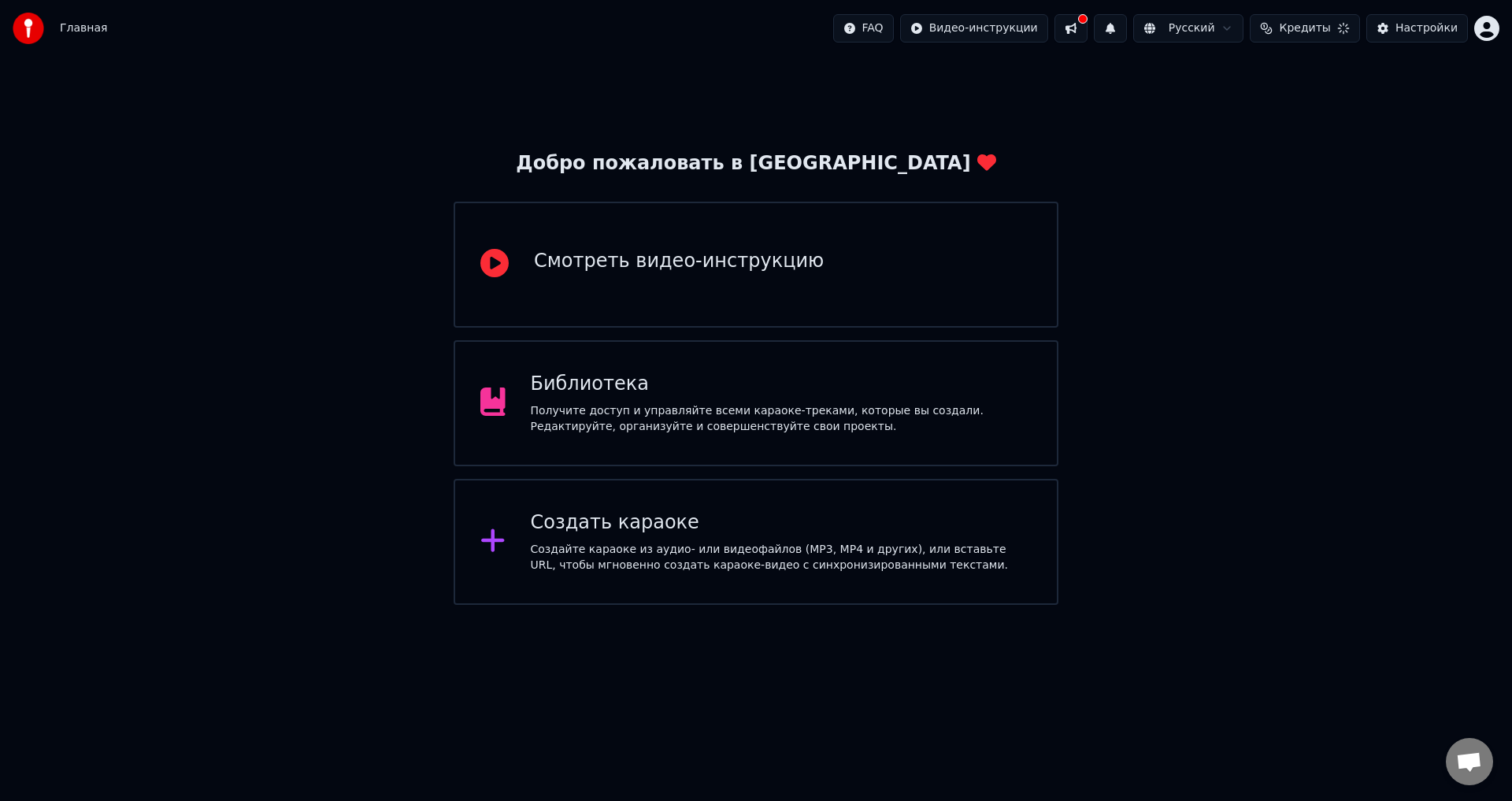
click at [589, 400] on div "Библиотека Получите доступ и управляйте всеми караоке-треками, которые вы созда…" at bounding box center [781, 404] width 502 height 63
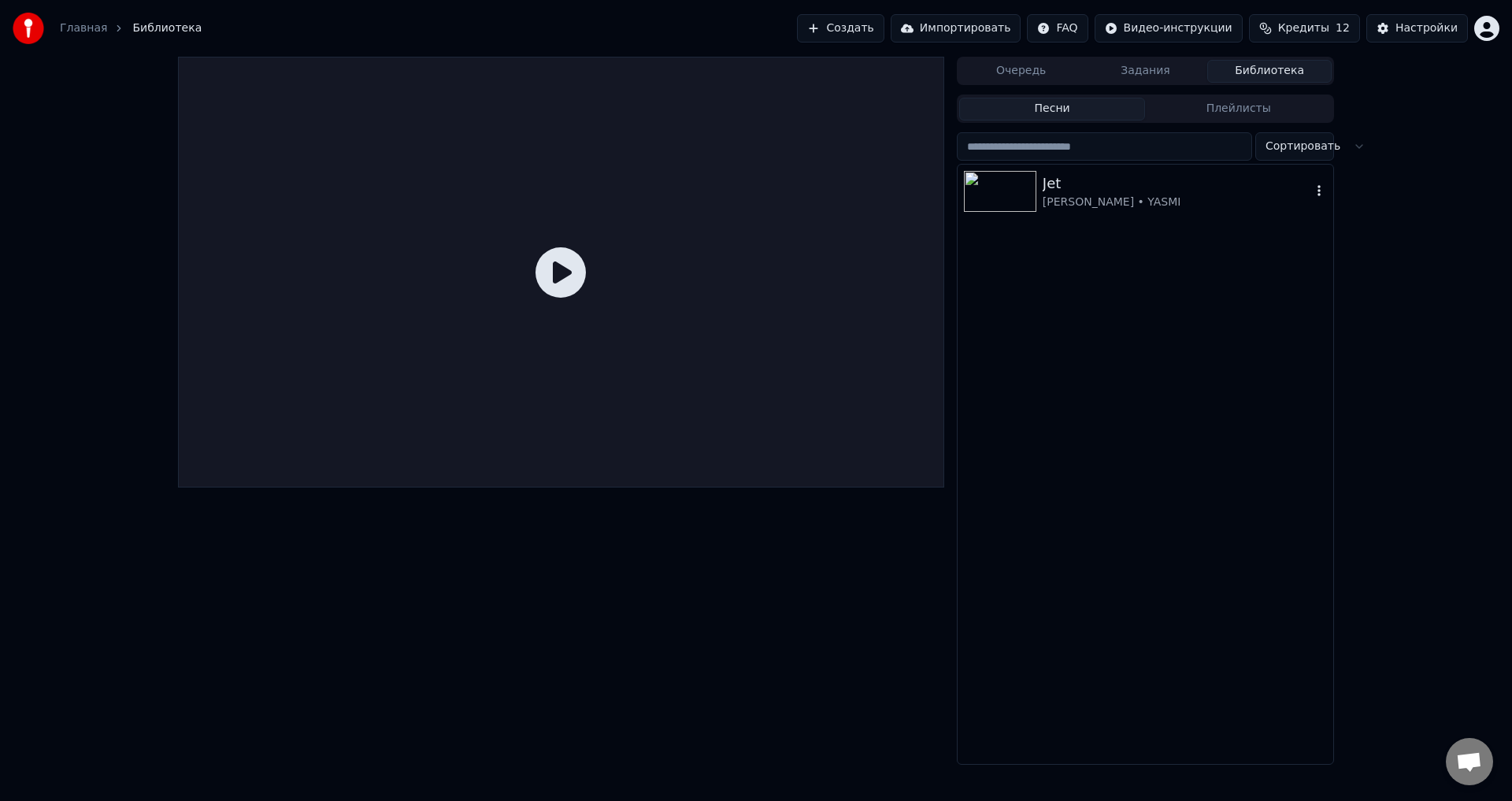
click at [1114, 197] on div "[PERSON_NAME] • YASMI" at bounding box center [1177, 202] width 269 height 16
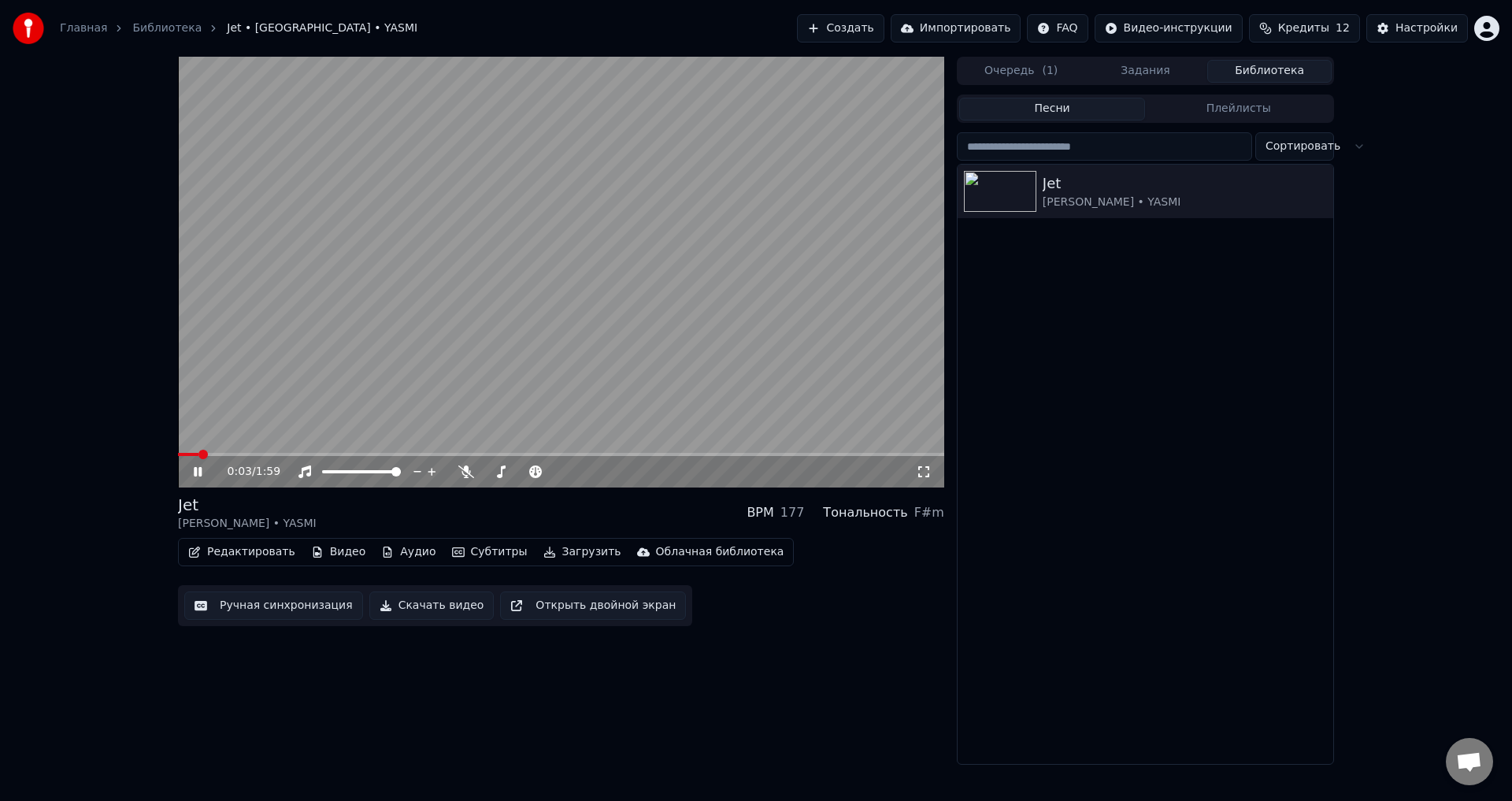
click at [461, 552] on button "Субтитры" at bounding box center [490, 552] width 88 height 22
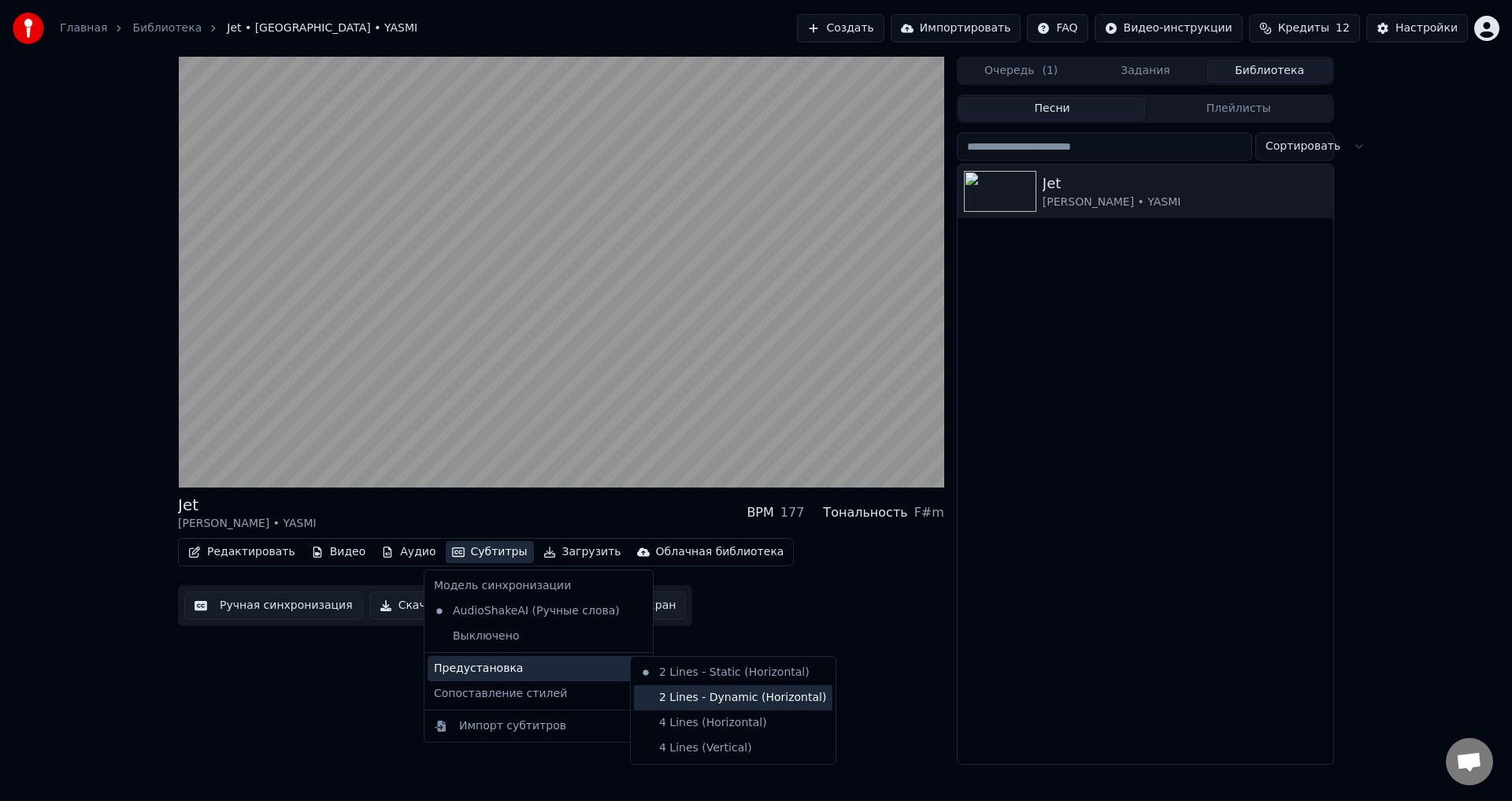
click at [709, 698] on div "2 Lines - Dynamic (Horizontal)" at bounding box center [733, 698] width 198 height 25
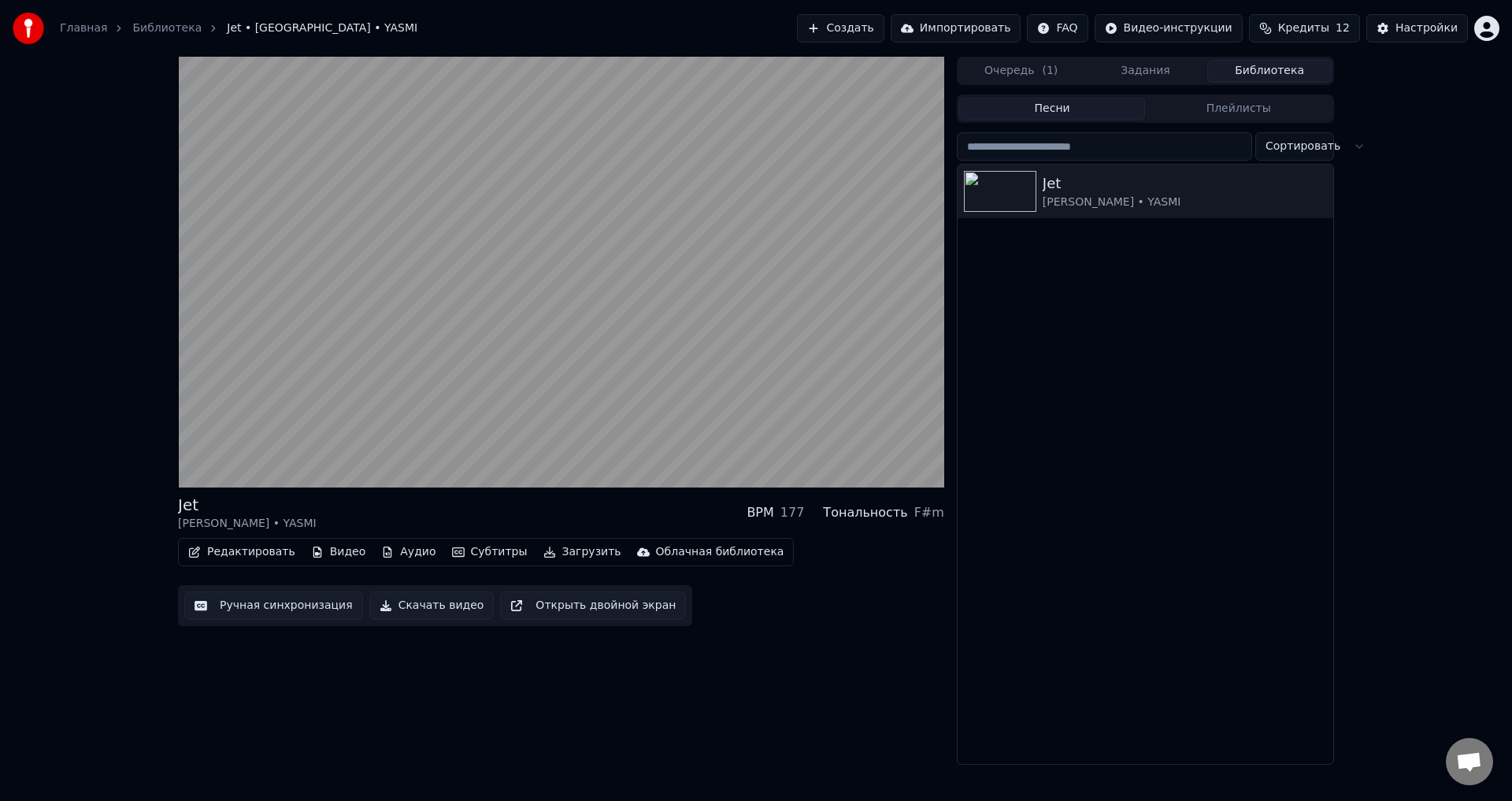
click at [478, 547] on button "Субтитры" at bounding box center [490, 552] width 88 height 22
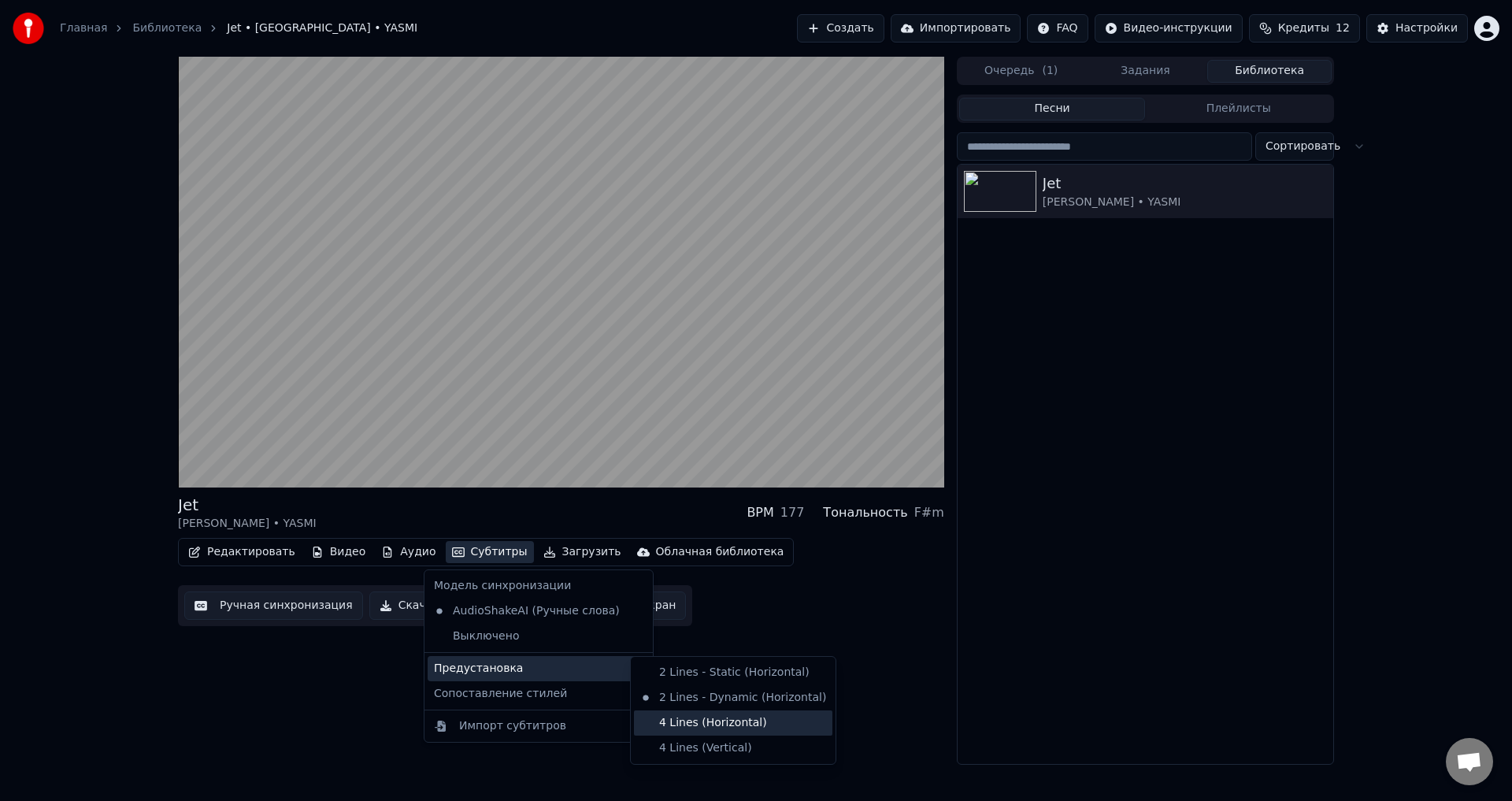
click at [685, 725] on div "4 Lines (Horizontal)" at bounding box center [733, 723] width 198 height 25
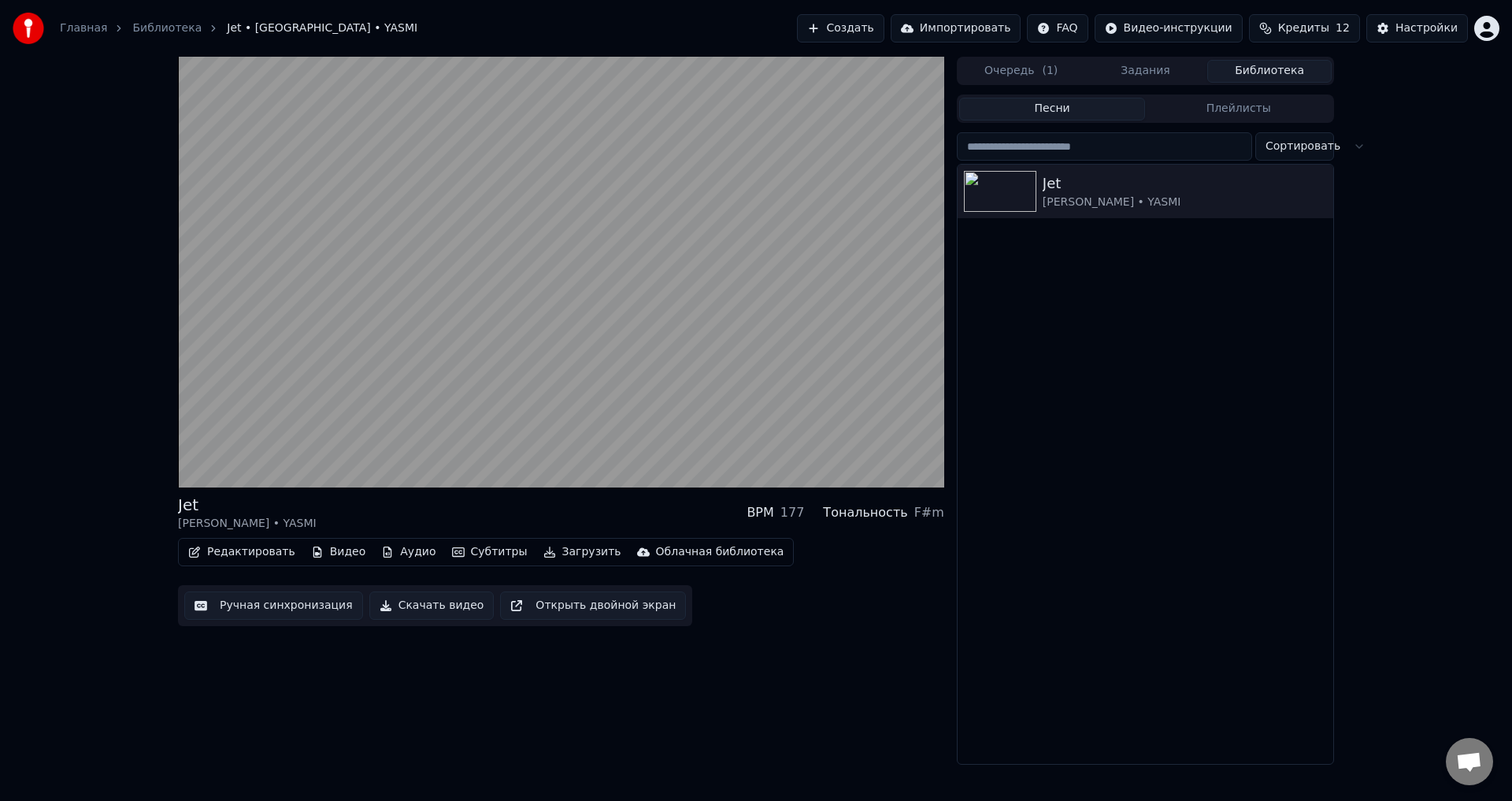
click at [482, 558] on button "Субтитры" at bounding box center [490, 552] width 88 height 22
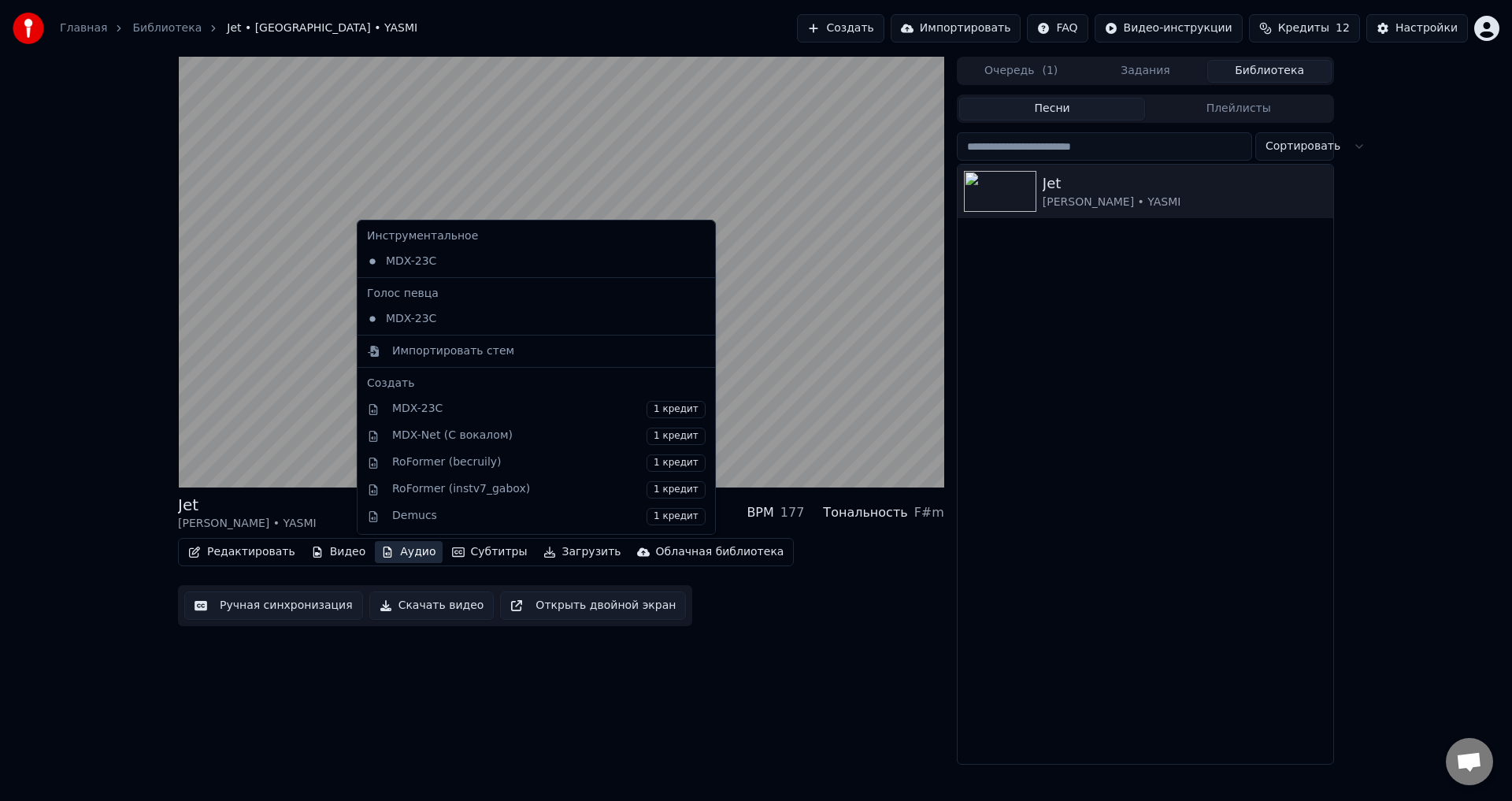
click at [56, 629] on div "Jet [PERSON_NAME] • YASMI BPM 177 Тональность F#m Редактировать Видео Аудио Суб…" at bounding box center [756, 410] width 1512 height 708
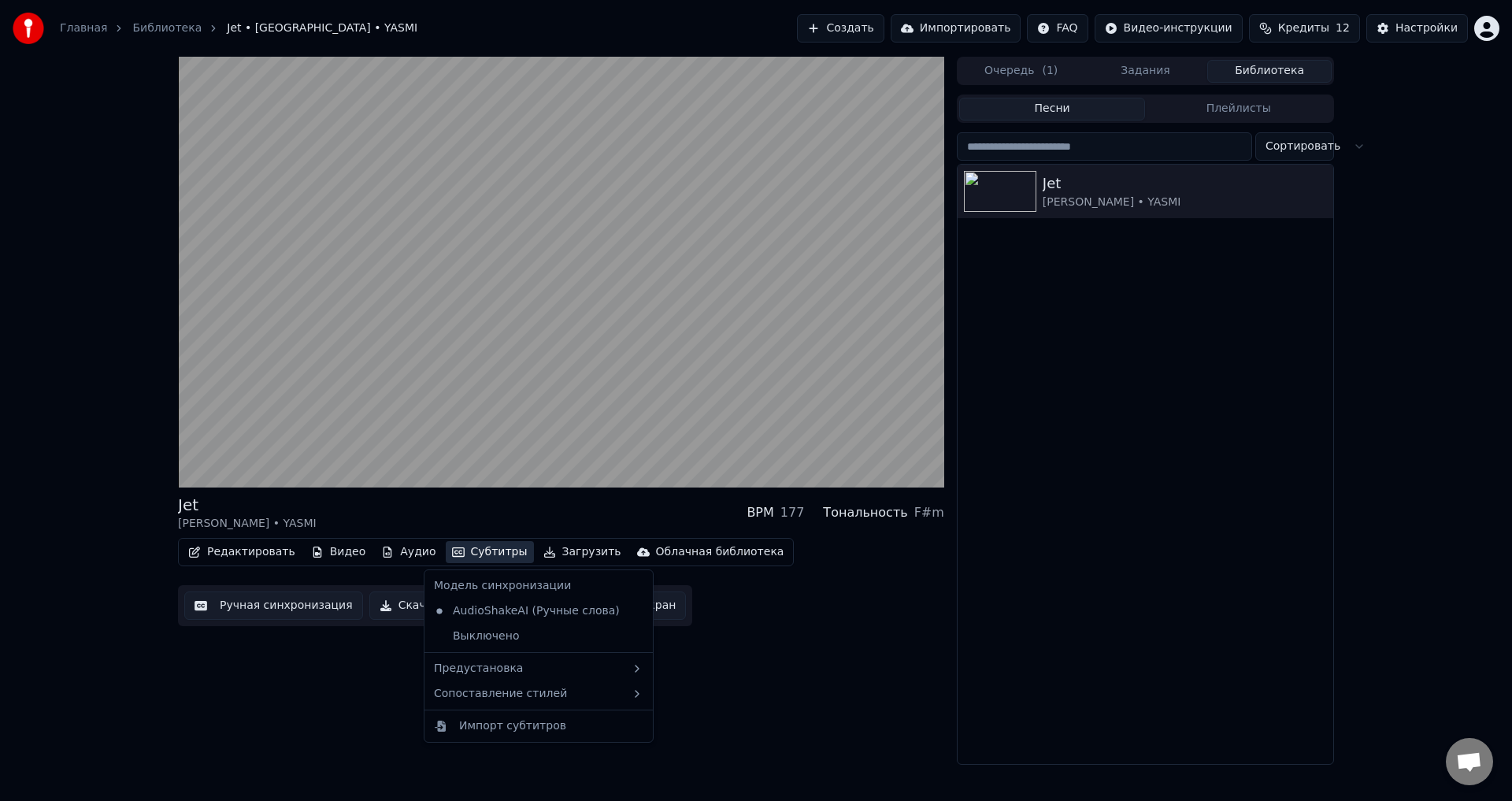
click at [448, 555] on button "Субтитры" at bounding box center [490, 552] width 88 height 22
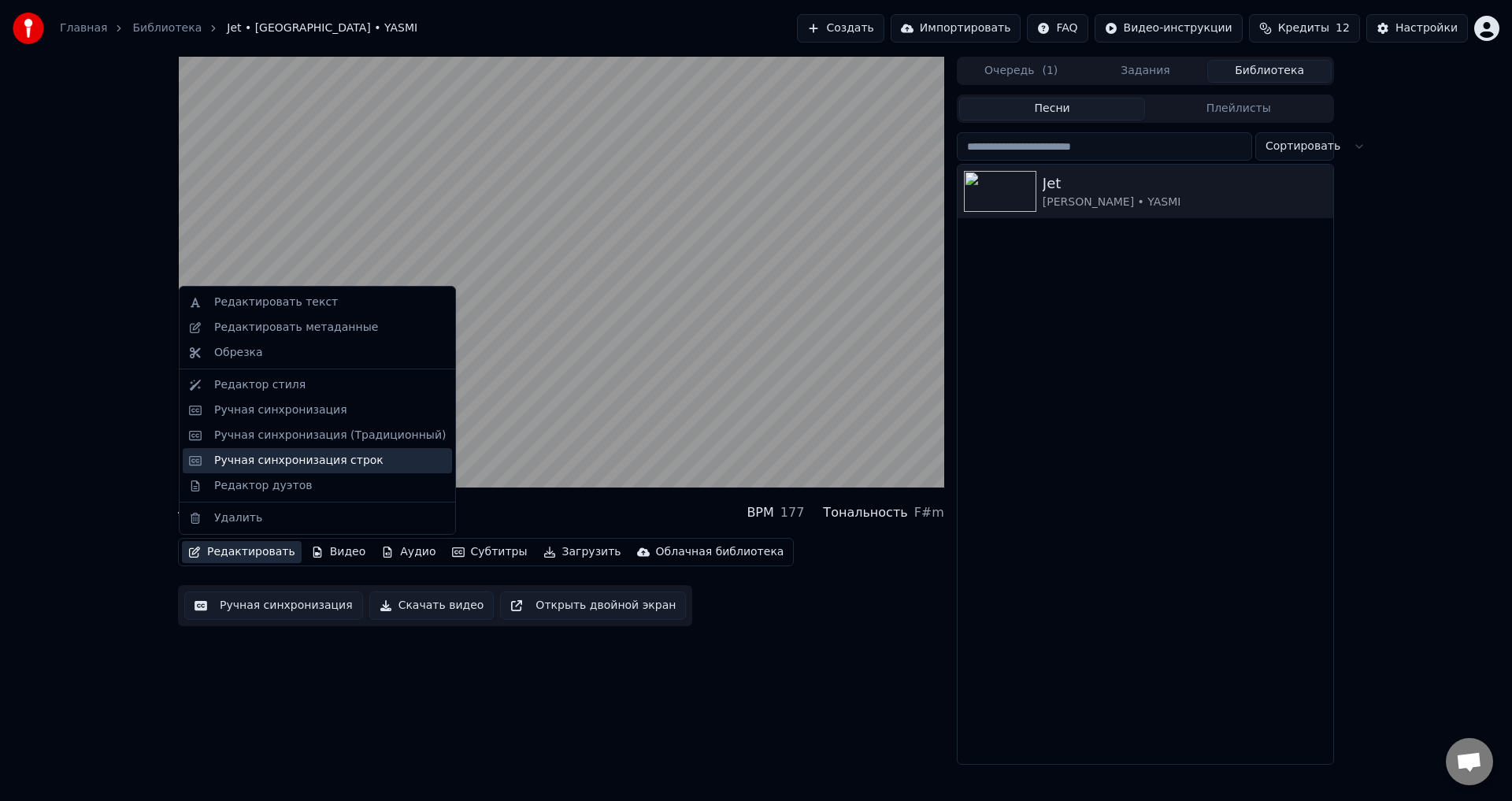
click at [279, 463] on div "Ручная синхронизация строк" at bounding box center [298, 460] width 169 height 16
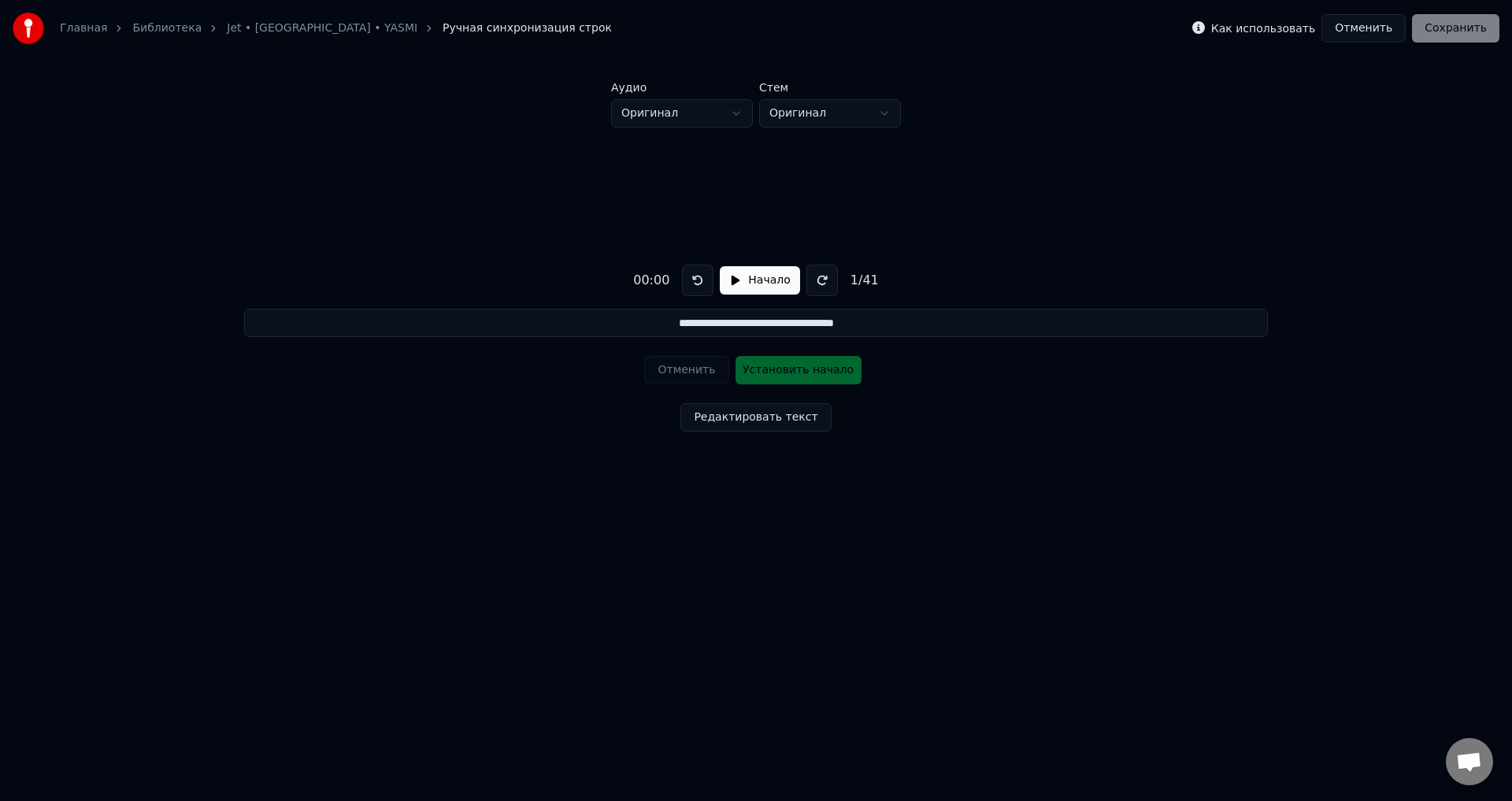
click at [892, 330] on input "**********" at bounding box center [756, 323] width 1023 height 28
click at [756, 427] on button "Редактировать текст" at bounding box center [755, 418] width 150 height 28
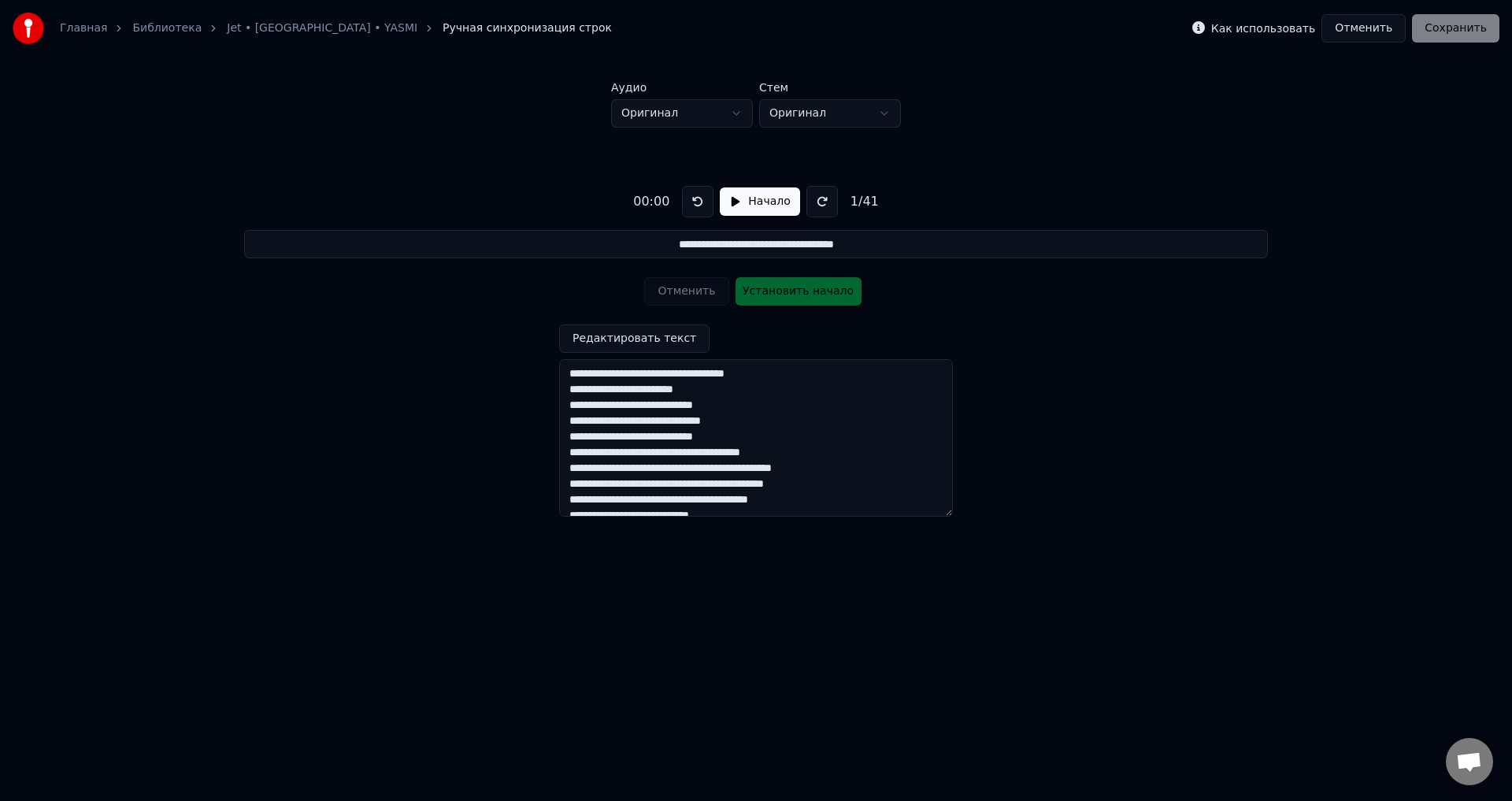
click at [1374, 32] on button "Отменить" at bounding box center [1364, 28] width 85 height 28
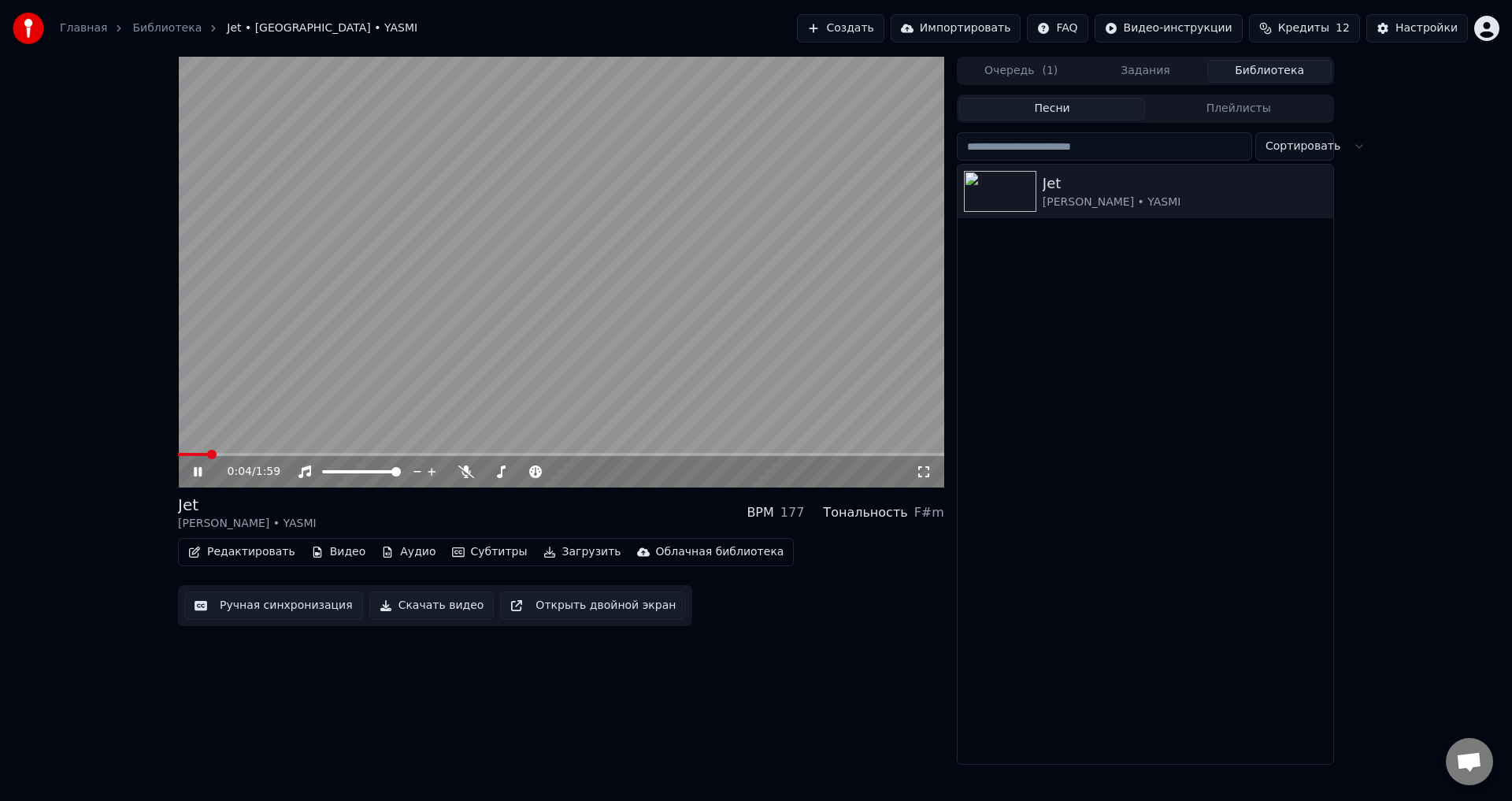
click at [198, 471] on icon at bounding box center [209, 472] width 37 height 12
click at [475, 549] on button "Субтитры" at bounding box center [490, 552] width 88 height 22
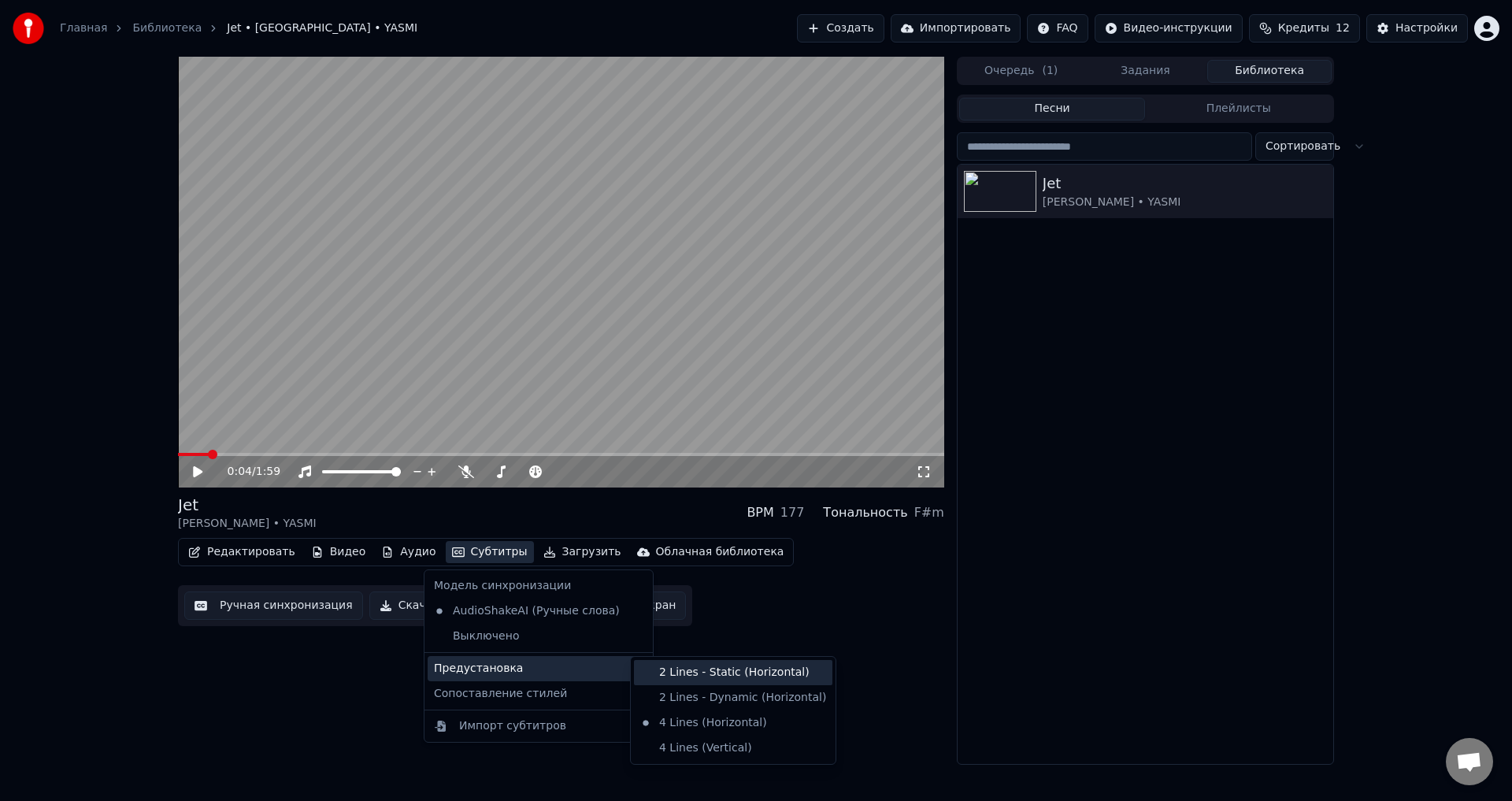
click at [681, 681] on div "2 Lines - Static (Horizontal)" at bounding box center [733, 672] width 198 height 25
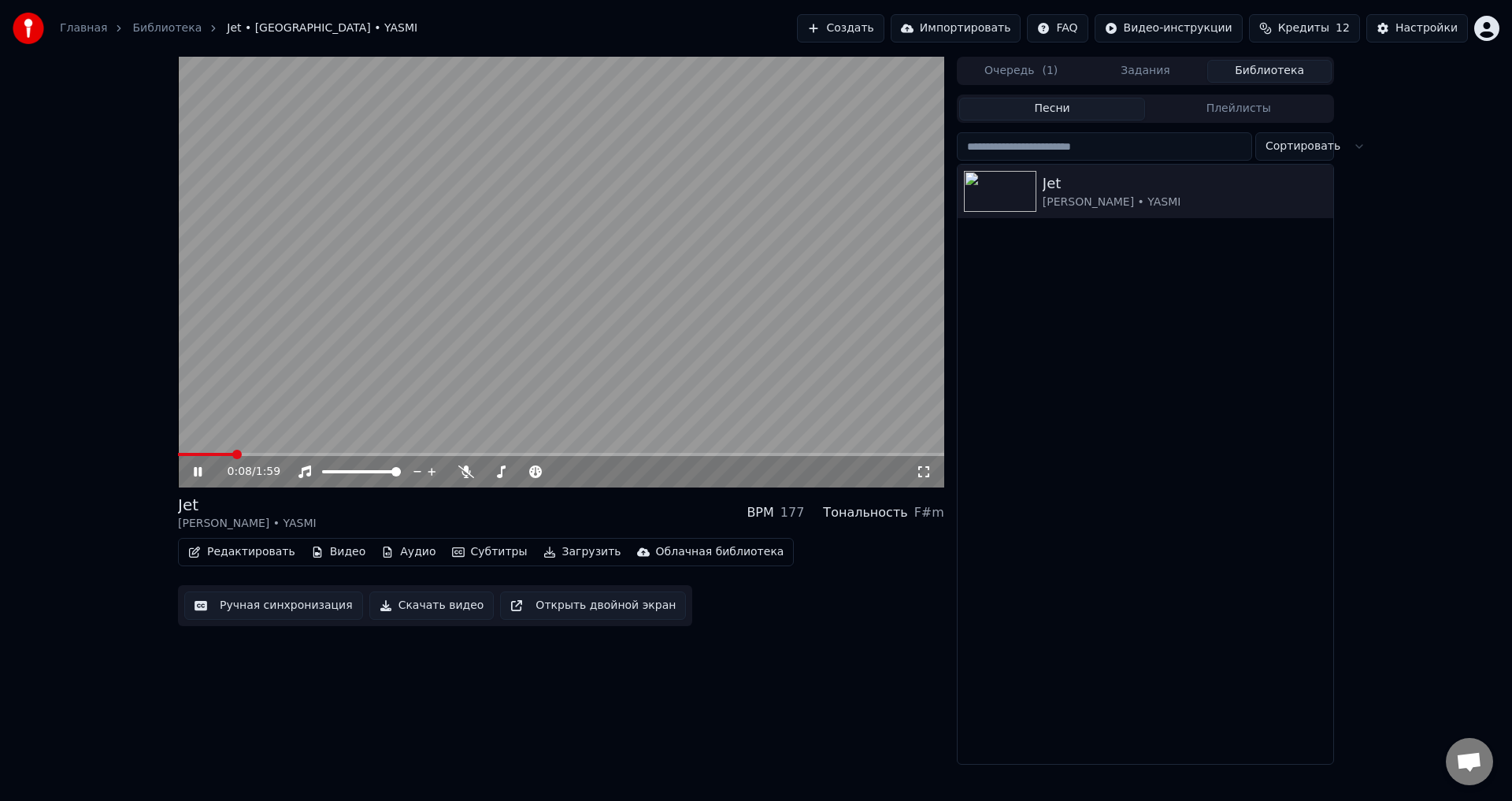
click at [191, 473] on icon at bounding box center [209, 472] width 37 height 12
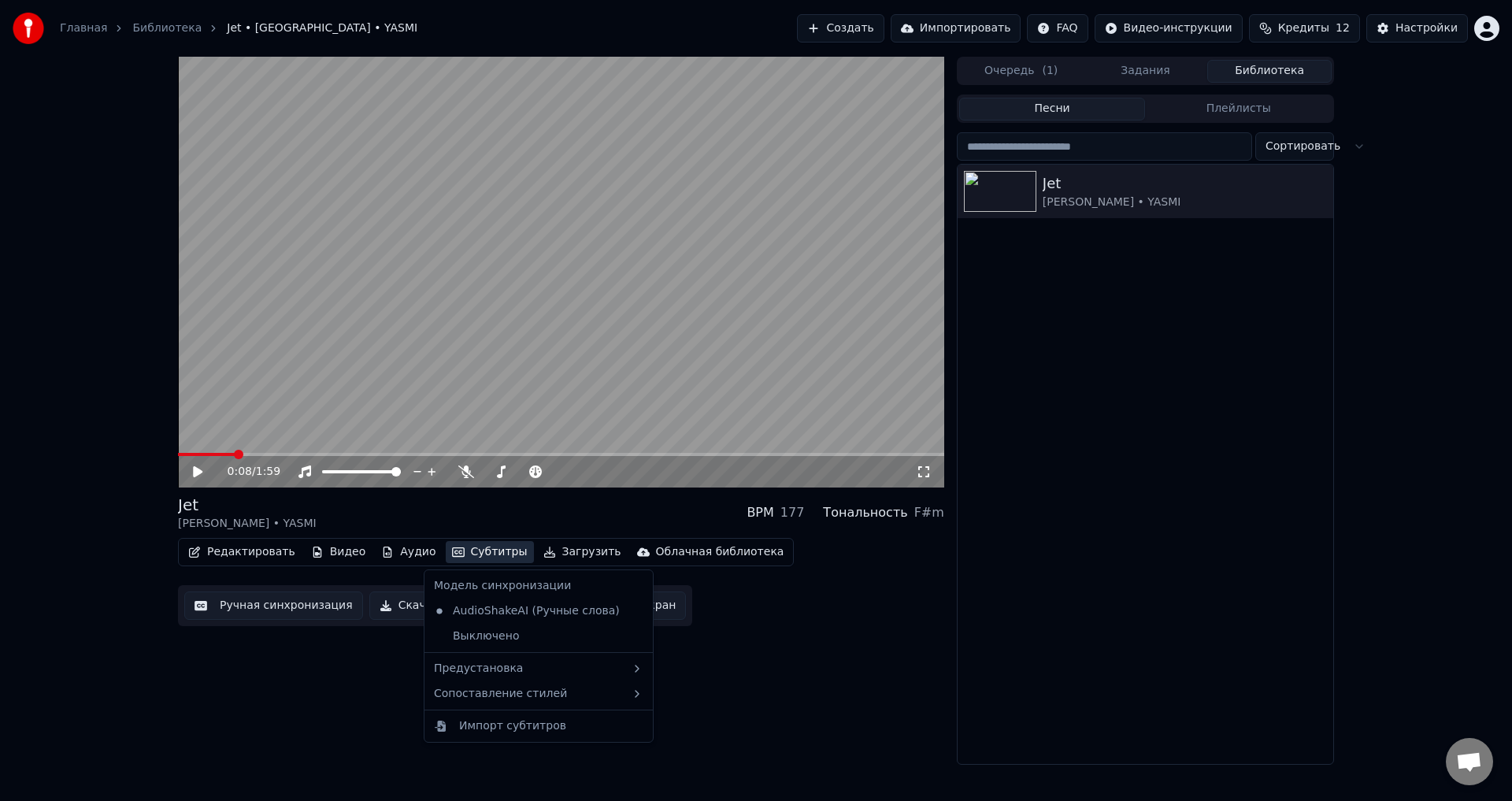
click at [477, 551] on button "Субтитры" at bounding box center [490, 552] width 88 height 22
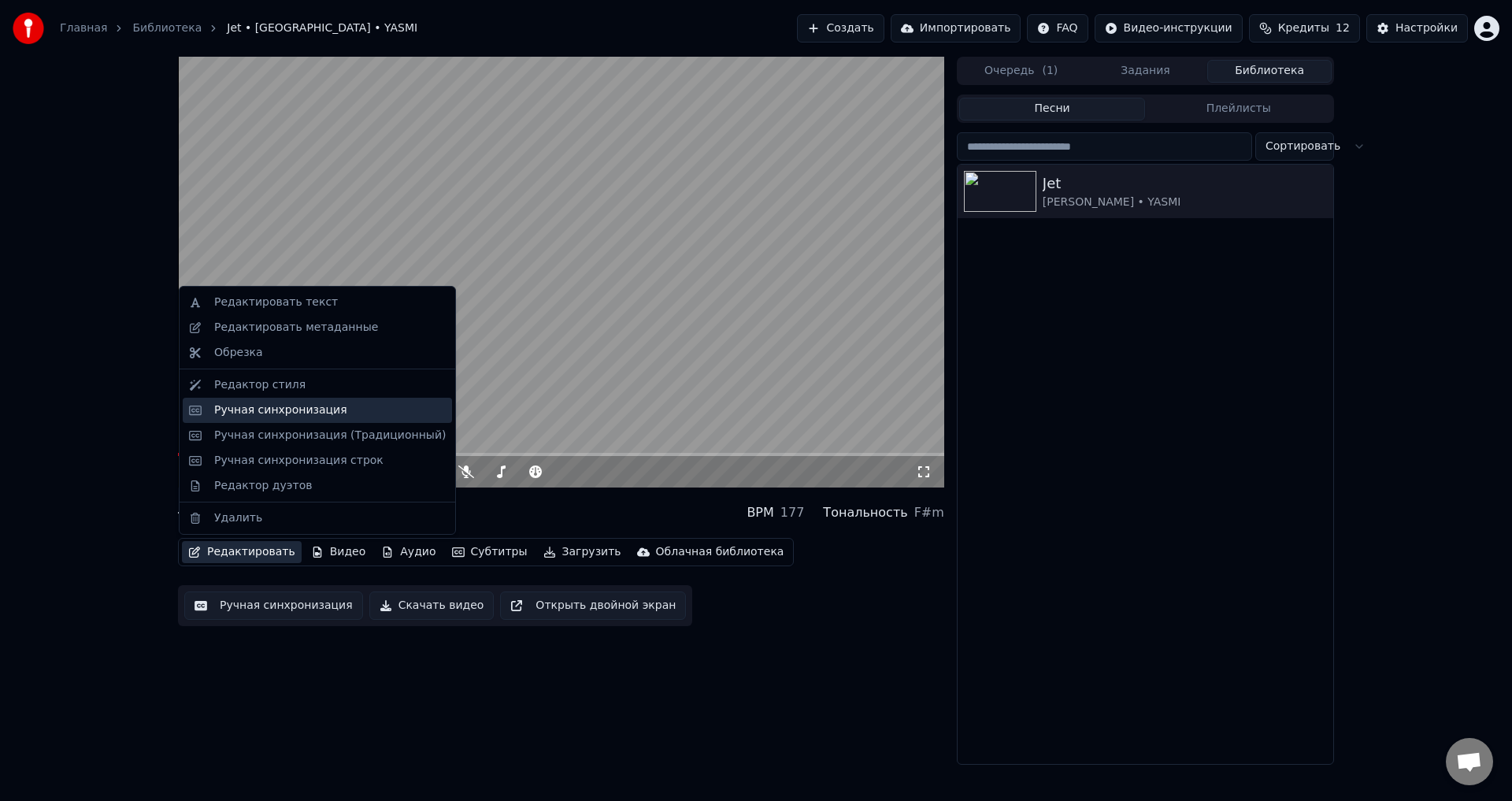
click at [249, 411] on div "Ручная синхронизация" at bounding box center [280, 410] width 133 height 16
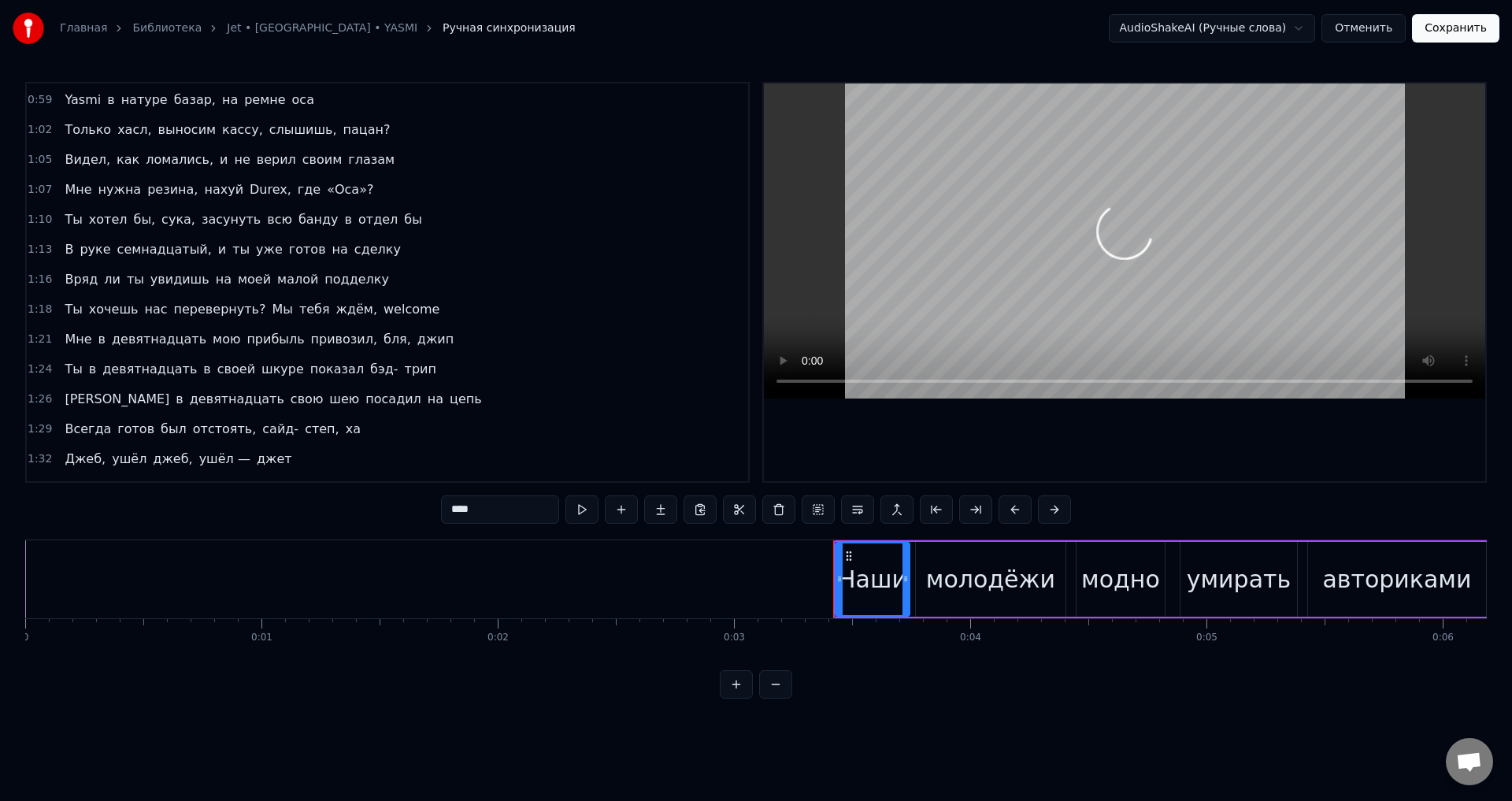
scroll to position [630, 0]
click at [1359, 39] on button "Отменить" at bounding box center [1364, 28] width 85 height 28
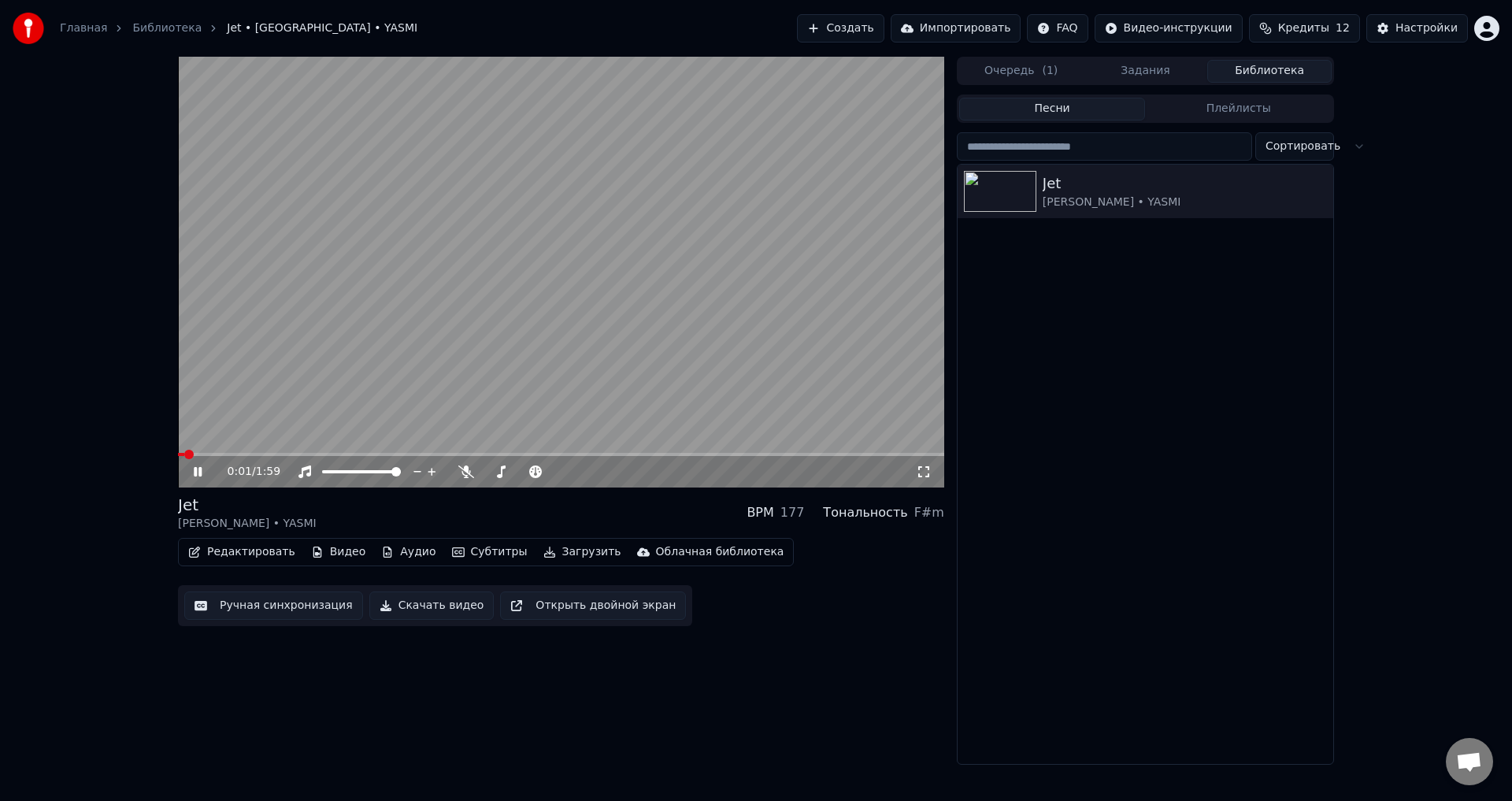
click at [279, 455] on span at bounding box center [561, 454] width 767 height 3
click at [192, 468] on icon at bounding box center [209, 472] width 37 height 12
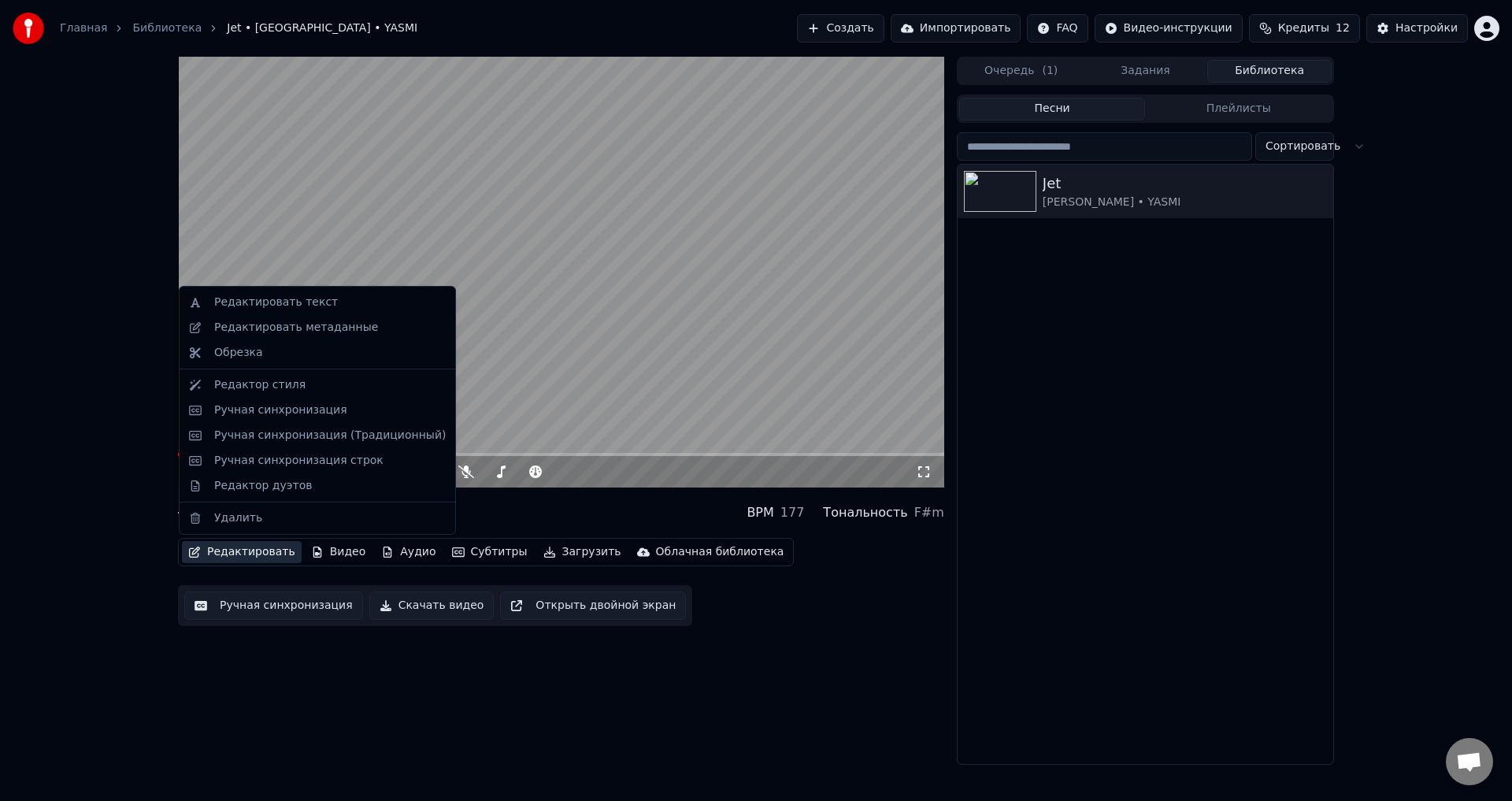
click at [221, 556] on button "Редактировать" at bounding box center [242, 552] width 119 height 22
click at [255, 415] on div "Ручная синхронизация" at bounding box center [280, 410] width 133 height 16
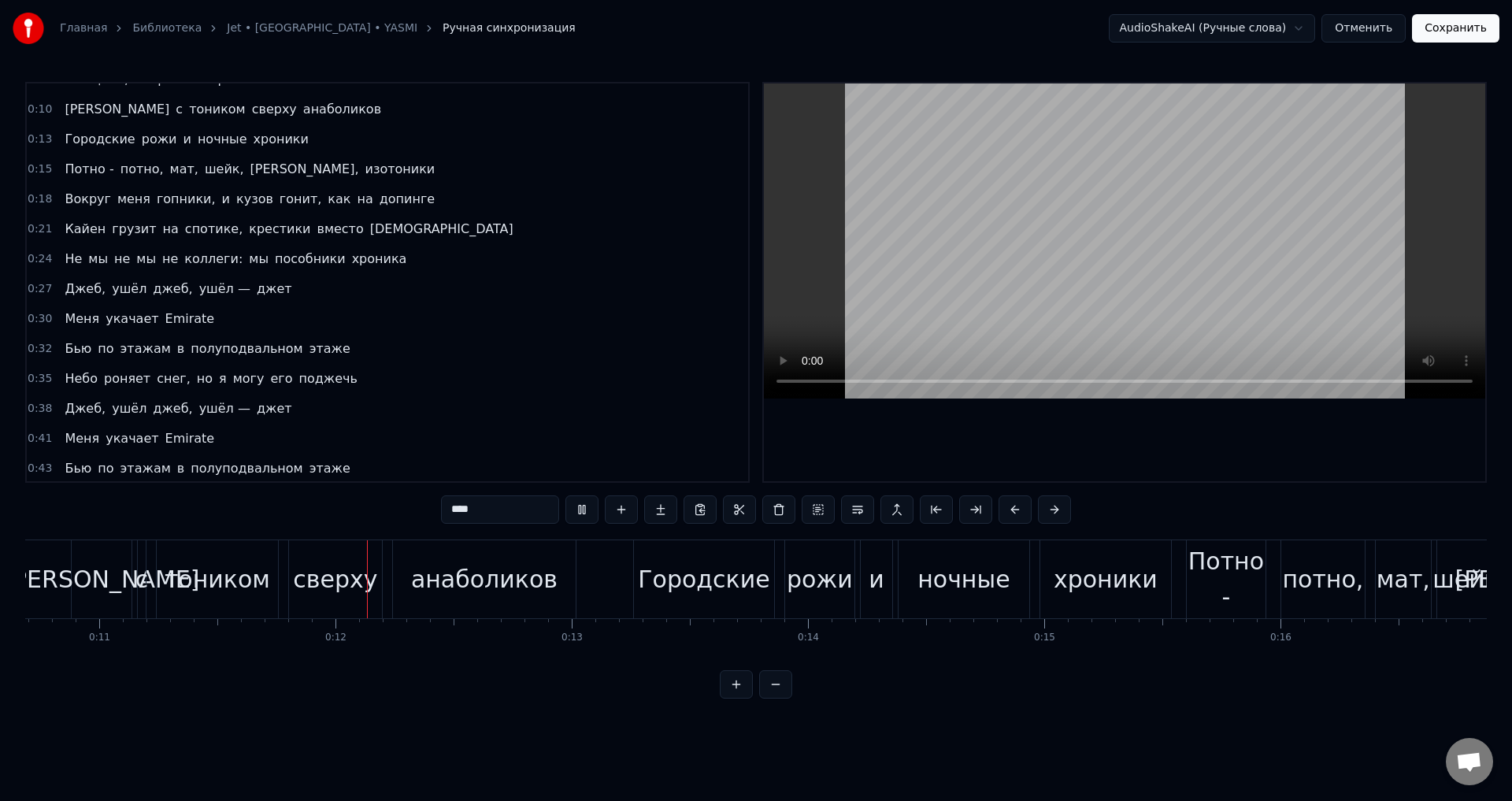
scroll to position [0, 2664]
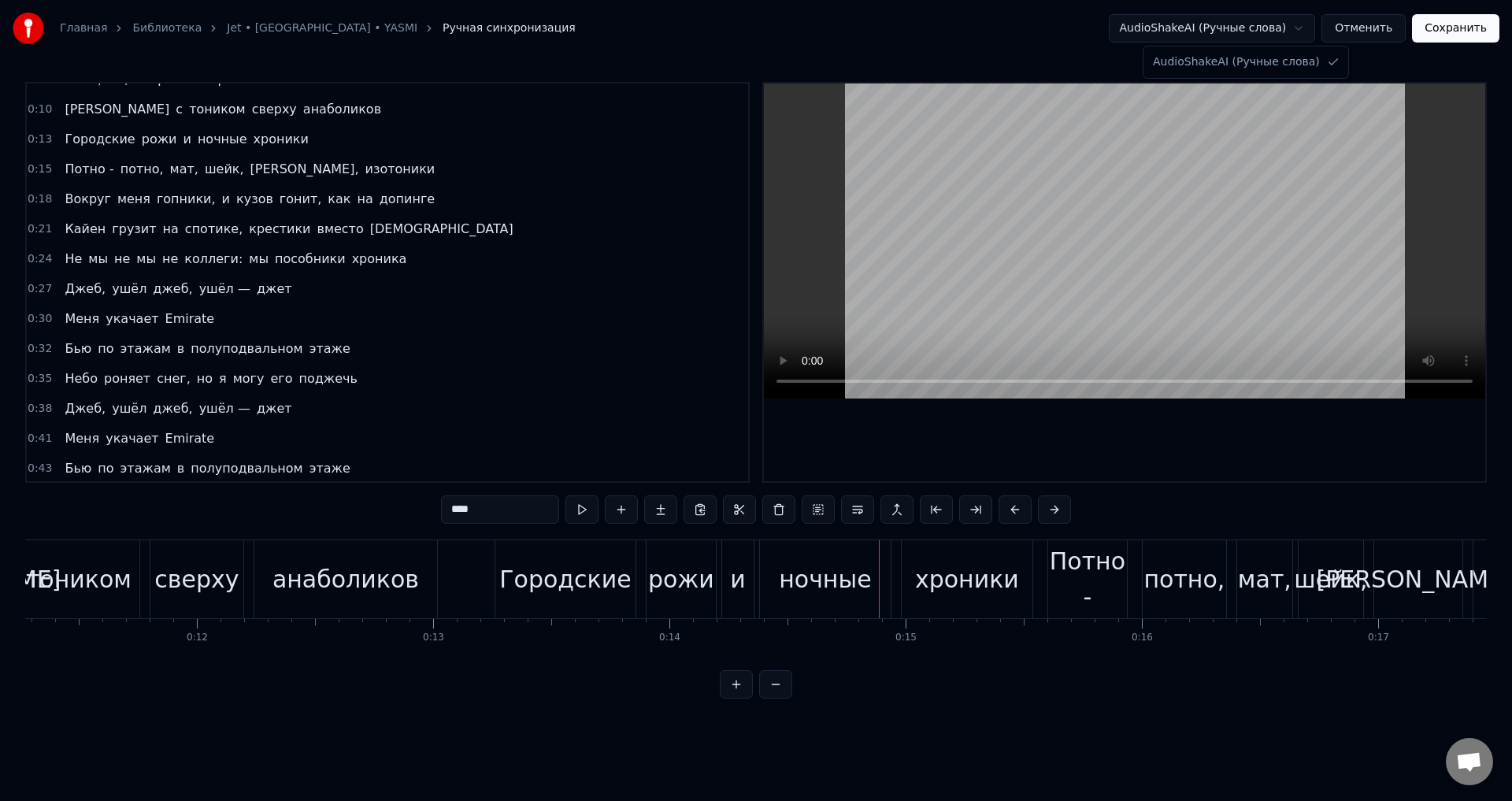
click at [1291, 25] on html "Главная Библиотека Jet • [GEOGRAPHIC_DATA] • YASMI Ручная синхронизация AudioSh…" at bounding box center [756, 362] width 1512 height 724
drag, startPoint x: 1291, startPoint y: 25, endPoint x: 1354, endPoint y: 36, distance: 64.0
click at [1292, 25] on html "Главная Библиотека Jet • [GEOGRAPHIC_DATA] • YASMI Ручная синхронизация AudioSh…" at bounding box center [756, 362] width 1512 height 724
click at [1360, 36] on button "Отменить" at bounding box center [1364, 28] width 85 height 28
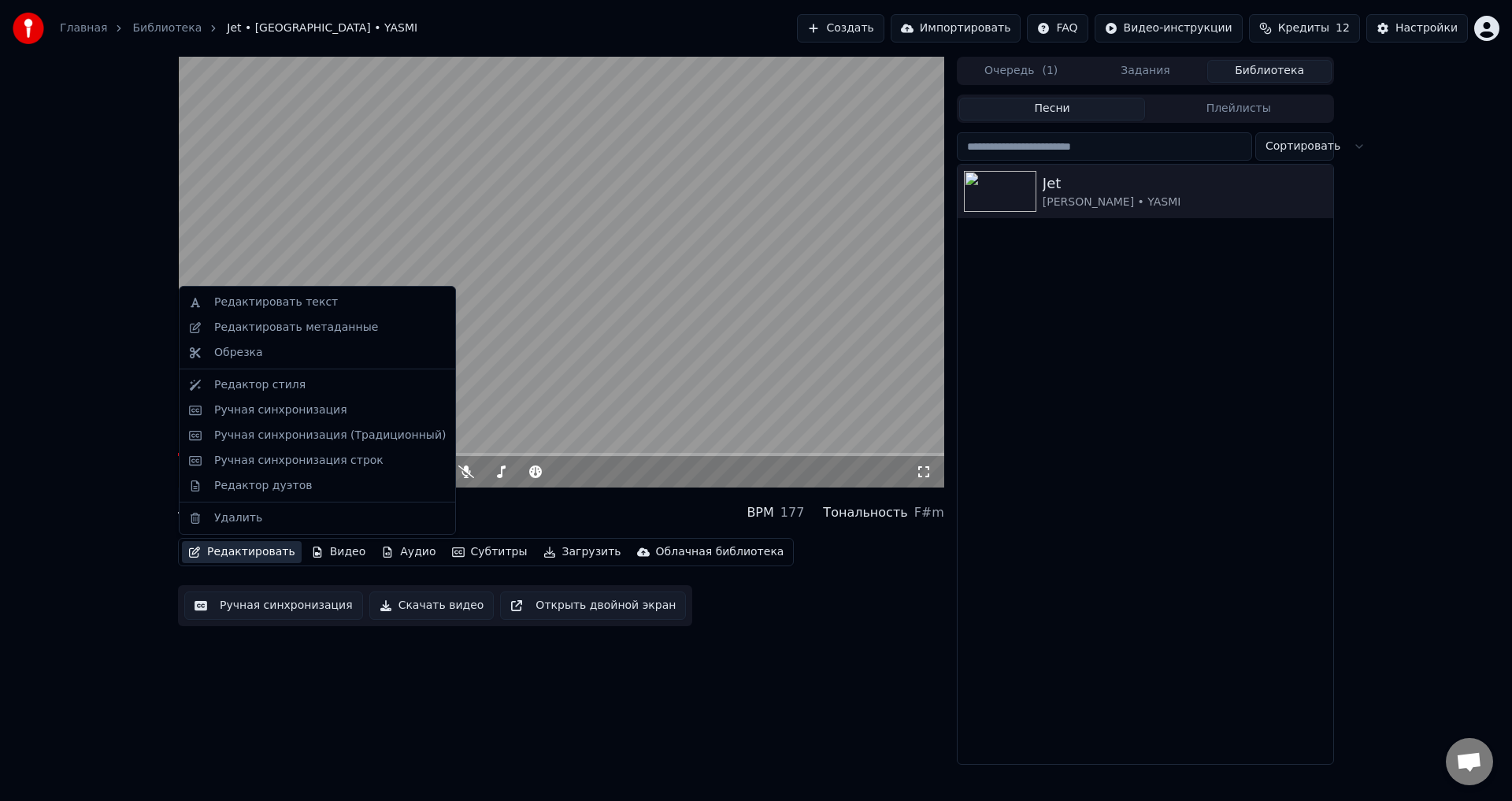
click at [222, 556] on button "Редактировать" at bounding box center [242, 552] width 119 height 22
click at [238, 467] on div "Ручная синхронизация строк" at bounding box center [298, 460] width 169 height 16
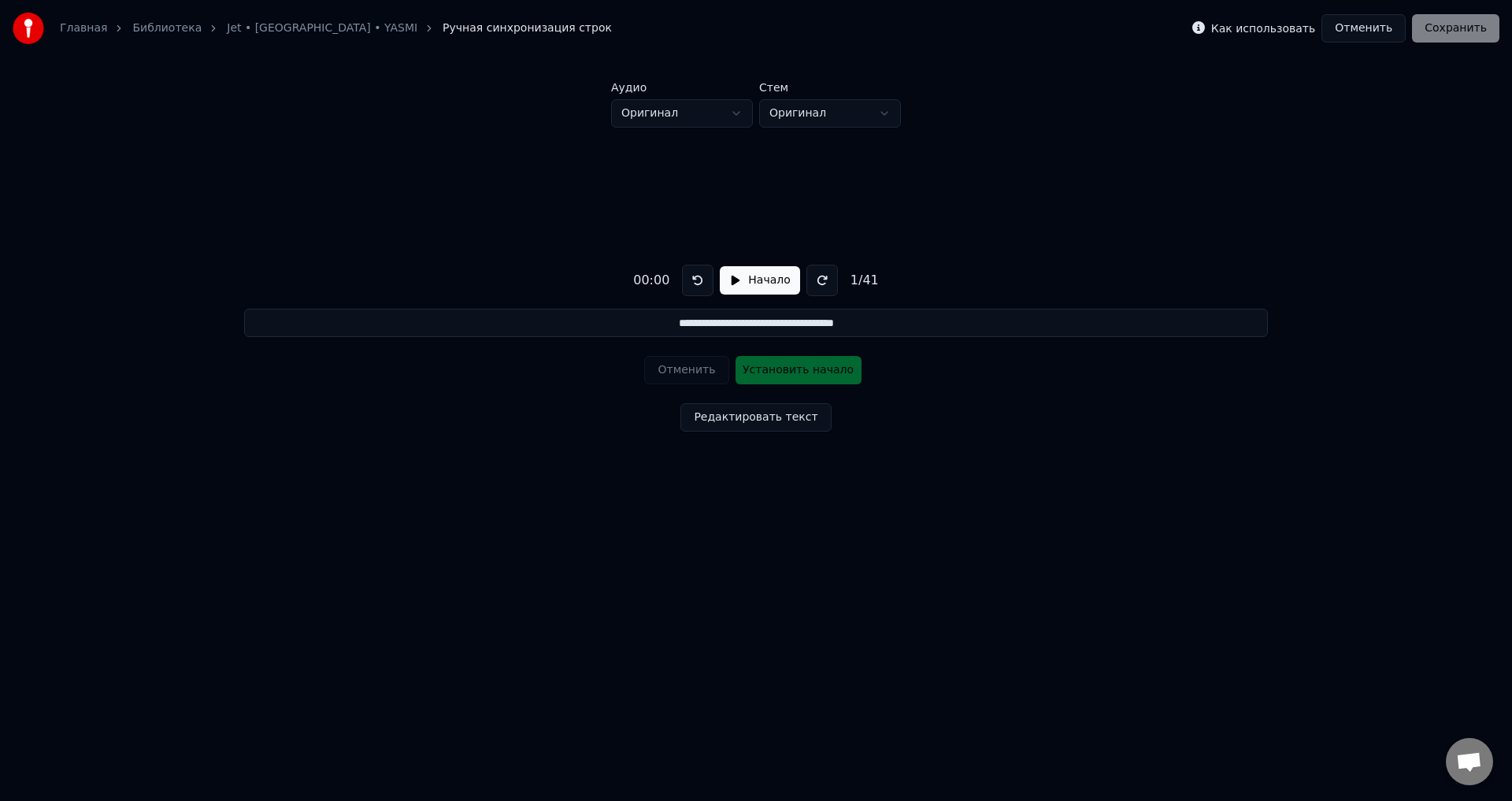
click at [898, 325] on input "**********" at bounding box center [756, 323] width 1023 height 28
click at [768, 281] on button "Начало" at bounding box center [760, 280] width 80 height 28
click at [754, 281] on button "Пауза" at bounding box center [759, 280] width 71 height 28
click at [754, 281] on button "Начало" at bounding box center [760, 280] width 80 height 28
click at [754, 281] on button "Пауза" at bounding box center [759, 280] width 71 height 28
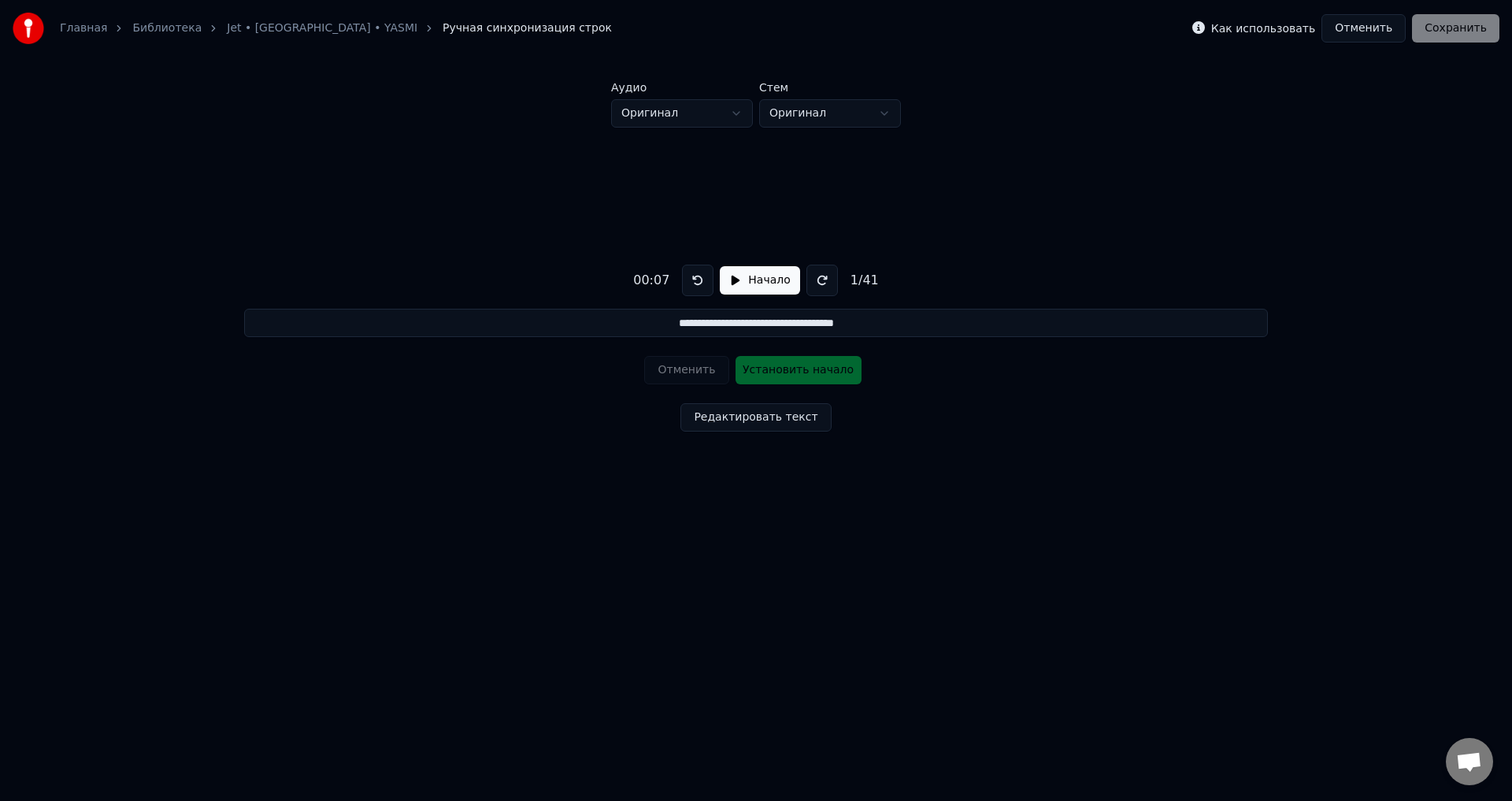
click at [751, 285] on button "Начало" at bounding box center [760, 280] width 80 height 28
click at [751, 285] on button "Пауза" at bounding box center [759, 280] width 71 height 28
click at [788, 111] on html "**********" at bounding box center [756, 294] width 1512 height 588
click at [778, 284] on button "Начало" at bounding box center [760, 280] width 80 height 28
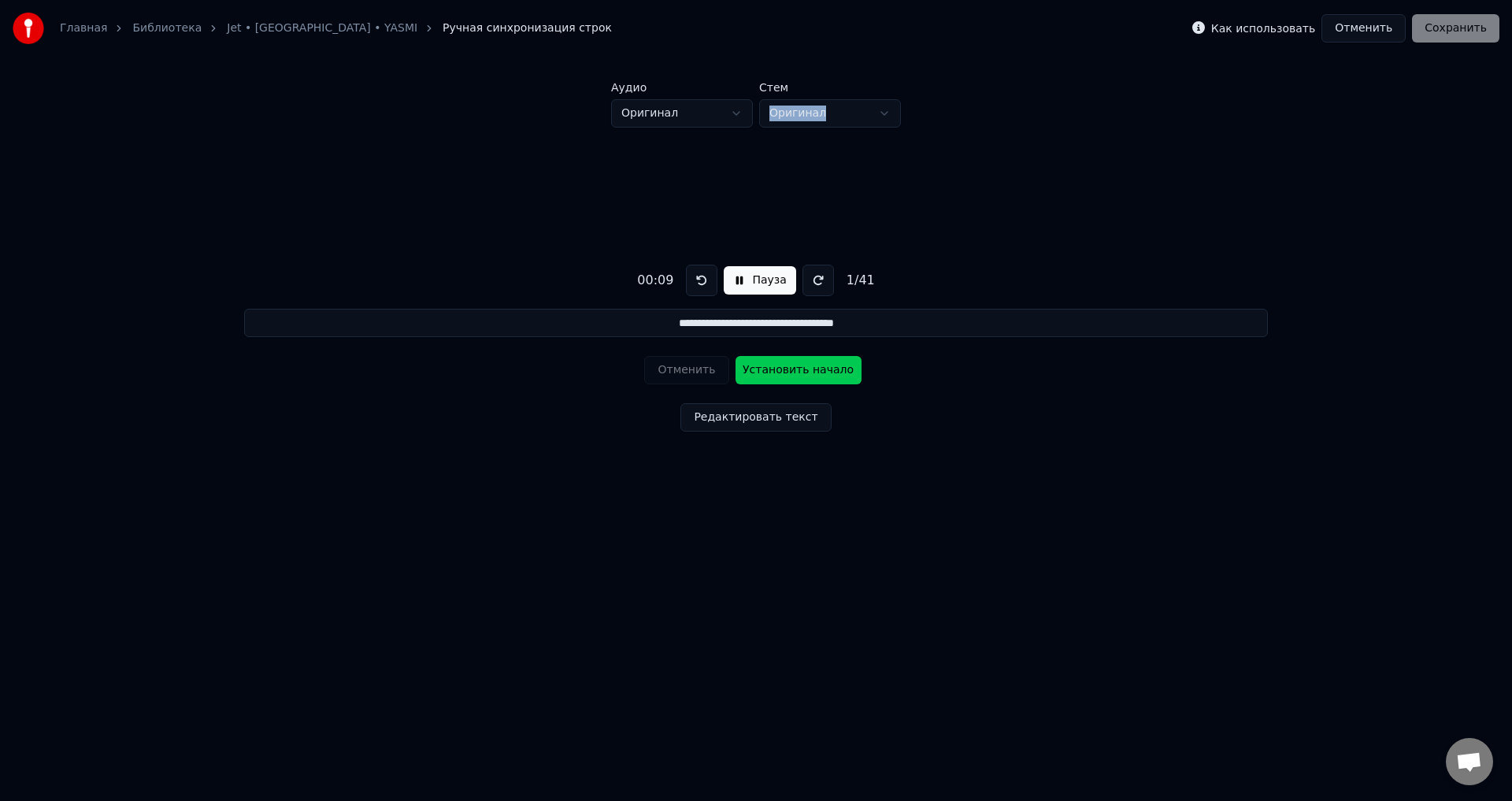
click at [768, 279] on button "Пауза" at bounding box center [759, 280] width 71 height 28
click at [745, 419] on button "Редактировать текст" at bounding box center [755, 418] width 150 height 28
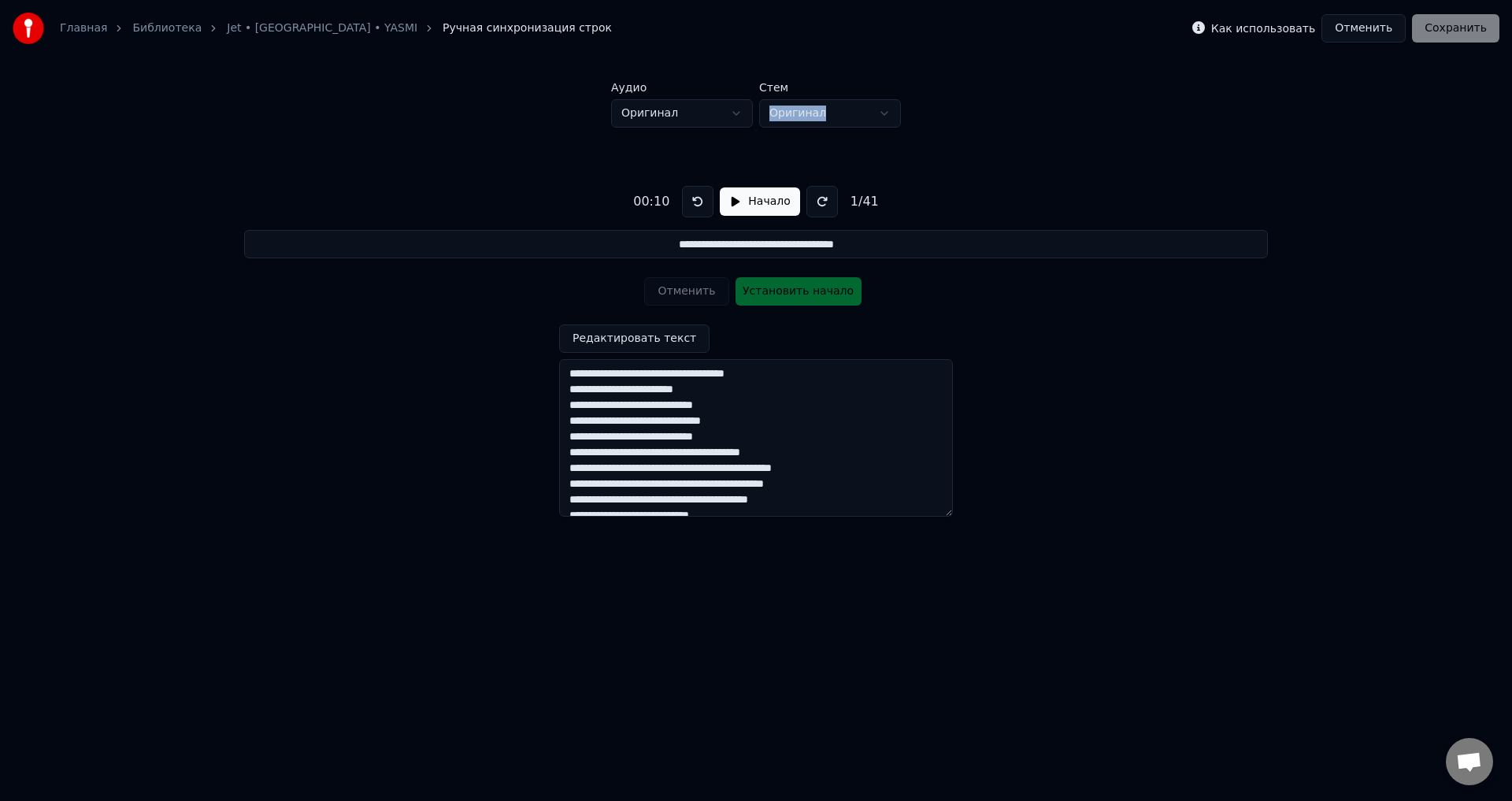
click at [809, 116] on html "**********" at bounding box center [756, 294] width 1512 height 588
drag, startPoint x: 809, startPoint y: 116, endPoint x: 714, endPoint y: 119, distance: 95.0
click at [802, 117] on html "**********" at bounding box center [756, 294] width 1512 height 588
click at [692, 116] on html "**********" at bounding box center [756, 294] width 1512 height 588
click at [538, 153] on html "**********" at bounding box center [756, 294] width 1512 height 588
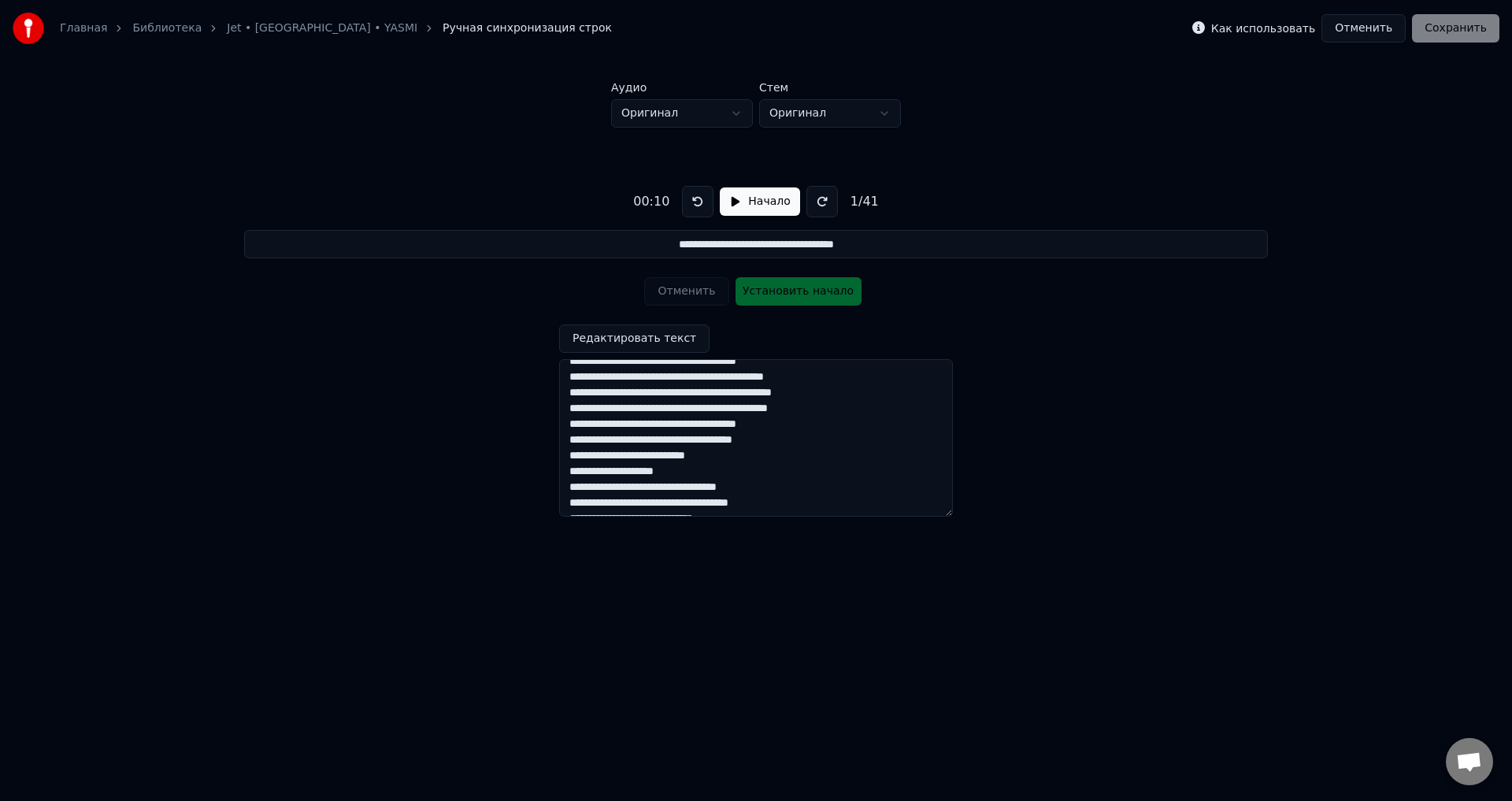
scroll to position [502, 0]
click at [1374, 24] on button "Отменить" at bounding box center [1364, 28] width 85 height 28
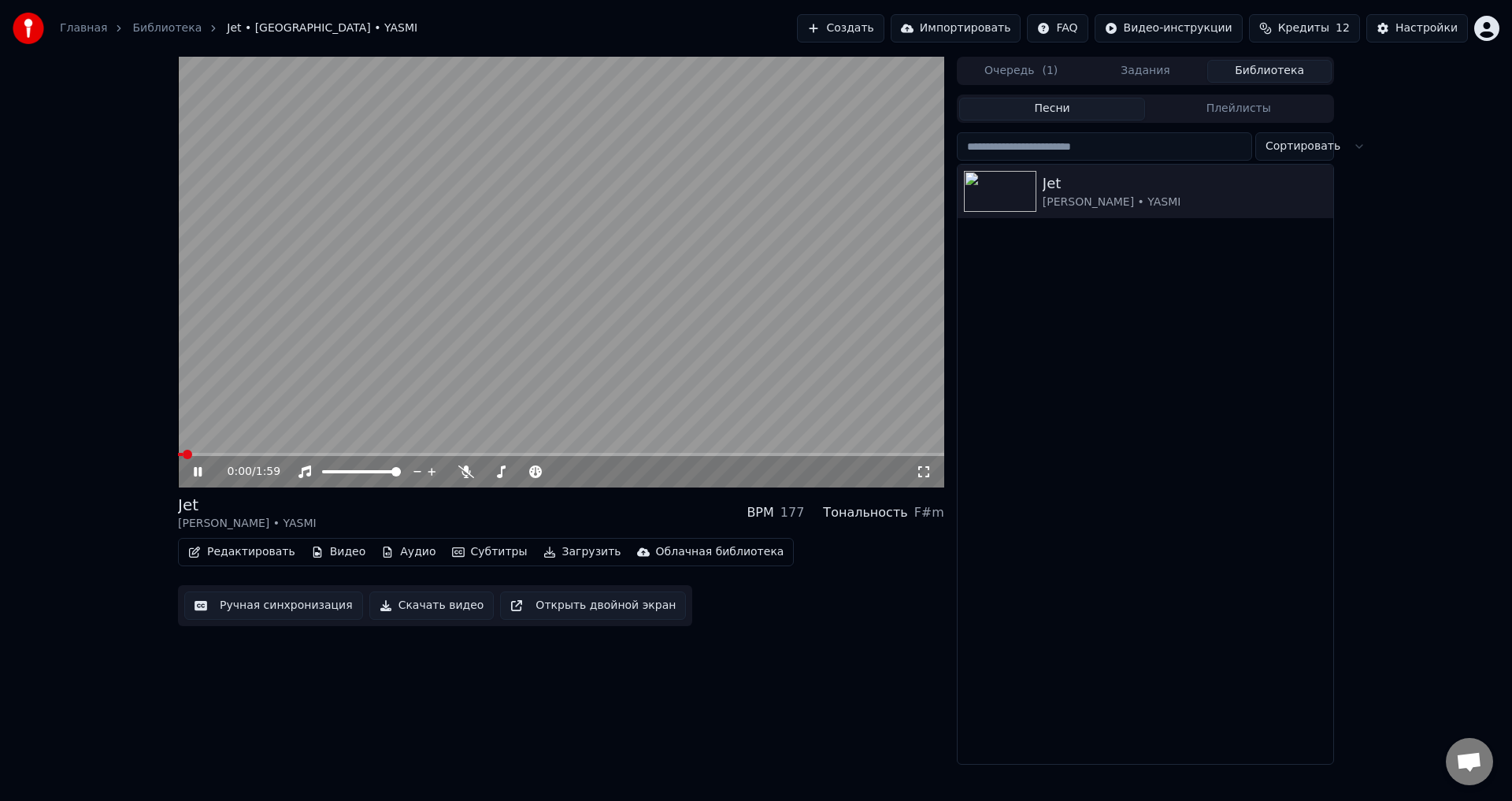
click at [597, 370] on video at bounding box center [561, 272] width 767 height 431
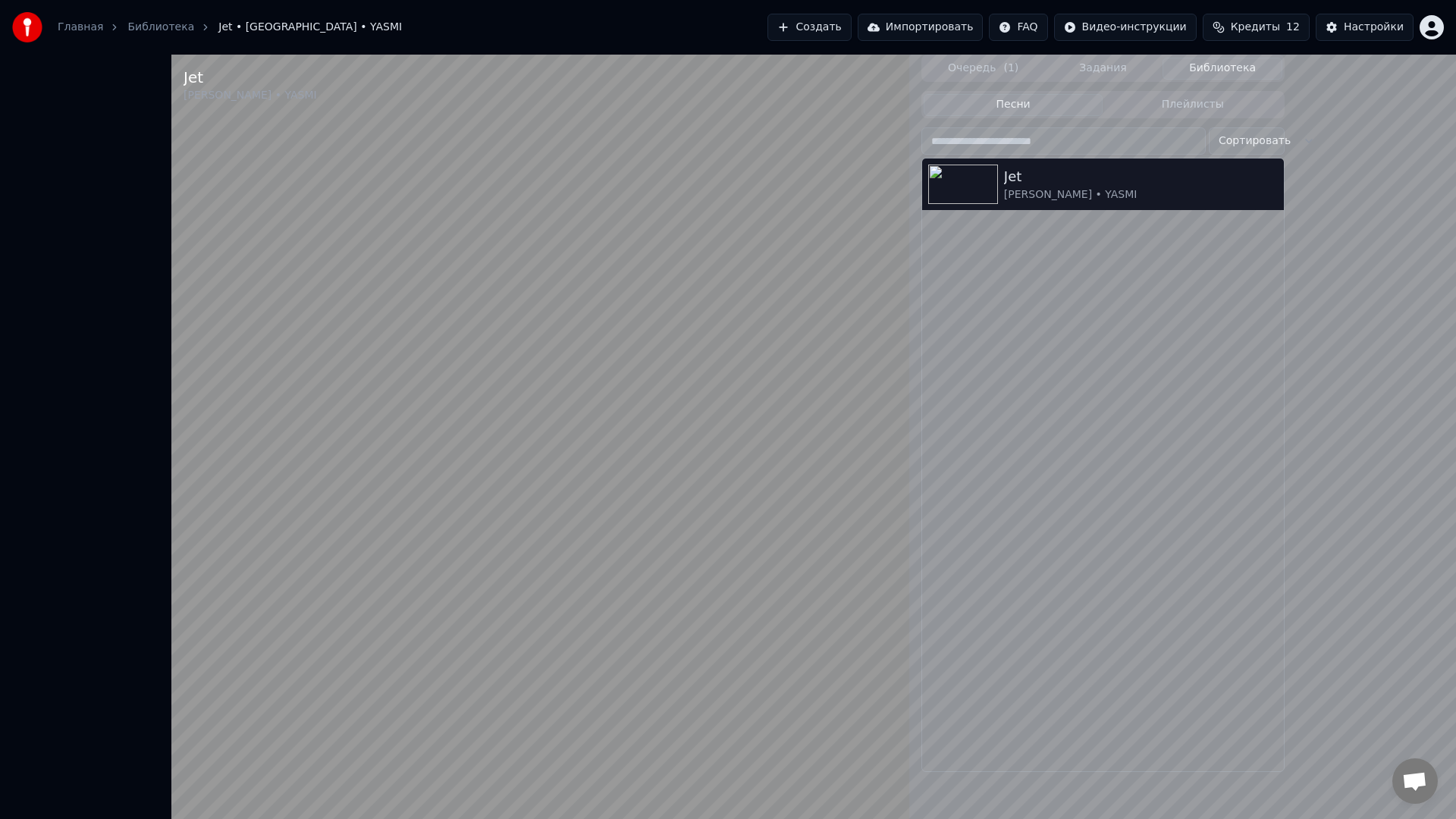
click at [703, 476] on video at bounding box center [540, 464] width 738 height 819
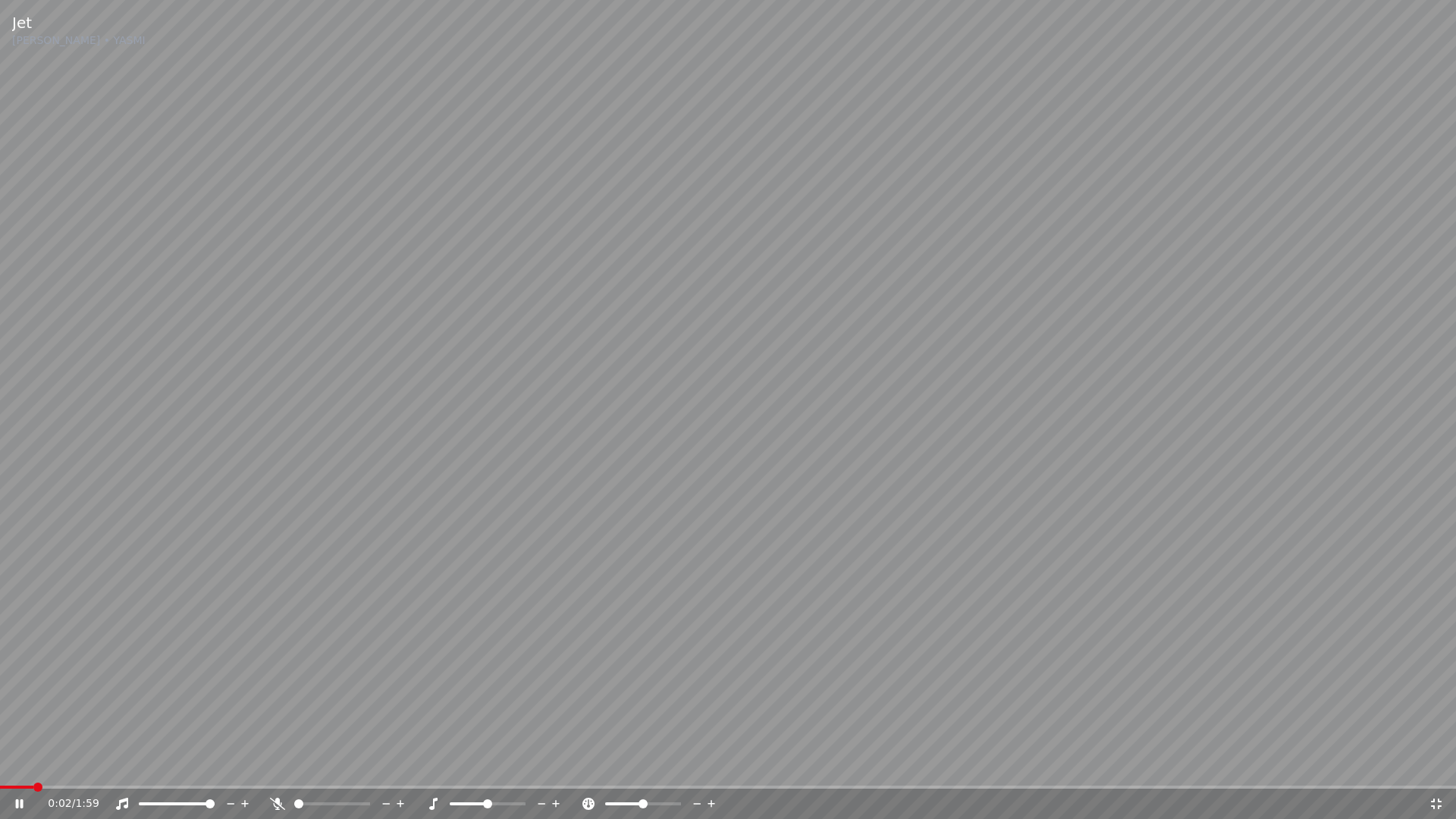
click at [1422, 770] on div "0:02 / 1:59" at bounding box center [738, 804] width 1381 height 15
click at [1439, 770] on icon at bounding box center [1436, 804] width 15 height 12
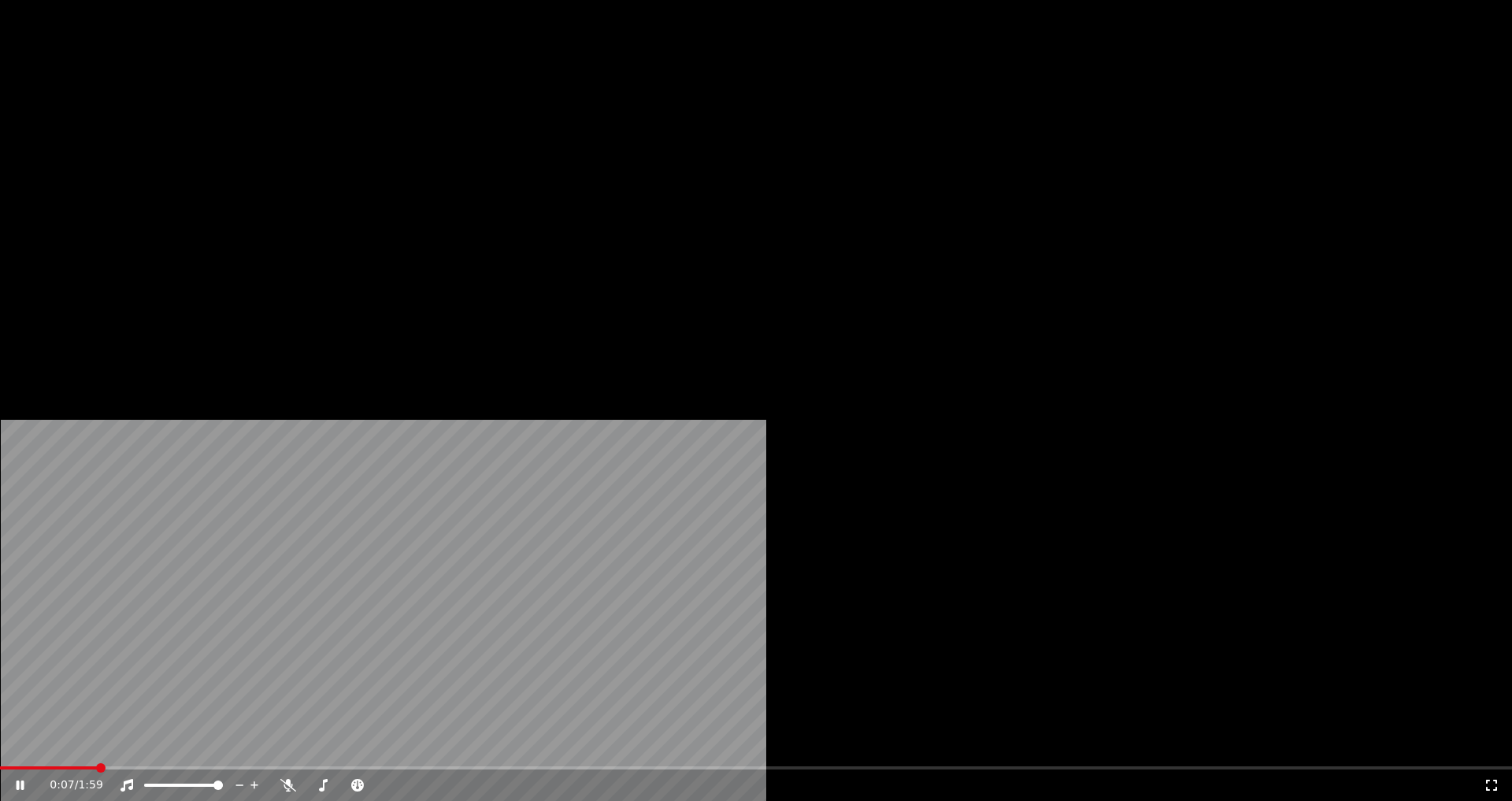
click at [492, 353] on video at bounding box center [756, 425] width 1512 height 851
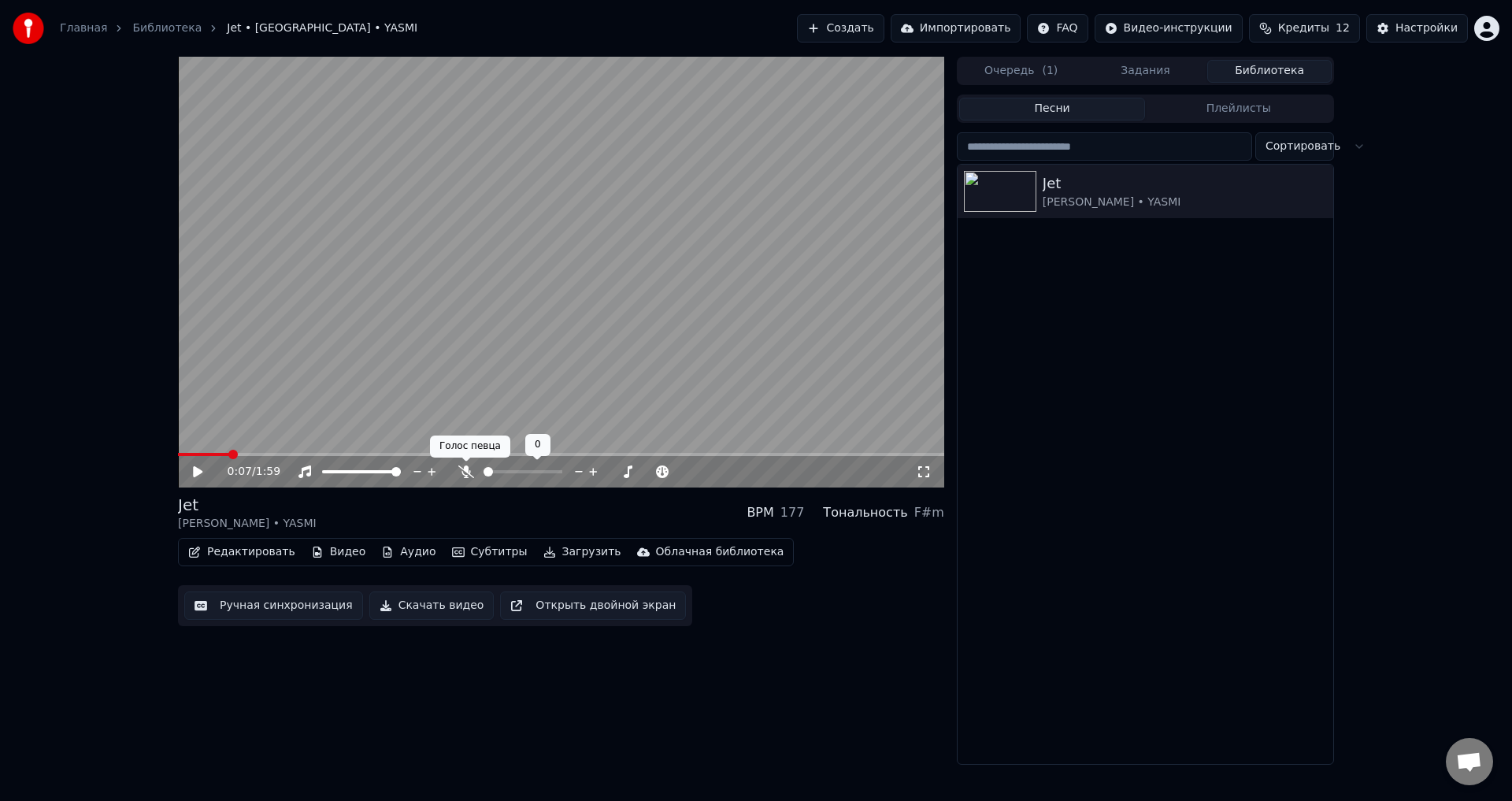
click at [468, 473] on icon at bounding box center [466, 472] width 16 height 12
click at [194, 470] on div "0:07 / 1:59" at bounding box center [560, 472] width 754 height 16
click at [194, 470] on icon at bounding box center [197, 472] width 9 height 11
click at [483, 477] on span at bounding box center [487, 471] width 9 height 9
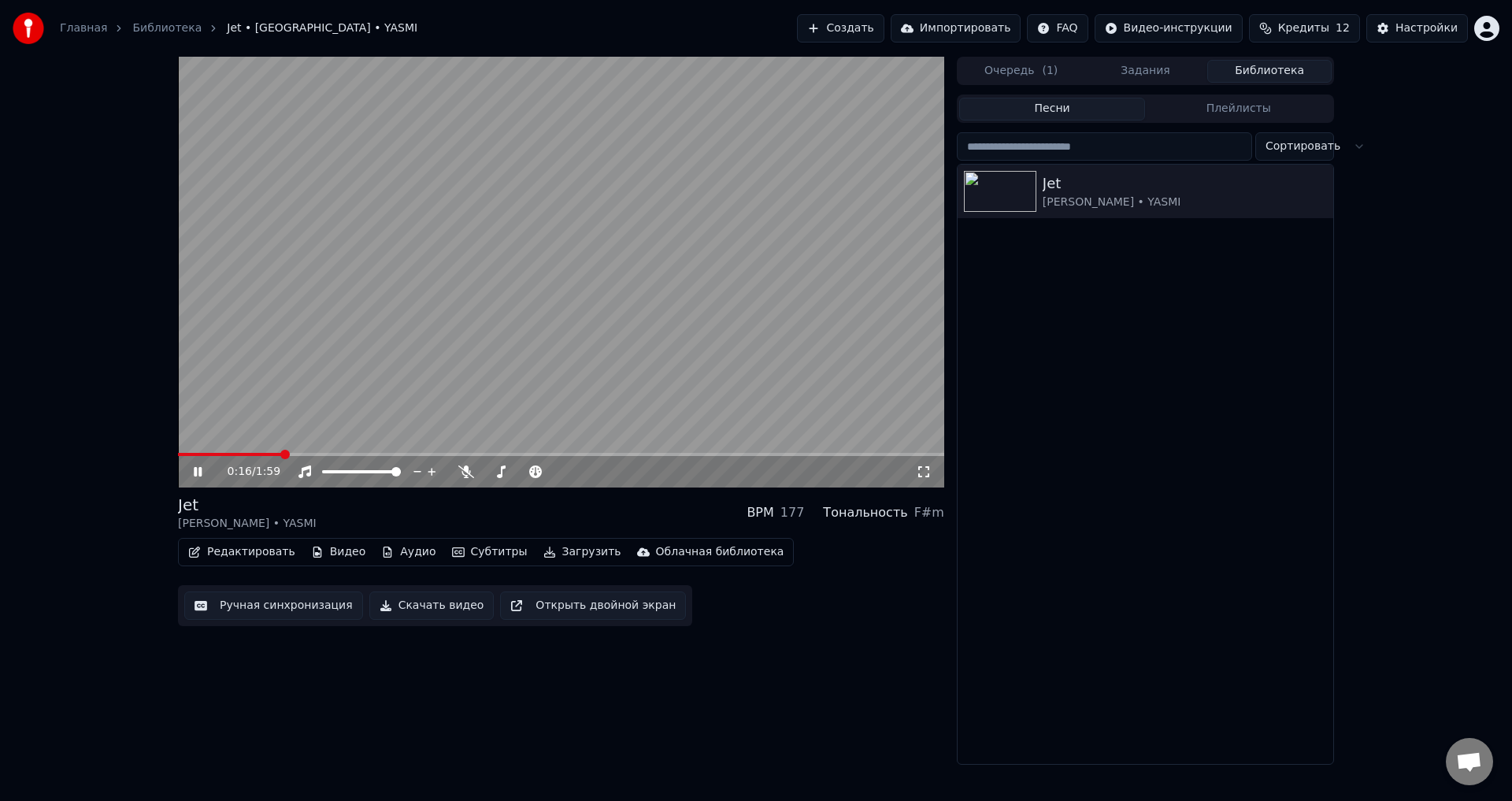
click at [194, 473] on icon at bounding box center [209, 472] width 37 height 12
click at [202, 467] on icon at bounding box center [209, 472] width 37 height 12
click at [593, 475] on span at bounding box center [592, 471] width 9 height 9
click at [555, 472] on span at bounding box center [557, 471] width 9 height 9
click at [869, 601] on div "Редактировать Видео Аудио Субтитры Загрузить Облачная библиотека Ручная синхрон…" at bounding box center [561, 582] width 767 height 88
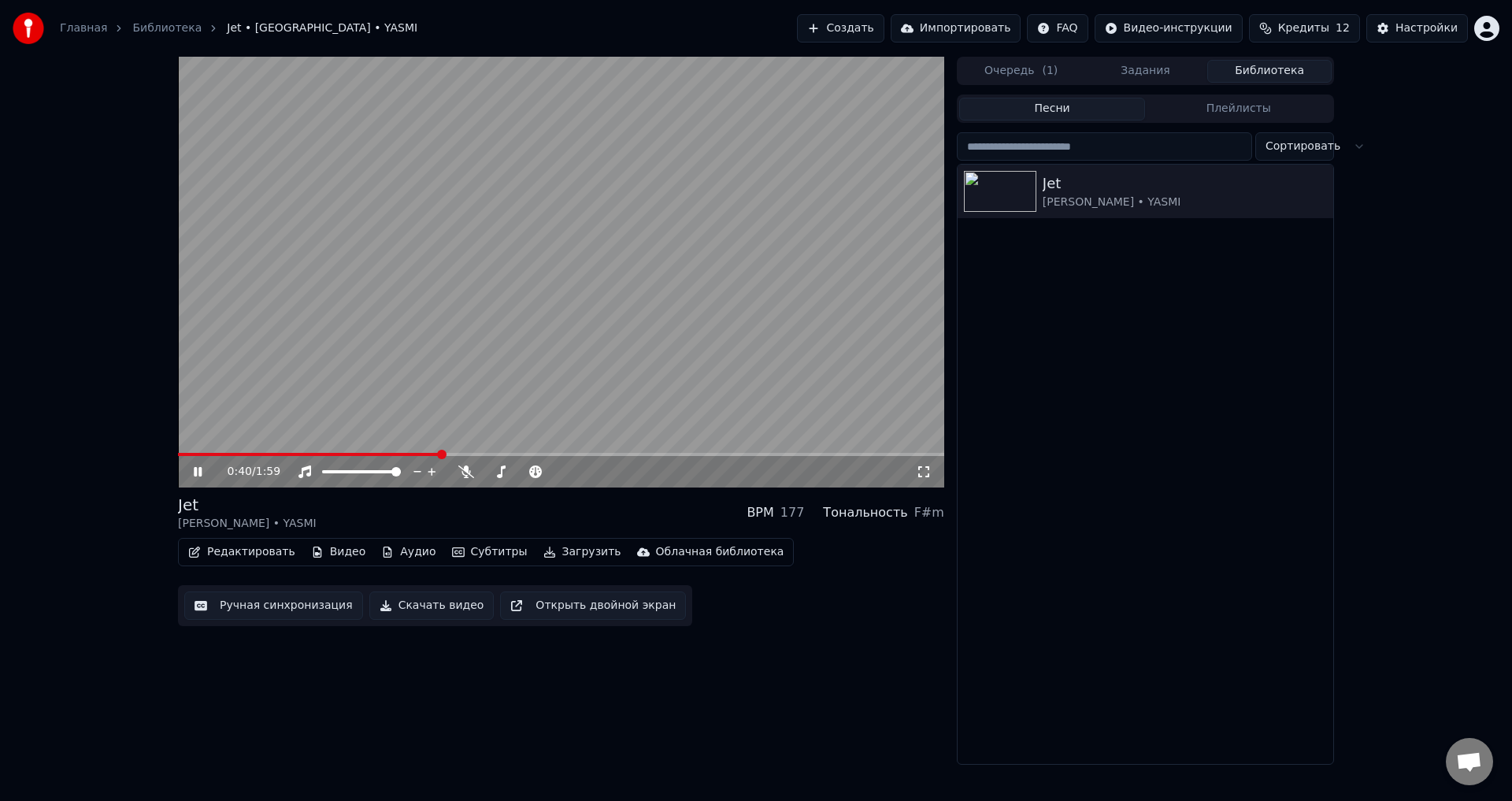
click at [452, 547] on icon "button" at bounding box center [458, 551] width 12 height 11
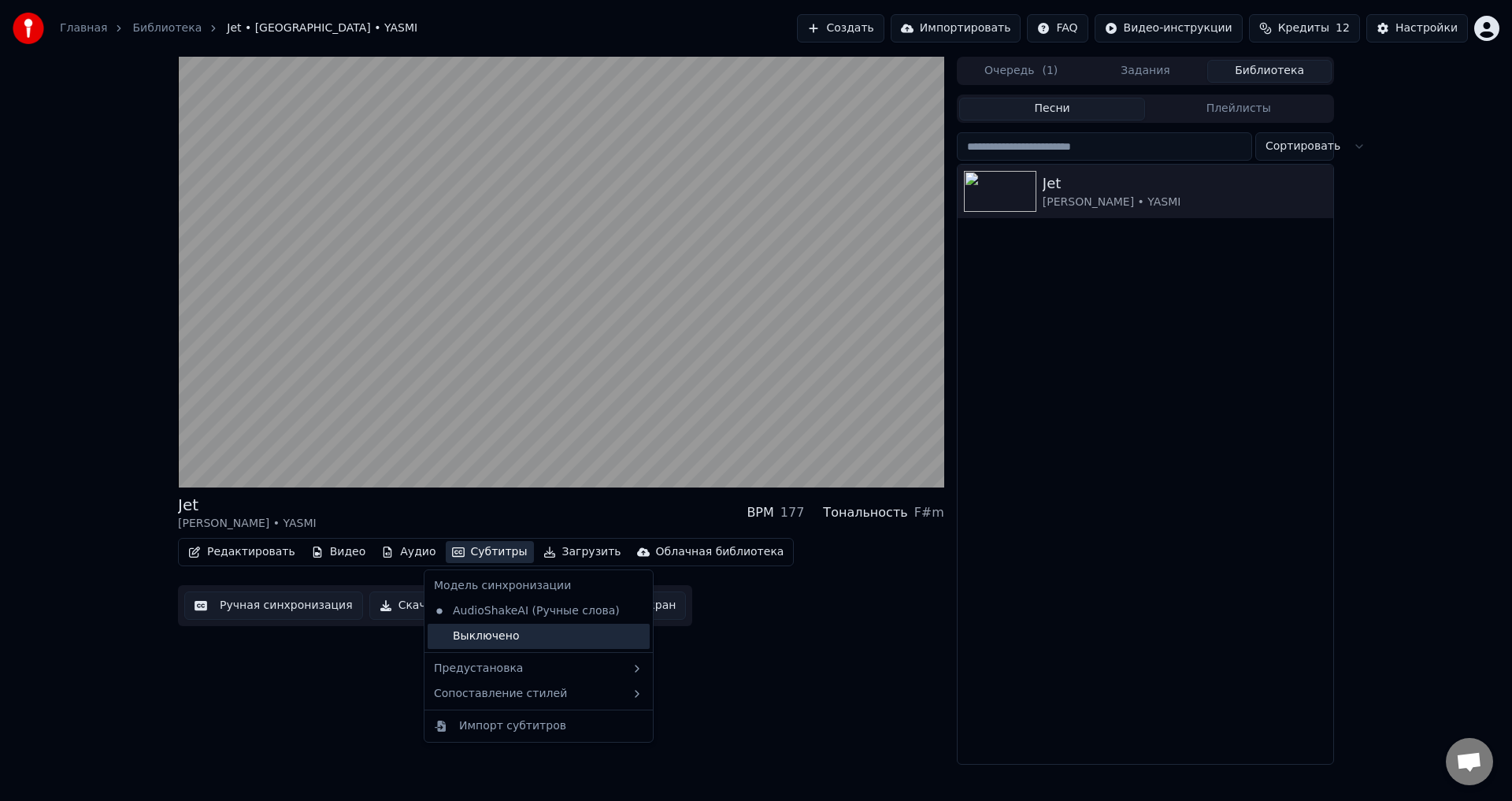
click at [482, 638] on div "Выключено" at bounding box center [539, 637] width 222 height 25
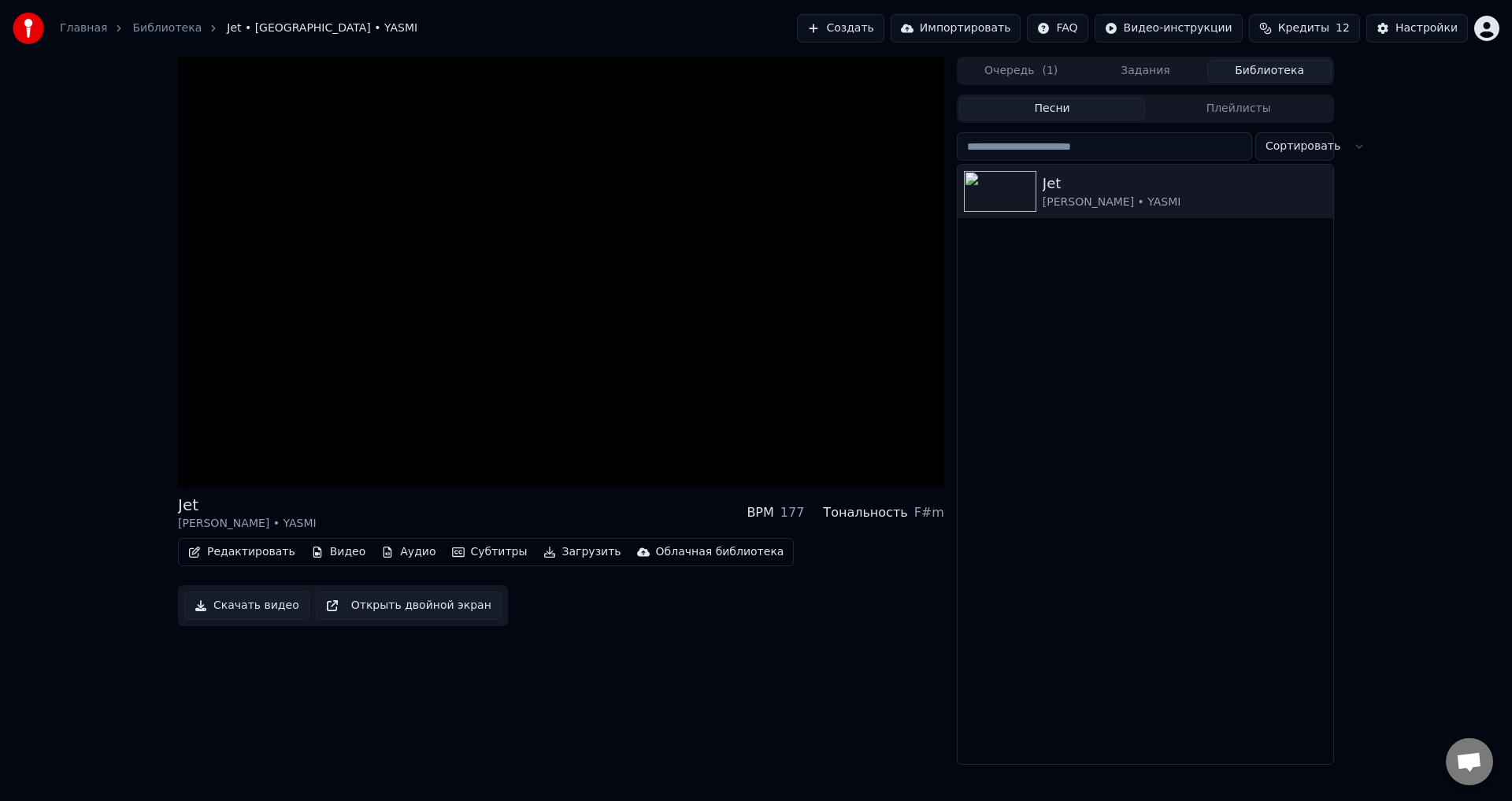
click at [458, 551] on button "Субтитры" at bounding box center [490, 552] width 88 height 22
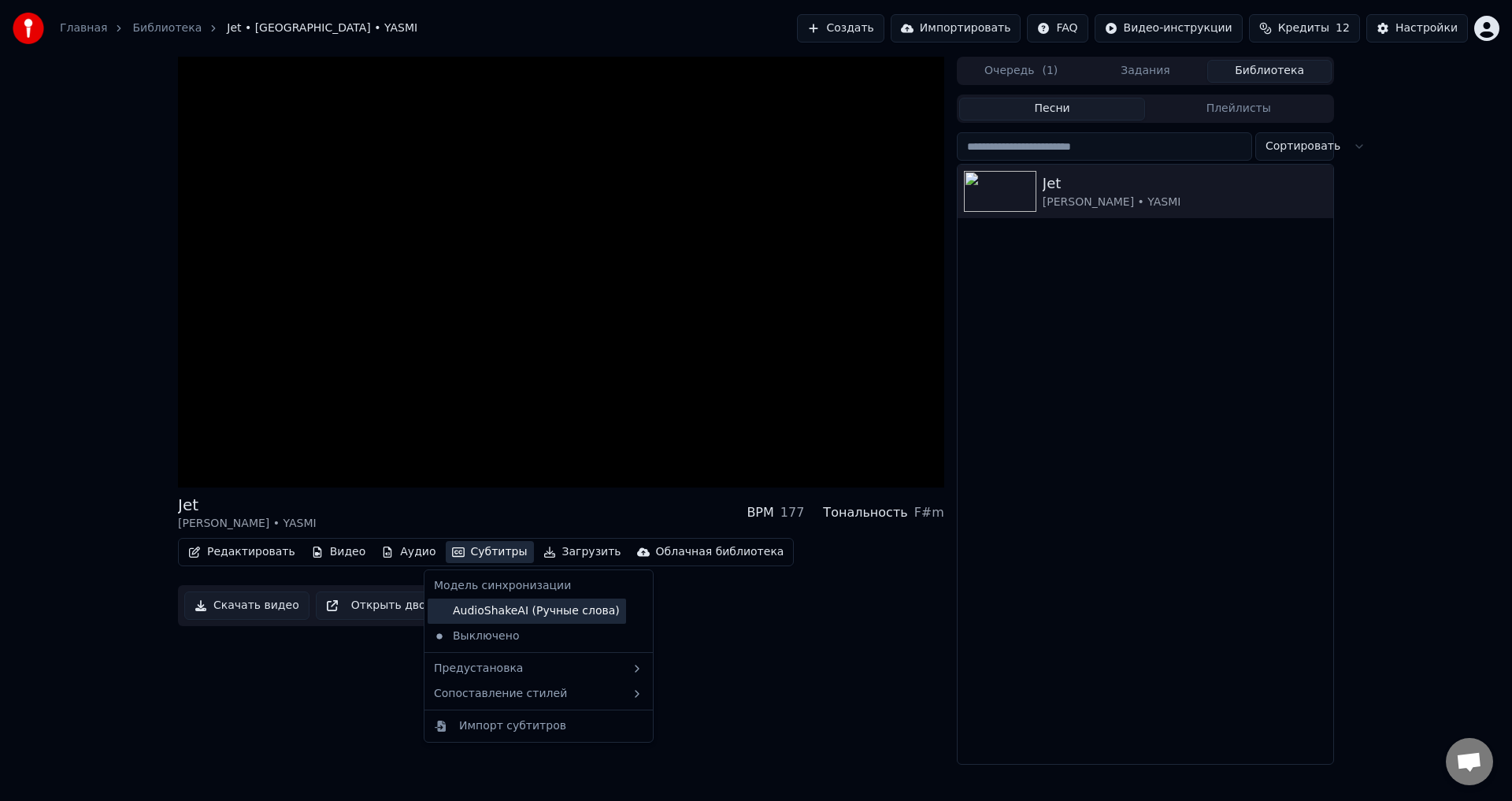
click at [470, 609] on div "AudioShakeAI (Ручные слова)" at bounding box center [526, 611] width 198 height 25
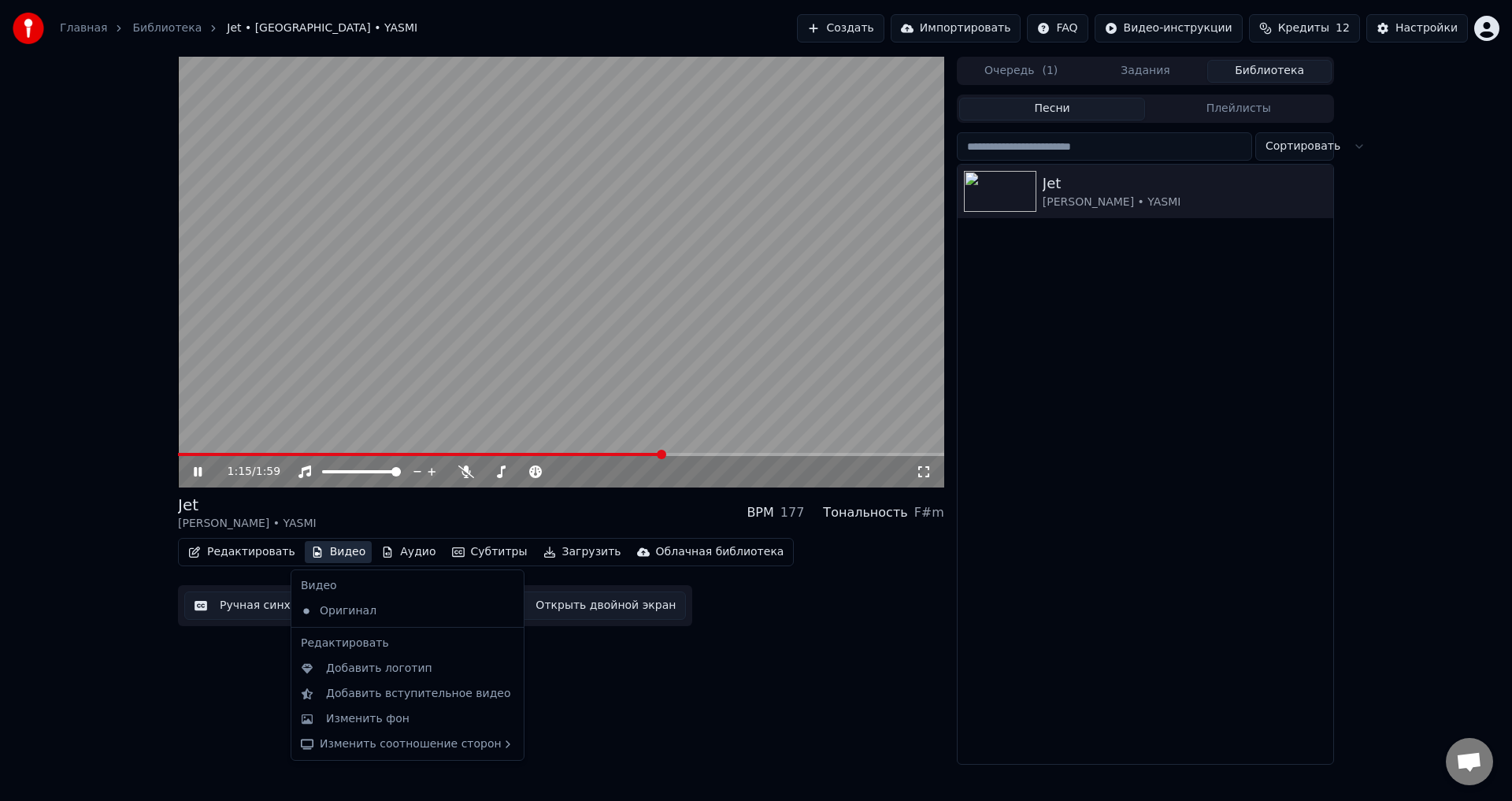
click at [322, 552] on button "Видео" at bounding box center [339, 552] width 68 height 22
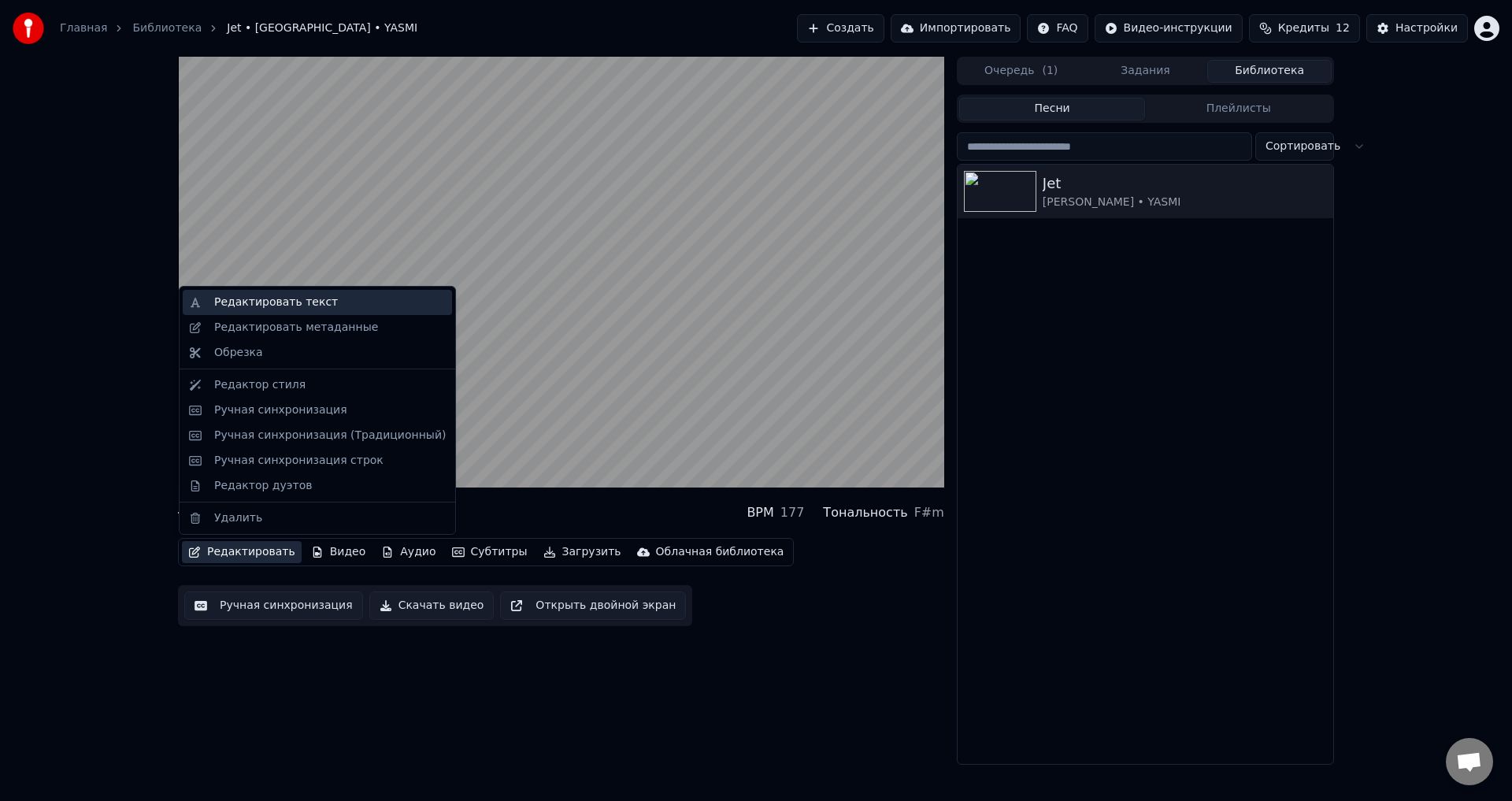
click at [250, 306] on div "Редактировать текст" at bounding box center [275, 302] width 124 height 16
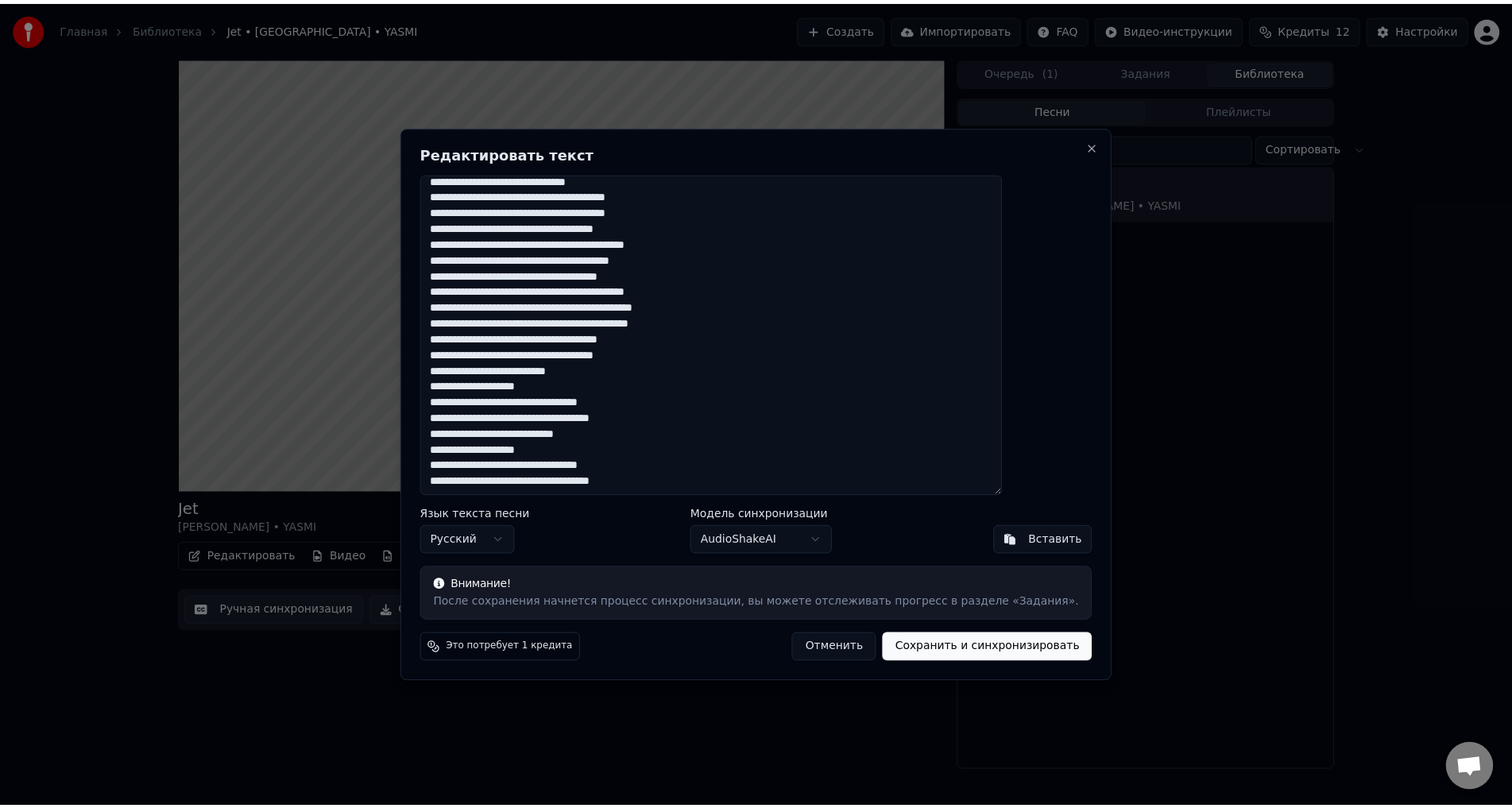
scroll to position [342, 0]
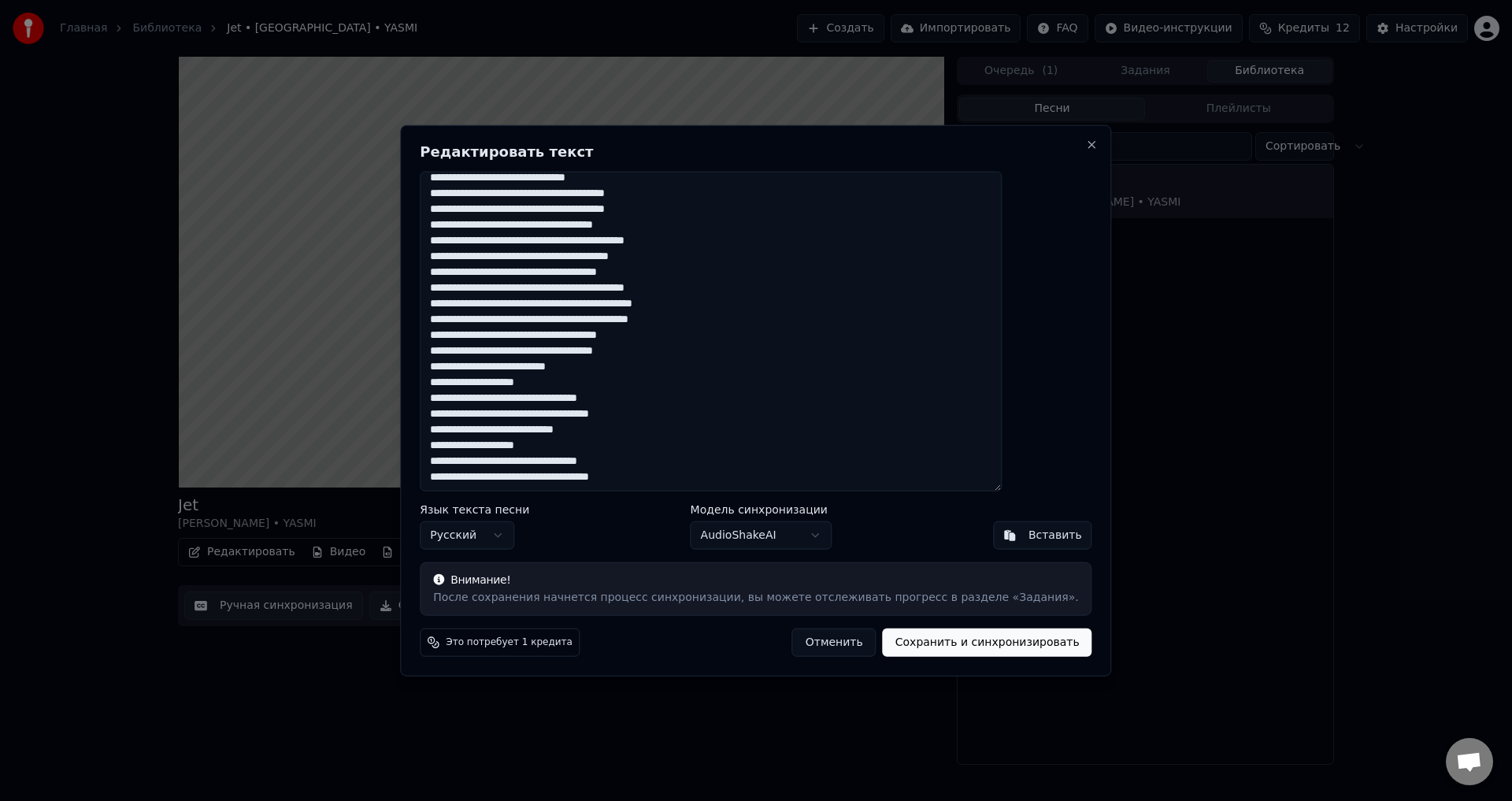
click at [808, 642] on button "Отменить" at bounding box center [835, 643] width 85 height 28
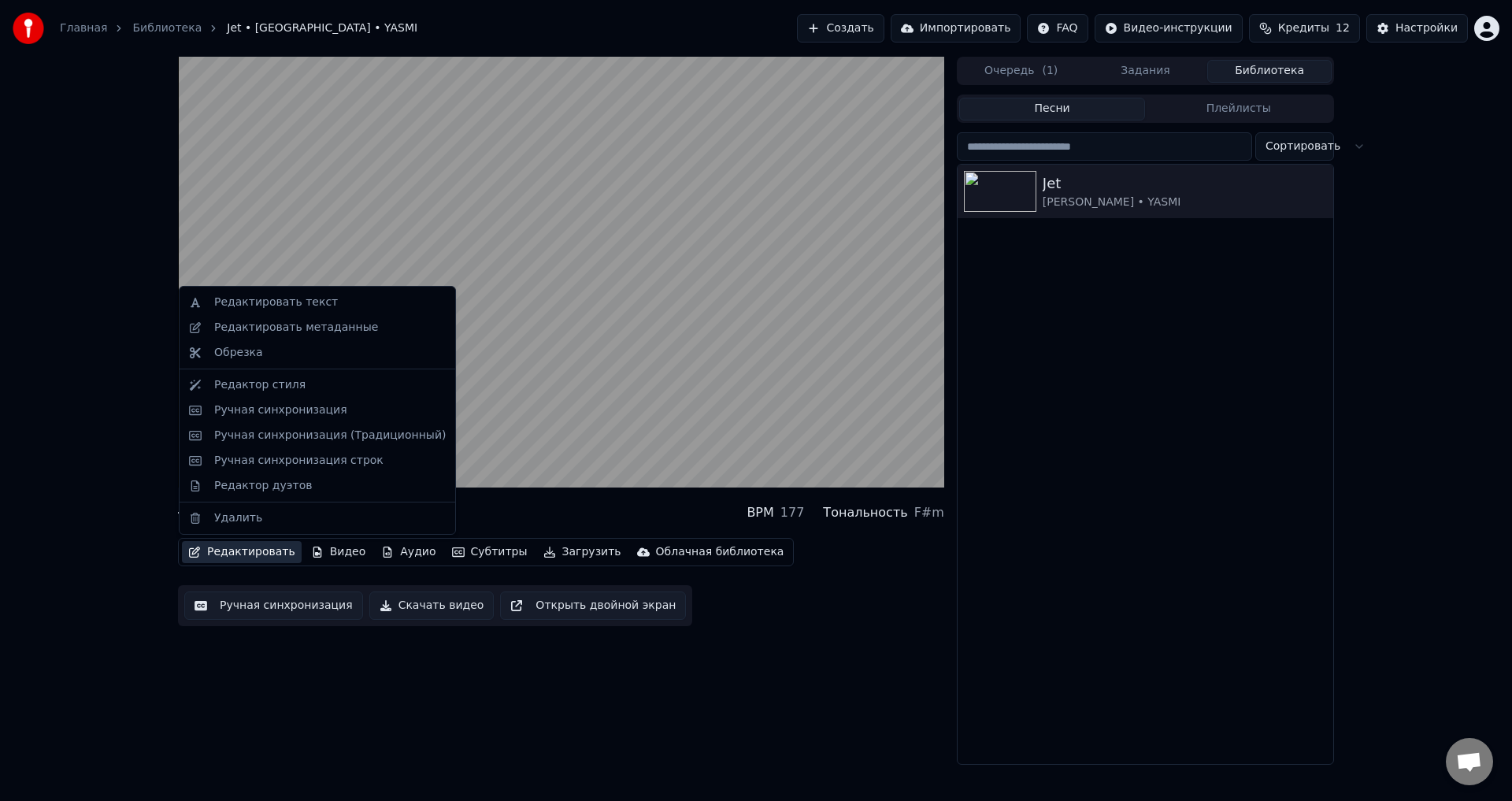
click at [215, 554] on button "Редактировать" at bounding box center [242, 552] width 119 height 22
click at [234, 486] on div "Редактор дуэтов" at bounding box center [263, 486] width 98 height 16
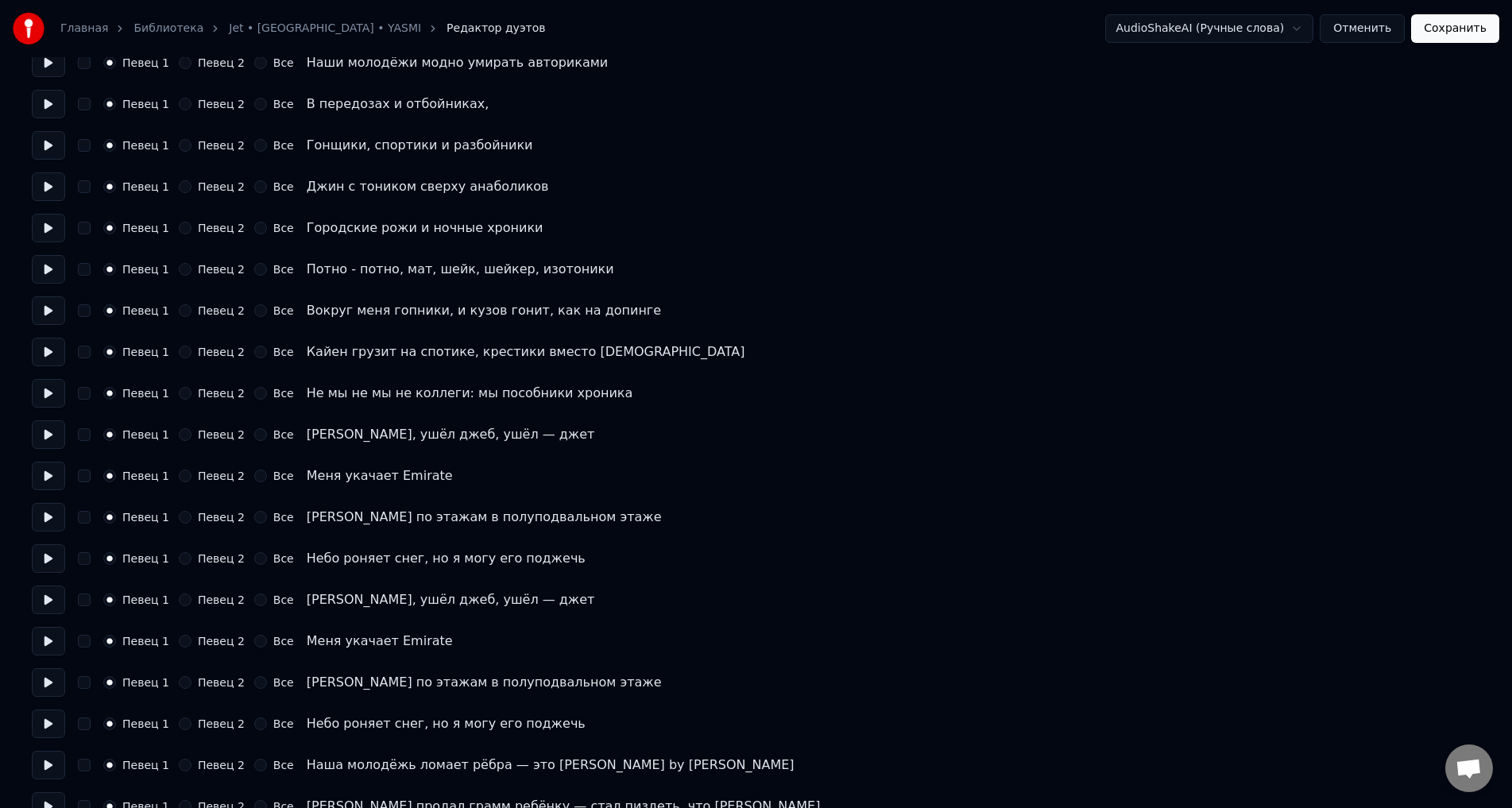
scroll to position [159, 0]
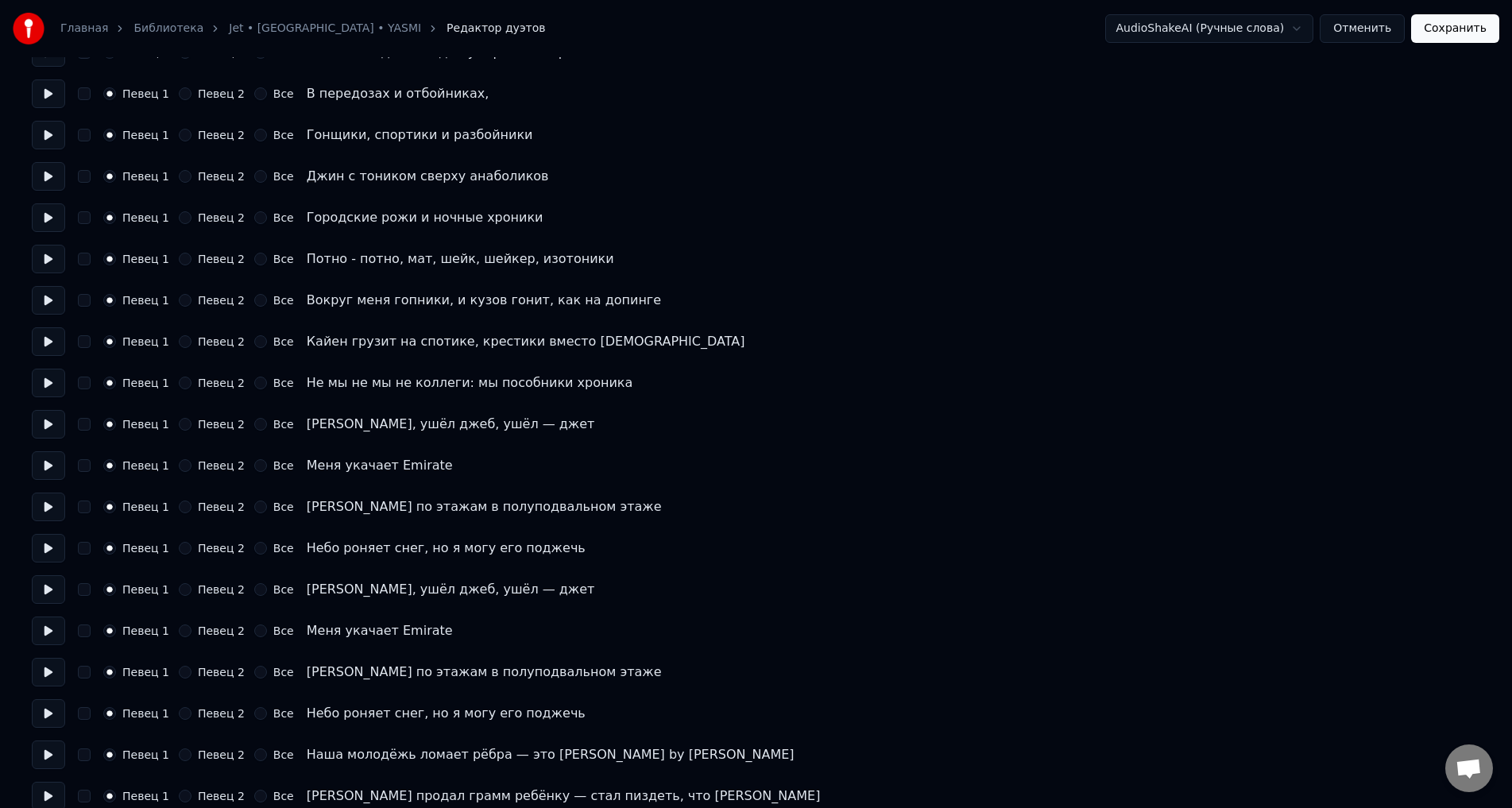
click at [1361, 31] on button "Отменить" at bounding box center [1362, 28] width 85 height 28
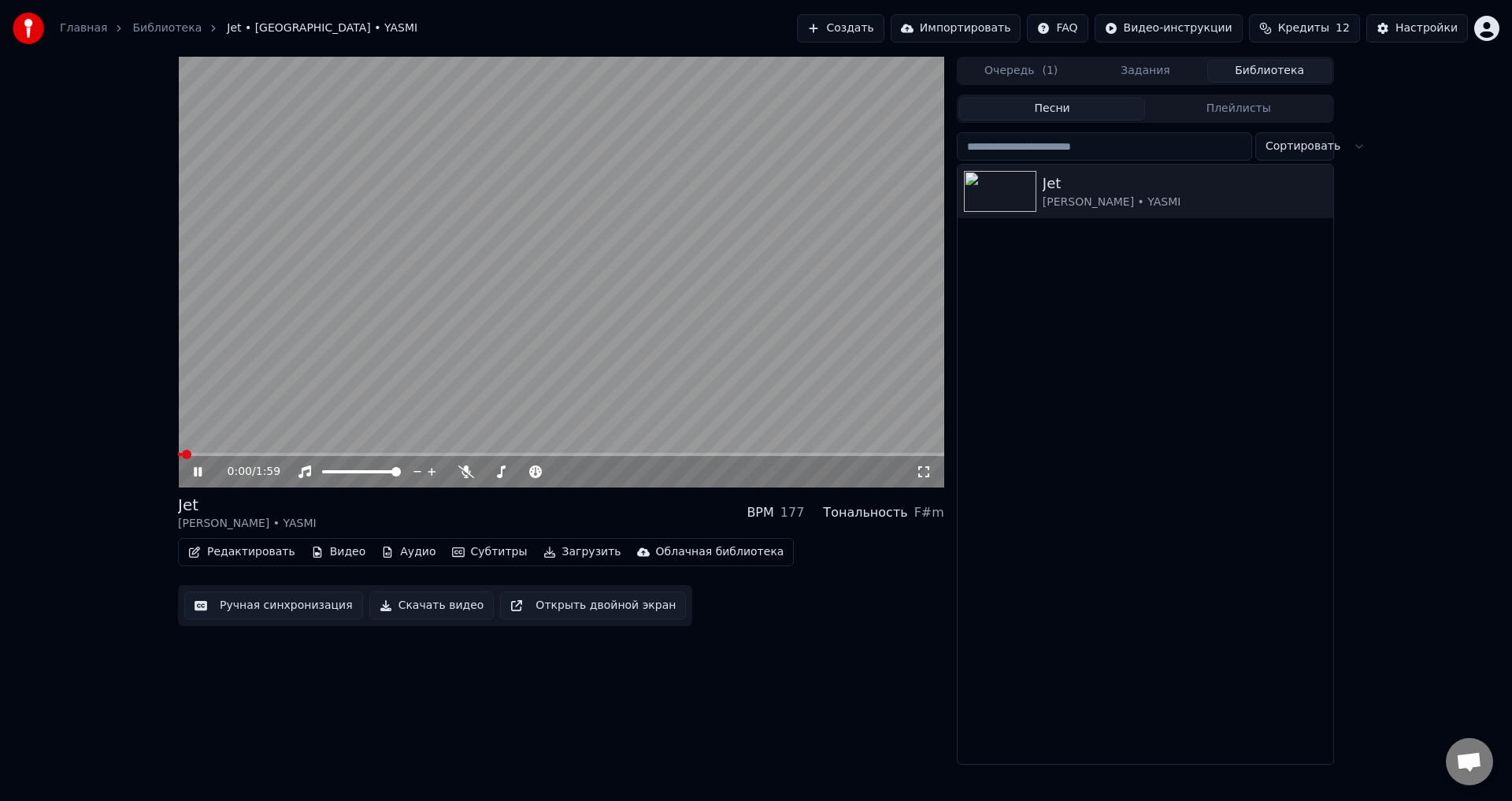
click at [285, 458] on div "0:00 / 1:59" at bounding box center [561, 472] width 767 height 32
click at [271, 451] on video at bounding box center [561, 272] width 767 height 431
click at [270, 455] on div "0:01 / 1:59" at bounding box center [561, 272] width 767 height 431
click at [266, 451] on video at bounding box center [561, 272] width 767 height 431
click at [274, 455] on span at bounding box center [561, 454] width 767 height 3
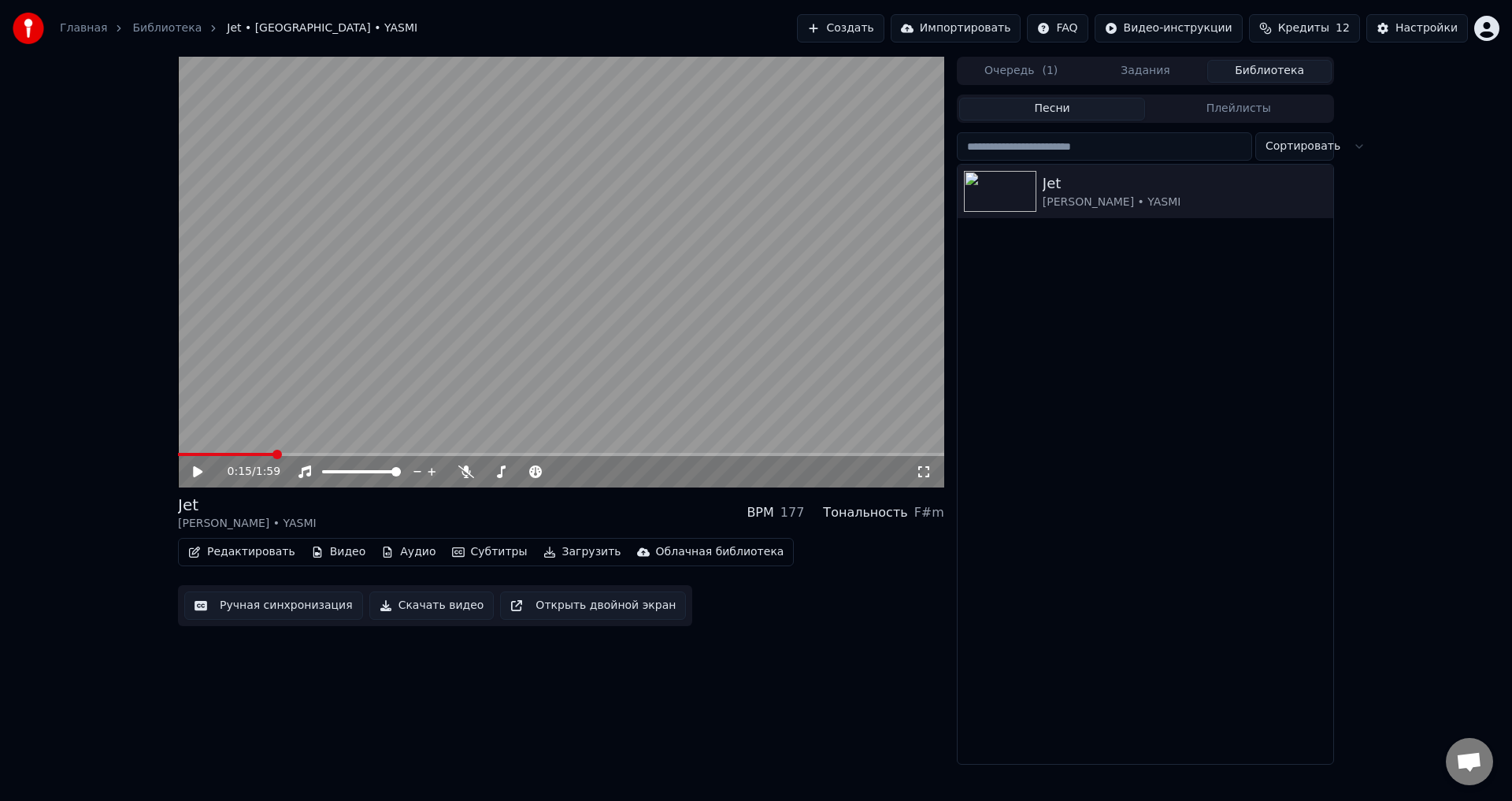
click at [201, 473] on icon at bounding box center [209, 472] width 37 height 12
click at [197, 473] on icon at bounding box center [198, 471] width 8 height 9
click at [197, 473] on icon at bounding box center [197, 472] width 9 height 11
click at [198, 473] on icon at bounding box center [209, 472] width 37 height 12
click at [198, 473] on icon at bounding box center [197, 472] width 9 height 11
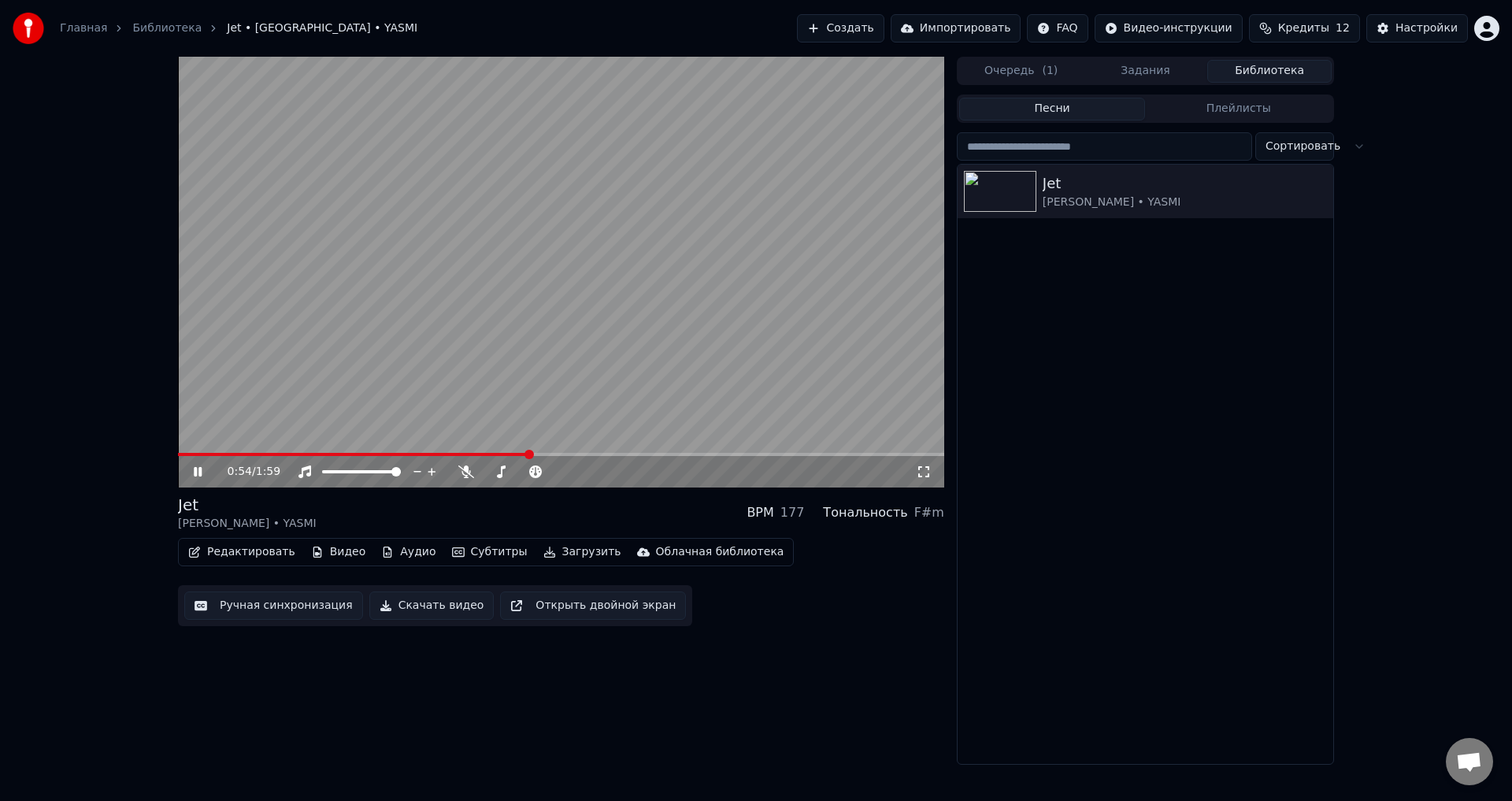
click at [196, 473] on icon at bounding box center [198, 471] width 8 height 9
click at [1320, 35] on span "Кредиты" at bounding box center [1304, 28] width 51 height 16
click at [1293, 150] on button "Обновить" at bounding box center [1315, 146] width 95 height 28
click at [127, 74] on div "0:55 / 1:59 Jet [PERSON_NAME] • YASMI BPM 177 Тональность F#m Редактировать Вид…" at bounding box center [756, 410] width 1512 height 708
click at [872, 22] on button "Создать" at bounding box center [841, 28] width 87 height 28
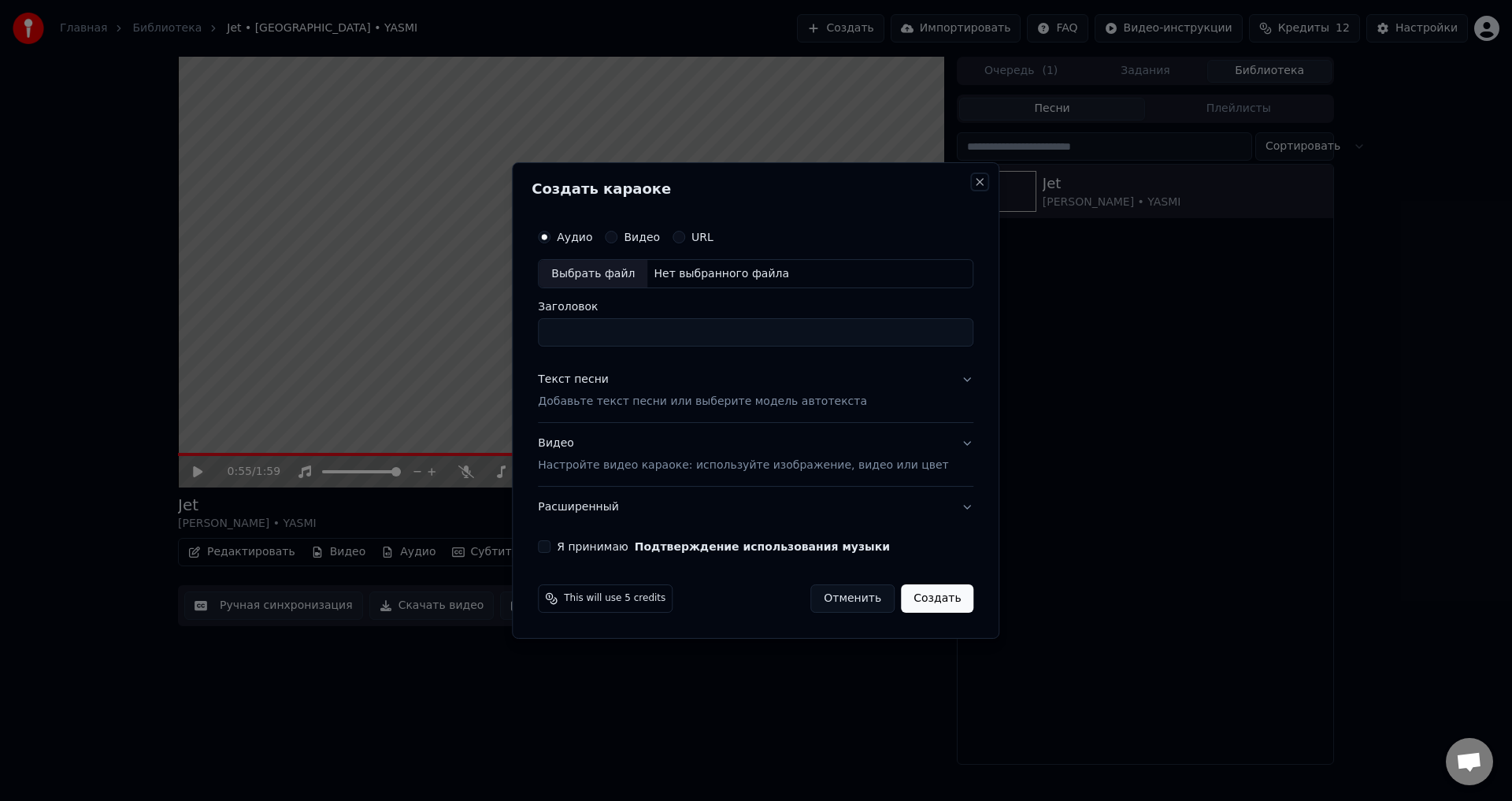
click at [974, 182] on button "Close" at bounding box center [980, 182] width 12 height 12
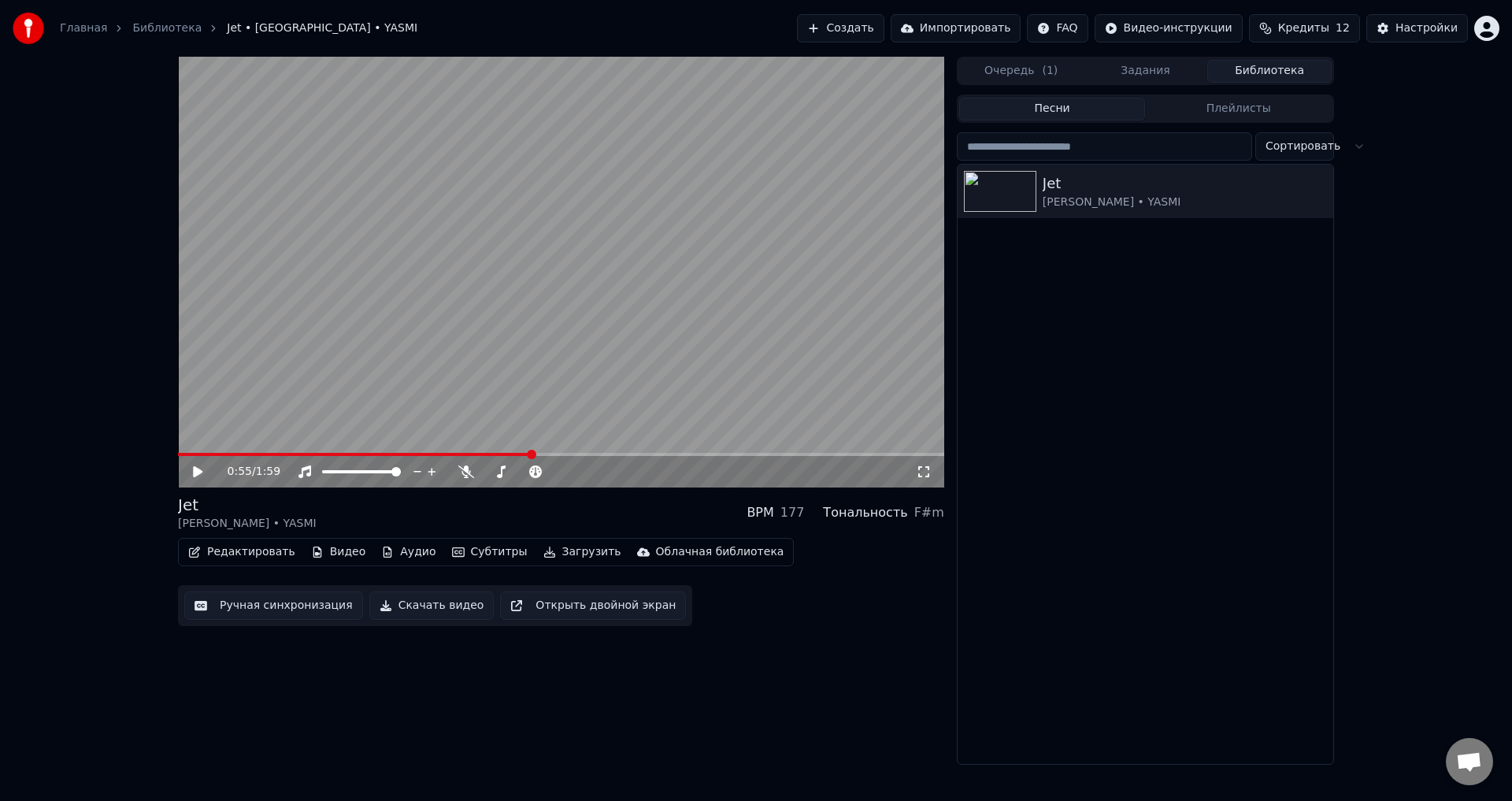
click at [865, 29] on button "Создать" at bounding box center [841, 28] width 87 height 28
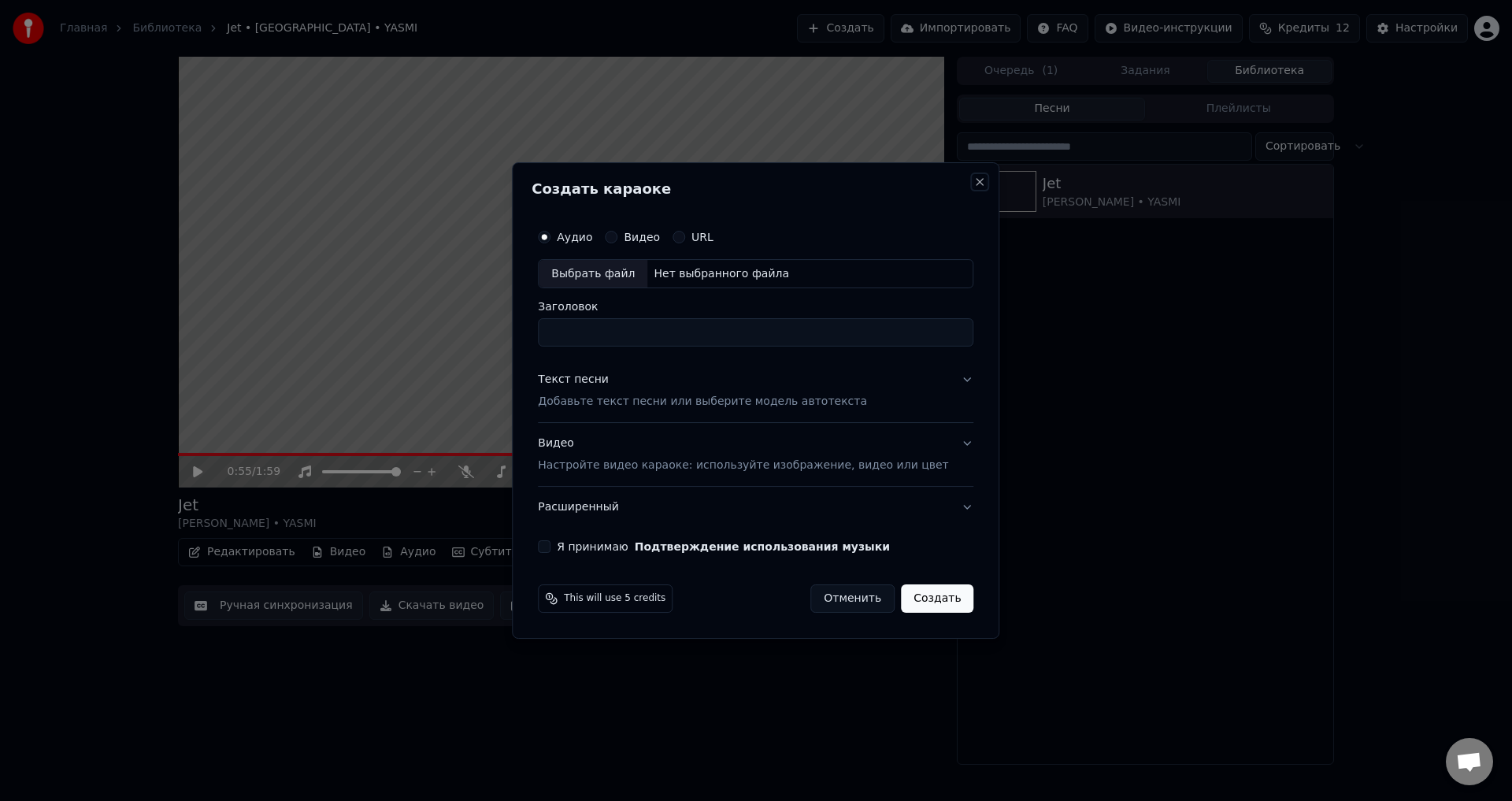
click at [974, 177] on button "Close" at bounding box center [980, 182] width 12 height 12
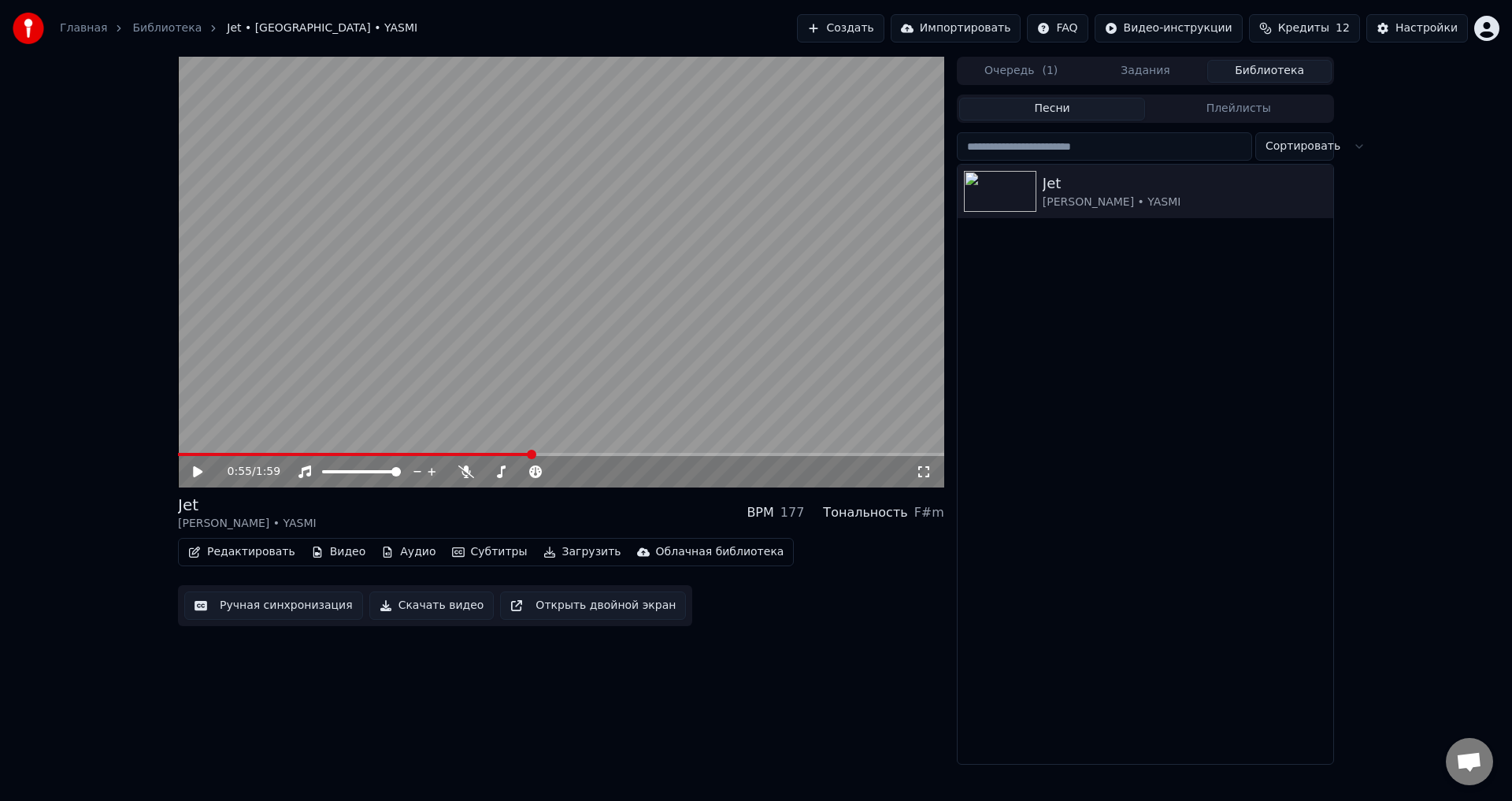
click at [868, 32] on button "Создать" at bounding box center [841, 28] width 87 height 28
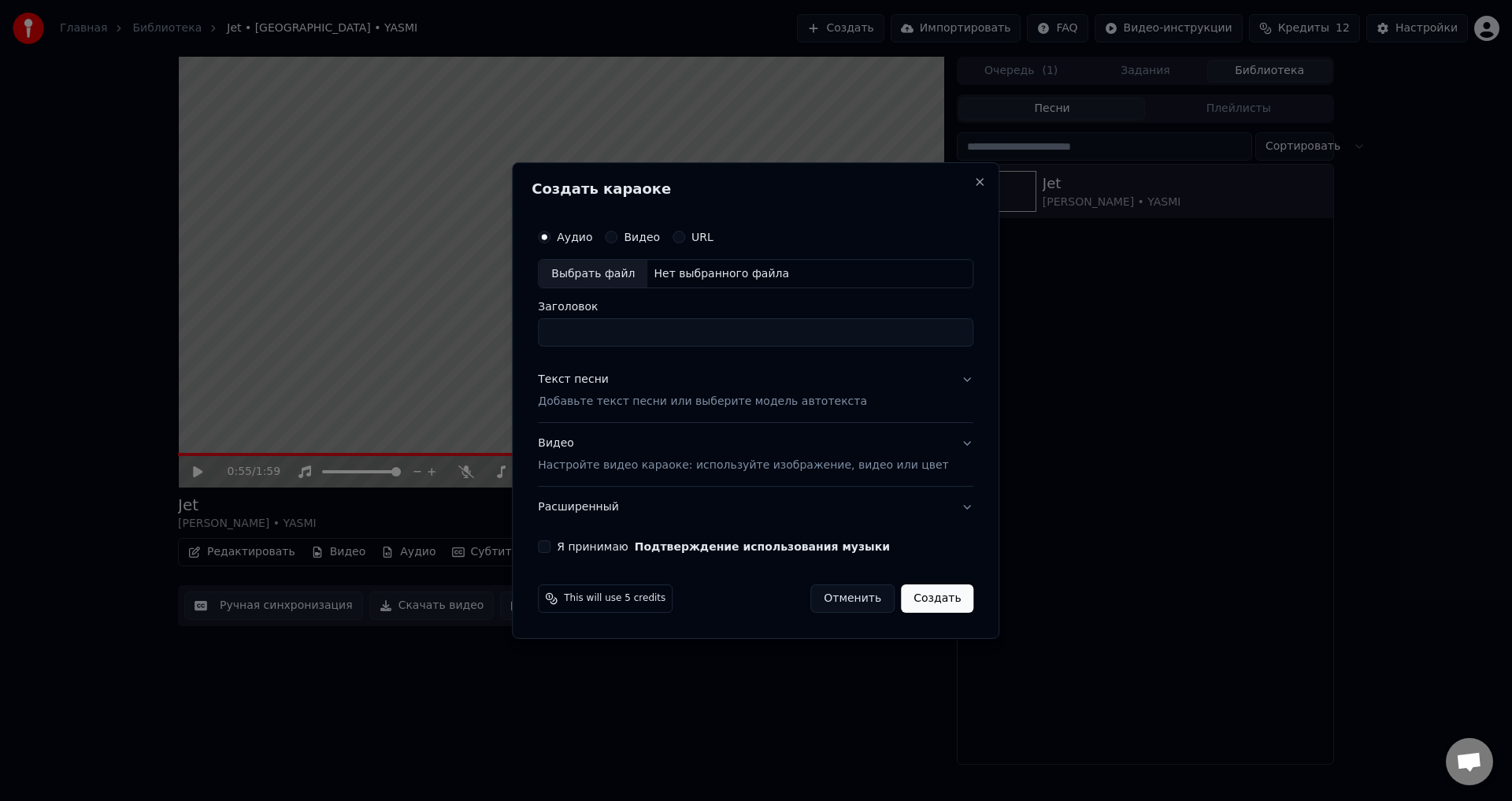
click at [640, 276] on div "Выбрать файл" at bounding box center [593, 274] width 109 height 28
drag, startPoint x: 927, startPoint y: 337, endPoint x: 858, endPoint y: 343, distance: 69.3
click at [858, 343] on input "**********" at bounding box center [755, 333] width 435 height 28
drag, startPoint x: 754, startPoint y: 337, endPoint x: 702, endPoint y: 339, distance: 52.0
click at [702, 339] on input "**********" at bounding box center [755, 333] width 435 height 28
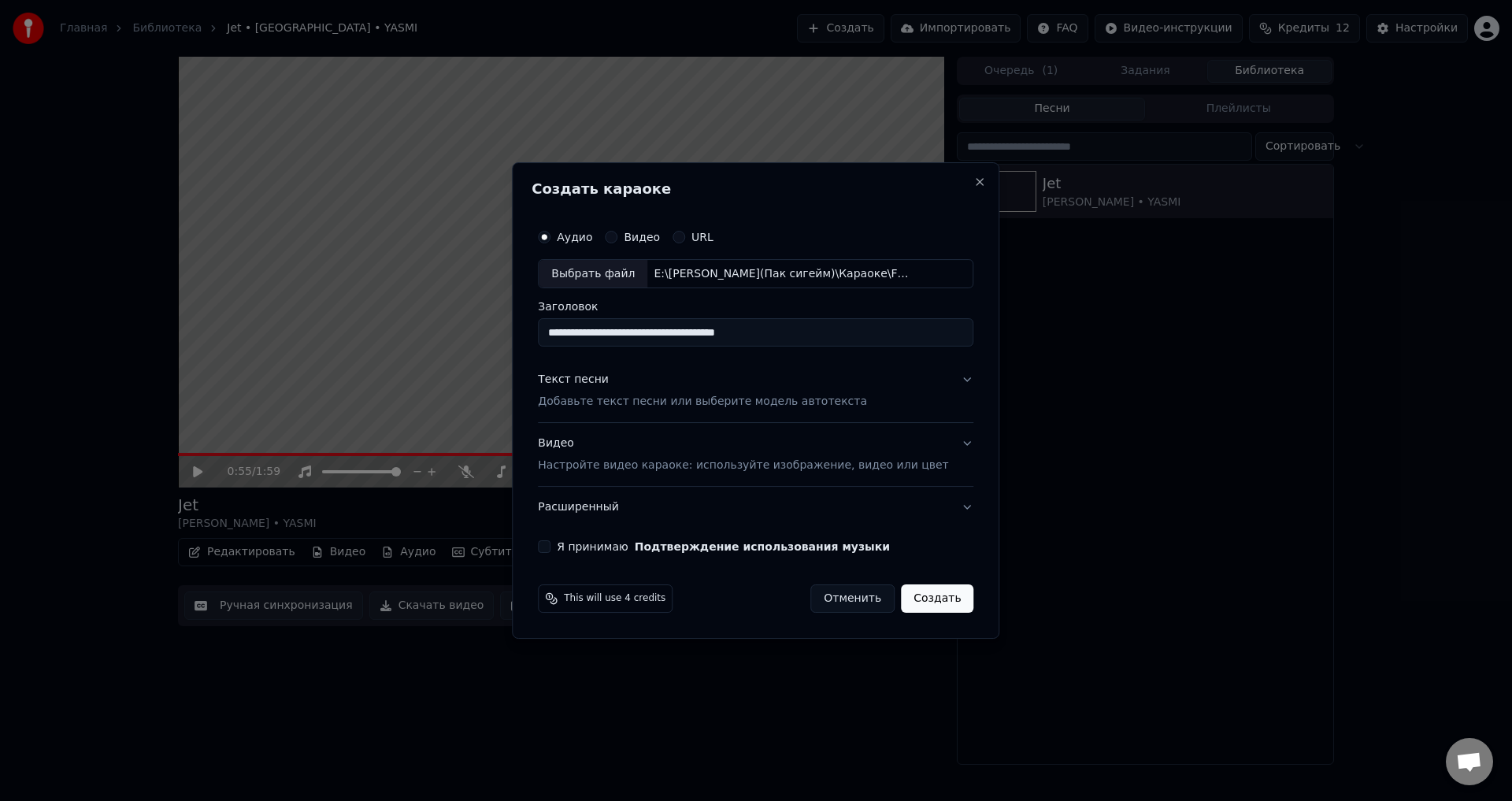
click at [828, 335] on input "**********" at bounding box center [755, 333] width 435 height 28
type input "**********"
click at [550, 550] on button "Я принимаю Подтверждение использования музыки" at bounding box center [544, 546] width 12 height 12
click at [550, 547] on button "Я принимаю Подтверждение использования музыки" at bounding box center [544, 546] width 12 height 12
click at [604, 405] on p "Добавьте текст песни или выберите модель автотекста" at bounding box center [702, 402] width 329 height 16
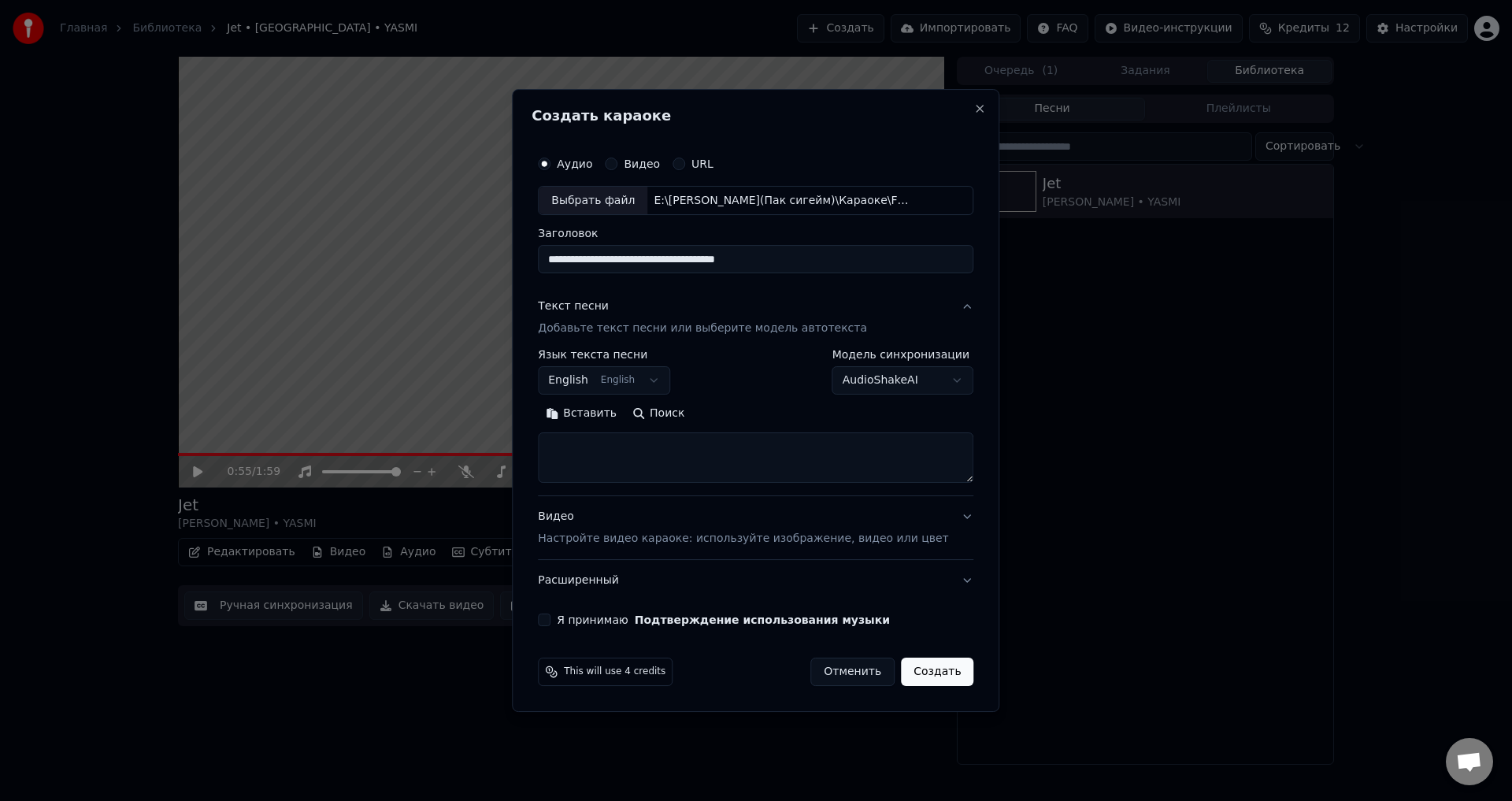
click at [611, 451] on textarea at bounding box center [755, 459] width 435 height 51
paste textarea "**********"
type textarea "**********"
click at [610, 543] on p "Настройте видео караоке: используйте изображение, видео или цвет" at bounding box center [743, 538] width 410 height 16
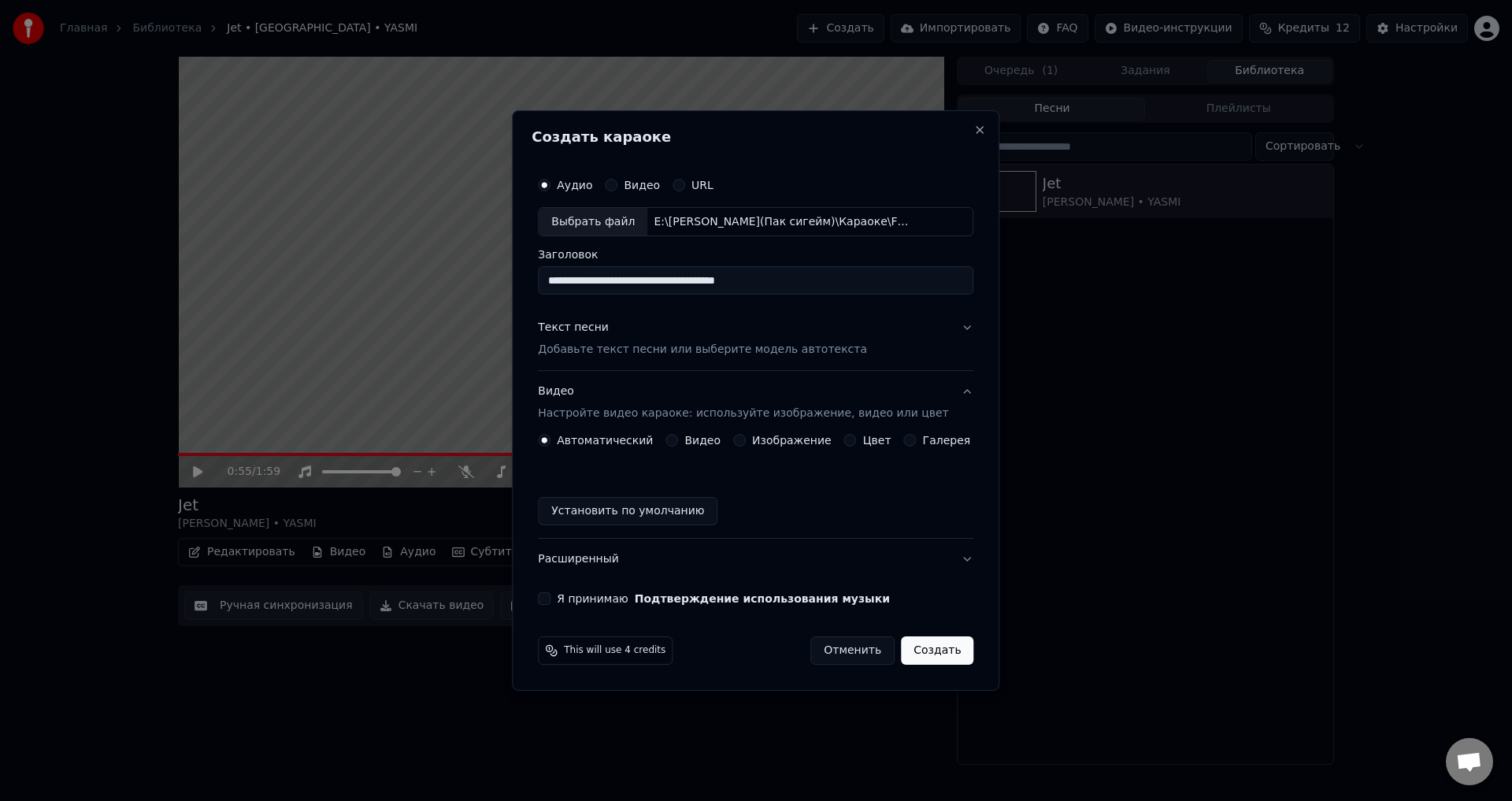
click at [743, 445] on button "Изображение" at bounding box center [739, 440] width 12 height 12
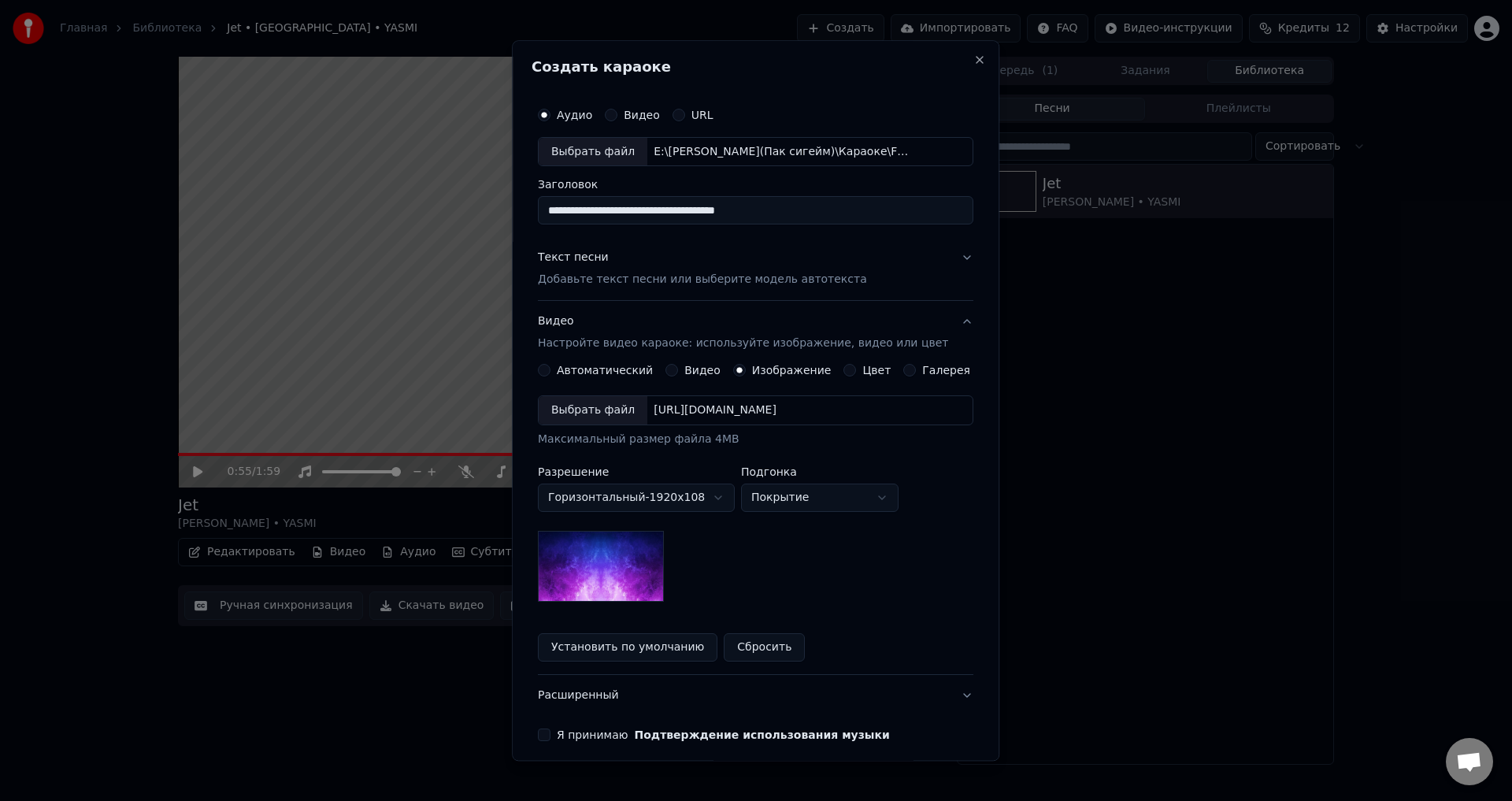
click at [772, 502] on body "**********" at bounding box center [756, 400] width 1512 height 801
click at [778, 499] on body "**********" at bounding box center [756, 400] width 1512 height 801
click at [625, 585] on img at bounding box center [601, 567] width 126 height 71
click at [604, 543] on img at bounding box center [601, 567] width 126 height 71
click at [607, 499] on body "**********" at bounding box center [756, 400] width 1512 height 801
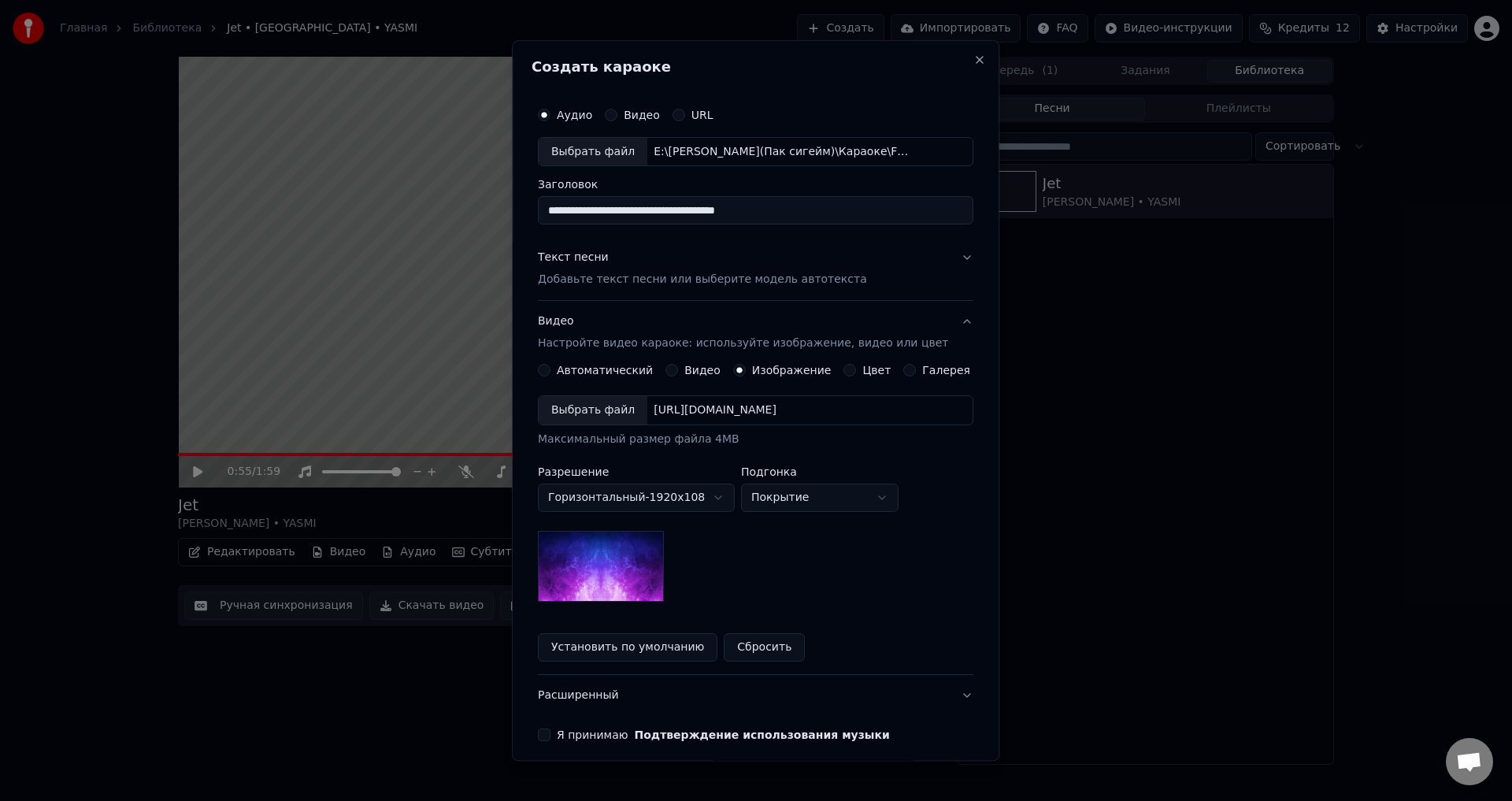
click at [609, 645] on button "Установить по умолчанию" at bounding box center [628, 648] width 180 height 28
click at [642, 653] on button "Установить по умолчанию" at bounding box center [628, 648] width 180 height 28
click at [789, 493] on body "**********" at bounding box center [756, 400] width 1512 height 801
click at [790, 507] on body "**********" at bounding box center [756, 400] width 1512 height 801
click at [588, 496] on body "**********" at bounding box center [756, 400] width 1512 height 801
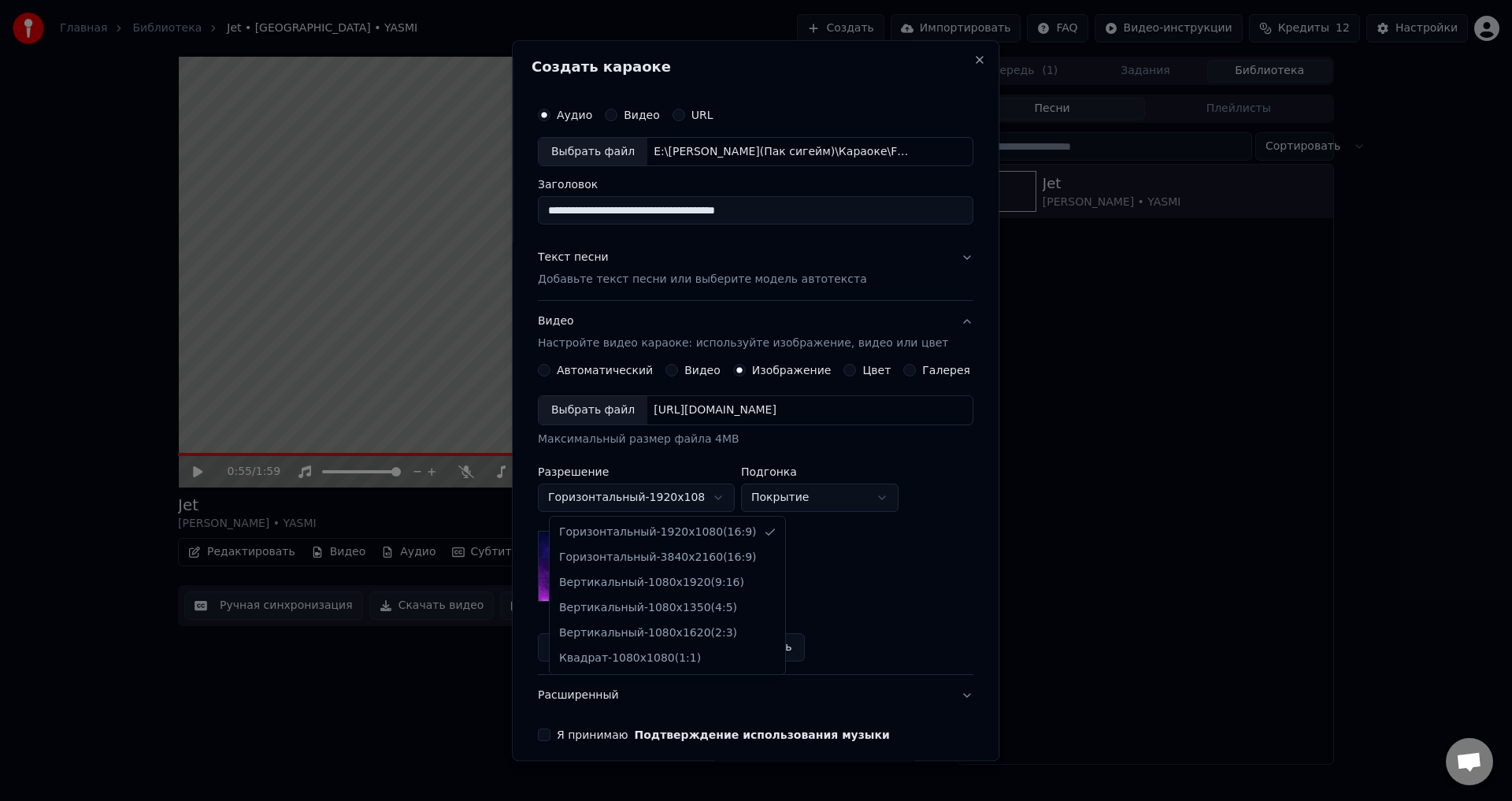
click at [588, 496] on body "**********" at bounding box center [756, 400] width 1512 height 801
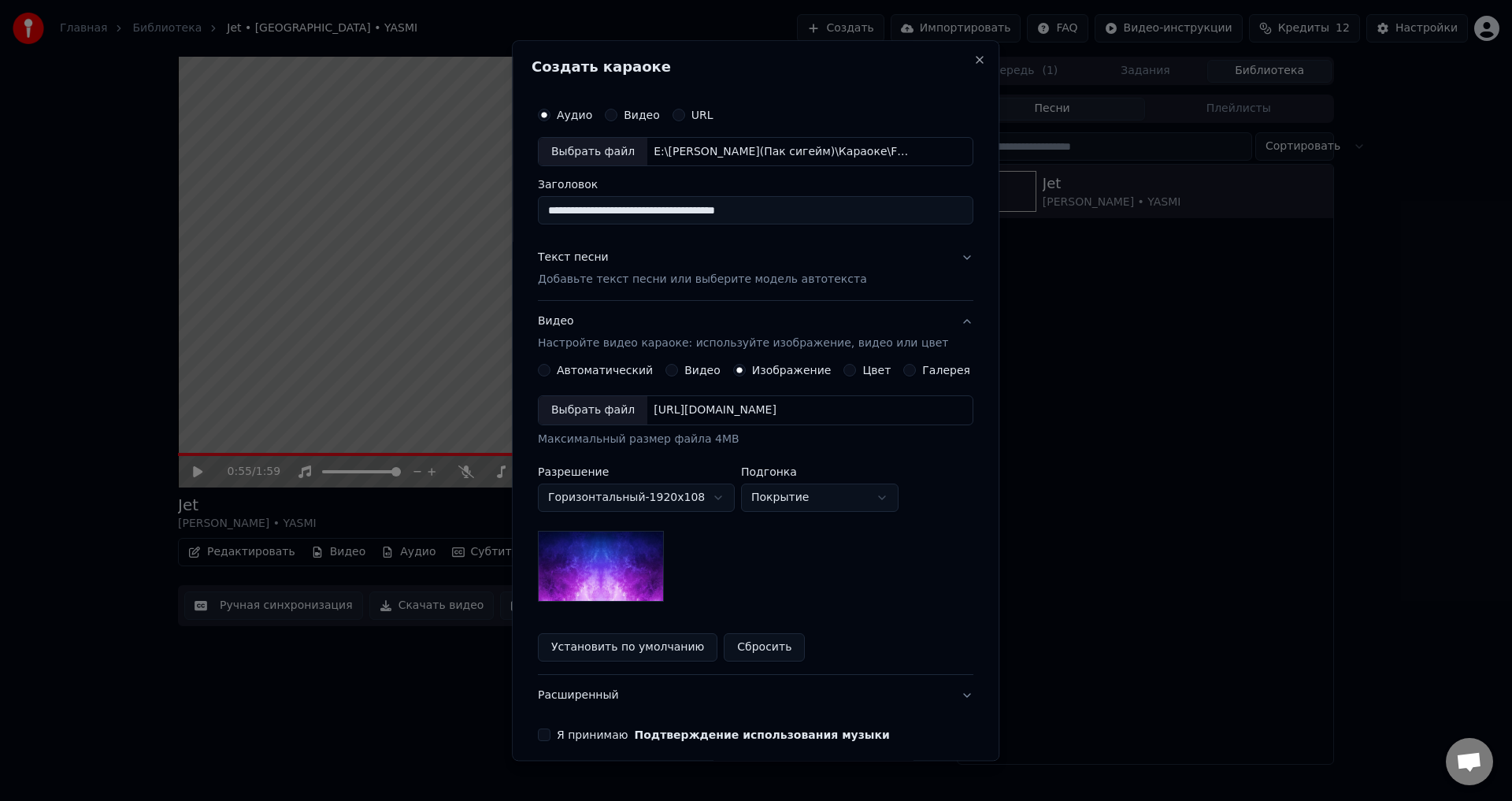
click at [594, 474] on label "Разрешение" at bounding box center [637, 472] width 197 height 11
click at [560, 473] on label "Разрешение" at bounding box center [637, 472] width 197 height 11
click at [608, 415] on div "Выбрать файл" at bounding box center [593, 411] width 109 height 28
click at [550, 735] on button "Я принимаю Подтверждение использования музыки" at bounding box center [544, 735] width 12 height 12
click at [603, 277] on p "Добавьте текст песни или выберите модель автотекста" at bounding box center [702, 280] width 329 height 16
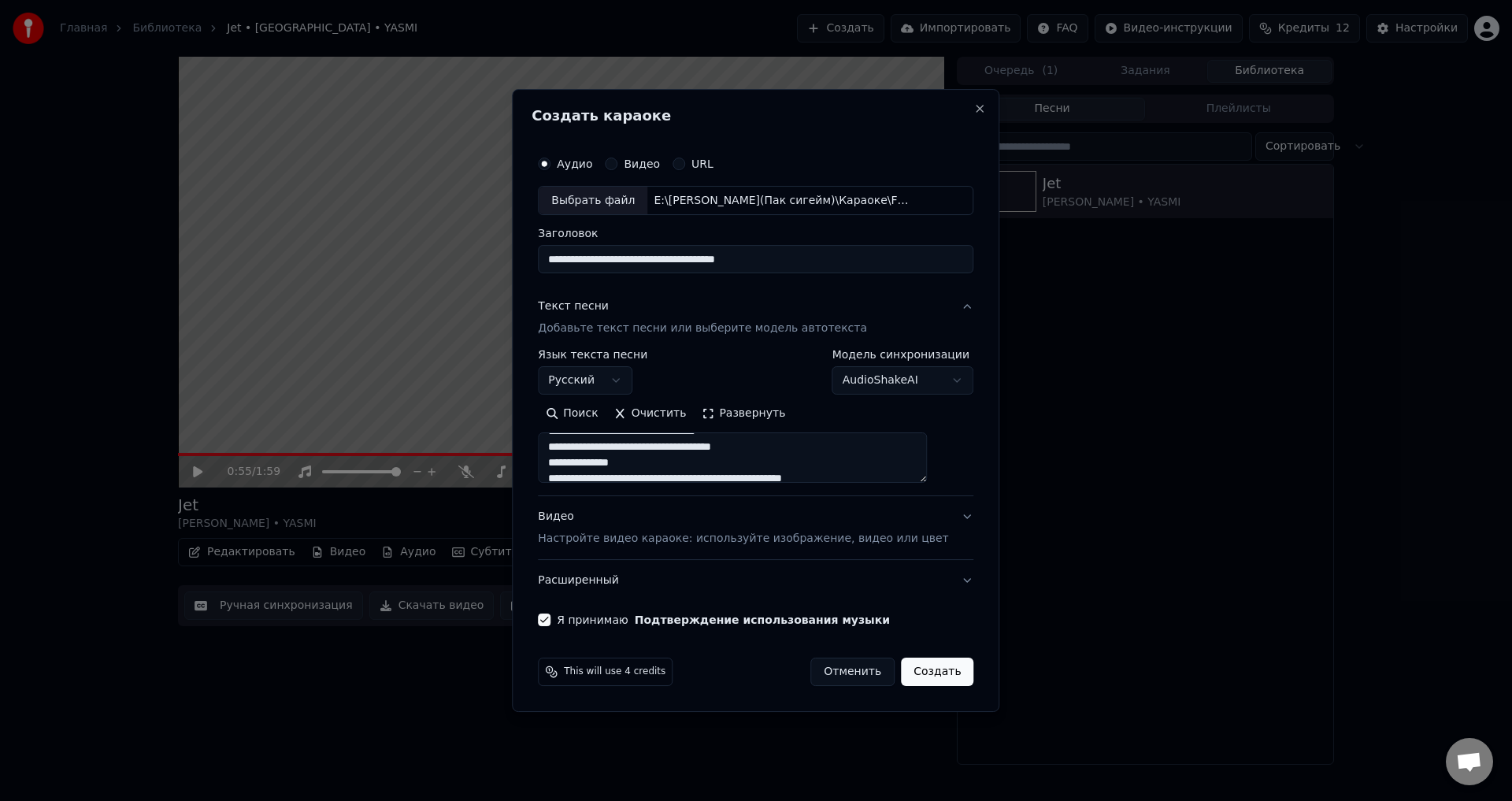
scroll to position [0, 0]
click at [737, 196] on div "E:\[PERSON_NAME](Пак сигейм)\Караоке\FRIENDLY THUG 52 NGG - Maestro & No Gletch…" at bounding box center [781, 201] width 268 height 16
click at [909, 673] on button "Создать" at bounding box center [937, 672] width 72 height 28
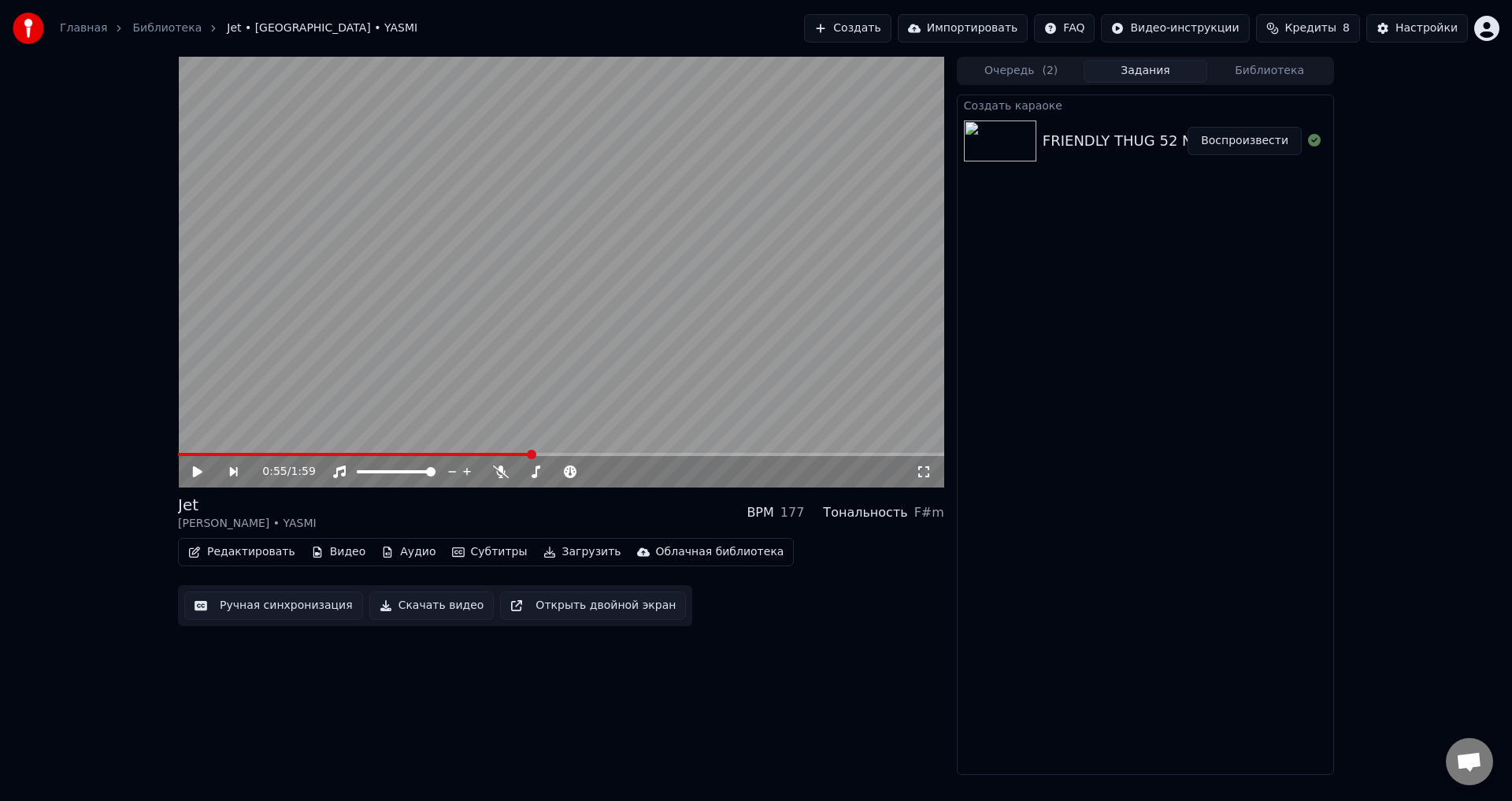
click at [1248, 144] on button "Воспроизвести" at bounding box center [1245, 141] width 114 height 28
click at [268, 453] on span at bounding box center [561, 454] width 767 height 3
click at [244, 451] on video at bounding box center [561, 272] width 767 height 431
click at [240, 453] on span at bounding box center [232, 454] width 108 height 3
click at [196, 475] on icon at bounding box center [197, 472] width 9 height 11
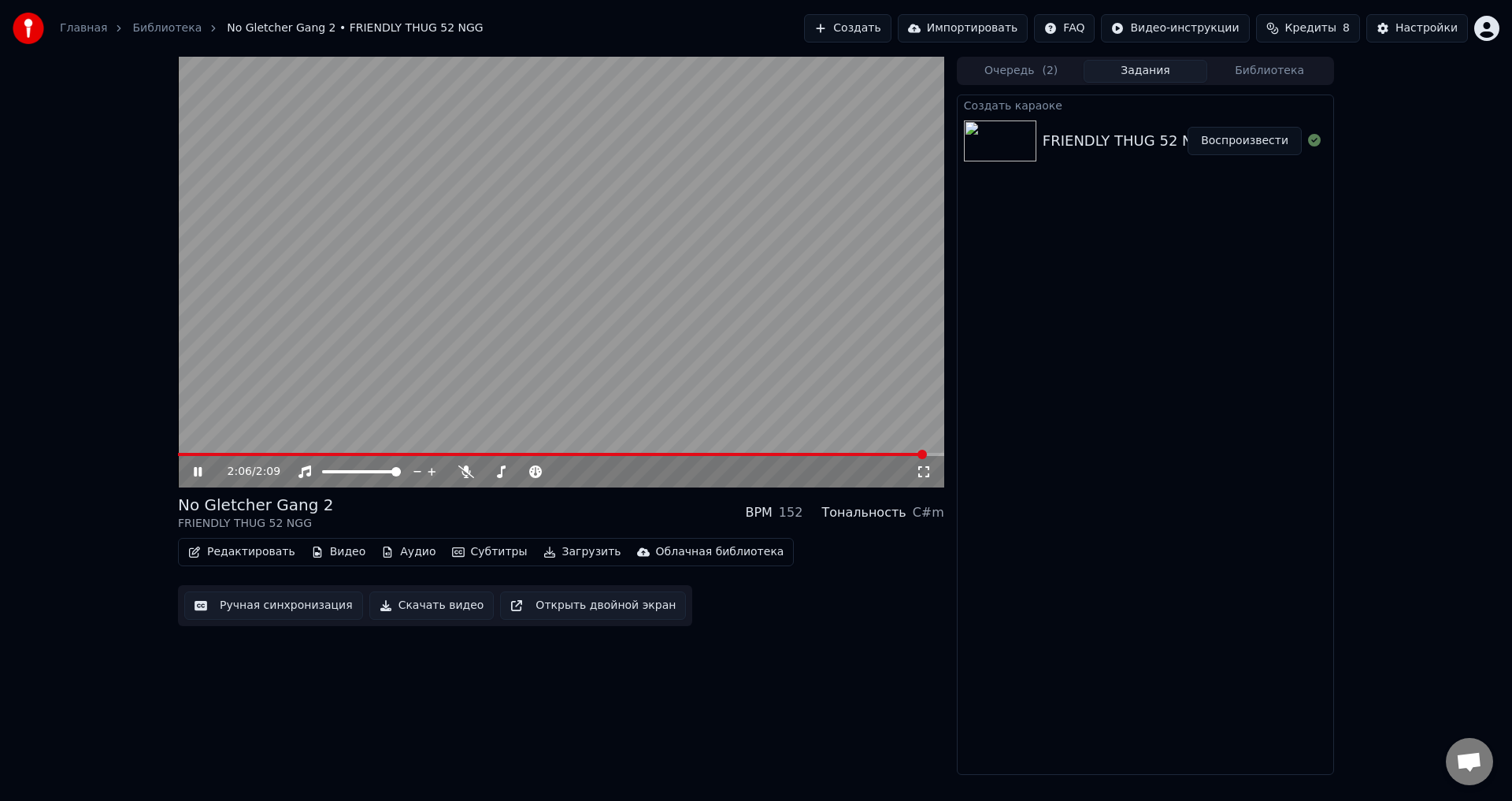
click at [189, 478] on div "2:06 / 2:09" at bounding box center [560, 472] width 754 height 16
click at [192, 476] on icon at bounding box center [209, 472] width 37 height 12
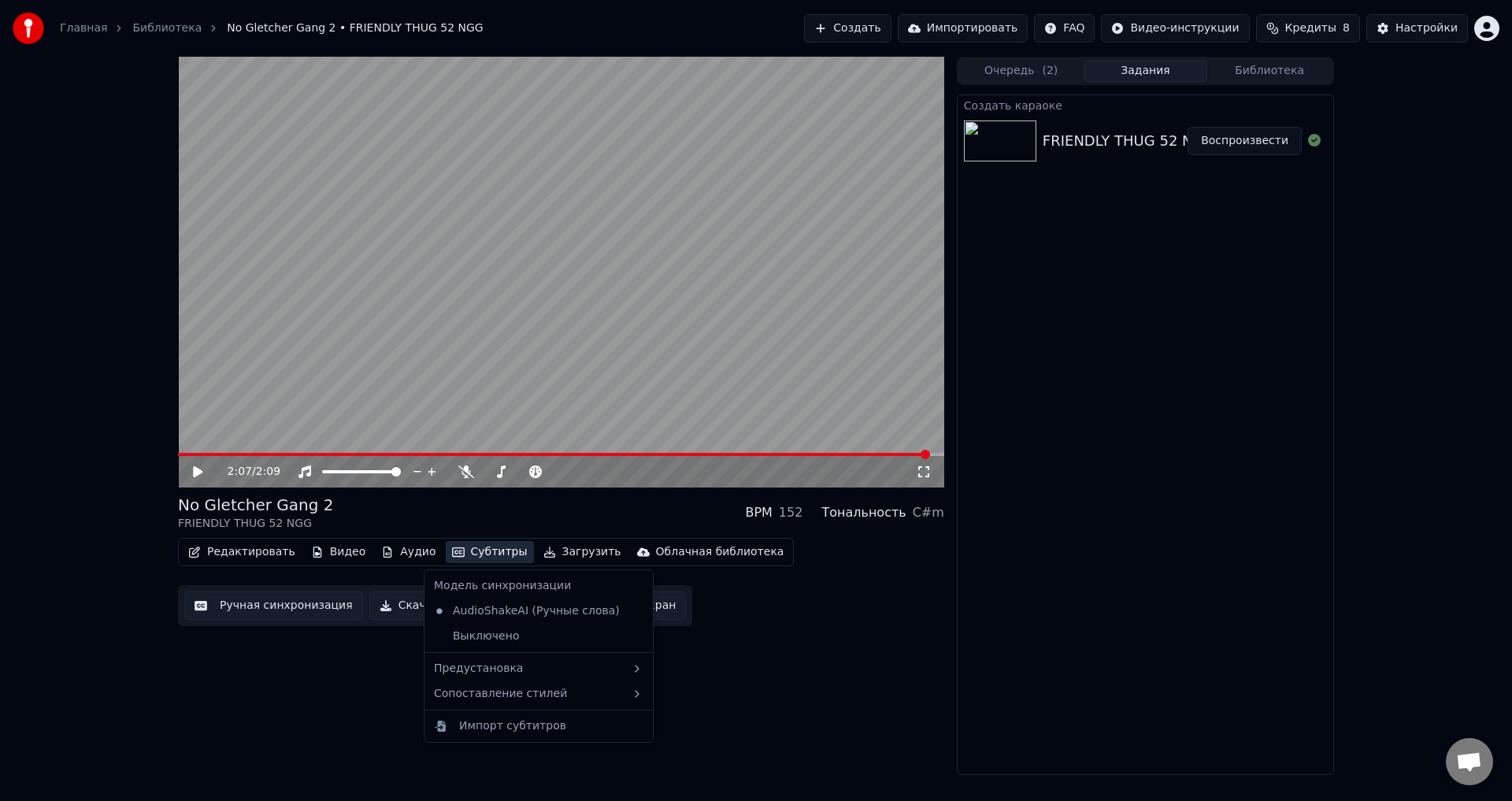
click at [475, 551] on button "Субтитры" at bounding box center [490, 552] width 88 height 22
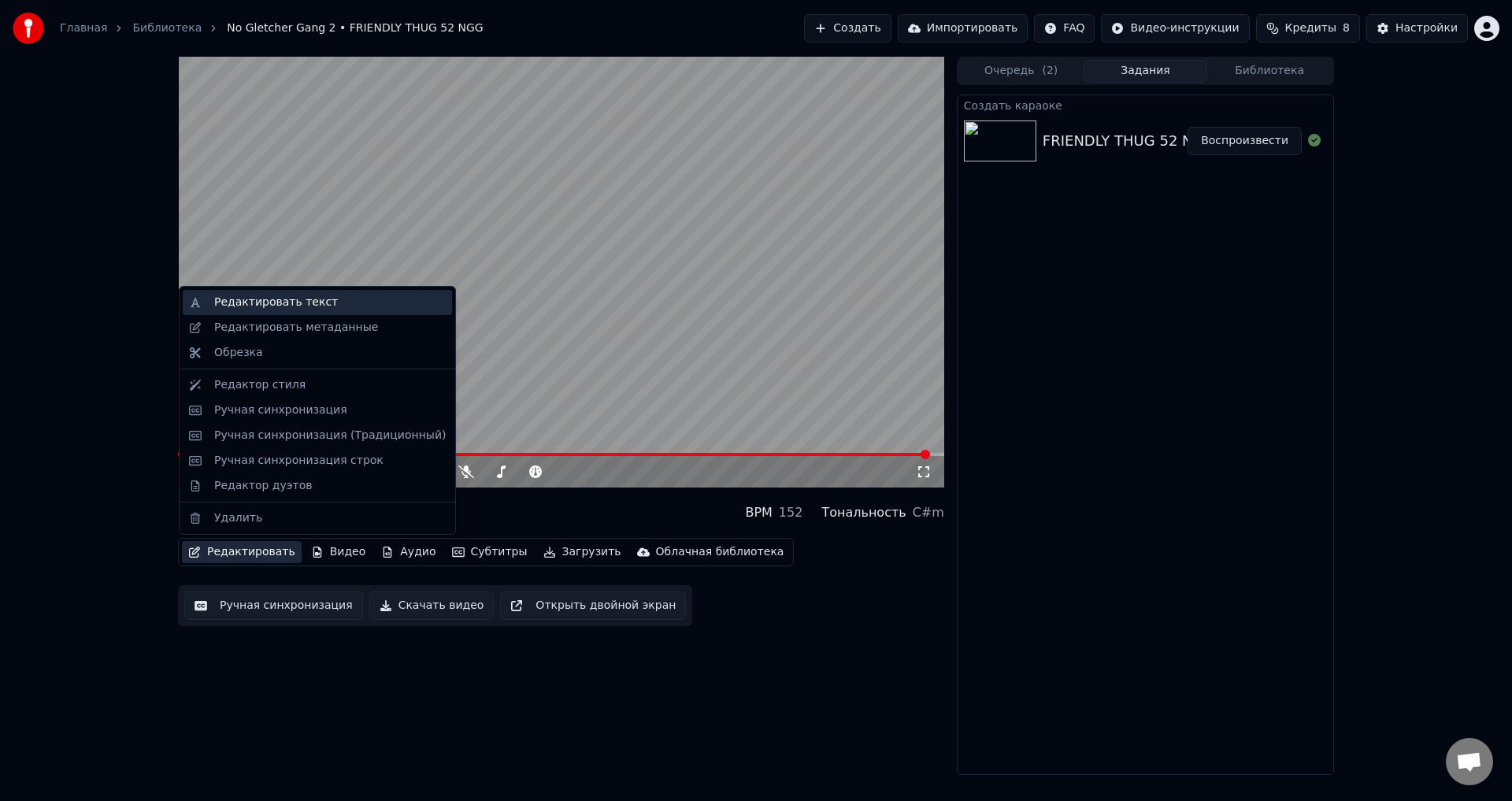
click at [235, 308] on div "Редактировать текст" at bounding box center [275, 302] width 124 height 16
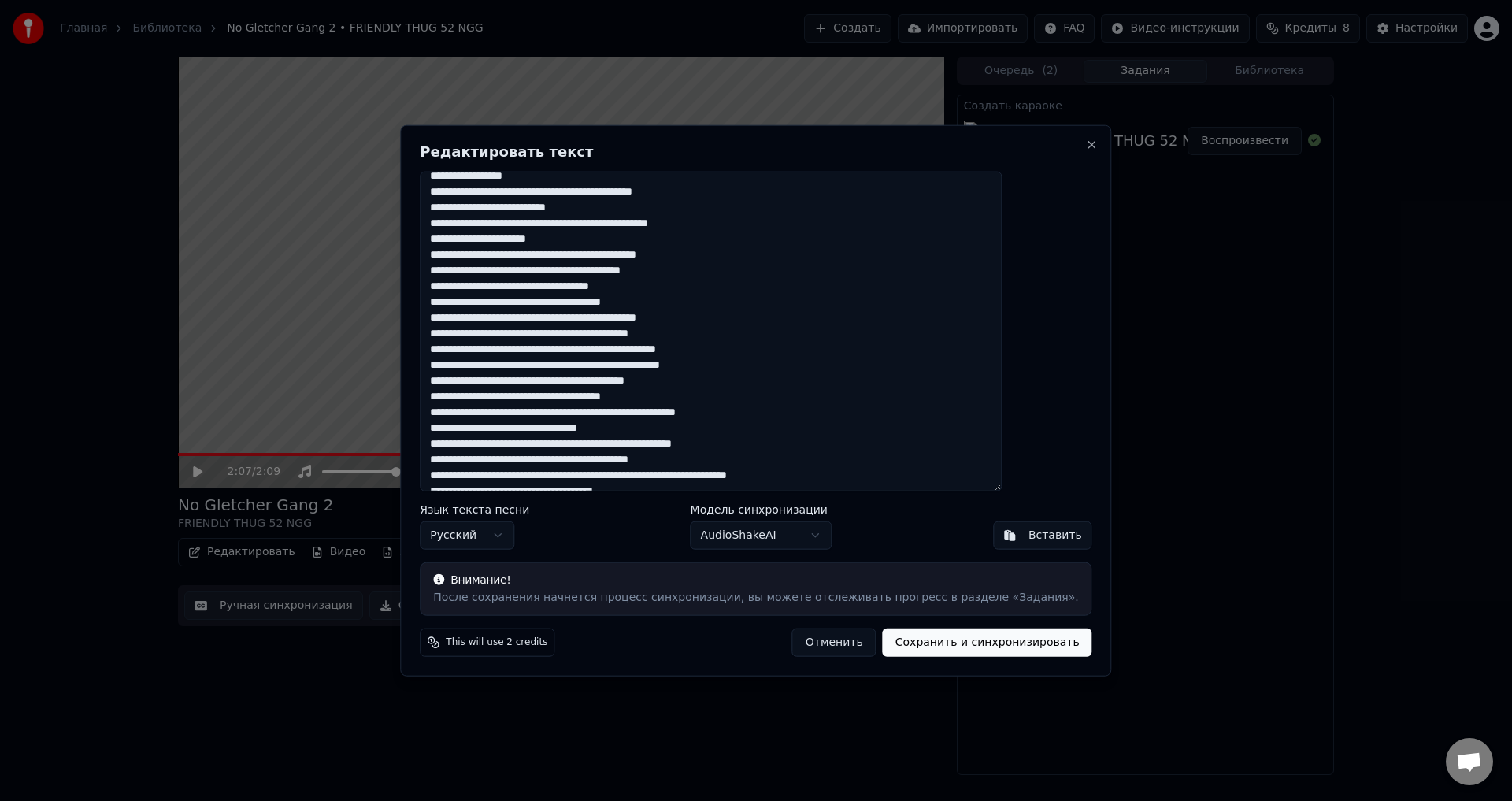
scroll to position [79, 0]
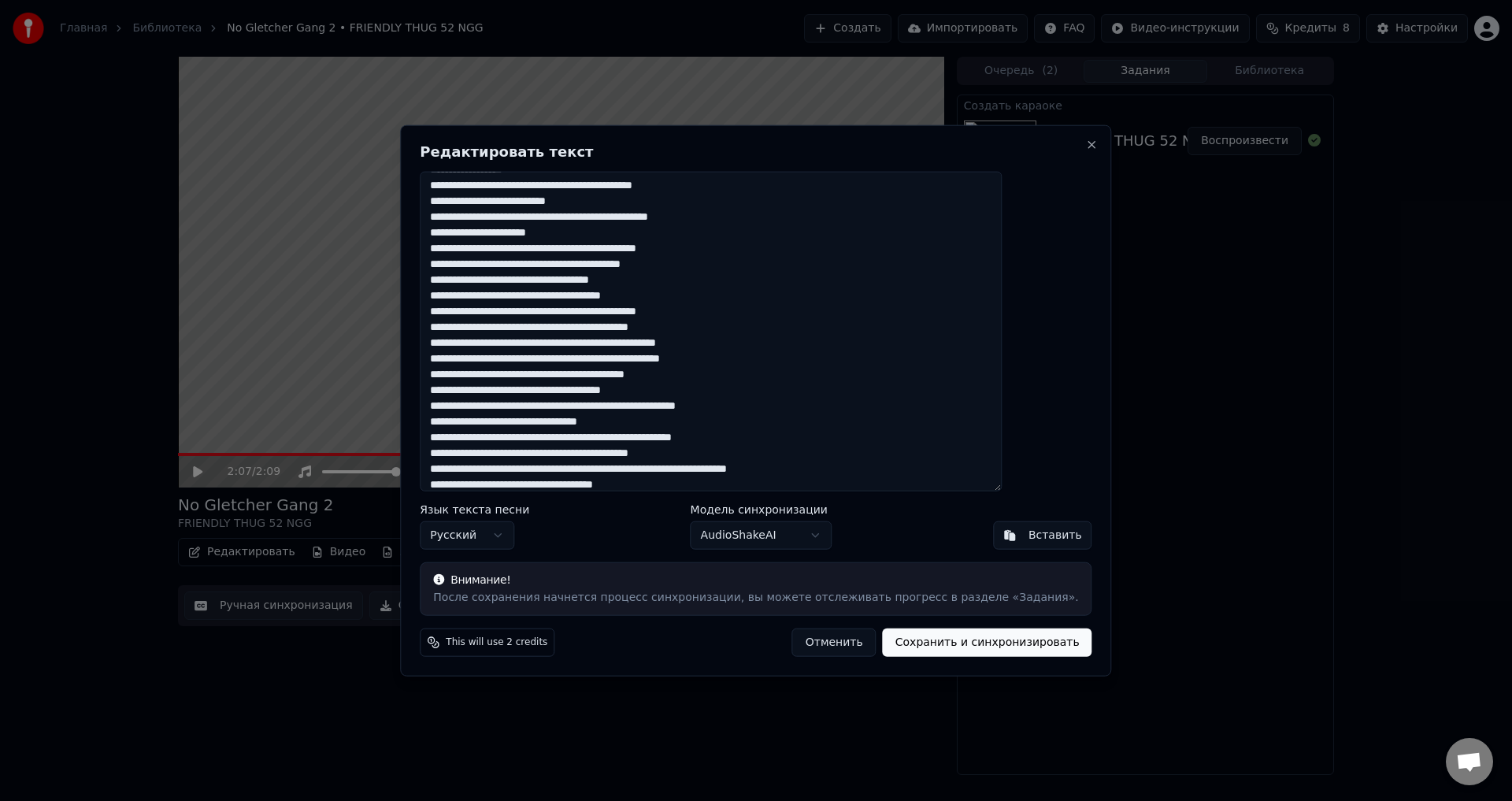
click at [718, 442] on textarea at bounding box center [710, 331] width 582 height 321
click at [792, 653] on button "Отменить" at bounding box center [835, 643] width 85 height 28
type textarea "**********"
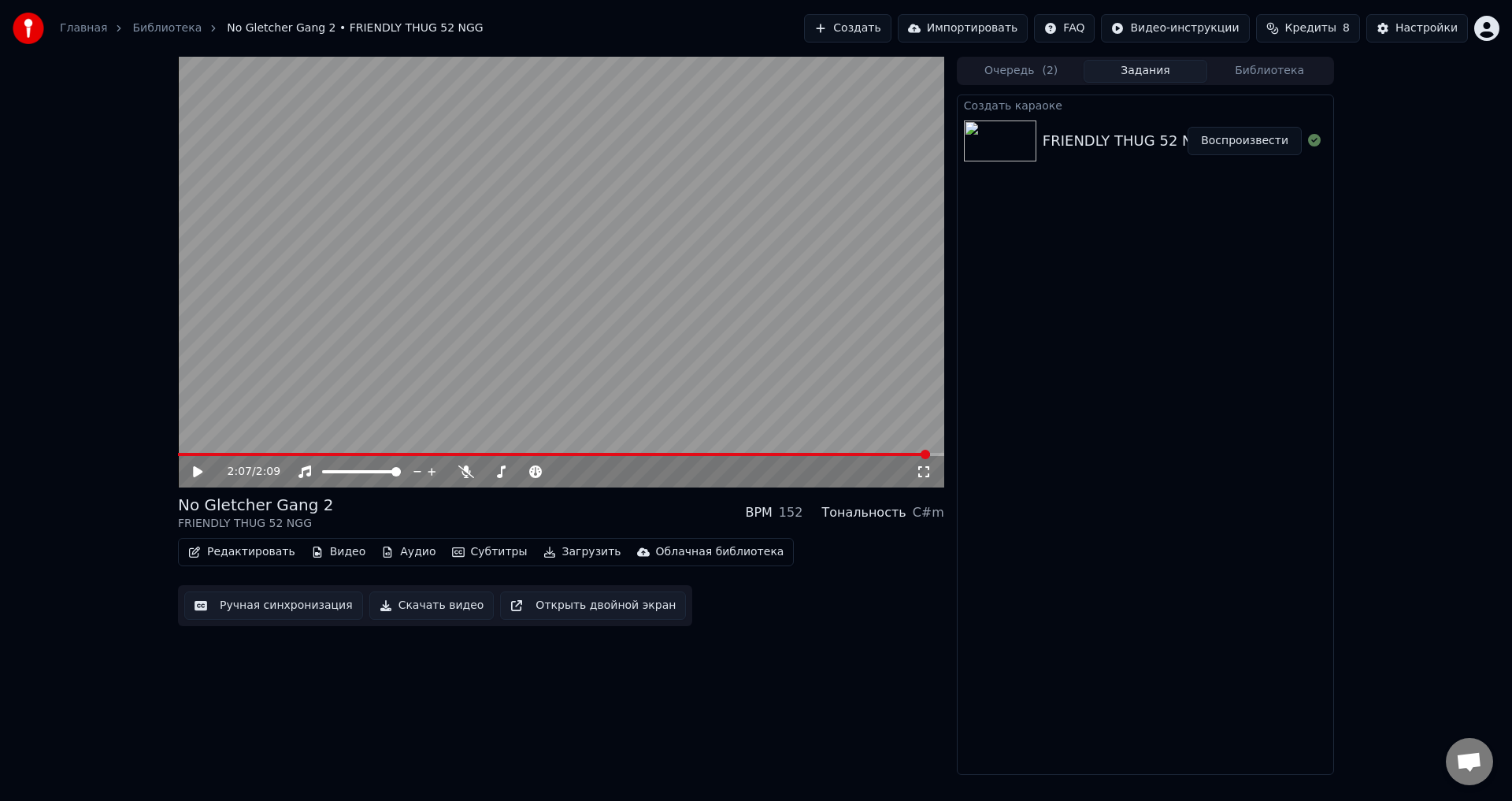
drag, startPoint x: 180, startPoint y: 452, endPoint x: 155, endPoint y: 459, distance: 26.0
click at [155, 459] on div "2:07 / 2:09 No Gletcher Gang 2 FRIENDLY THUG 52 NGG BPM 152 Тональность C#m Ред…" at bounding box center [756, 415] width 1512 height 719
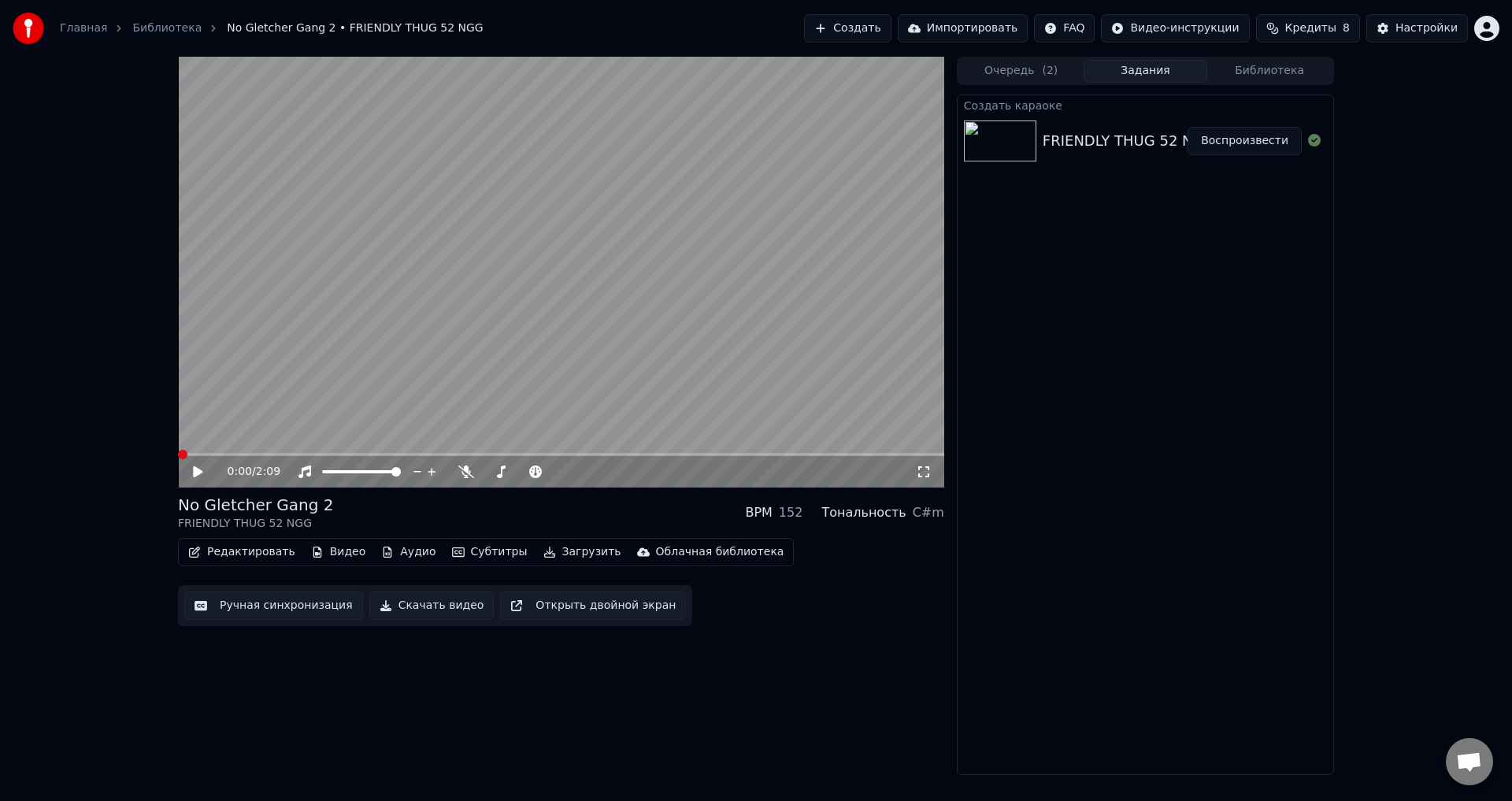
click at [178, 456] on span at bounding box center [178, 454] width 0 height 3
click at [183, 476] on div "0:00 / 2:09" at bounding box center [561, 472] width 767 height 32
click at [193, 475] on icon at bounding box center [209, 472] width 37 height 12
click at [250, 548] on button "Редактировать" at bounding box center [242, 552] width 119 height 22
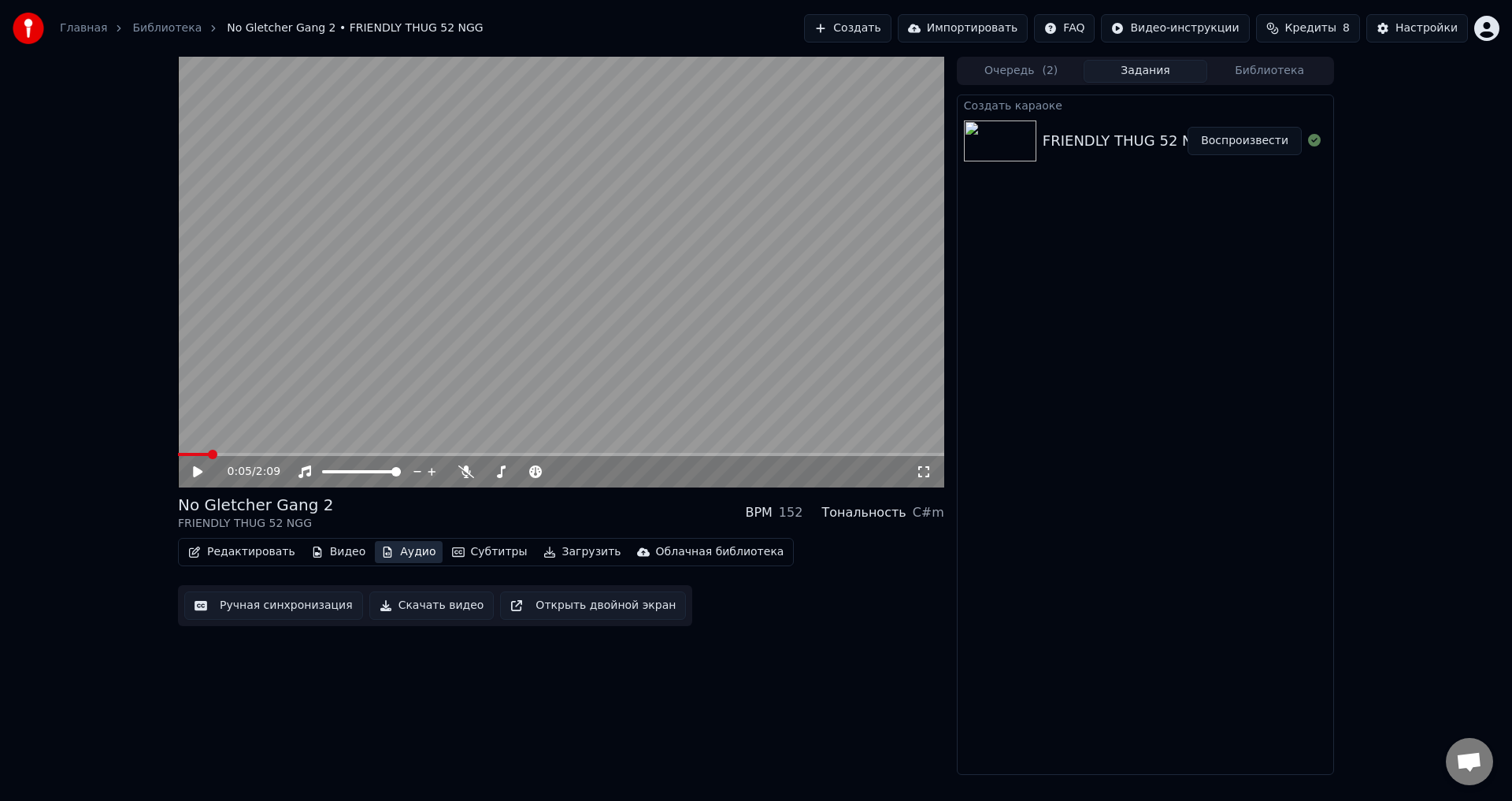
click at [384, 551] on icon "button" at bounding box center [388, 551] width 8 height 11
click at [384, 551] on icon "button" at bounding box center [388, 551] width 8 height 11
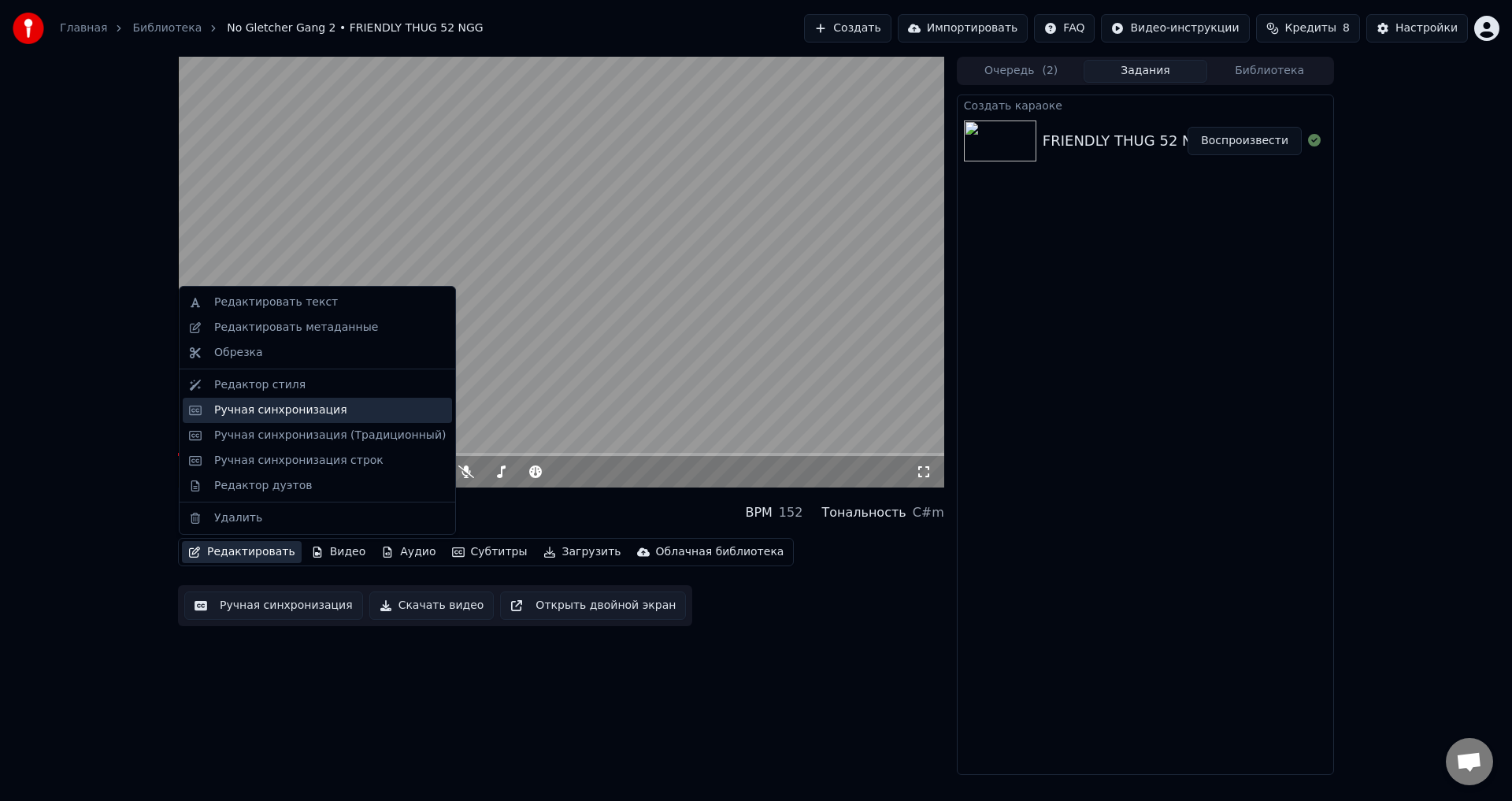
click at [235, 420] on div "Ручная синхронизация" at bounding box center [317, 410] width 269 height 25
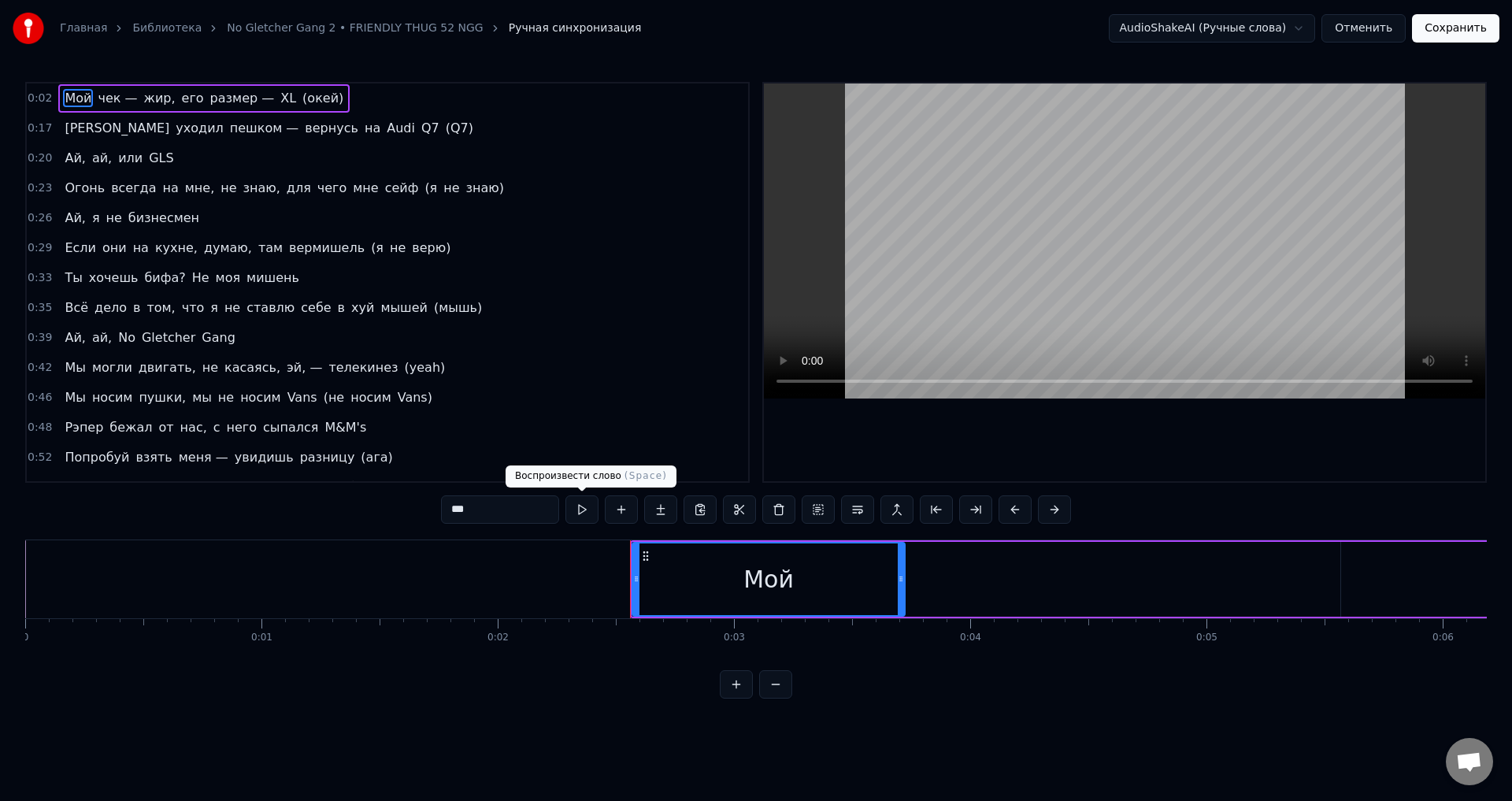
click at [580, 516] on button at bounding box center [582, 510] width 33 height 28
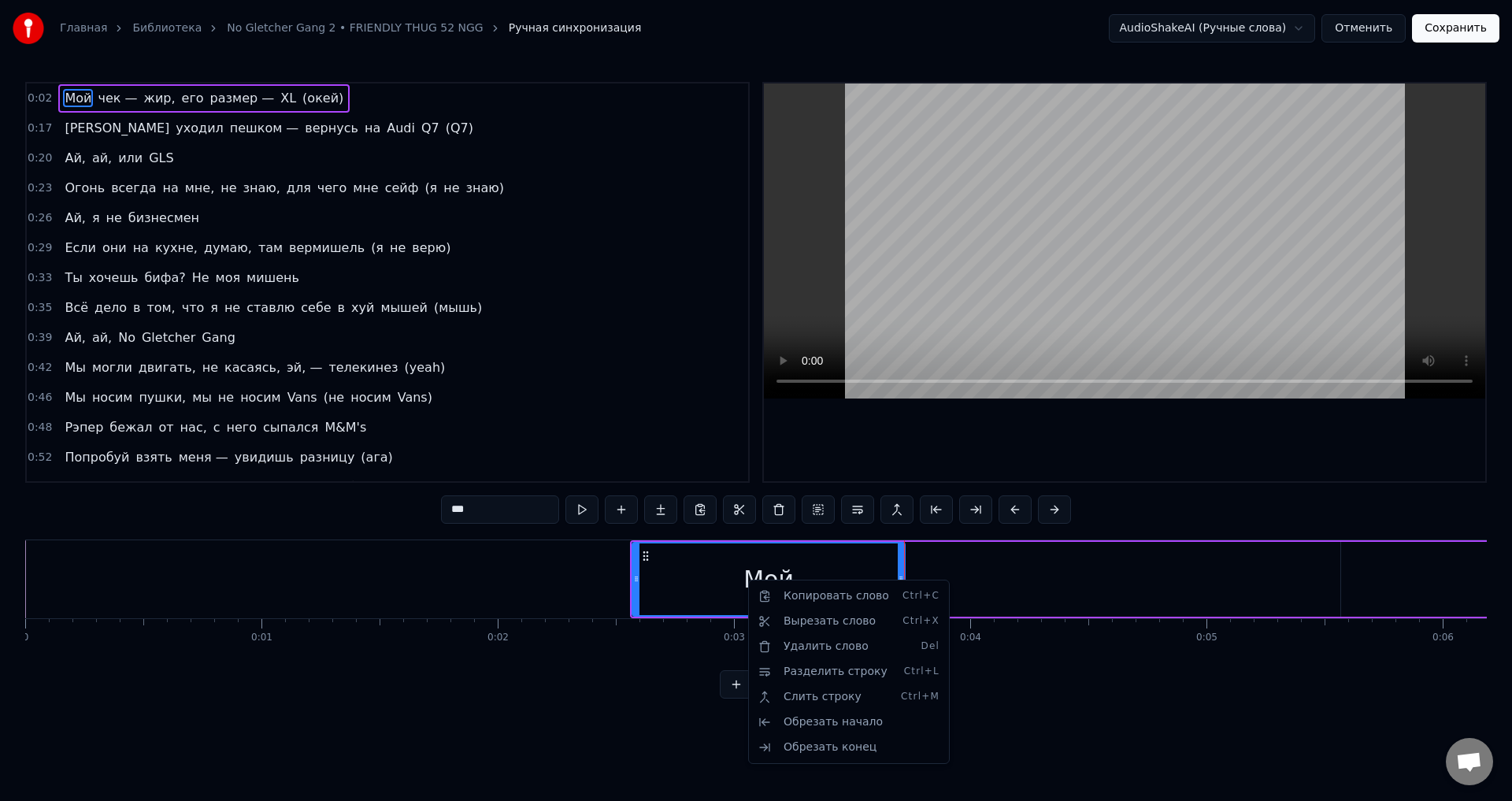
click at [445, 561] on html "Главная Библиотека No Gletcher Gang 2 • FRIENDLY THUG 52 NGG Ручная синхронизац…" at bounding box center [756, 362] width 1512 height 724
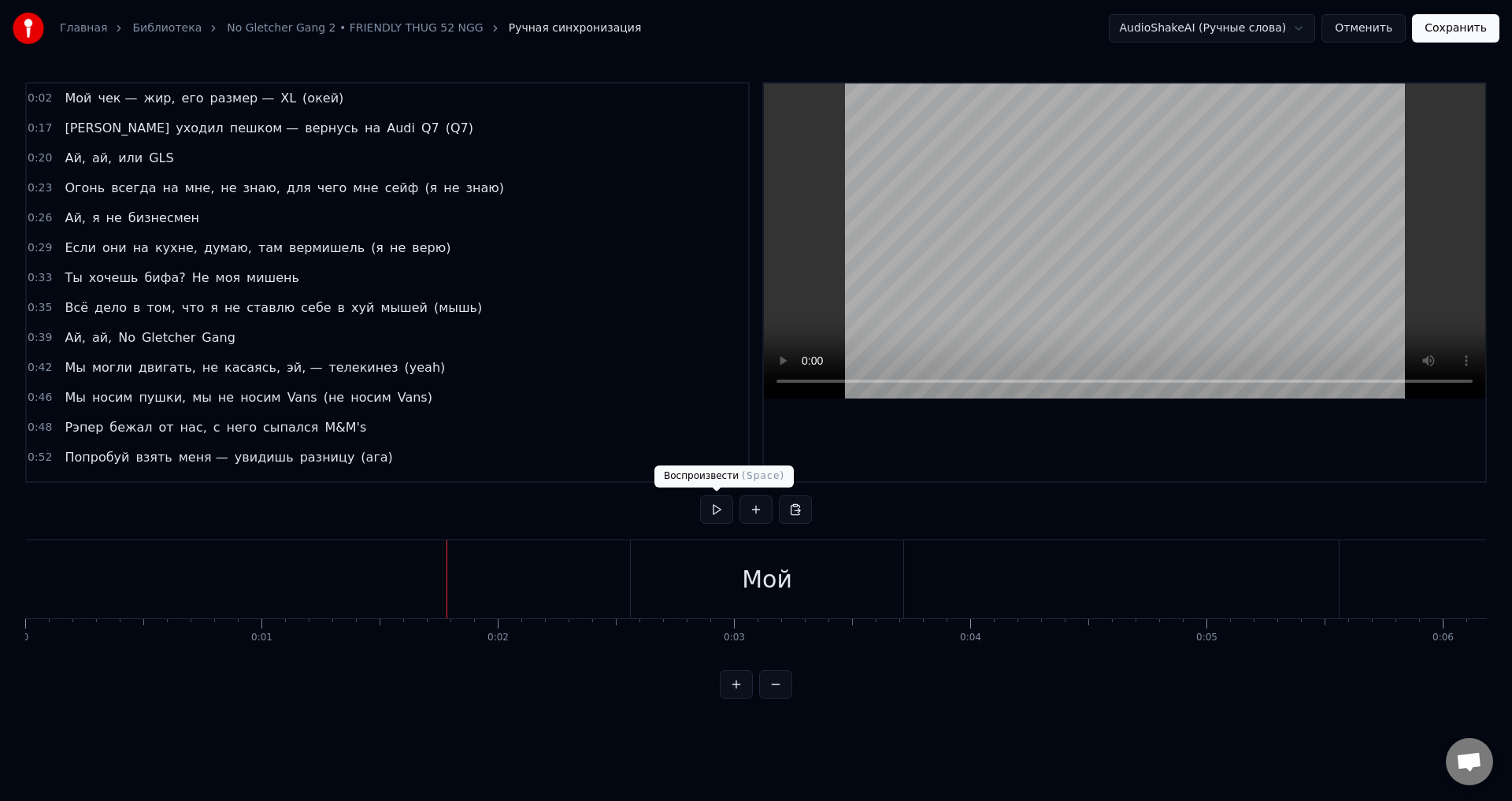
click at [710, 519] on button at bounding box center [717, 510] width 33 height 28
click at [709, 522] on button at bounding box center [717, 510] width 33 height 28
click at [704, 511] on button at bounding box center [717, 510] width 33 height 28
click at [715, 516] on button at bounding box center [717, 510] width 33 height 28
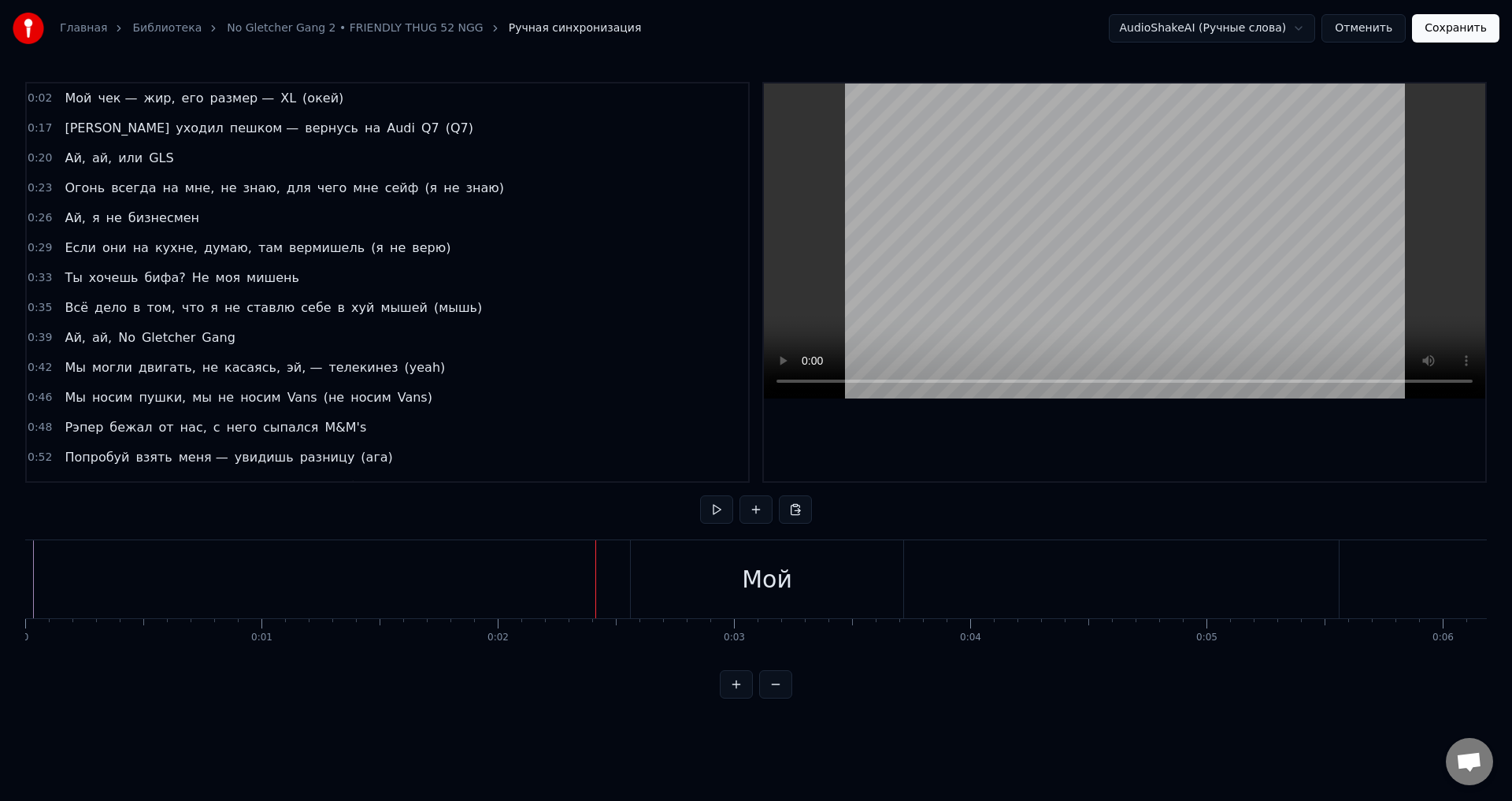
click at [703, 578] on div "Мой" at bounding box center [767, 580] width 273 height 78
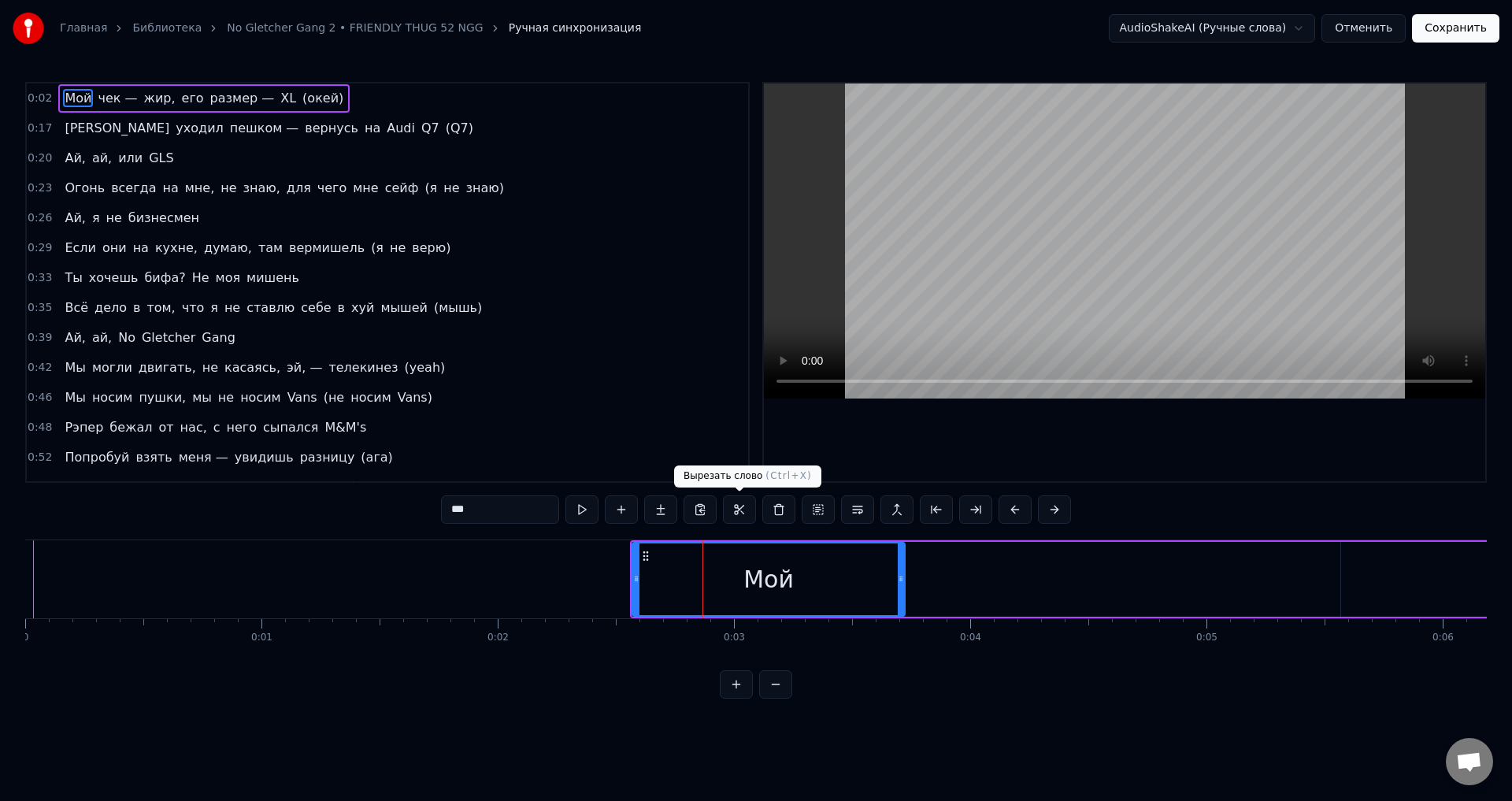
click at [736, 516] on button at bounding box center [739, 510] width 33 height 28
click at [473, 505] on input "***" at bounding box center [480, 510] width 119 height 28
type input "*"
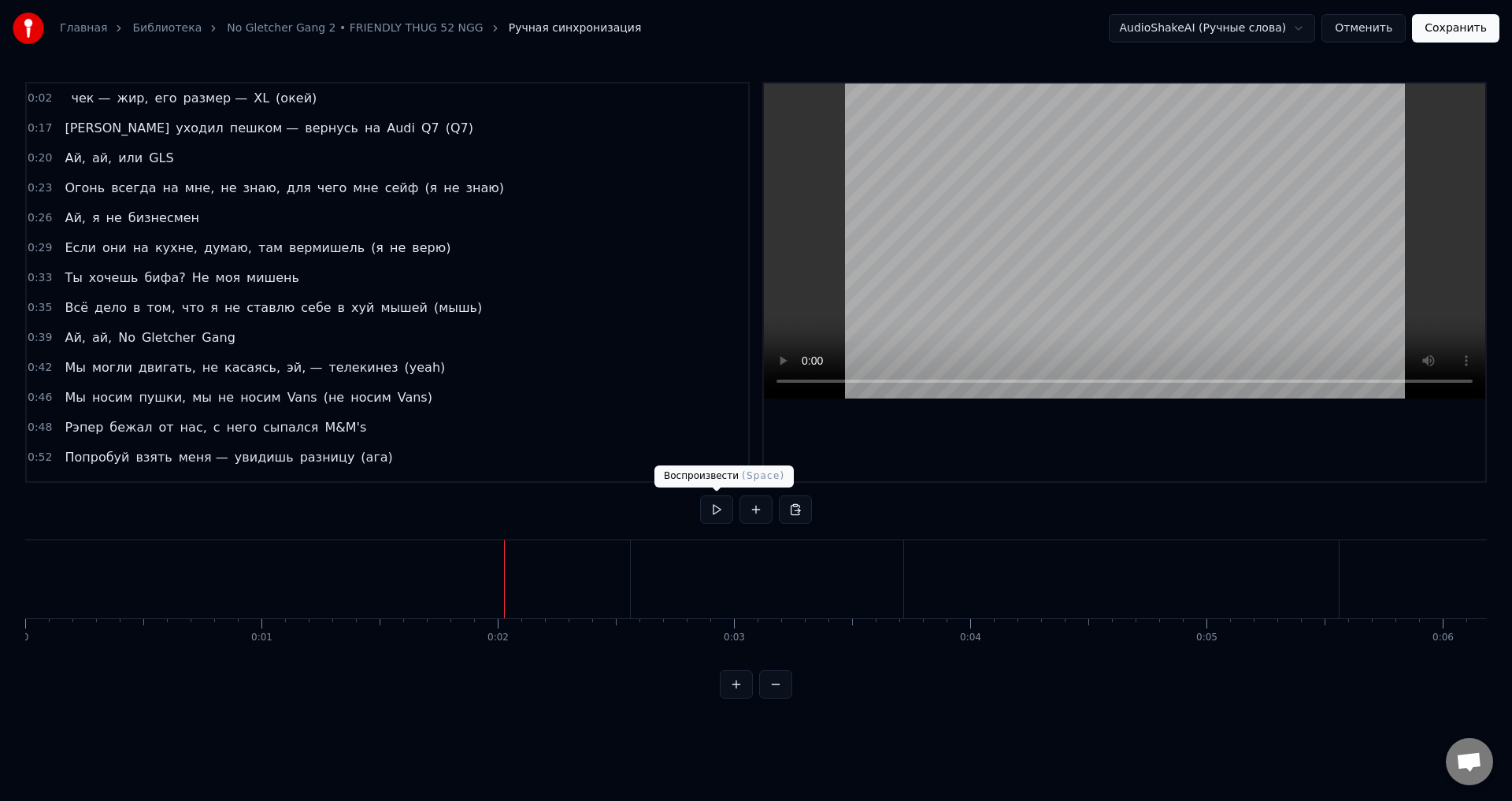
click at [718, 504] on button at bounding box center [717, 510] width 33 height 28
click at [745, 516] on button at bounding box center [756, 510] width 33 height 28
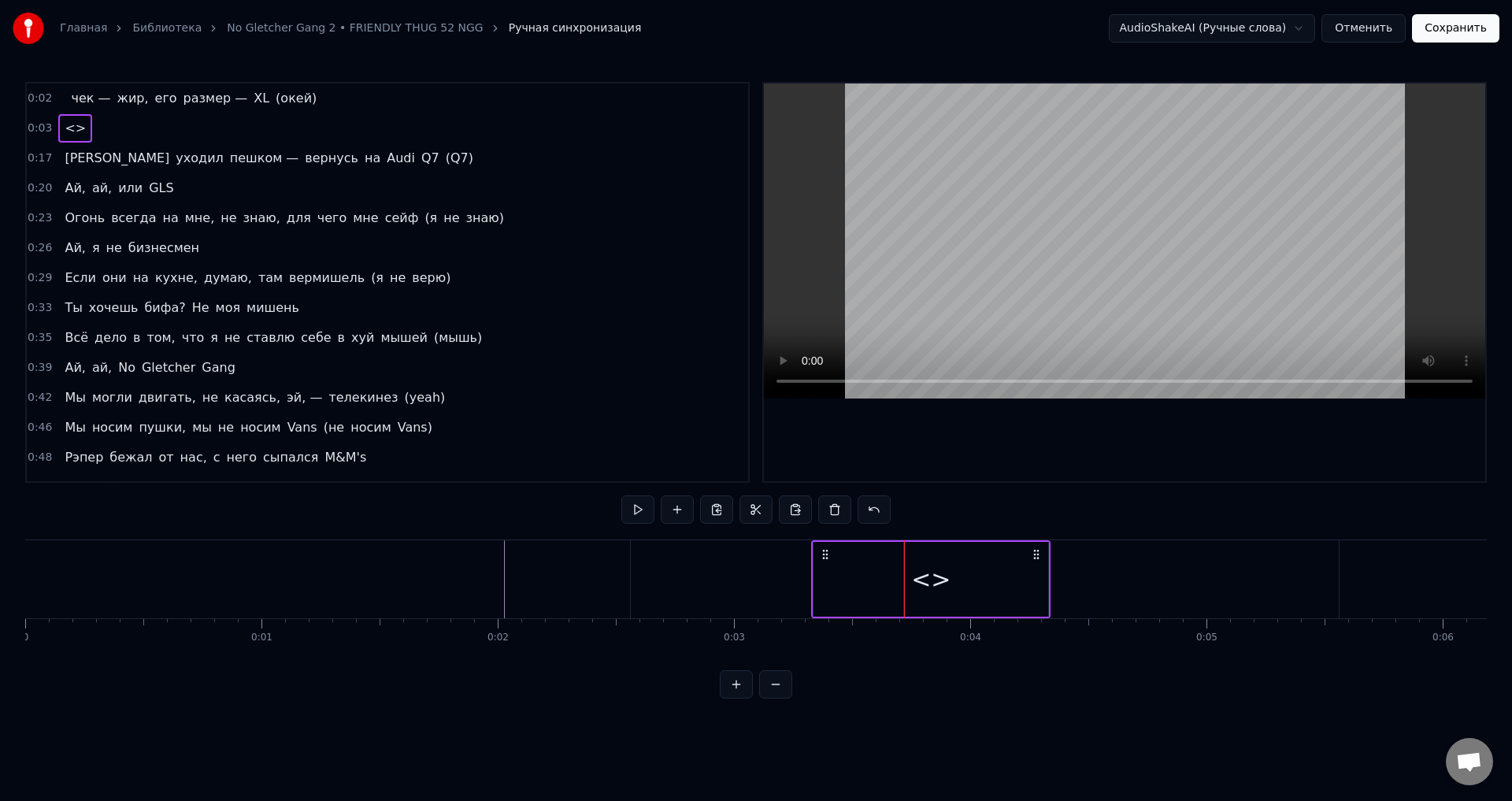
click at [635, 514] on button at bounding box center [638, 510] width 33 height 28
click at [633, 511] on button at bounding box center [638, 510] width 33 height 28
click at [704, 516] on button at bounding box center [717, 510] width 33 height 28
click at [717, 510] on button at bounding box center [717, 510] width 33 height 28
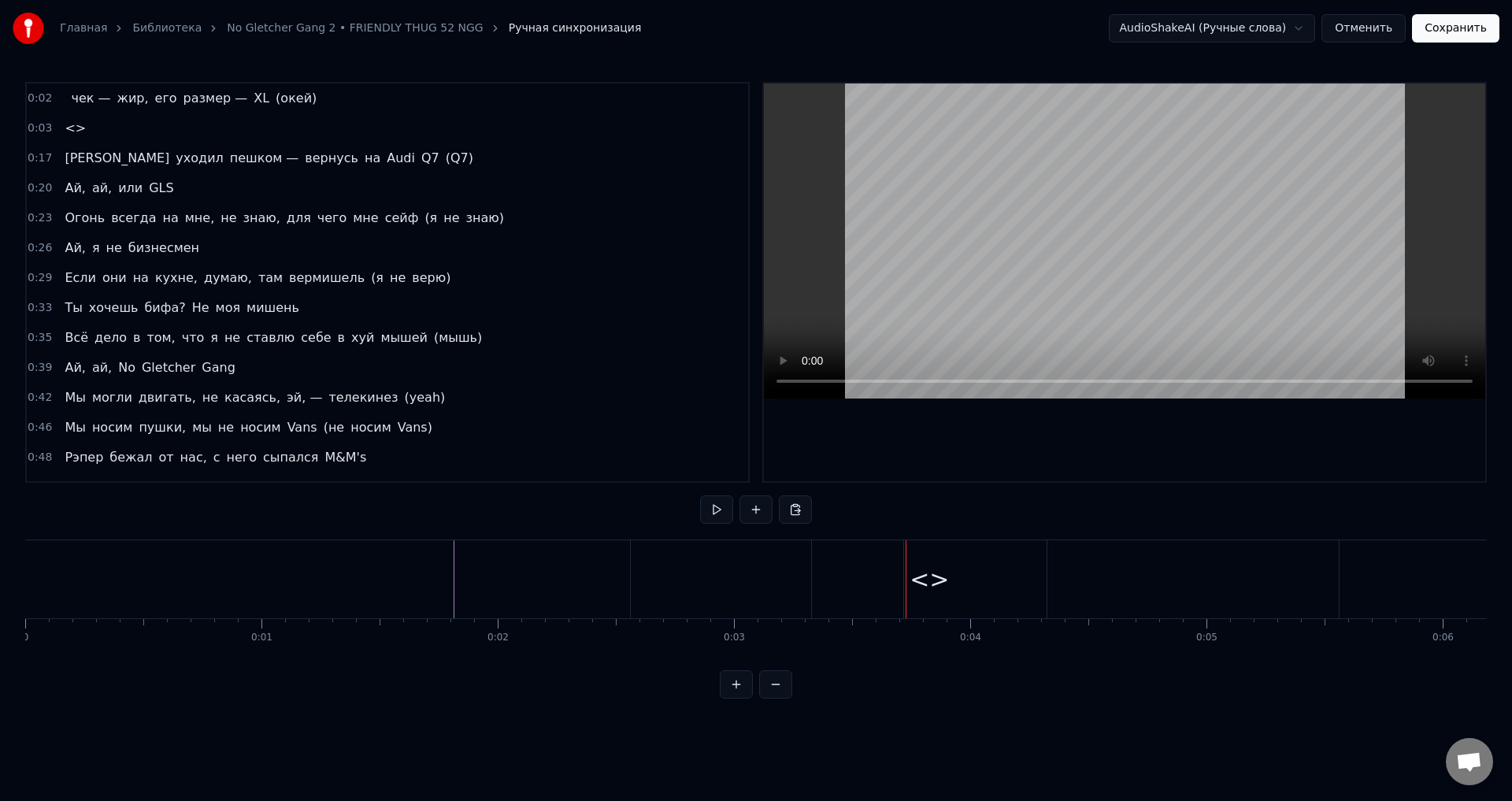
click at [717, 510] on button at bounding box center [717, 510] width 33 height 28
click at [914, 580] on div "<>" at bounding box center [930, 580] width 40 height 36
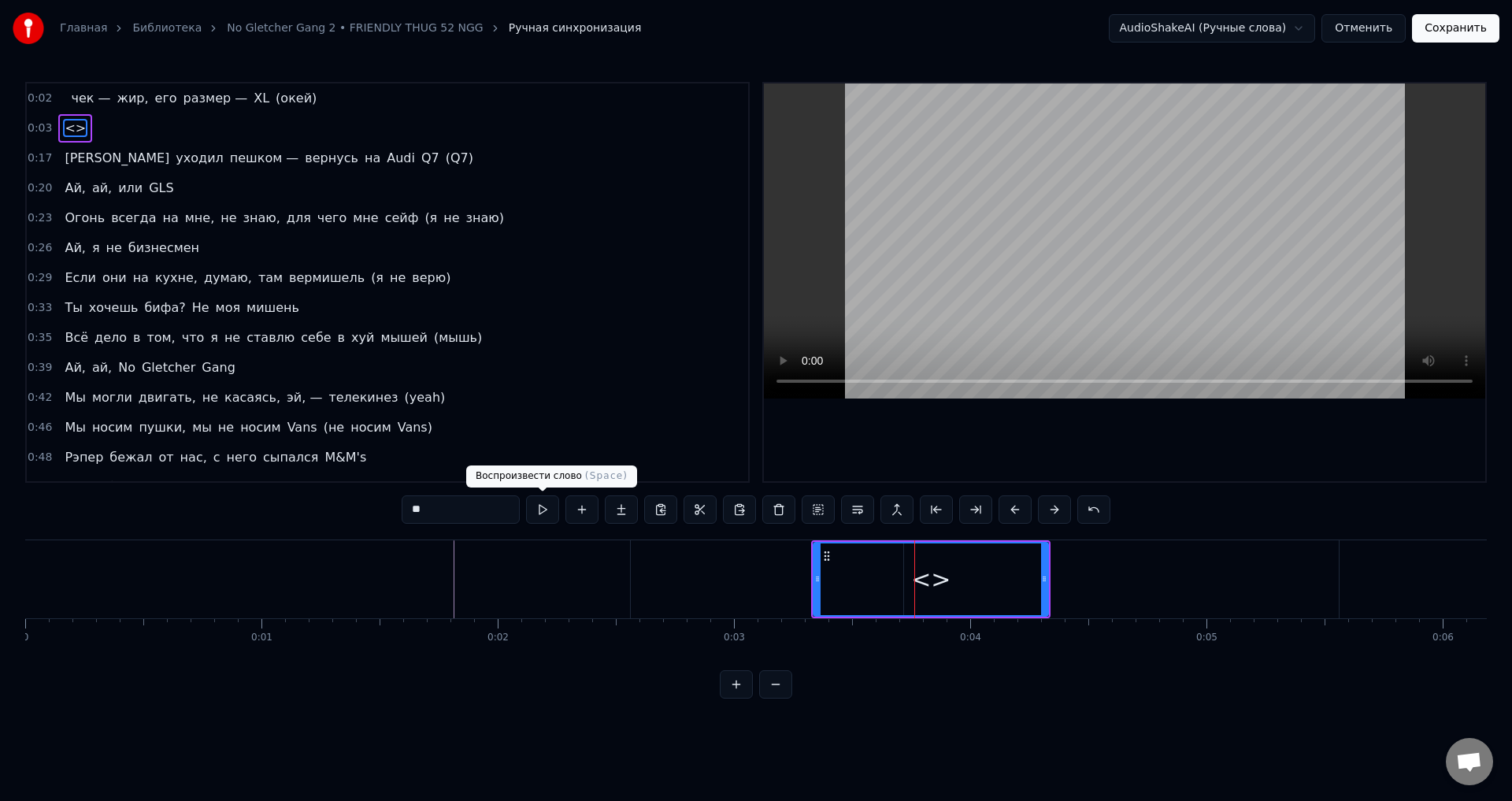
click at [487, 506] on input "**" at bounding box center [461, 510] width 119 height 28
type input "*"
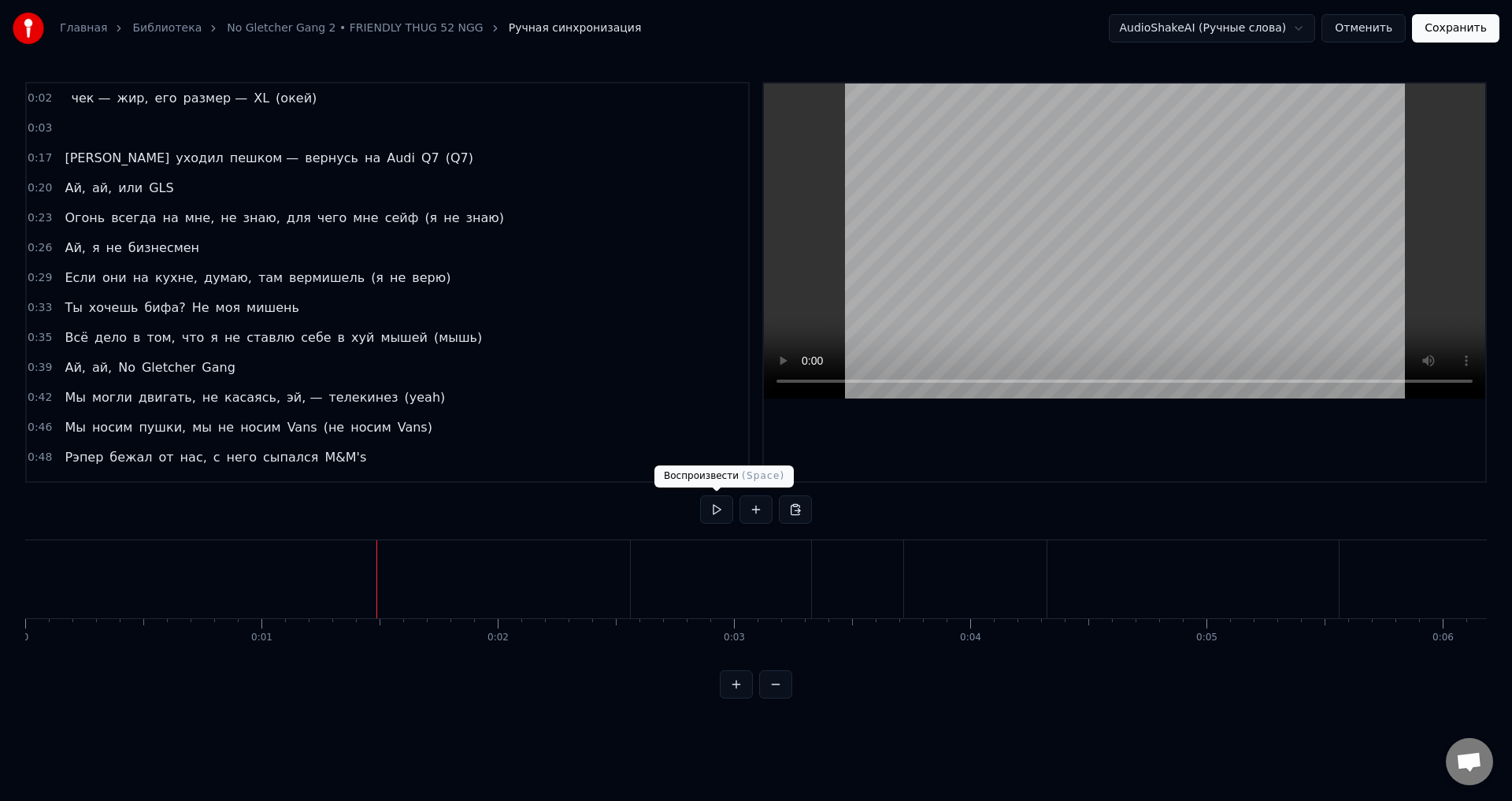
click at [702, 517] on button at bounding box center [717, 510] width 33 height 28
click at [723, 517] on button at bounding box center [717, 510] width 33 height 28
click at [710, 503] on button at bounding box center [717, 510] width 33 height 28
click at [288, 580] on div "чек —" at bounding box center [246, 580] width 424 height 78
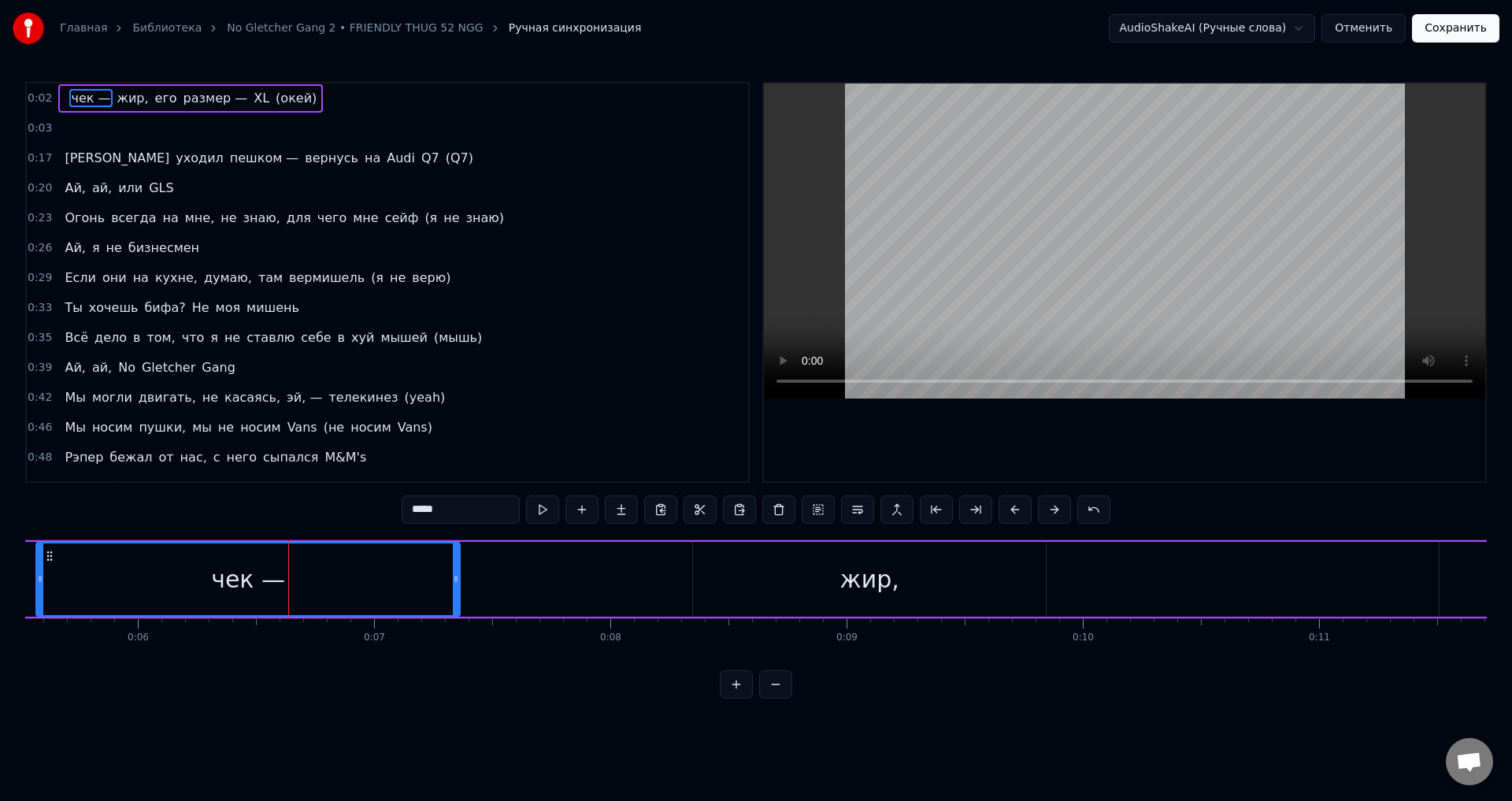
drag, startPoint x: 467, startPoint y: 516, endPoint x: 365, endPoint y: 515, distance: 102.0
click at [365, 515] on div "0:02 чек — жир, его размер — XL (окей) 0:03 0:17 Я уходил пешком — вернусь на A…" at bounding box center [756, 391] width 1462 height 617
click at [824, 593] on div "жир," at bounding box center [870, 580] width 353 height 75
type input "****"
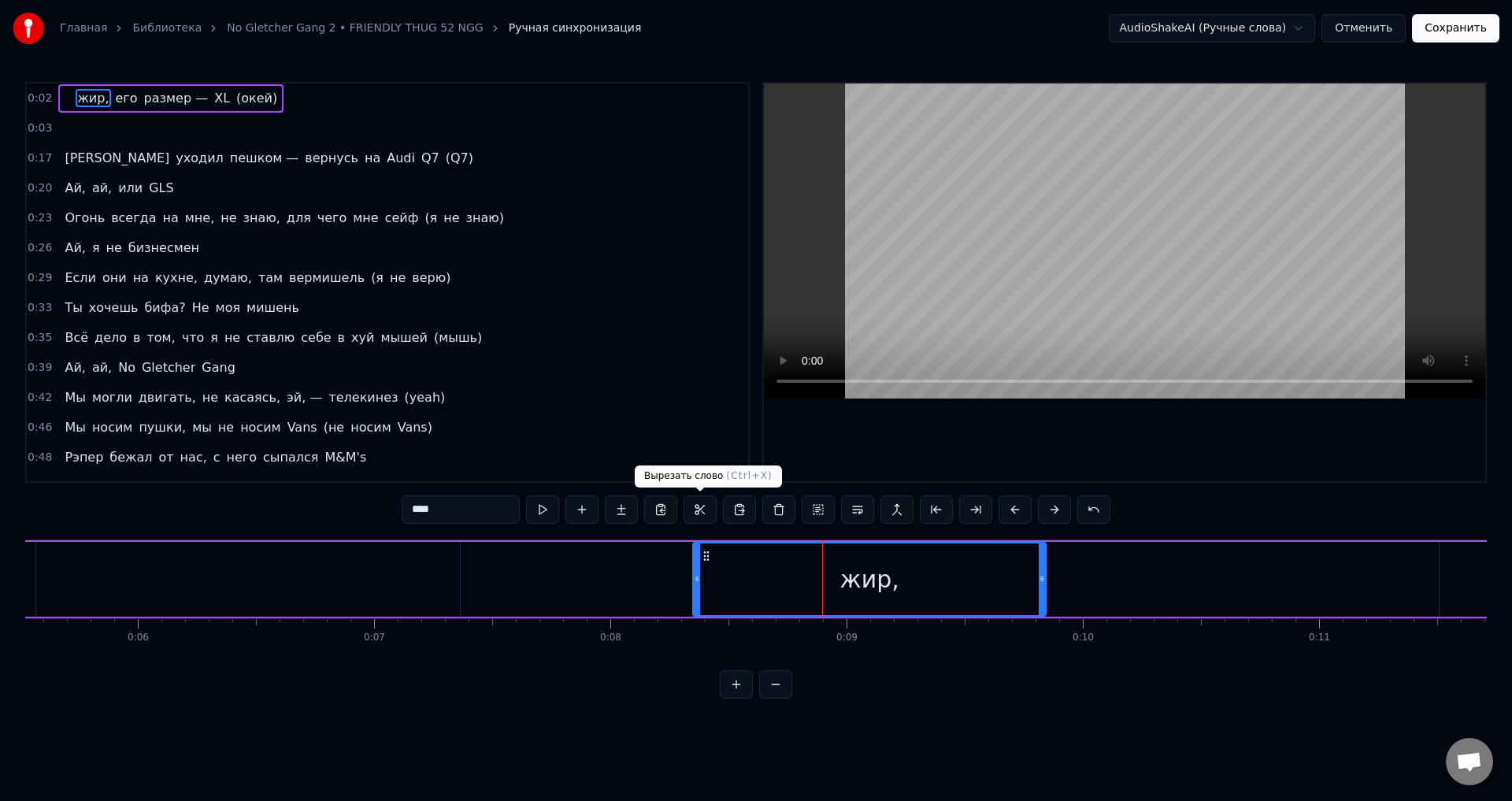
click at [696, 514] on button at bounding box center [700, 510] width 33 height 28
click at [554, 554] on div "жир, его размер — XL (окей)" at bounding box center [1049, 580] width 3448 height 78
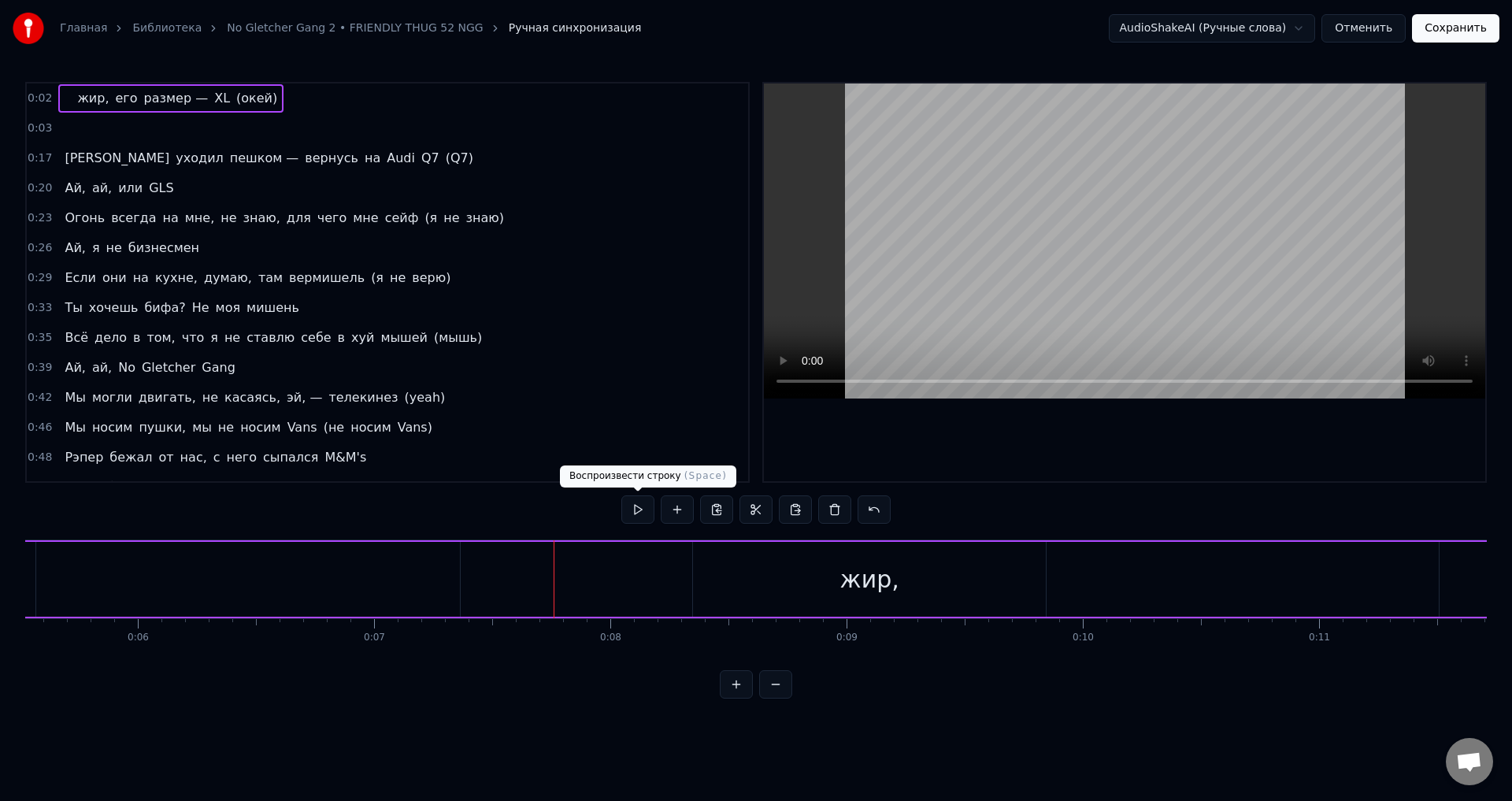
click at [637, 505] on button at bounding box center [638, 510] width 33 height 28
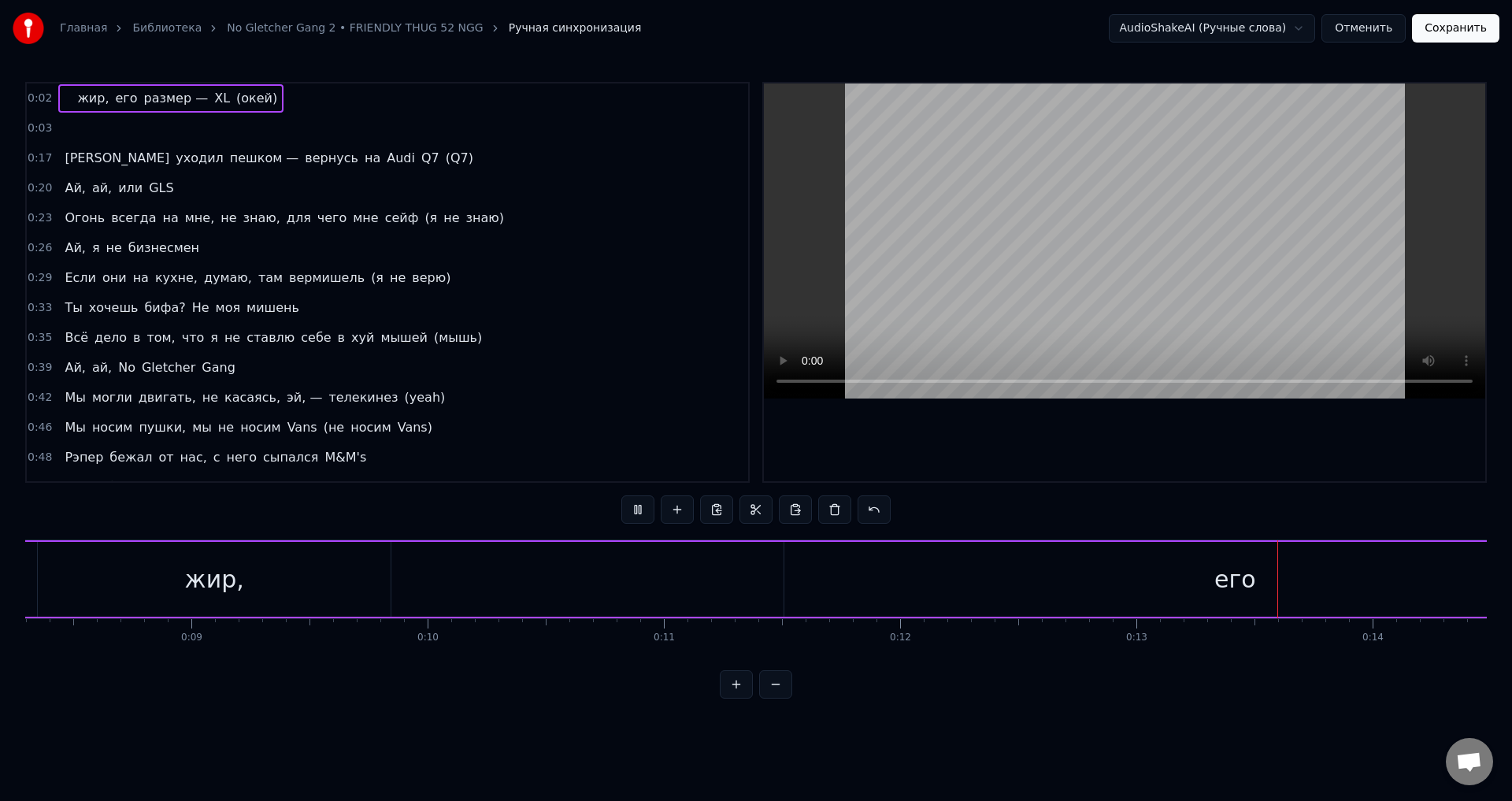
click at [641, 520] on button at bounding box center [638, 510] width 33 height 28
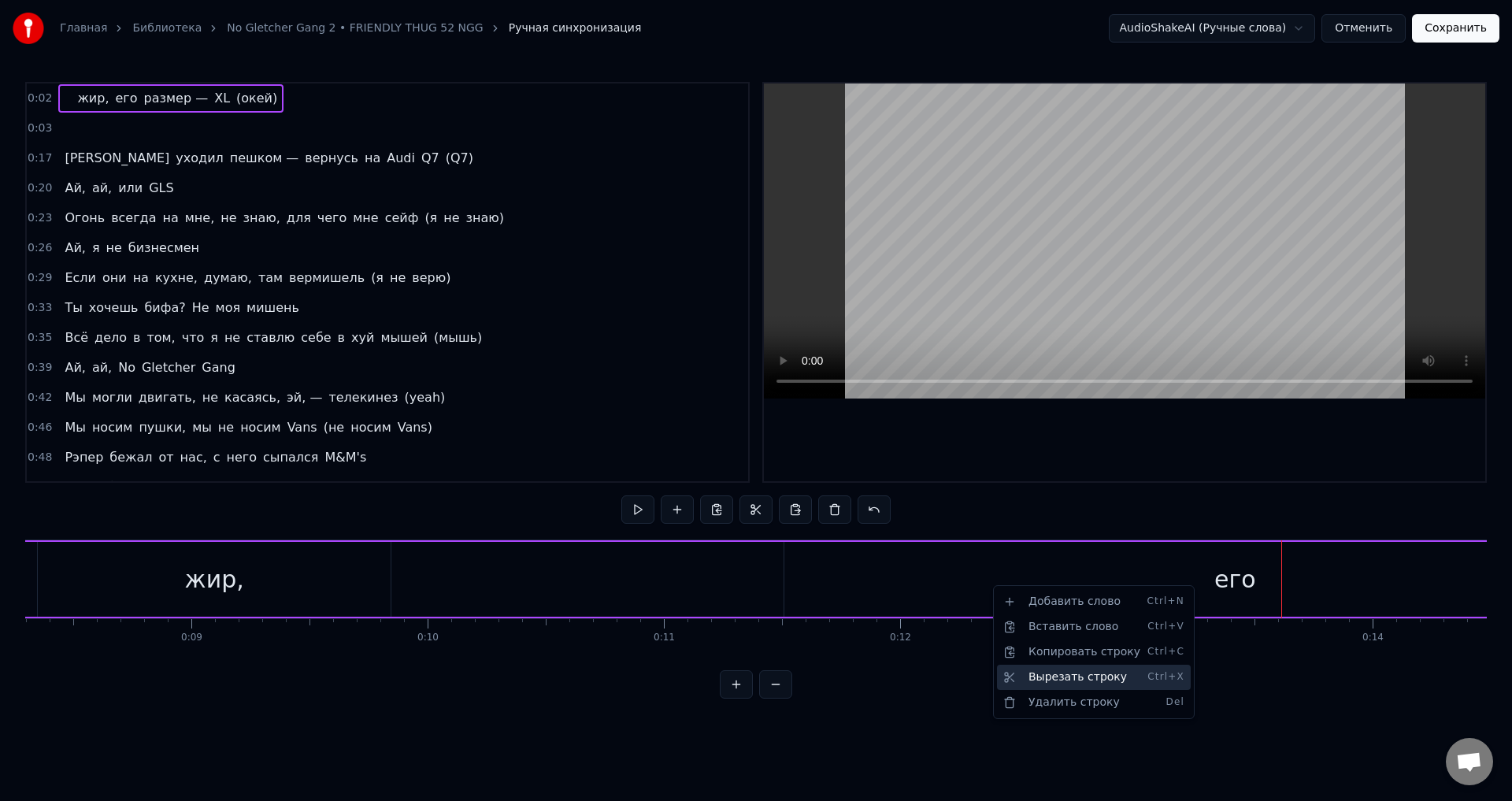
click at [1033, 678] on div "Вырезать строку Ctrl+X" at bounding box center [1094, 677] width 194 height 25
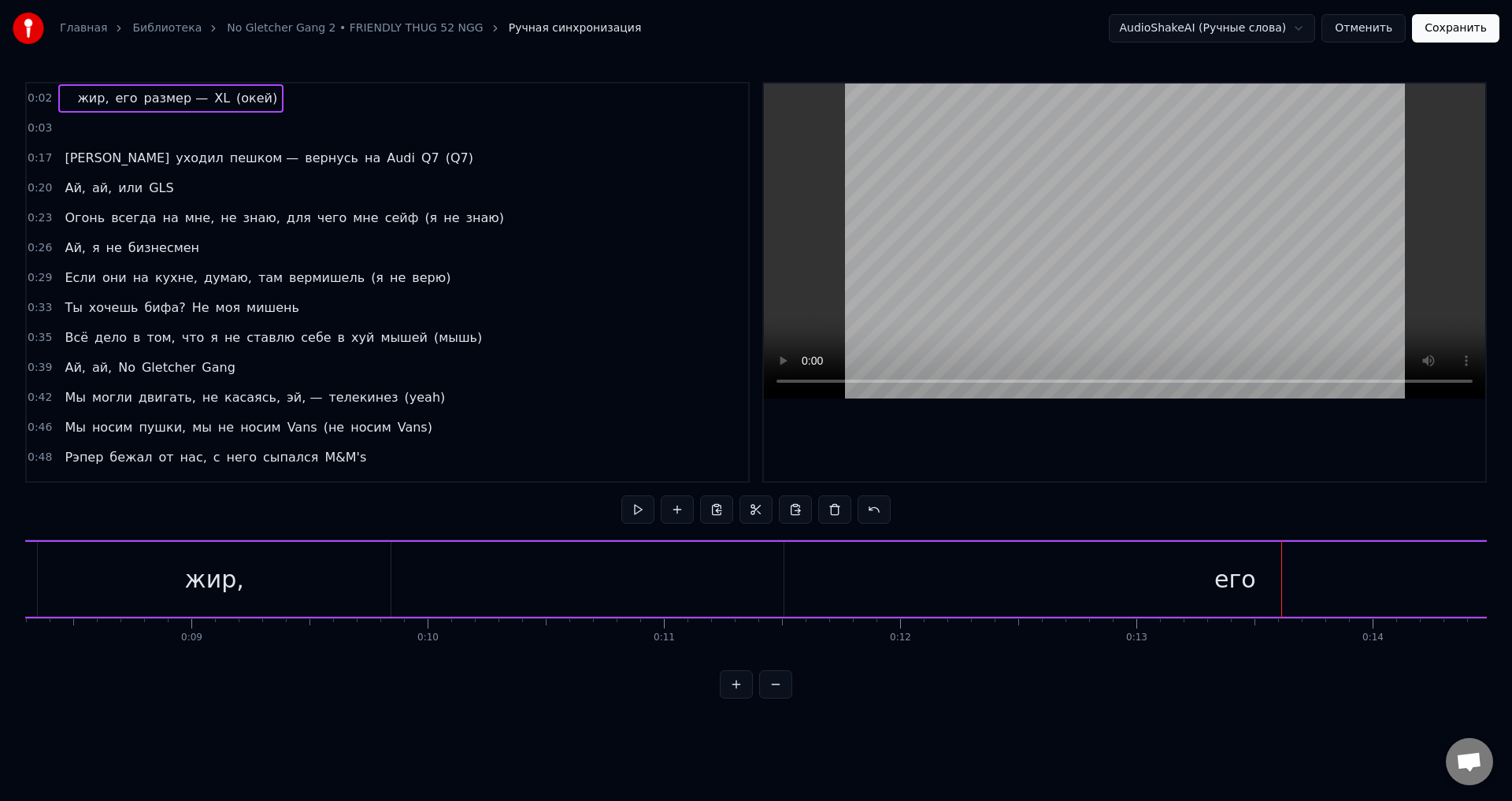
click at [410, 514] on div "0:02 жир, его размер — XL (окей) 0:03 0:17 Я уходил пешком — вернусь на Audi Q7…" at bounding box center [756, 391] width 1462 height 617
click at [376, 551] on div "жир," at bounding box center [215, 580] width 353 height 75
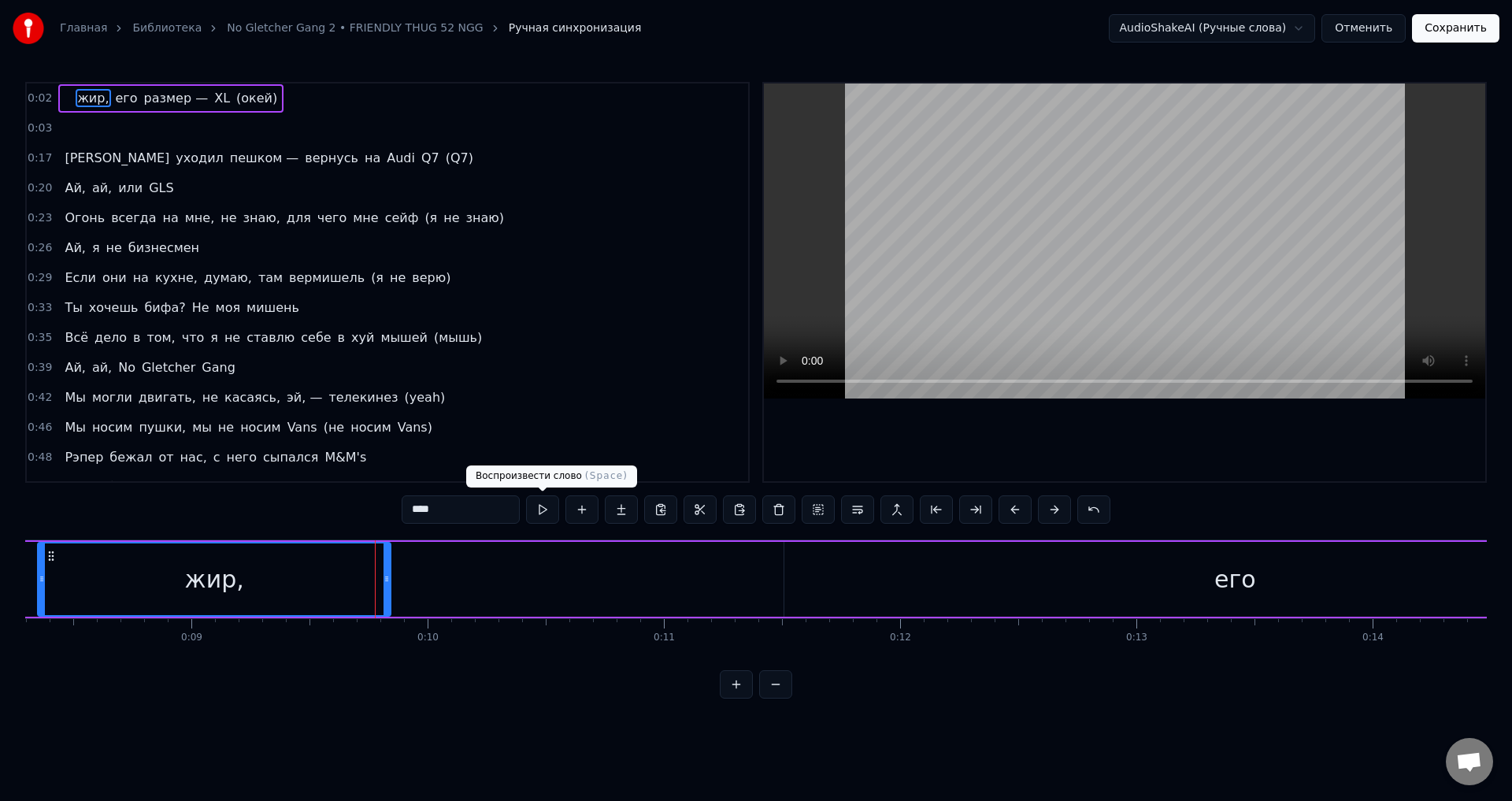
click at [540, 512] on button at bounding box center [543, 510] width 33 height 28
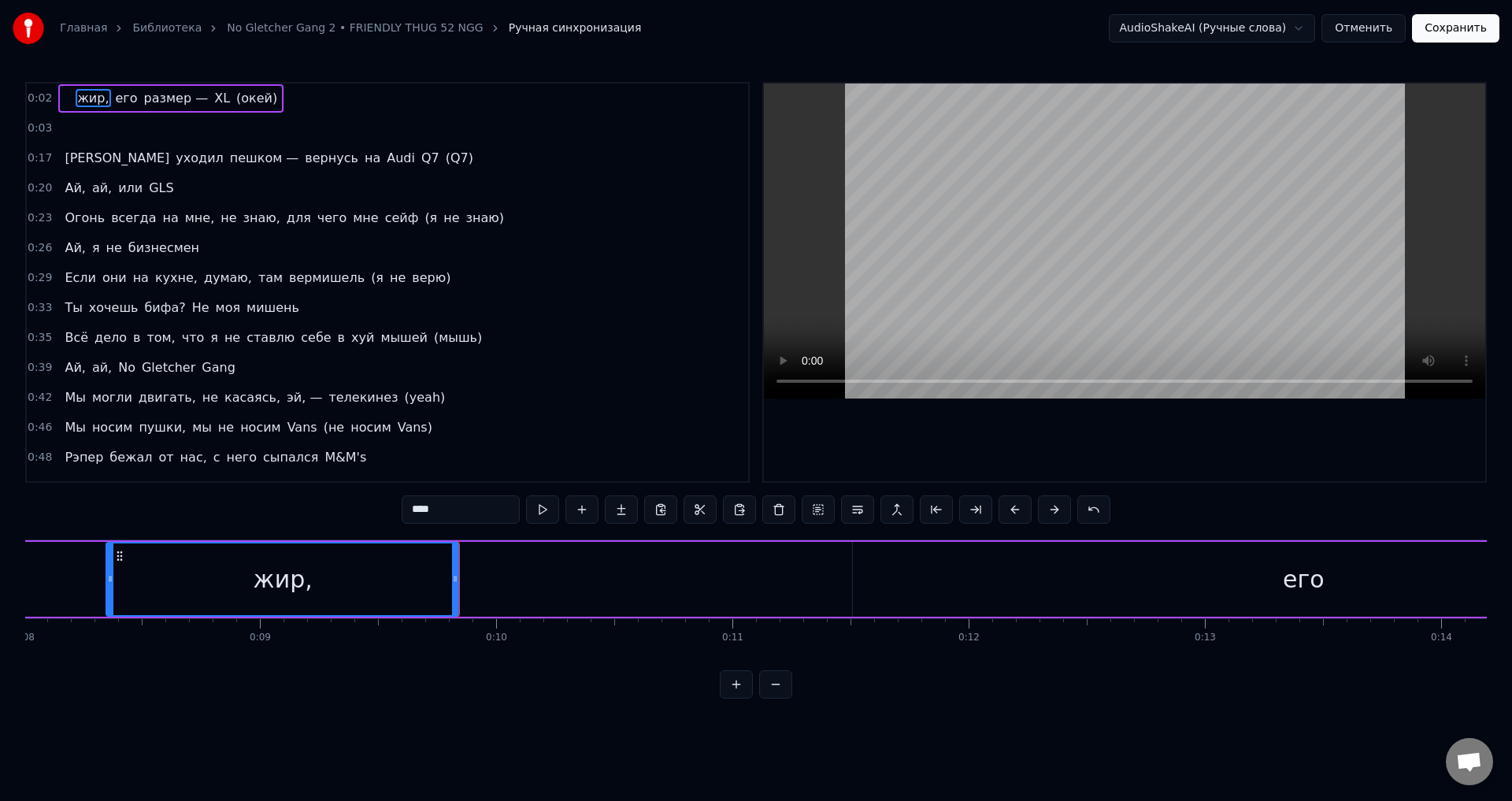
click at [40, 100] on span "0:02" at bounding box center [39, 98] width 24 height 16
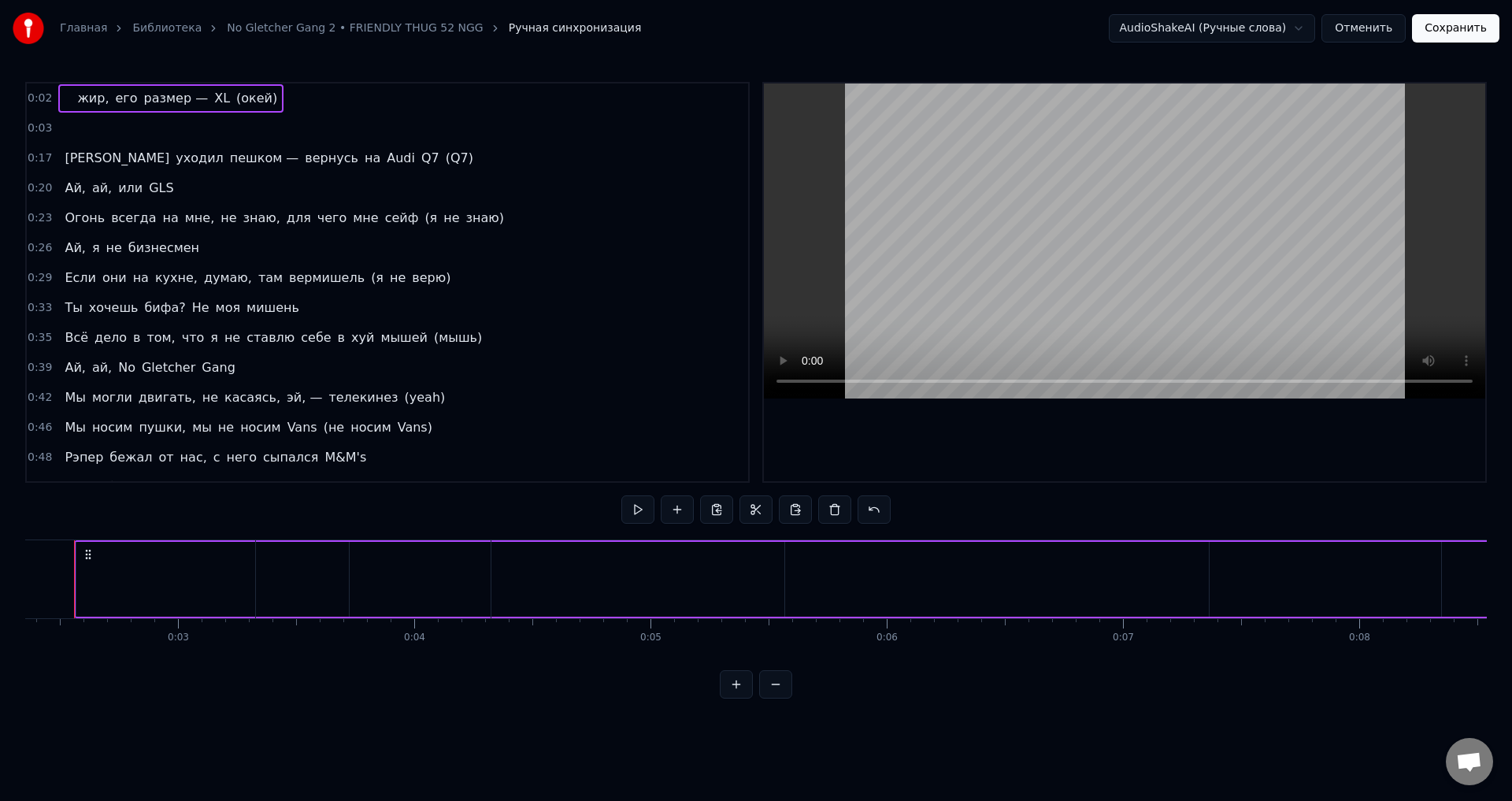
scroll to position [0, 526]
click at [91, 100] on span "жир," at bounding box center [93, 98] width 35 height 18
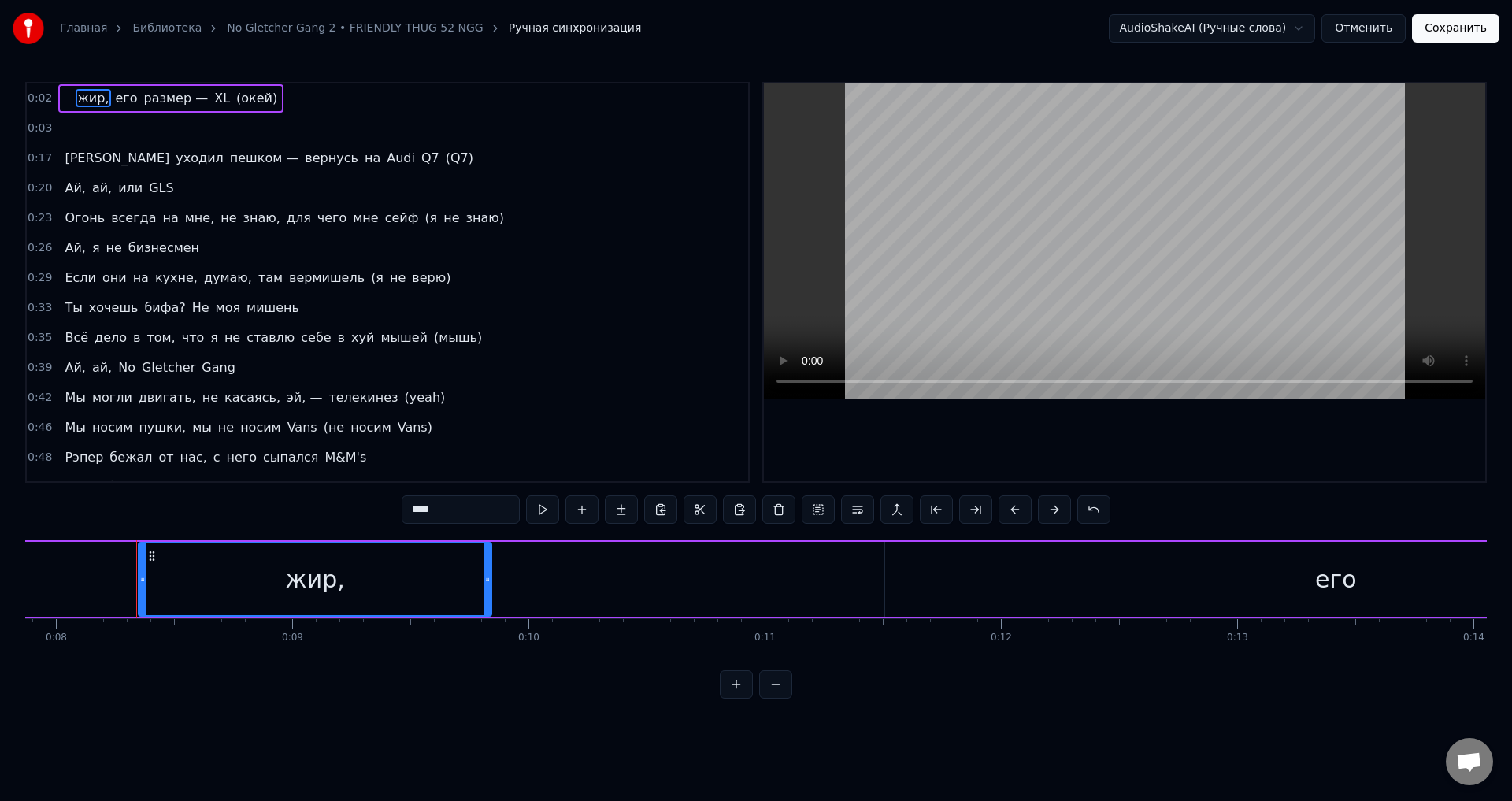
scroll to position [0, 1892]
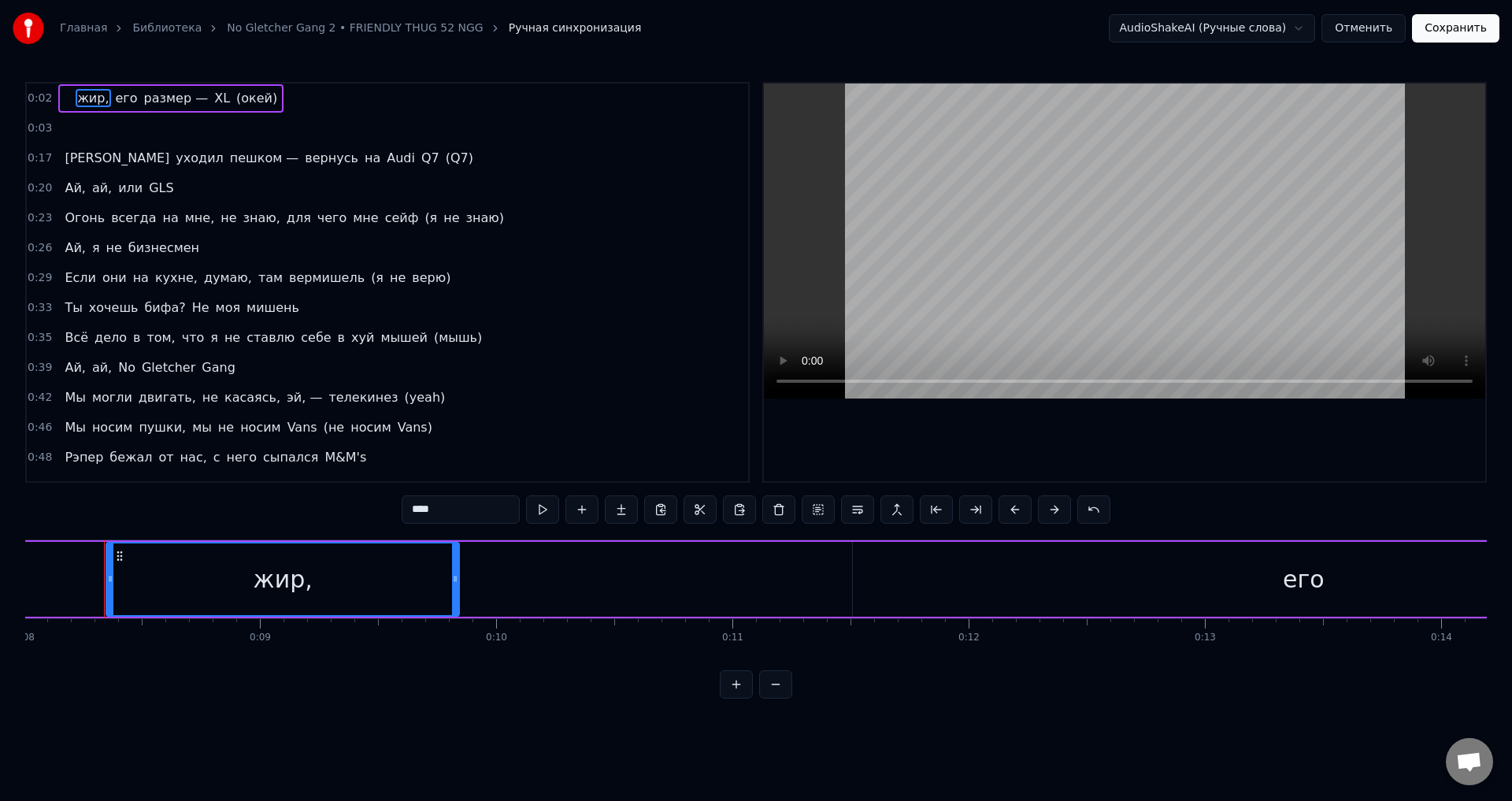
click at [143, 102] on span "размер —" at bounding box center [177, 98] width 68 height 18
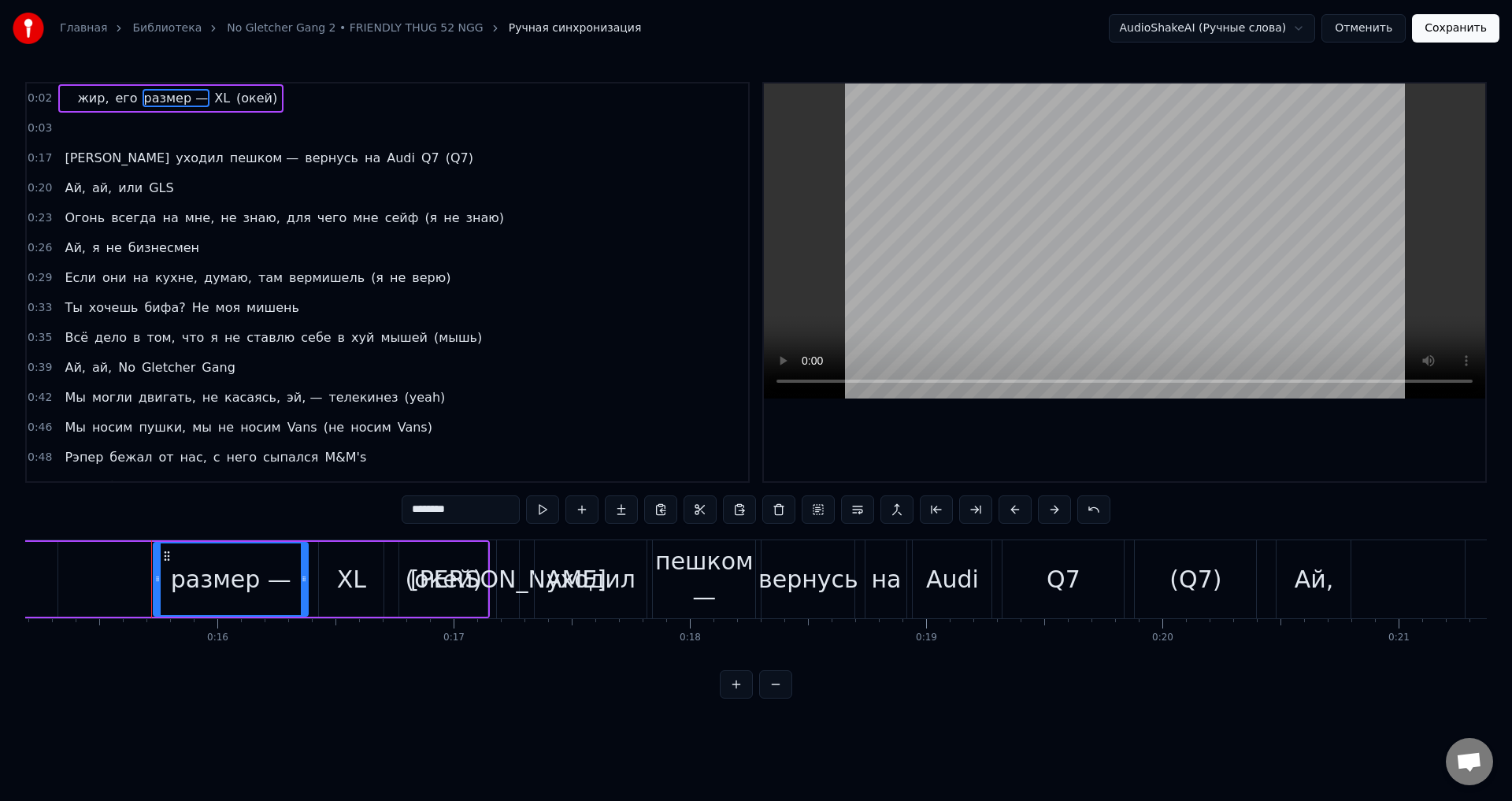
scroll to position [0, 3636]
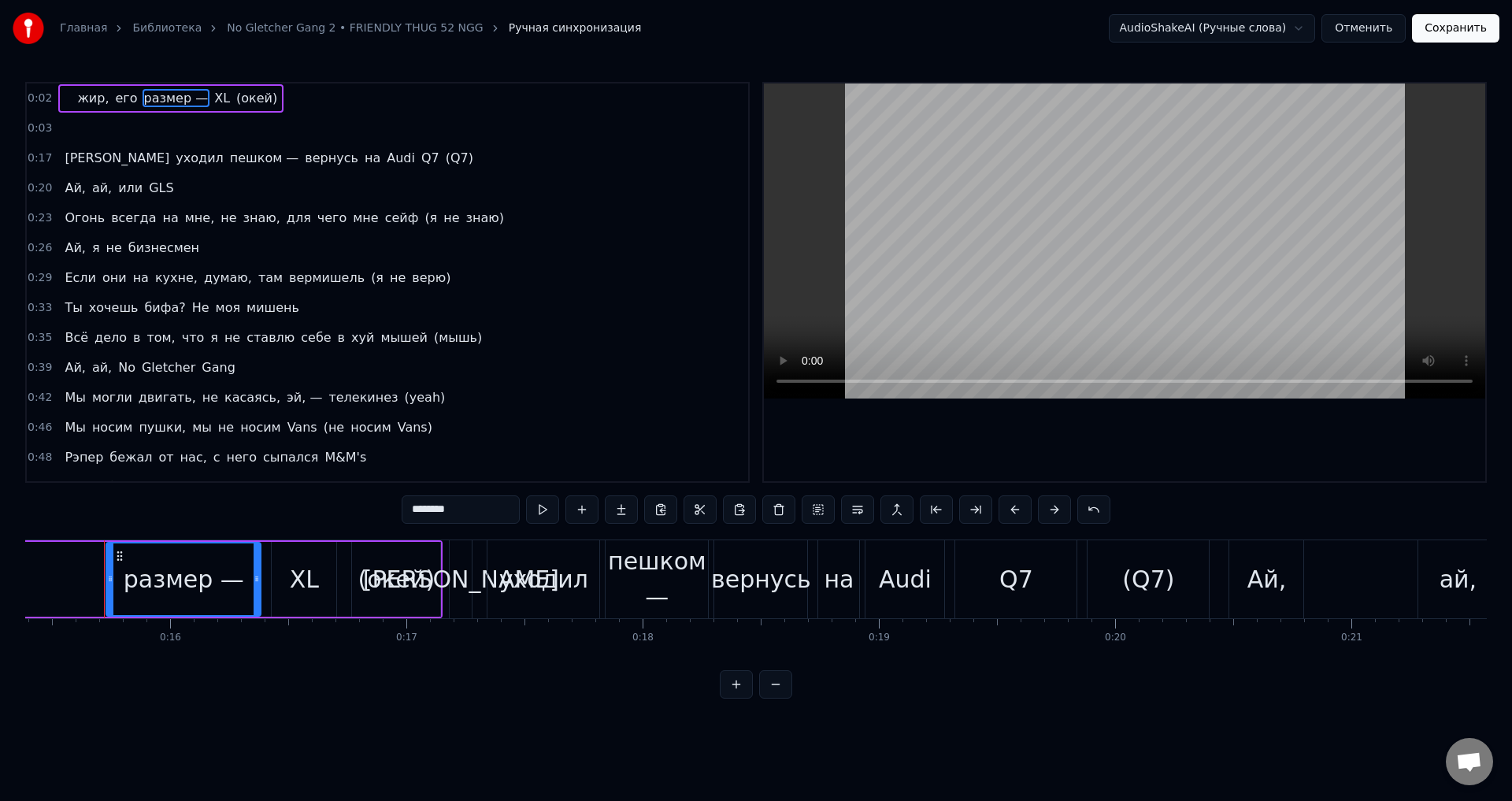
click at [213, 95] on span "XL" at bounding box center [222, 98] width 19 height 18
type input "**"
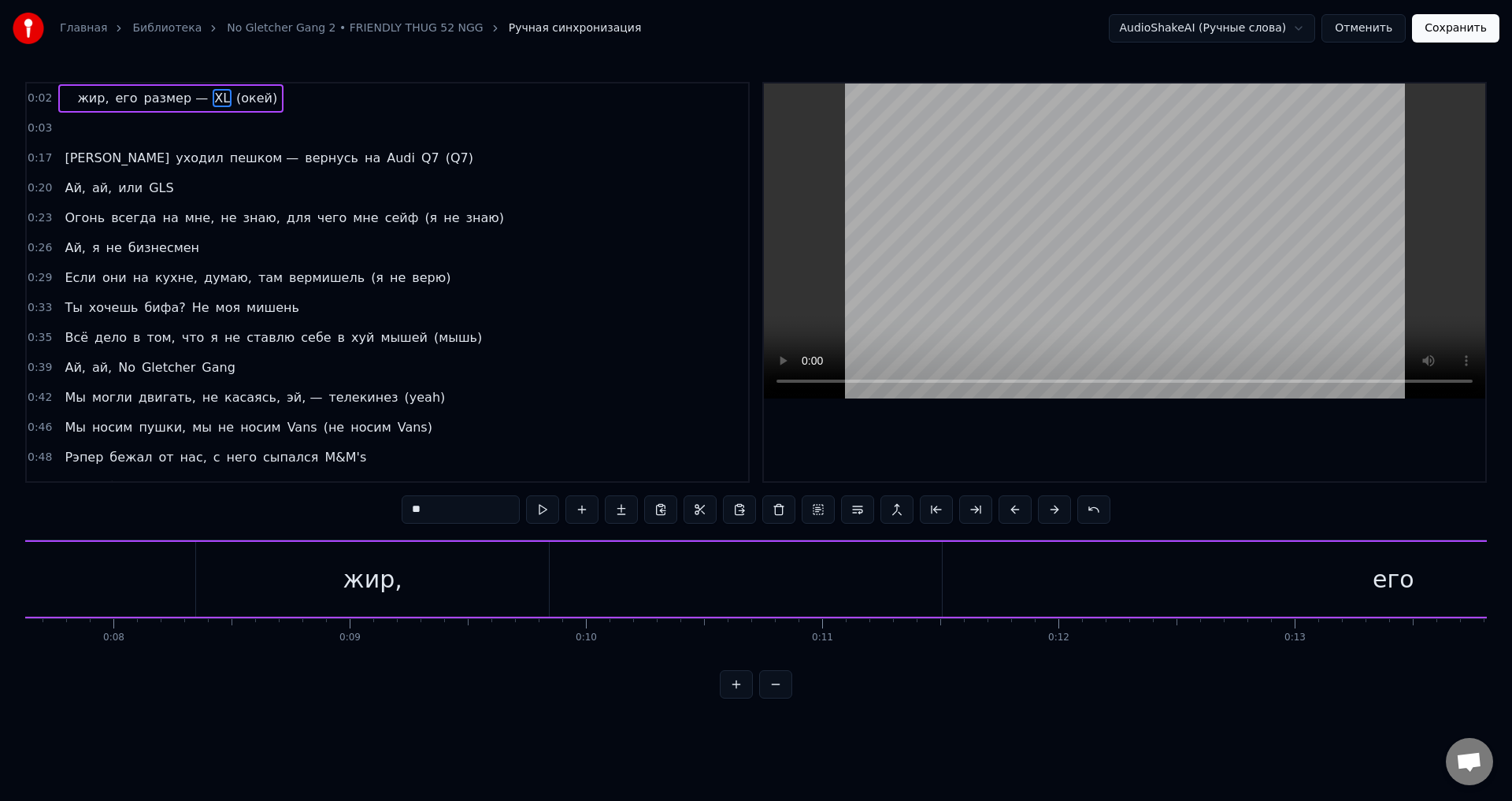
scroll to position [0, 1853]
drag, startPoint x: 246, startPoint y: 573, endPoint x: 333, endPoint y: 584, distance: 87.7
click at [333, 584] on div "жир," at bounding box center [322, 580] width 353 height 75
type input "****"
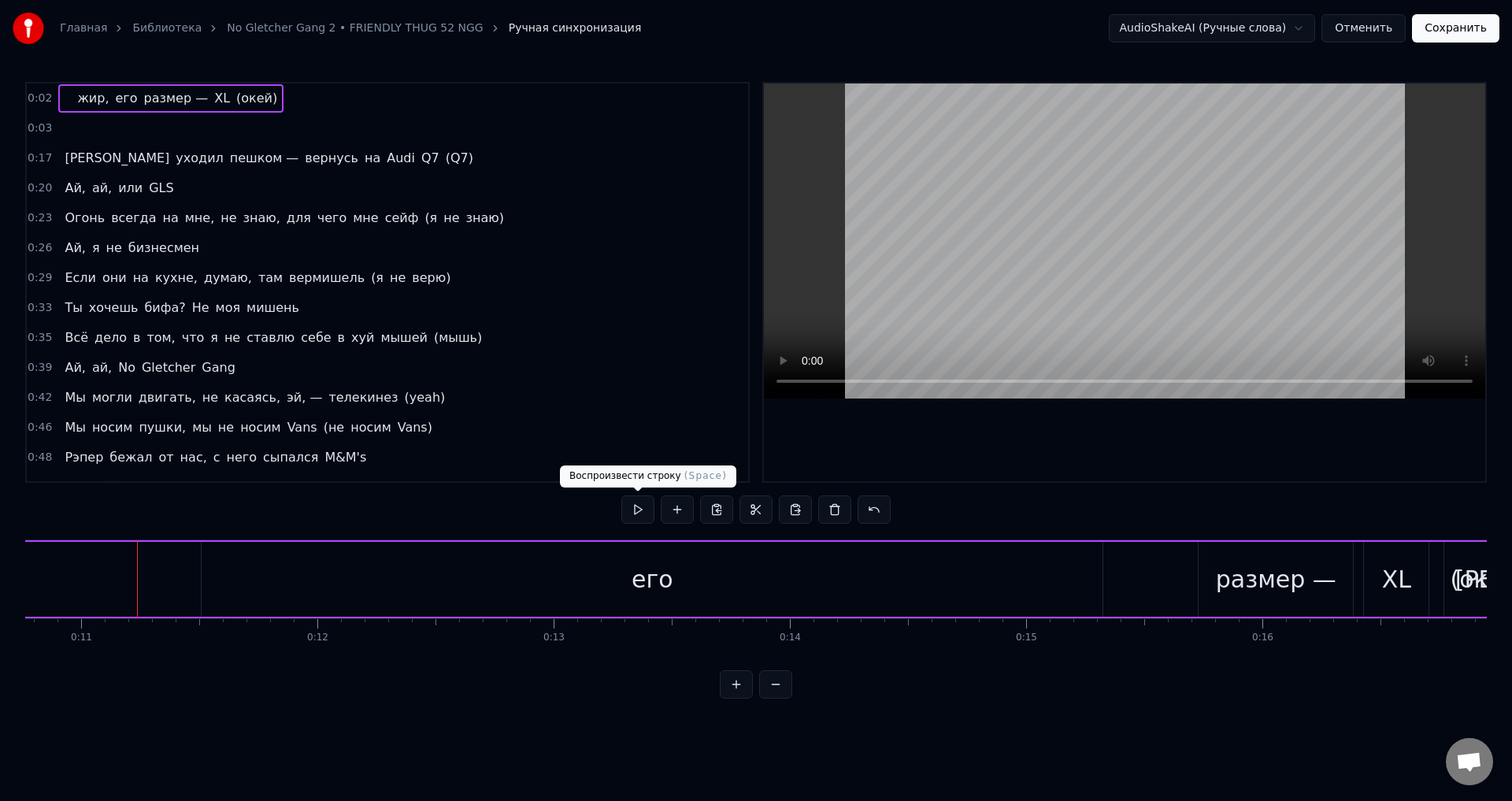
click at [640, 507] on button at bounding box center [638, 510] width 33 height 28
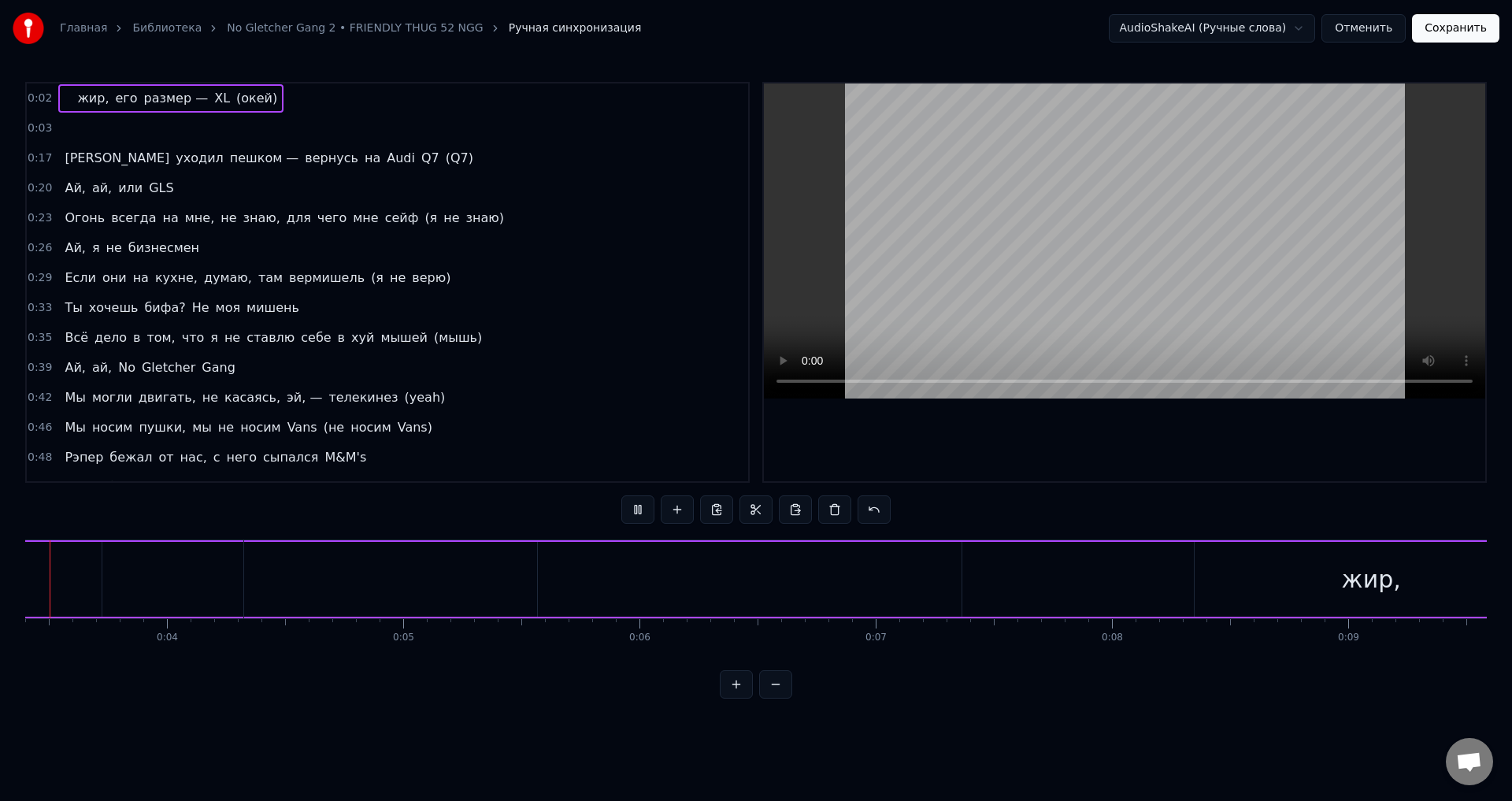
scroll to position [0, 768]
click at [643, 511] on button at bounding box center [638, 510] width 33 height 28
click at [642, 511] on button at bounding box center [638, 510] width 33 height 28
click at [638, 512] on button at bounding box center [638, 510] width 33 height 28
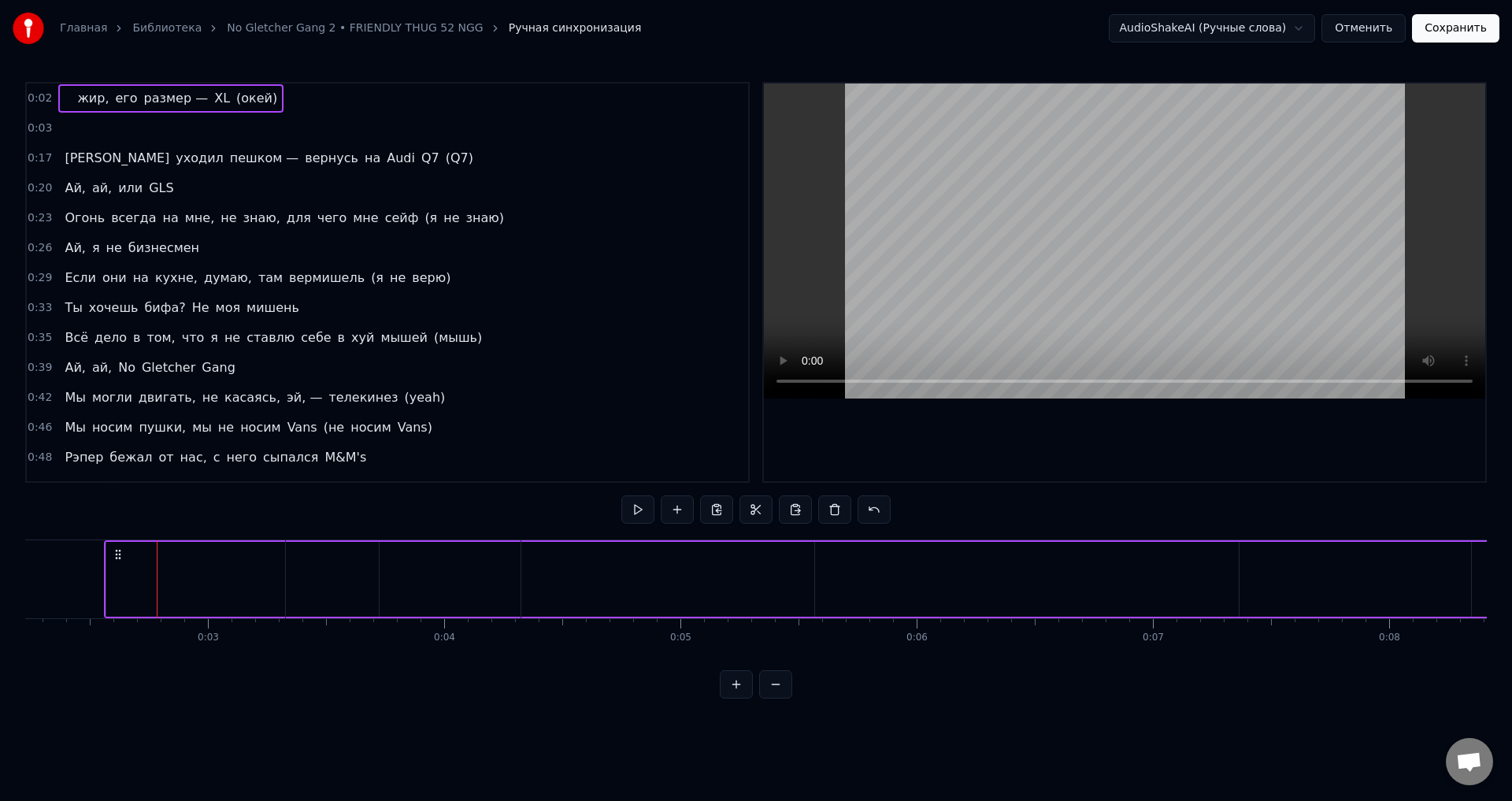
click at [638, 512] on button at bounding box center [638, 510] width 33 height 28
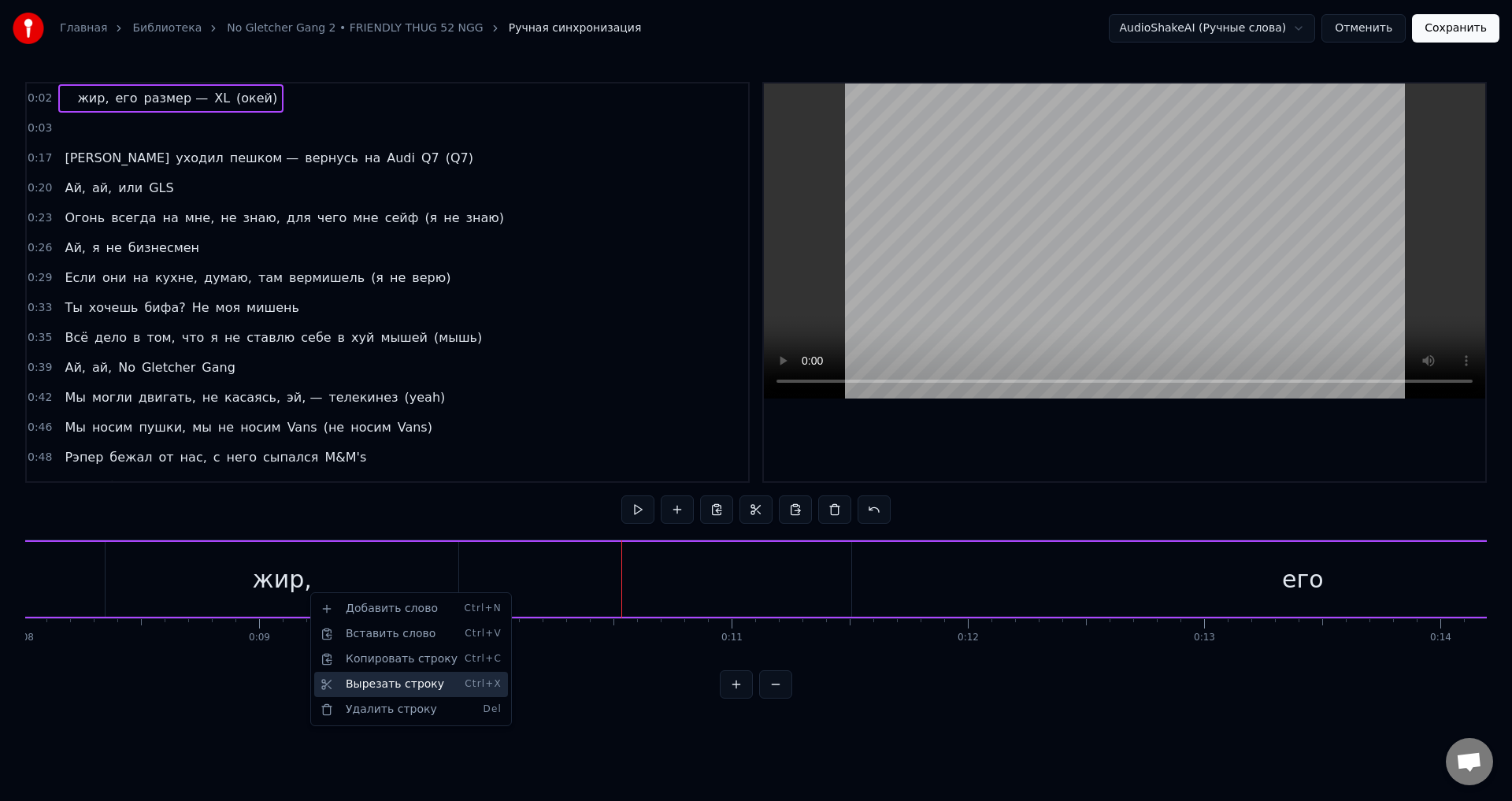
click at [334, 687] on div "Вырезать строку Ctrl+X" at bounding box center [411, 685] width 194 height 25
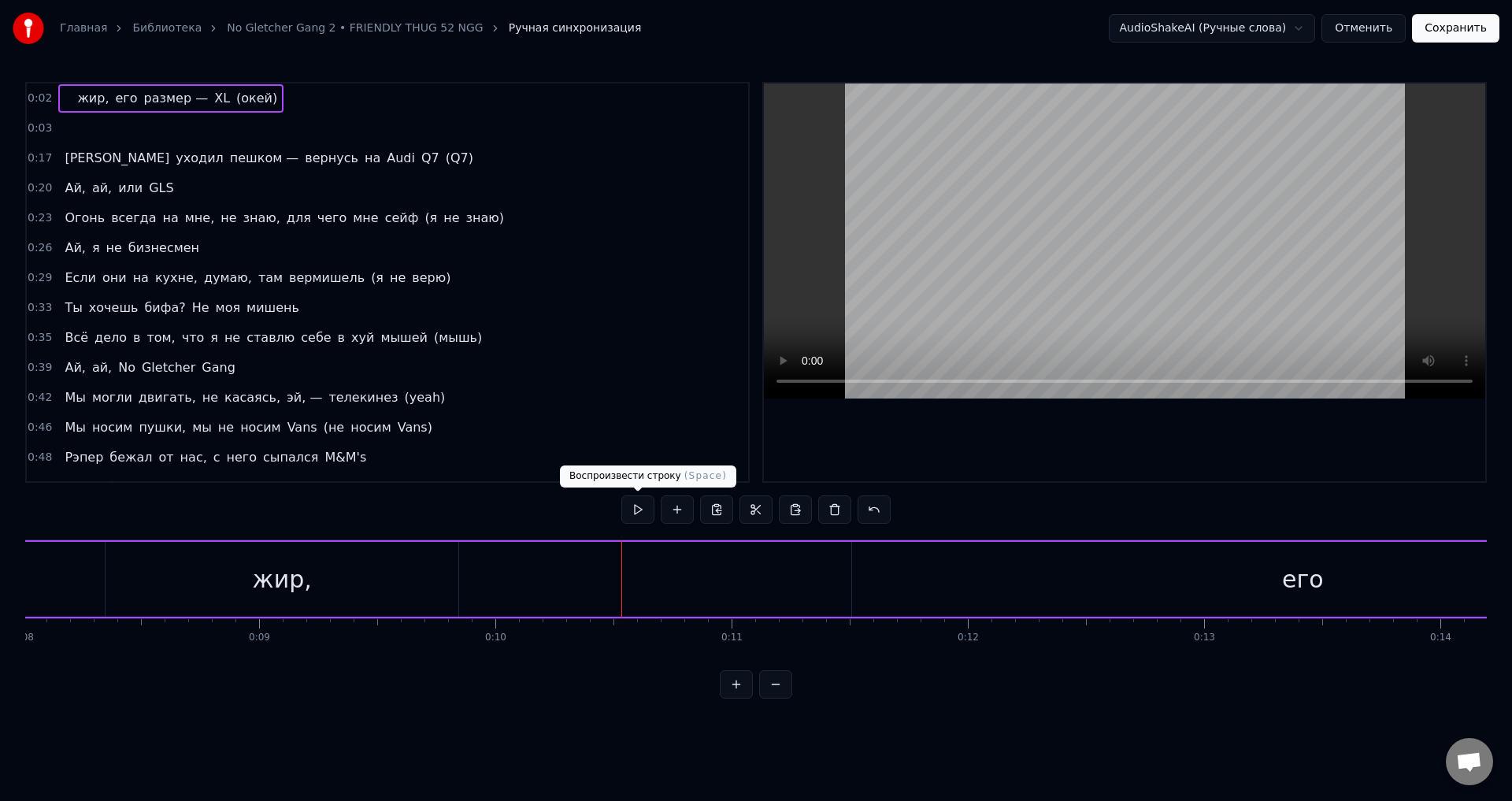
click at [644, 507] on button at bounding box center [638, 510] width 33 height 28
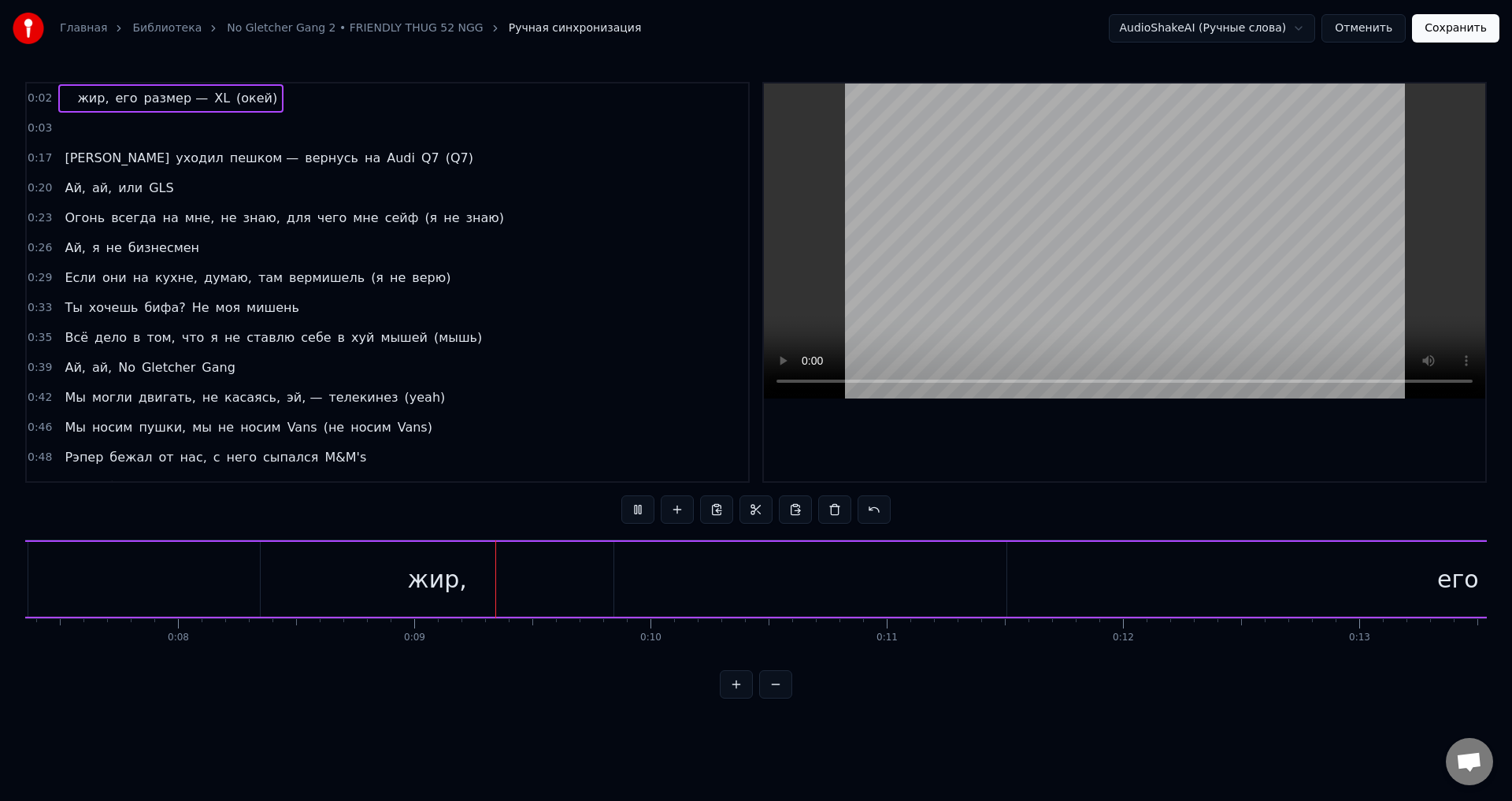
click at [645, 515] on button at bounding box center [638, 510] width 33 height 28
click at [177, 583] on div "жир," at bounding box center [159, 580] width 59 height 36
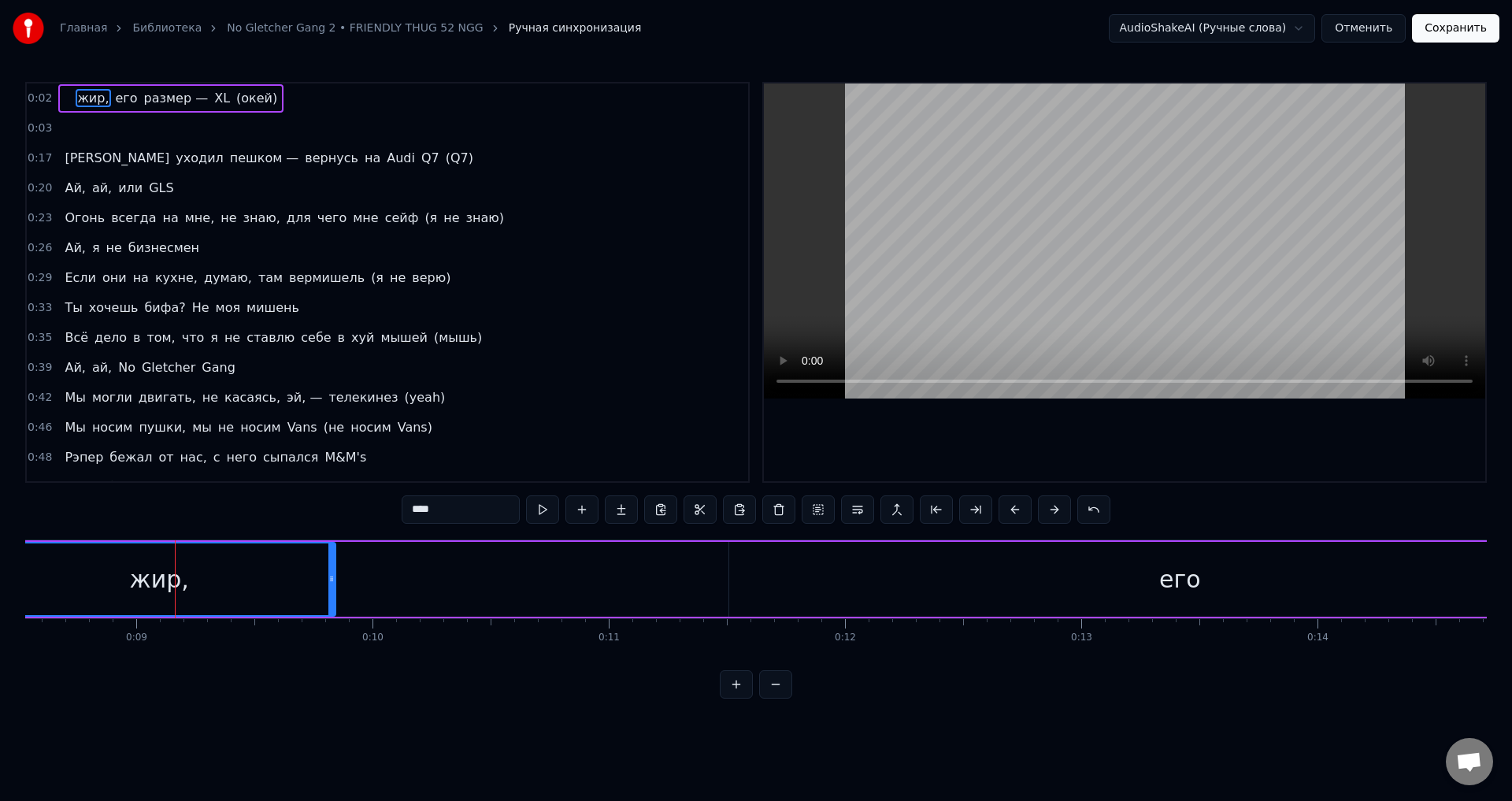
drag, startPoint x: 447, startPoint y: 515, endPoint x: 369, endPoint y: 523, distance: 78.4
click at [370, 523] on div "0:02 жир, его размер — XL (окей) 0:03 0:17 Я уходил пешком — вернусь на Audi Q7…" at bounding box center [756, 391] width 1462 height 617
click at [550, 512] on button at bounding box center [543, 510] width 33 height 28
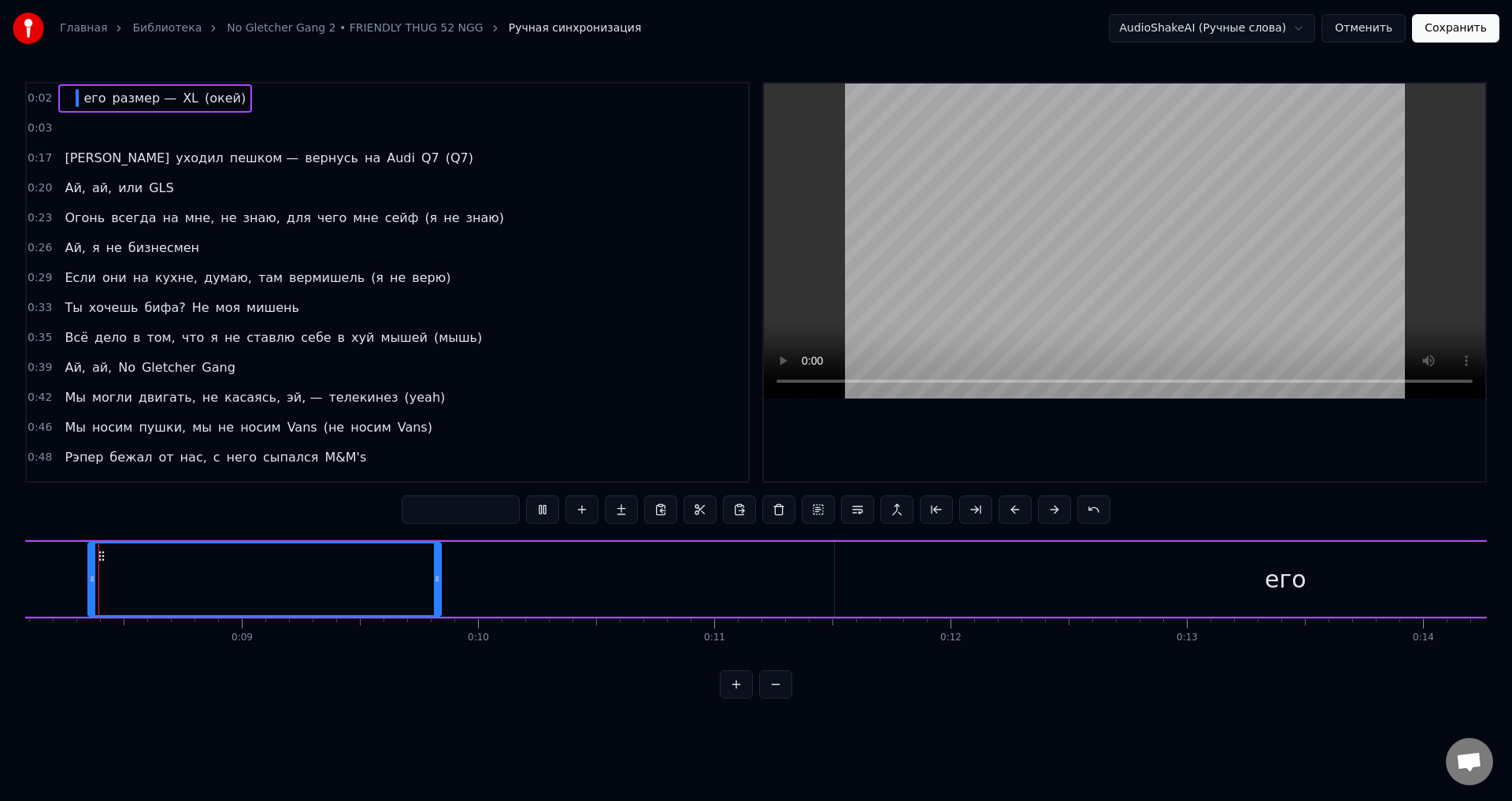
scroll to position [0, 1892]
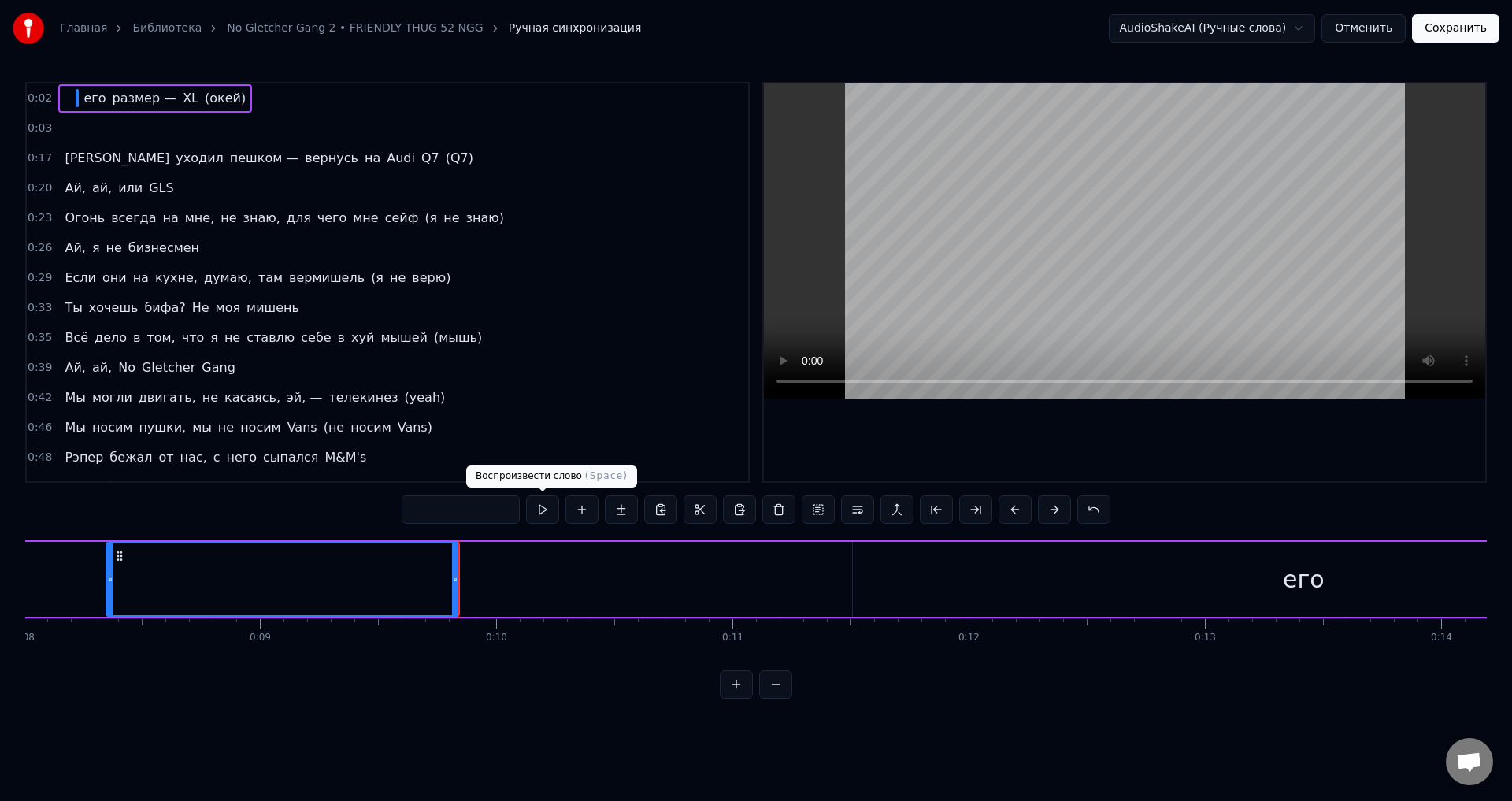
click at [536, 512] on button at bounding box center [543, 510] width 33 height 28
click at [531, 567] on div "его размер — XL (окей)" at bounding box center [463, 580] width 3448 height 78
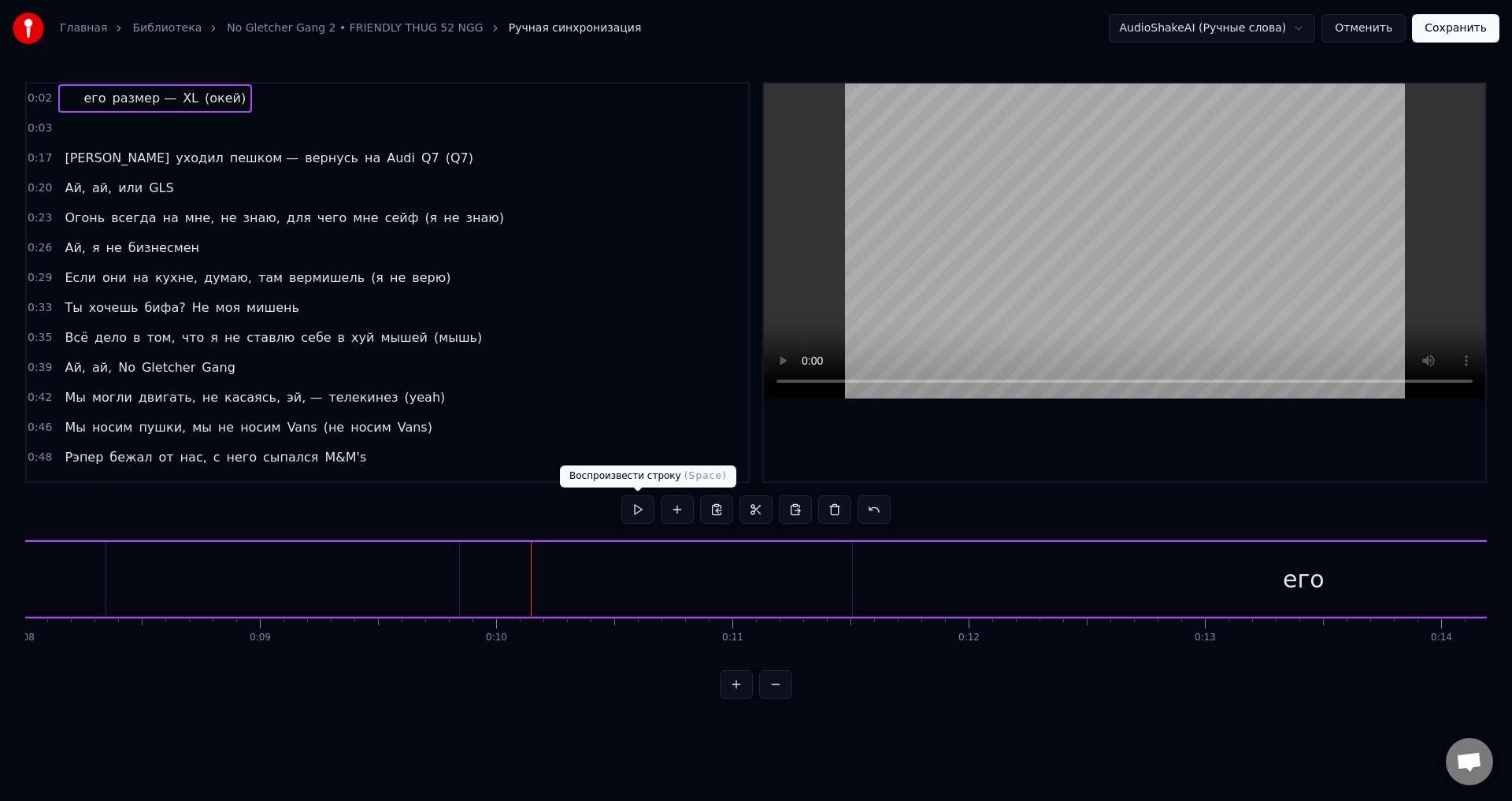
click at [635, 512] on button at bounding box center [638, 510] width 33 height 28
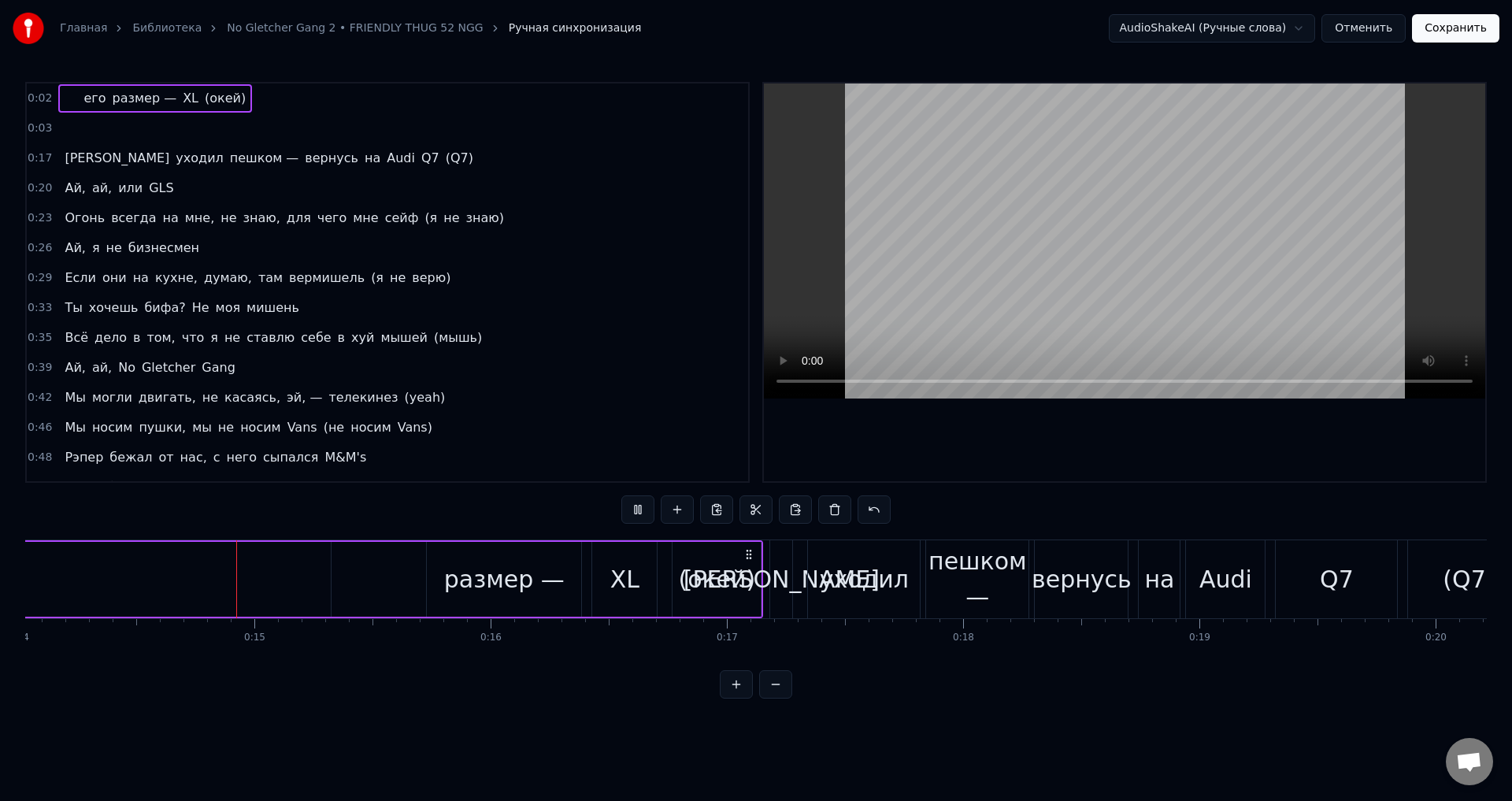
scroll to position [0, 3338]
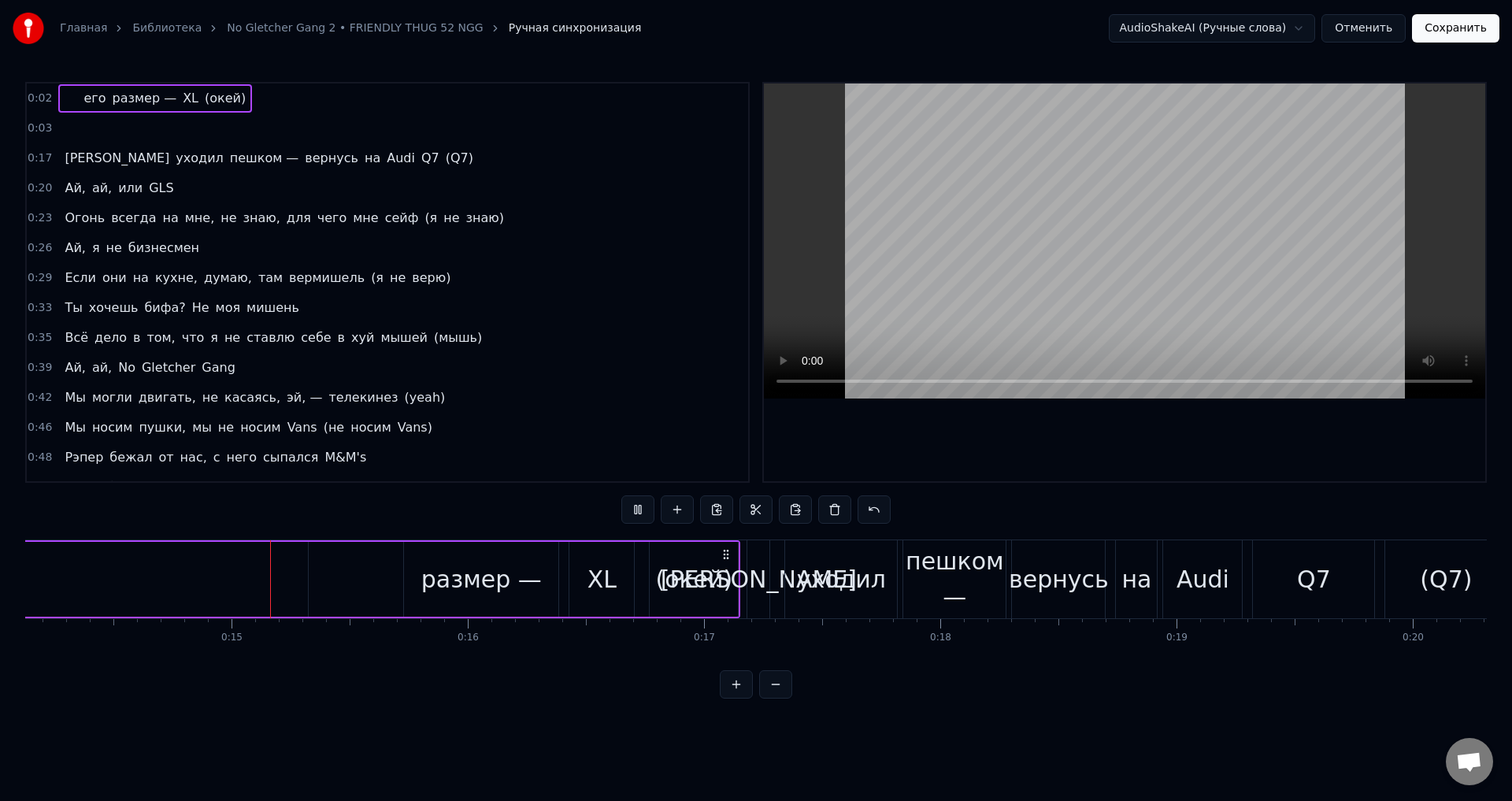
click at [636, 508] on button at bounding box center [638, 510] width 33 height 28
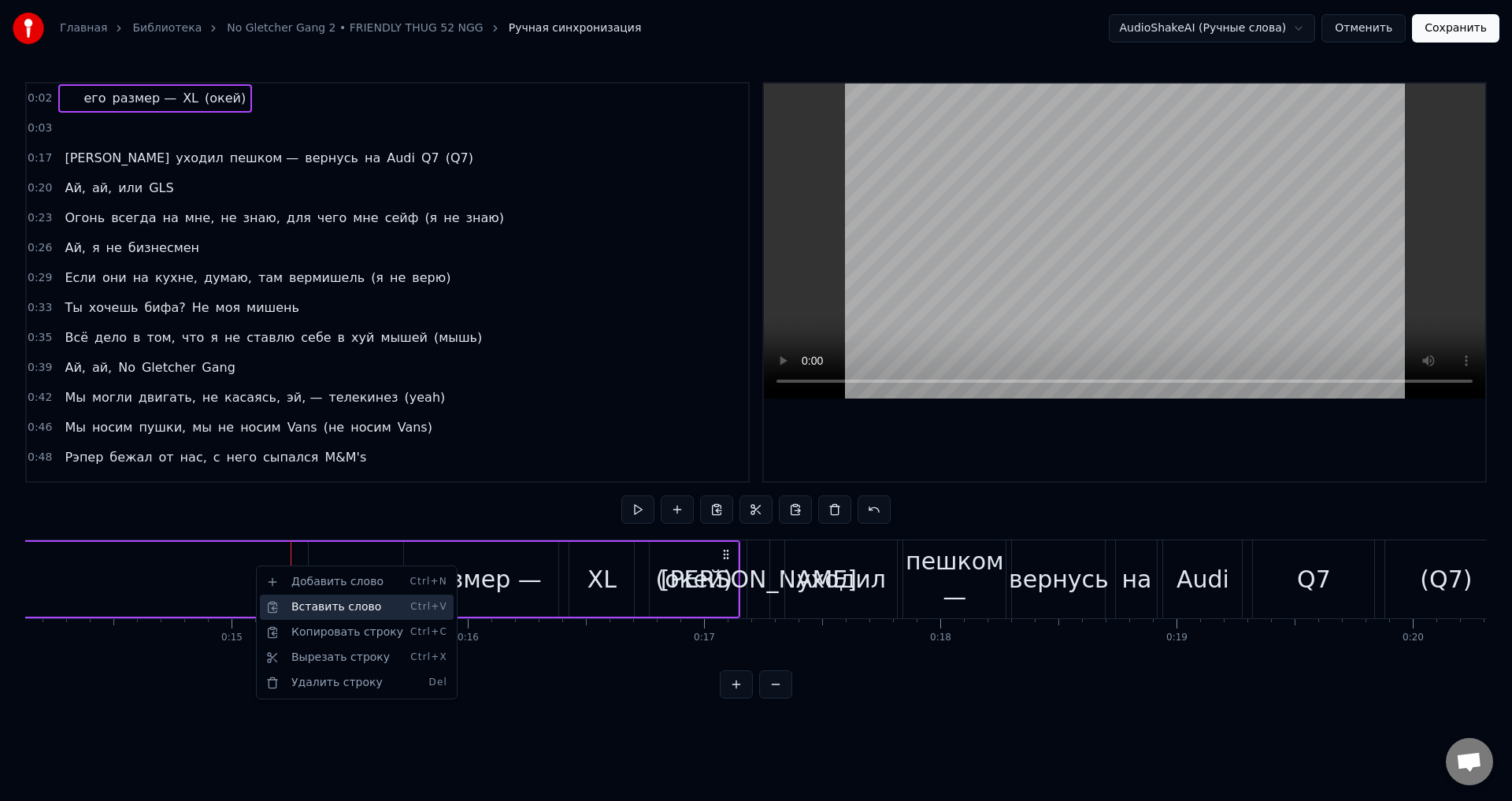
click at [290, 609] on div "Вставить слово Ctrl+V" at bounding box center [357, 607] width 194 height 25
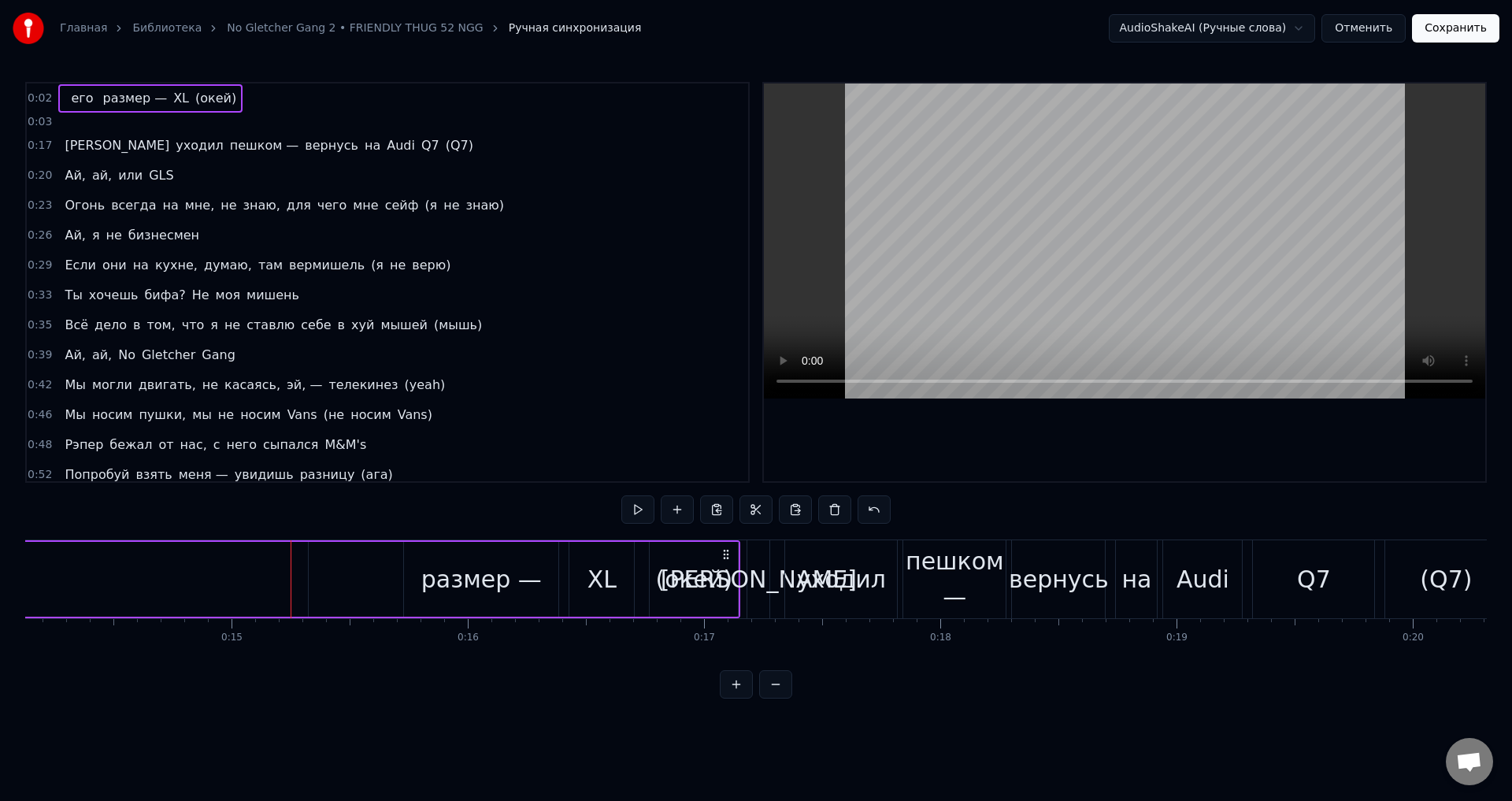
click at [86, 122] on div "0:03" at bounding box center [387, 122] width 721 height 17
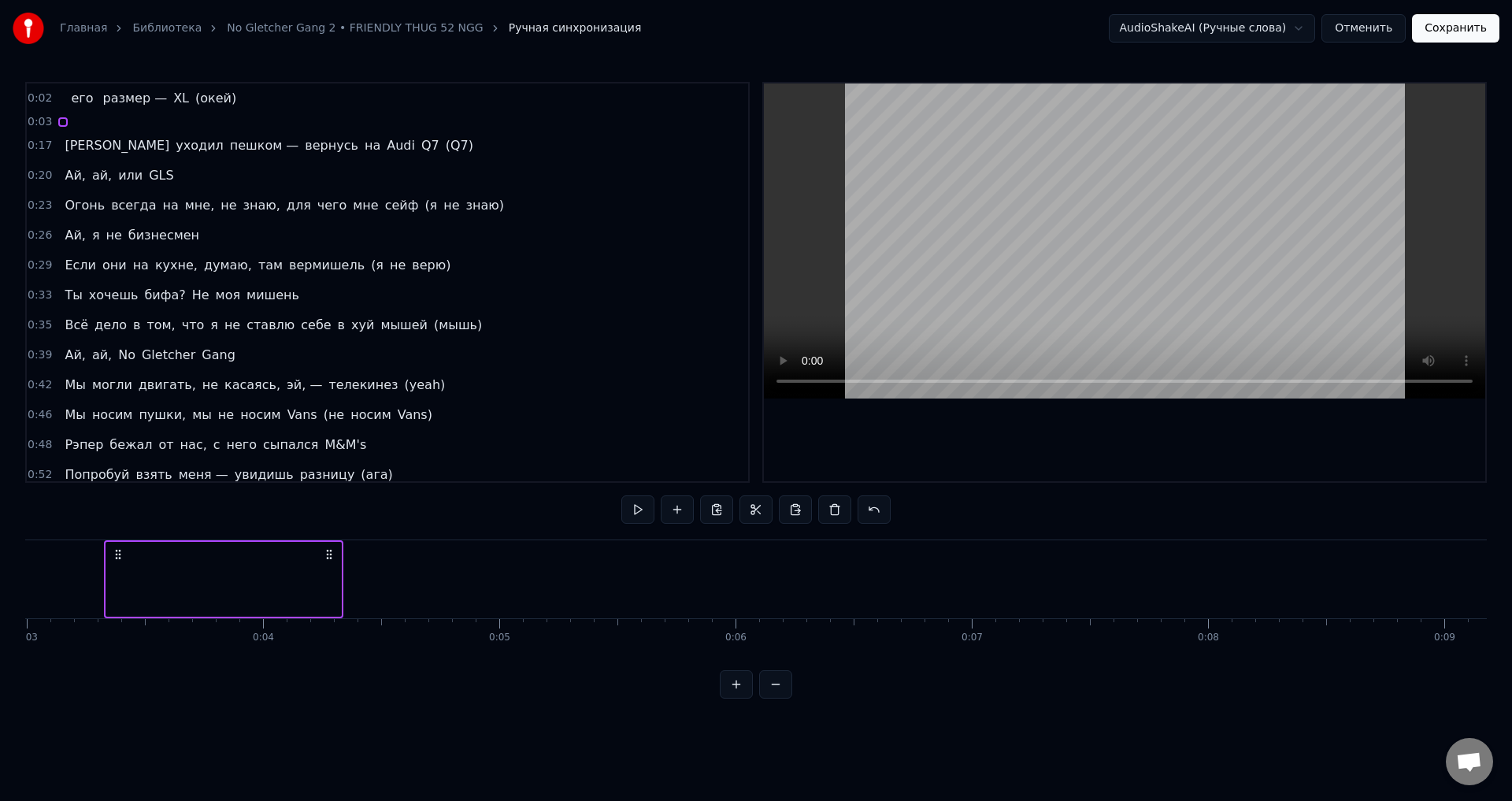
click at [174, 148] on span "уходил" at bounding box center [199, 145] width 51 height 18
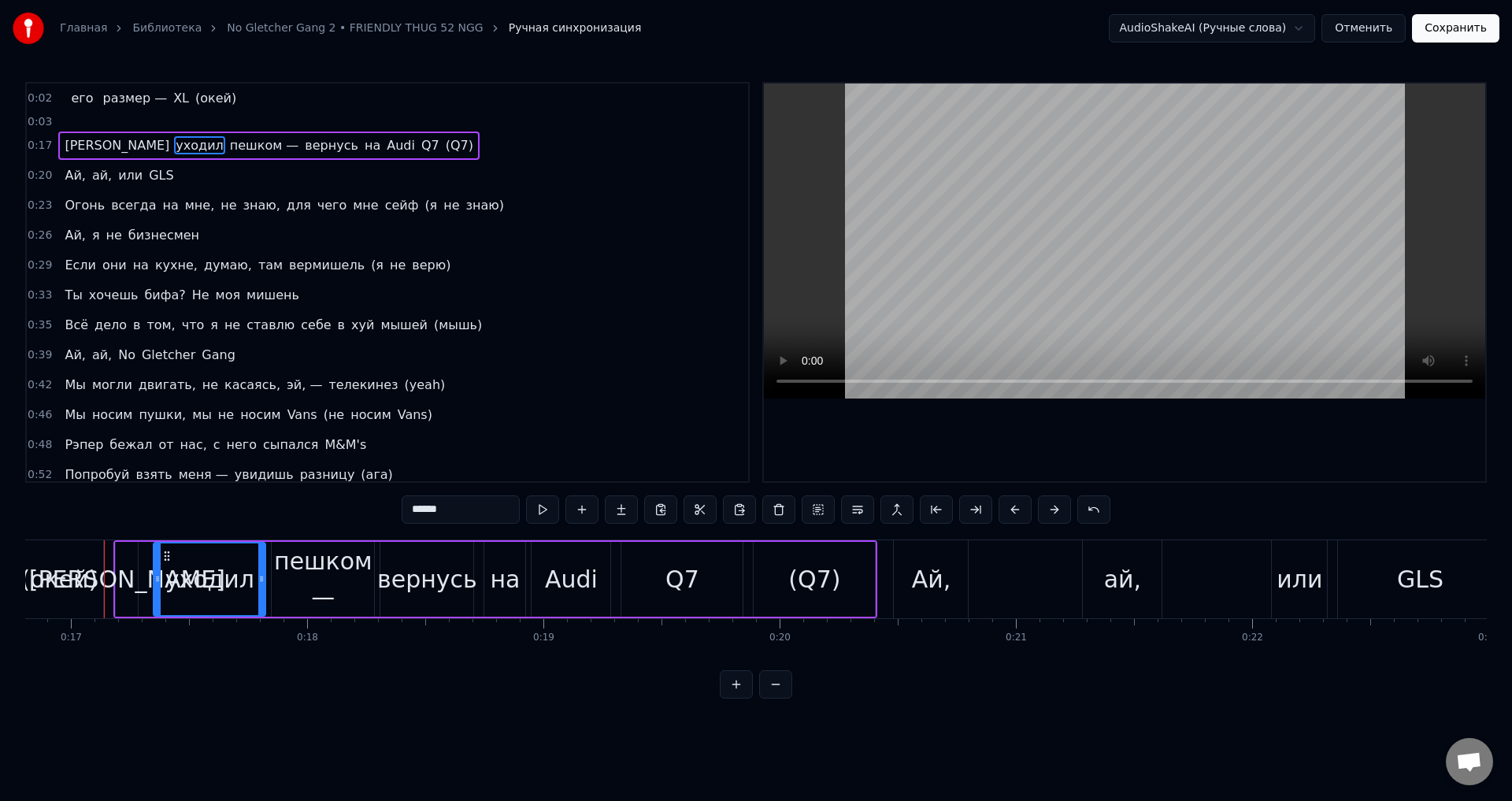
click at [67, 124] on div "0:03" at bounding box center [387, 122] width 721 height 17
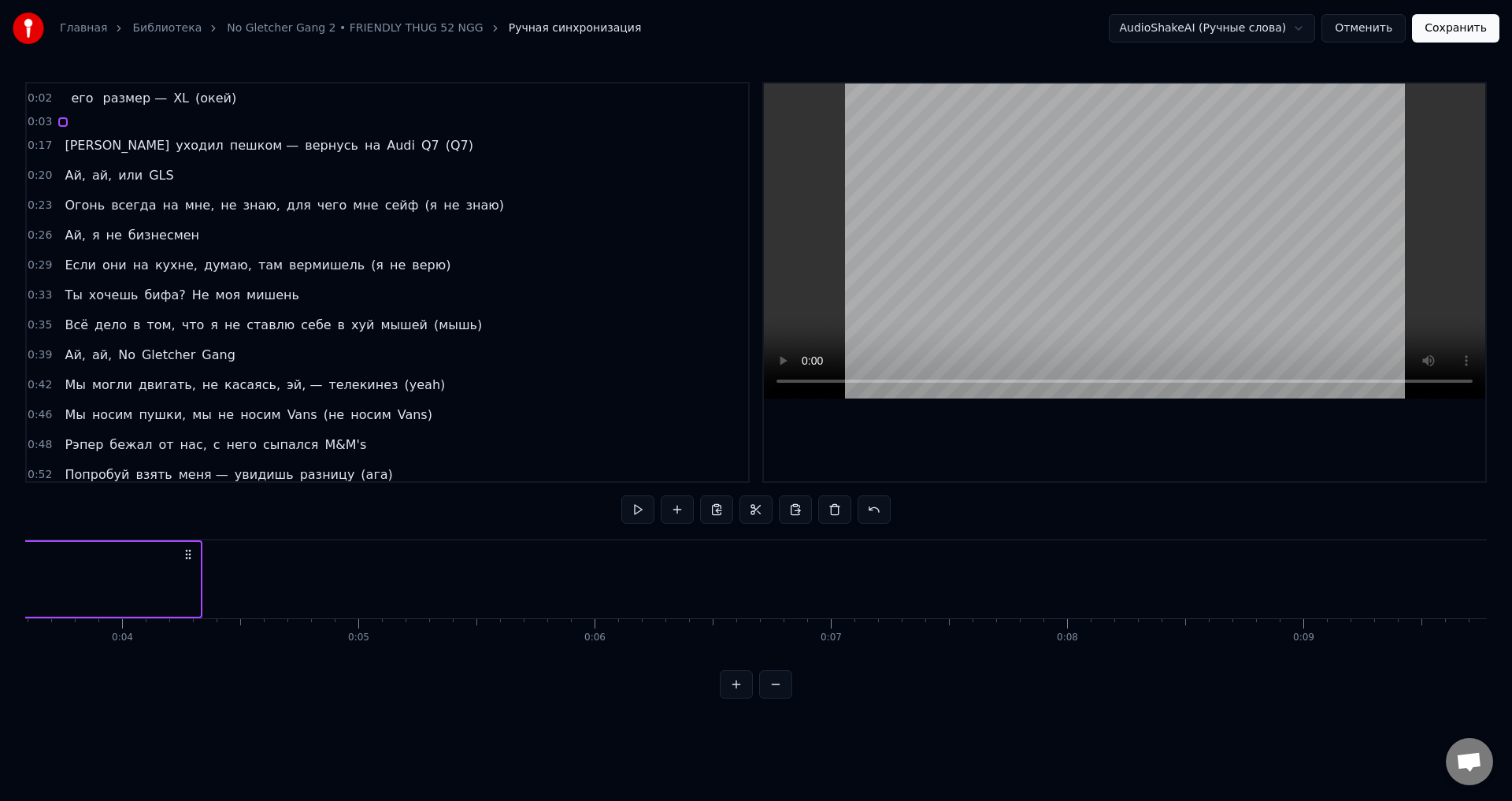
scroll to position [0, 707]
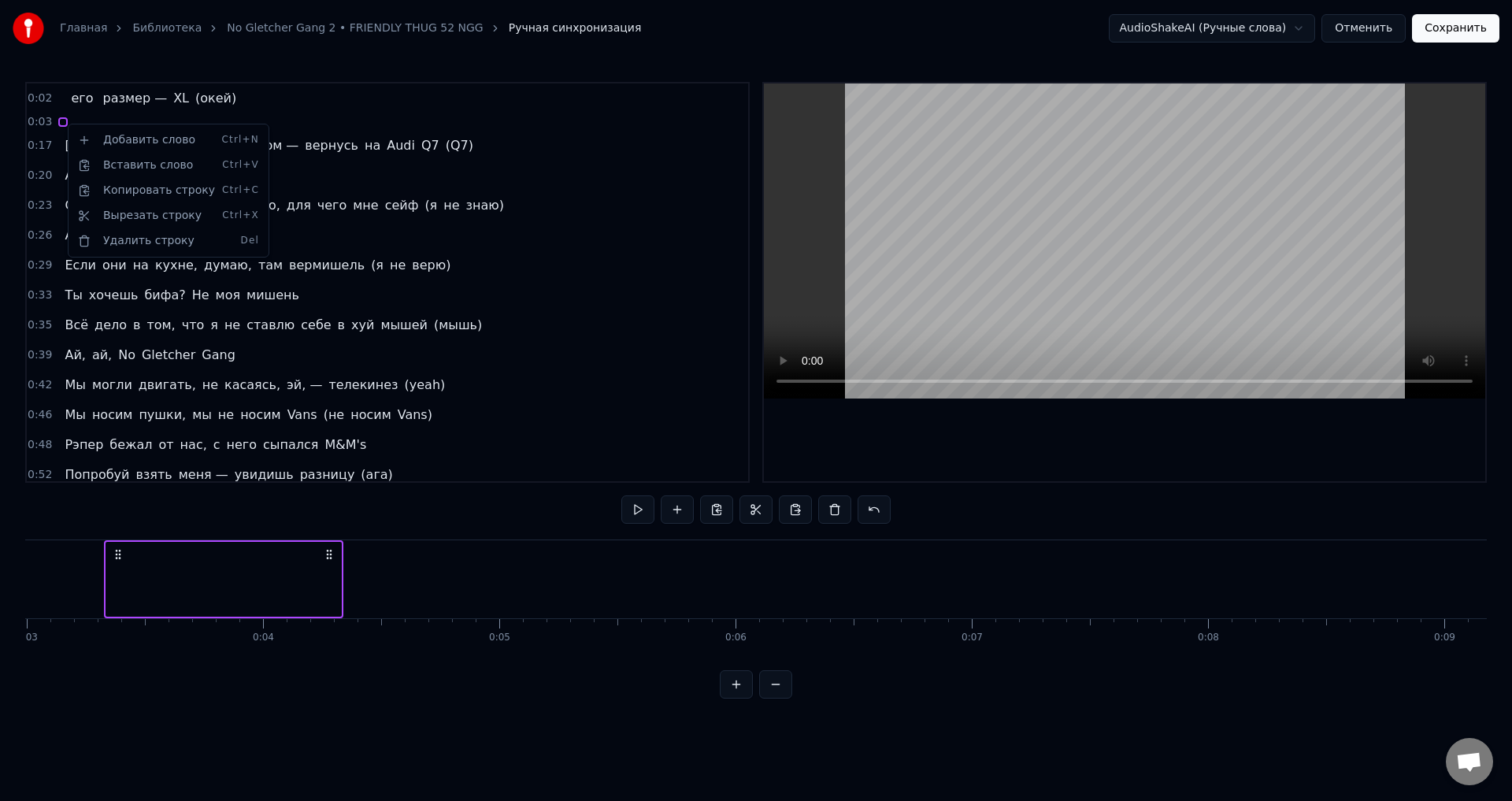
click at [485, 556] on html "Главная Библиотека No Gletcher Gang 2 • FRIENDLY THUG 52 NGG Ручная синхронизац…" at bounding box center [756, 362] width 1512 height 724
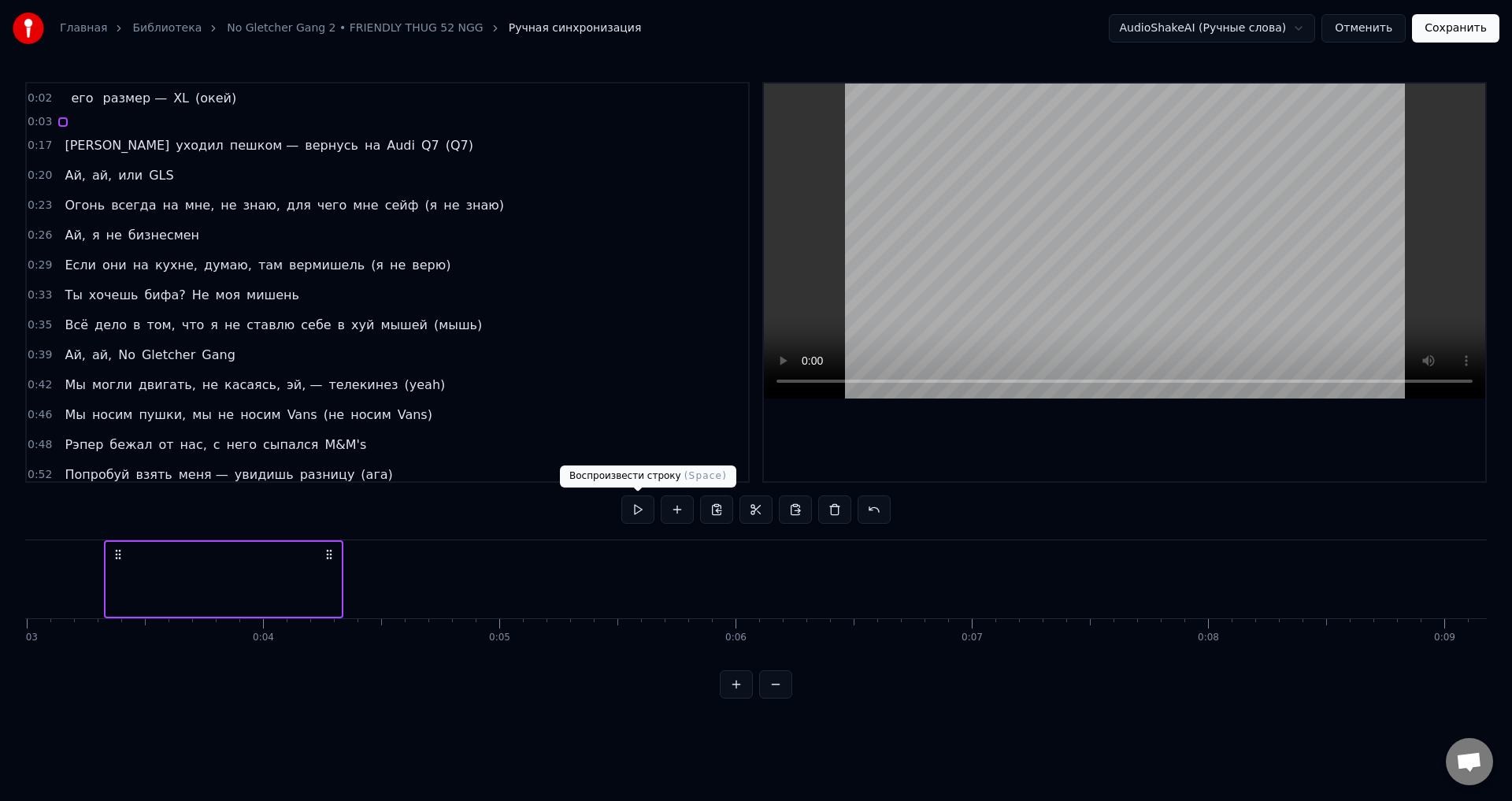
click at [631, 513] on button at bounding box center [638, 510] width 33 height 28
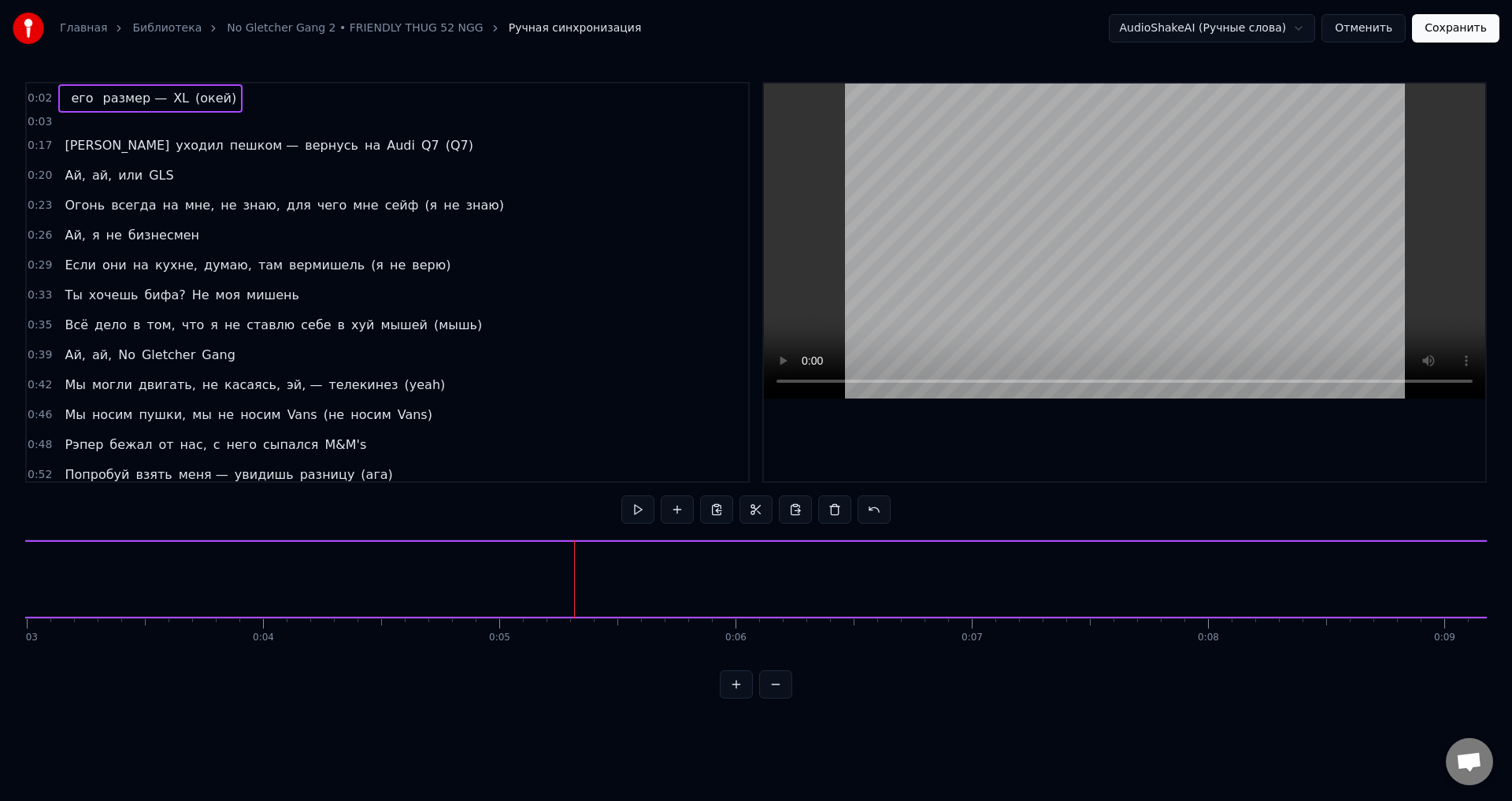
click at [645, 515] on button at bounding box center [638, 510] width 33 height 28
click at [641, 511] on button at bounding box center [638, 510] width 33 height 28
click at [643, 511] on button at bounding box center [638, 510] width 33 height 28
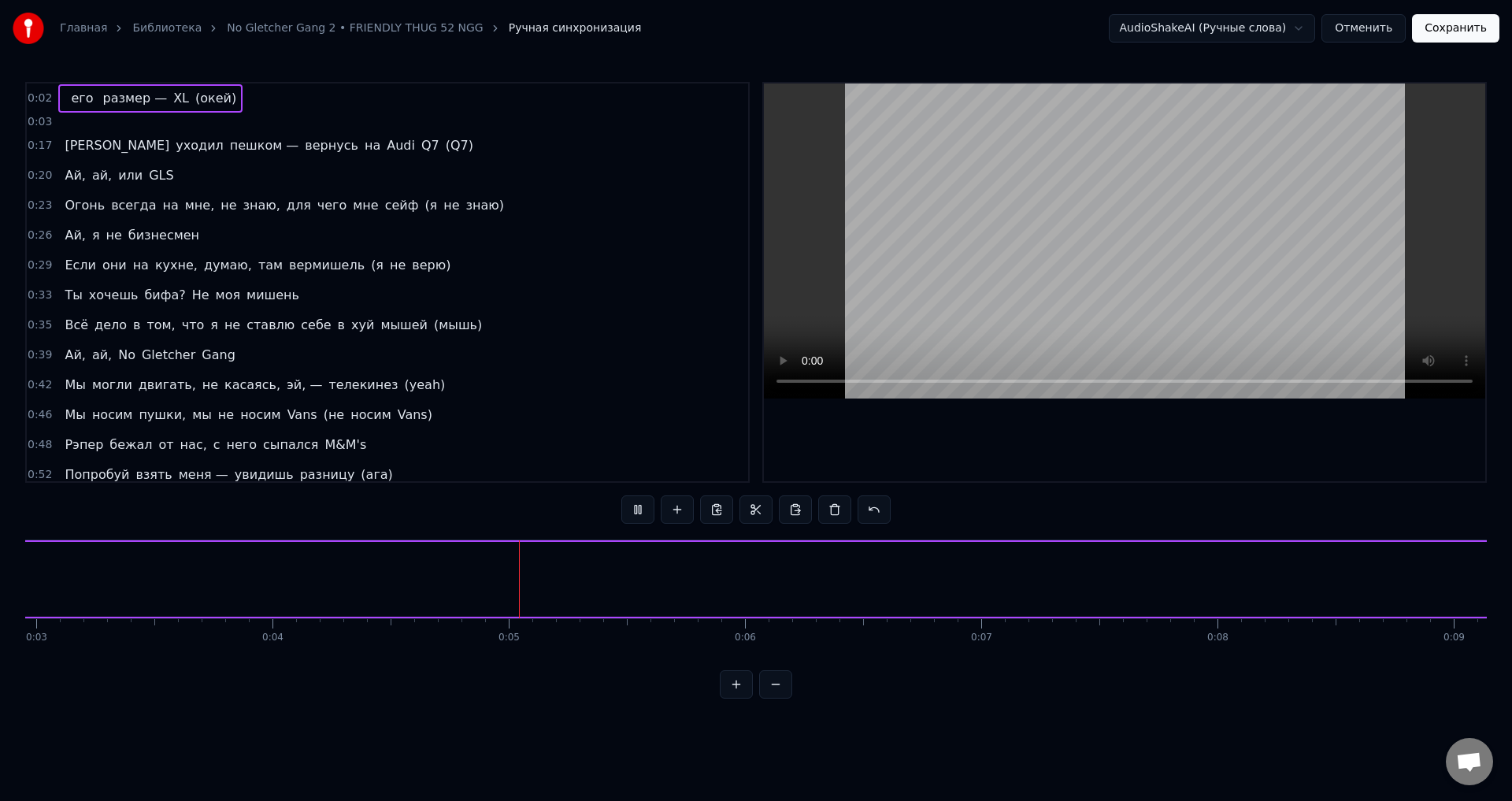
click at [642, 512] on button at bounding box center [638, 510] width 33 height 28
click at [1269, 27] on html "Главная Библиотека No Gletcher Gang 2 • FRIENDLY THUG 52 NGG Ручная синхронизац…" at bounding box center [756, 362] width 1512 height 724
click at [1271, 27] on html "Главная Библиотека No Gletcher Gang 2 • FRIENDLY THUG 52 NGG Ручная синхронизац…" at bounding box center [756, 362] width 1512 height 724
click at [1365, 37] on button "Отменить" at bounding box center [1364, 28] width 85 height 28
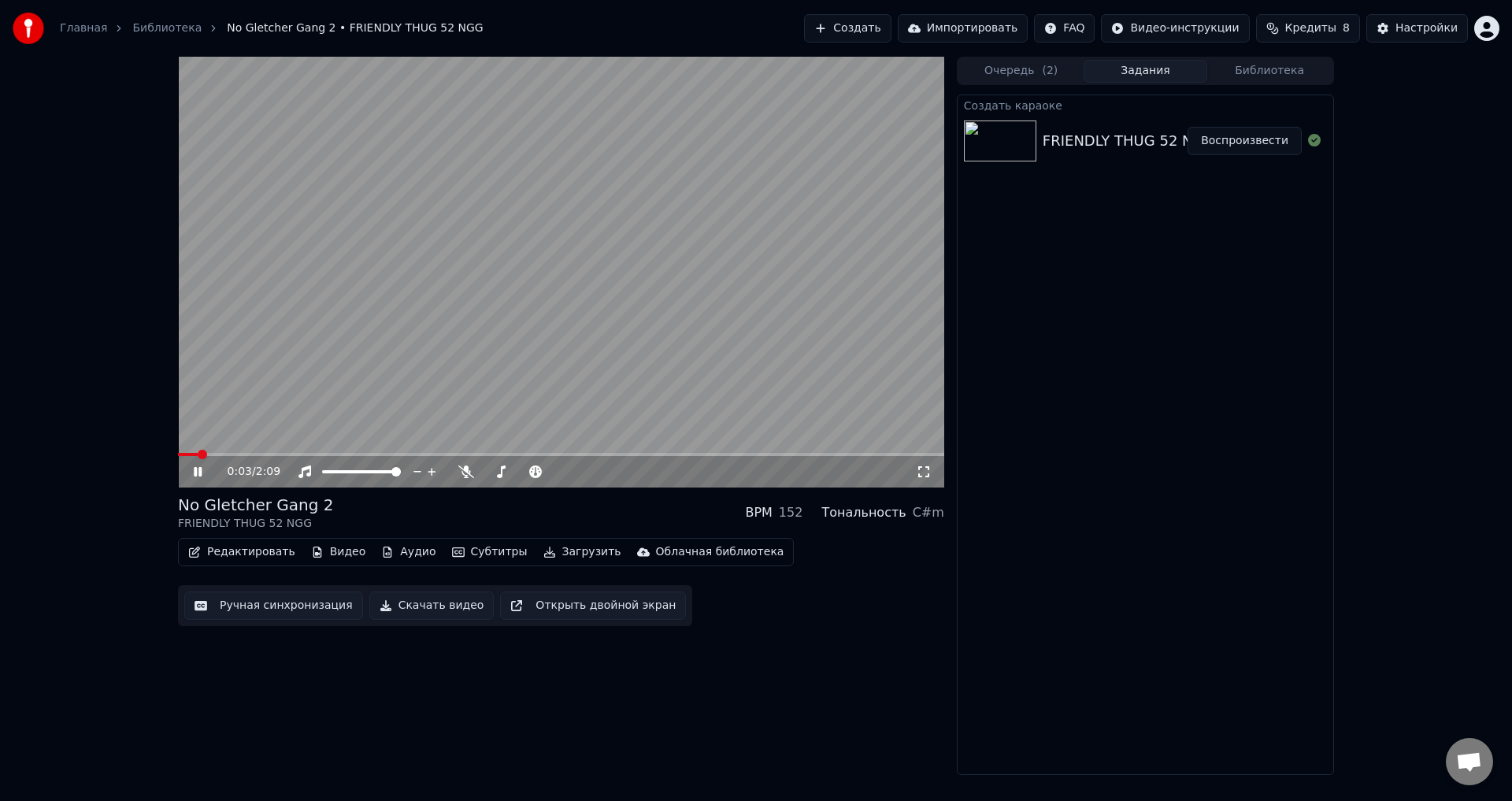
click at [188, 470] on div "0:03 / 2:09" at bounding box center [560, 472] width 754 height 16
click at [192, 470] on icon at bounding box center [209, 472] width 37 height 12
click at [241, 553] on button "Редактировать" at bounding box center [242, 552] width 119 height 22
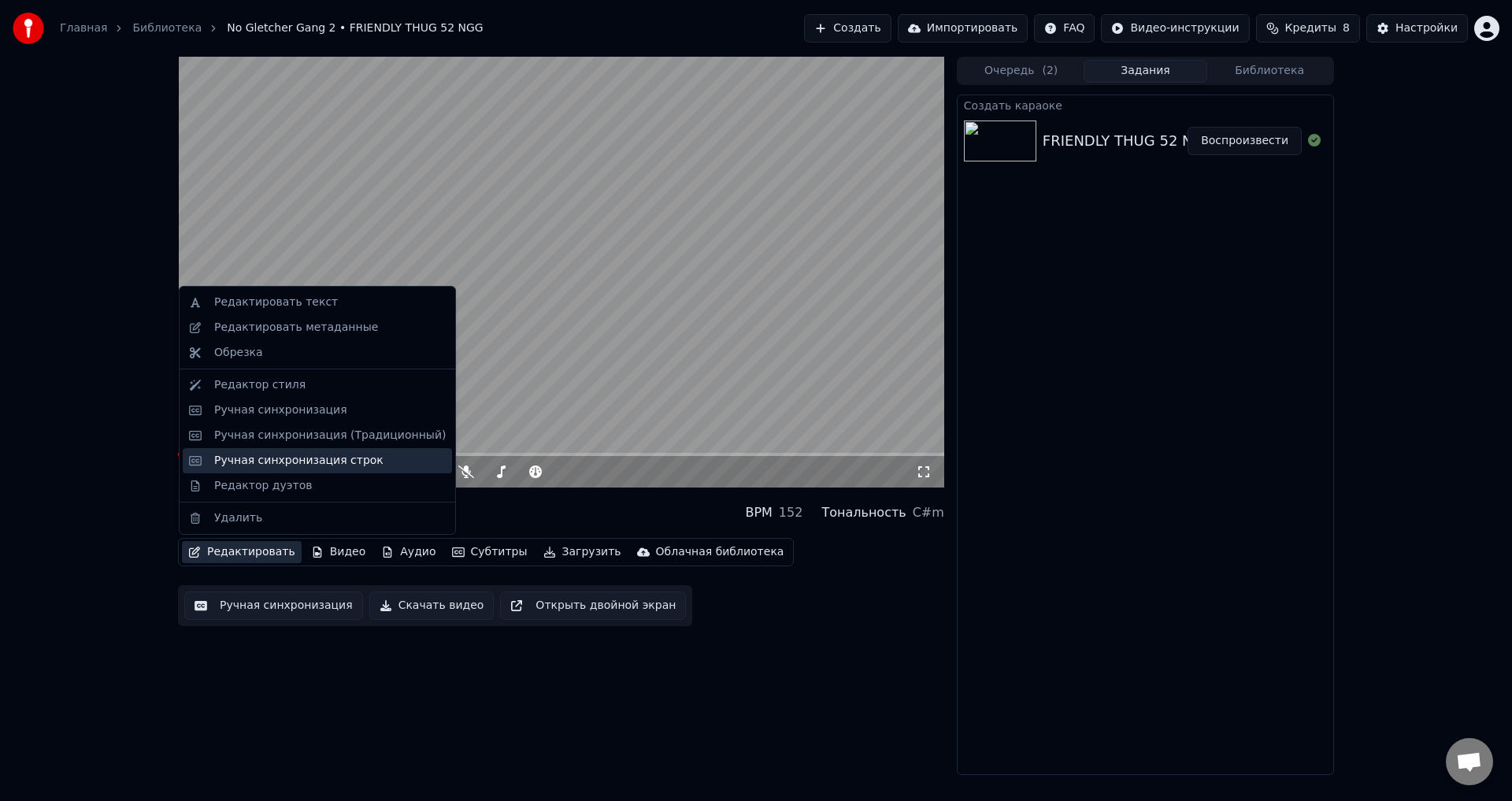
click at [244, 465] on div "Ручная синхронизация строк" at bounding box center [298, 460] width 169 height 16
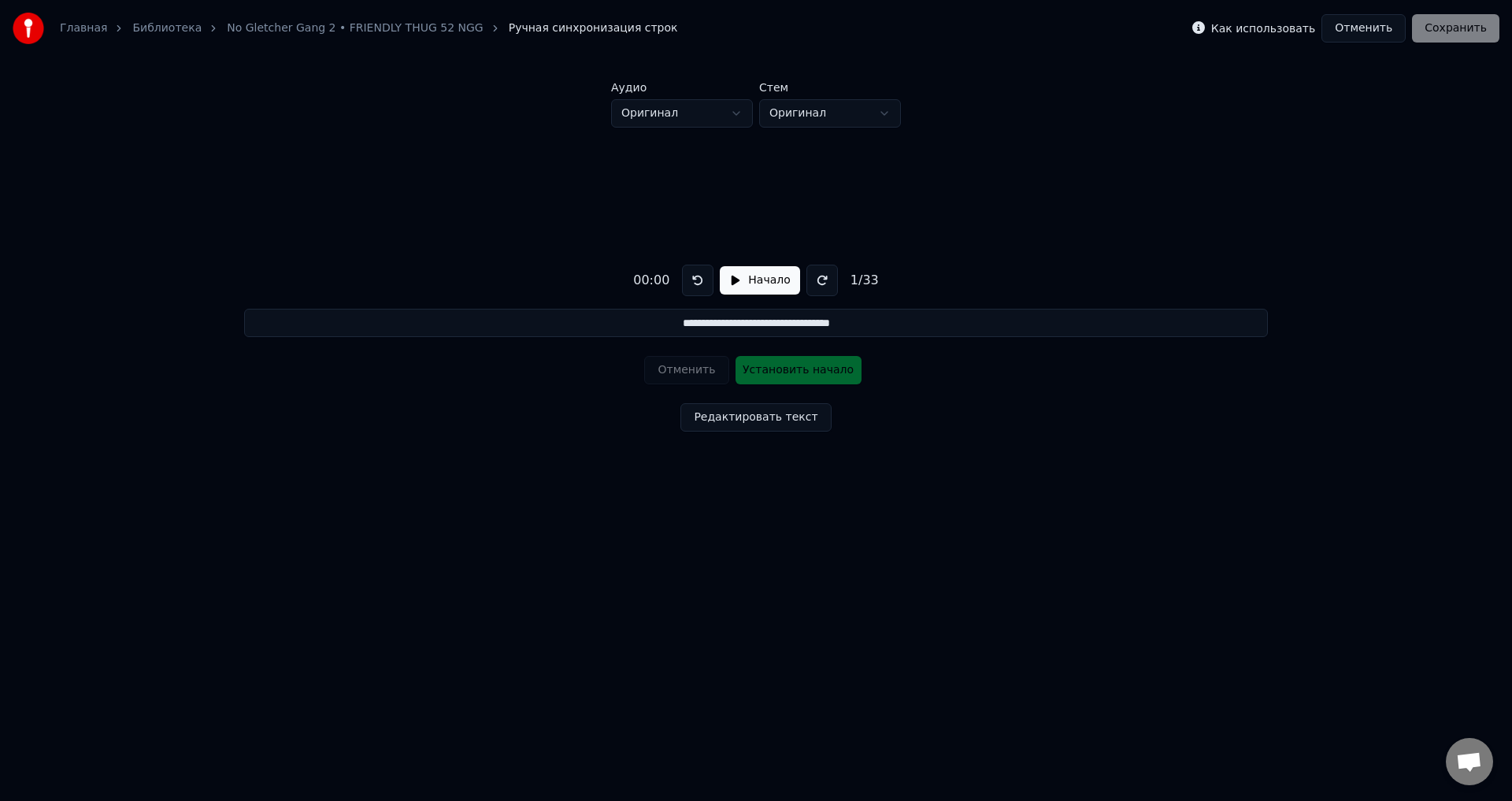
click at [727, 284] on button "Начало" at bounding box center [760, 280] width 80 height 28
click at [730, 282] on button "Пауза" at bounding box center [759, 280] width 71 height 28
click at [762, 376] on div "Отменить Установить начало" at bounding box center [755, 370] width 223 height 41
click at [729, 288] on button "Начало" at bounding box center [760, 280] width 80 height 28
click at [729, 286] on button "Пауза" at bounding box center [759, 280] width 71 height 28
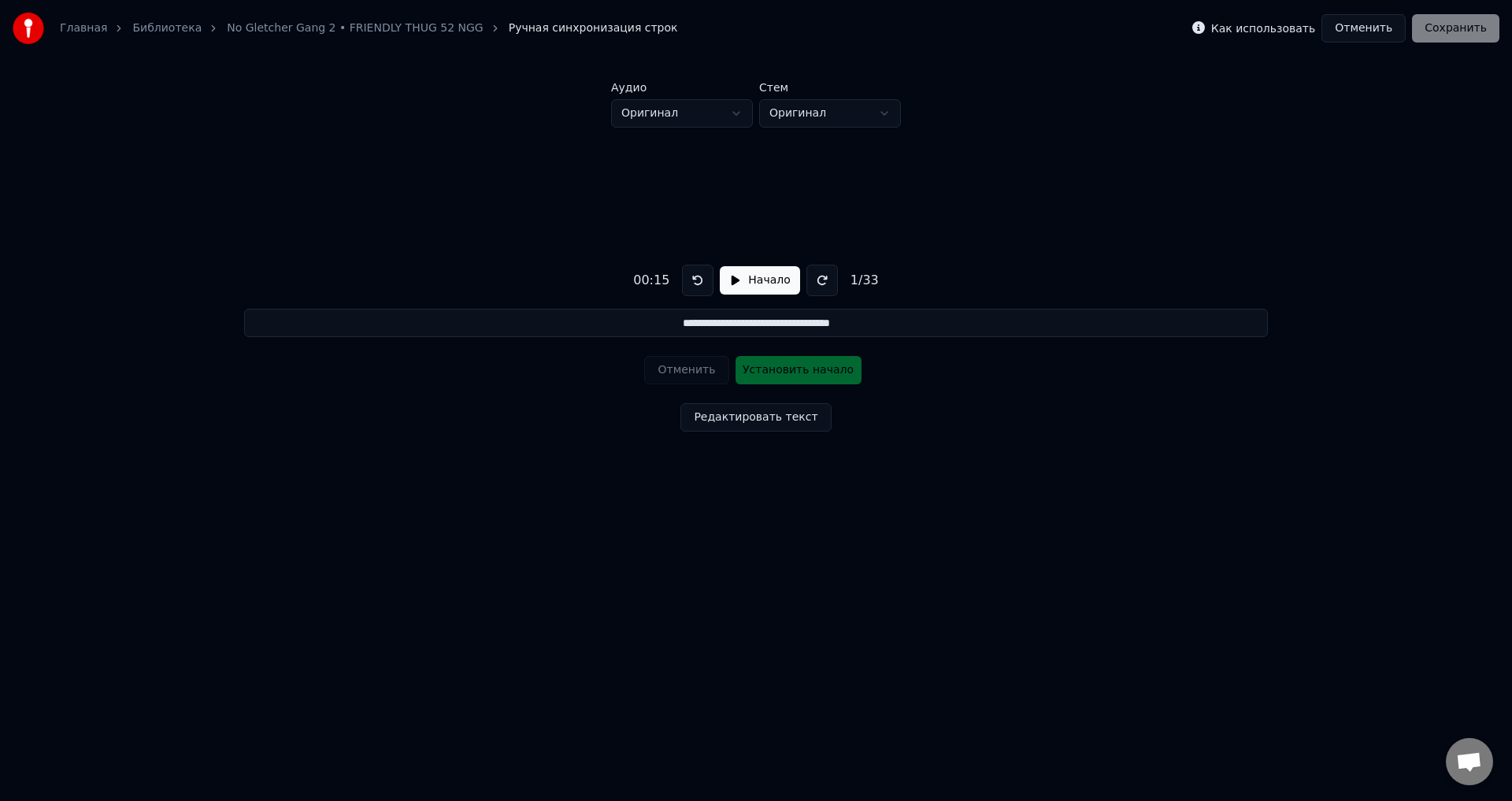
drag, startPoint x: 726, startPoint y: 274, endPoint x: 756, endPoint y: 352, distance: 83.6
click at [726, 275] on button "Начало" at bounding box center [760, 280] width 80 height 28
click at [764, 362] on button "Установить начало" at bounding box center [799, 371] width 126 height 28
click at [700, 378] on button "Отменить" at bounding box center [686, 371] width 85 height 28
click at [783, 374] on button "Установить начало" at bounding box center [799, 371] width 126 height 28
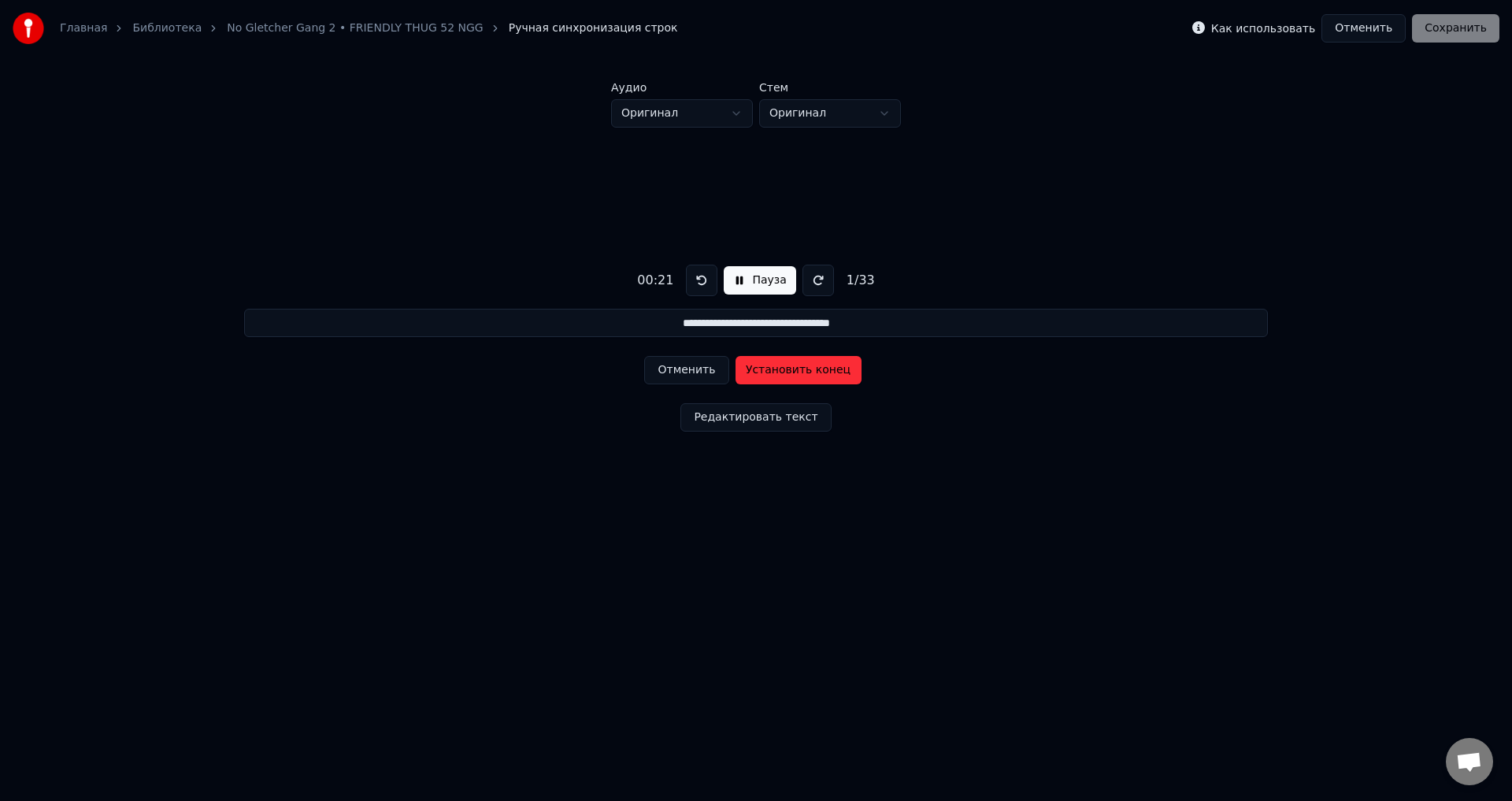
click at [861, 323] on input "**********" at bounding box center [756, 323] width 1023 height 28
click at [662, 371] on button "Отменить" at bounding box center [686, 371] width 85 height 28
click at [692, 289] on button at bounding box center [702, 280] width 32 height 32
click at [693, 289] on button at bounding box center [702, 280] width 32 height 32
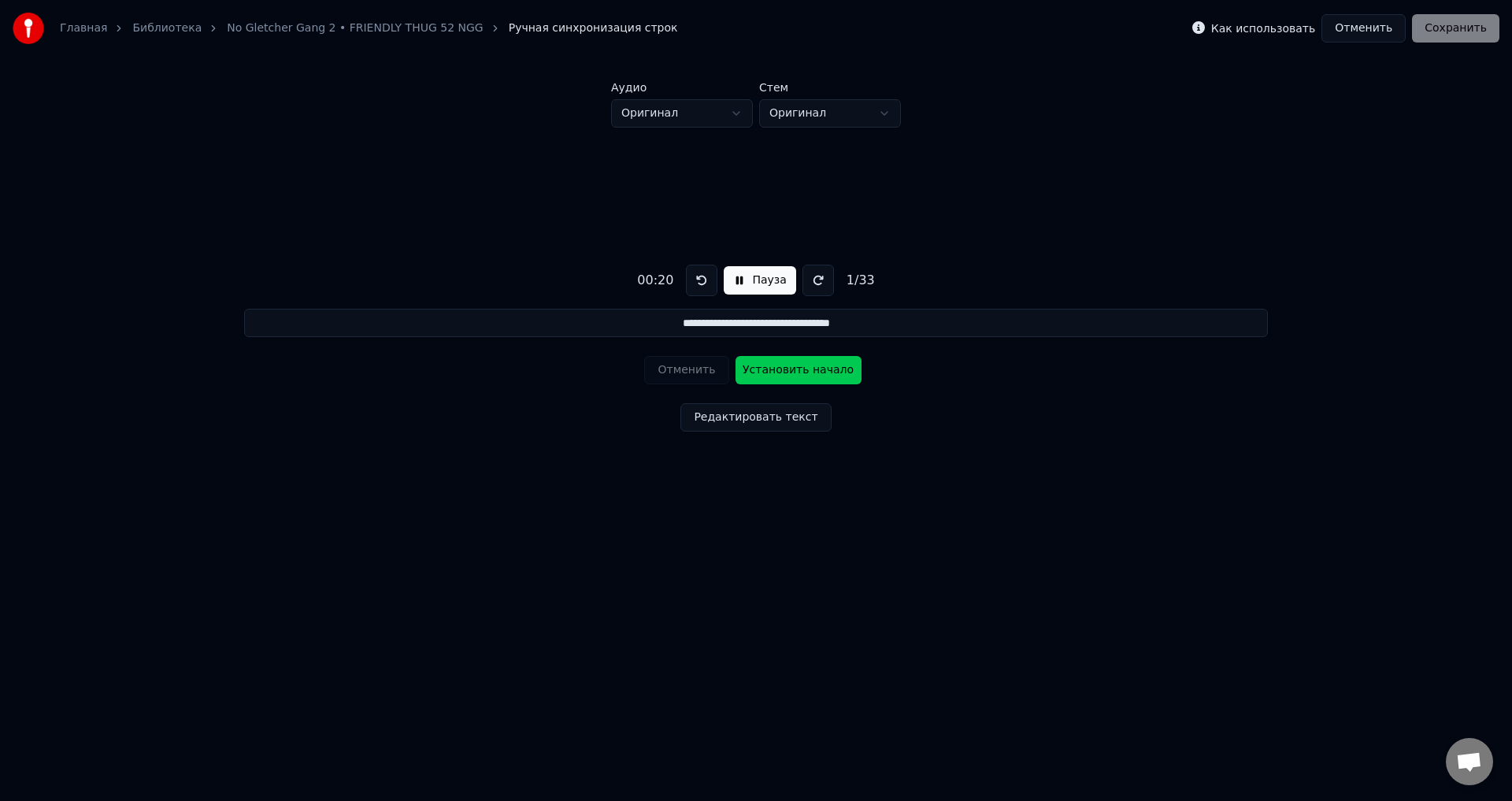
click at [692, 289] on button at bounding box center [702, 280] width 32 height 32
click at [757, 374] on button "Установить начало" at bounding box center [799, 371] width 126 height 28
click at [774, 371] on button "Установить конец" at bounding box center [799, 371] width 126 height 28
click at [752, 284] on button "Пауза" at bounding box center [759, 280] width 71 height 28
click at [785, 119] on html "**********" at bounding box center [756, 294] width 1512 height 588
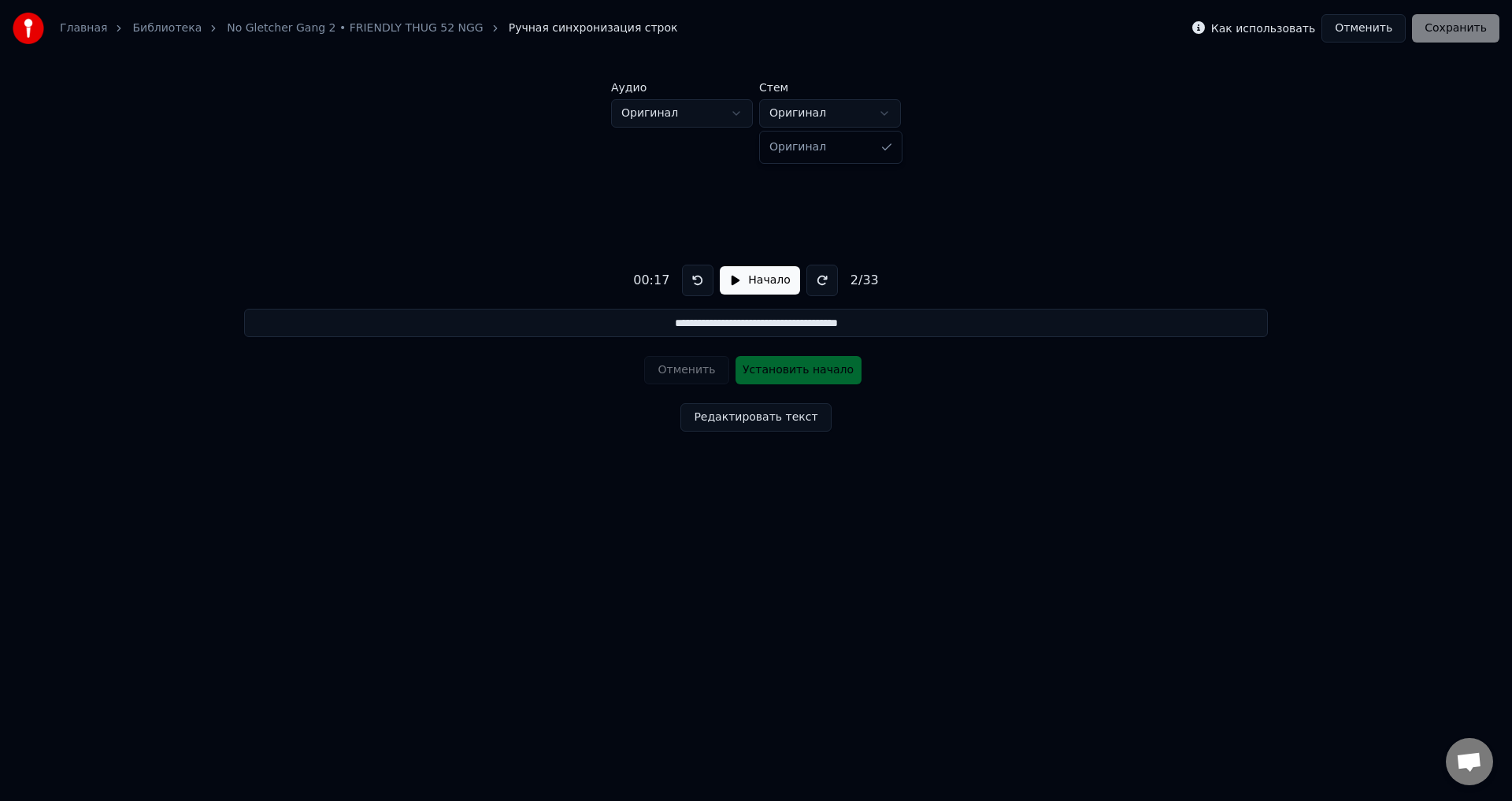
click at [785, 119] on html "**********" at bounding box center [756, 294] width 1512 height 588
click at [726, 412] on button "Редактировать текст" at bounding box center [755, 418] width 150 height 28
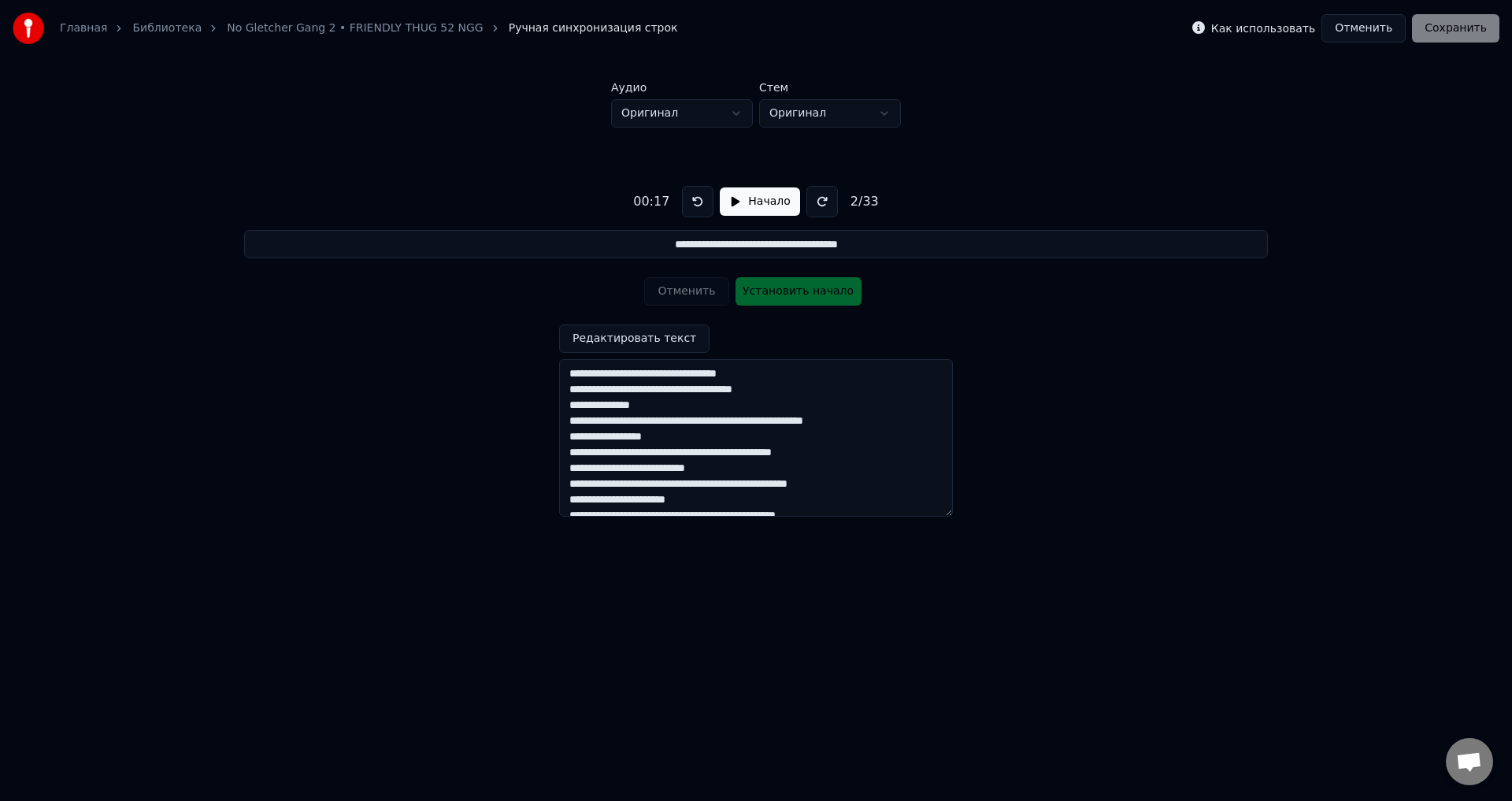
click at [641, 245] on input "**********" at bounding box center [756, 244] width 1023 height 28
click at [695, 211] on button at bounding box center [698, 201] width 32 height 32
drag, startPoint x: 739, startPoint y: 207, endPoint x: 711, endPoint y: 225, distance: 33.3
click at [711, 225] on div "**********" at bounding box center [756, 345] width 1462 height 435
click at [724, 206] on button "Начало" at bounding box center [760, 201] width 80 height 28
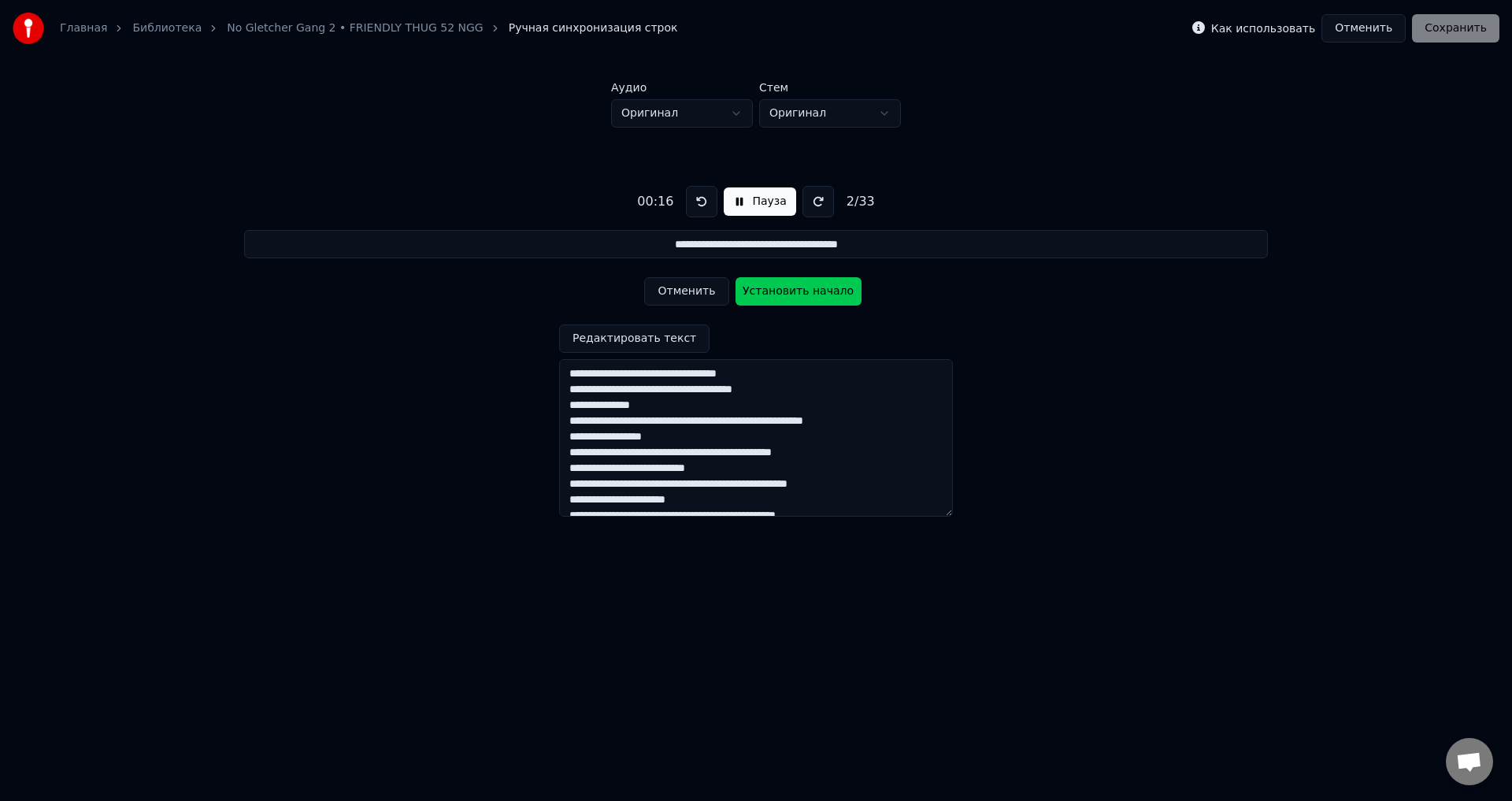
click at [752, 293] on button "Установить начало" at bounding box center [799, 291] width 126 height 28
click at [759, 295] on button "Установить конец" at bounding box center [799, 291] width 126 height 28
click at [701, 205] on button at bounding box center [702, 201] width 32 height 32
click at [703, 198] on button at bounding box center [702, 201] width 32 height 32
click at [751, 295] on button "Установить начало" at bounding box center [799, 291] width 126 height 28
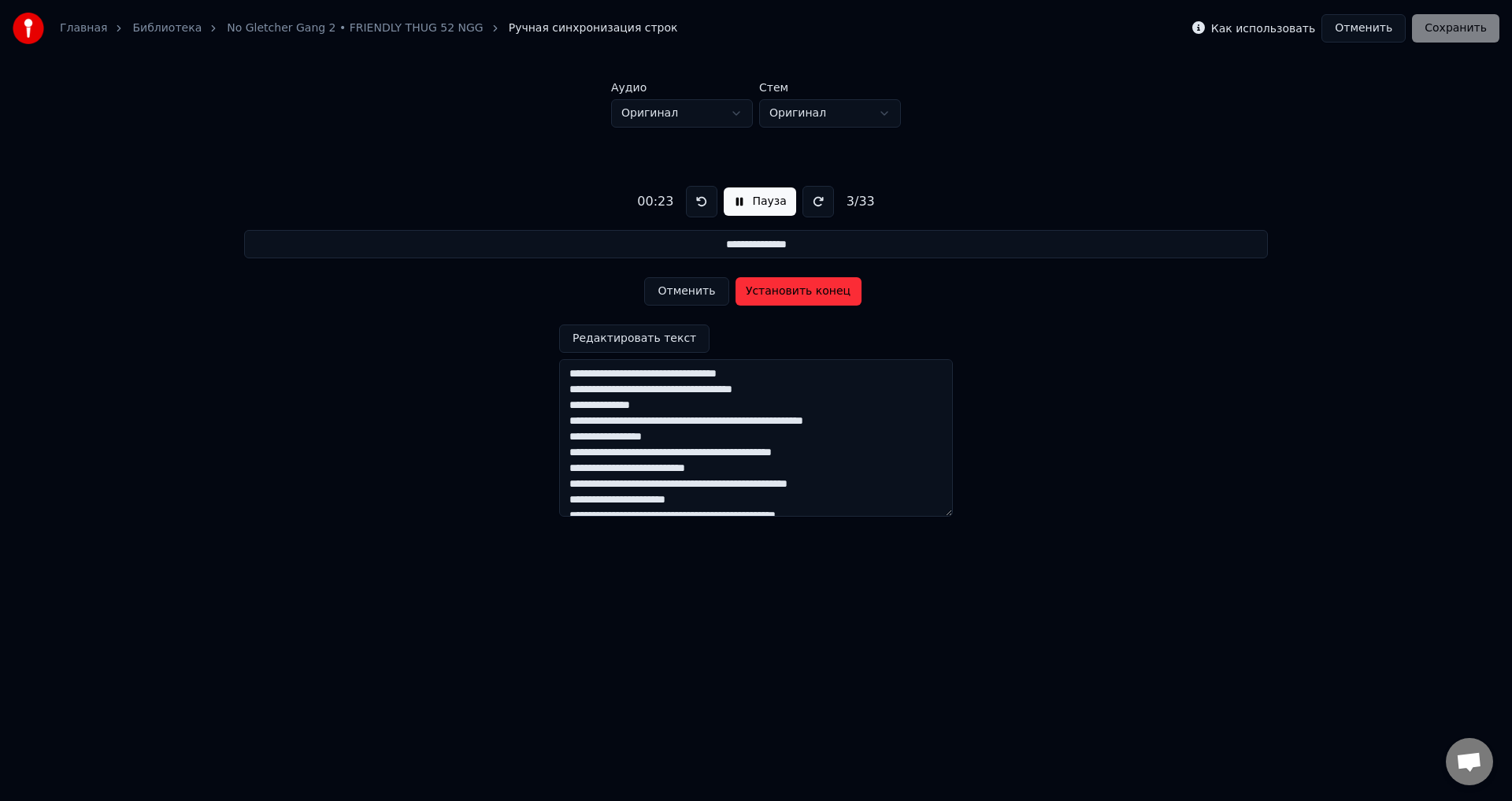
click at [754, 294] on button "Установить конец" at bounding box center [799, 291] width 126 height 28
click at [754, 293] on button "Установить начало" at bounding box center [799, 291] width 126 height 28
click at [752, 289] on button "Установить конец" at bounding box center [799, 291] width 126 height 28
click at [695, 204] on button at bounding box center [702, 201] width 32 height 32
click at [695, 205] on button at bounding box center [702, 201] width 32 height 32
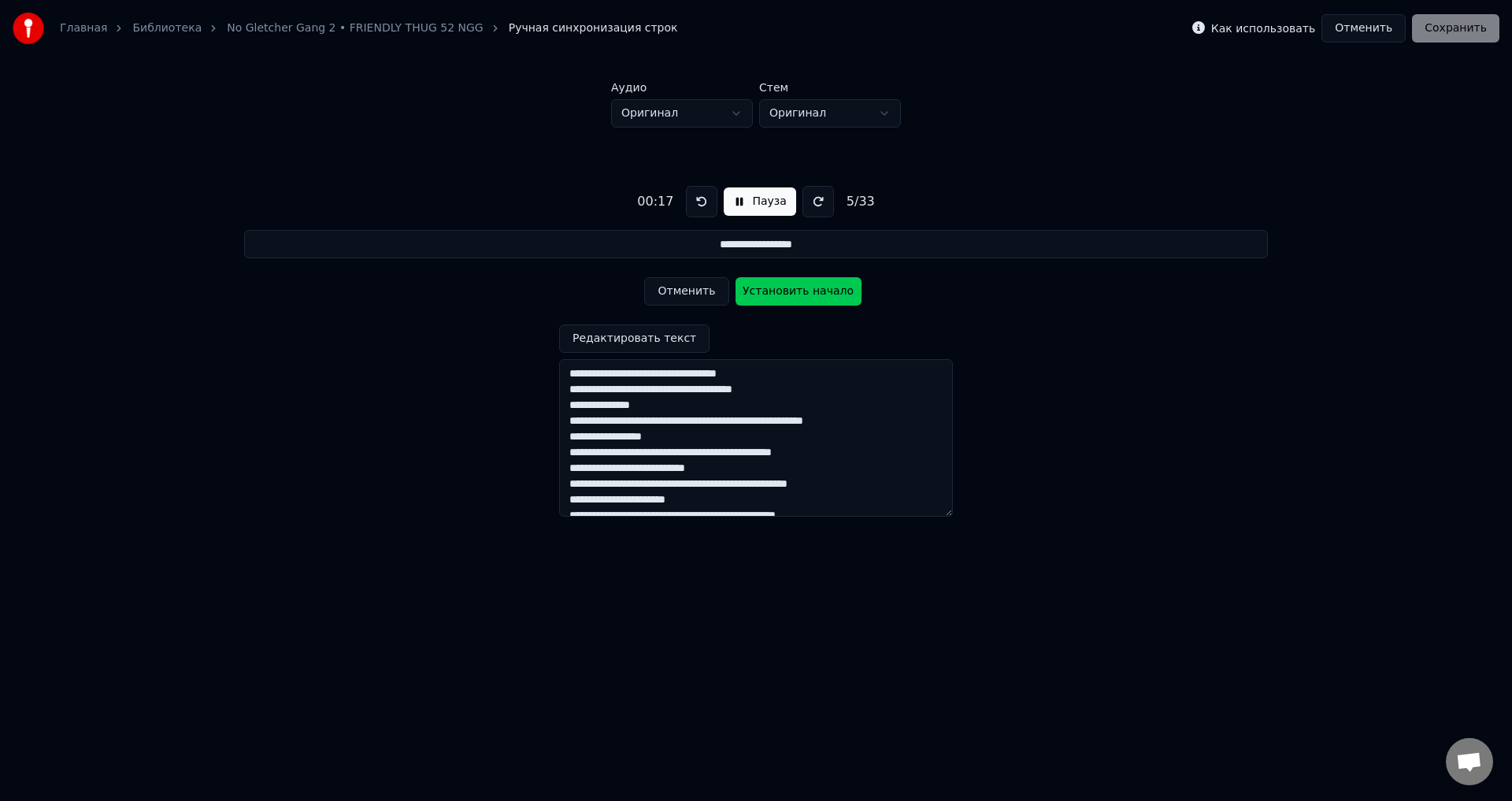
click at [686, 292] on button "Отменить" at bounding box center [686, 291] width 85 height 28
click at [699, 204] on button at bounding box center [702, 201] width 32 height 32
click at [752, 293] on button "Установить начало" at bounding box center [799, 291] width 126 height 28
click at [752, 293] on button "Установить конец" at bounding box center [799, 291] width 126 height 28
click at [705, 197] on button at bounding box center [702, 201] width 32 height 32
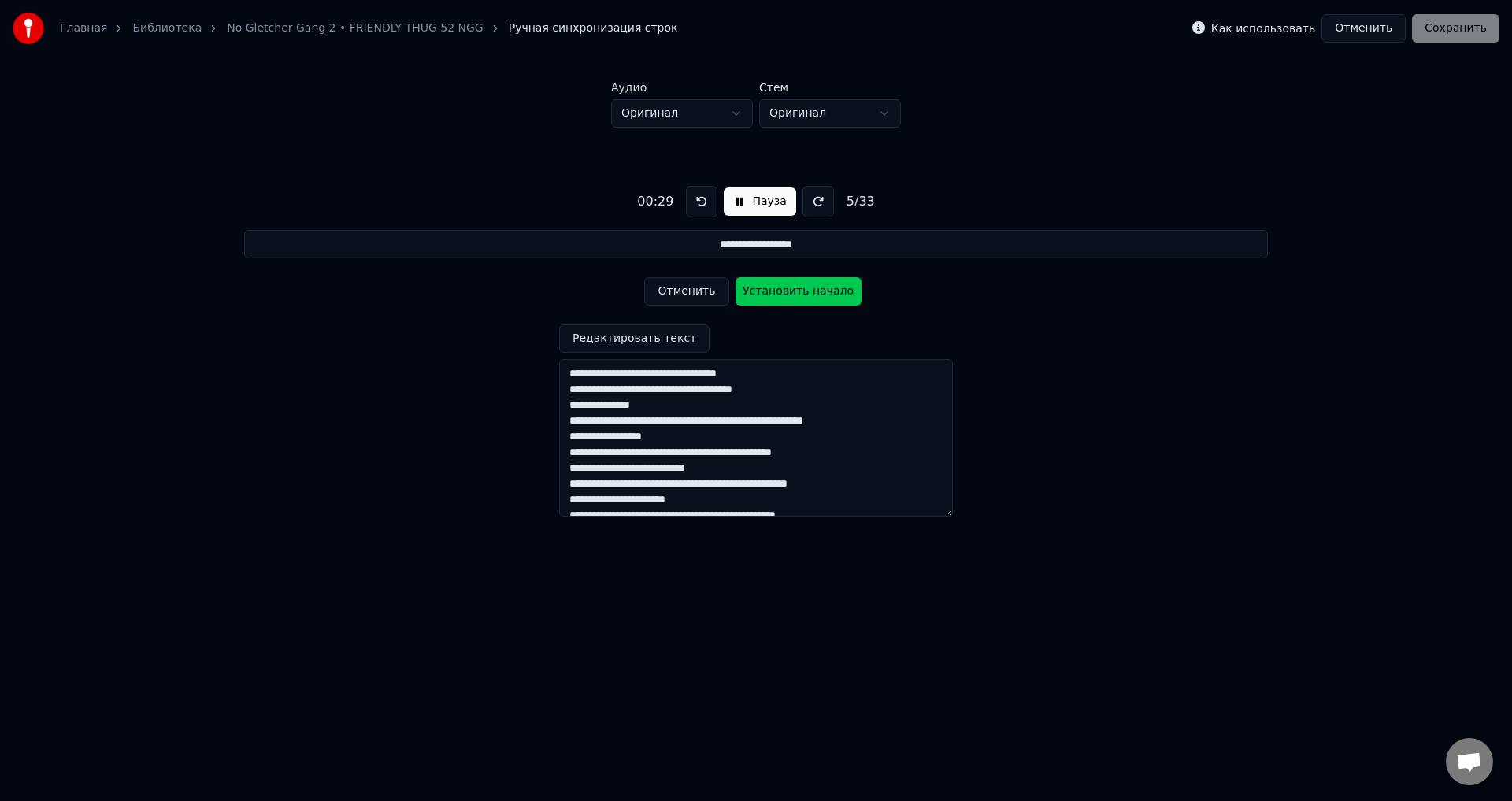
click at [697, 204] on button at bounding box center [702, 201] width 32 height 32
click at [749, 289] on button "Установить начало" at bounding box center [799, 291] width 126 height 28
click at [758, 293] on button "Установить конец" at bounding box center [799, 291] width 126 height 28
click at [695, 206] on button at bounding box center [702, 201] width 32 height 32
click at [744, 297] on button "Установить начало" at bounding box center [799, 291] width 126 height 28
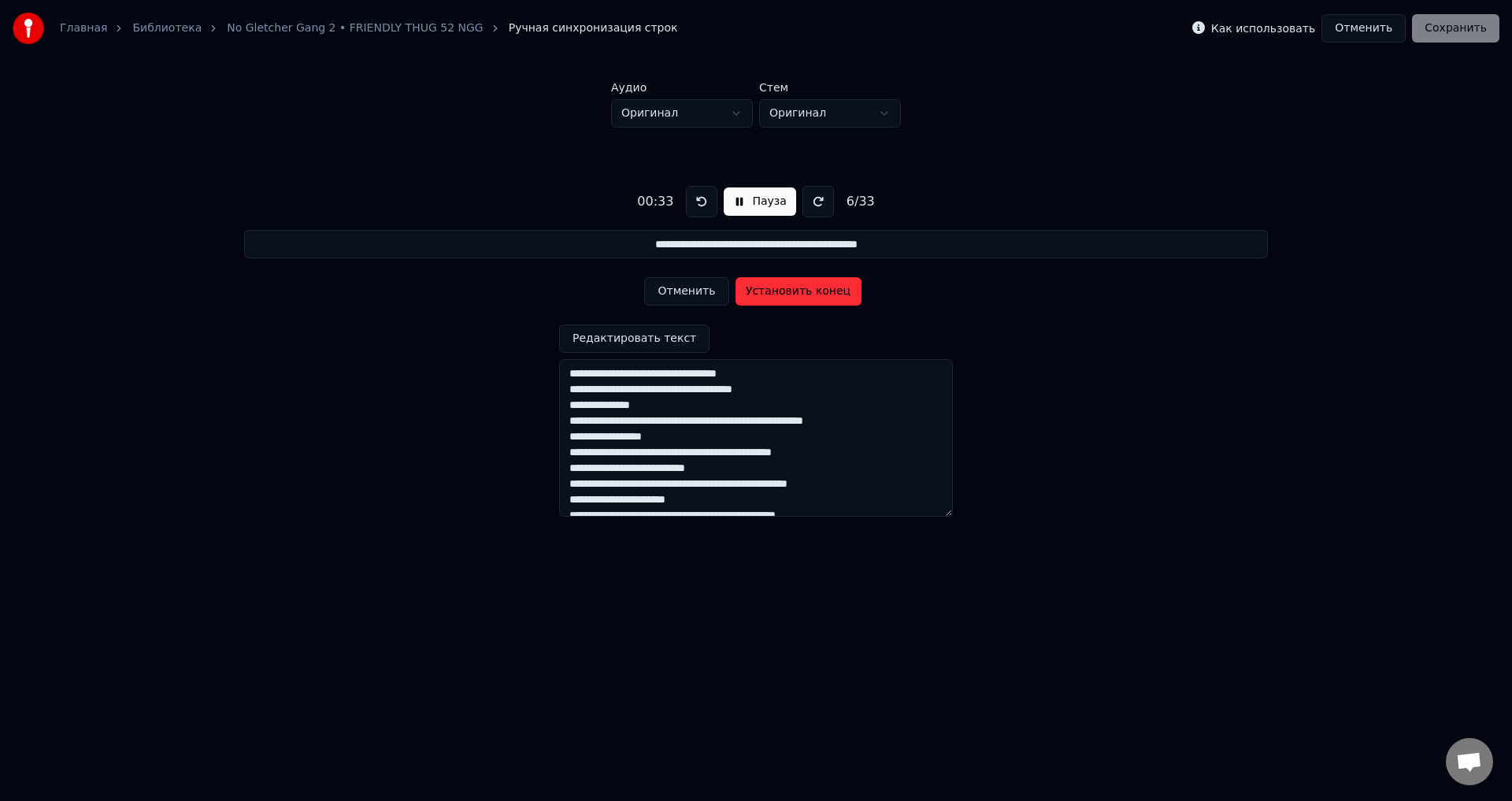
click at [770, 294] on button "Установить конец" at bounding box center [799, 291] width 126 height 28
click at [769, 294] on button "Установить начало" at bounding box center [799, 291] width 126 height 28
click at [766, 294] on button "Установить конец" at bounding box center [799, 291] width 126 height 28
click at [766, 294] on button "Установить начало" at bounding box center [799, 291] width 126 height 28
click at [764, 294] on button "Установить конец" at bounding box center [799, 291] width 126 height 28
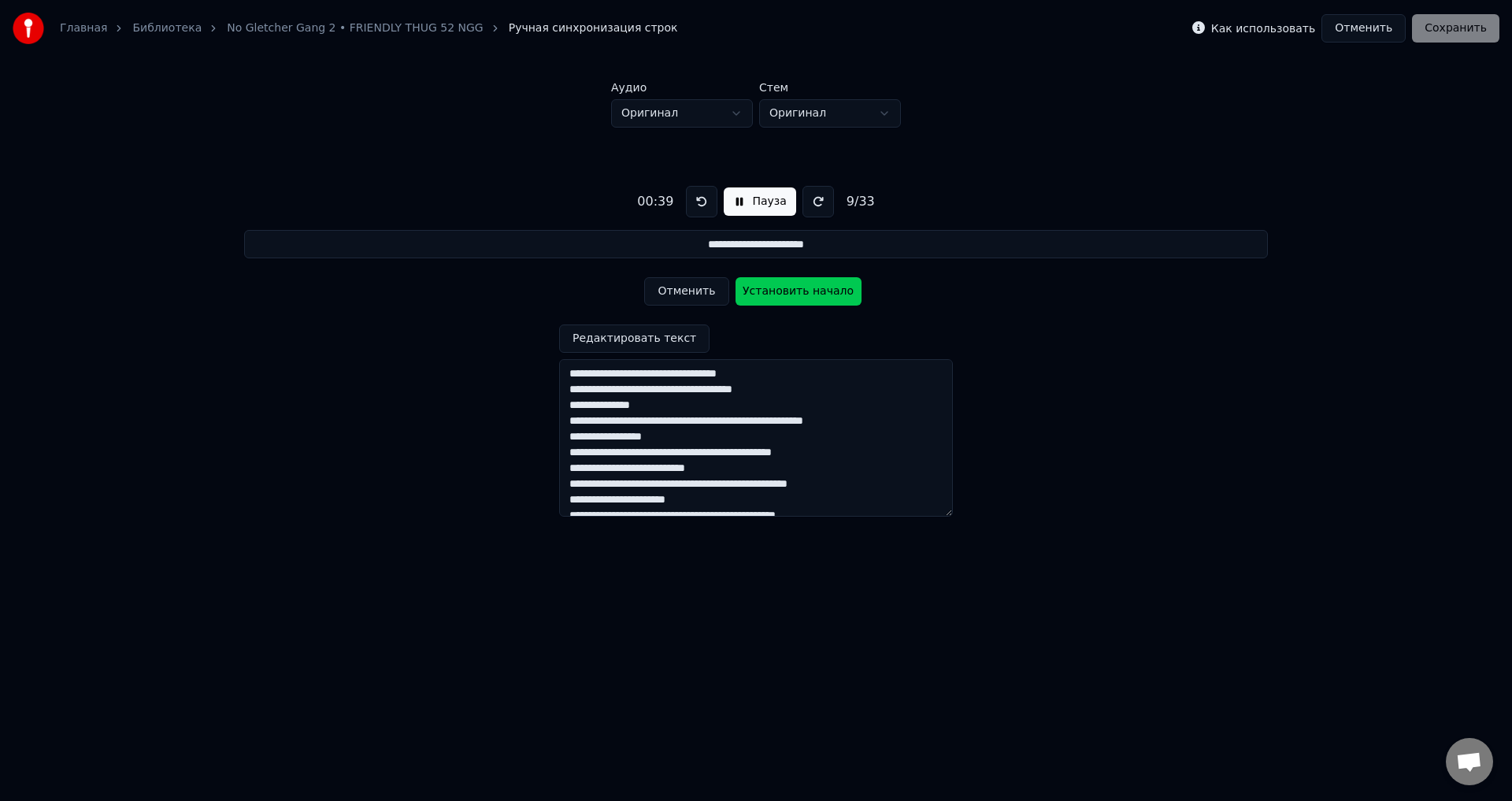
click at [764, 294] on button "Установить начало" at bounding box center [799, 291] width 126 height 28
click at [762, 293] on button "Установить конец" at bounding box center [799, 291] width 126 height 28
click at [762, 293] on button "Установить начало" at bounding box center [799, 291] width 126 height 28
click at [762, 293] on button "Установить конец" at bounding box center [799, 291] width 126 height 28
click at [763, 293] on button "Установить начало" at bounding box center [799, 291] width 126 height 28
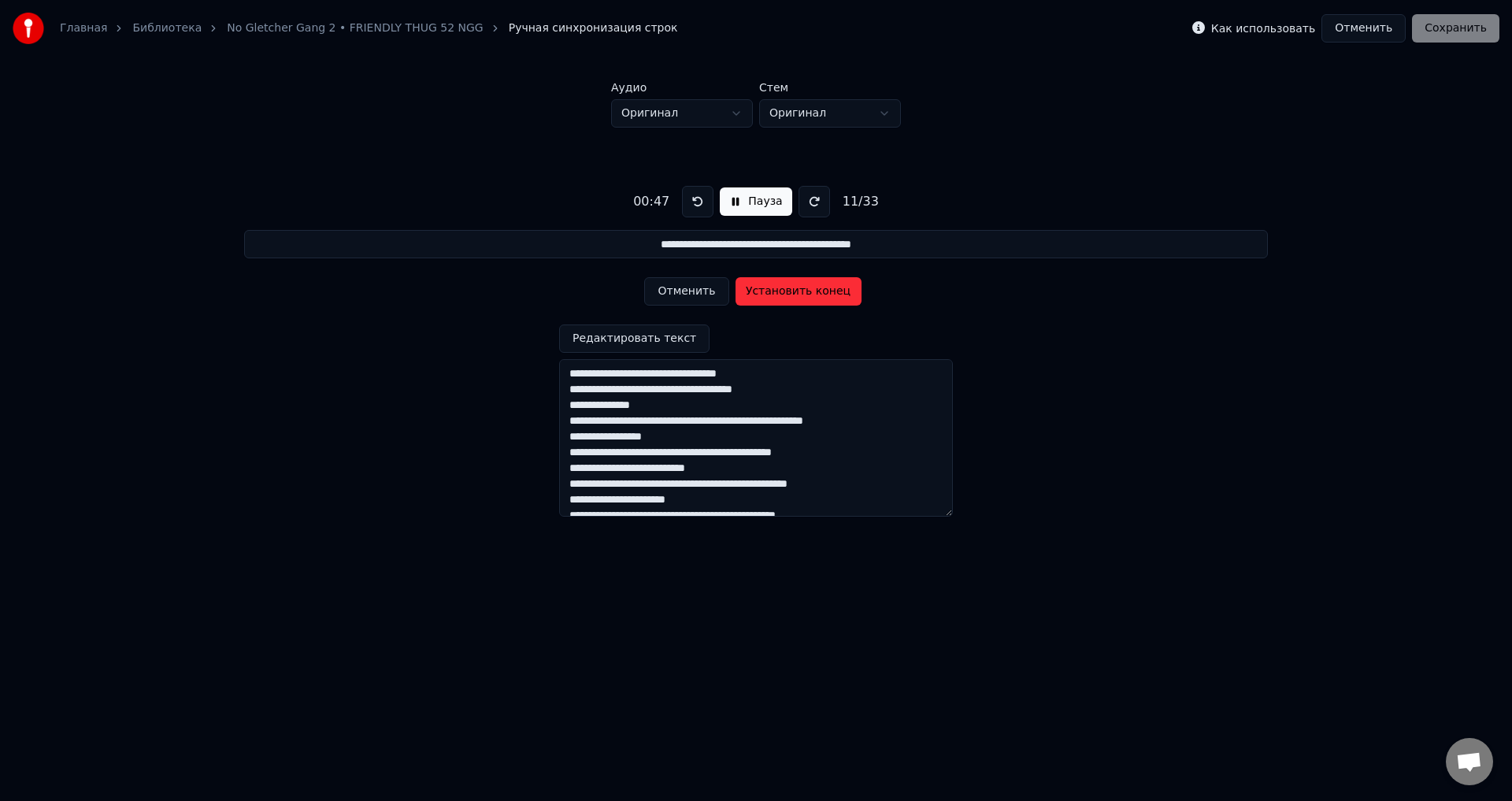
click at [739, 201] on button "Пауза" at bounding box center [756, 201] width 71 height 28
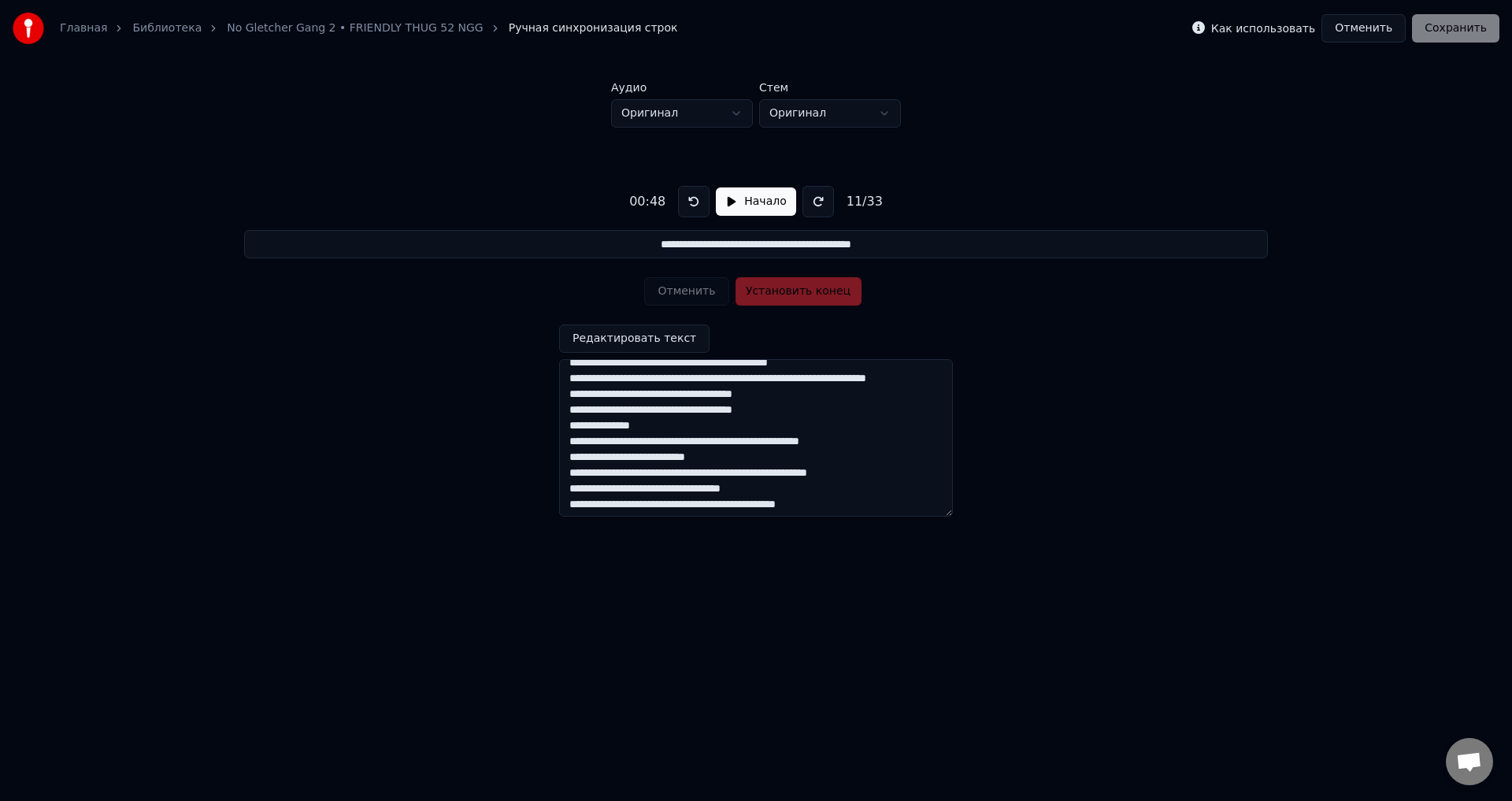
scroll to position [391, 0]
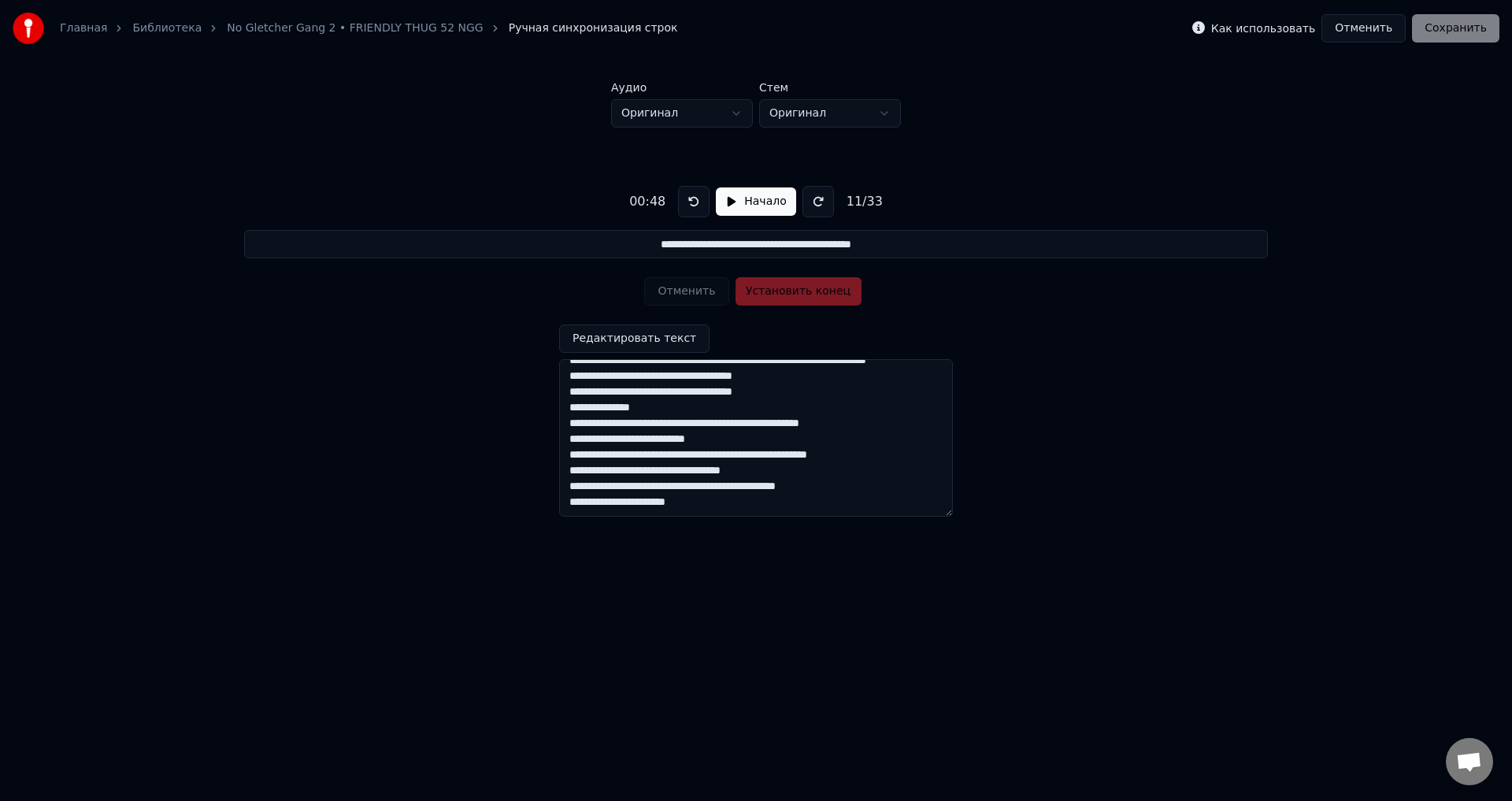
click at [694, 197] on button at bounding box center [694, 201] width 32 height 32
click at [746, 205] on button "Начало" at bounding box center [756, 201] width 80 height 28
click at [758, 293] on button "Установить начало" at bounding box center [799, 291] width 126 height 28
click at [760, 294] on button "Установить конец" at bounding box center [799, 291] width 126 height 28
click at [692, 196] on button at bounding box center [698, 201] width 32 height 32
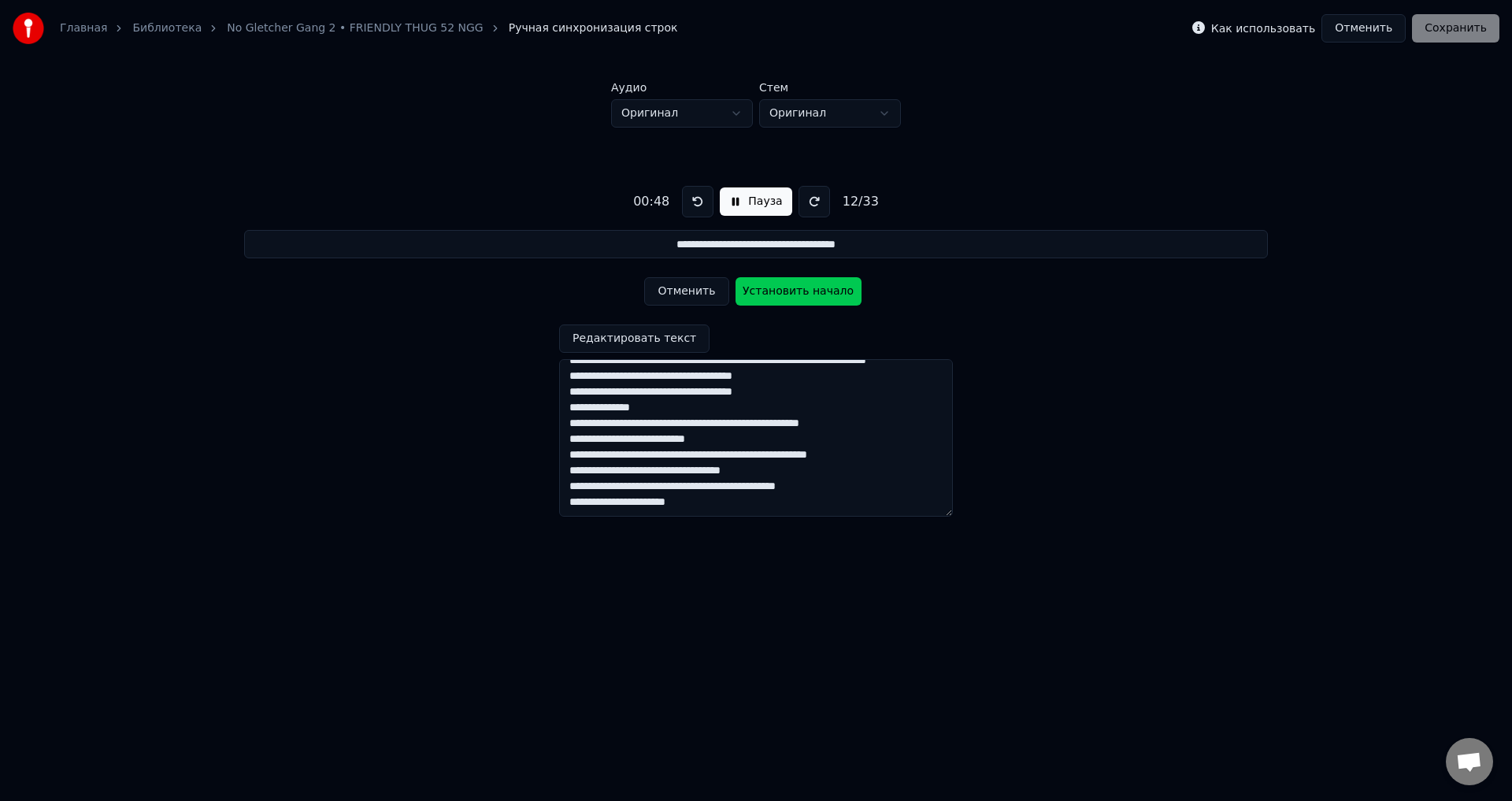
click at [756, 295] on button "Установить начало" at bounding box center [799, 291] width 126 height 28
click at [770, 296] on button "Установить конец" at bounding box center [799, 291] width 126 height 28
click at [770, 296] on button "Установить начало" at bounding box center [799, 291] width 126 height 28
click at [773, 294] on button "Установить конец" at bounding box center [799, 291] width 126 height 28
click at [773, 294] on button "Установить начало" at bounding box center [799, 291] width 126 height 28
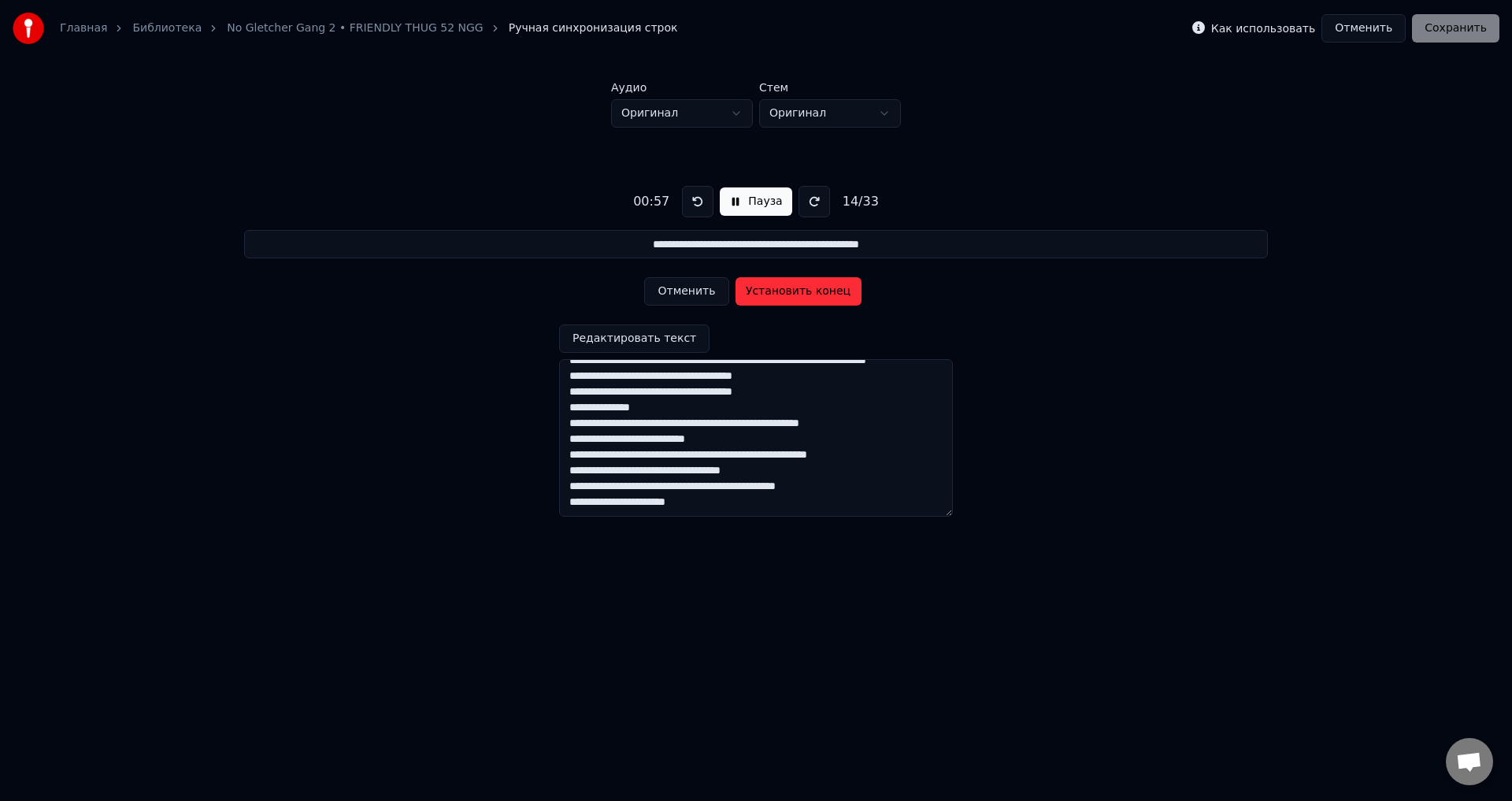
click at [784, 295] on button "Установить конец" at bounding box center [799, 291] width 126 height 28
click at [777, 289] on button "Установить начало" at bounding box center [799, 291] width 126 height 28
click at [776, 288] on button "Установить конец" at bounding box center [799, 291] width 126 height 28
click at [776, 288] on button "Установить начало" at bounding box center [799, 291] width 126 height 28
click at [781, 292] on button "Установить конец" at bounding box center [799, 291] width 126 height 28
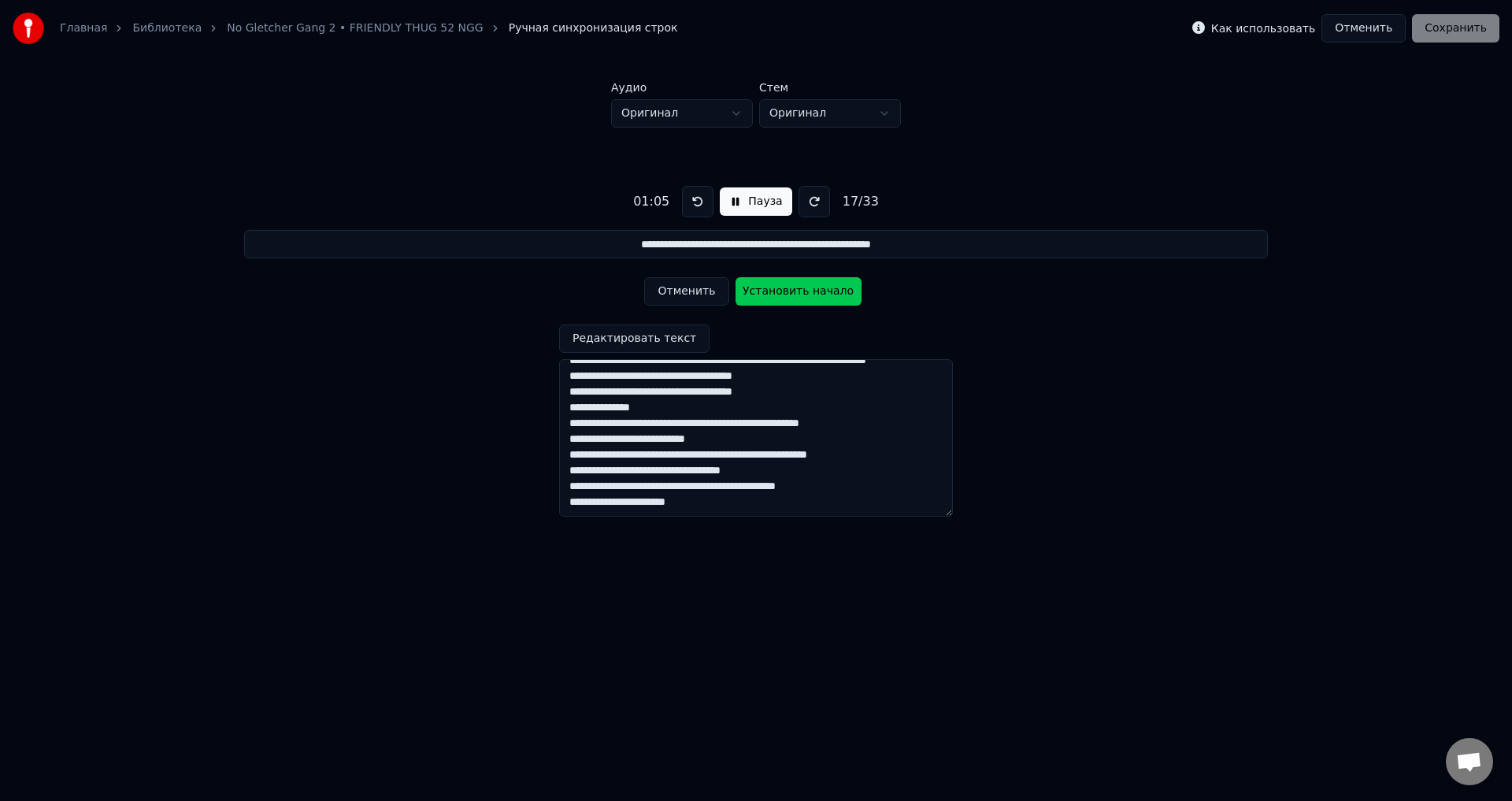
click at [781, 293] on button "Установить начало" at bounding box center [799, 291] width 126 height 28
click at [779, 292] on button "Установить конец" at bounding box center [799, 291] width 126 height 28
click at [778, 292] on button "Установить начало" at bounding box center [799, 291] width 126 height 28
click at [778, 293] on button "Установить конец" at bounding box center [799, 291] width 126 height 28
click at [778, 293] on button "Установить начало" at bounding box center [799, 291] width 126 height 28
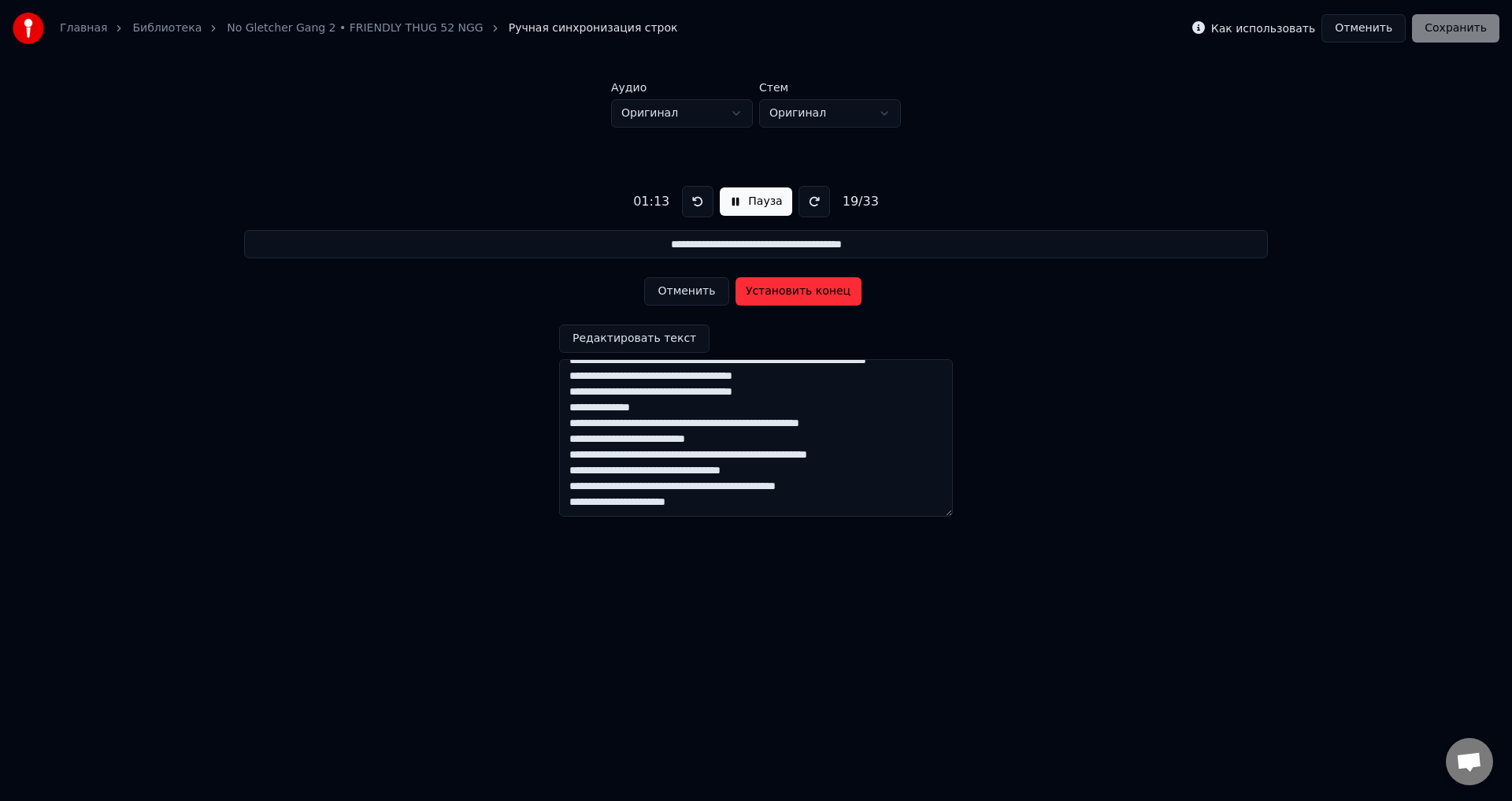
click at [776, 293] on button "Установить конец" at bounding box center [799, 291] width 126 height 28
click at [773, 294] on button "Установить начало" at bounding box center [799, 291] width 126 height 28
click at [773, 293] on button "Установить конец" at bounding box center [799, 291] width 126 height 28
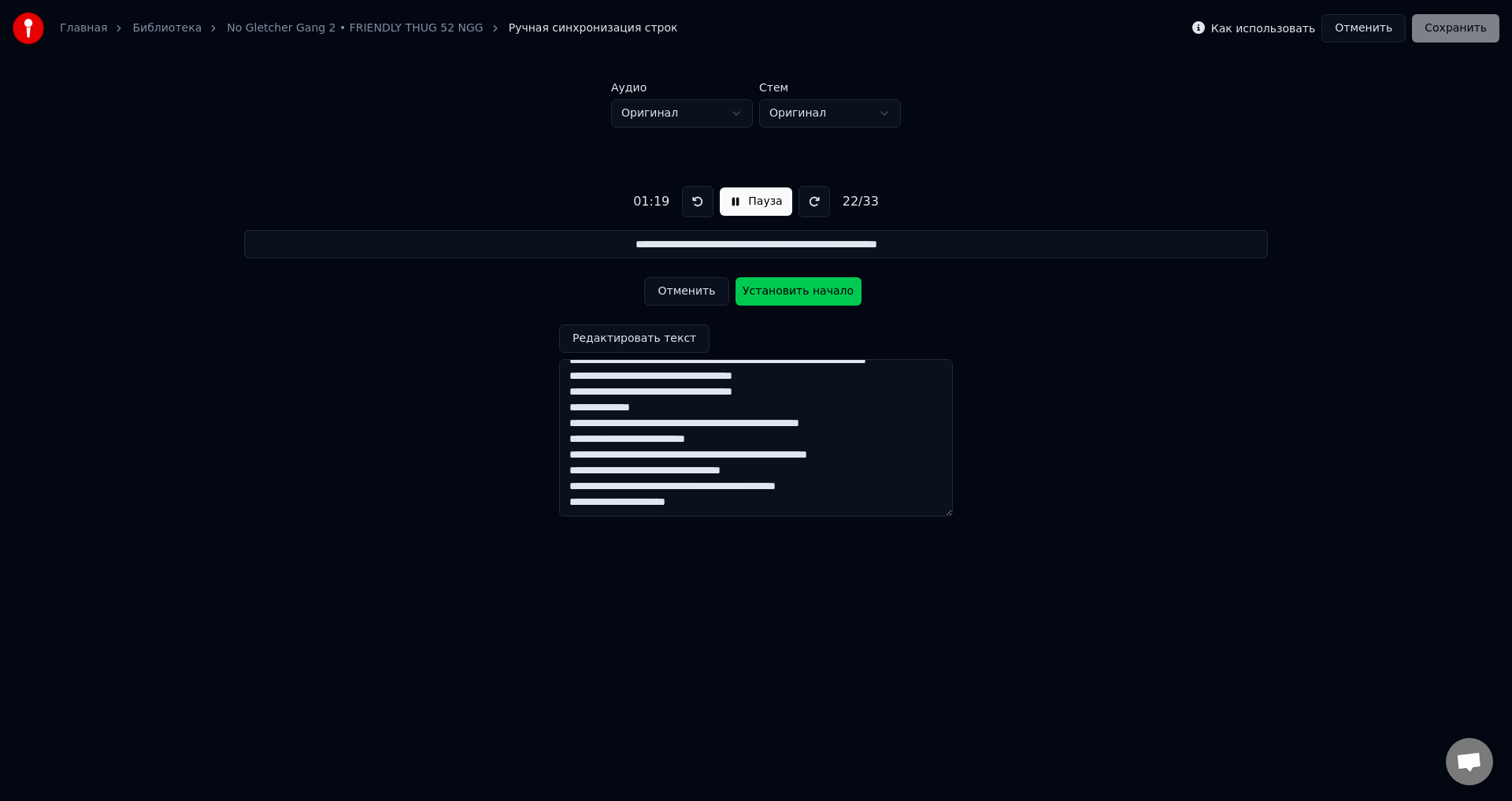
click at [773, 293] on button "Установить начало" at bounding box center [799, 291] width 126 height 28
click at [777, 292] on button "Установить конец" at bounding box center [799, 291] width 126 height 28
click at [777, 291] on button "Установить начало" at bounding box center [799, 291] width 126 height 28
click at [773, 293] on button "Установить конец" at bounding box center [799, 291] width 126 height 28
click at [772, 291] on button "Установить начало" at bounding box center [799, 291] width 126 height 28
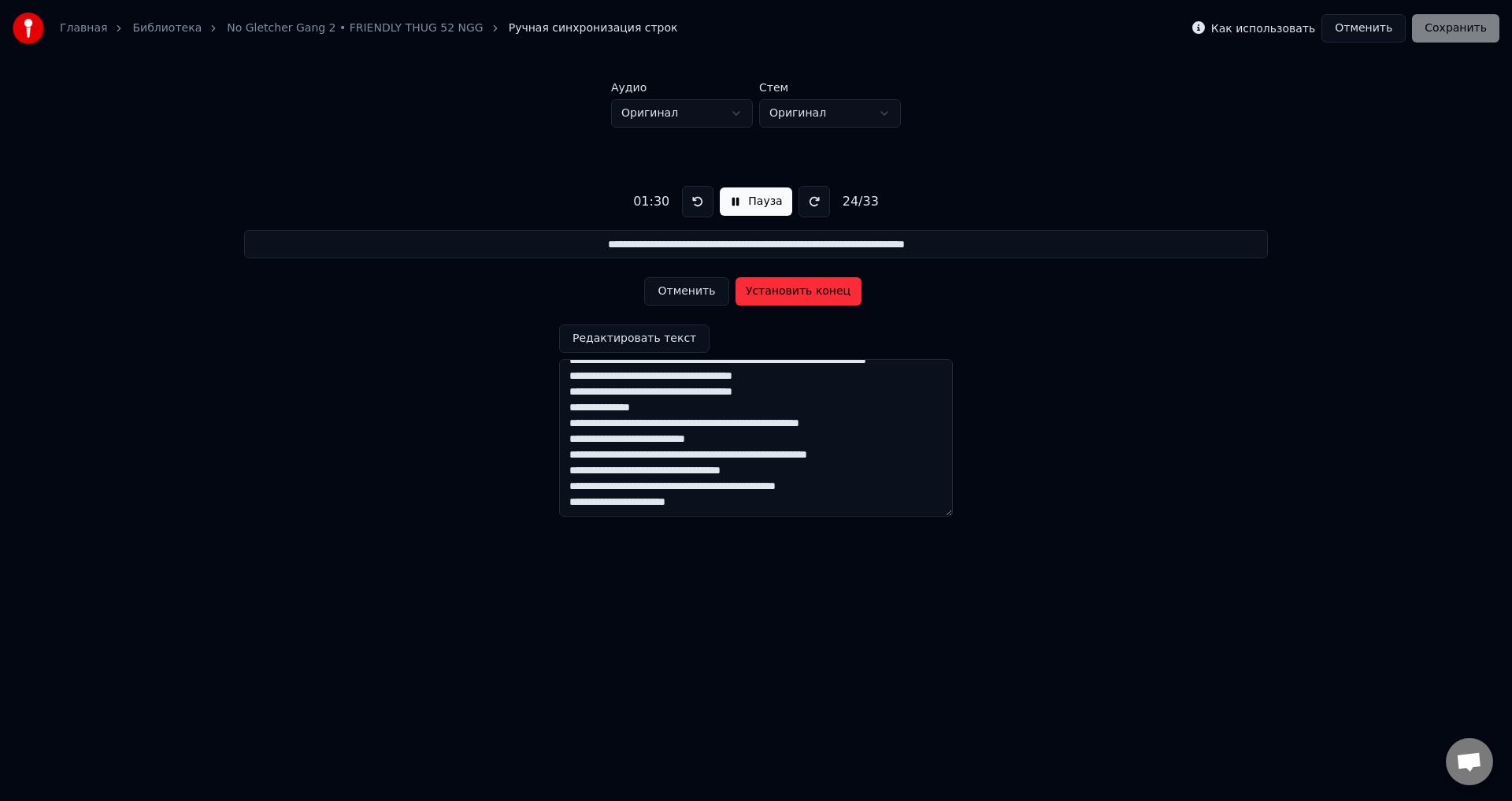
click at [763, 295] on button "Установить конец" at bounding box center [799, 291] width 126 height 28
click at [763, 295] on button "Установить начало" at bounding box center [799, 291] width 126 height 28
click at [763, 294] on button "Установить конец" at bounding box center [799, 291] width 126 height 28
click at [763, 294] on button "Установить начало" at bounding box center [799, 291] width 126 height 28
click at [763, 293] on button "Установить конец" at bounding box center [799, 291] width 126 height 28
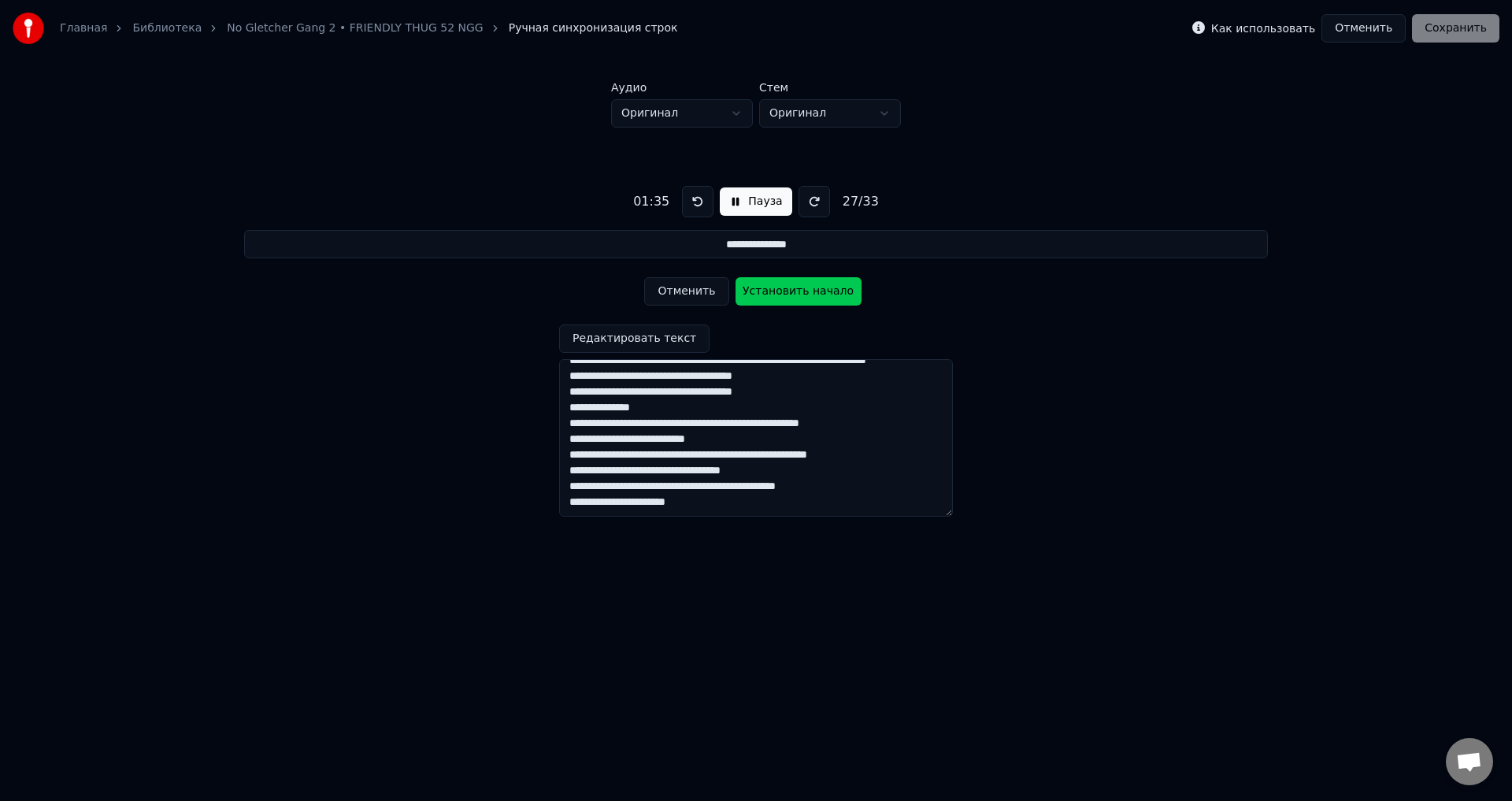
click at [763, 293] on button "Установить начало" at bounding box center [799, 291] width 126 height 28
click at [763, 293] on button "Установить конец" at bounding box center [799, 291] width 126 height 28
click at [763, 293] on button "Установить начало" at bounding box center [799, 291] width 126 height 28
click at [765, 291] on button "Установить конец" at bounding box center [799, 291] width 126 height 28
click at [765, 291] on button "Установить начало" at bounding box center [799, 291] width 126 height 28
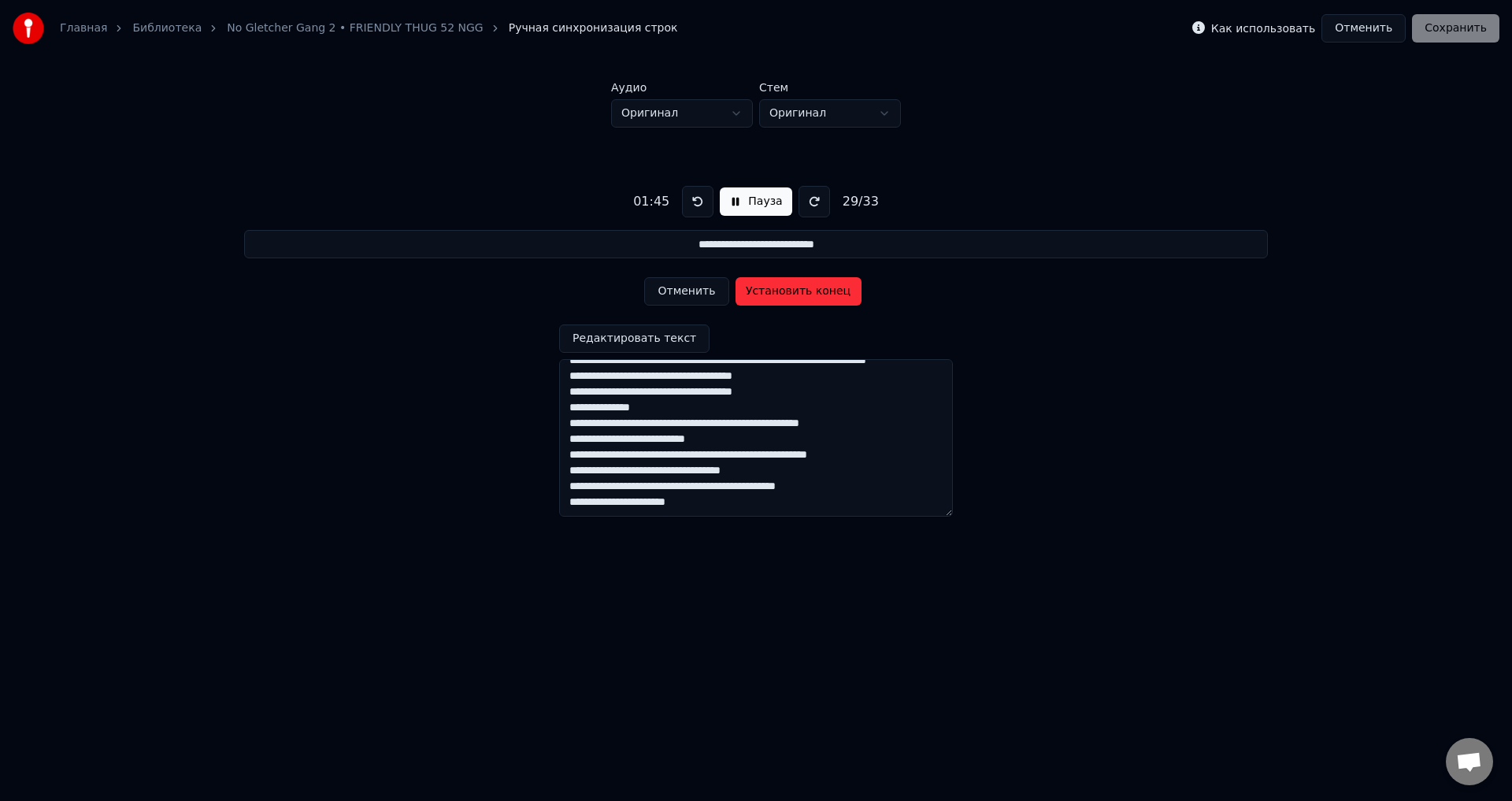
click at [765, 291] on button "Установить конец" at bounding box center [799, 291] width 126 height 28
click at [764, 291] on button "Установить начало" at bounding box center [799, 291] width 126 height 28
click at [769, 296] on button "Установить конец" at bounding box center [799, 291] width 126 height 28
click at [769, 296] on button "Установить начало" at bounding box center [799, 291] width 126 height 28
click at [765, 294] on button "Установить конец" at bounding box center [799, 291] width 126 height 28
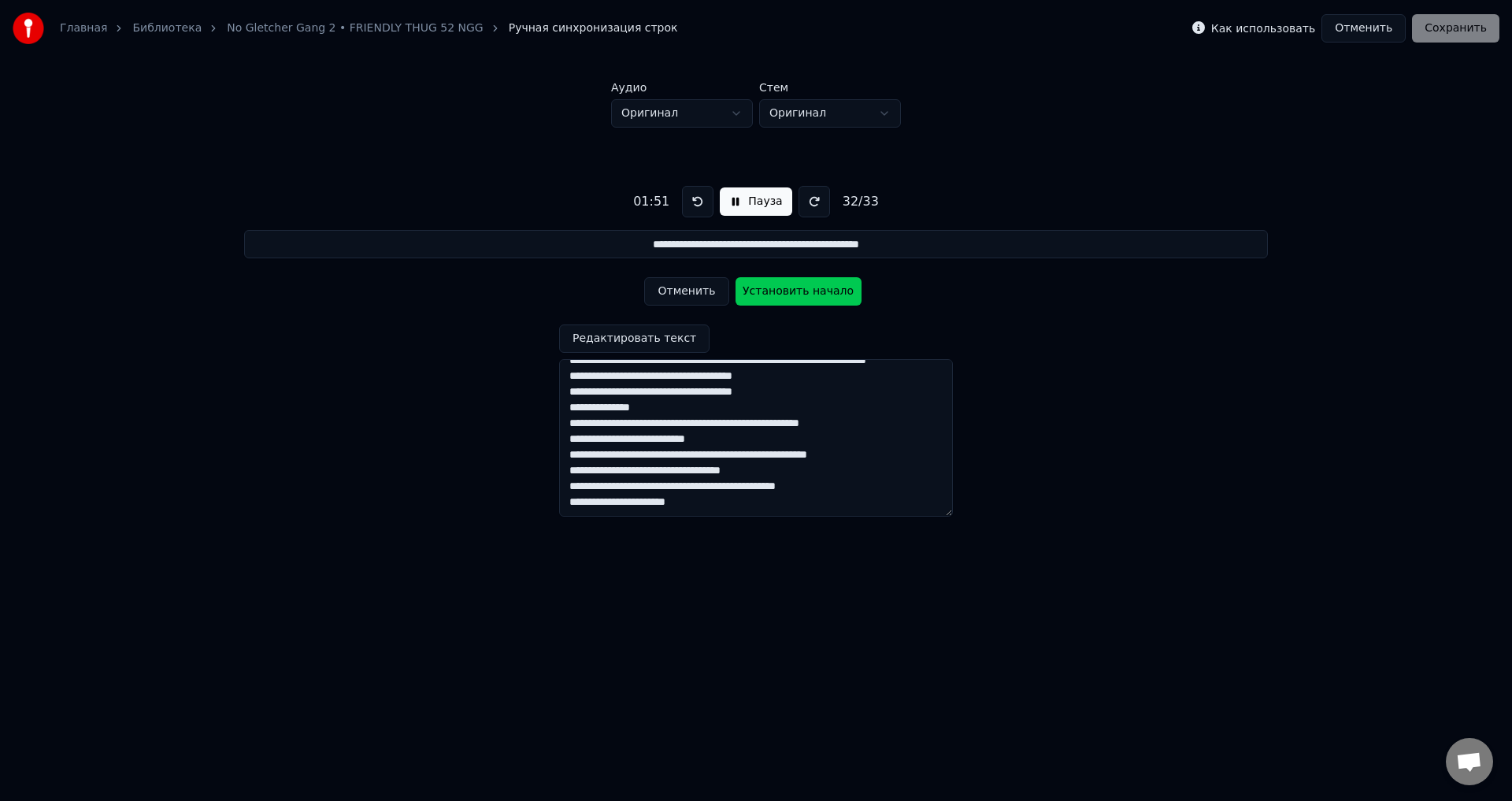
click at [765, 294] on button "Установить начало" at bounding box center [799, 291] width 126 height 28
click at [763, 293] on button "Установить конец" at bounding box center [799, 291] width 126 height 28
type input "**********"
click at [761, 294] on button "Установить начало" at bounding box center [799, 291] width 126 height 28
click at [773, 294] on button "Установить конец" at bounding box center [799, 291] width 126 height 28
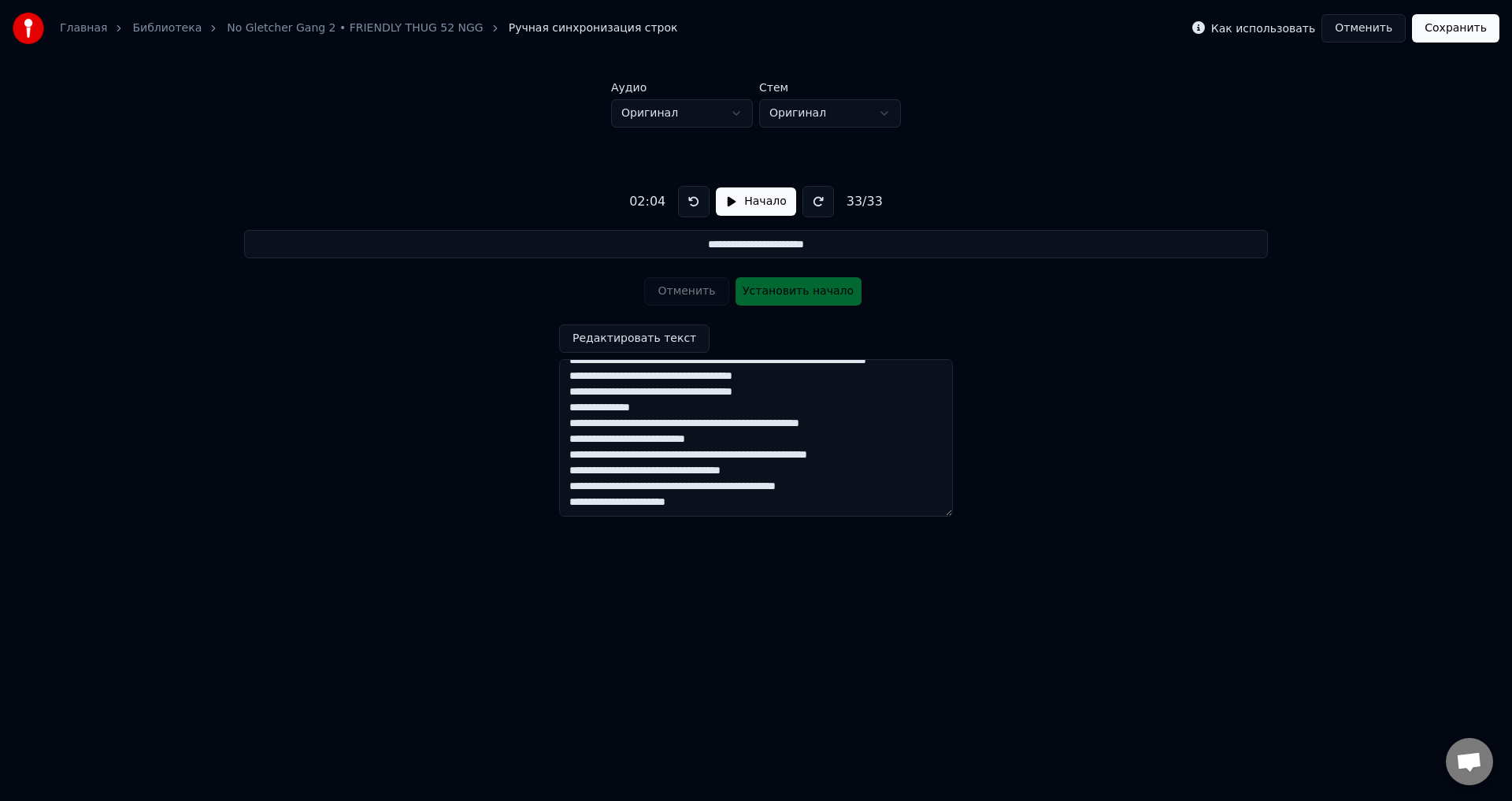
click at [726, 198] on button "Начало" at bounding box center [756, 201] width 80 height 28
click at [1369, 32] on button "Отменить" at bounding box center [1364, 28] width 85 height 28
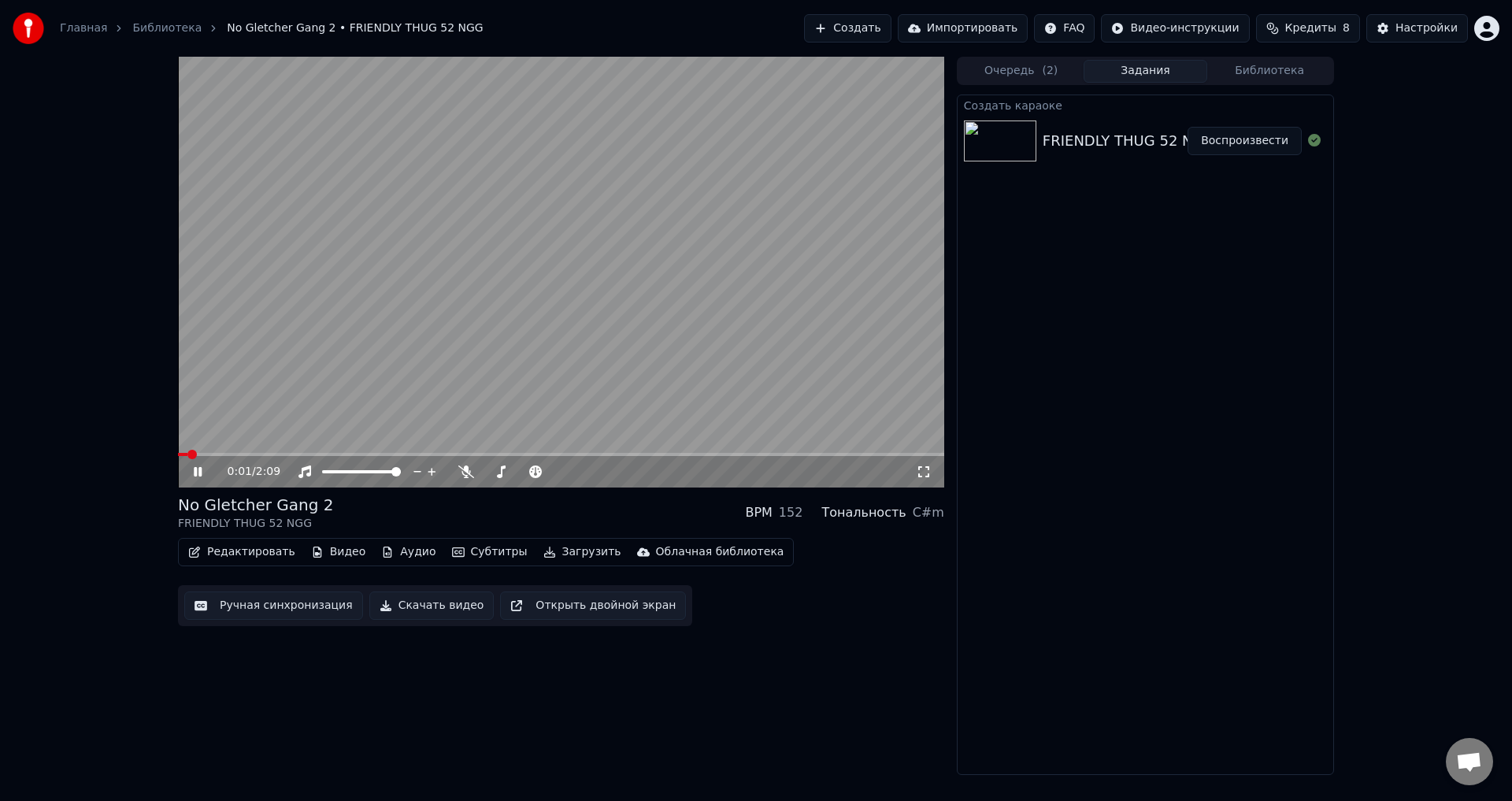
click at [189, 468] on div "0:01 / 2:09" at bounding box center [560, 472] width 754 height 16
click at [192, 469] on icon at bounding box center [209, 472] width 37 height 12
click at [324, 548] on button "Видео" at bounding box center [339, 552] width 68 height 22
click at [220, 614] on button "Ручная синхронизация" at bounding box center [274, 606] width 179 height 28
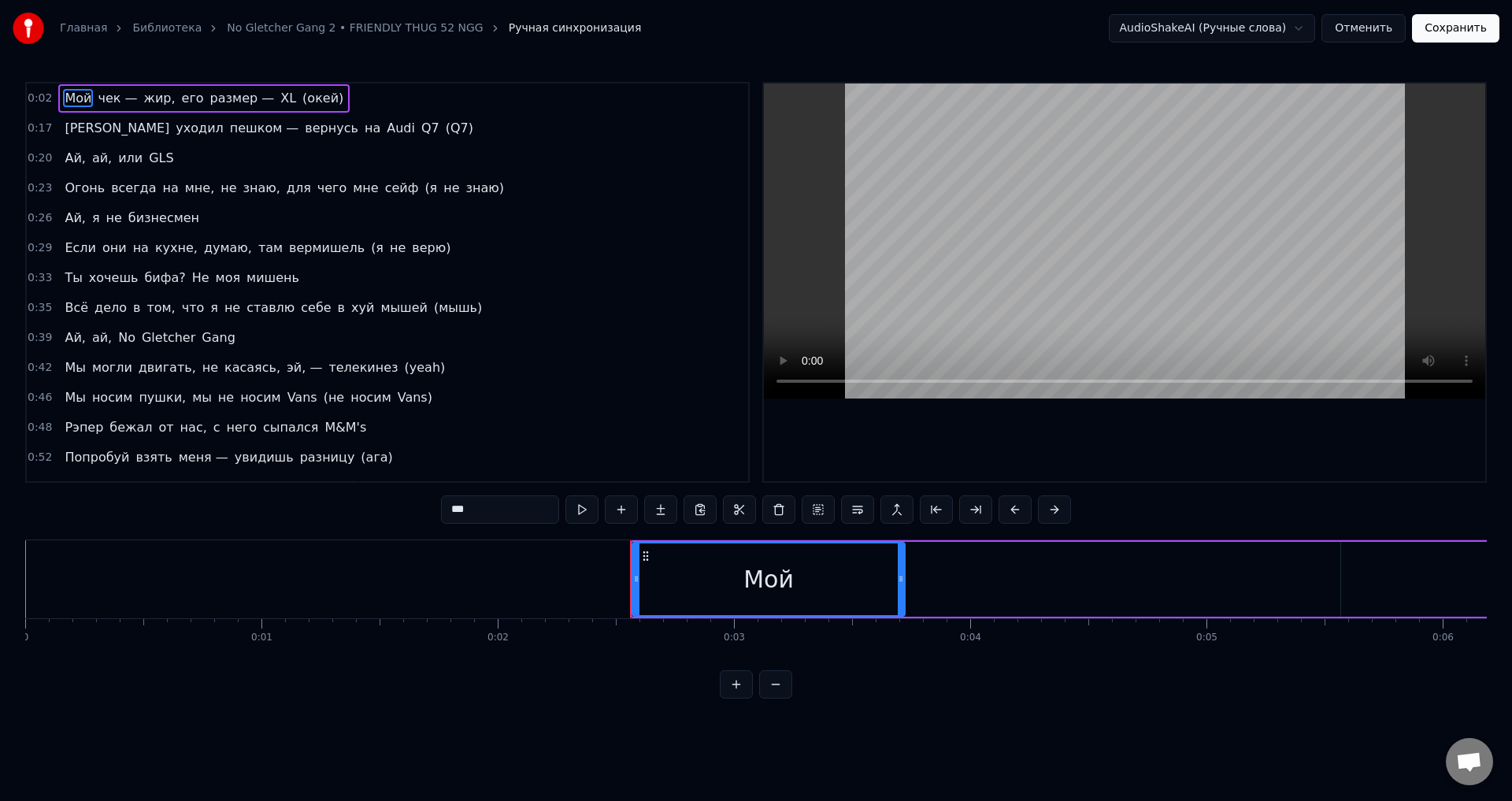
drag, startPoint x: 735, startPoint y: 589, endPoint x: 1007, endPoint y: 600, distance: 272.2
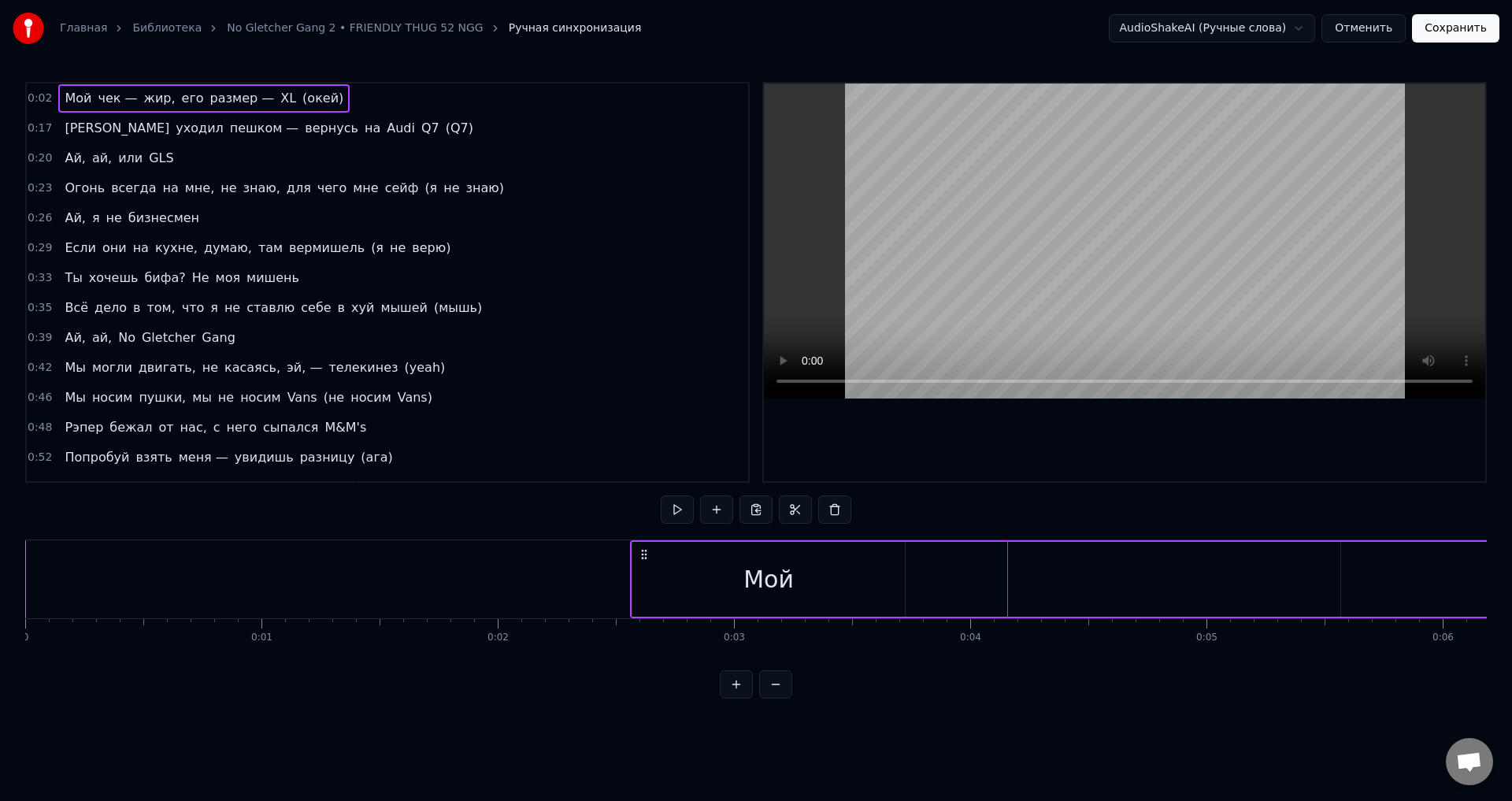
click at [641, 559] on icon at bounding box center [644, 554] width 12 height 12
click at [643, 556] on icon at bounding box center [644, 554] width 12 height 12
click at [645, 556] on icon at bounding box center [645, 554] width 12 height 12
click at [667, 508] on button at bounding box center [657, 510] width 33 height 28
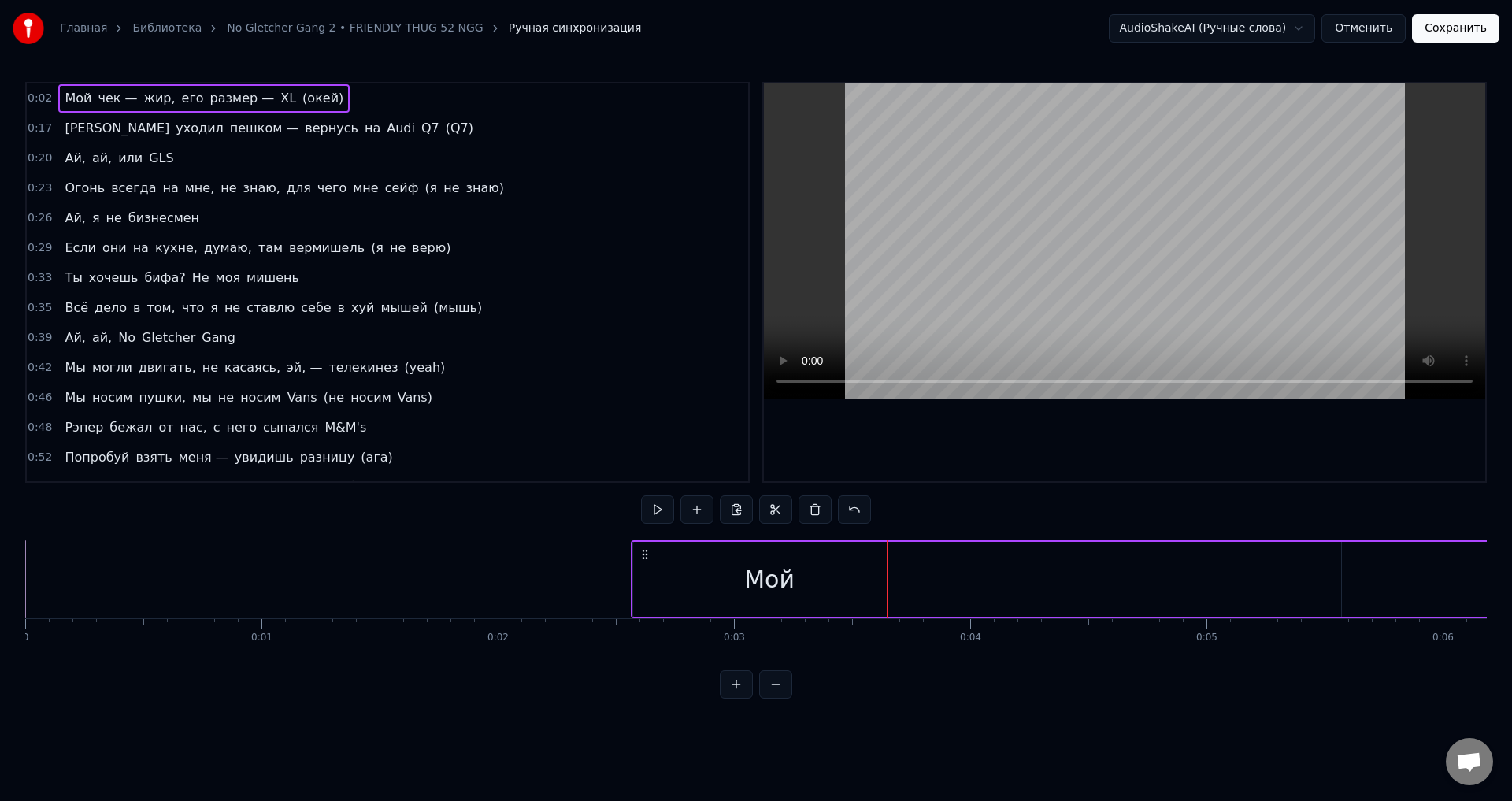
drag, startPoint x: 119, startPoint y: 90, endPoint x: 148, endPoint y: 102, distance: 31.4
click at [148, 102] on div "Мой чек — жир, его размер — XL (окей)" at bounding box center [204, 99] width 292 height 28
drag, startPoint x: 194, startPoint y: 99, endPoint x: 278, endPoint y: 102, distance: 84.1
click at [277, 102] on div "Мой чек — жир, его размер — XL (окей)" at bounding box center [204, 99] width 292 height 28
drag, startPoint x: 55, startPoint y: 94, endPoint x: 55, endPoint y: 119, distance: 25.0
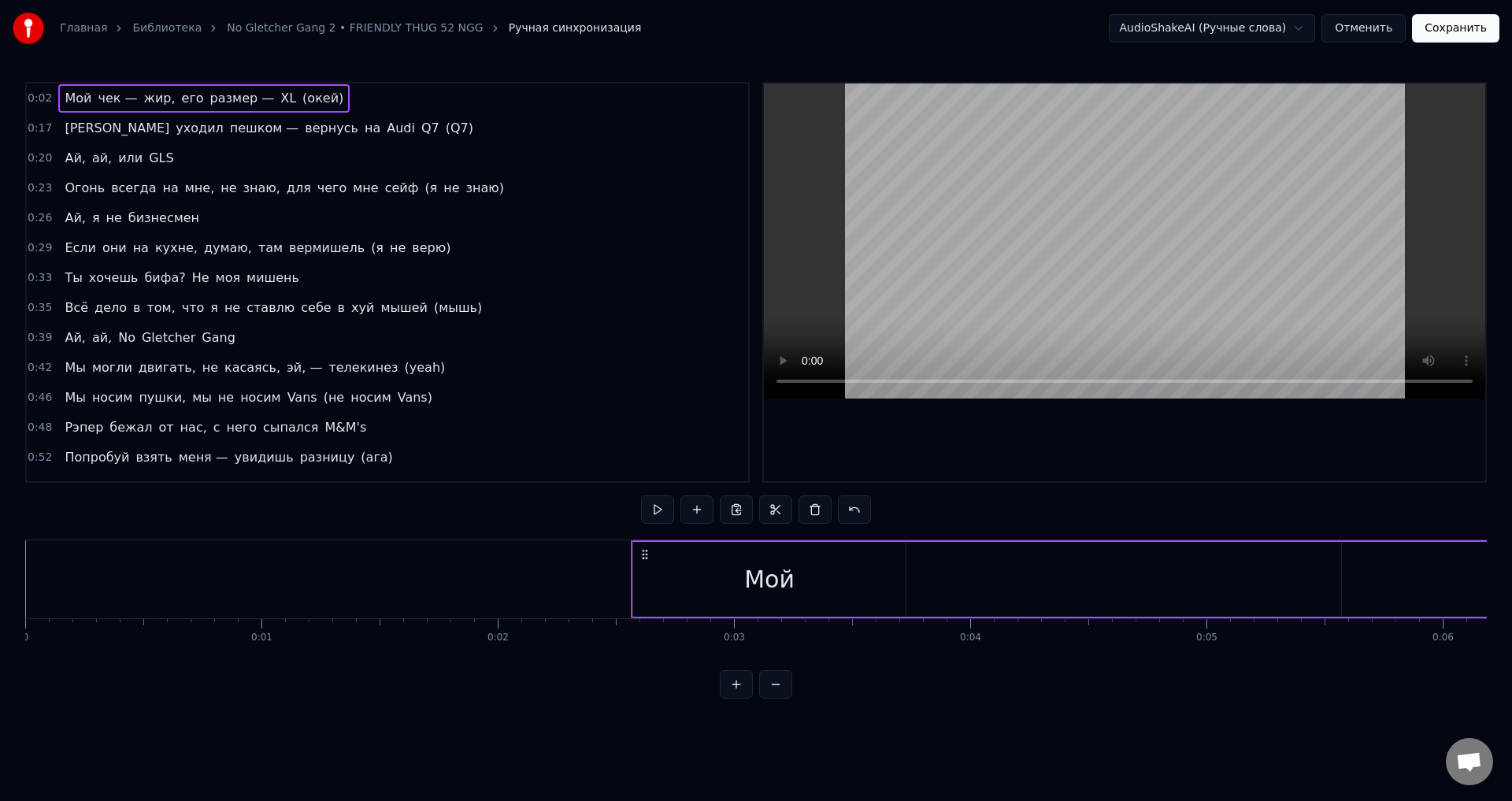
click at [55, 119] on html "Главная Библиотека No Gletcher Gang 2 • FRIENDLY THUG 52 NGG Ручная синхронизац…" at bounding box center [756, 362] width 1512 height 724
click at [45, 99] on span "0:02" at bounding box center [39, 98] width 24 height 16
click at [1200, 431] on html "Главная Библиотека No Gletcher Gang 2 • FRIENDLY THUG 52 NGG Ручная синхронизац…" at bounding box center [756, 362] width 1512 height 724
click at [641, 555] on icon at bounding box center [645, 554] width 12 height 12
click at [643, 555] on circle at bounding box center [643, 554] width 1 height 1
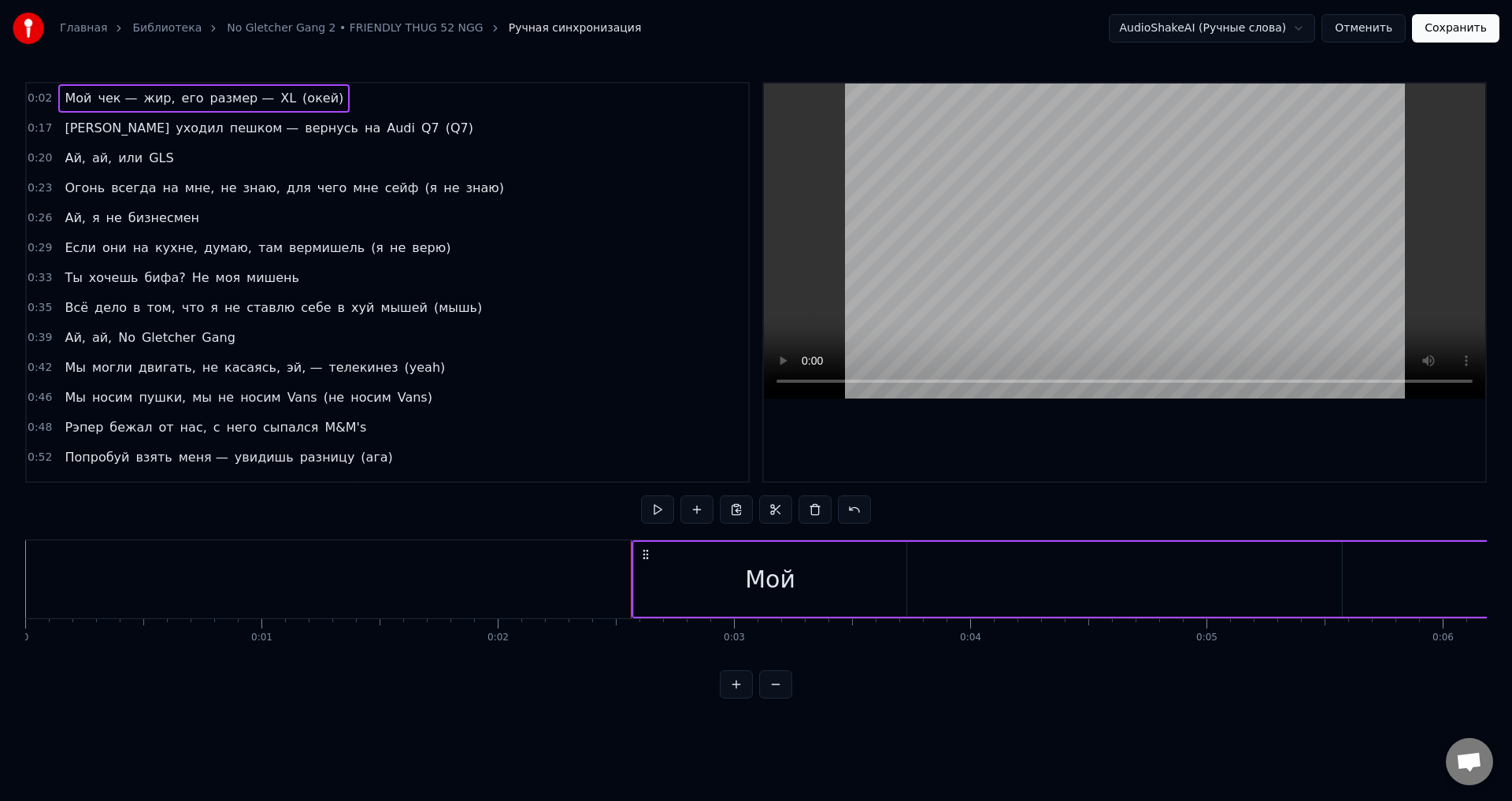
click at [643, 555] on circle at bounding box center [643, 554] width 1 height 1
click at [645, 555] on circle at bounding box center [644, 554] width 1 height 1
drag, startPoint x: 644, startPoint y: 558, endPoint x: 1005, endPoint y: 582, distance: 361.8
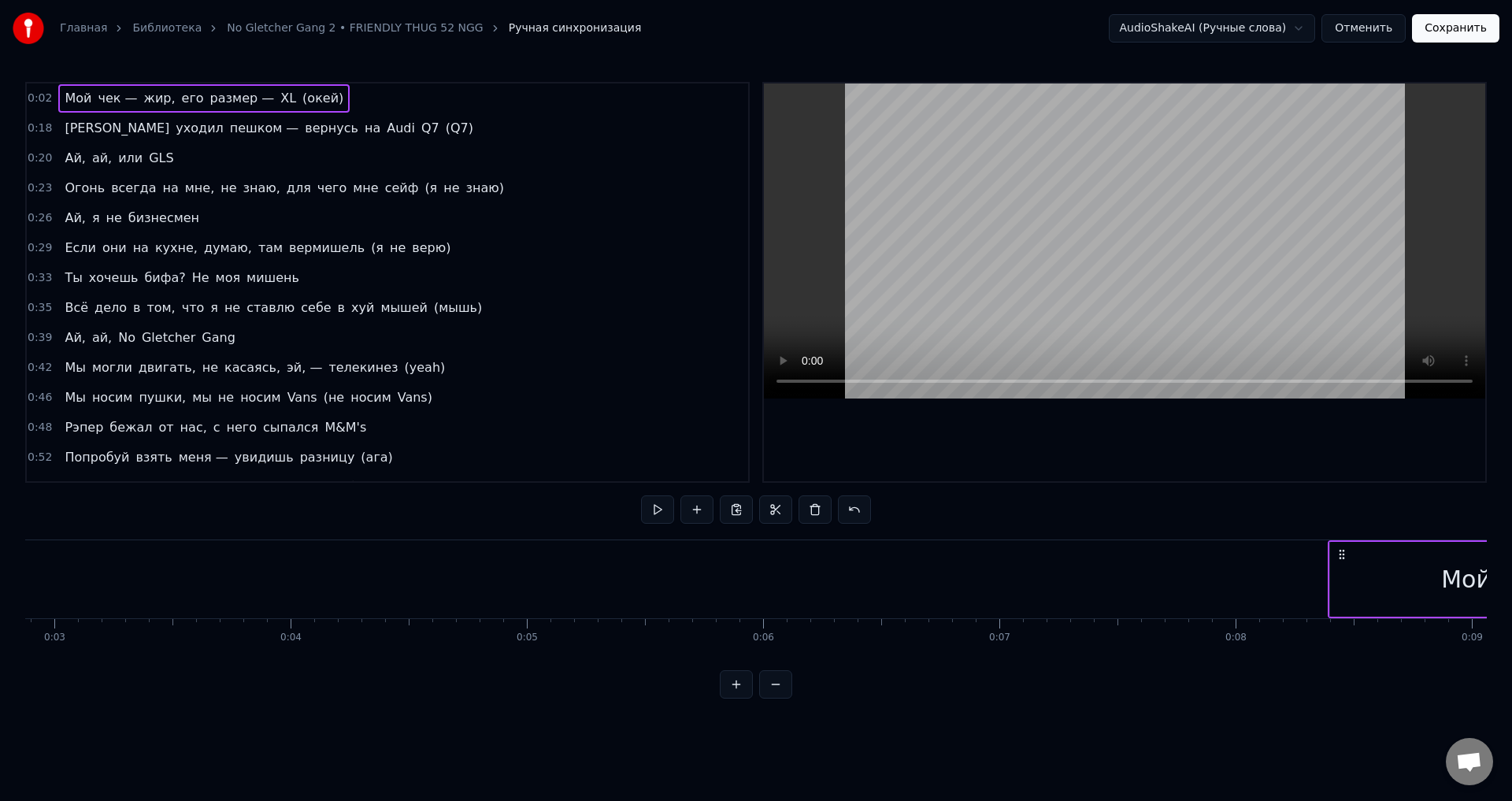
scroll to position [0, 724]
drag, startPoint x: 662, startPoint y: 559, endPoint x: 1069, endPoint y: 567, distance: 407.1
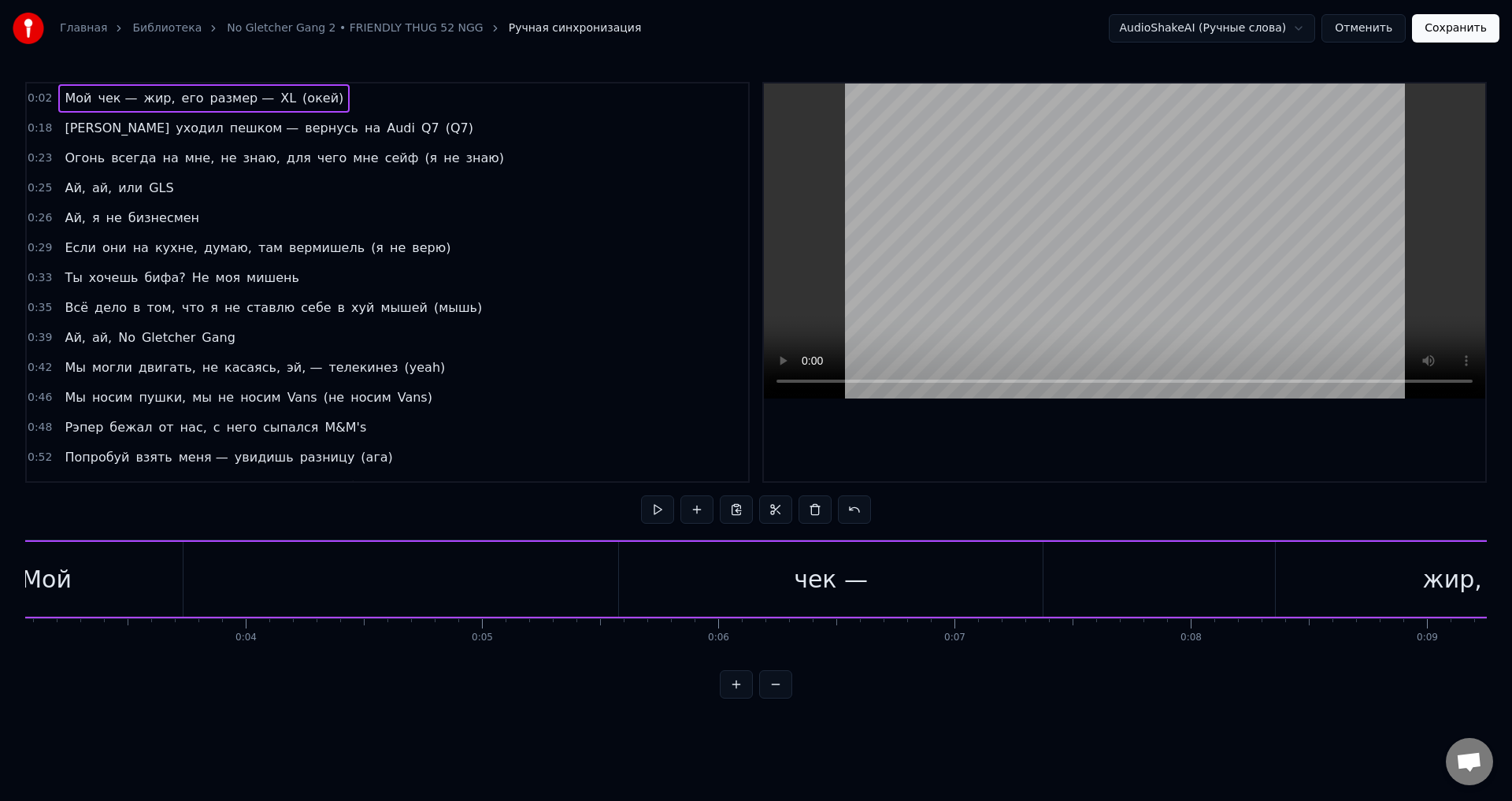
drag, startPoint x: 103, startPoint y: 675, endPoint x: 71, endPoint y: 677, distance: 32.1
click at [71, 677] on div "0:02 Мой чек — жир, его размер — XL (окей) 0:18 Я уходил пешком — вернусь на Au…" at bounding box center [756, 391] width 1462 height 617
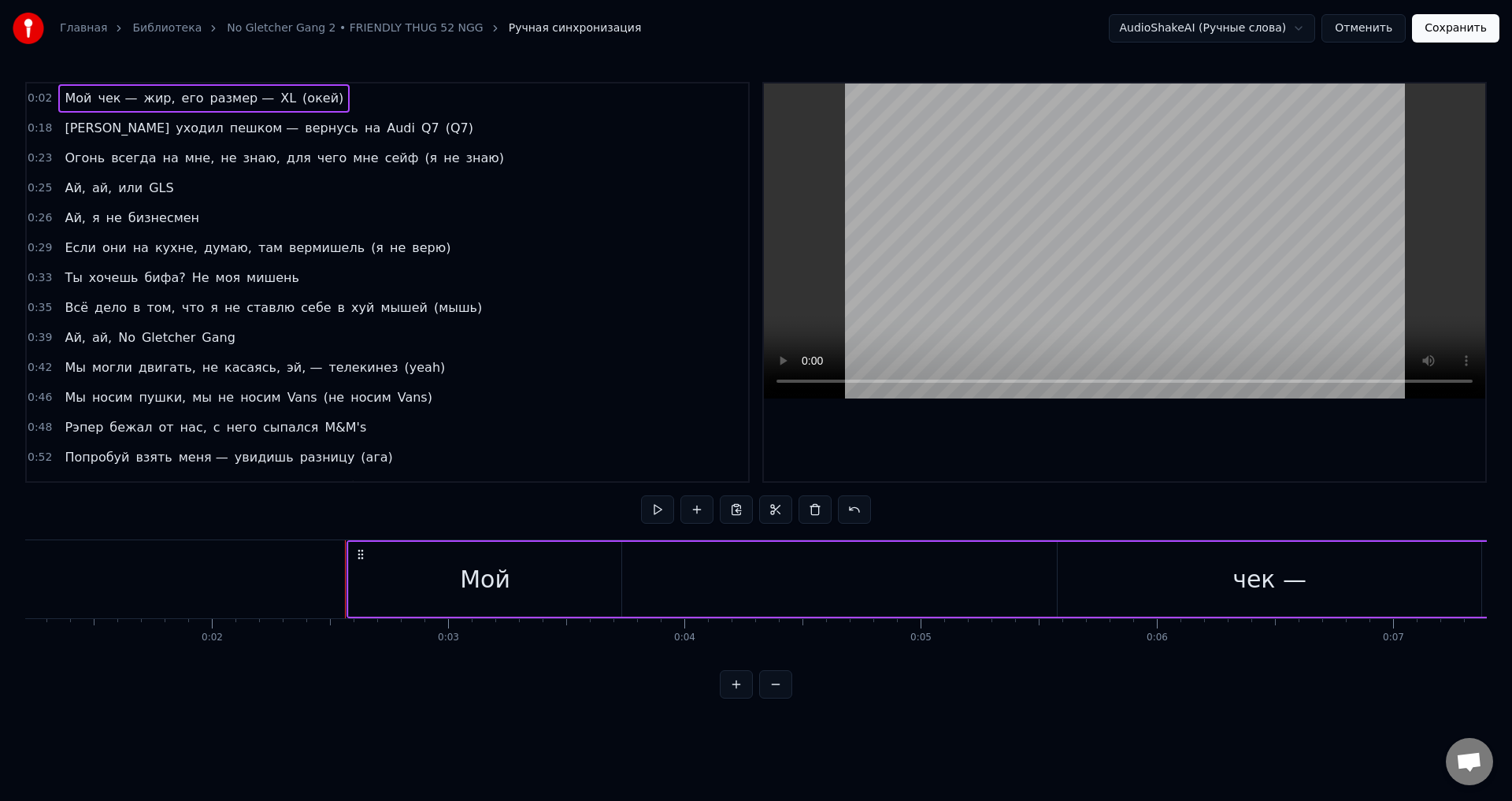
click at [783, 699] on button at bounding box center [776, 685] width 33 height 28
click at [783, 699] on button at bounding box center [776, 685] width 33 height 28
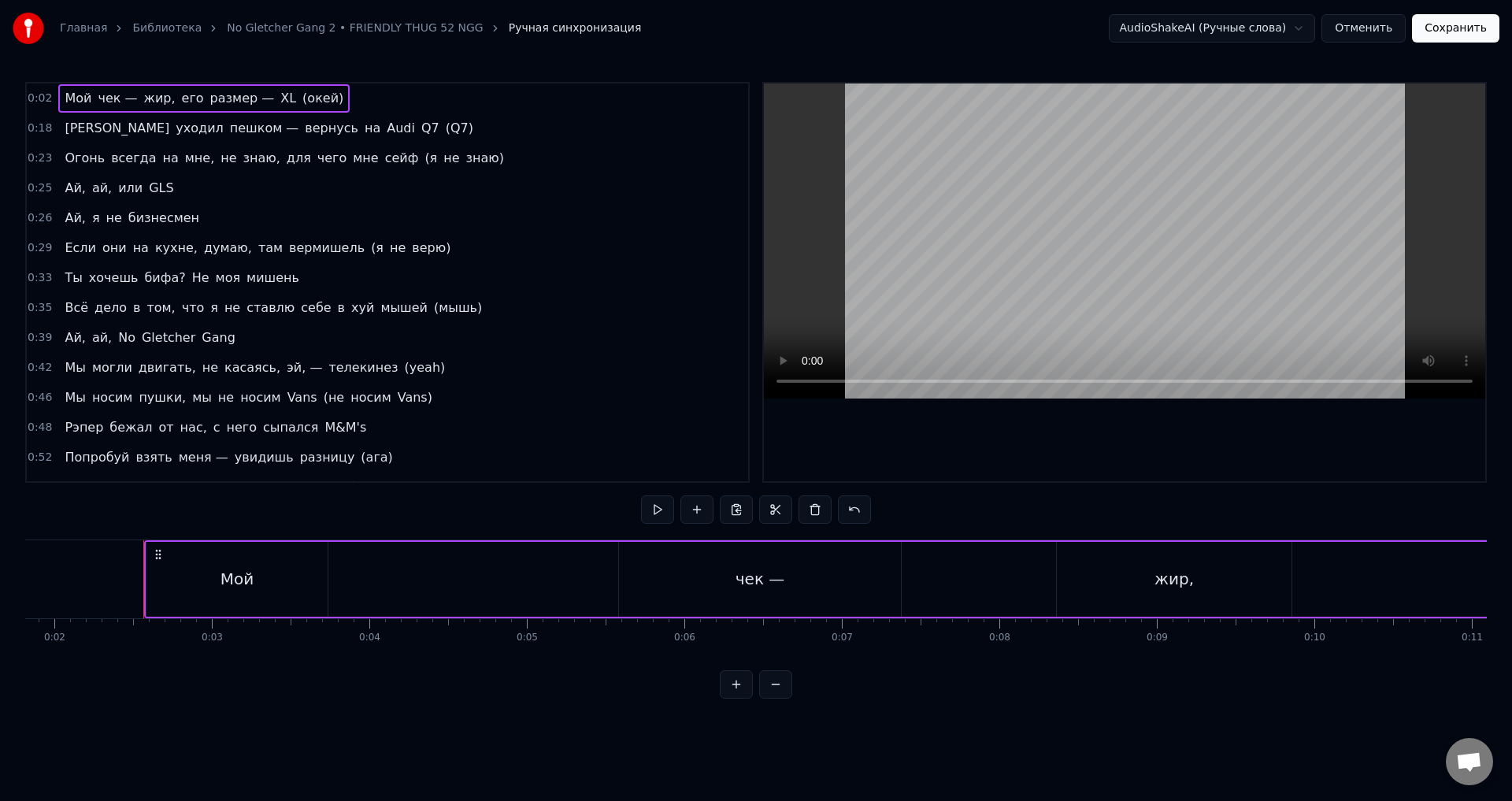
click at [783, 699] on button at bounding box center [776, 685] width 33 height 28
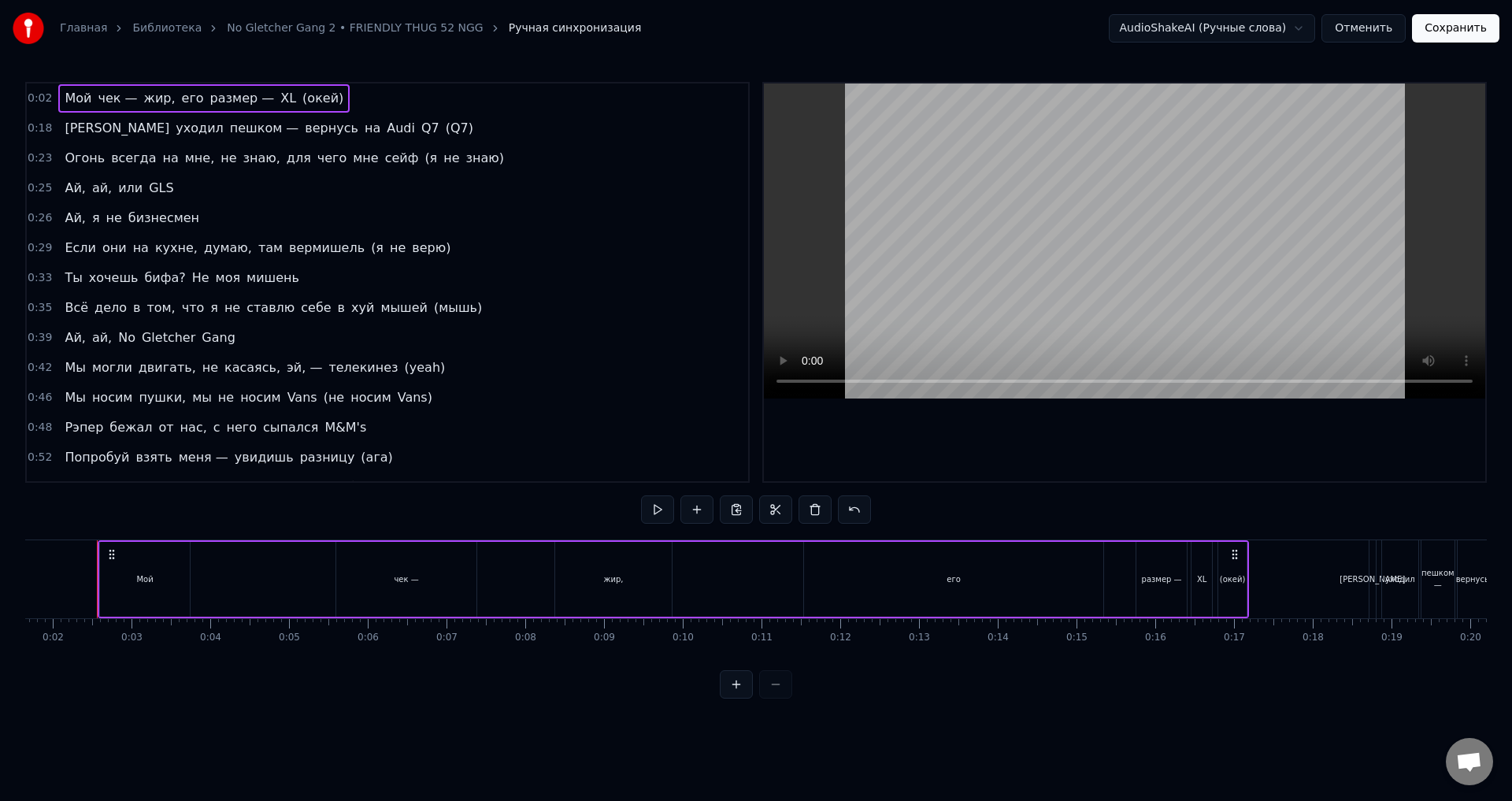
scroll to position [0, 123]
click at [782, 699] on div at bounding box center [756, 685] width 72 height 28
click at [778, 699] on div at bounding box center [756, 685] width 72 height 28
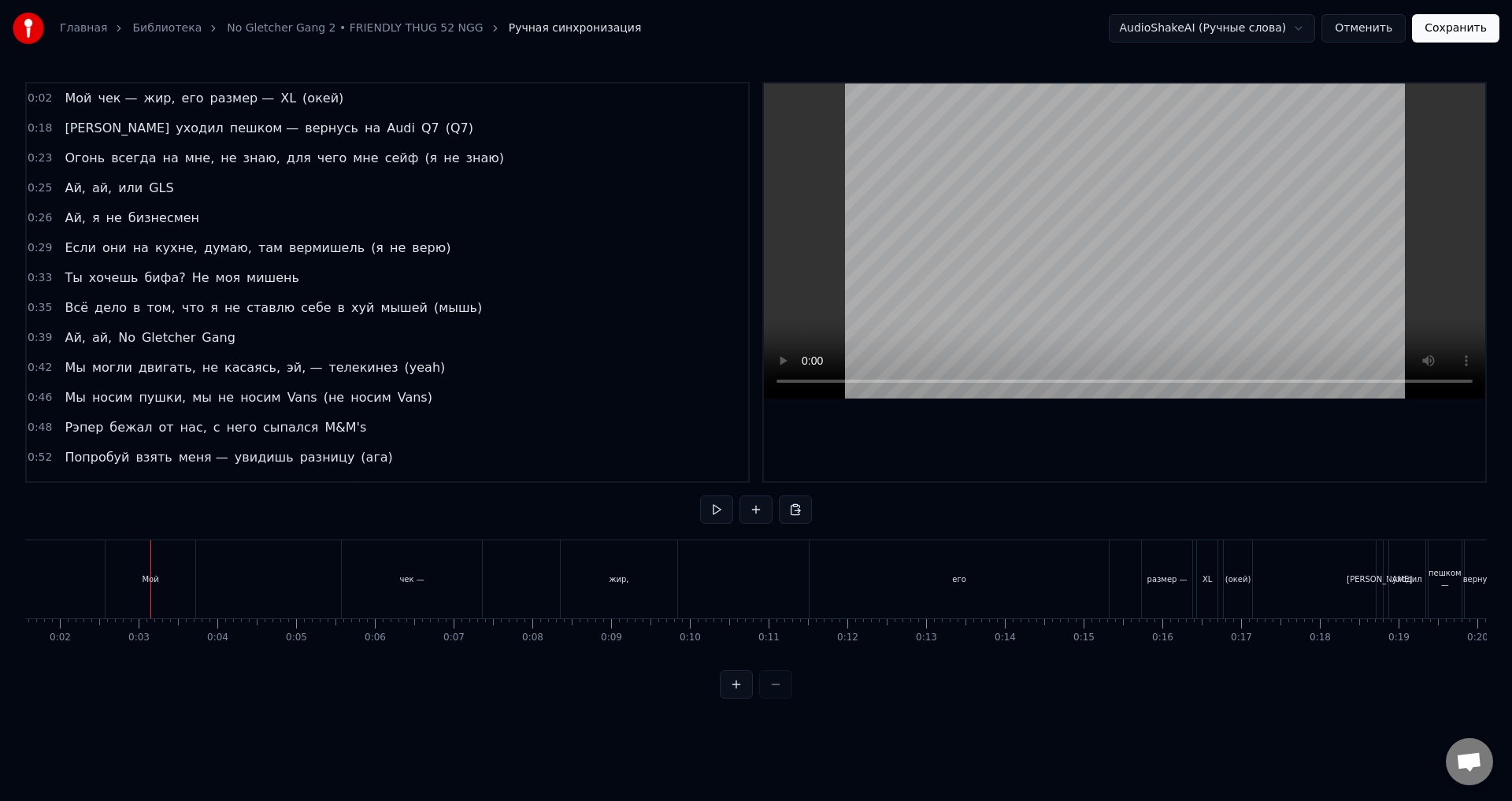
drag, startPoint x: 104, startPoint y: 570, endPoint x: 127, endPoint y: 572, distance: 23.1
click at [127, 572] on div "Мой" at bounding box center [150, 580] width 91 height 78
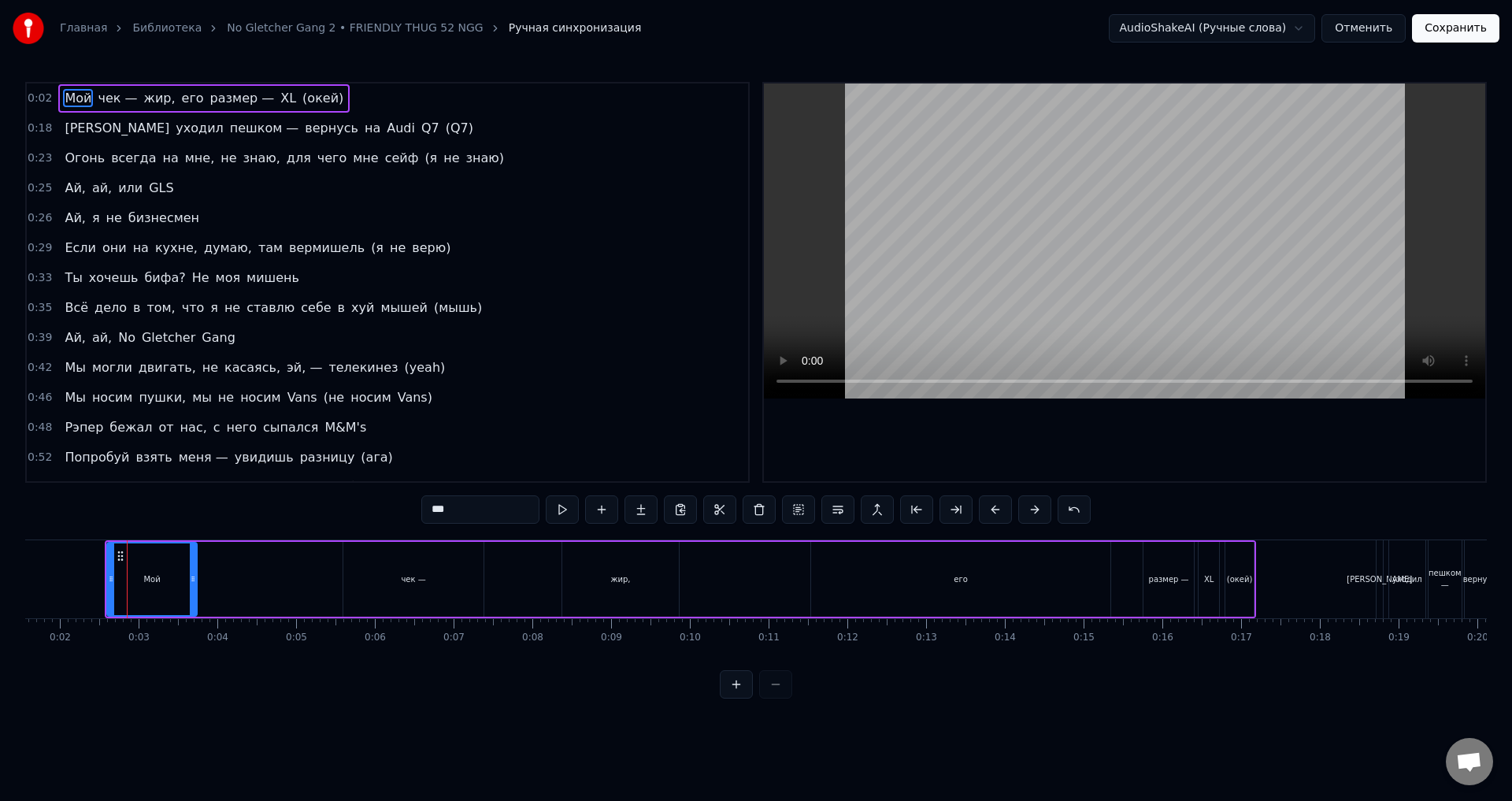
drag, startPoint x: 117, startPoint y: 575, endPoint x: 133, endPoint y: 578, distance: 16.3
click at [133, 578] on div "Мой" at bounding box center [152, 580] width 91 height 75
drag, startPoint x: 111, startPoint y: 574, endPoint x: 176, endPoint y: 586, distance: 66.1
click at [176, 586] on div at bounding box center [176, 580] width 7 height 71
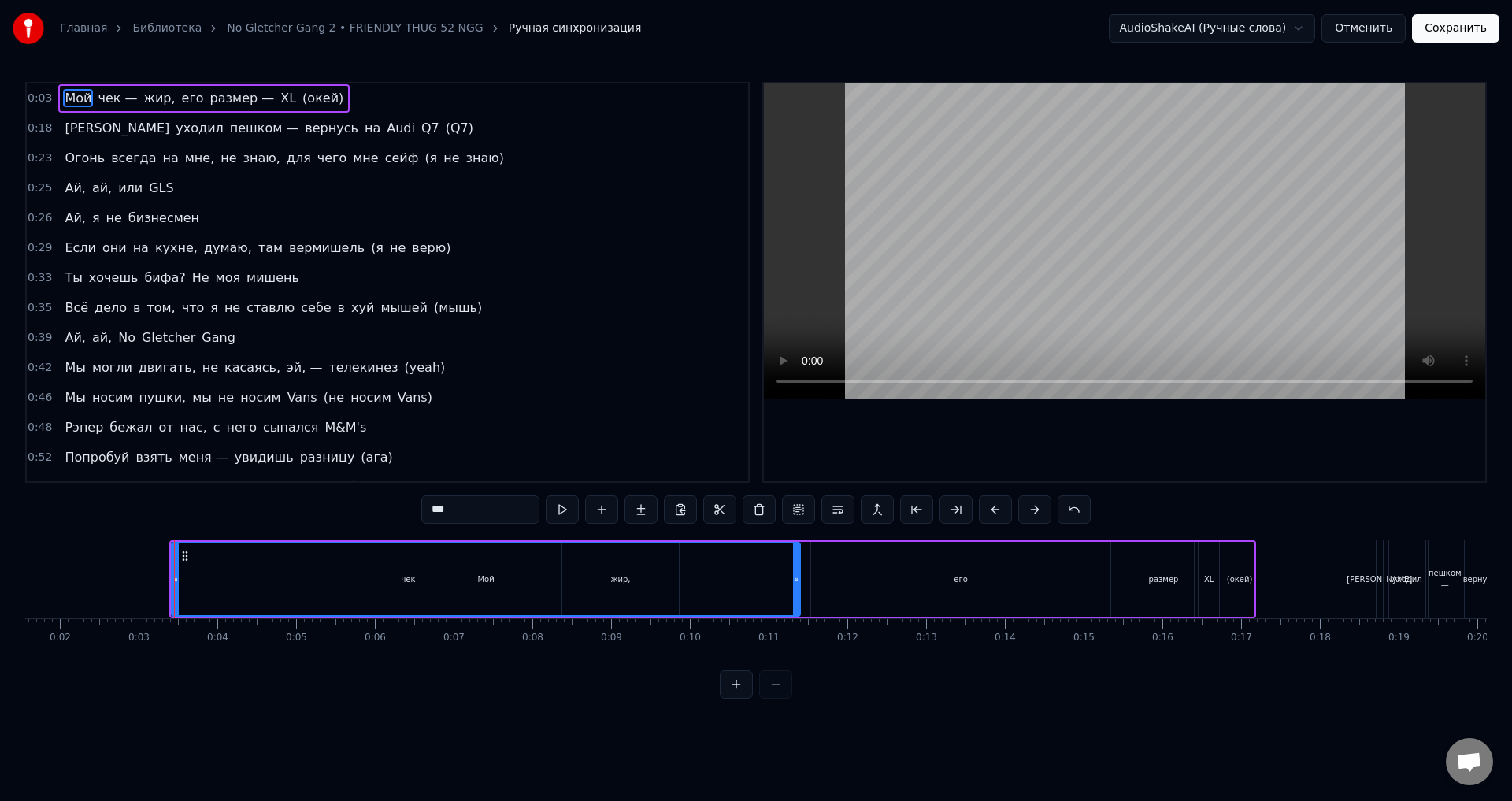
drag, startPoint x: 191, startPoint y: 583, endPoint x: 795, endPoint y: 594, distance: 604.1
click at [795, 594] on div at bounding box center [797, 580] width 7 height 71
drag, startPoint x: 798, startPoint y: 594, endPoint x: 728, endPoint y: 591, distance: 70.1
click at [728, 591] on div at bounding box center [725, 580] width 7 height 71
click at [1095, 583] on div "его" at bounding box center [961, 580] width 299 height 75
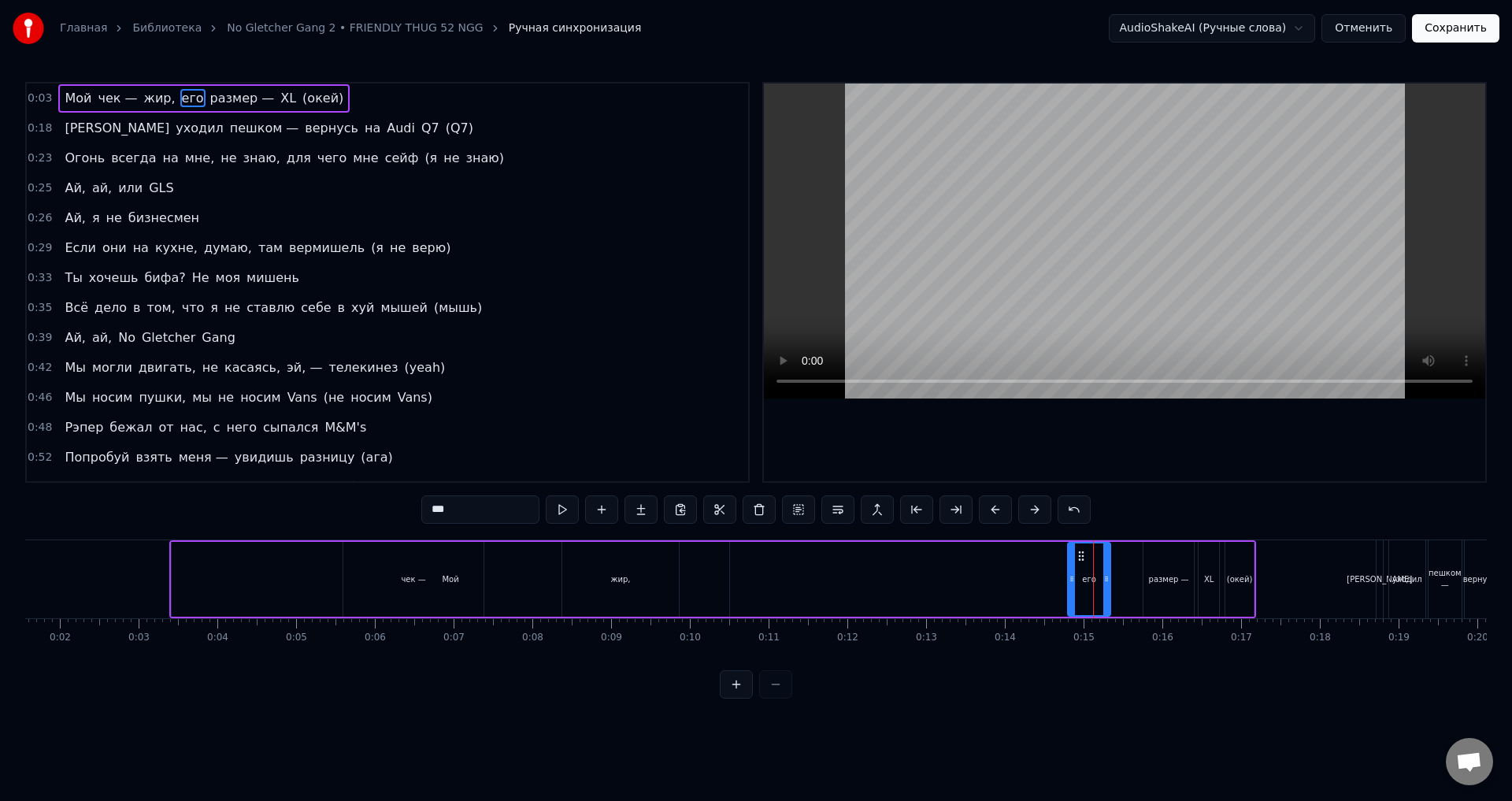
drag, startPoint x: 815, startPoint y: 577, endPoint x: 1096, endPoint y: 595, distance: 281.6
click at [1075, 596] on div at bounding box center [1072, 580] width 7 height 71
drag, startPoint x: 1109, startPoint y: 591, endPoint x: 1147, endPoint y: 595, distance: 38.2
click at [1146, 595] on div at bounding box center [1143, 580] width 7 height 71
drag, startPoint x: 1086, startPoint y: 585, endPoint x: 1122, endPoint y: 590, distance: 36.3
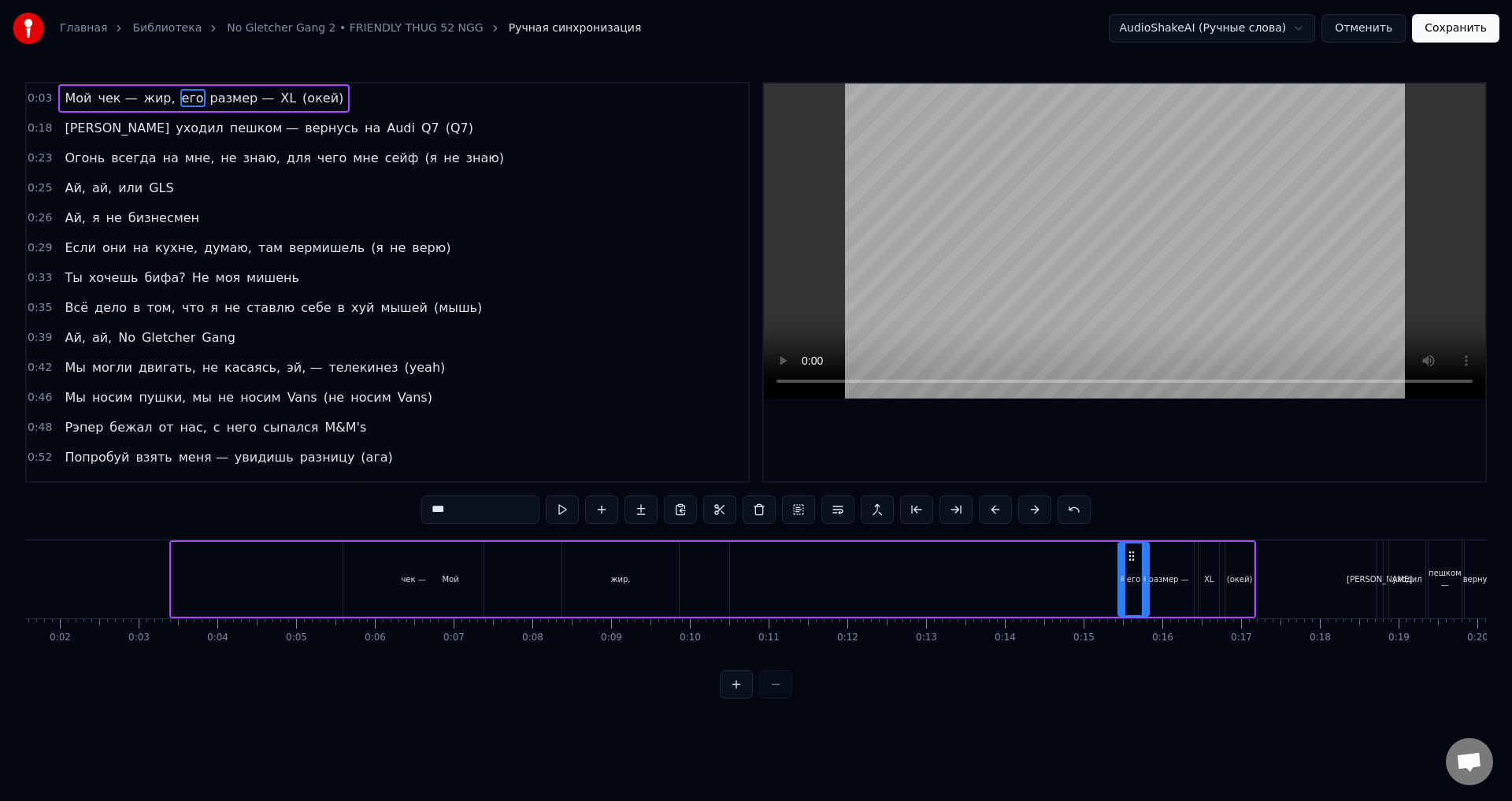
click at [1122, 590] on div at bounding box center [1122, 580] width 7 height 71
click at [650, 572] on div "жир," at bounding box center [620, 580] width 117 height 75
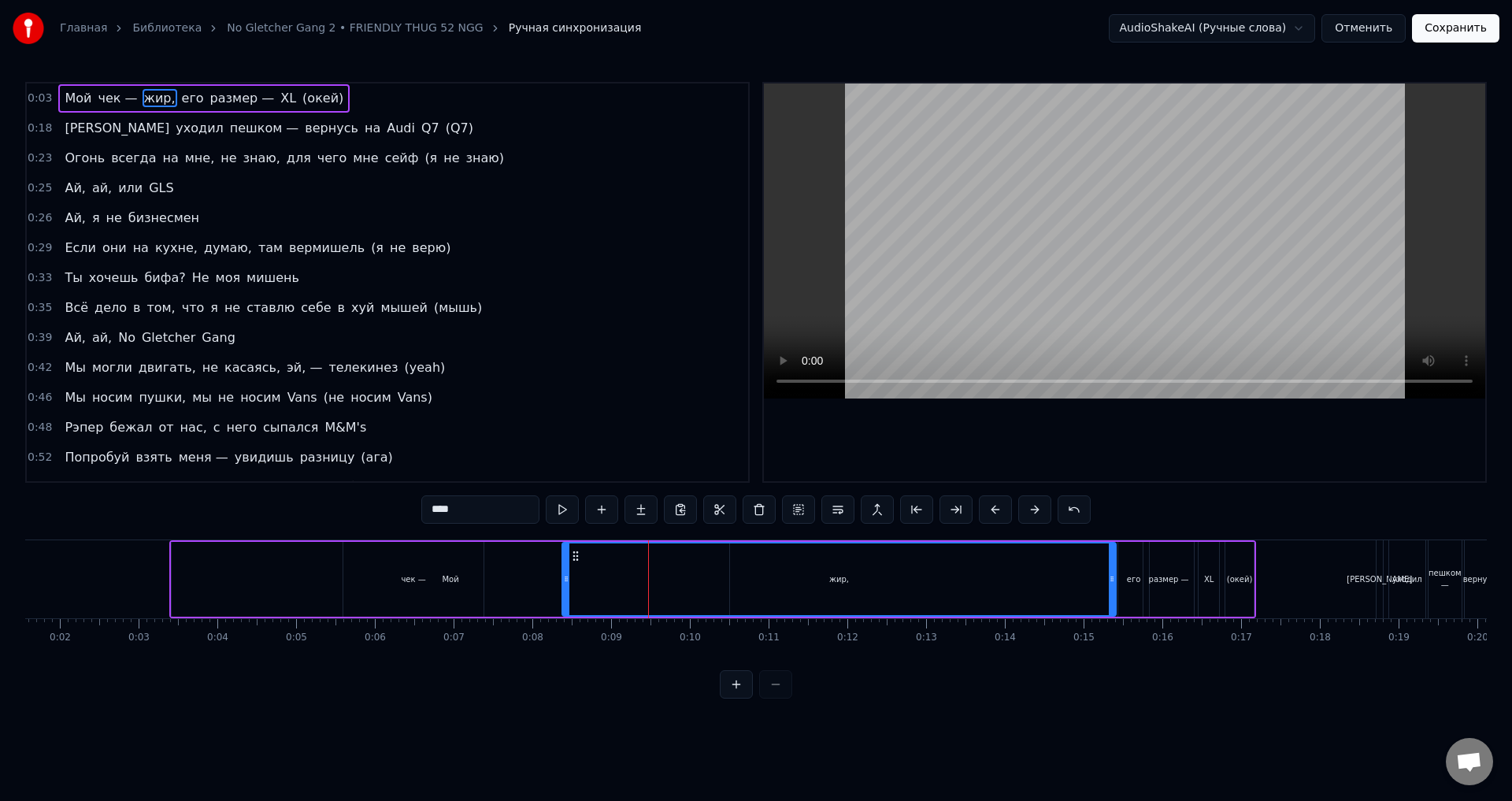
drag, startPoint x: 674, startPoint y: 581, endPoint x: 1112, endPoint y: 600, distance: 438.4
click at [1112, 600] on div at bounding box center [1112, 580] width 7 height 71
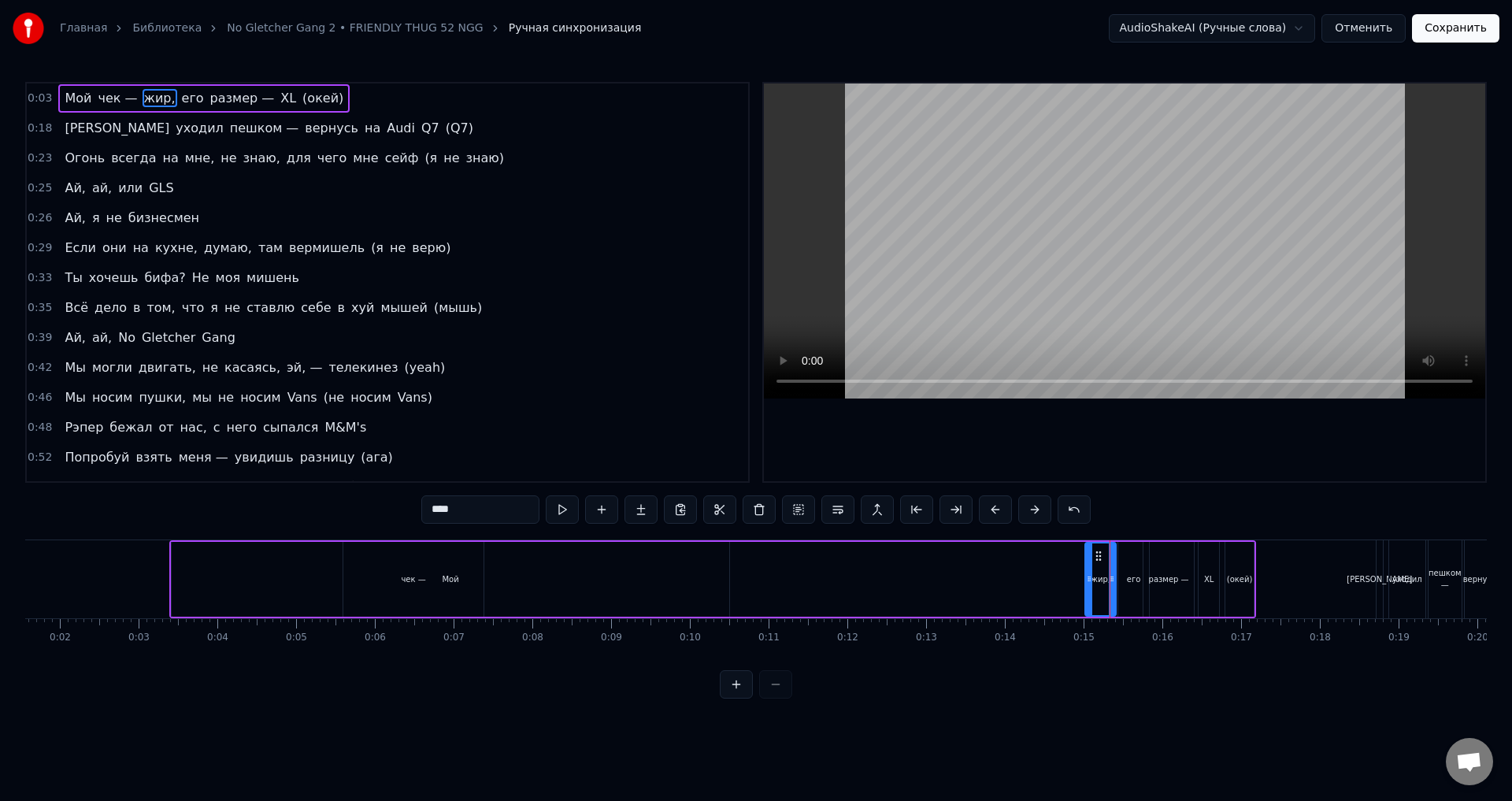
drag, startPoint x: 563, startPoint y: 588, endPoint x: 1087, endPoint y: 604, distance: 524.2
click at [1087, 604] on div at bounding box center [1089, 580] width 7 height 71
click at [462, 585] on div "чек —" at bounding box center [413, 580] width 140 height 75
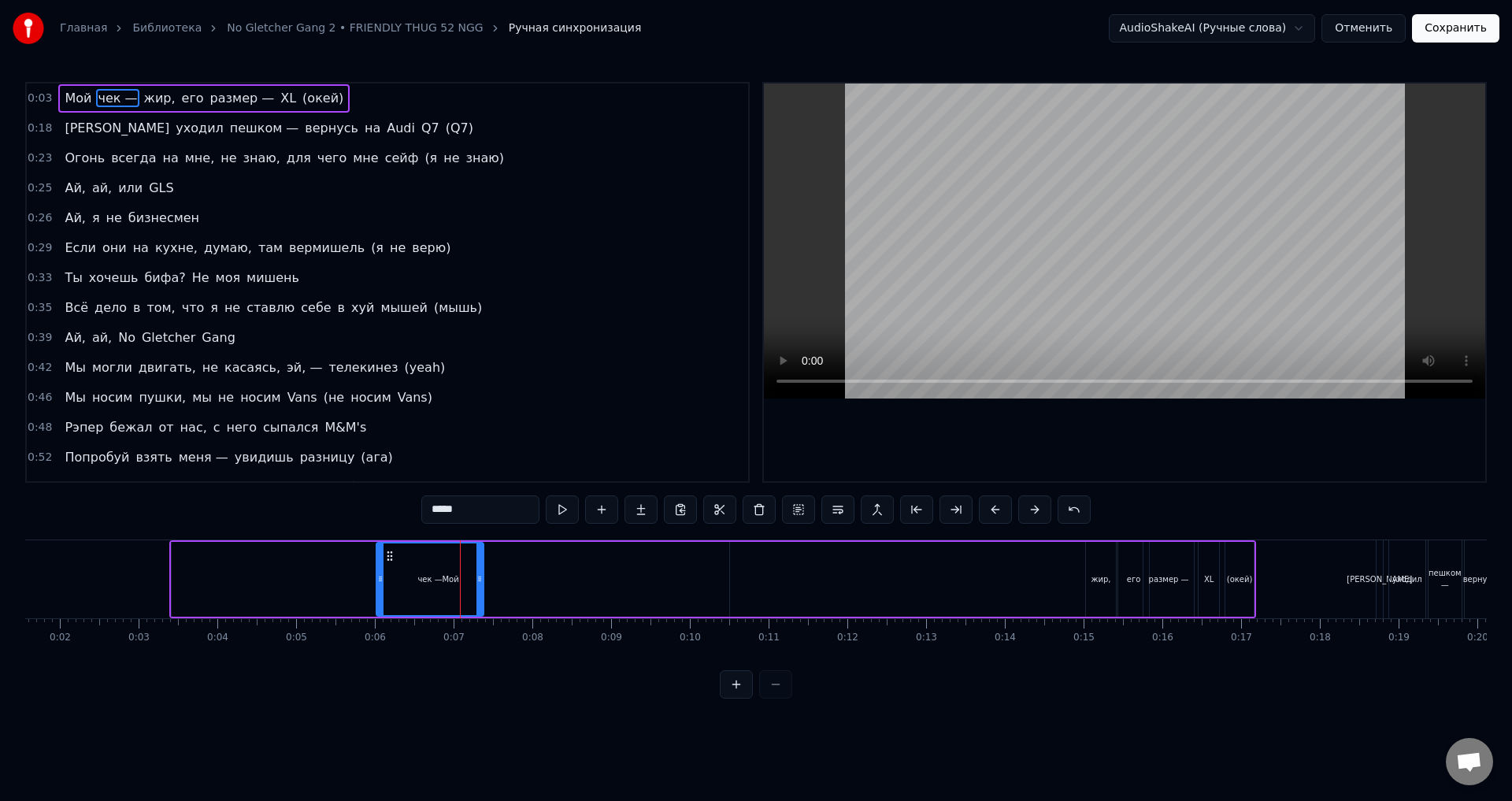
drag, startPoint x: 345, startPoint y: 578, endPoint x: 378, endPoint y: 585, distance: 33.7
click at [378, 585] on div at bounding box center [380, 580] width 7 height 71
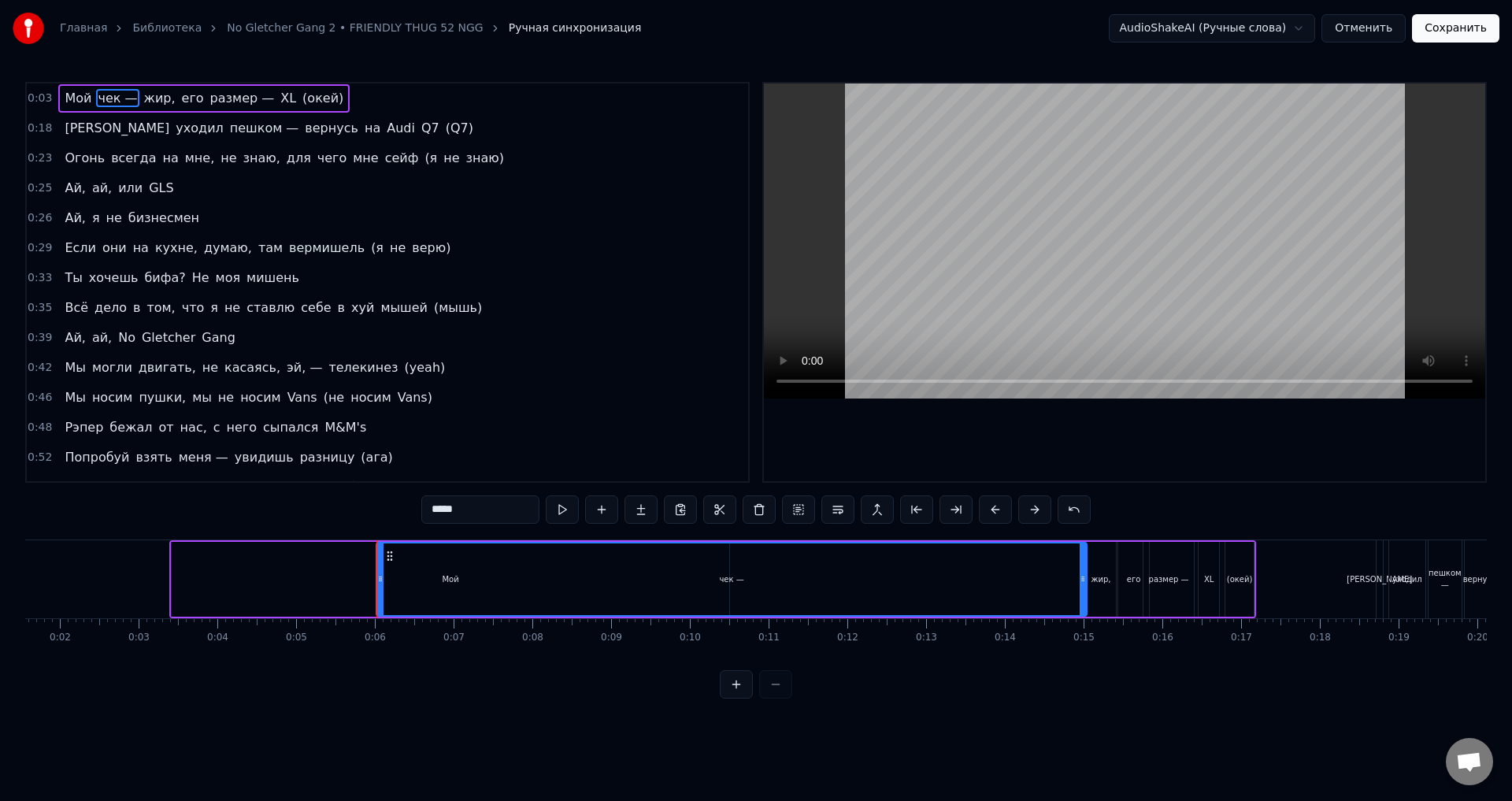
drag, startPoint x: 480, startPoint y: 582, endPoint x: 1083, endPoint y: 609, distance: 603.6
click at [1083, 609] on div at bounding box center [1083, 580] width 7 height 71
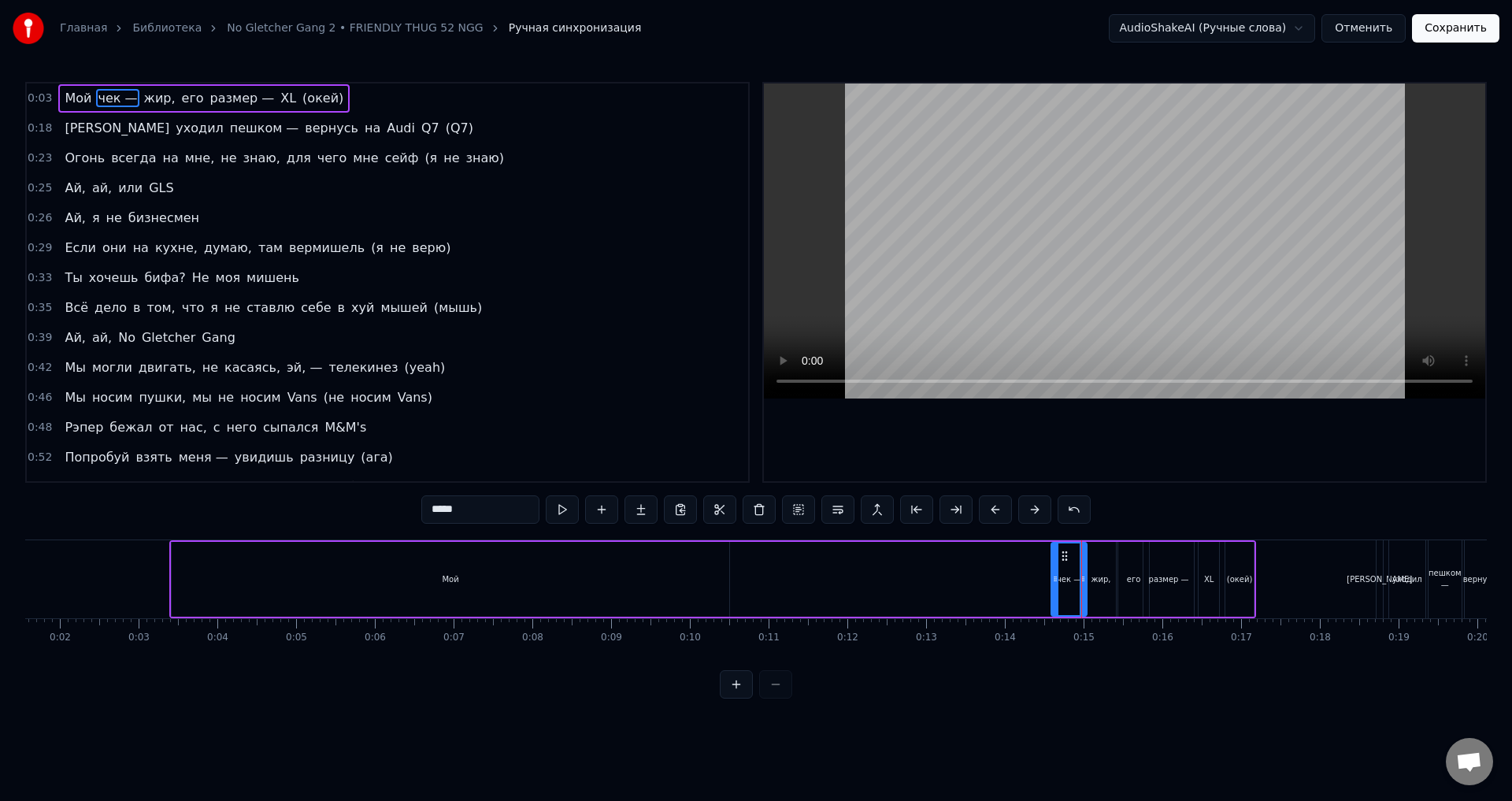
drag, startPoint x: 380, startPoint y: 586, endPoint x: 1054, endPoint y: 609, distance: 674.4
click at [1054, 609] on div at bounding box center [1056, 580] width 7 height 71
click at [172, 578] on div "Мой" at bounding box center [450, 580] width 558 height 75
type input "***"
drag, startPoint x: 176, startPoint y: 579, endPoint x: 719, endPoint y: 595, distance: 543.2
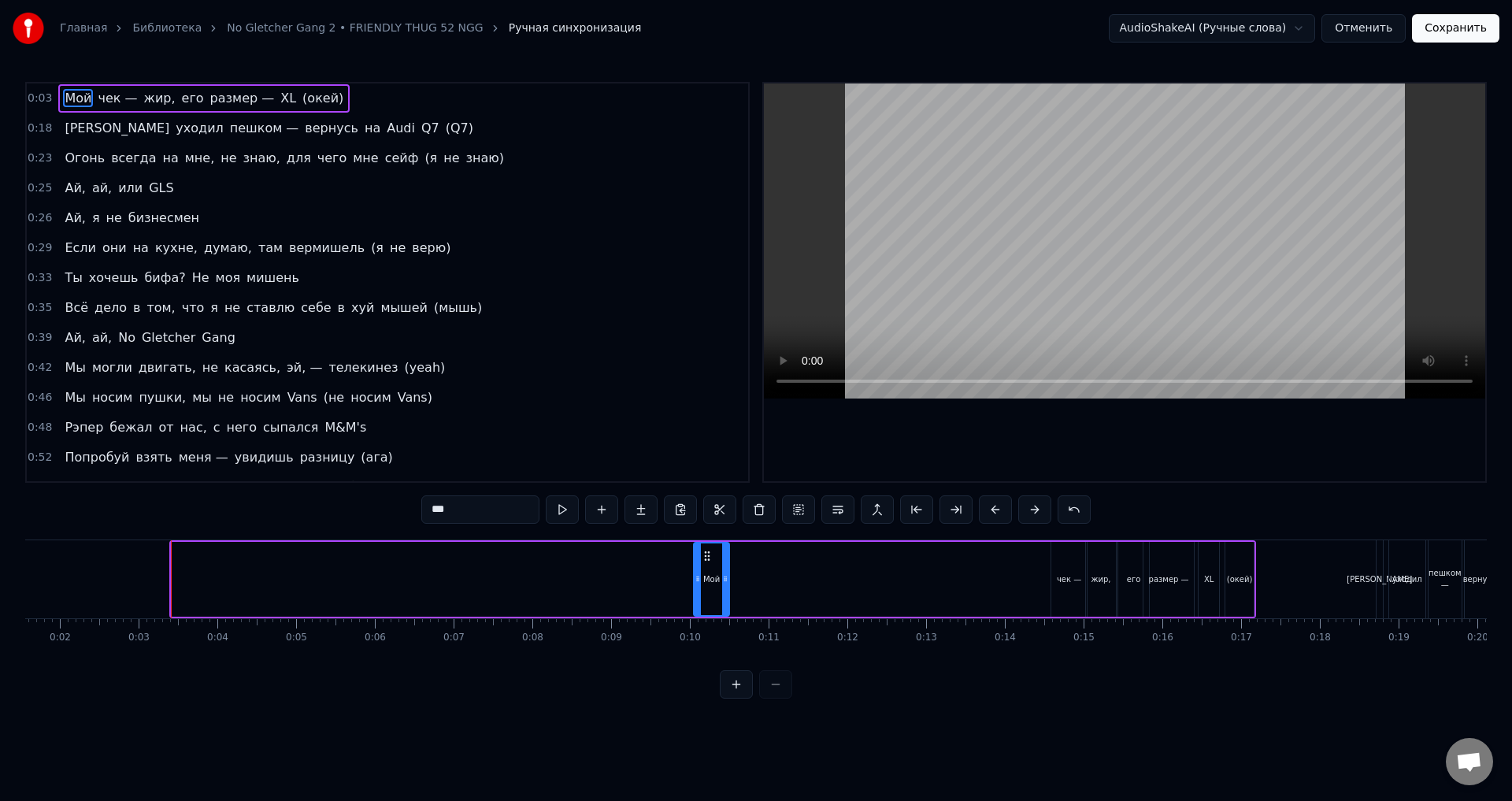
click at [699, 600] on div at bounding box center [698, 580] width 7 height 71
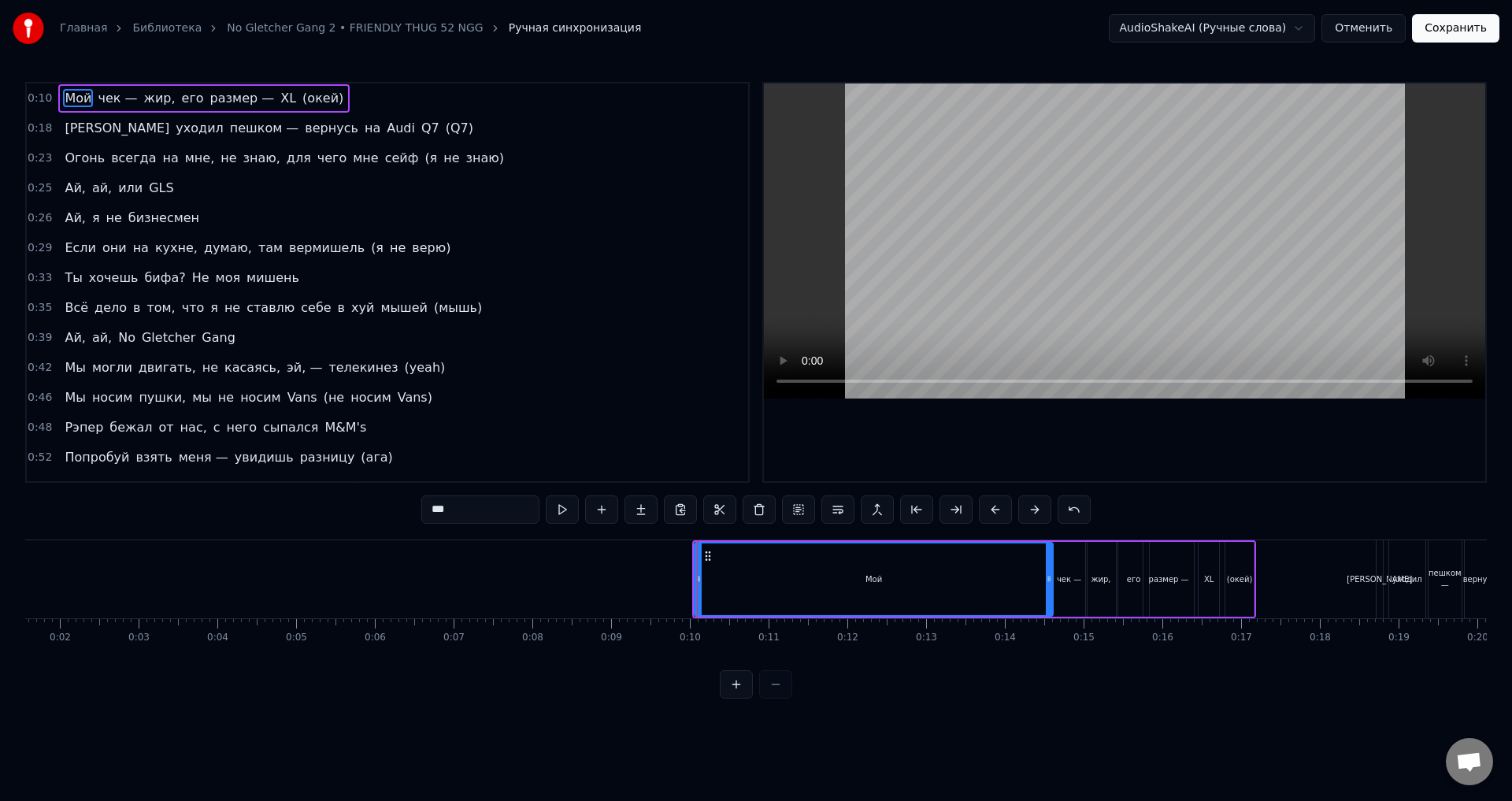
drag, startPoint x: 728, startPoint y: 591, endPoint x: 1052, endPoint y: 608, distance: 324.4
click at [1052, 608] on div at bounding box center [1049, 580] width 7 height 71
drag, startPoint x: 695, startPoint y: 594, endPoint x: 779, endPoint y: 602, distance: 84.4
click at [779, 602] on div "Мой" at bounding box center [874, 580] width 360 height 75
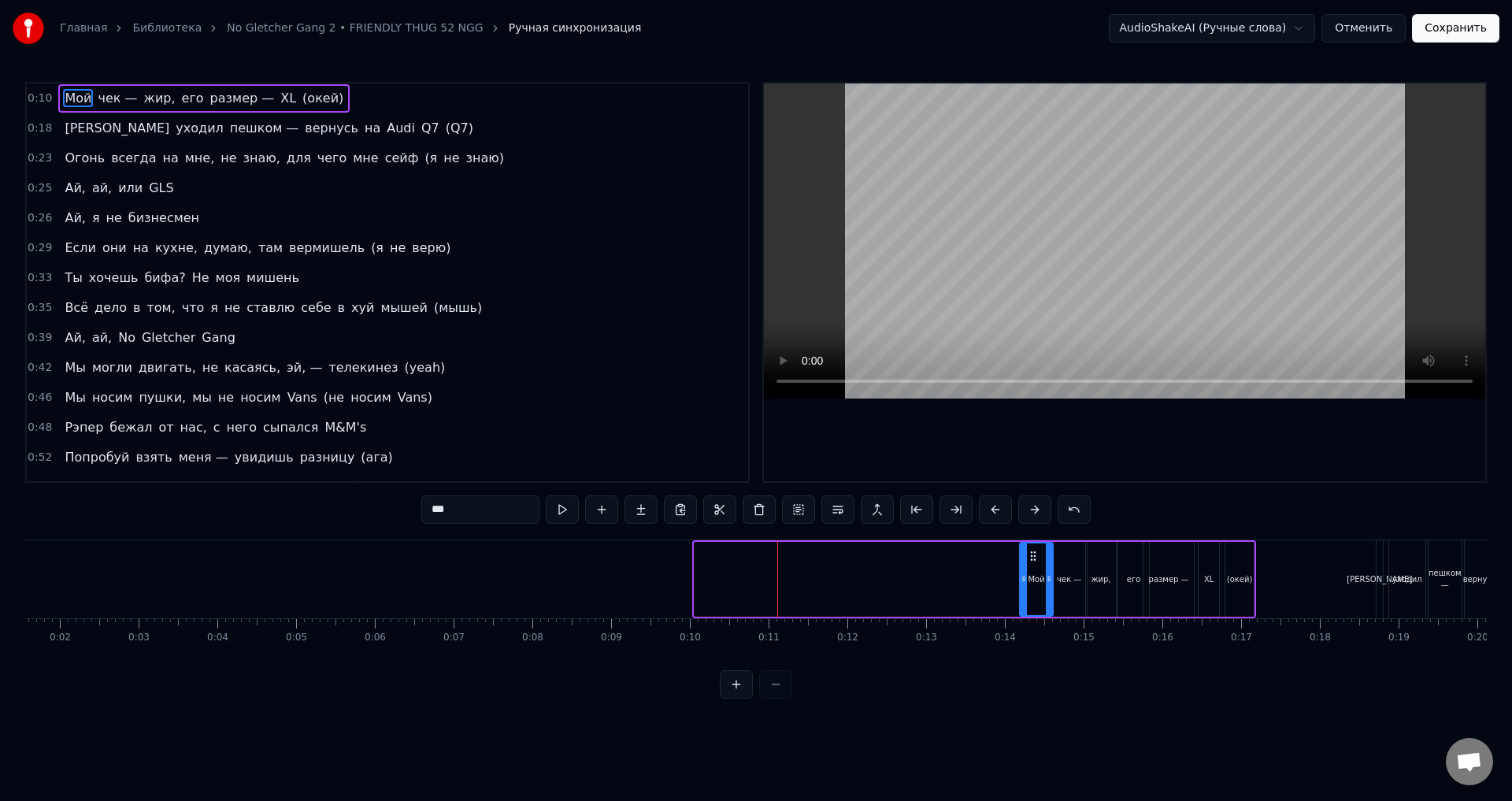
drag, startPoint x: 697, startPoint y: 577, endPoint x: 1022, endPoint y: 596, distance: 325.6
click at [1022, 596] on div at bounding box center [1025, 580] width 7 height 71
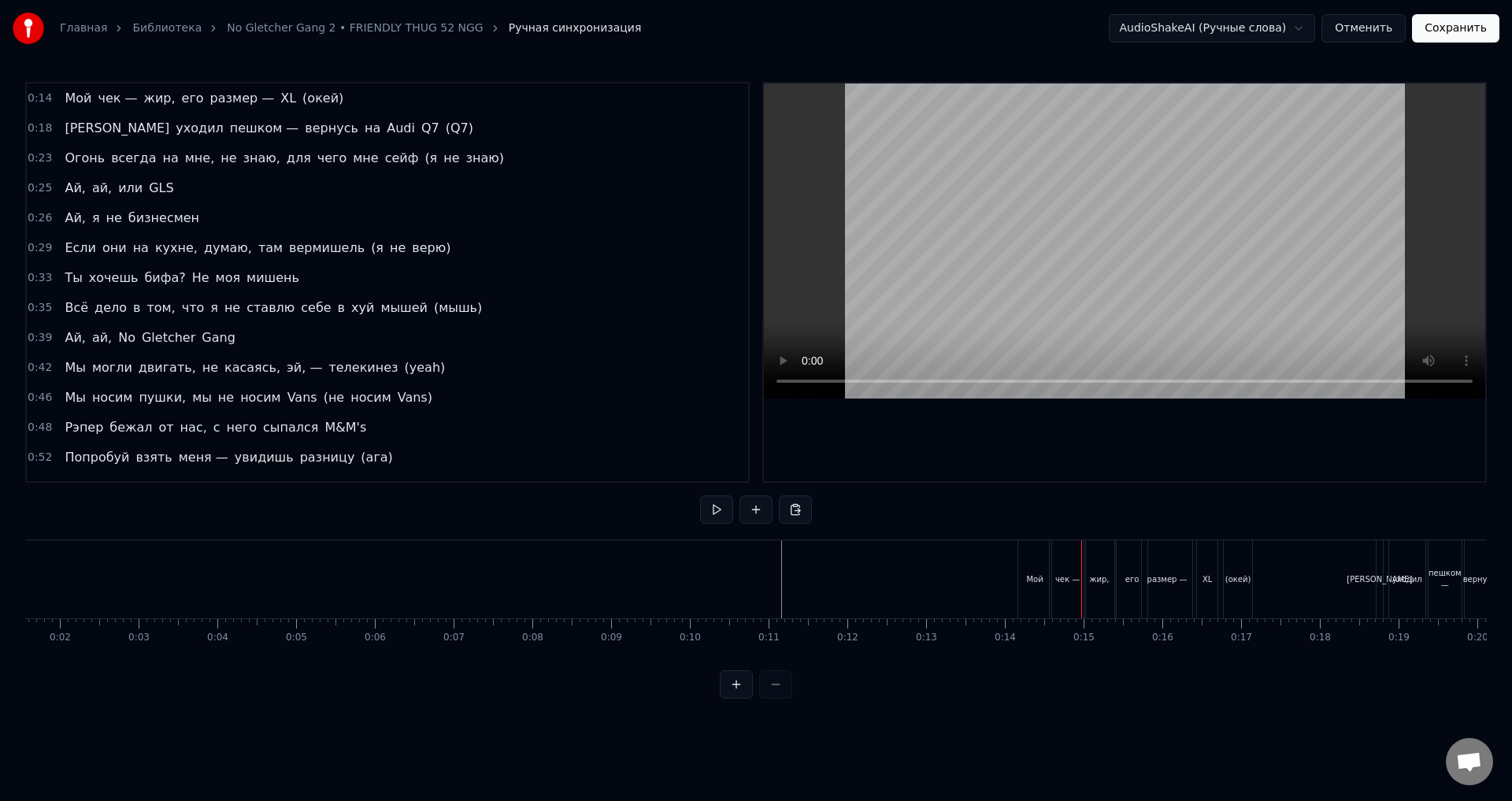
click at [724, 691] on button at bounding box center [737, 685] width 33 height 28
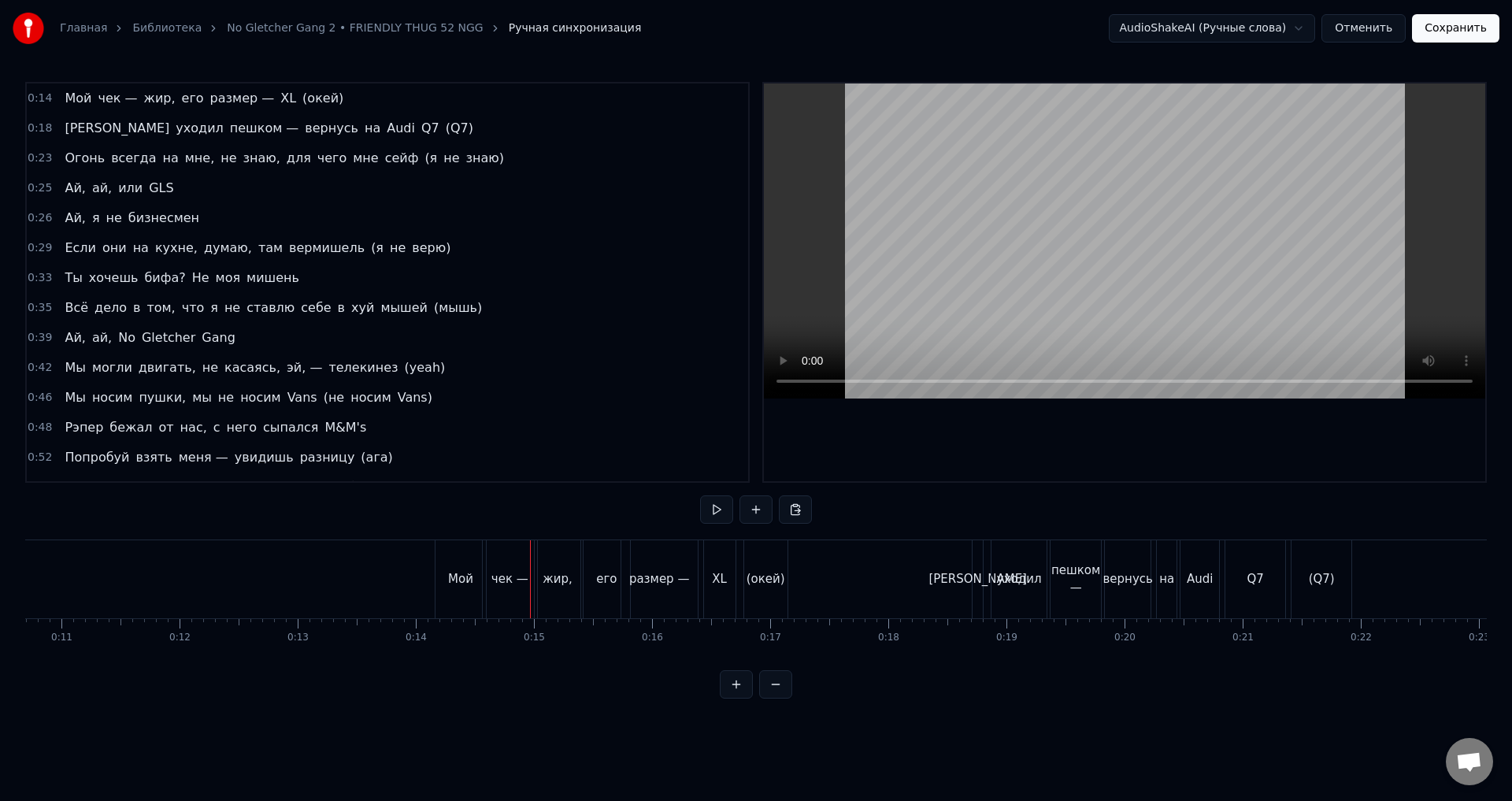
scroll to position [0, 1213]
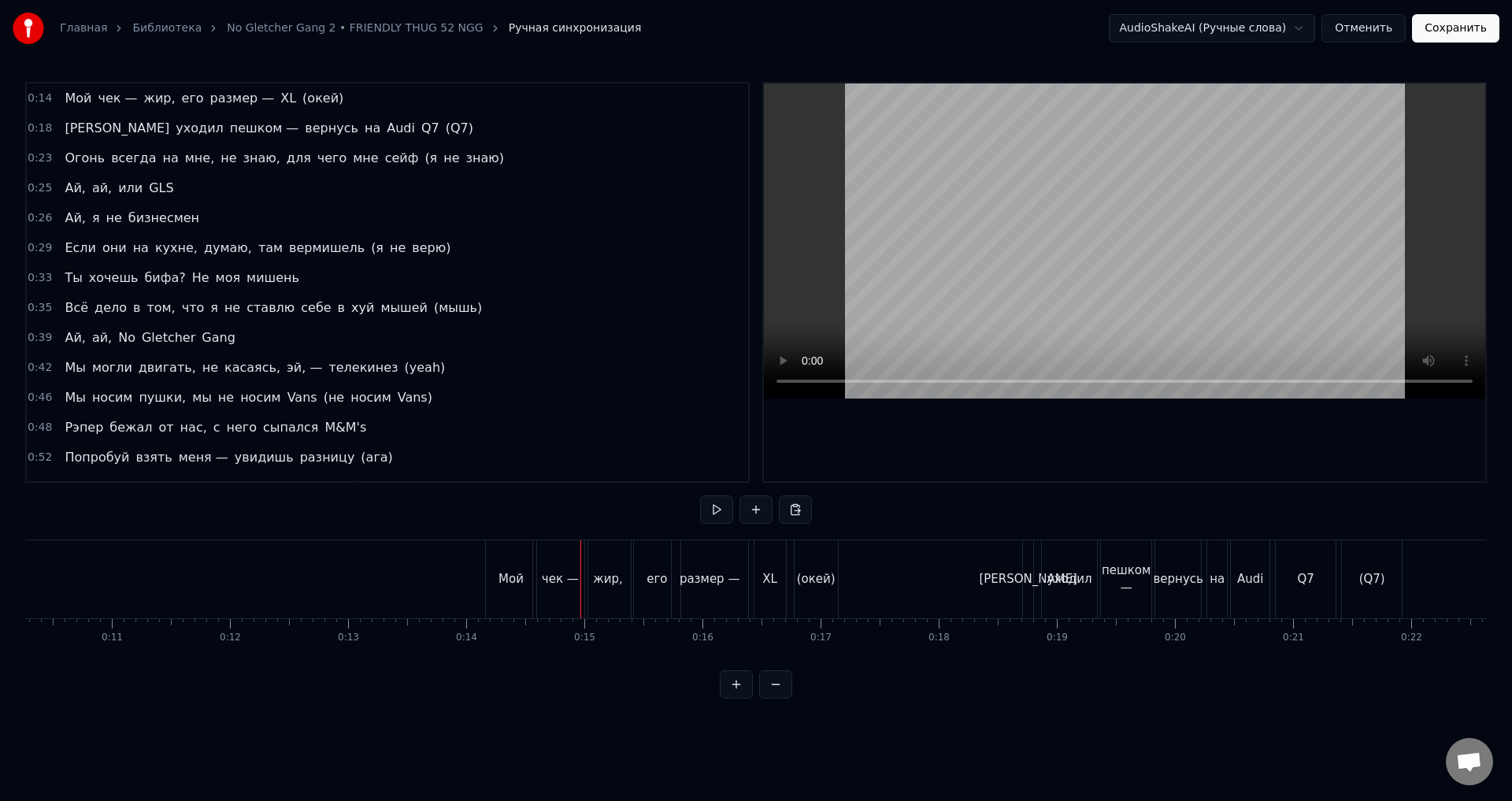
click at [508, 584] on div "Мой" at bounding box center [511, 580] width 25 height 18
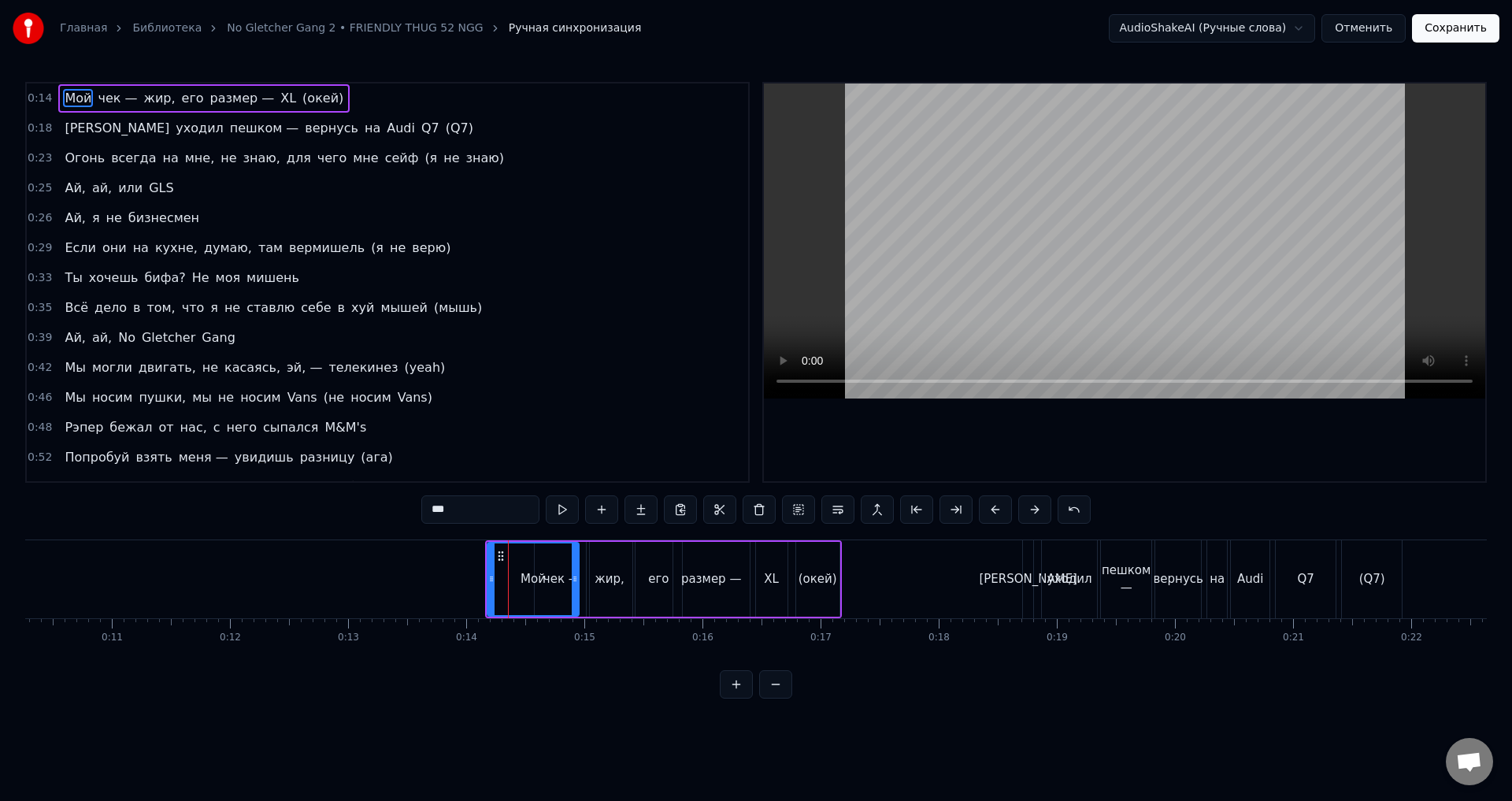
drag, startPoint x: 532, startPoint y: 586, endPoint x: 574, endPoint y: 590, distance: 42.2
click at [574, 590] on div at bounding box center [575, 580] width 7 height 71
drag, startPoint x: 492, startPoint y: 583, endPoint x: 508, endPoint y: 586, distance: 16.3
click at [504, 586] on div at bounding box center [502, 580] width 7 height 71
click at [738, 699] on button at bounding box center [737, 685] width 33 height 28
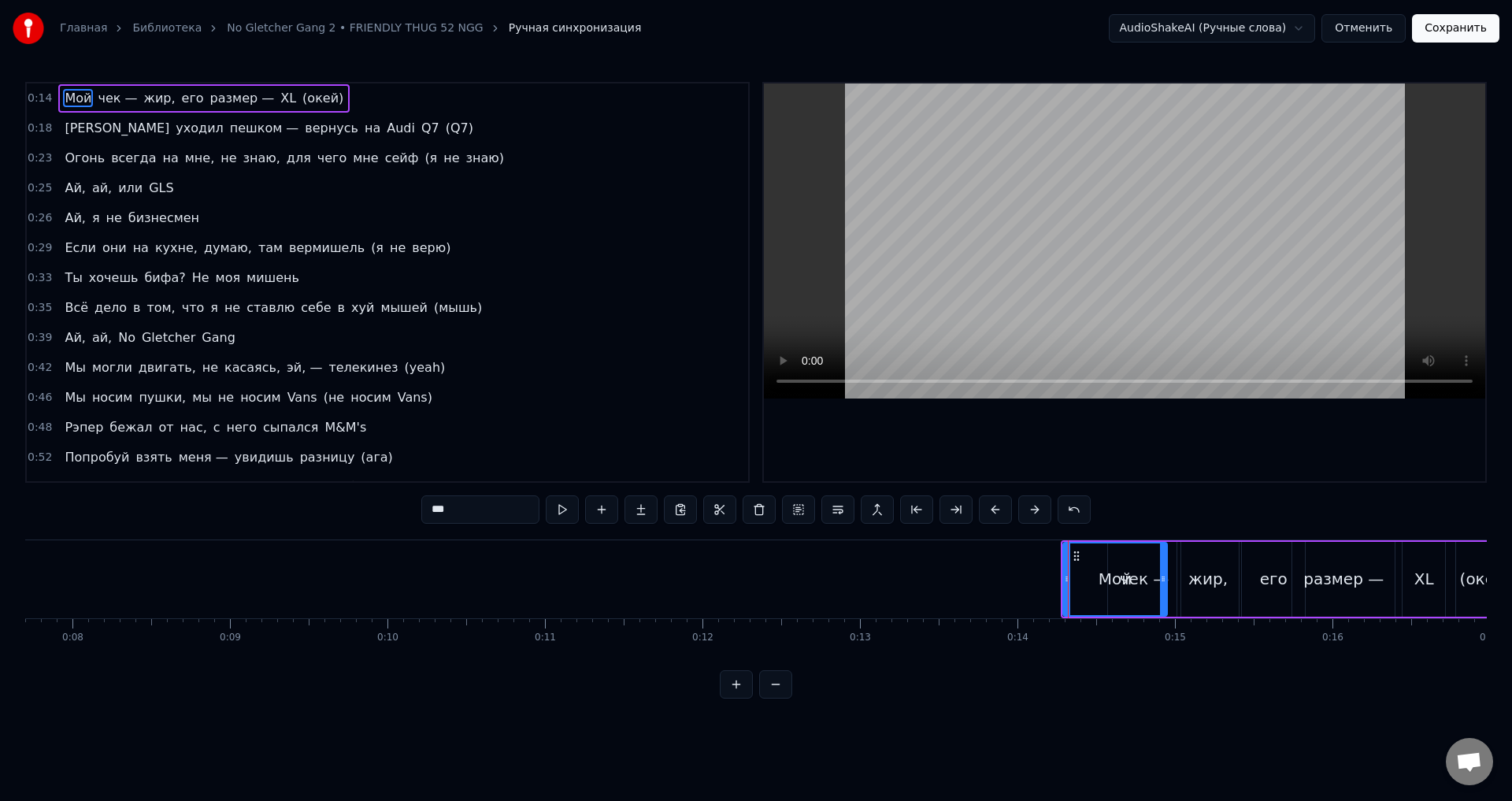
click at [1063, 579] on div "Мой" at bounding box center [1116, 580] width 106 height 75
click at [1064, 580] on icon at bounding box center [1068, 579] width 7 height 12
drag, startPoint x: 1124, startPoint y: 577, endPoint x: 1107, endPoint y: 578, distance: 17.0
click at [1112, 578] on div "Мой" at bounding box center [1116, 579] width 34 height 24
drag, startPoint x: 1065, startPoint y: 580, endPoint x: 978, endPoint y: 584, distance: 87.1
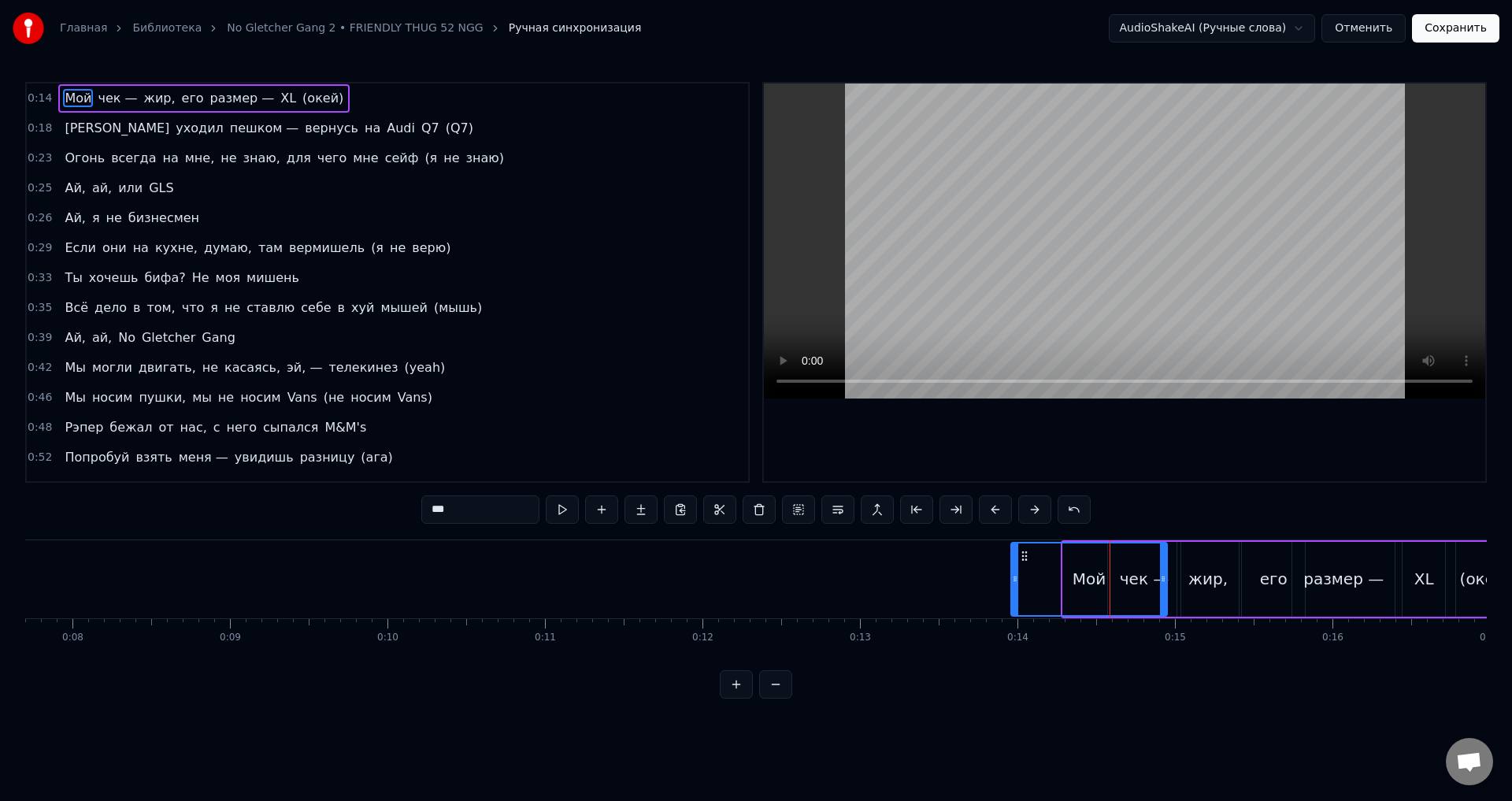
click at [1012, 584] on icon at bounding box center [1015, 579] width 7 height 12
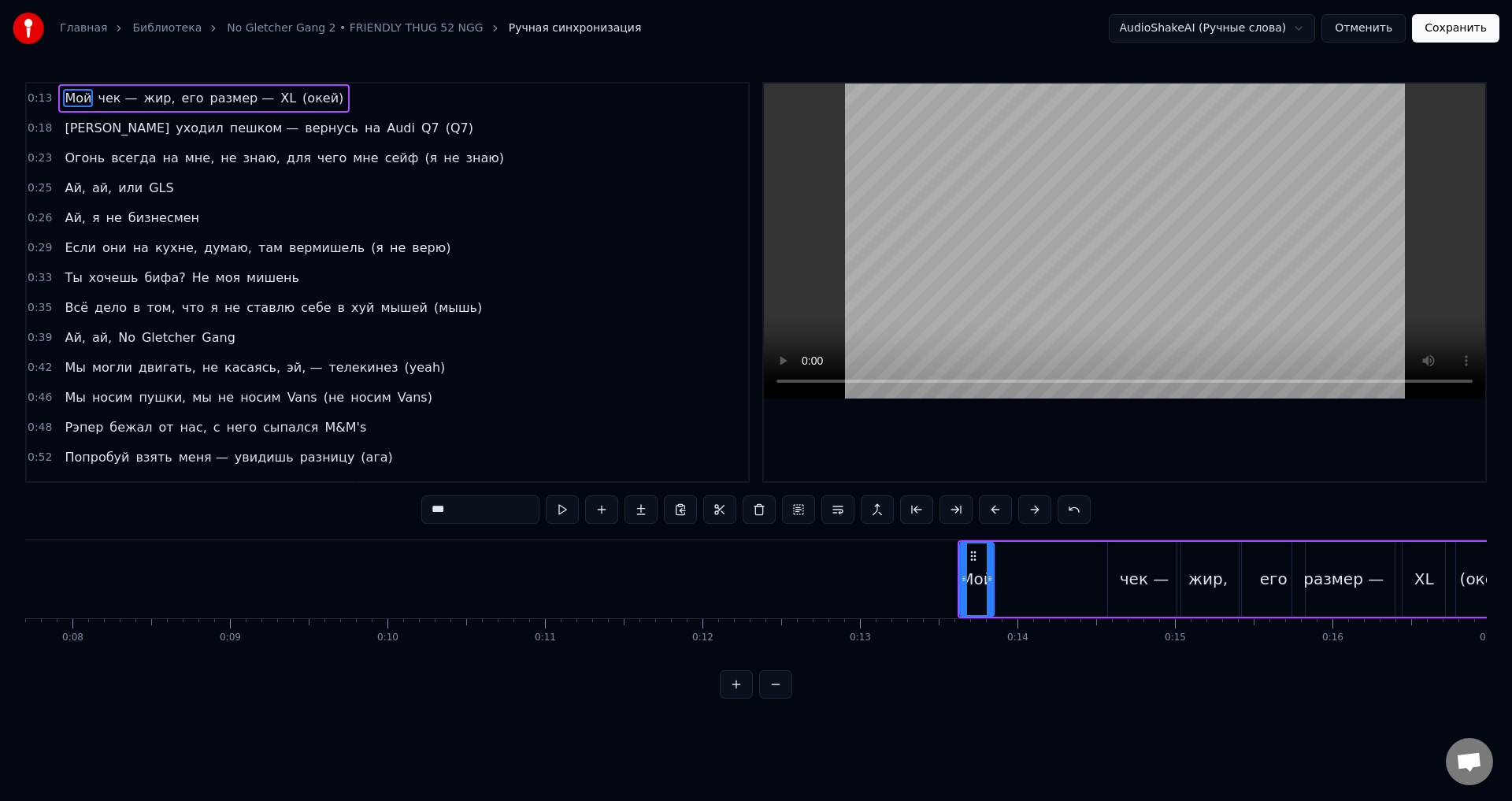
drag, startPoint x: 1165, startPoint y: 592, endPoint x: 1001, endPoint y: 595, distance: 164.0
click at [993, 593] on div at bounding box center [991, 580] width 7 height 71
click at [1207, 590] on div "жир," at bounding box center [1209, 579] width 40 height 24
type input "****"
click at [1060, 568] on div "Мой чек — жир, его размер — XL (окей)" at bounding box center [1238, 580] width 560 height 78
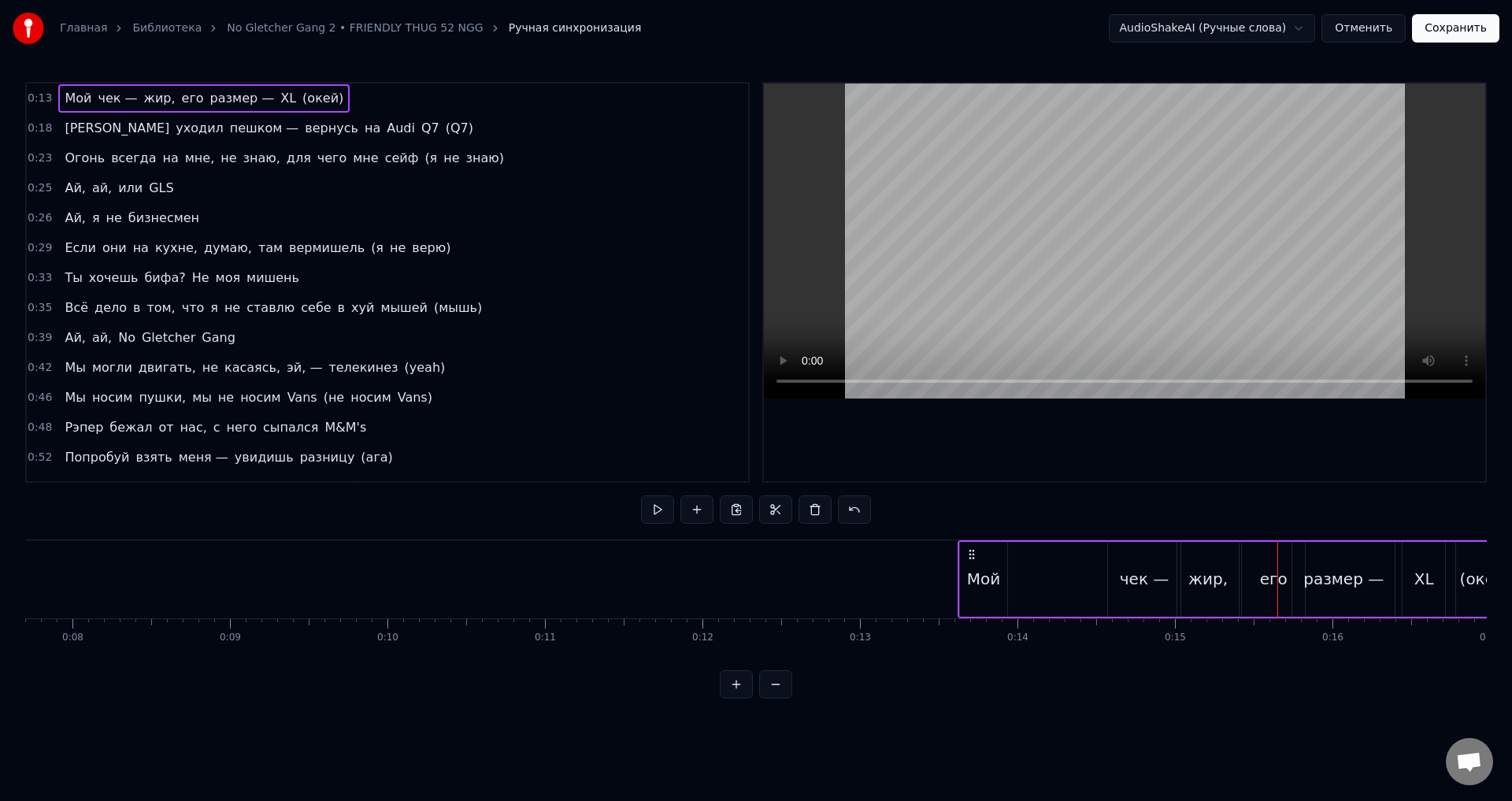
click at [1215, 586] on div "жир," at bounding box center [1209, 579] width 40 height 24
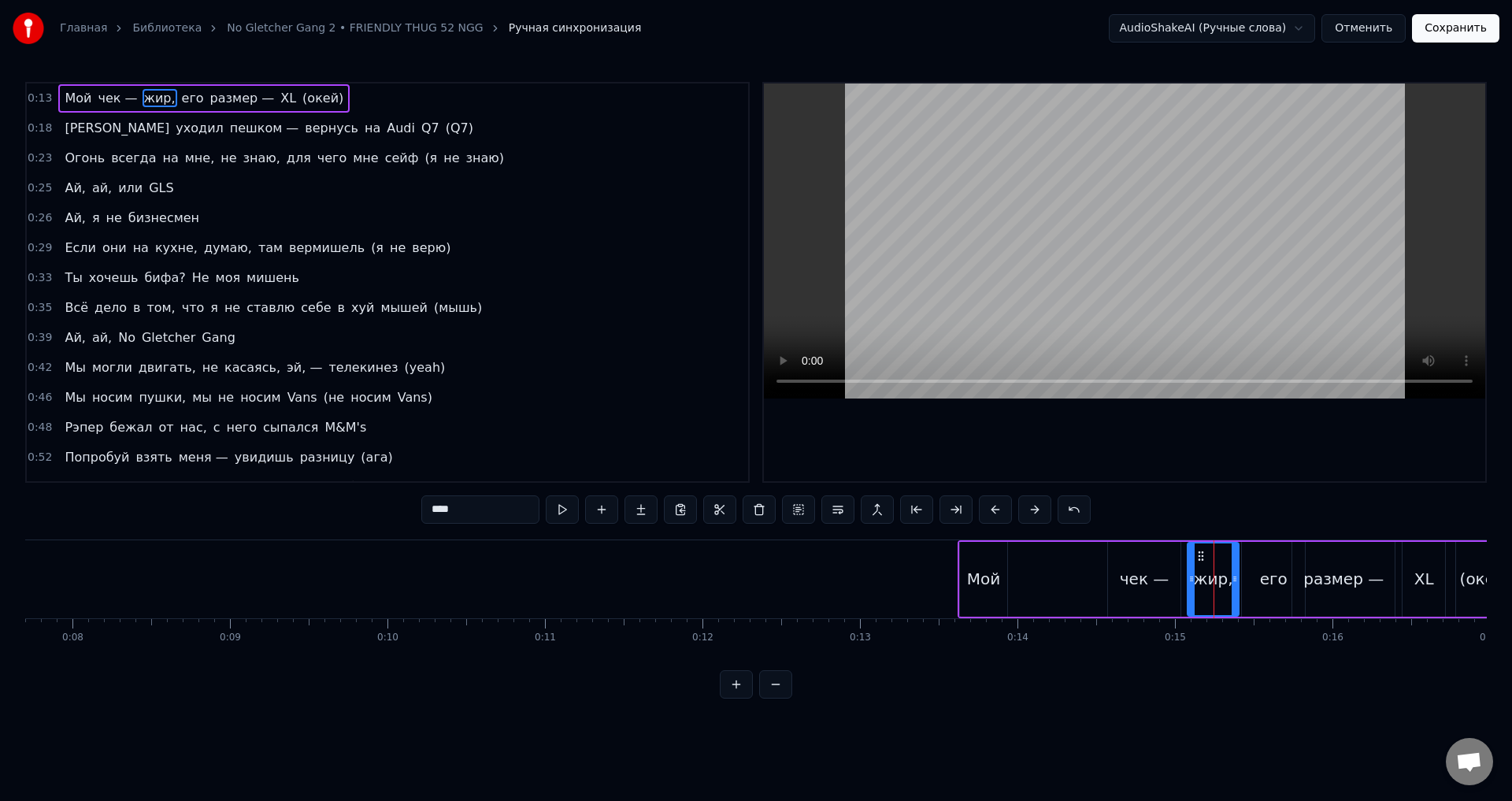
drag, startPoint x: 1182, startPoint y: 582, endPoint x: 1195, endPoint y: 584, distance: 13.2
click at [1195, 584] on icon at bounding box center [1192, 579] width 7 height 12
click at [1133, 529] on div "0:13 Мой чек — жир, его размер — XL (окей) 0:18 Я уходил пешком — вернусь на Au…" at bounding box center [756, 391] width 1462 height 617
click at [1072, 548] on div "Мой чек — жир, его размер — XL (окей)" at bounding box center [1238, 580] width 560 height 78
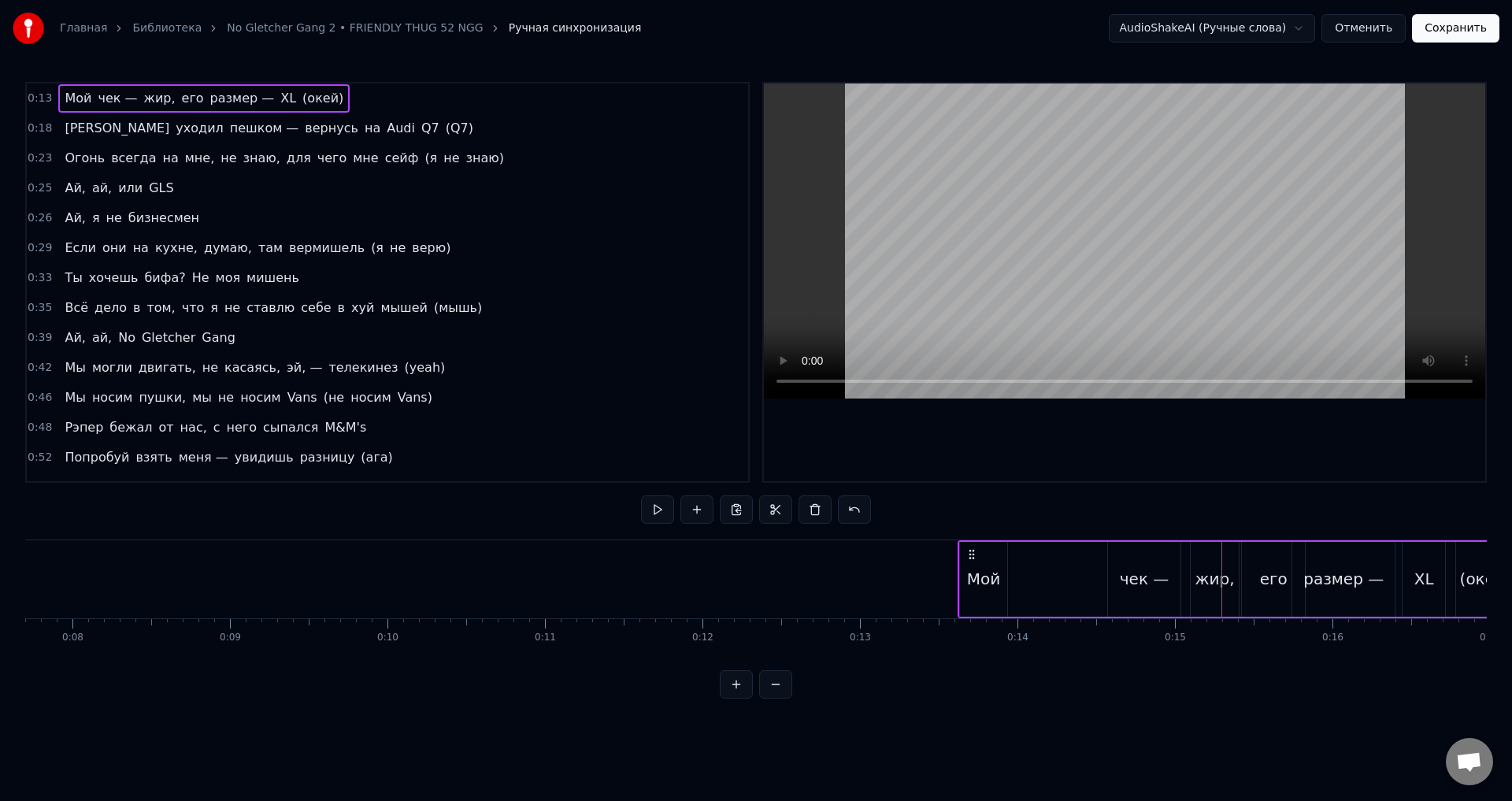
click at [1211, 579] on div "жир," at bounding box center [1215, 579] width 40 height 24
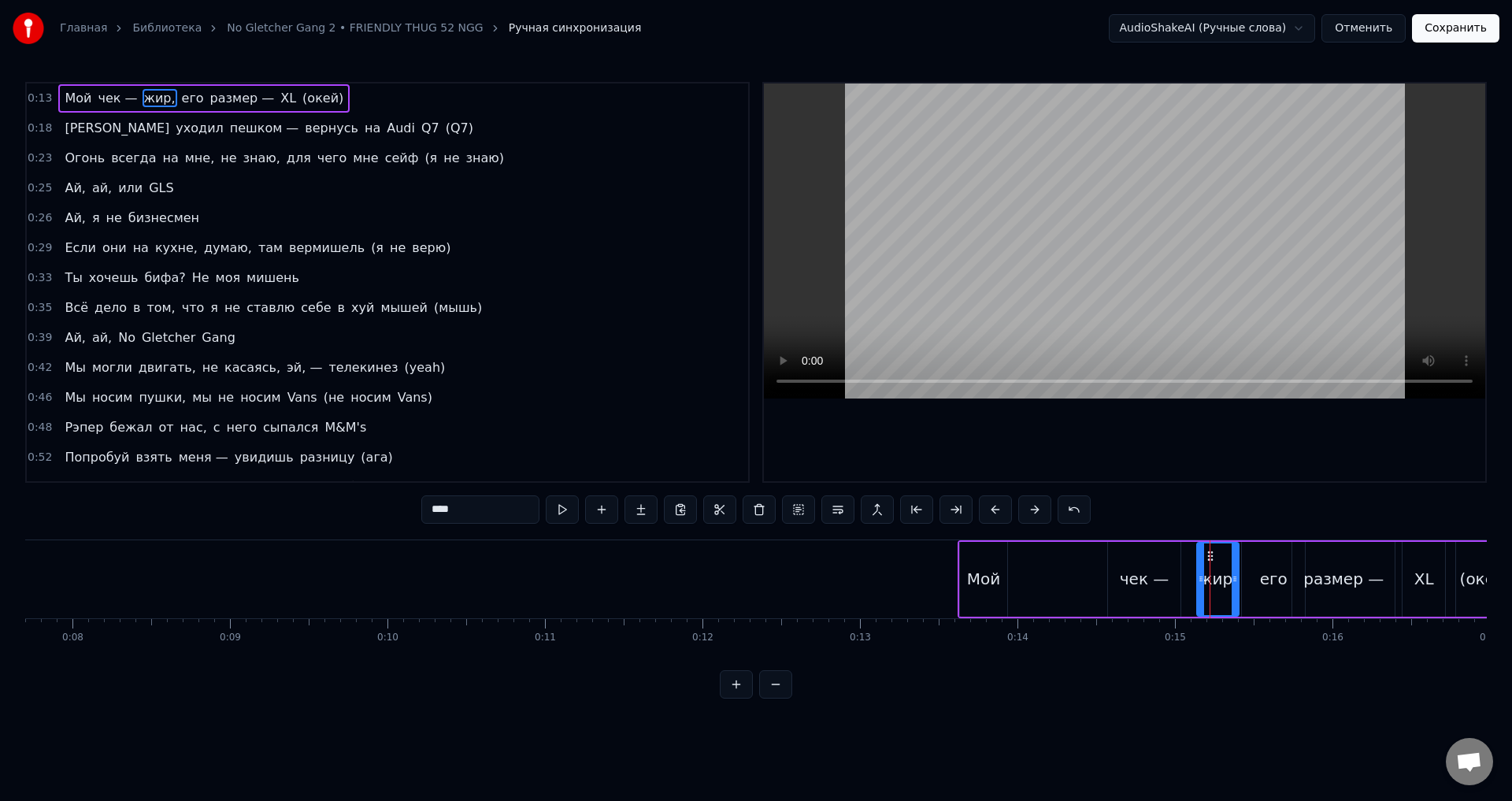
click at [1203, 582] on icon at bounding box center [1201, 579] width 7 height 12
drag, startPoint x: 1232, startPoint y: 586, endPoint x: 1240, endPoint y: 585, distance: 8.1
click at [1240, 585] on div at bounding box center [1243, 580] width 7 height 71
click at [1186, 553] on div "Мой чек — жир, его размер — XL (окей)" at bounding box center [1238, 580] width 560 height 78
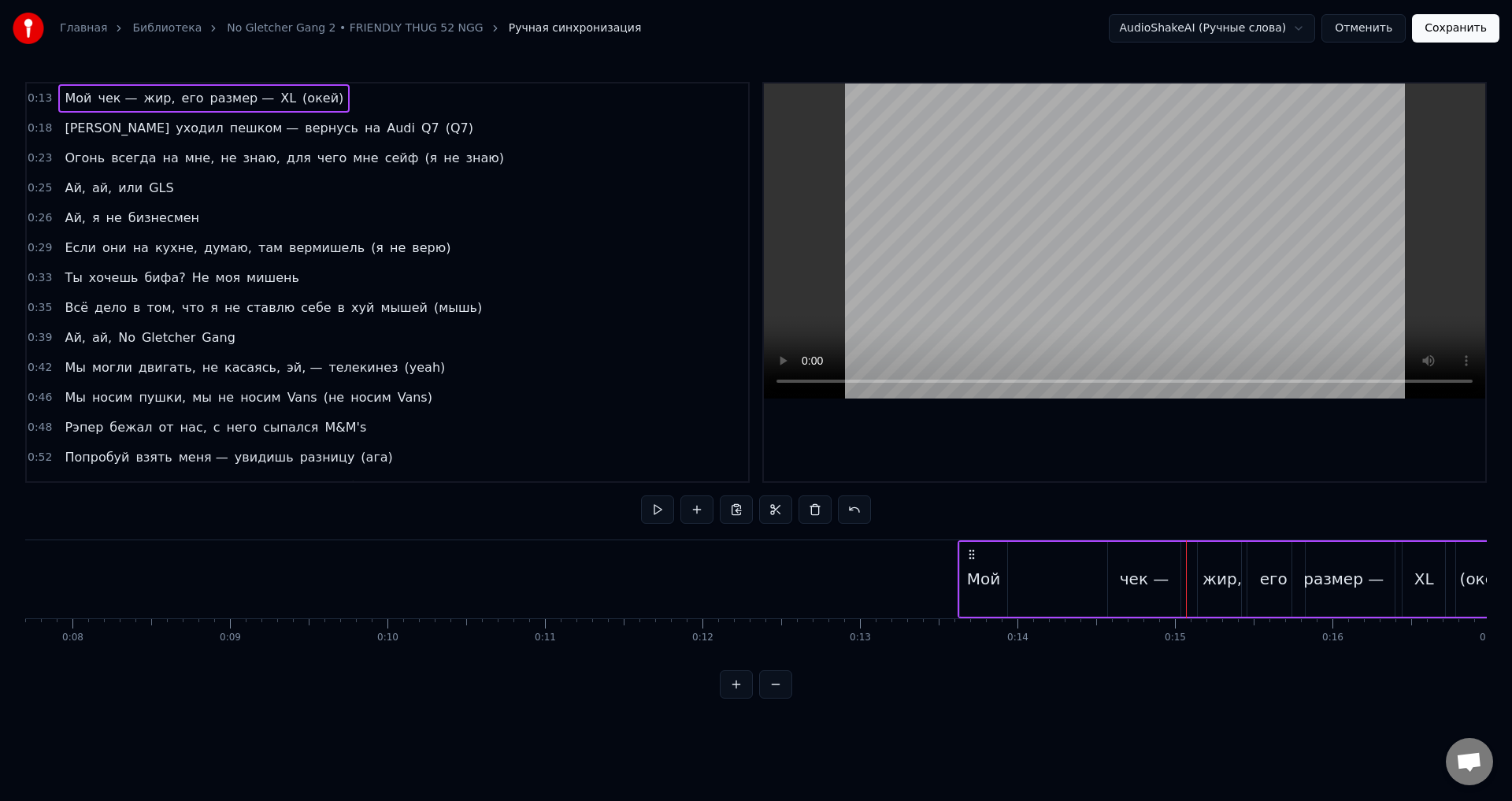
click at [1145, 561] on div "чек —" at bounding box center [1144, 580] width 72 height 75
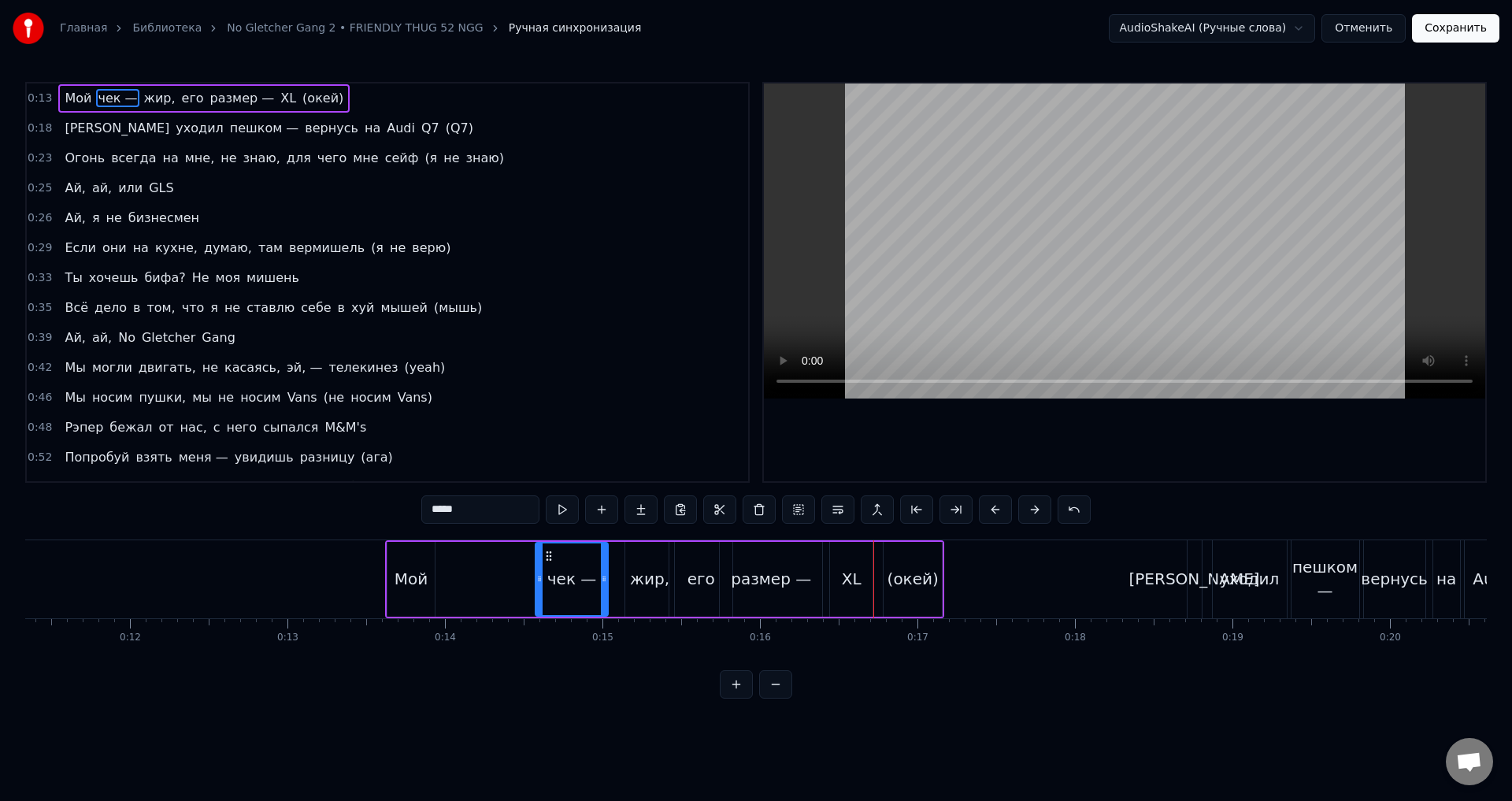
scroll to position [0, 1774]
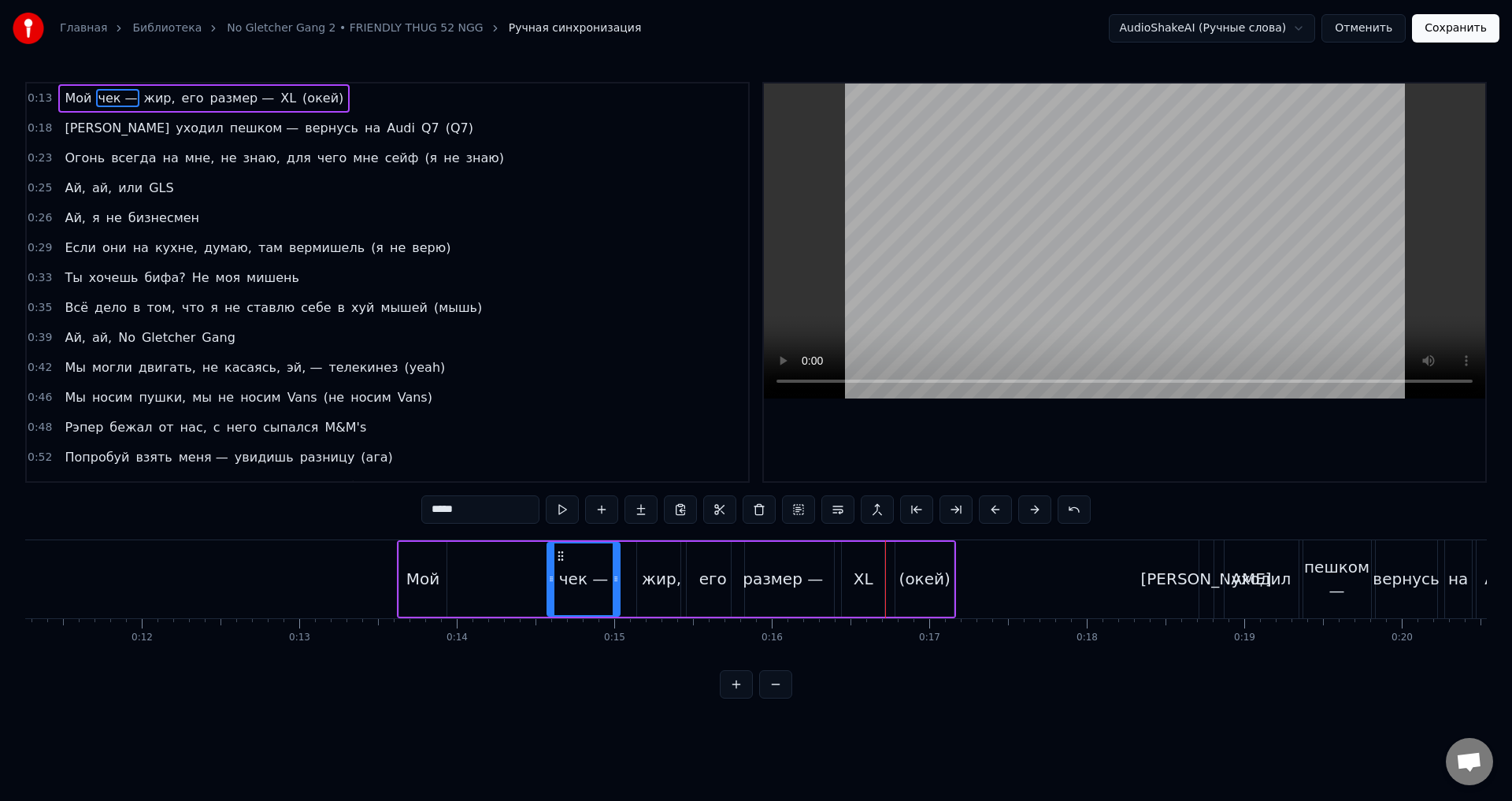
click at [420, 578] on div "Мой" at bounding box center [423, 579] width 34 height 24
type input "***"
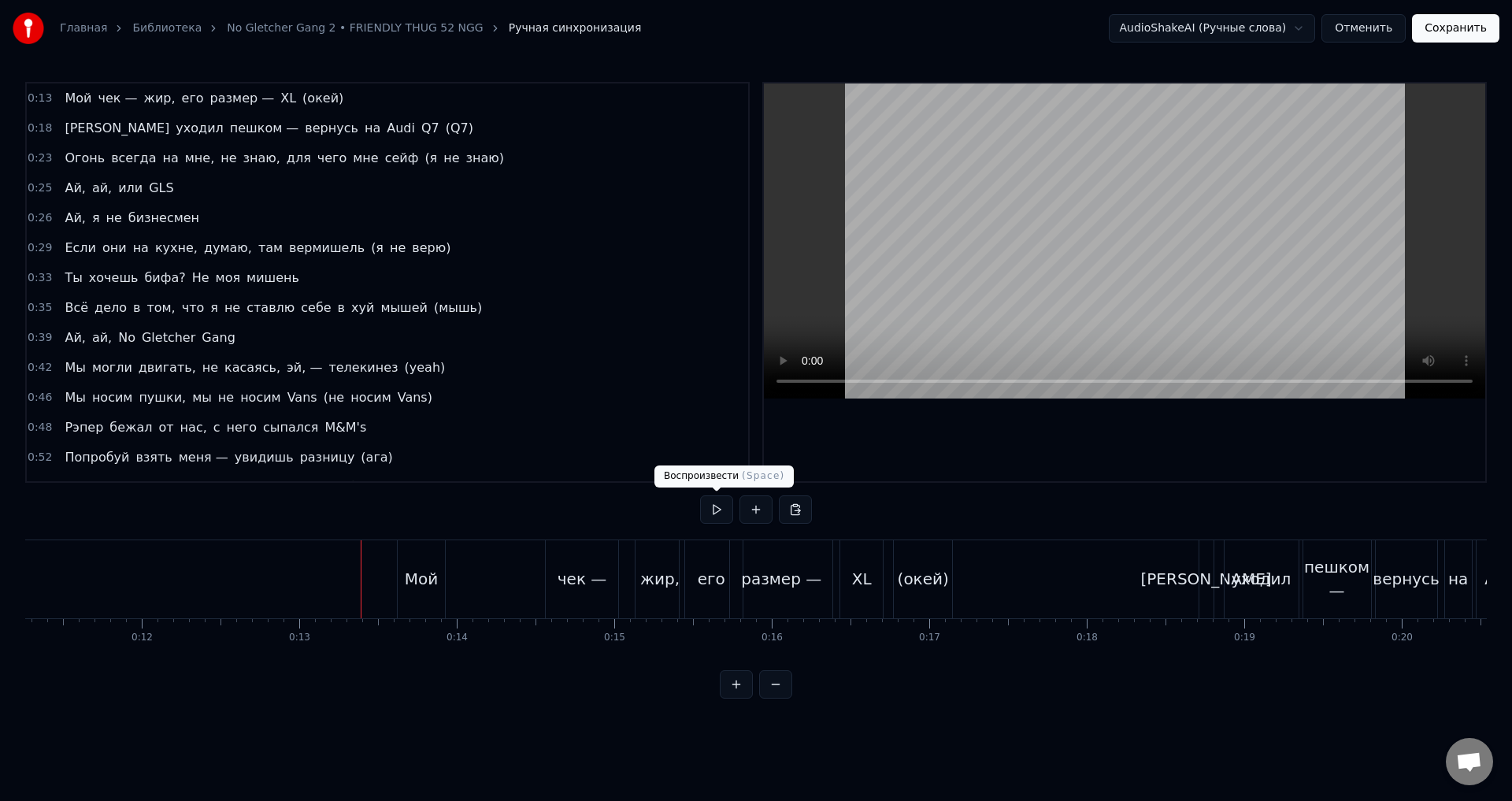
click at [720, 512] on button at bounding box center [717, 510] width 33 height 28
click at [742, 514] on button at bounding box center [756, 510] width 33 height 28
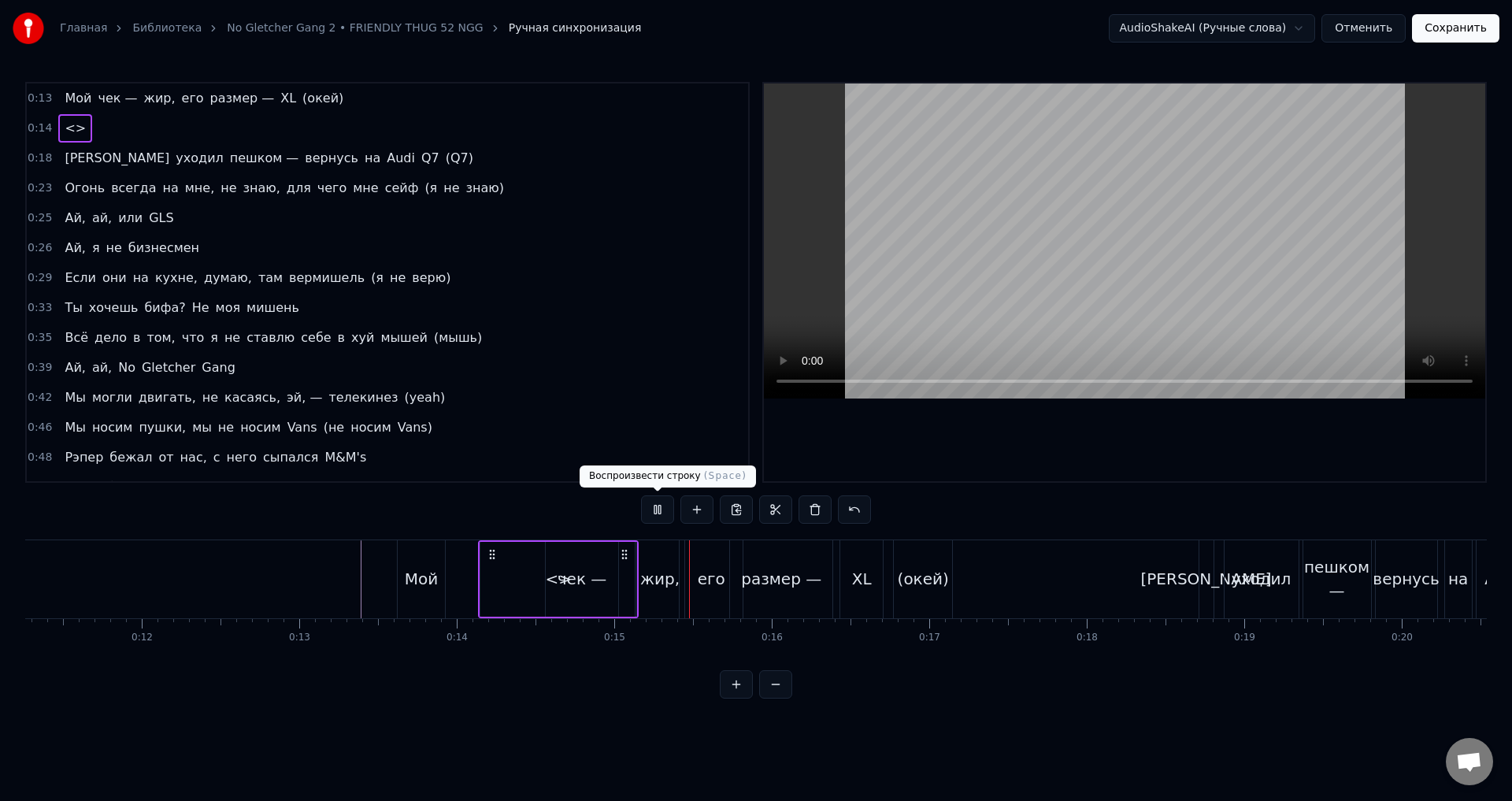
drag, startPoint x: 658, startPoint y: 514, endPoint x: 521, endPoint y: 561, distance: 144.8
click at [657, 514] on button at bounding box center [657, 510] width 33 height 28
click at [409, 566] on div "Мой" at bounding box center [422, 580] width 48 height 78
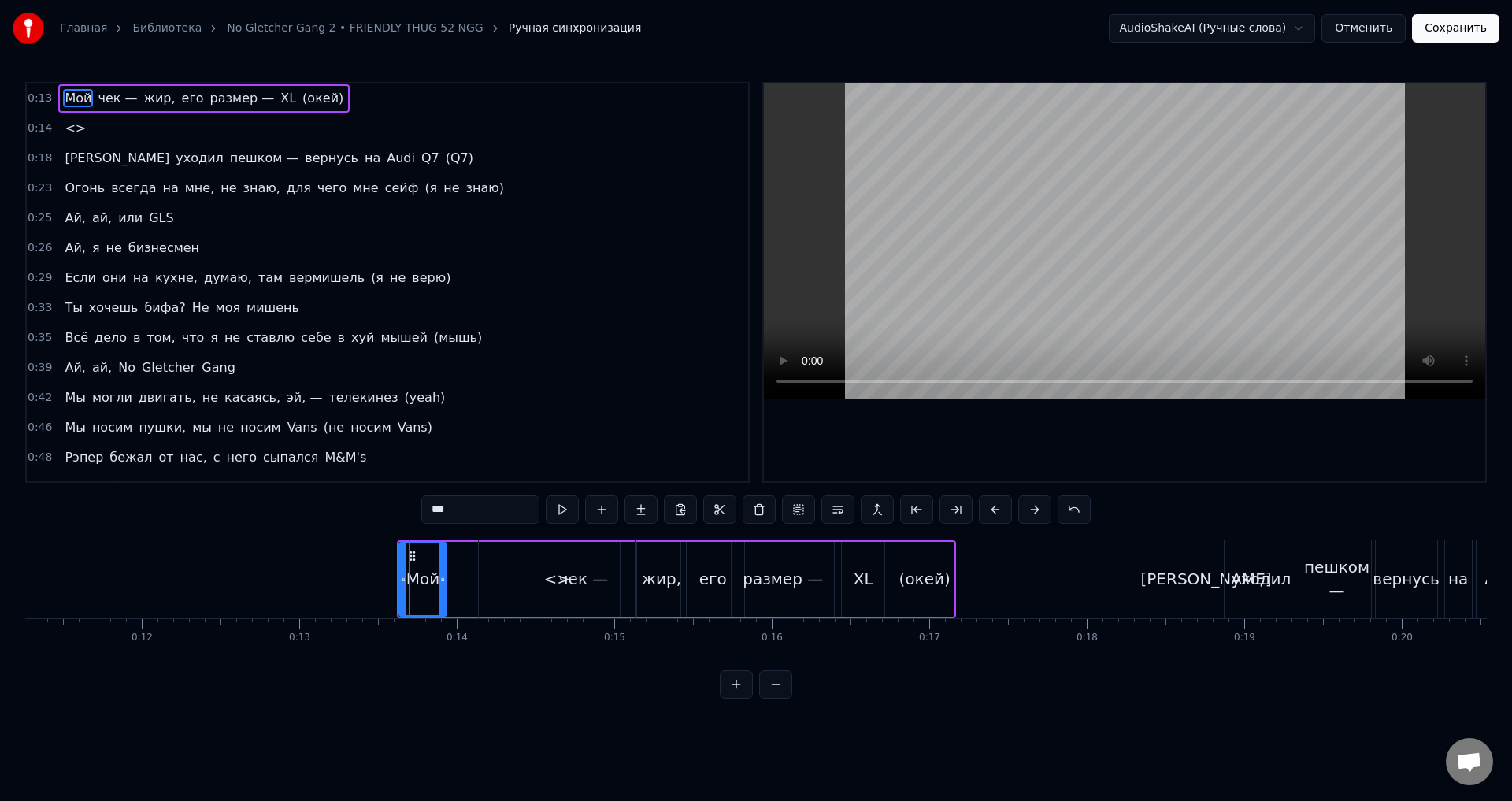
click at [533, 583] on div "<>" at bounding box center [557, 580] width 156 height 78
type input "**"
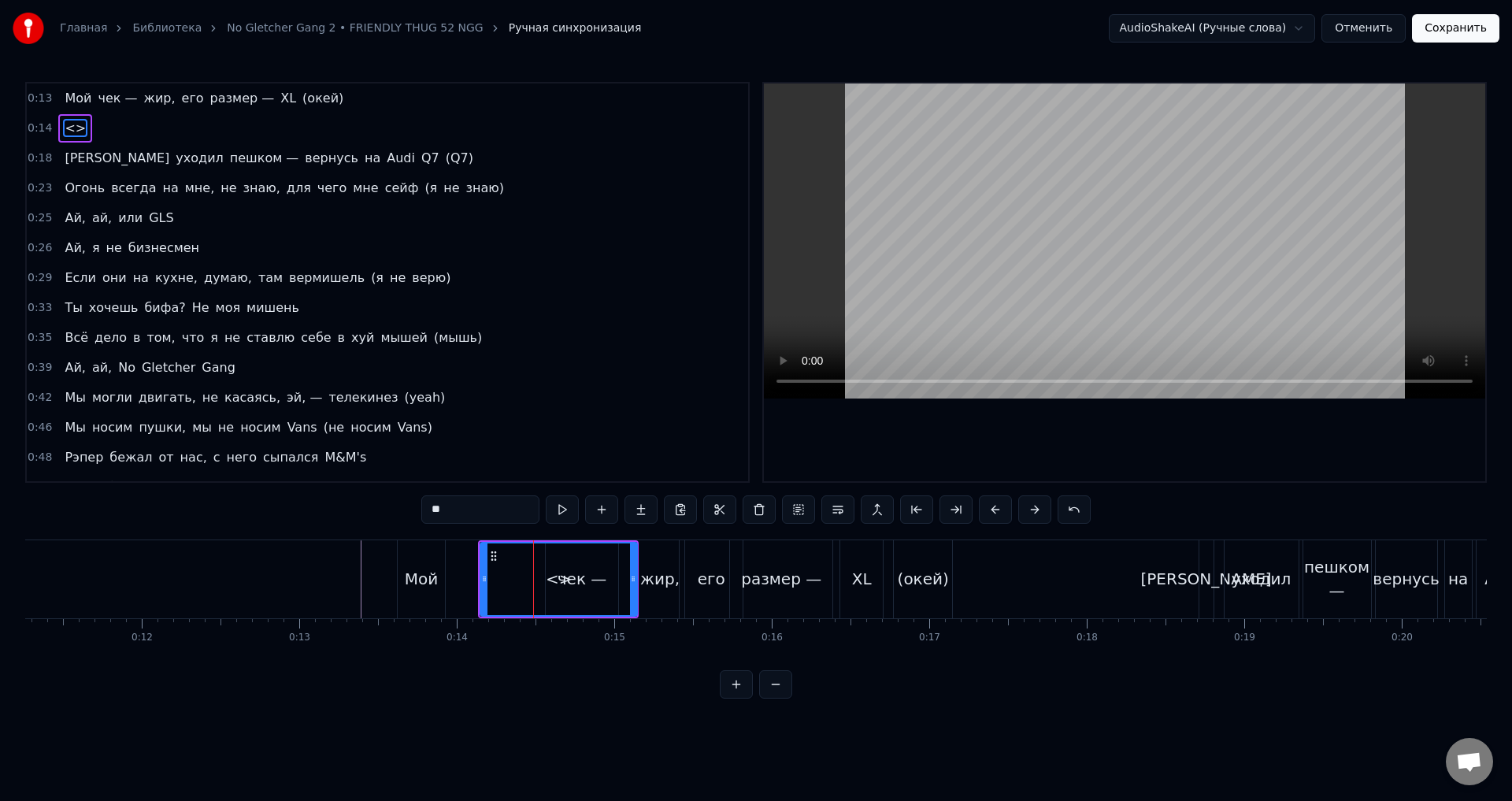
click at [633, 597] on div at bounding box center [633, 580] width 7 height 71
click at [609, 566] on div "<>" at bounding box center [559, 580] width 155 height 71
click at [476, 565] on div "Мой чек — жир, его размер — XL (окей)" at bounding box center [677, 580] width 560 height 78
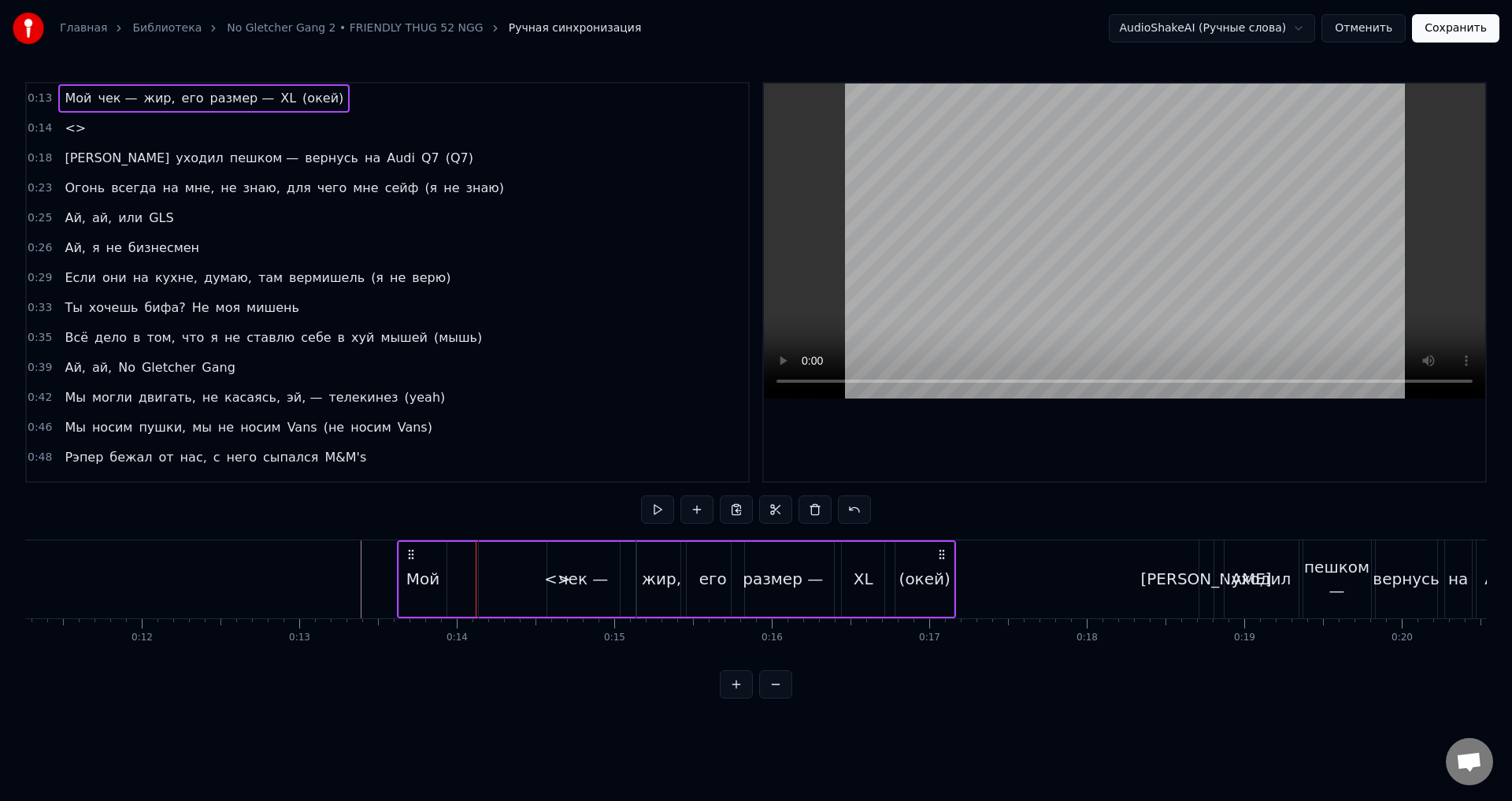
click at [579, 566] on div "<>" at bounding box center [557, 580] width 157 height 78
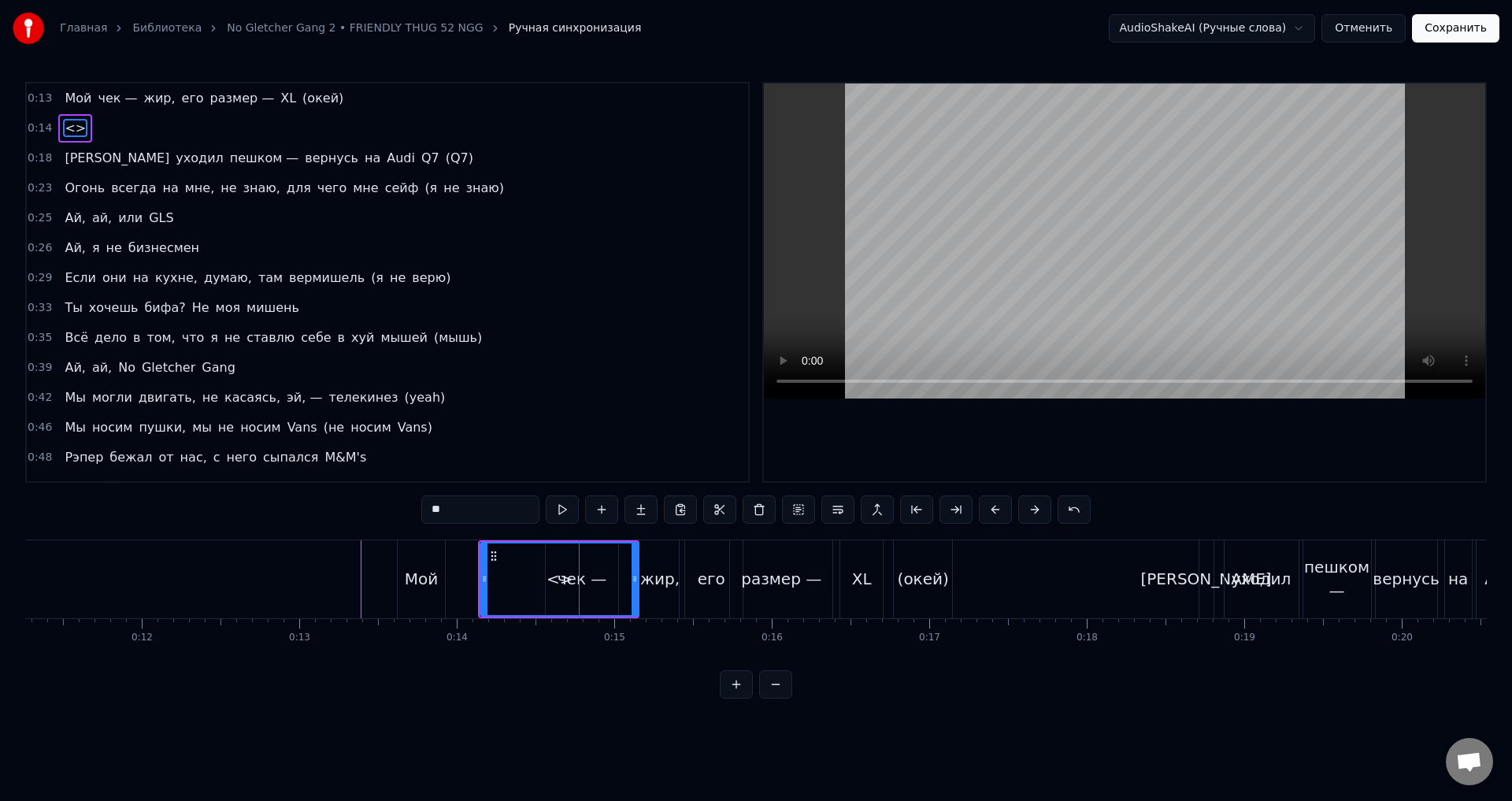
drag, startPoint x: 628, startPoint y: 585, endPoint x: 637, endPoint y: 590, distance: 10.3
click at [637, 590] on div at bounding box center [635, 580] width 7 height 71
click at [417, 559] on div "Мой" at bounding box center [422, 580] width 48 height 78
type input "***"
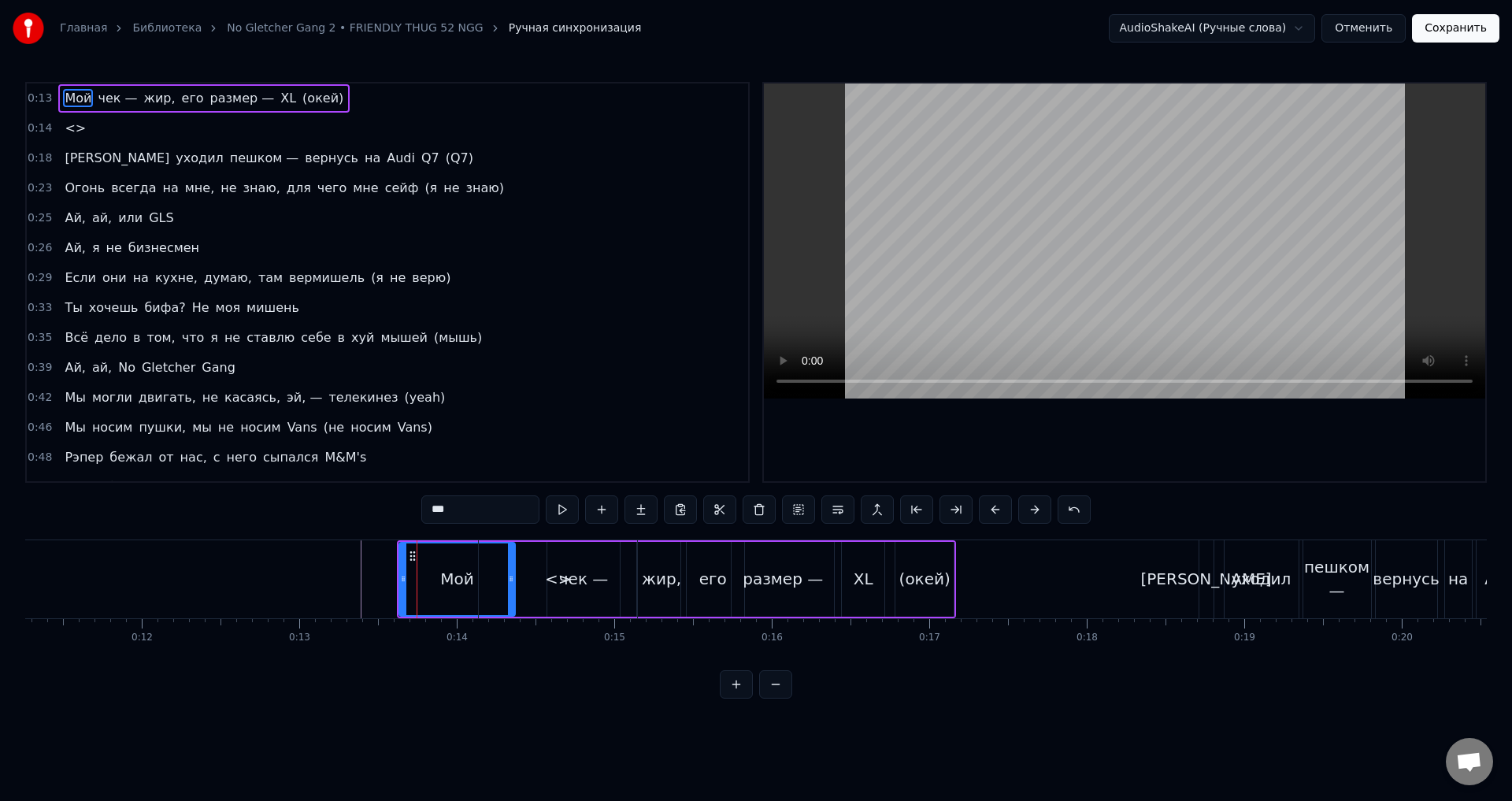
drag, startPoint x: 444, startPoint y: 575, endPoint x: 513, endPoint y: 583, distance: 69.5
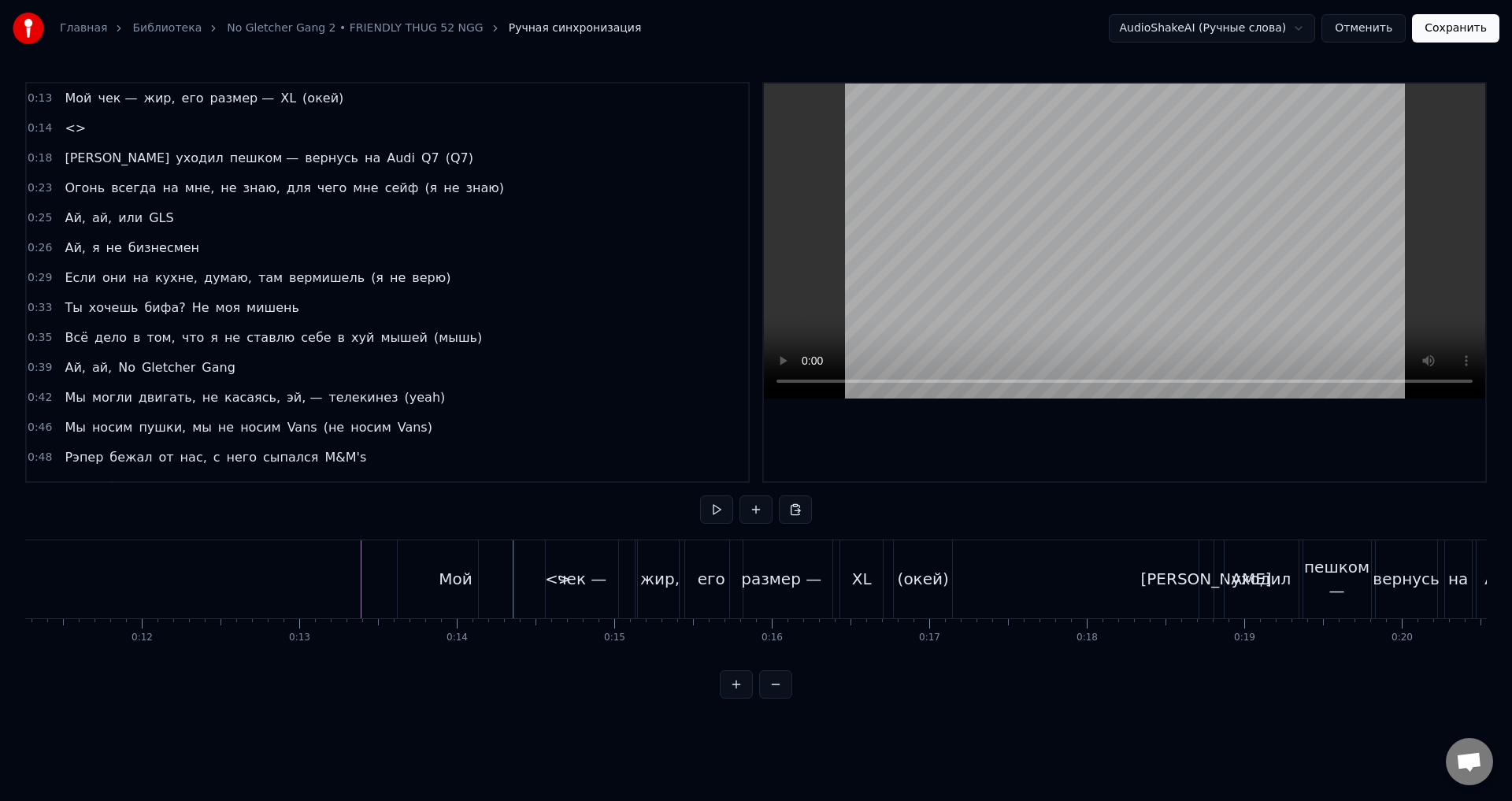
click at [399, 578] on div "Мой" at bounding box center [456, 580] width 117 height 78
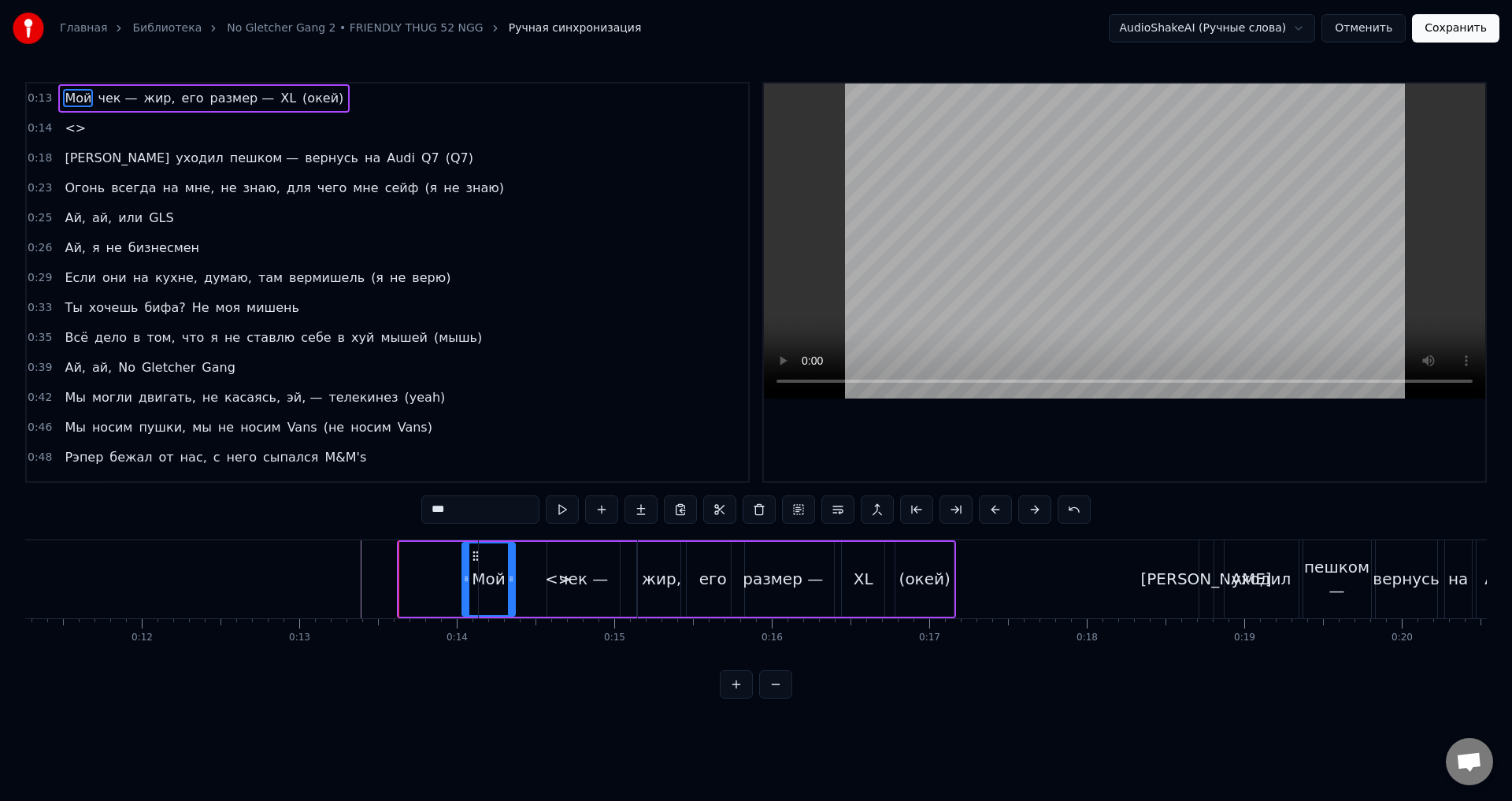
drag, startPoint x: 412, startPoint y: 584, endPoint x: 468, endPoint y: 594, distance: 56.9
click at [468, 594] on div at bounding box center [467, 580] width 7 height 71
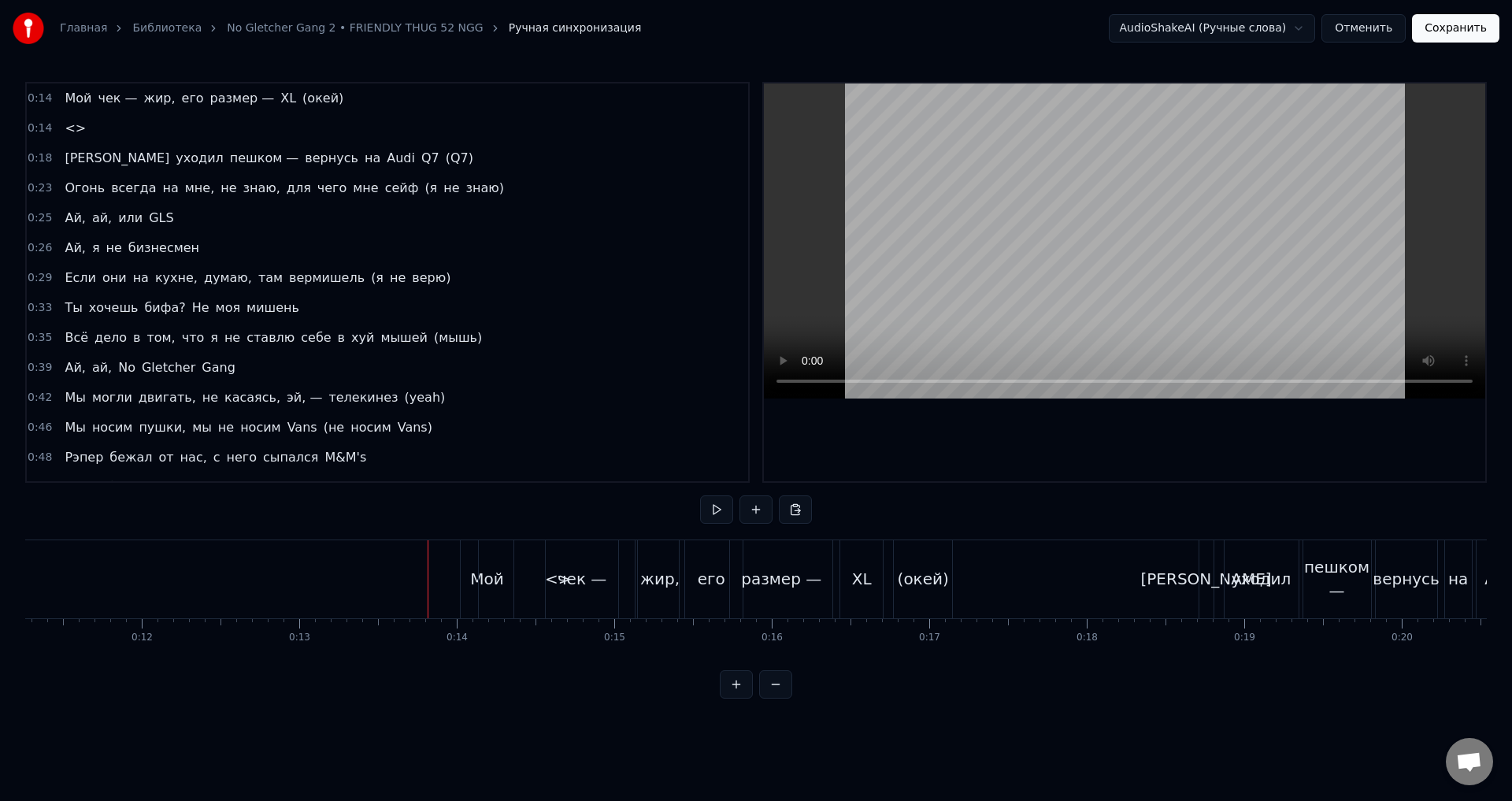
click at [715, 520] on button at bounding box center [717, 510] width 33 height 28
click at [715, 522] on button at bounding box center [717, 510] width 33 height 28
click at [468, 556] on div "Мой" at bounding box center [487, 580] width 54 height 78
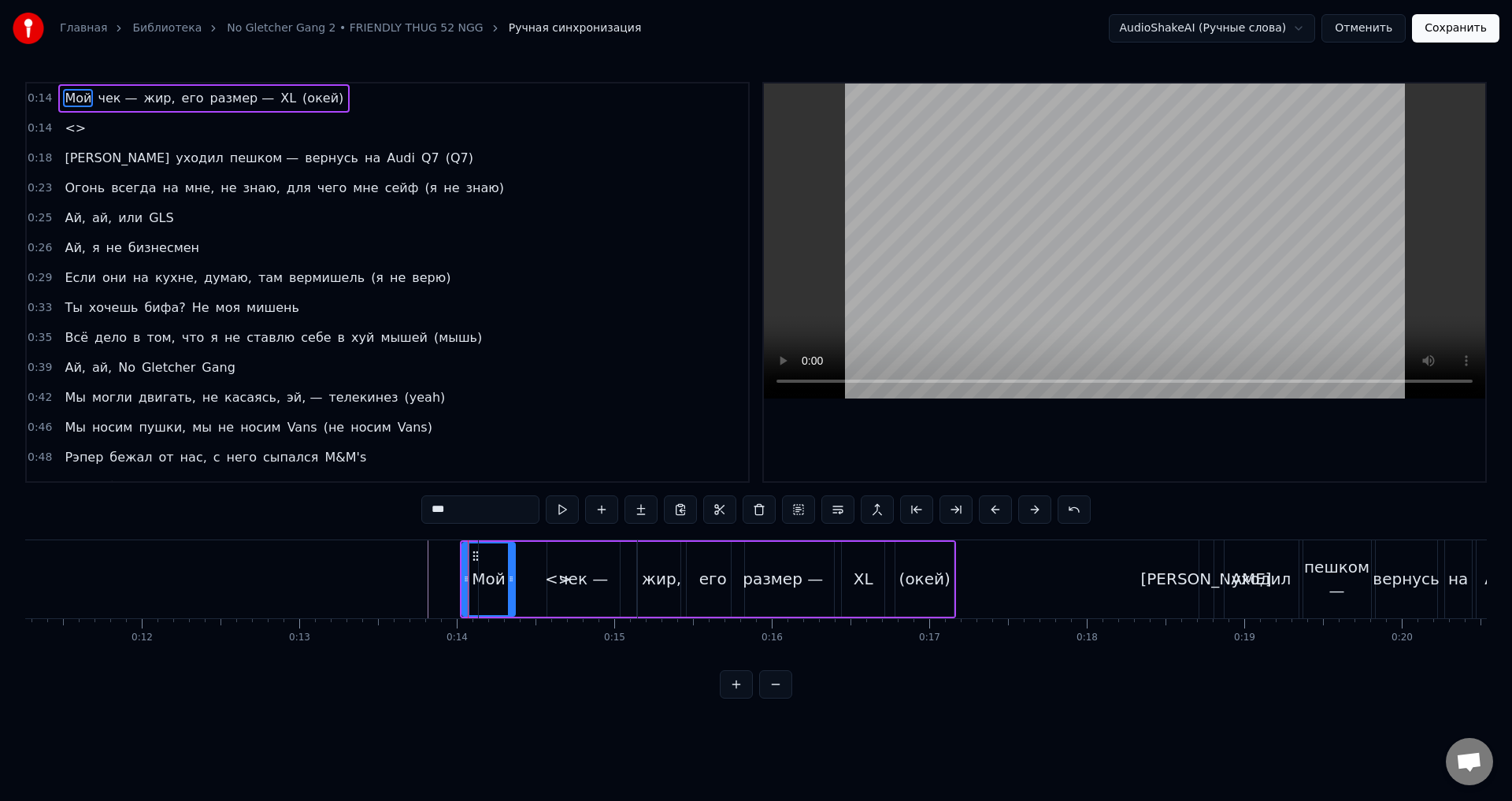
click at [482, 588] on div "<>" at bounding box center [558, 580] width 158 height 78
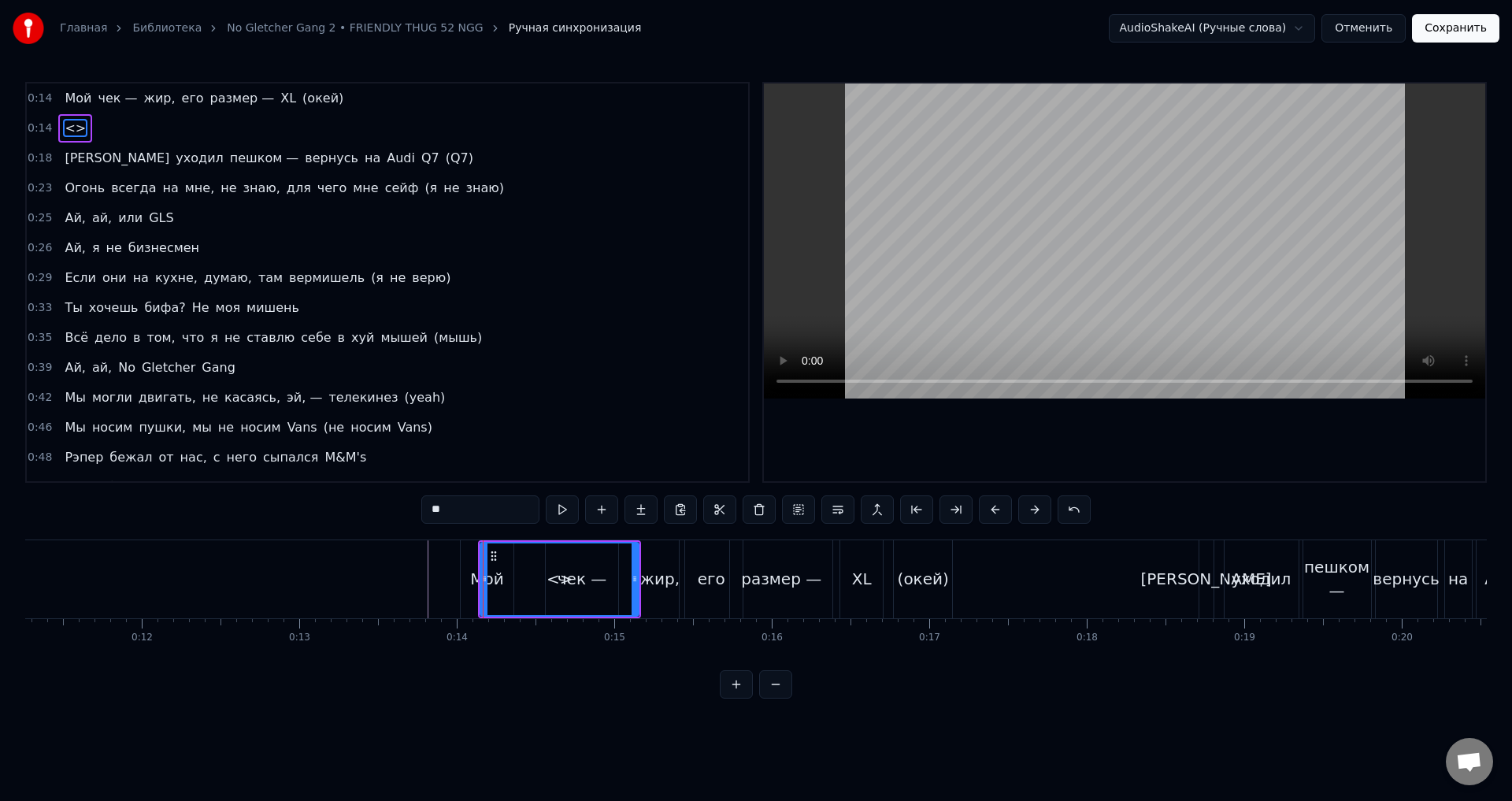
drag, startPoint x: 512, startPoint y: 589, endPoint x: 535, endPoint y: 594, distance: 23.5
click at [535, 594] on div "<>" at bounding box center [560, 580] width 157 height 71
drag, startPoint x: 637, startPoint y: 588, endPoint x: 506, endPoint y: 601, distance: 131.6
click at [506, 601] on div at bounding box center [505, 580] width 7 height 71
click at [569, 569] on div "чек —" at bounding box center [583, 579] width 50 height 24
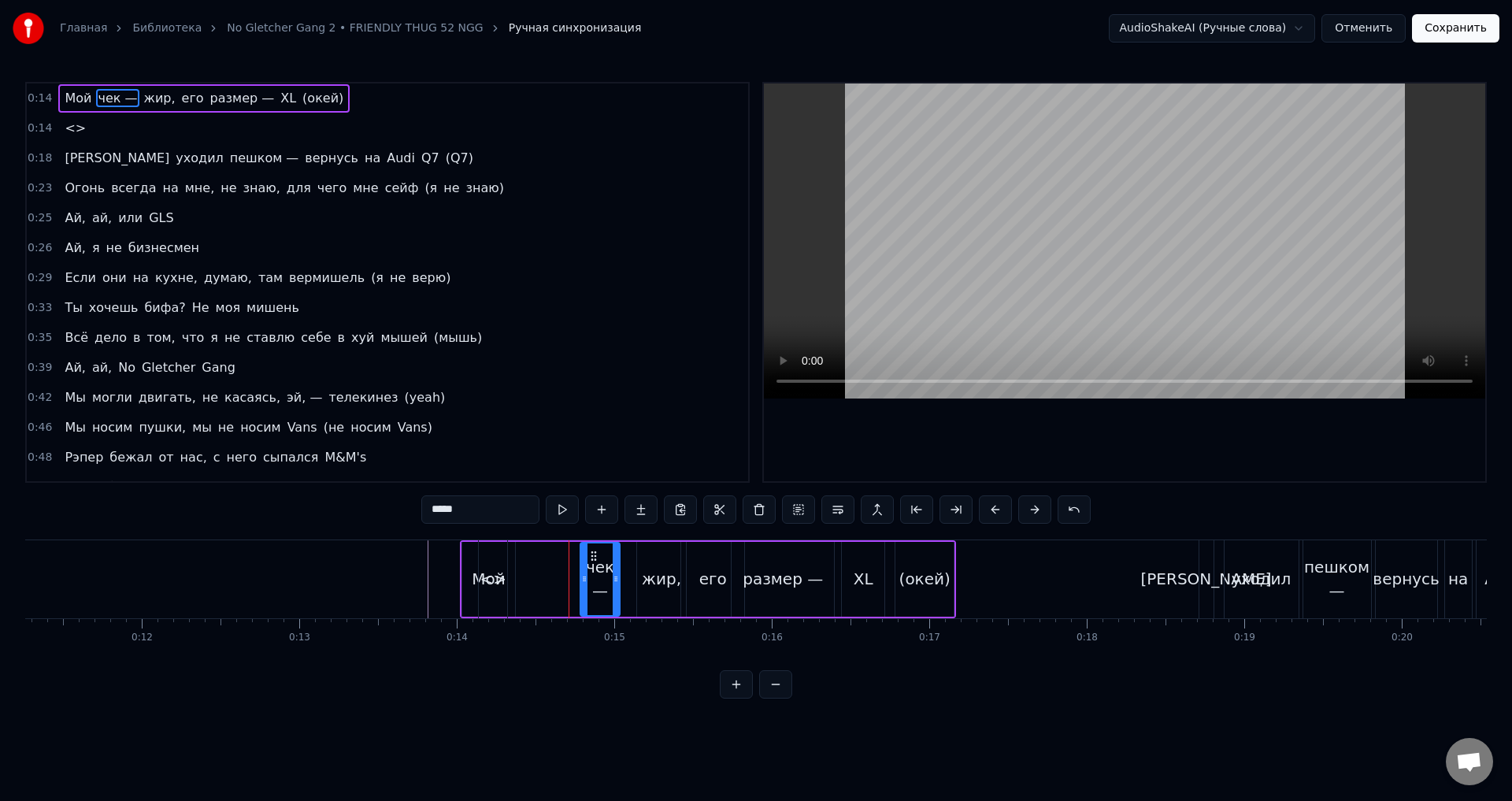
drag, startPoint x: 553, startPoint y: 581, endPoint x: 582, endPoint y: 588, distance: 29.8
click at [582, 588] on div at bounding box center [584, 580] width 7 height 71
drag, startPoint x: 617, startPoint y: 587, endPoint x: 637, endPoint y: 592, distance: 20.6
click at [637, 592] on div at bounding box center [637, 580] width 7 height 71
drag, startPoint x: 608, startPoint y: 562, endPoint x: 618, endPoint y: 566, distance: 10.8
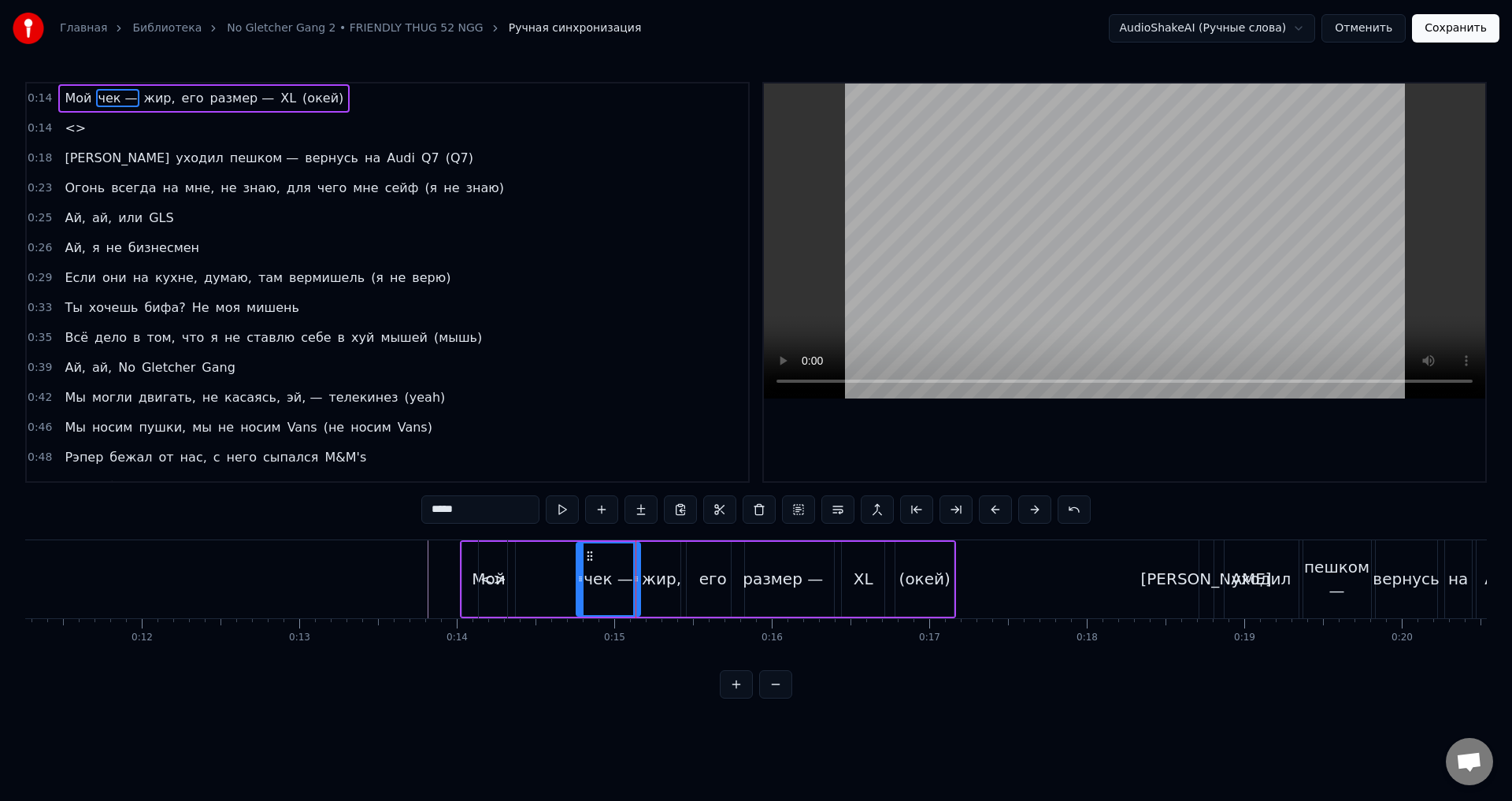
click at [618, 566] on div "чек —" at bounding box center [608, 580] width 62 height 71
click at [487, 564] on div "<>" at bounding box center [493, 580] width 28 height 78
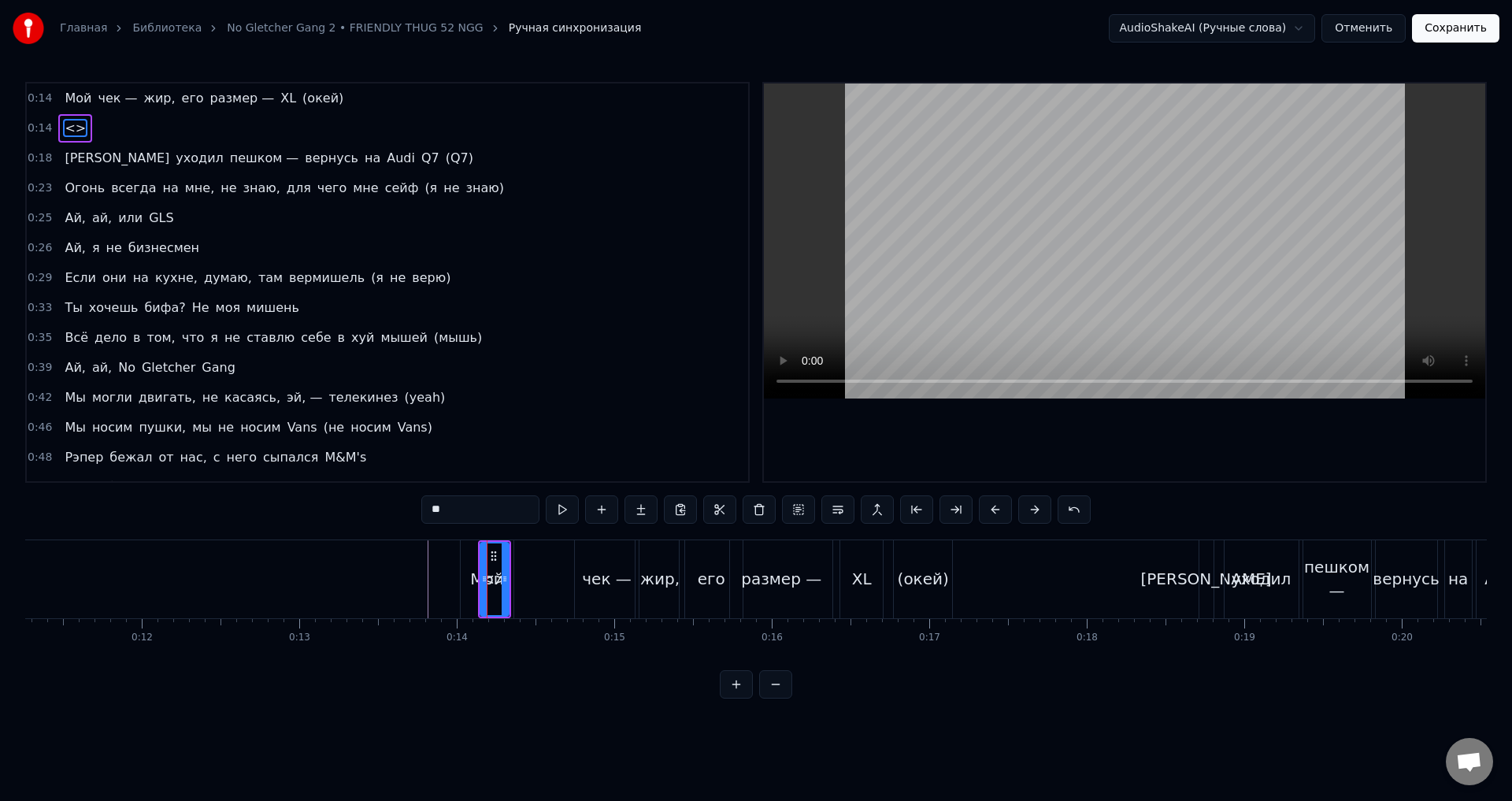
drag, startPoint x: 484, startPoint y: 562, endPoint x: 439, endPoint y: 561, distance: 45.0
click at [482, 559] on div at bounding box center [485, 580] width 7 height 71
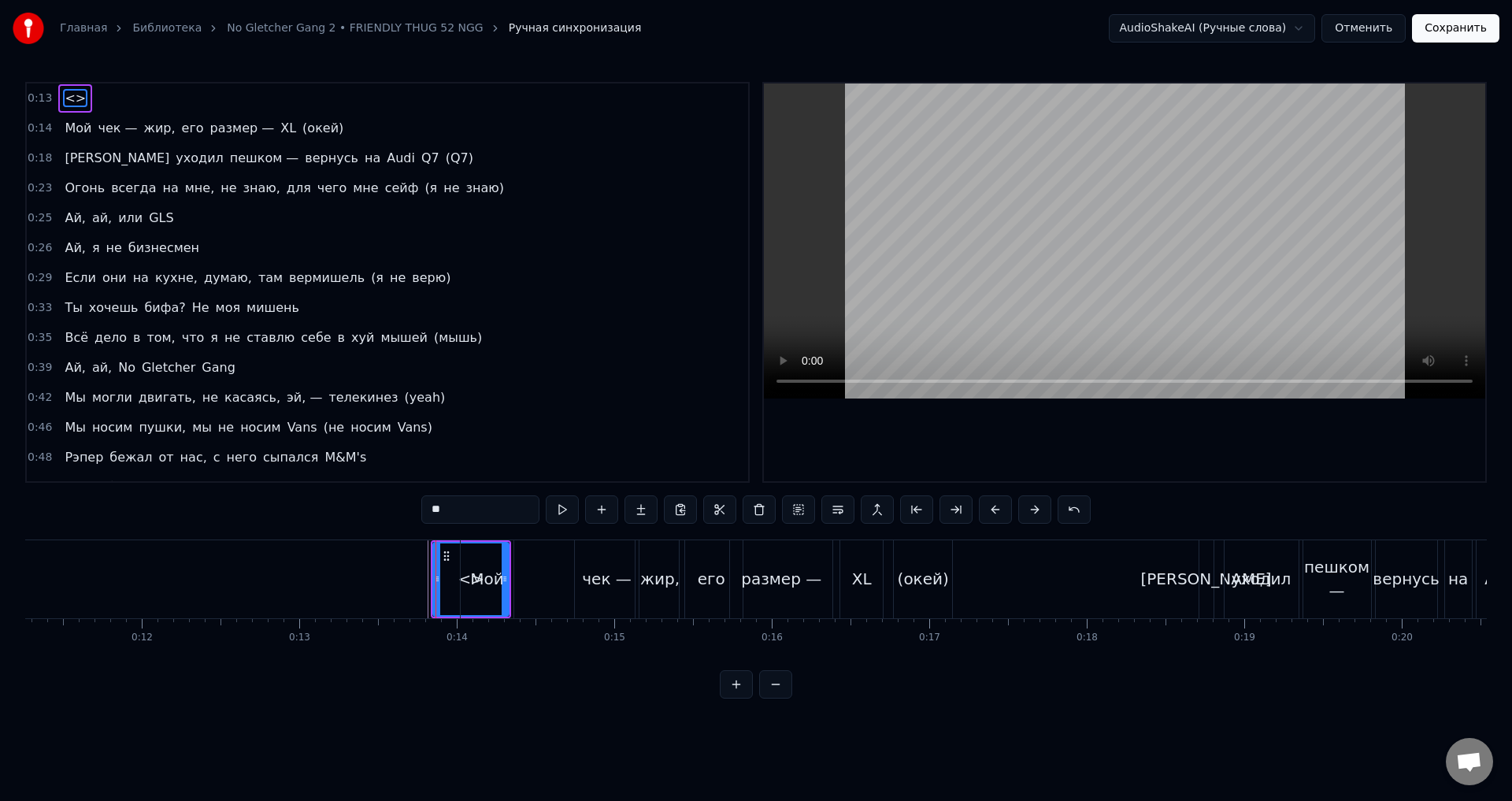
click at [446, 558] on icon at bounding box center [446, 556] width 12 height 12
drag, startPoint x: 505, startPoint y: 566, endPoint x: 465, endPoint y: 570, distance: 40.2
click at [465, 570] on div "Мой" at bounding box center [487, 580] width 54 height 78
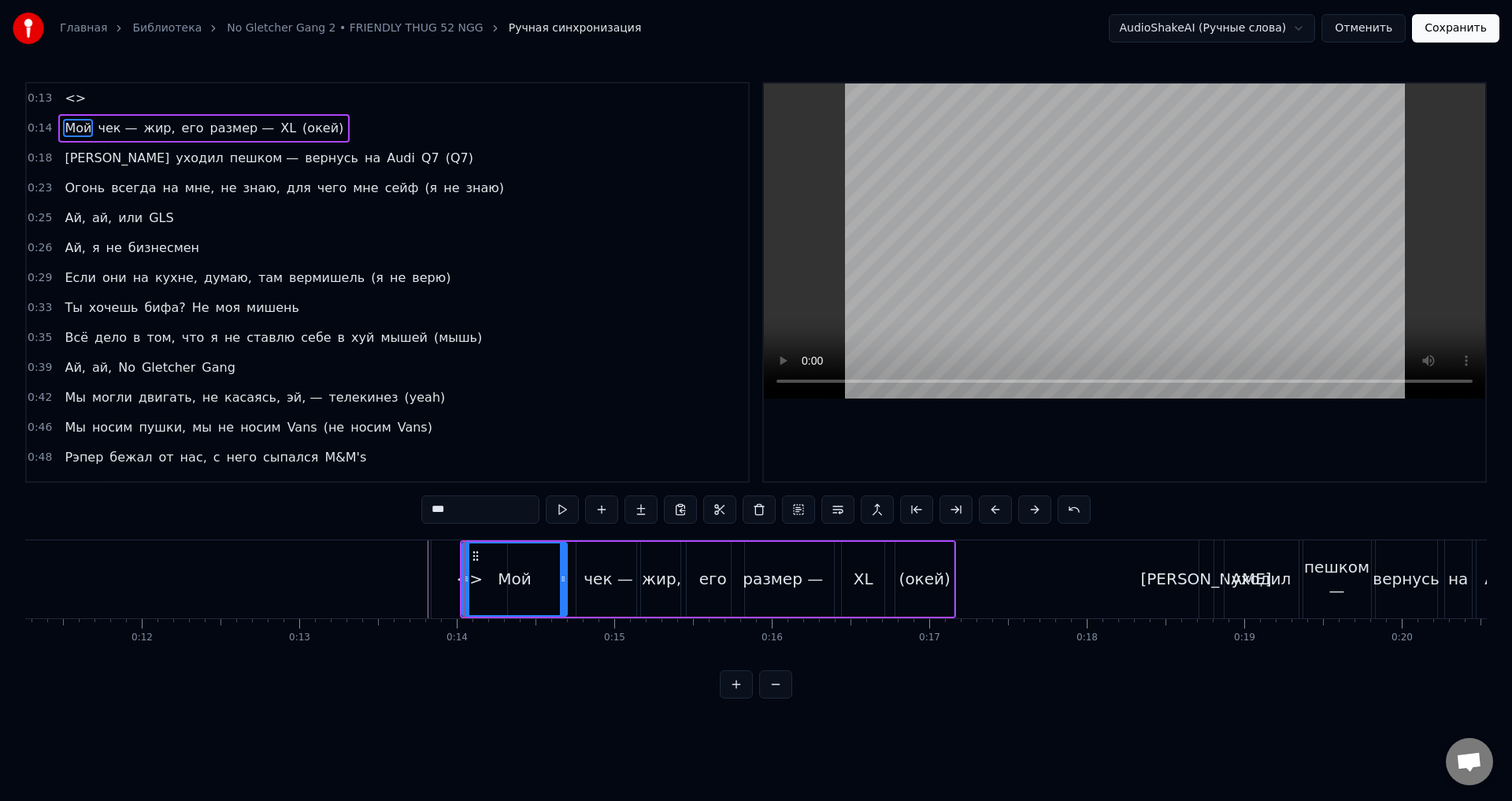
drag, startPoint x: 509, startPoint y: 589, endPoint x: 562, endPoint y: 594, distance: 53.2
click at [562, 594] on div at bounding box center [564, 580] width 7 height 71
click at [467, 578] on icon at bounding box center [466, 579] width 7 height 12
drag, startPoint x: 473, startPoint y: 583, endPoint x: 486, endPoint y: 585, distance: 13.2
click at [486, 585] on div "Мой" at bounding box center [516, 580] width 106 height 71
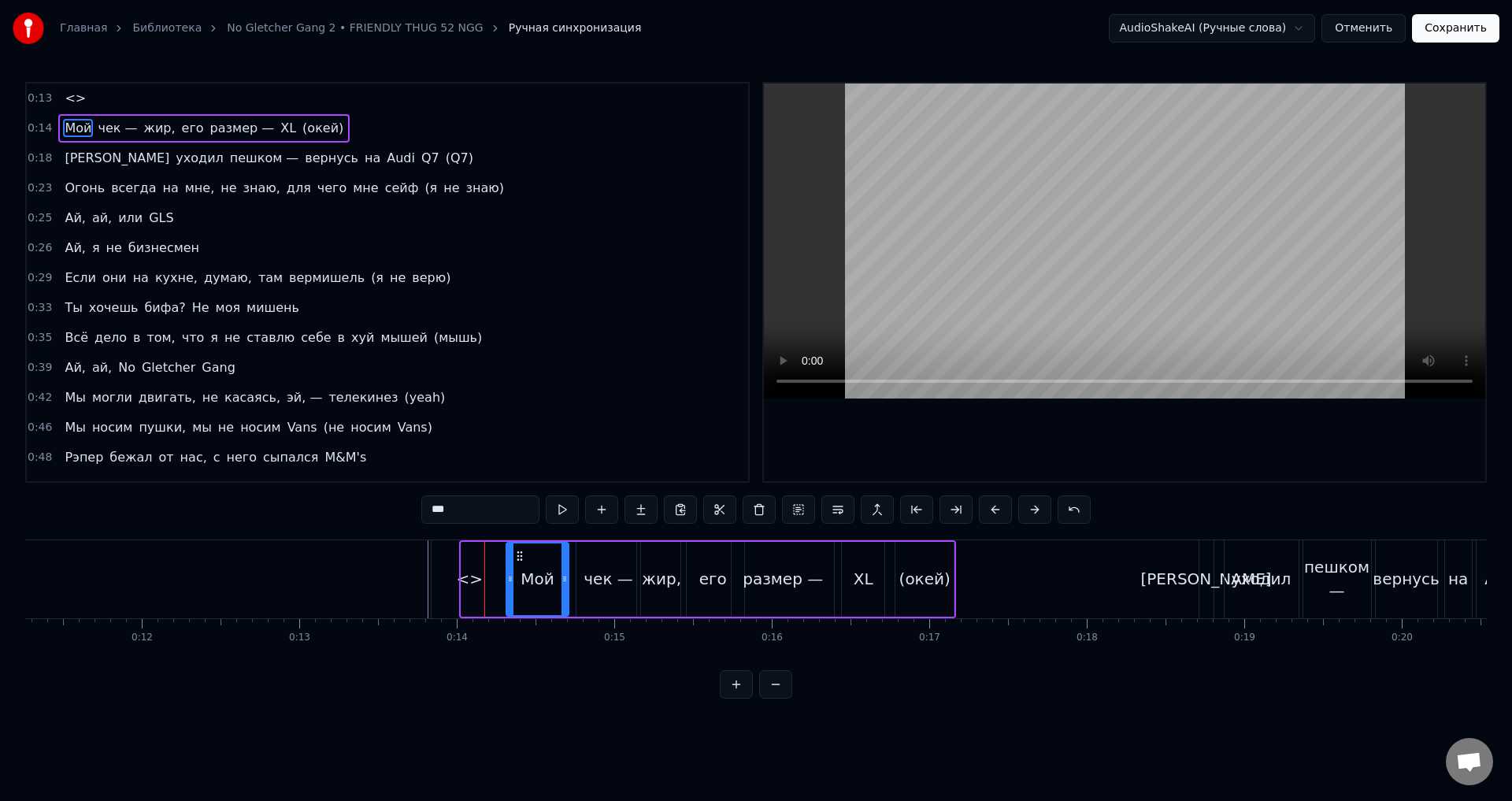
drag, startPoint x: 467, startPoint y: 584, endPoint x: 514, endPoint y: 589, distance: 47.3
click at [514, 589] on div at bounding box center [511, 580] width 7 height 71
click at [472, 578] on div "<>" at bounding box center [470, 579] width 27 height 24
type input "**"
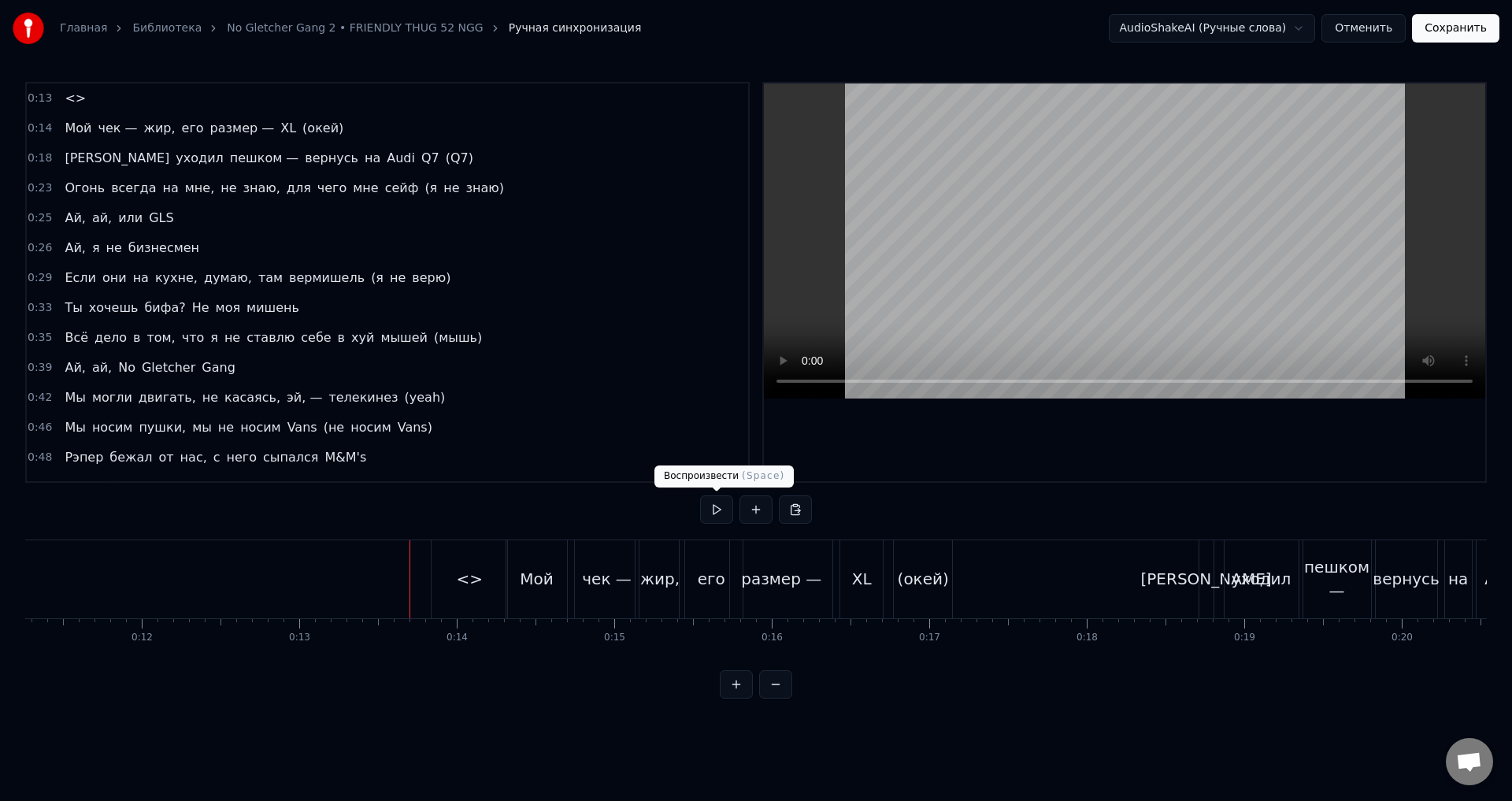
click at [715, 511] on button at bounding box center [717, 510] width 33 height 28
click at [466, 569] on div "<>" at bounding box center [470, 579] width 27 height 24
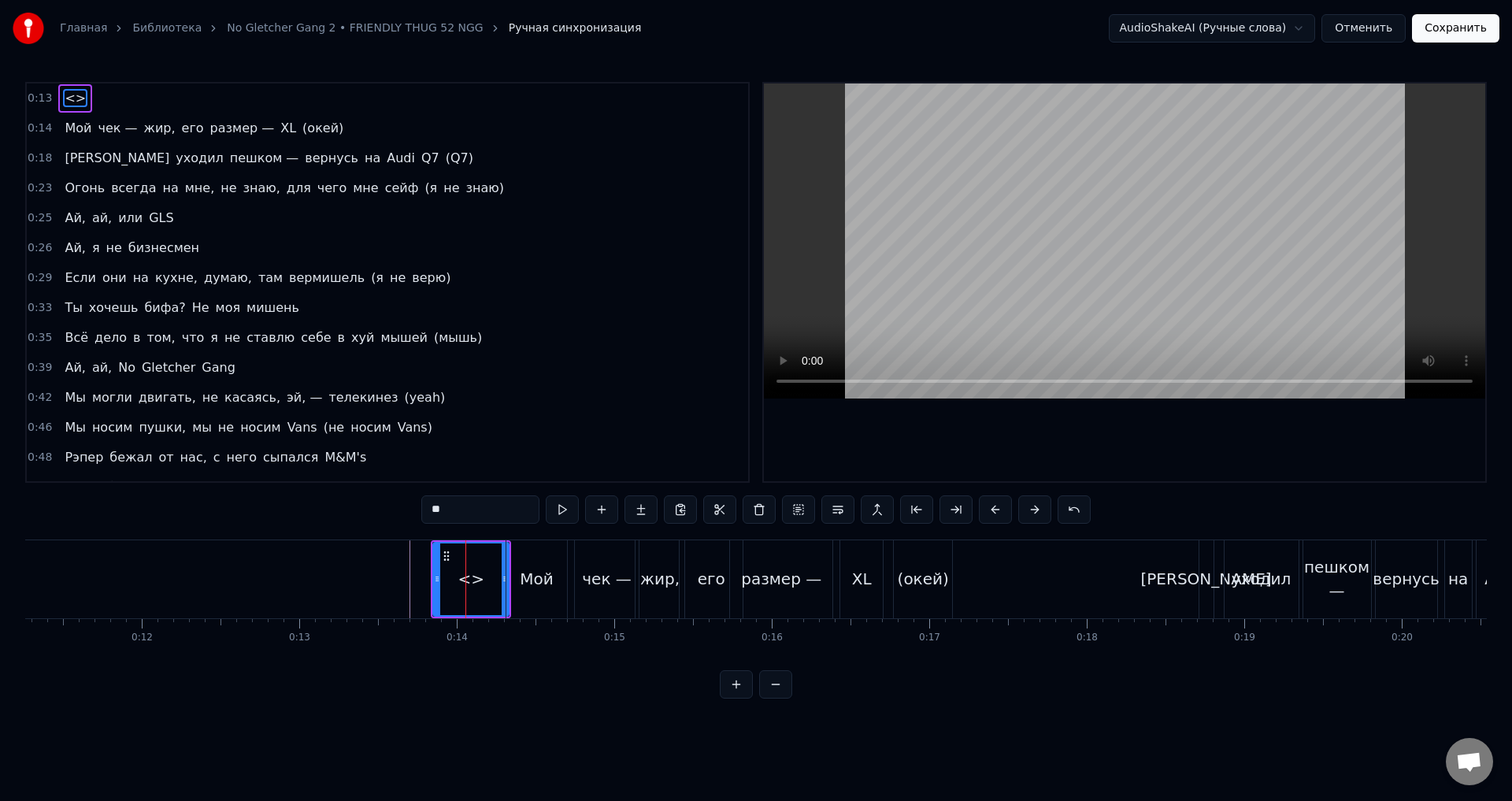
click at [487, 513] on input "**" at bounding box center [480, 510] width 119 height 28
type input "*"
click at [516, 562] on div "Мой" at bounding box center [537, 580] width 61 height 78
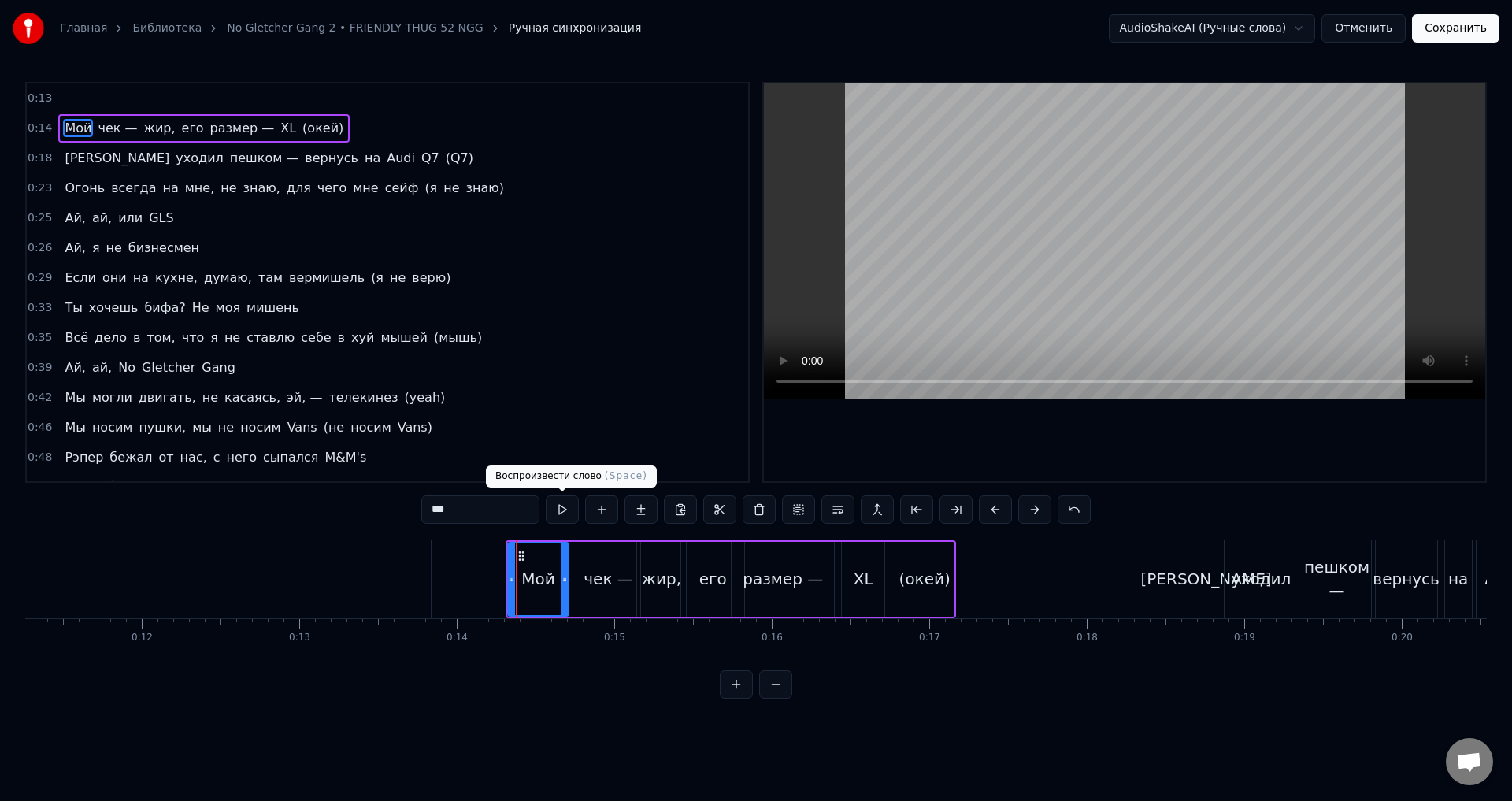
click at [566, 514] on button at bounding box center [563, 510] width 33 height 28
click at [567, 515] on button at bounding box center [563, 510] width 33 height 28
drag, startPoint x: 536, startPoint y: 590, endPoint x: 551, endPoint y: 593, distance: 15.3
click at [551, 593] on div "Мой" at bounding box center [539, 580] width 60 height 71
drag, startPoint x: 566, startPoint y: 580, endPoint x: 602, endPoint y: 581, distance: 36.0
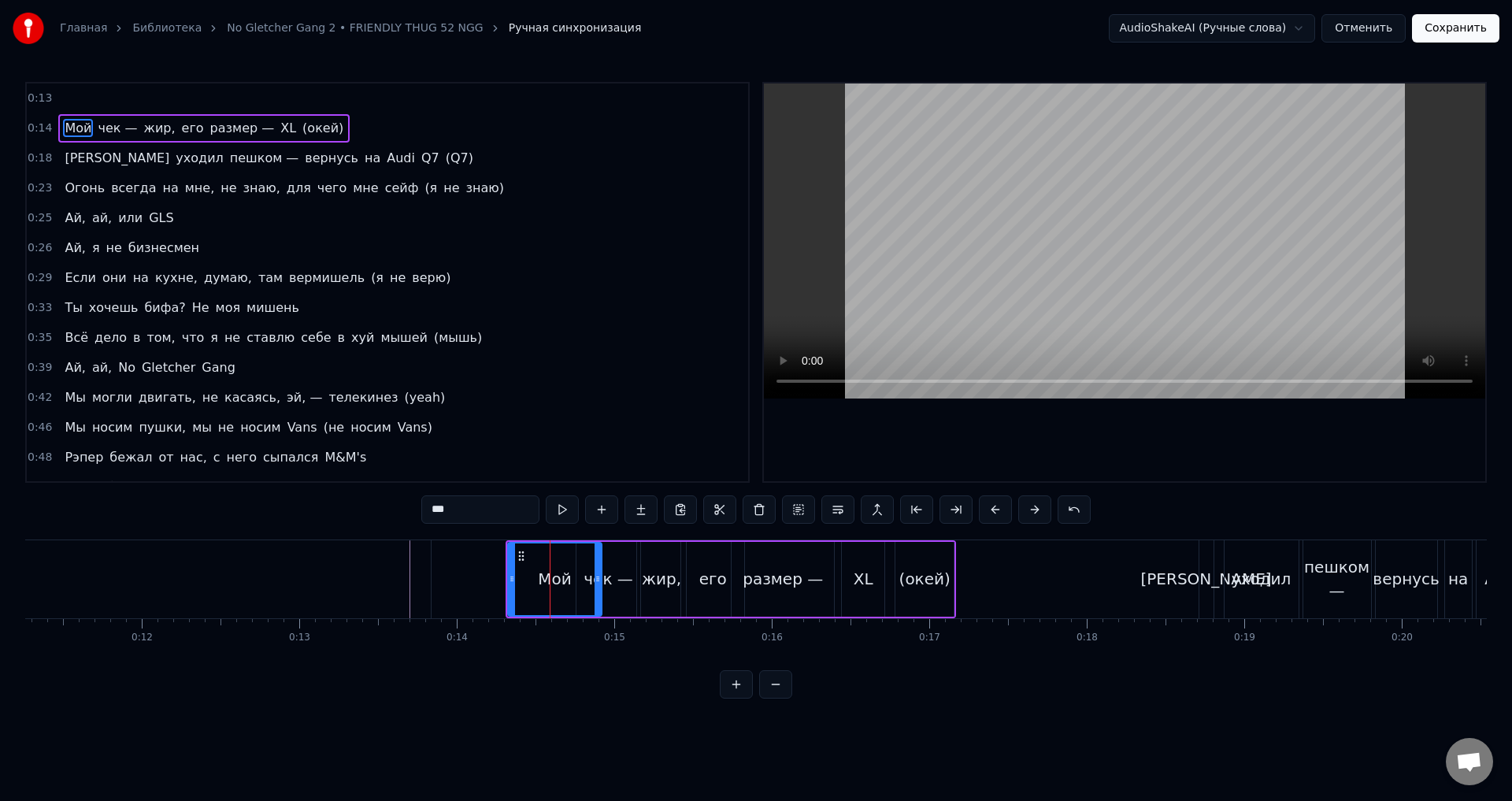
click at [601, 581] on icon at bounding box center [598, 579] width 7 height 12
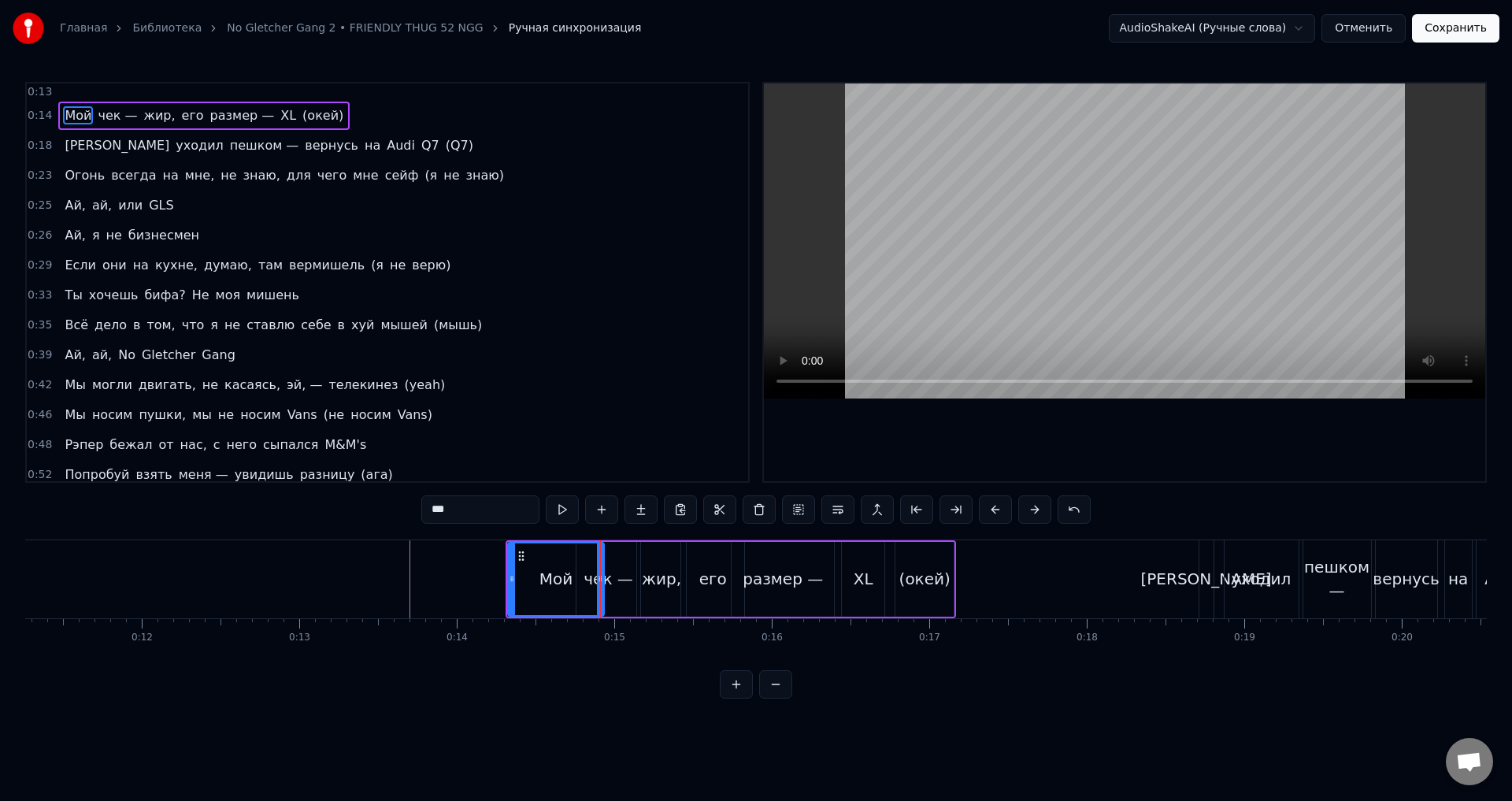
click at [511, 578] on div "Мой" at bounding box center [556, 580] width 99 height 75
drag, startPoint x: 511, startPoint y: 578, endPoint x: 558, endPoint y: 583, distance: 47.3
click at [558, 583] on icon at bounding box center [560, 579] width 7 height 12
click at [618, 578] on div "чек —" at bounding box center [608, 579] width 50 height 24
type input "*****"
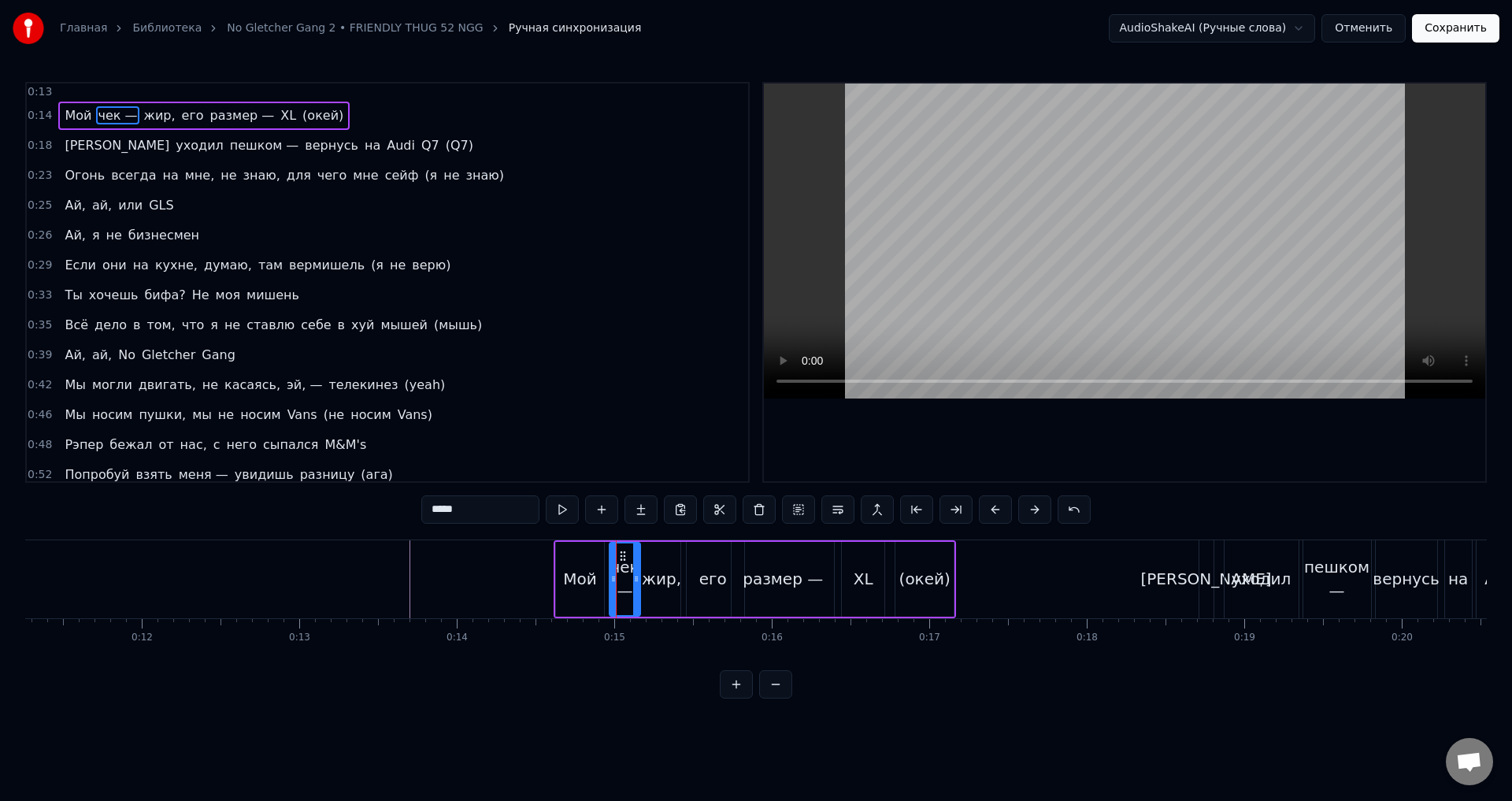
drag, startPoint x: 581, startPoint y: 572, endPoint x: 614, endPoint y: 575, distance: 33.1
click at [614, 575] on div at bounding box center [613, 580] width 7 height 71
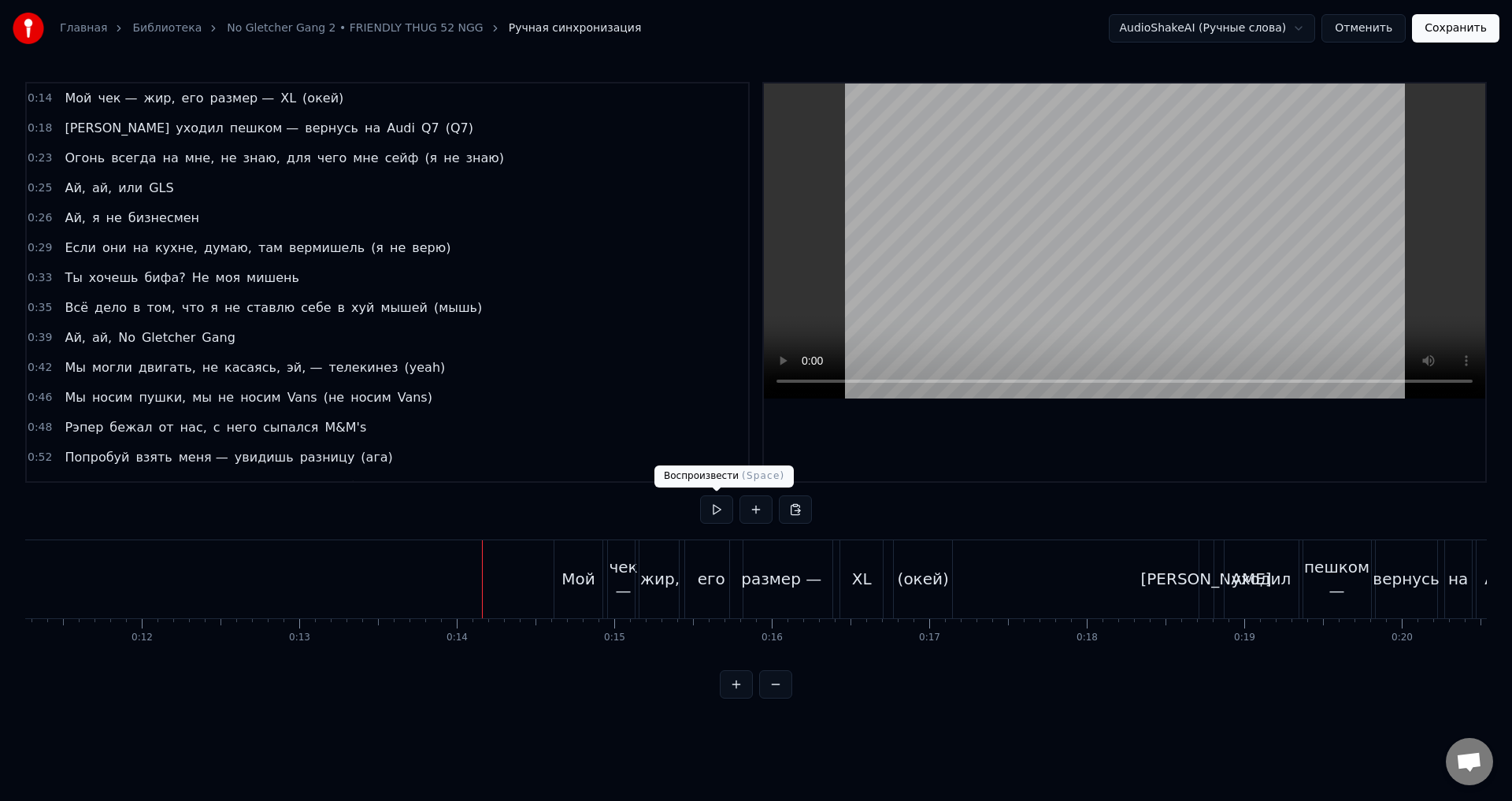
click at [712, 516] on button at bounding box center [717, 510] width 33 height 28
click at [715, 516] on button at bounding box center [717, 510] width 33 height 28
click at [573, 565] on div "Мой" at bounding box center [579, 580] width 49 height 78
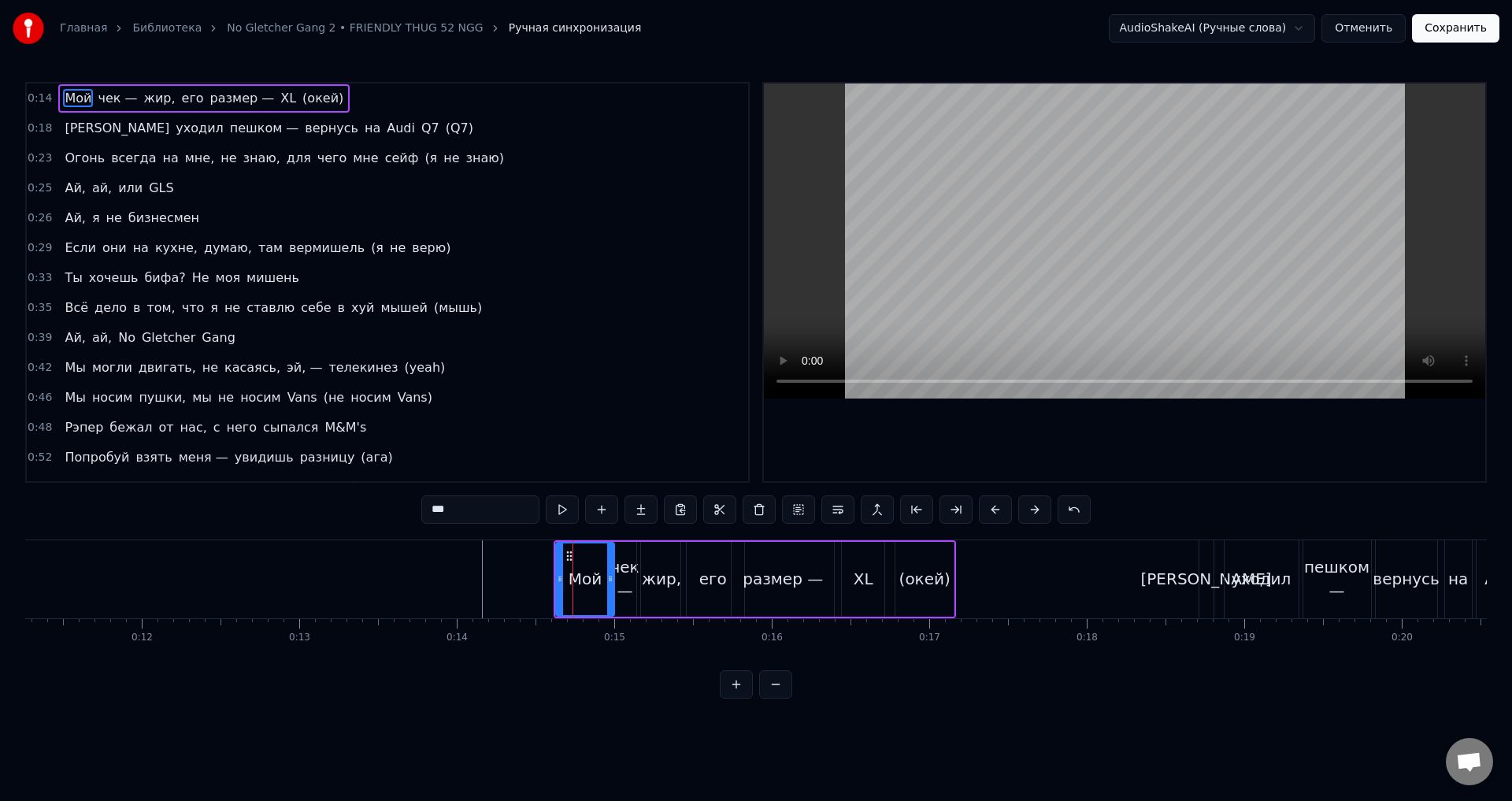
drag, startPoint x: 603, startPoint y: 578, endPoint x: 618, endPoint y: 577, distance: 15.0
click at [613, 577] on icon at bounding box center [611, 579] width 7 height 12
drag, startPoint x: 560, startPoint y: 575, endPoint x: 574, endPoint y: 575, distance: 14.0
click at [574, 575] on icon at bounding box center [575, 579] width 7 height 12
click at [530, 533] on div "0:14 Мой чек — жир, его размер — XL (окей) 0:18 Я уходил пешком — вернусь на Au…" at bounding box center [756, 391] width 1462 height 617
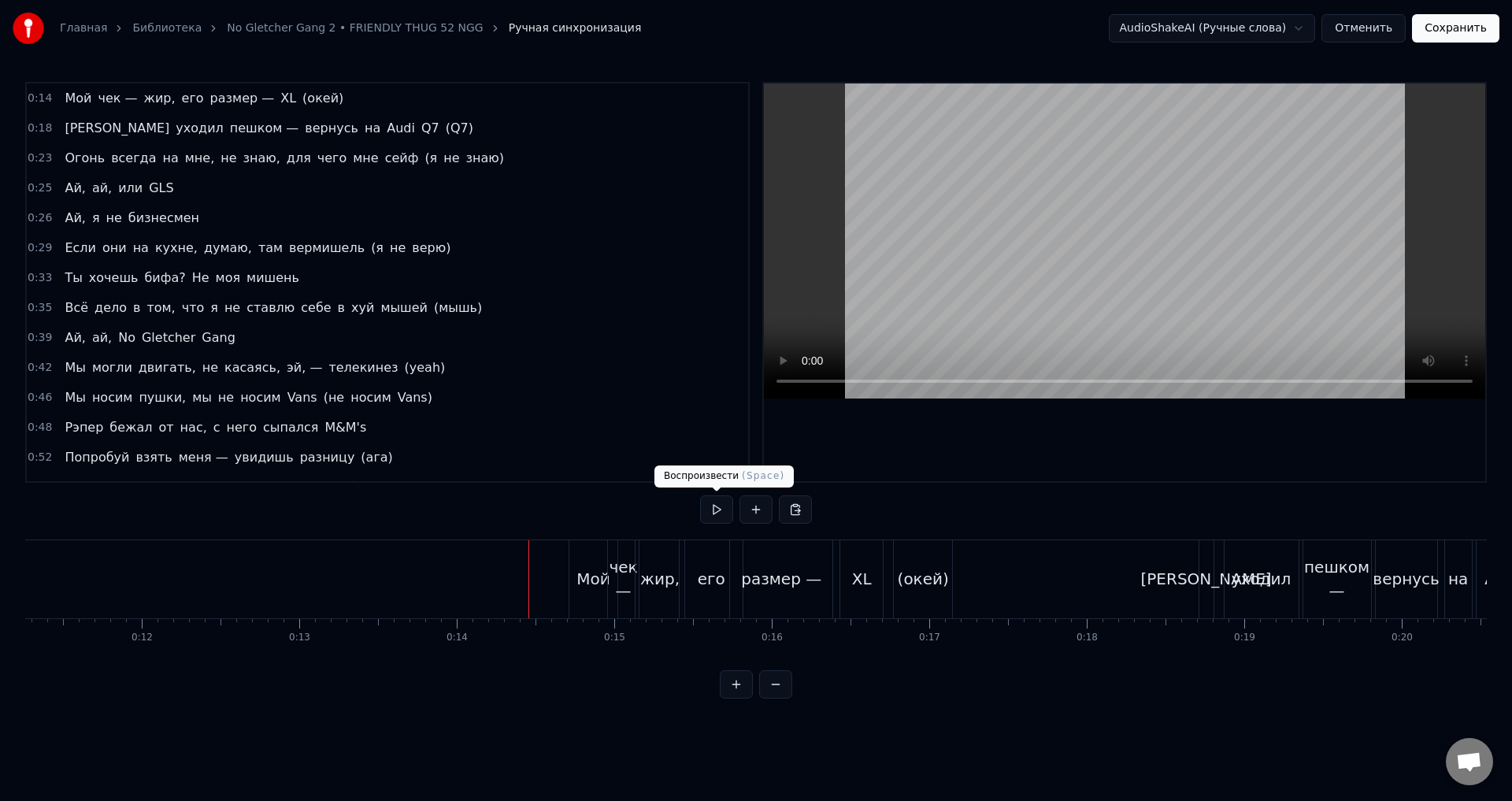
click at [708, 515] on button at bounding box center [717, 510] width 33 height 28
click at [710, 515] on button at bounding box center [717, 510] width 33 height 28
click at [624, 577] on div "чек —" at bounding box center [623, 579] width 31 height 47
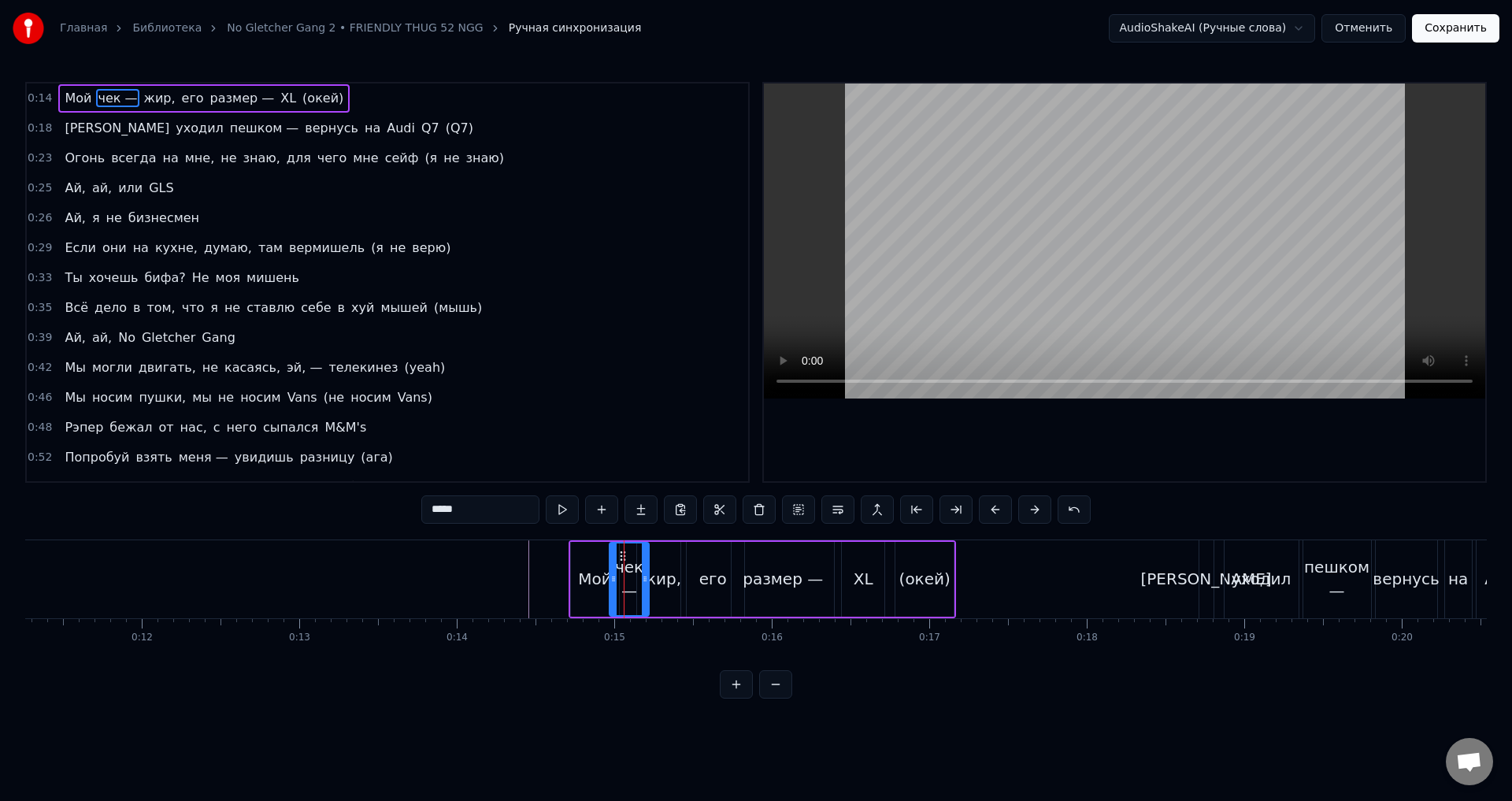
drag, startPoint x: 636, startPoint y: 580, endPoint x: 644, endPoint y: 581, distance: 8.1
click at [644, 581] on icon at bounding box center [645, 579] width 7 height 12
click at [649, 581] on icon at bounding box center [647, 579] width 7 height 12
click at [549, 531] on div "0:14 Мой чек — жир, его размер — XL (окей) 0:18 Я уходил пешком — вернусь на Au…" at bounding box center [756, 391] width 1462 height 617
click at [558, 538] on div "0:14 Мой чек — жир, его размер — XL (окей) 0:18 Я уходил пешком — вернусь на Au…" at bounding box center [756, 391] width 1462 height 617
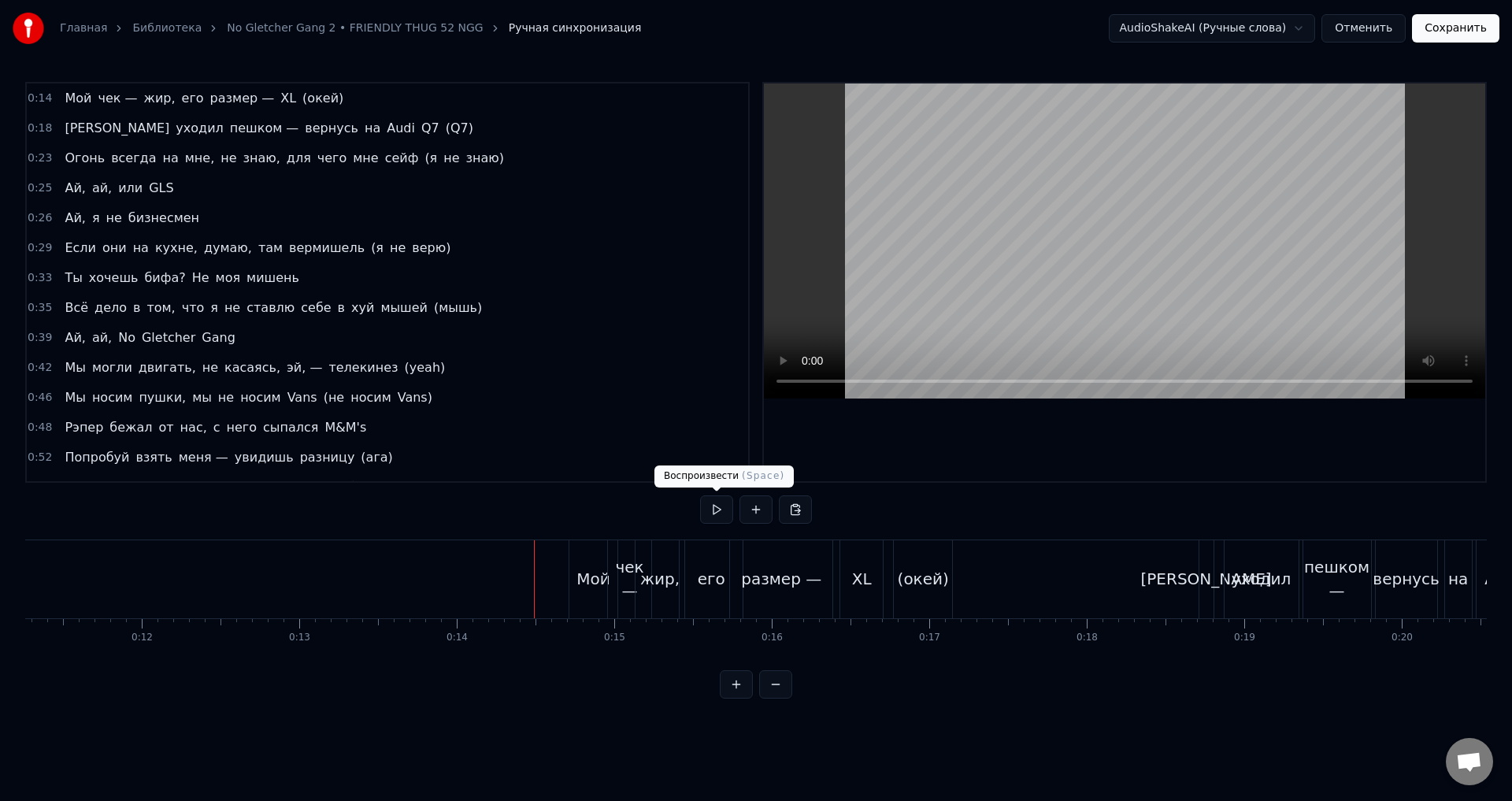
click at [714, 512] on button at bounding box center [717, 510] width 33 height 28
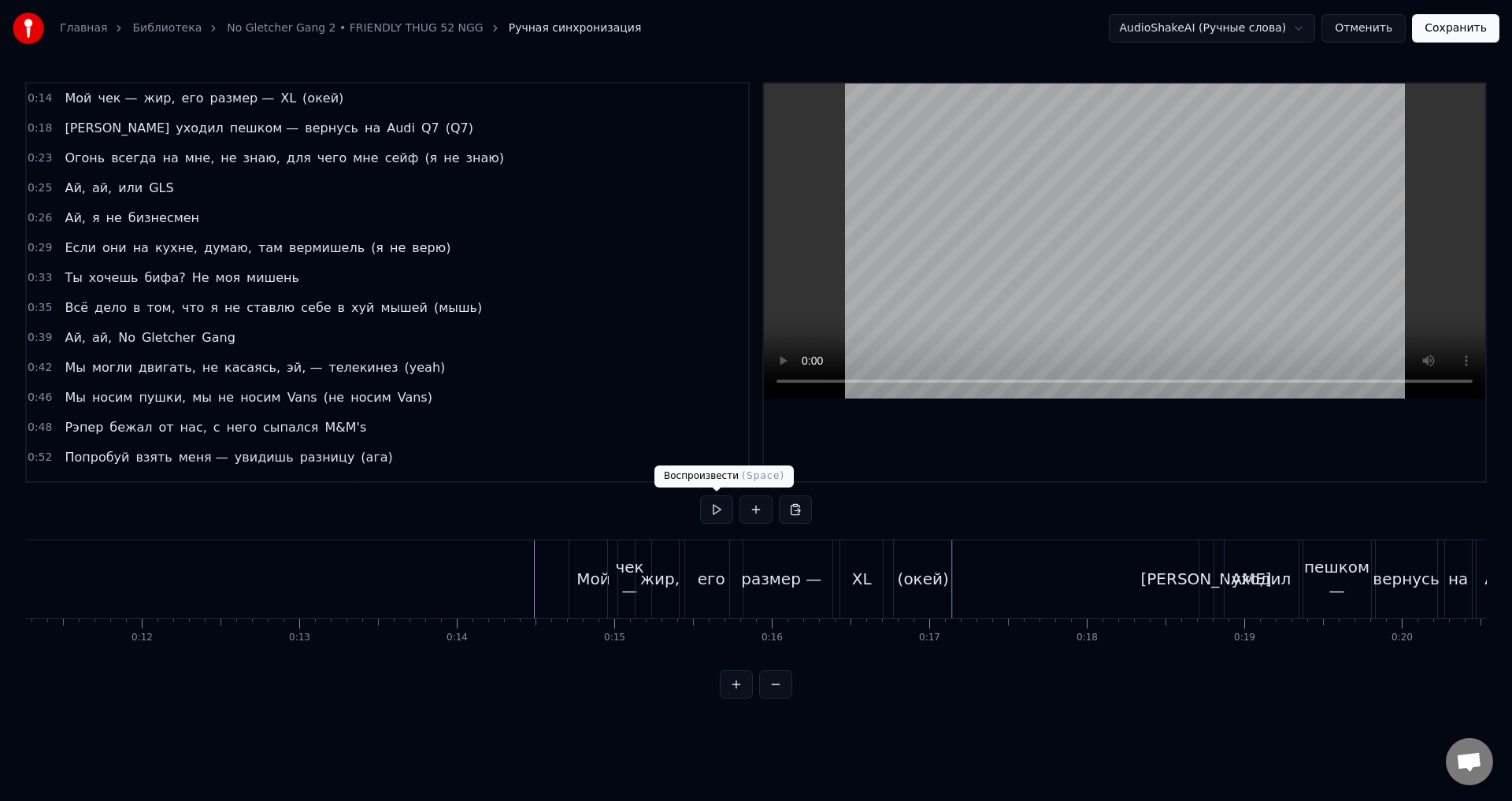
click at [705, 506] on button at bounding box center [717, 510] width 33 height 28
click at [705, 506] on button at bounding box center [717, 510] width 33 height 28
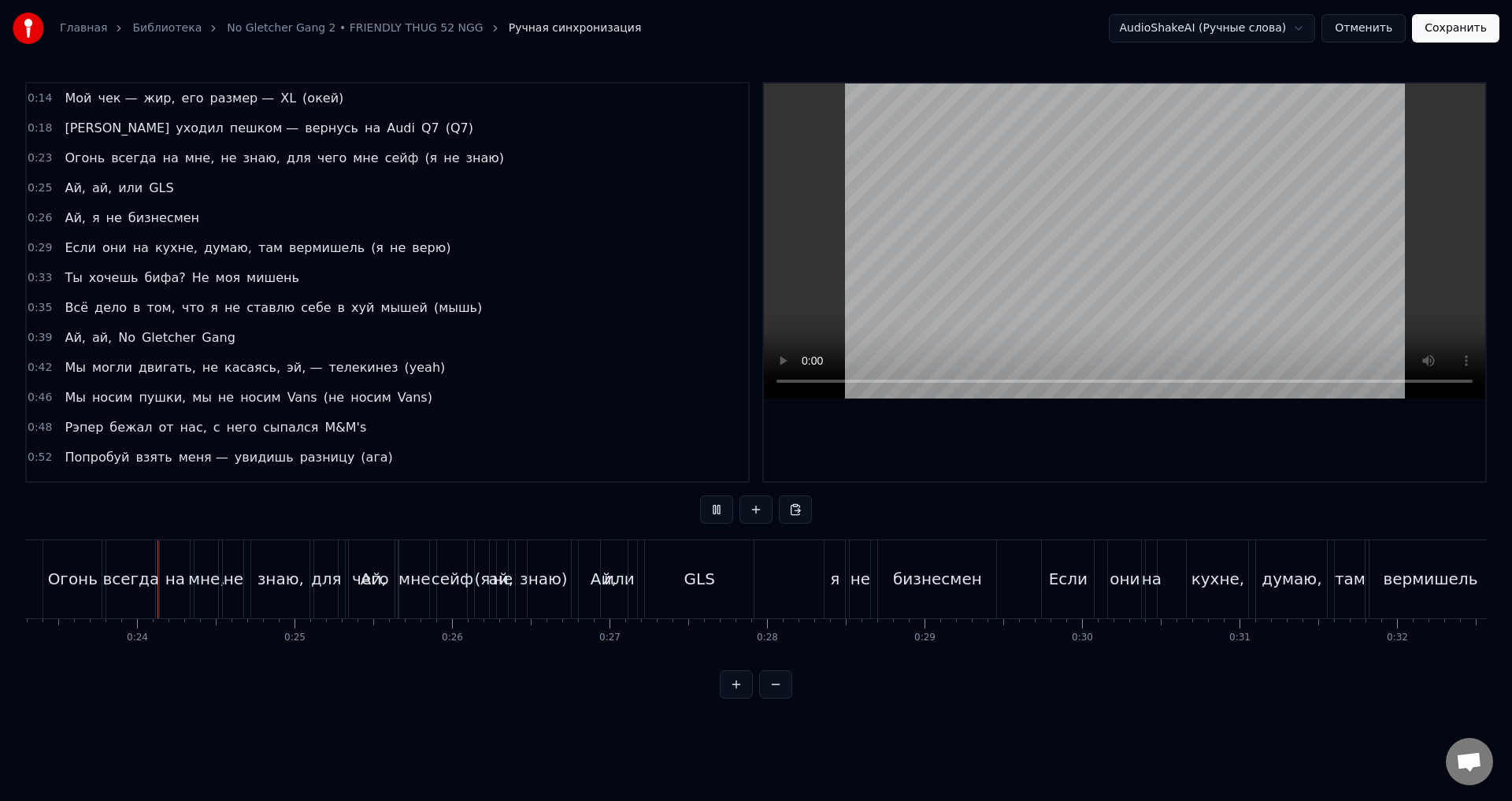
scroll to position [0, 3722]
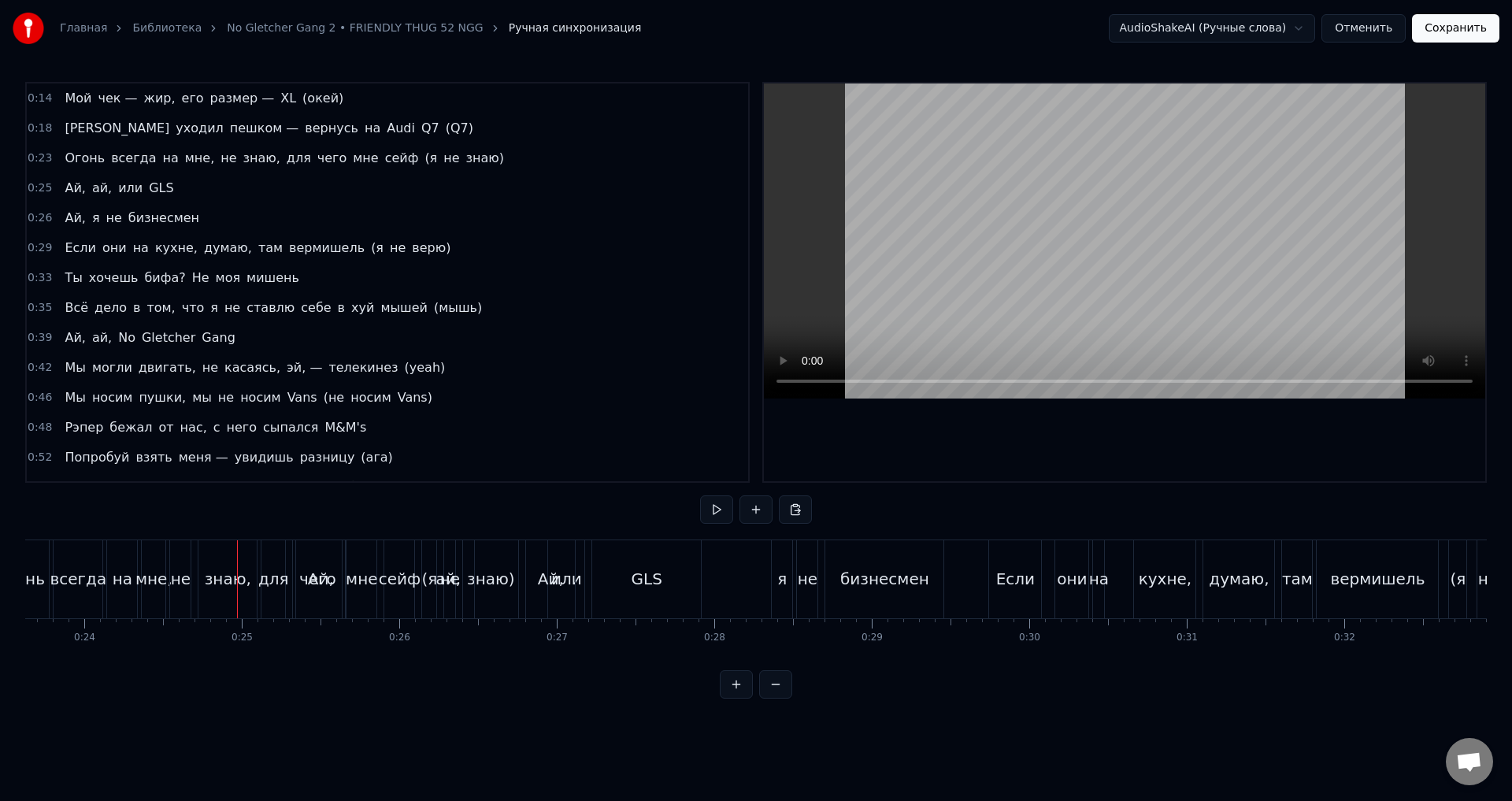
drag, startPoint x: 365, startPoint y: 671, endPoint x: 348, endPoint y: 668, distance: 17.3
click at [346, 658] on div "Мой чек — жир, его размер — XL (окей) Я уходил пешком — вернусь на Audi Q7 (Q7)…" at bounding box center [756, 599] width 1462 height 119
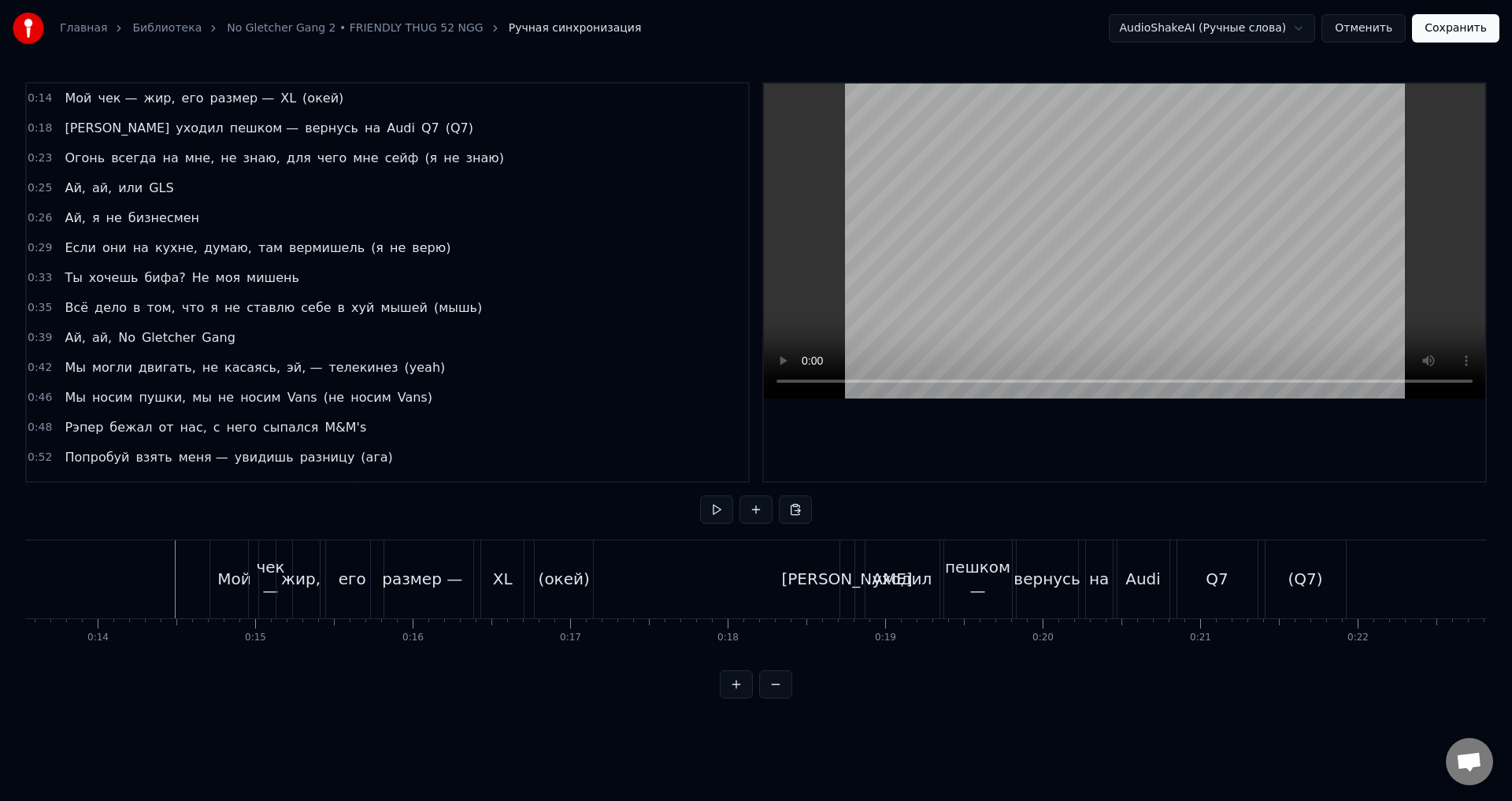
scroll to position [0, 2111]
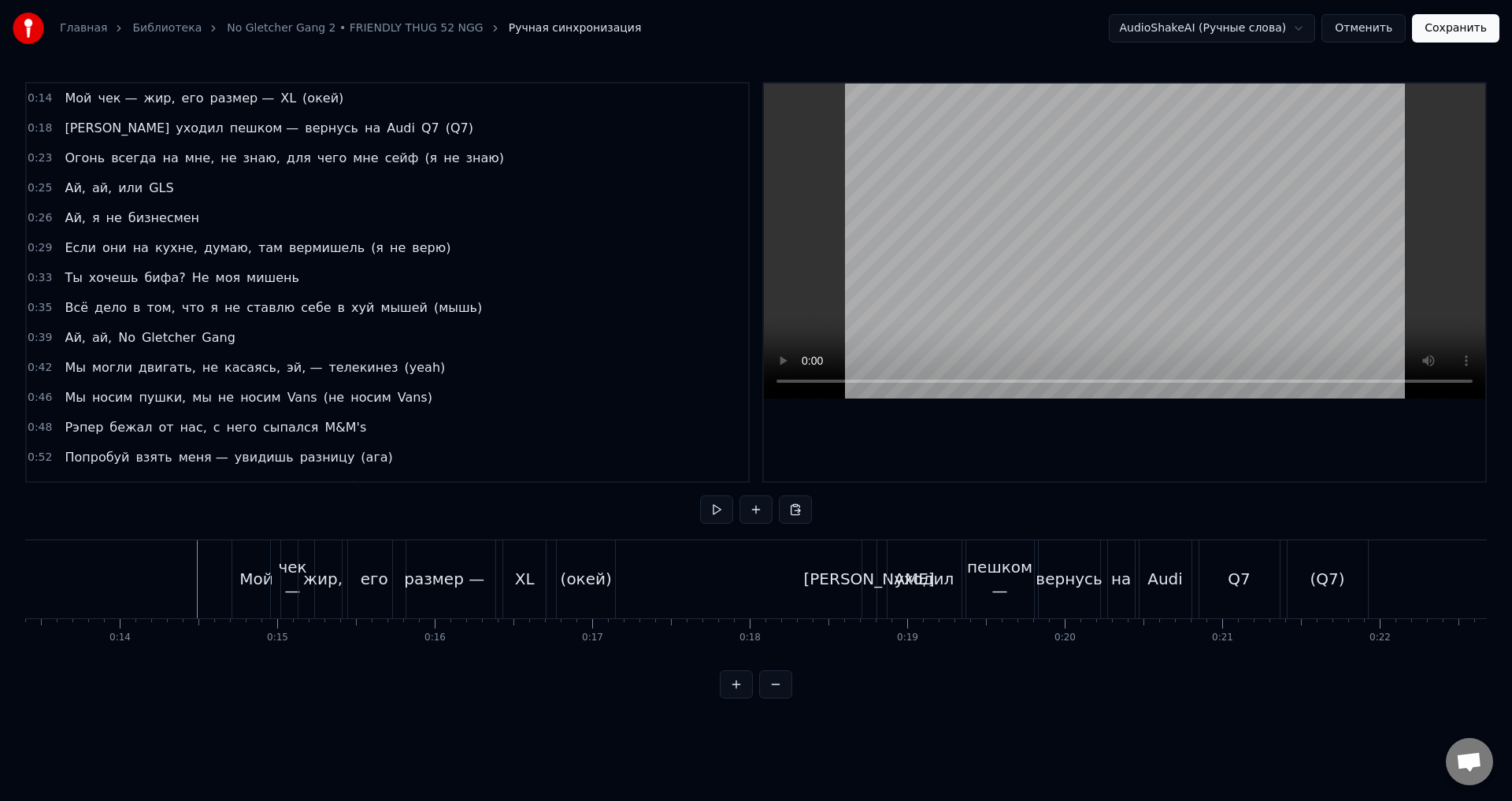
click at [286, 596] on div "чек —" at bounding box center [293, 579] width 43 height 47
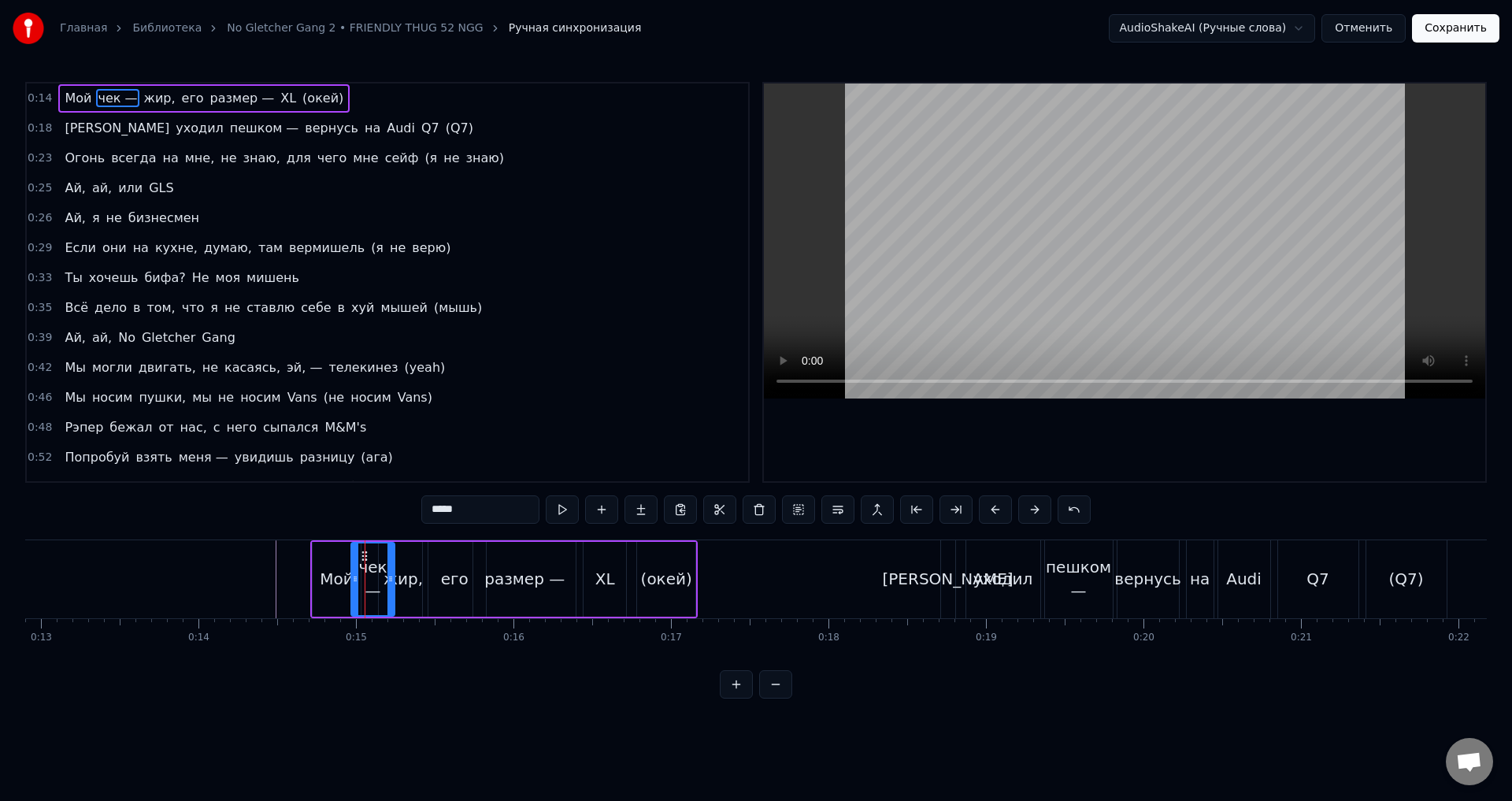
scroll to position [0, 1965]
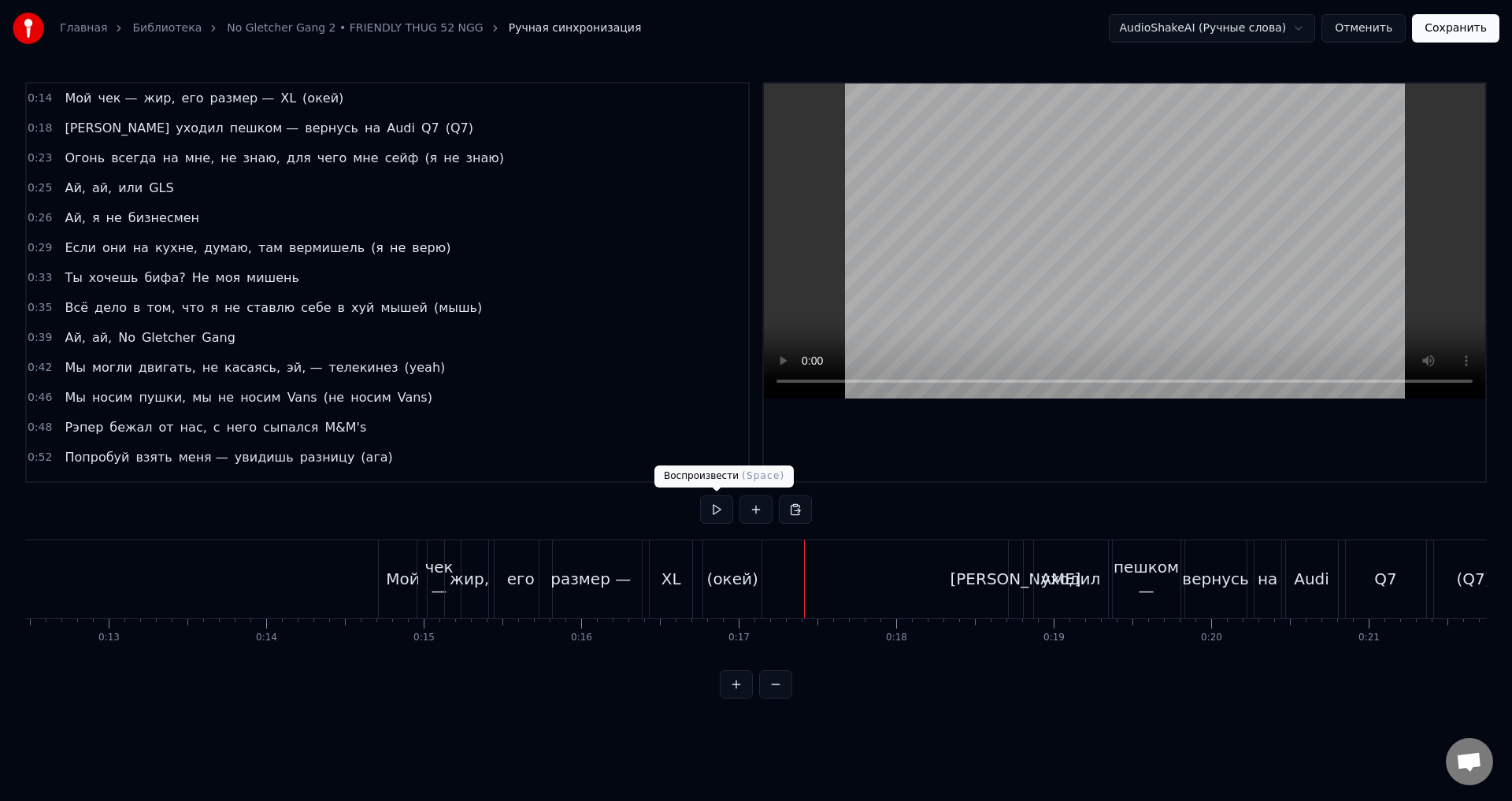
click at [713, 502] on button at bounding box center [717, 510] width 33 height 28
click at [766, 575] on div "Мой чек — жир, его размер — XL (окей)" at bounding box center [572, 580] width 388 height 78
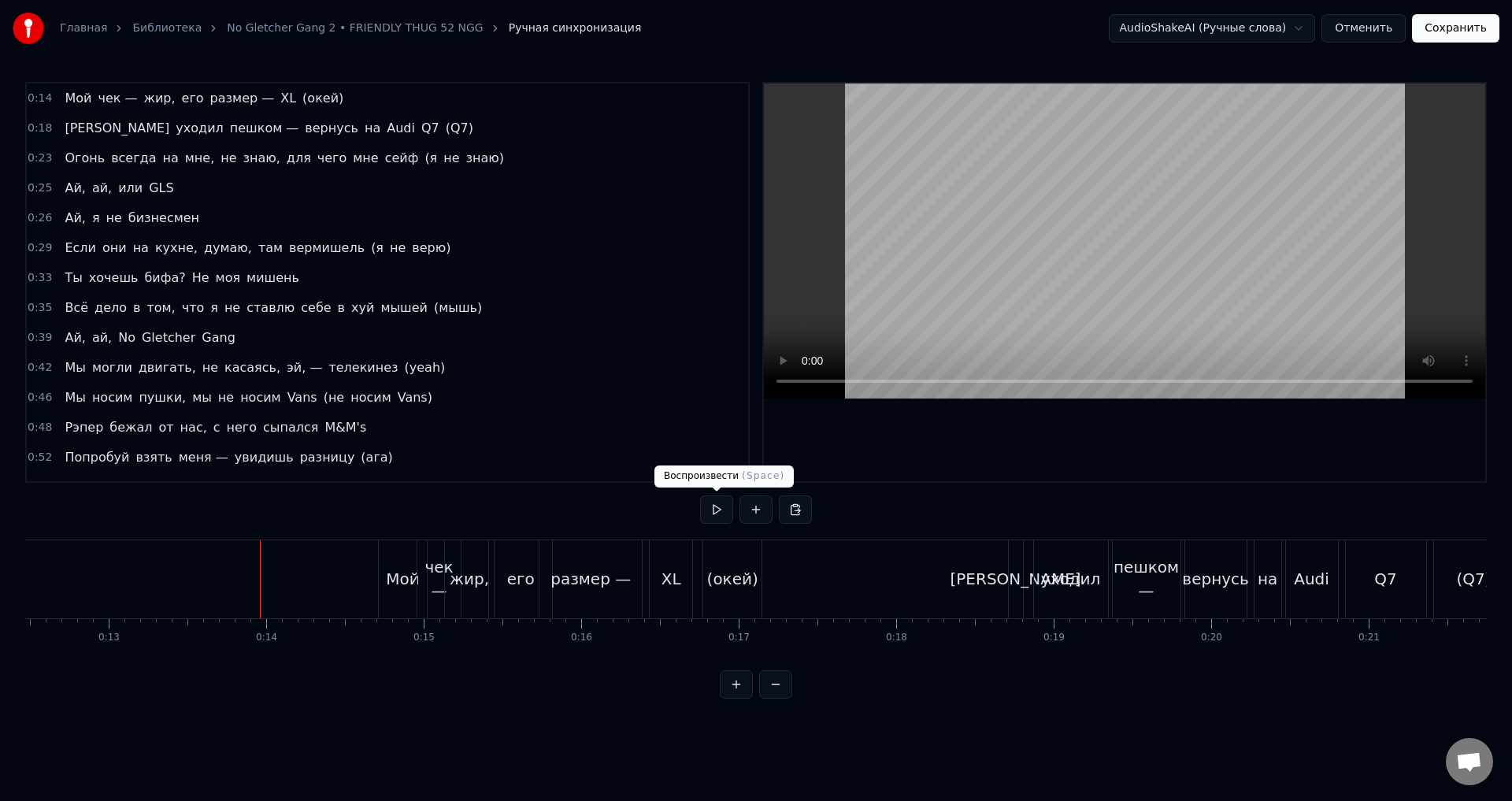
click at [701, 510] on button at bounding box center [717, 510] width 33 height 28
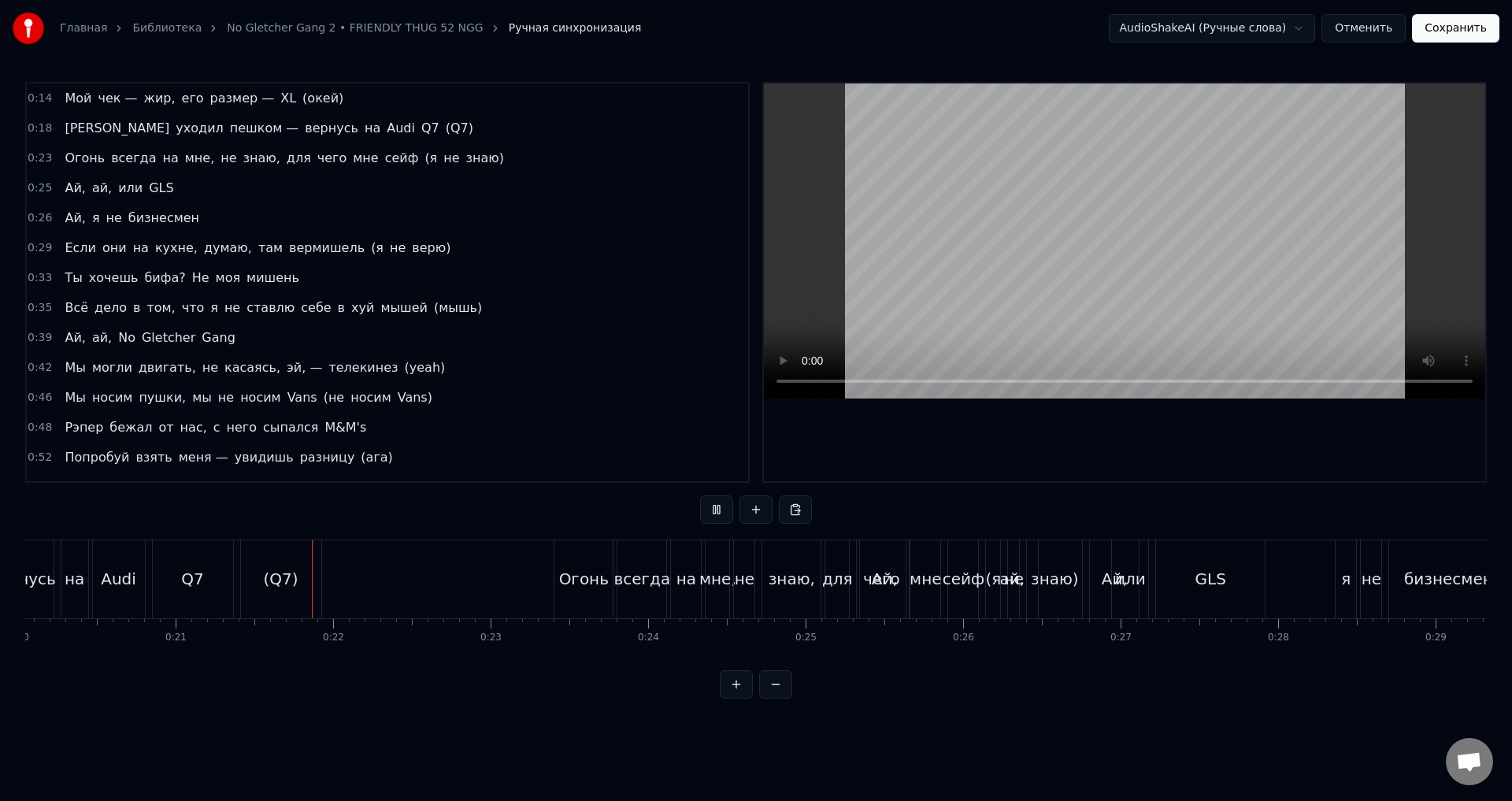
scroll to position [0, 3284]
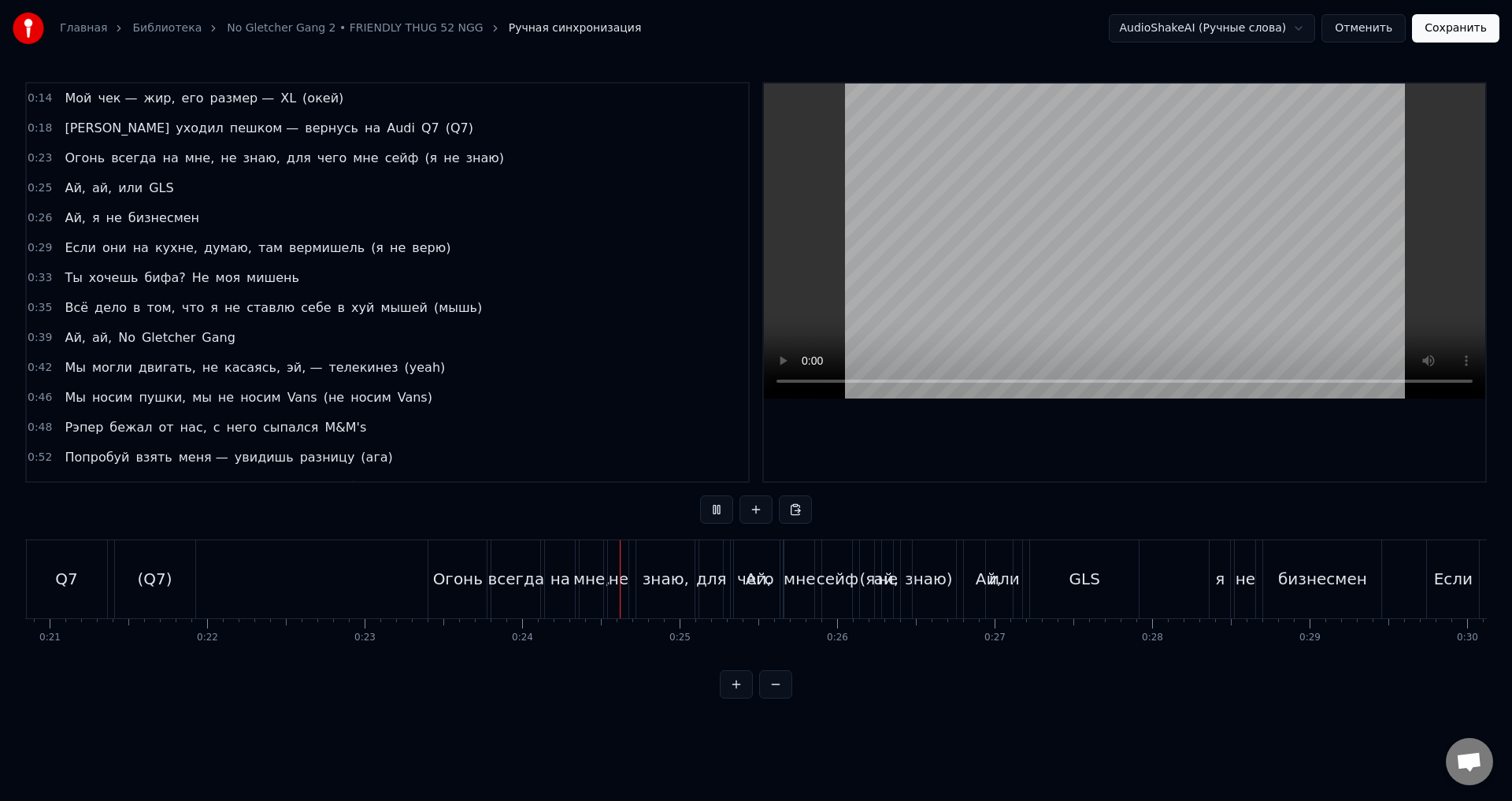
click at [724, 512] on button at bounding box center [717, 510] width 33 height 28
click at [1379, 27] on button "Отменить" at bounding box center [1364, 28] width 85 height 28
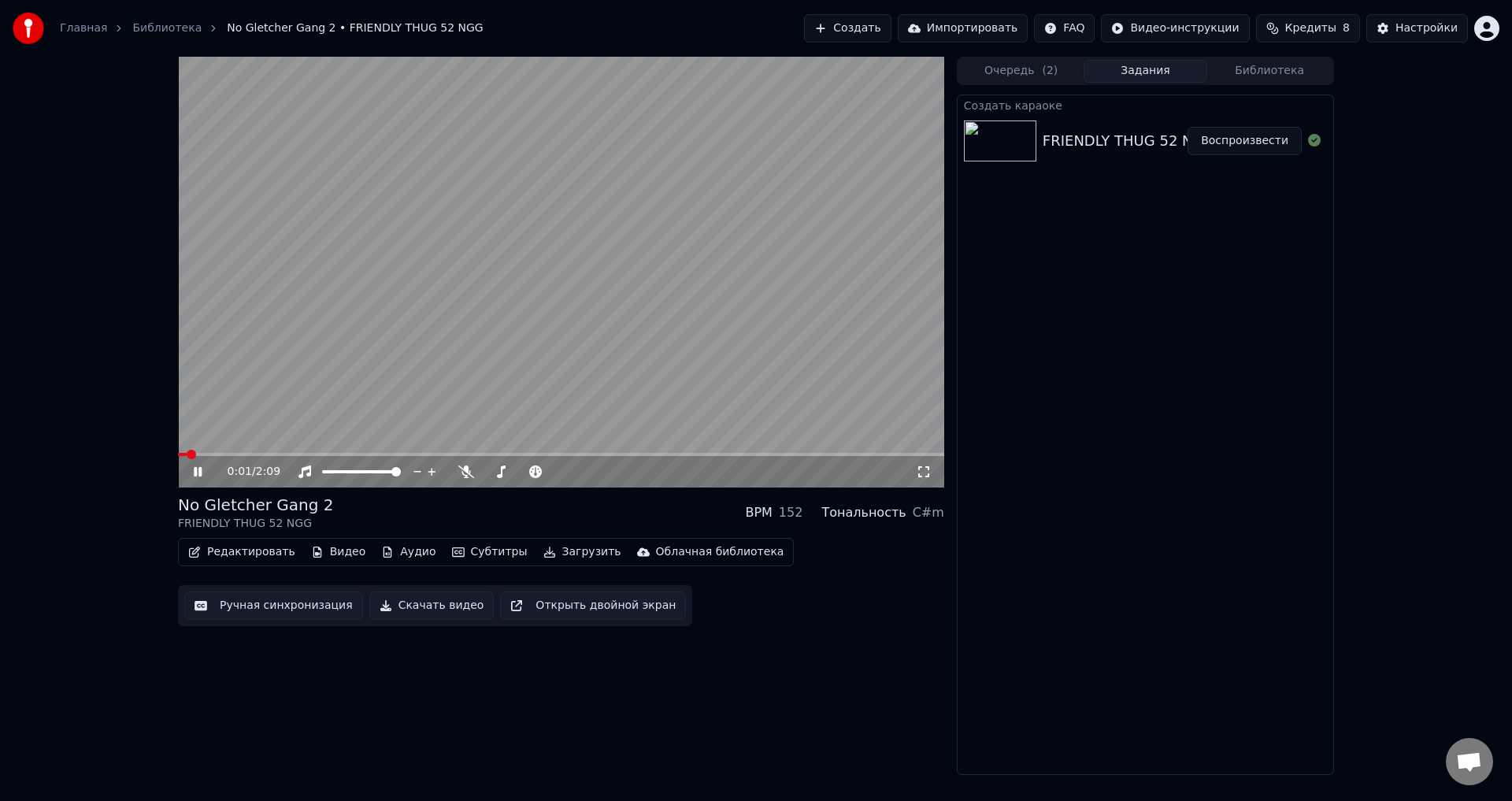
click at [217, 451] on video at bounding box center [561, 272] width 767 height 431
click at [225, 454] on span at bounding box center [561, 454] width 767 height 3
click at [196, 473] on icon at bounding box center [197, 472] width 9 height 11
click at [261, 454] on span at bounding box center [561, 454] width 767 height 3
click at [192, 477] on icon at bounding box center [209, 472] width 37 height 12
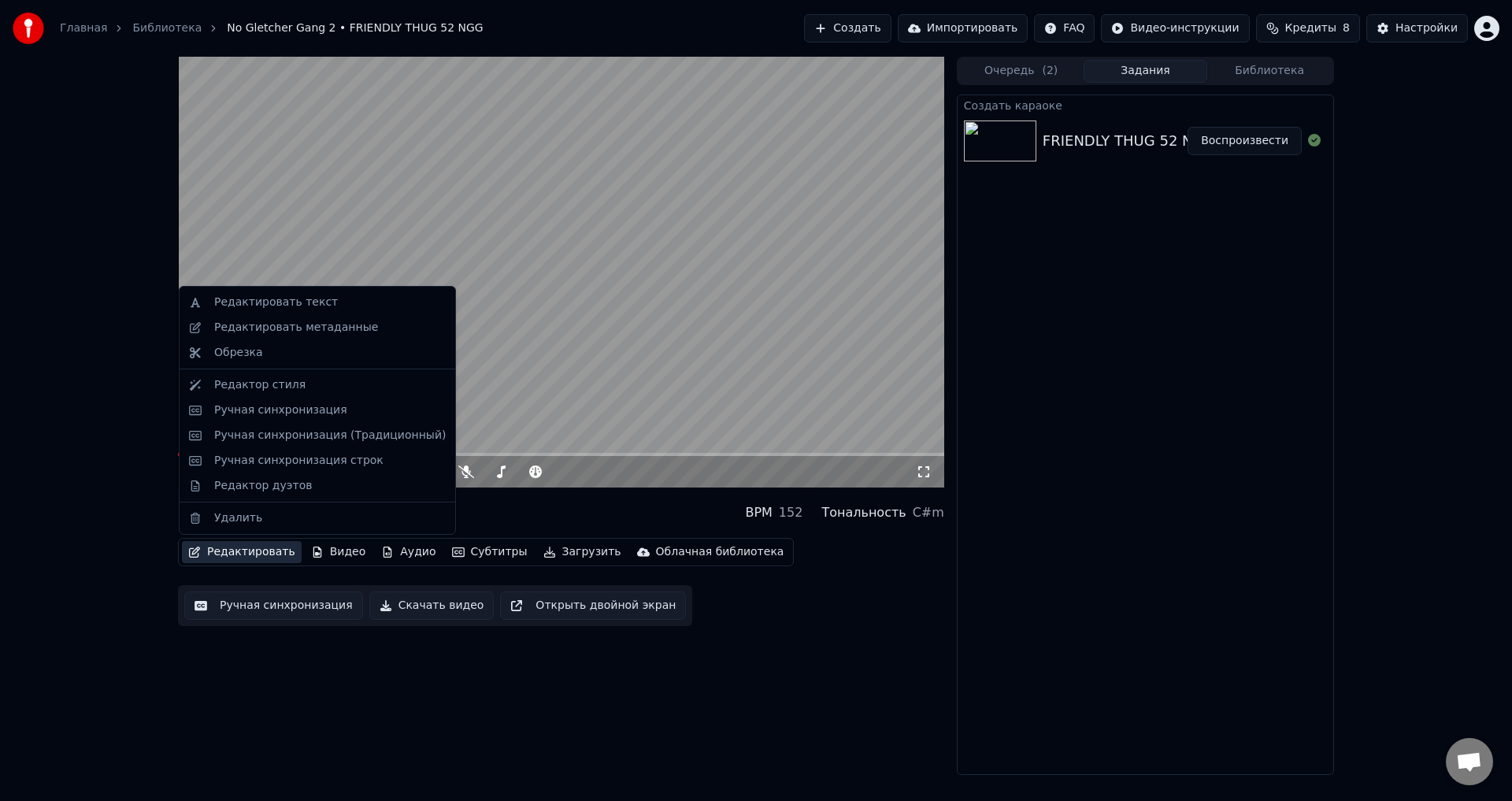
click at [240, 552] on button "Редактировать" at bounding box center [242, 552] width 119 height 22
click at [250, 405] on div "Ручная синхронизация" at bounding box center [280, 410] width 133 height 16
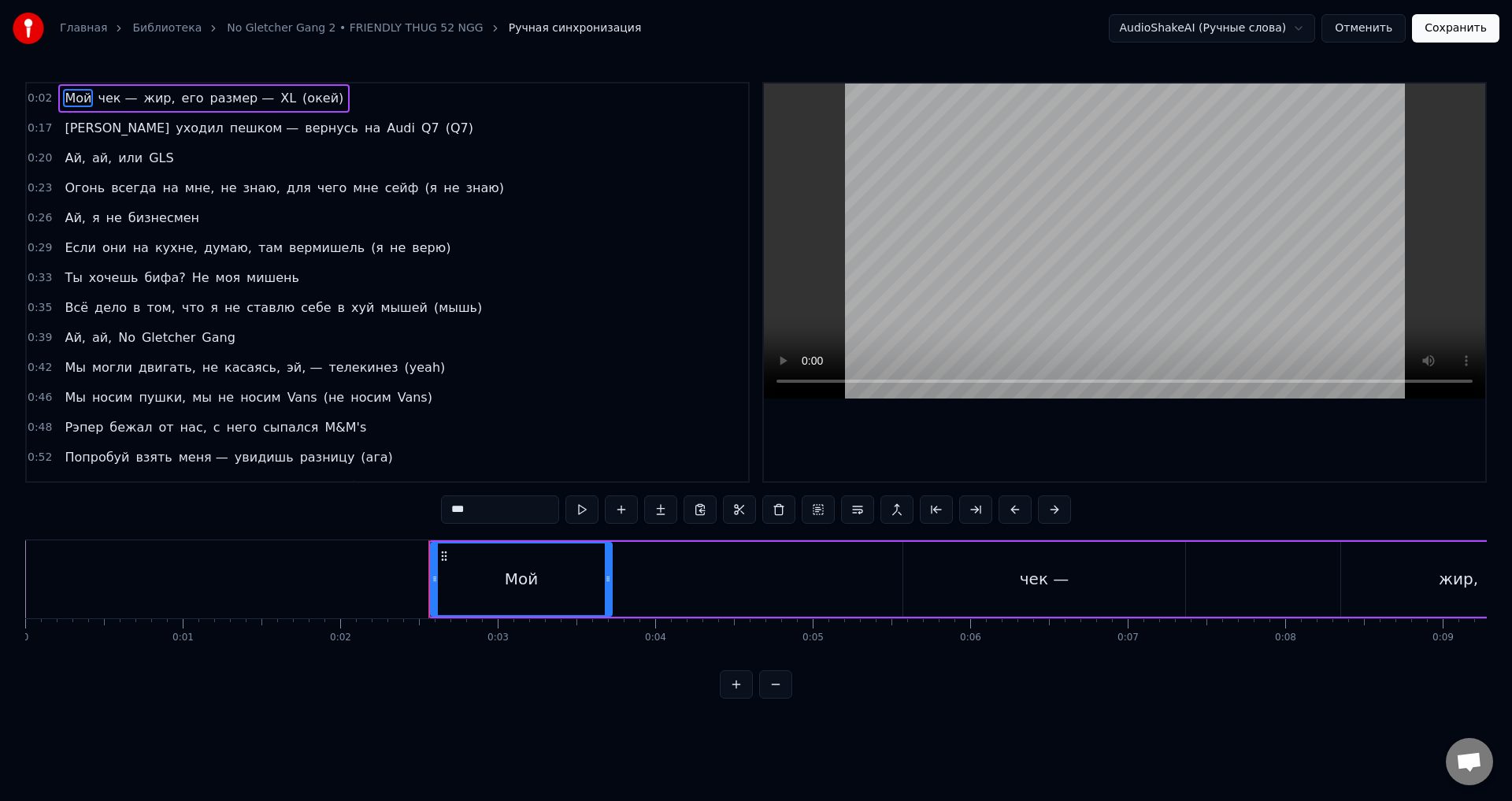
click at [981, 570] on div "чек —" at bounding box center [1044, 580] width 282 height 75
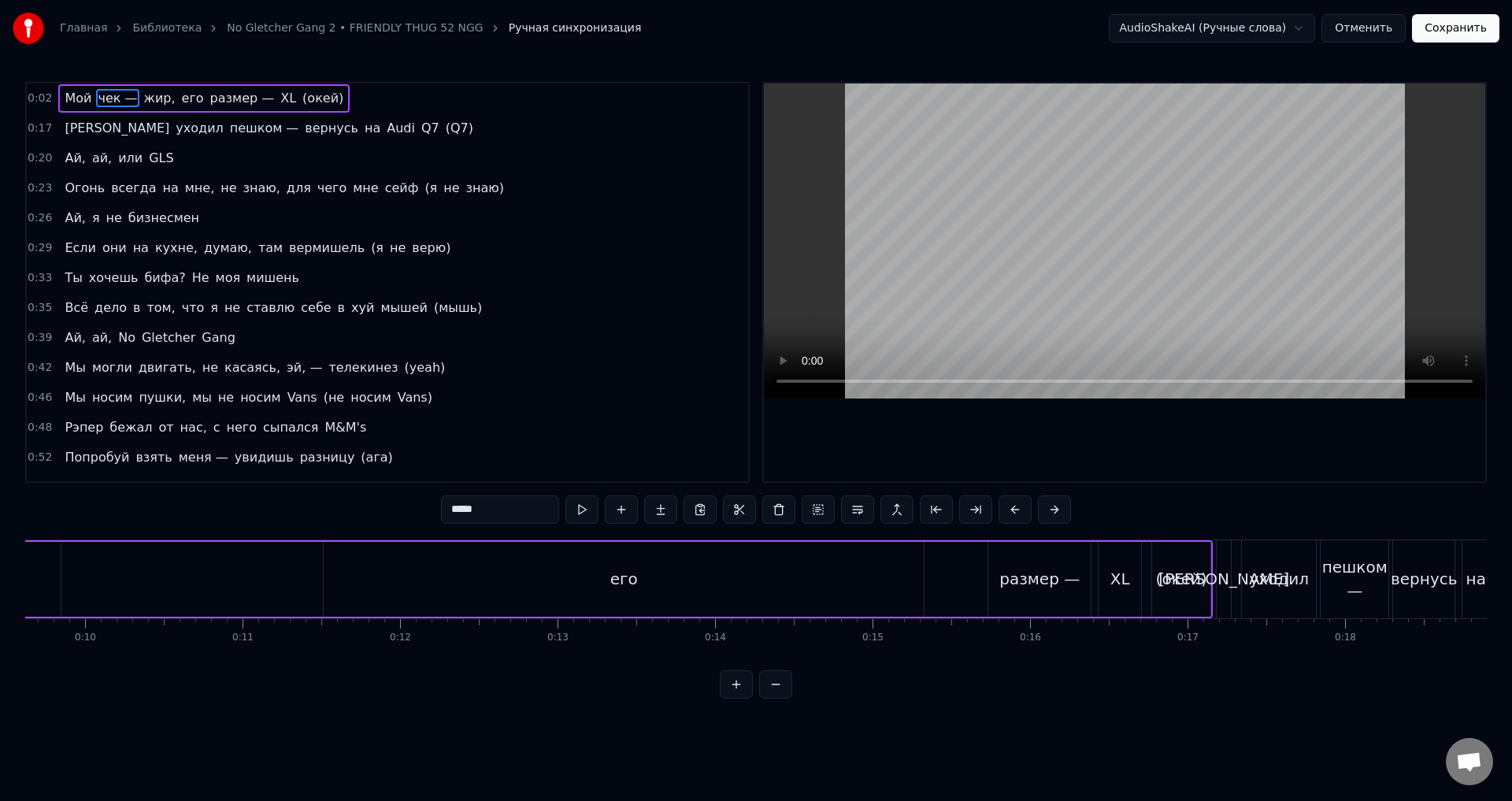
scroll to position [0, 1460]
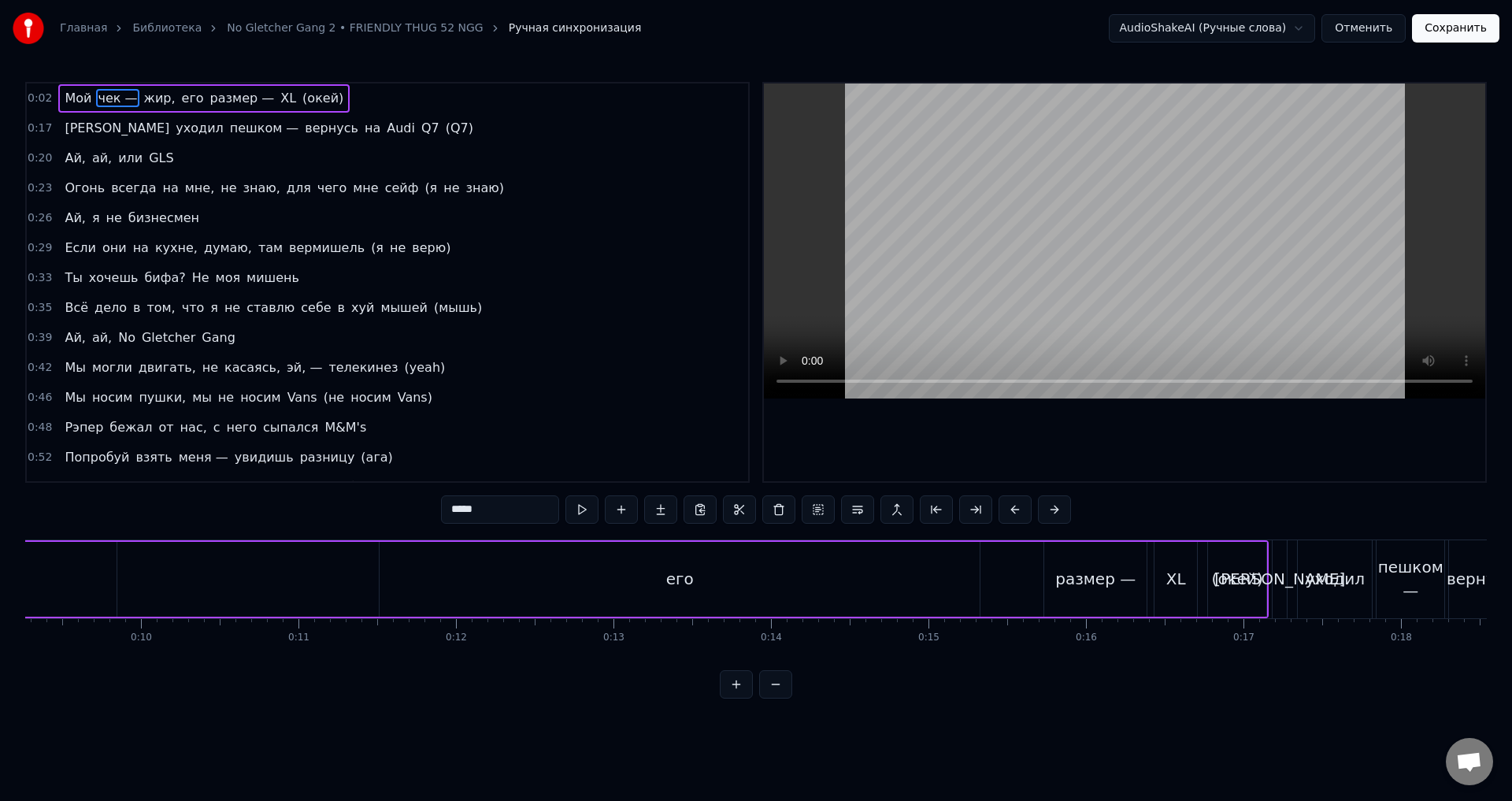
click at [651, 589] on div "его" at bounding box center [680, 580] width 600 height 75
type input "***"
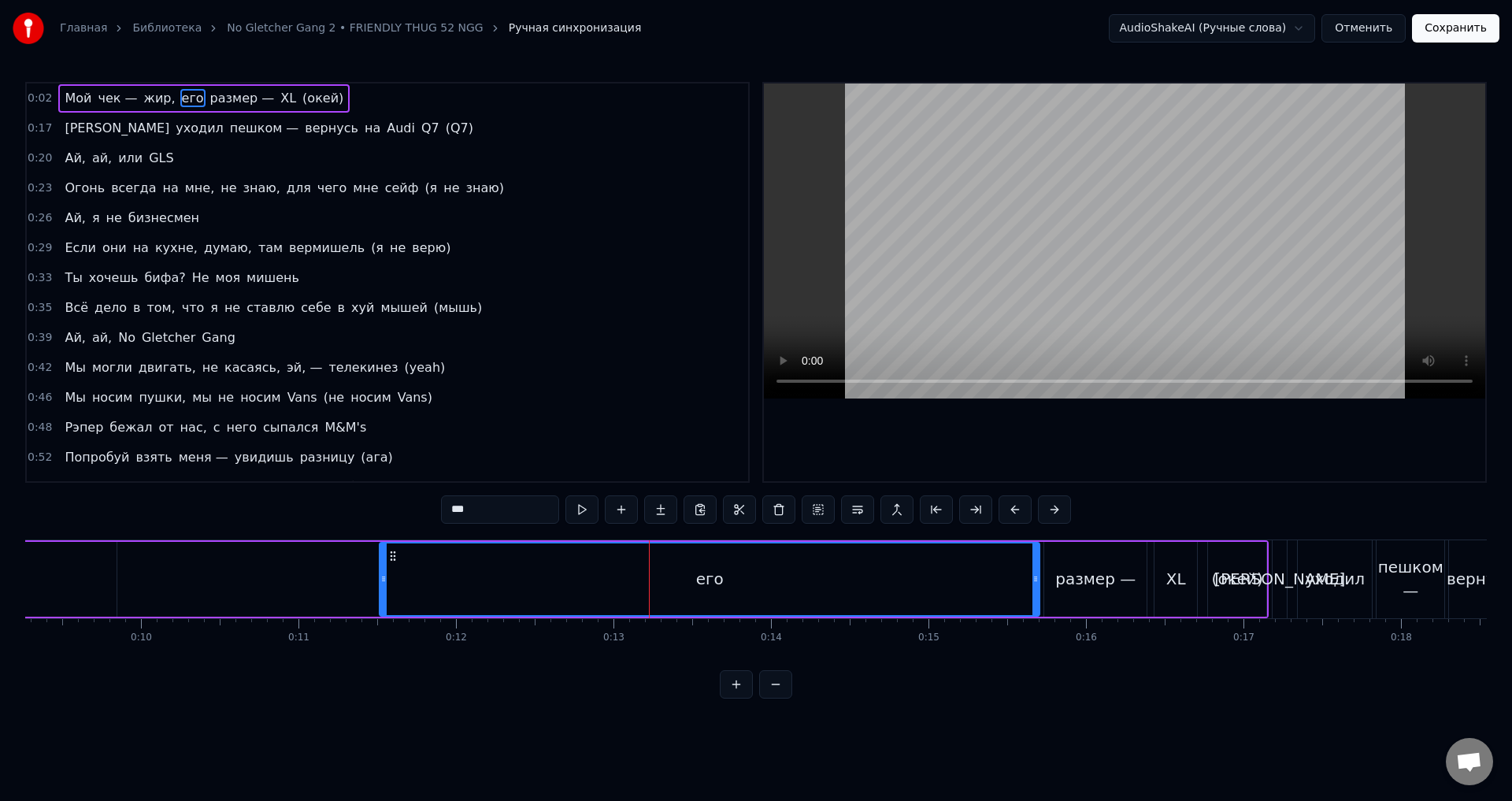
drag, startPoint x: 978, startPoint y: 594, endPoint x: 1037, endPoint y: 598, distance: 59.1
click at [1037, 598] on div at bounding box center [1036, 580] width 7 height 71
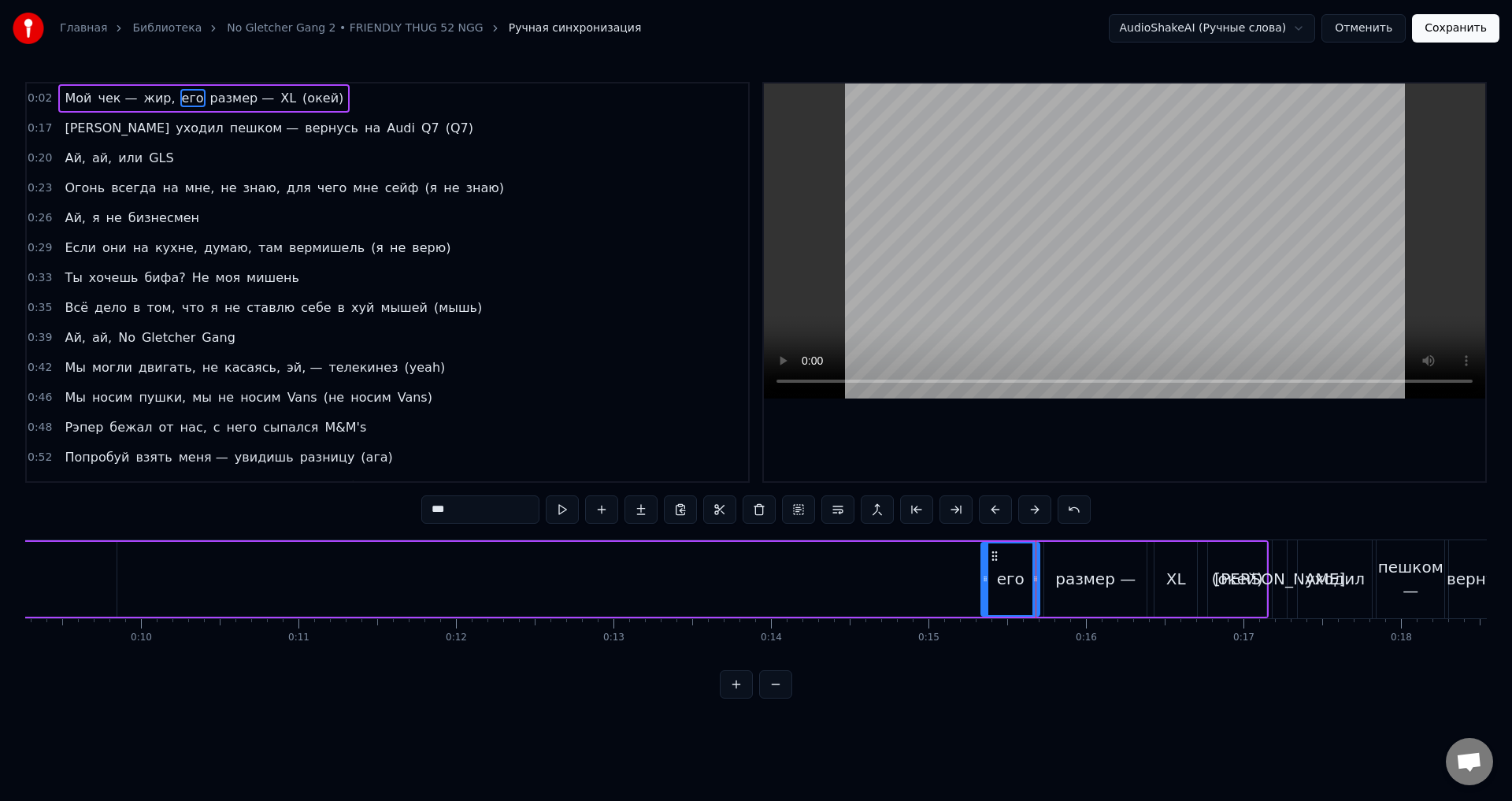
drag, startPoint x: 384, startPoint y: 589, endPoint x: 986, endPoint y: 609, distance: 602.3
click at [986, 609] on div at bounding box center [986, 580] width 7 height 71
click at [779, 554] on div "Мой чек — жир, его размер — XL (окей)" at bounding box center [119, 580] width 2300 height 78
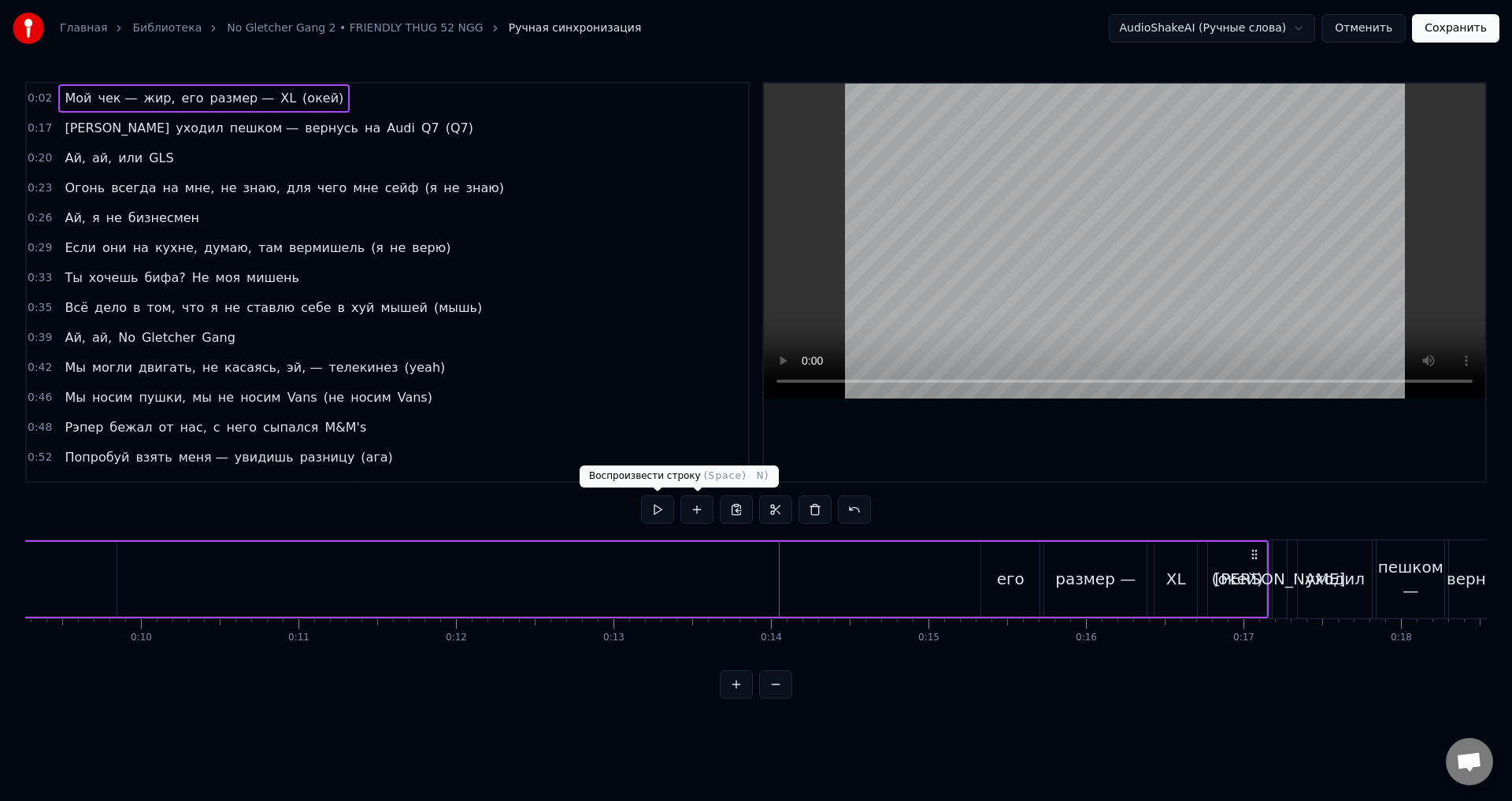
click at [662, 514] on button at bounding box center [657, 510] width 33 height 28
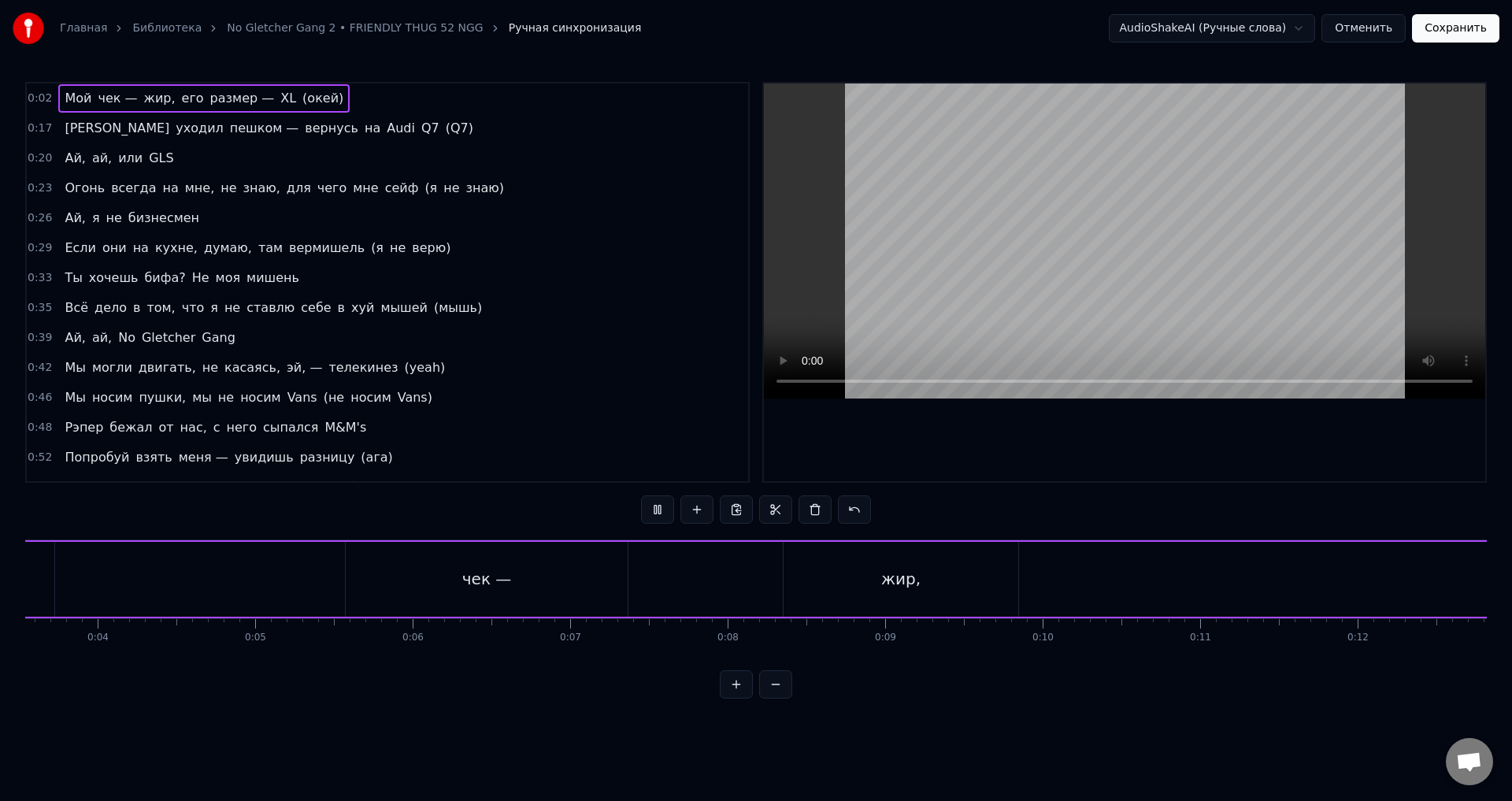
scroll to position [0, 403]
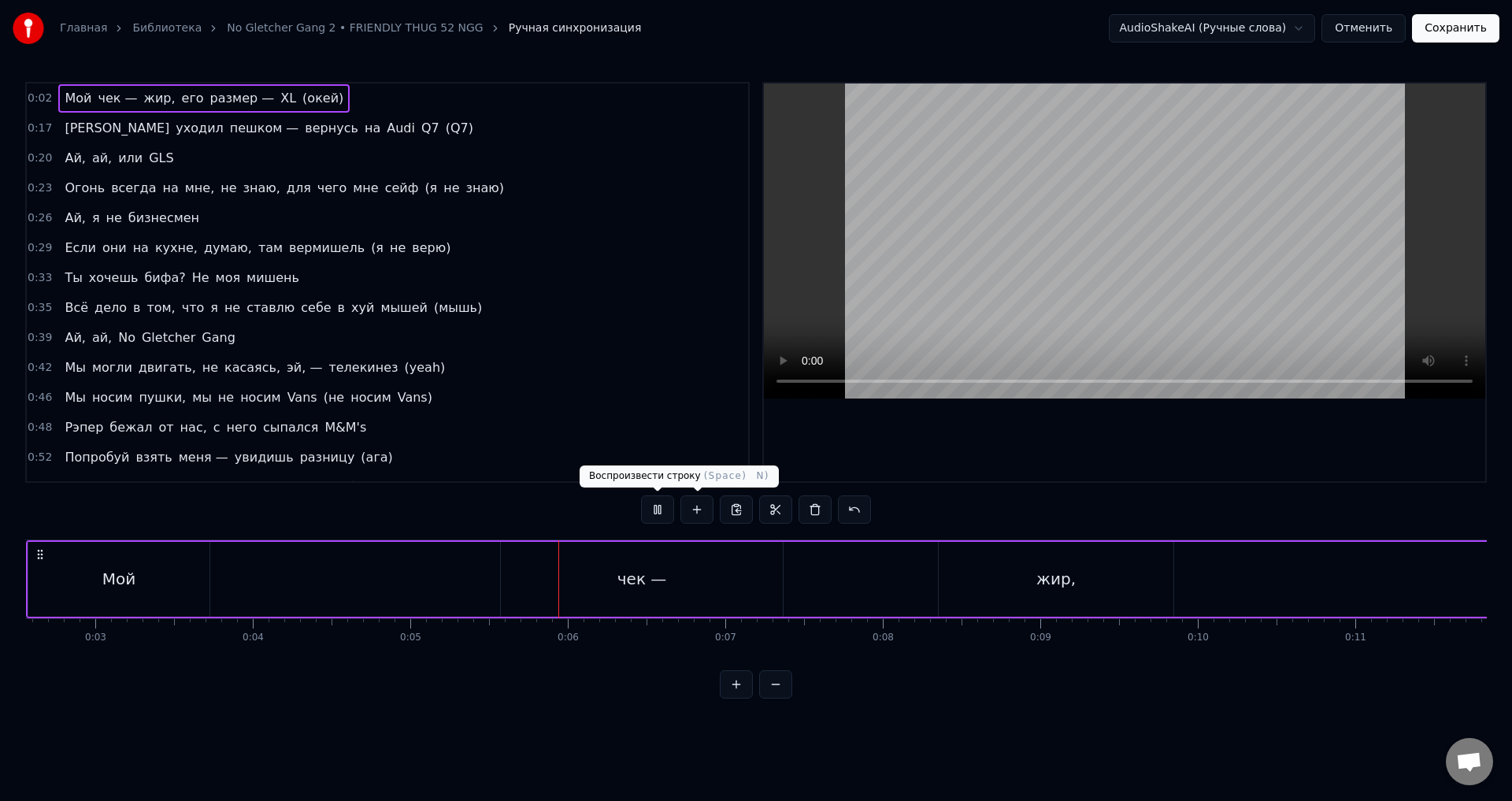
click at [656, 507] on button at bounding box center [657, 510] width 33 height 28
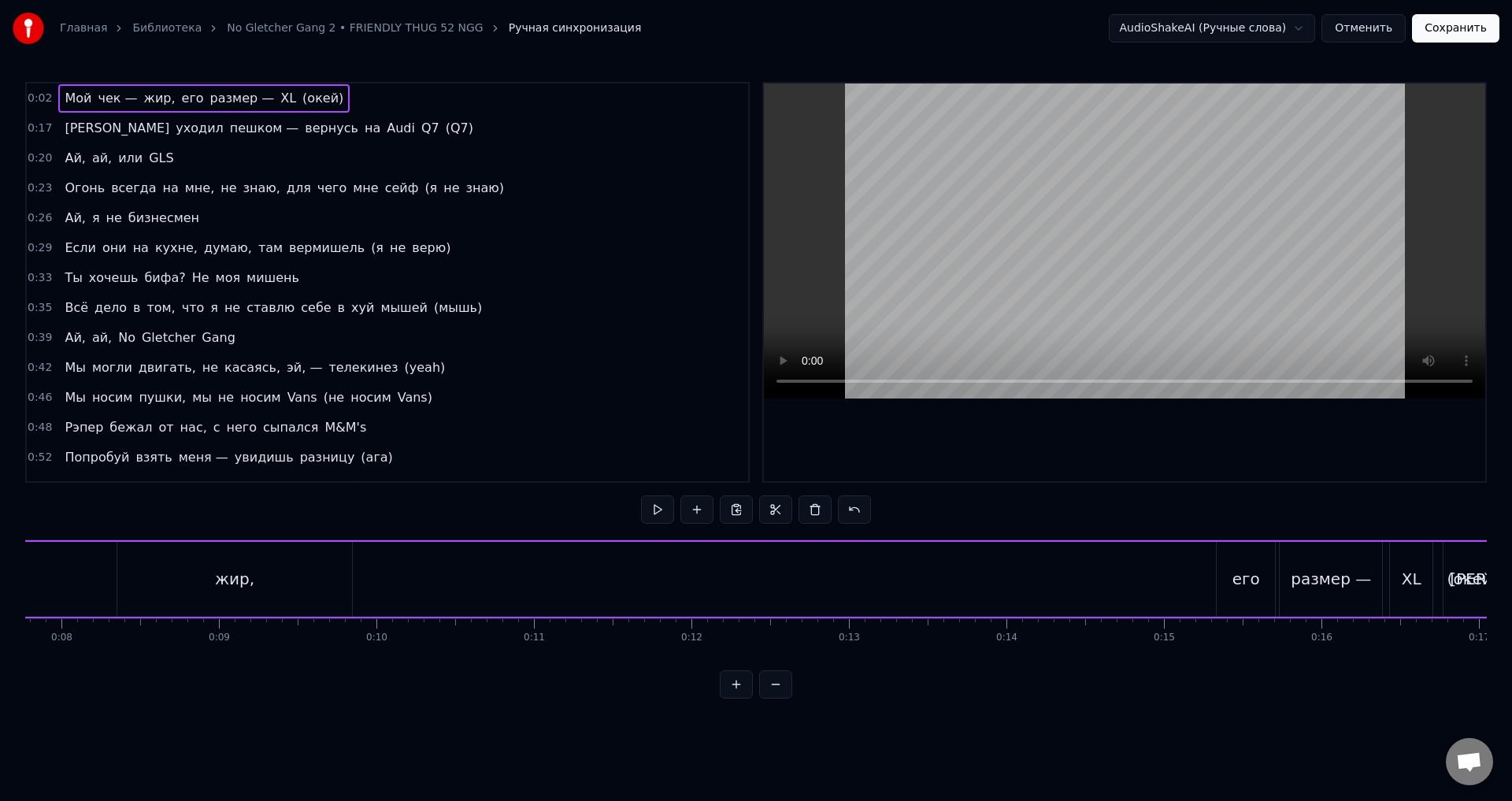
scroll to position [0, 1258]
click at [180, 575] on div "жир," at bounding box center [201, 580] width 235 height 75
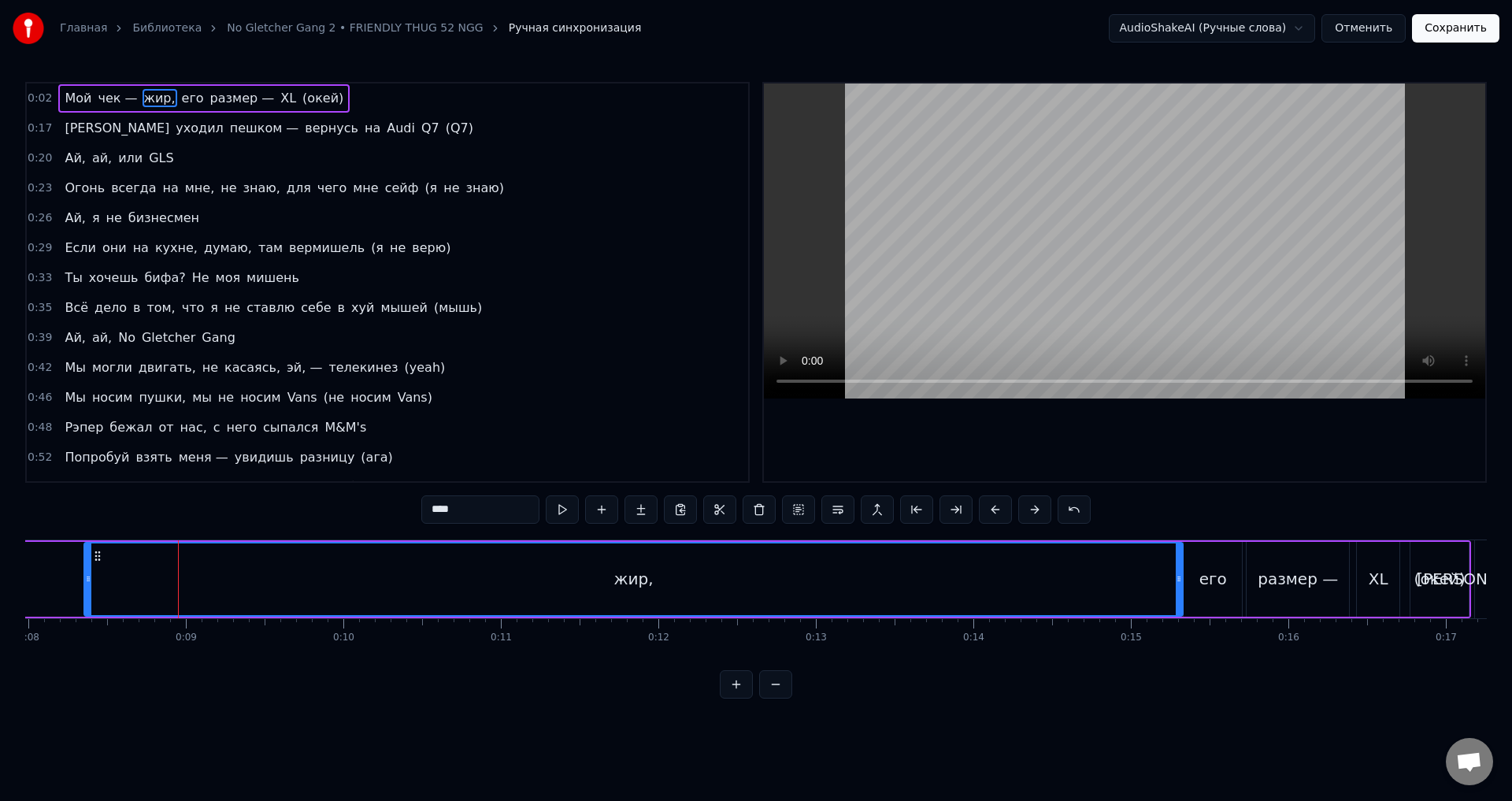
drag, startPoint x: 315, startPoint y: 587, endPoint x: 1180, endPoint y: 609, distance: 865.3
click at [1180, 609] on div at bounding box center [1180, 580] width 7 height 71
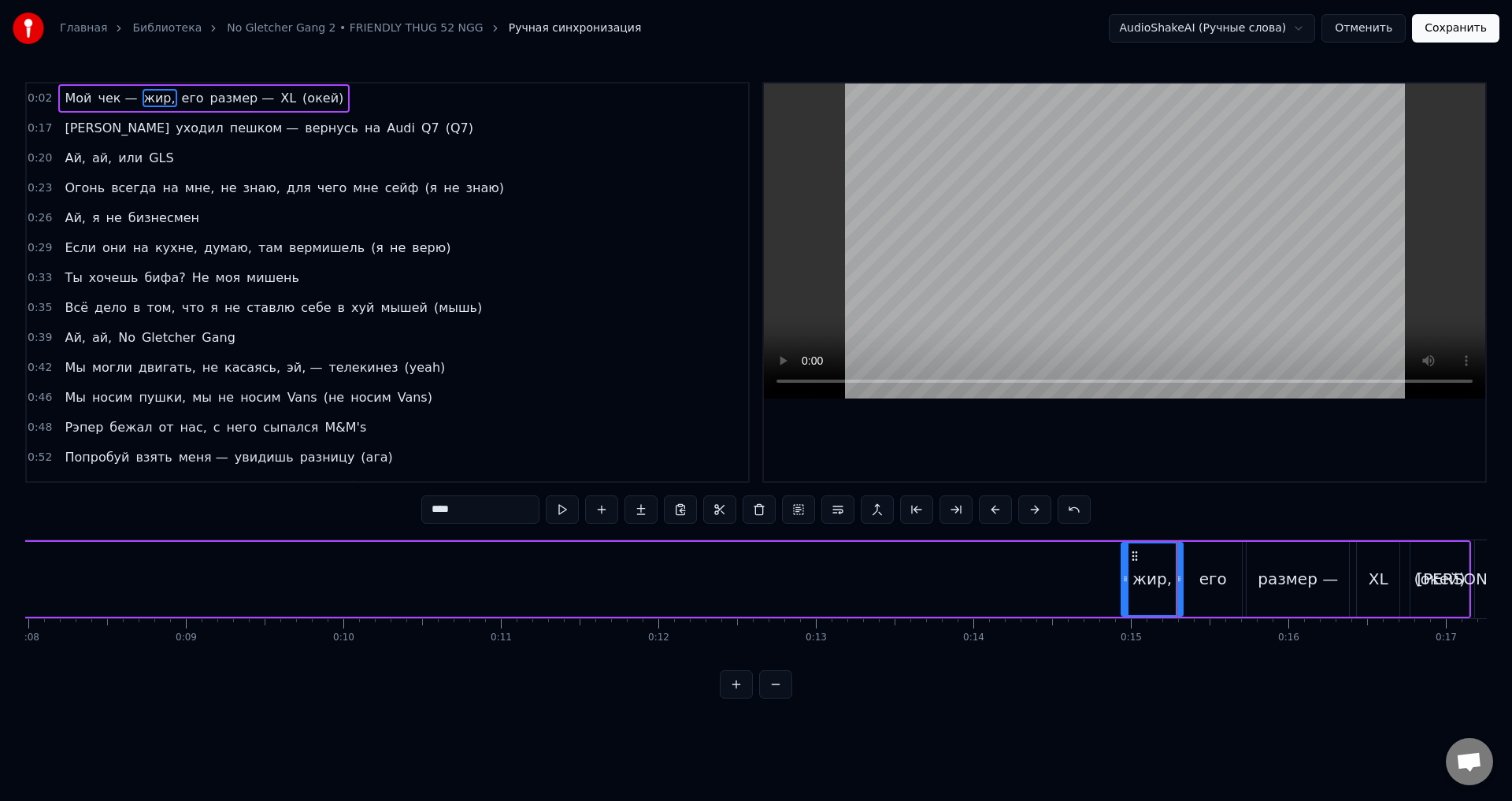
drag, startPoint x: 87, startPoint y: 580, endPoint x: 1125, endPoint y: 609, distance: 1038.4
click at [1125, 609] on div at bounding box center [1126, 580] width 7 height 71
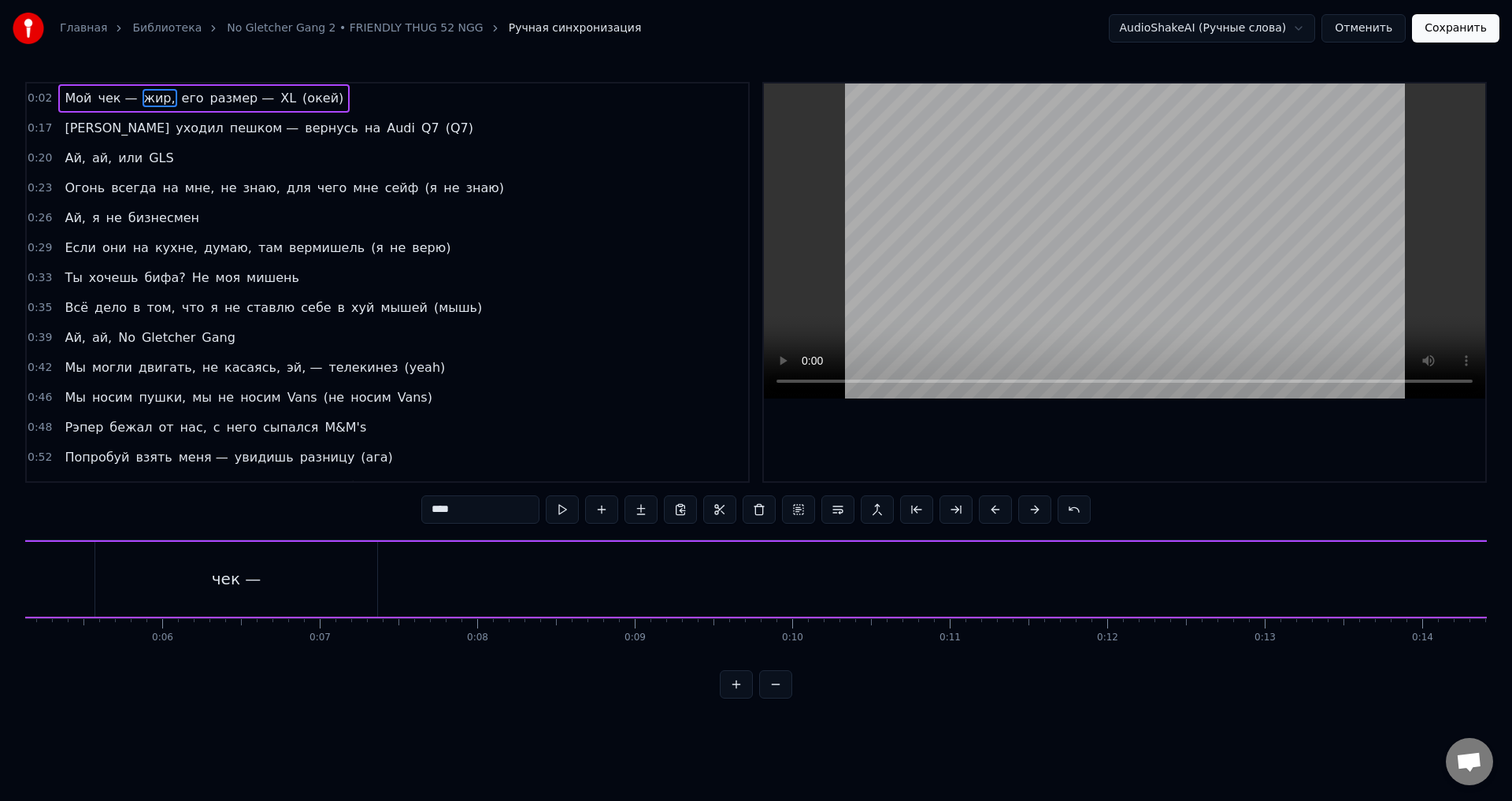
scroll to position [0, 775]
click at [220, 567] on div "чек —" at bounding box center [269, 580] width 282 height 75
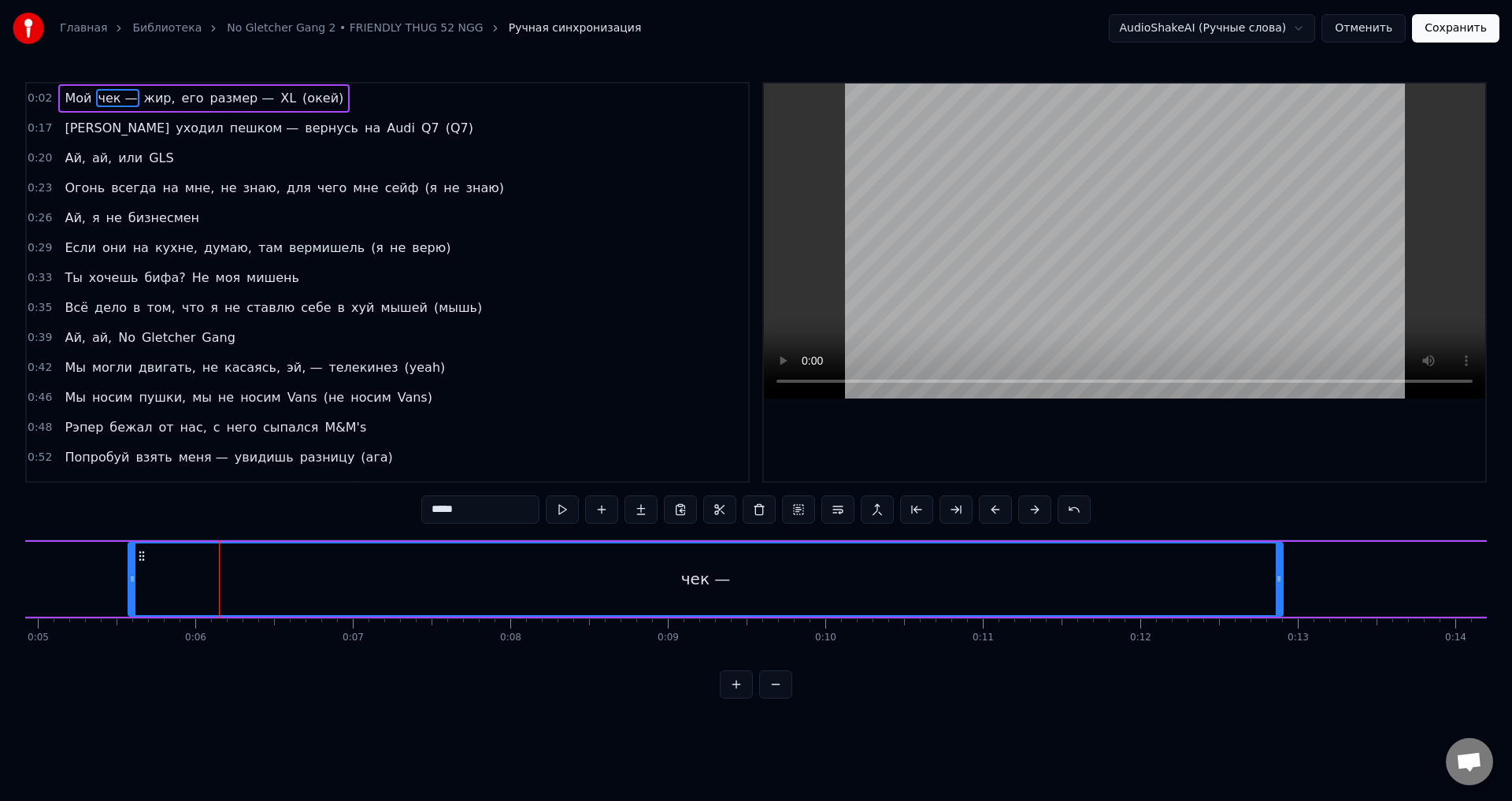
drag, startPoint x: 408, startPoint y: 584, endPoint x: 1335, endPoint y: 578, distance: 927.0
click at [1282, 578] on icon at bounding box center [1279, 579] width 7 height 12
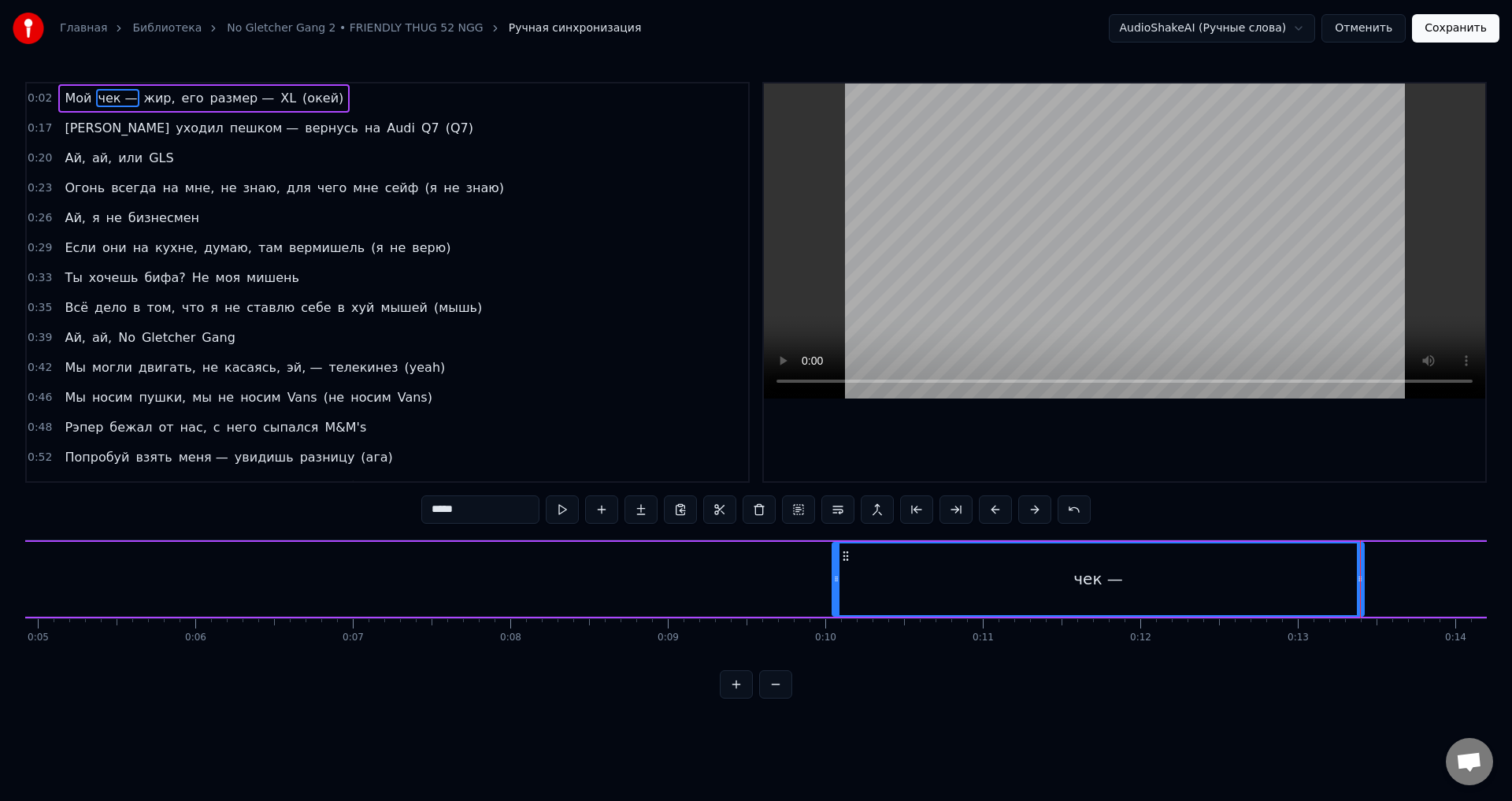
drag, startPoint x: 133, startPoint y: 578, endPoint x: 879, endPoint y: 585, distance: 746.0
click at [840, 582] on icon at bounding box center [836, 579] width 7 height 12
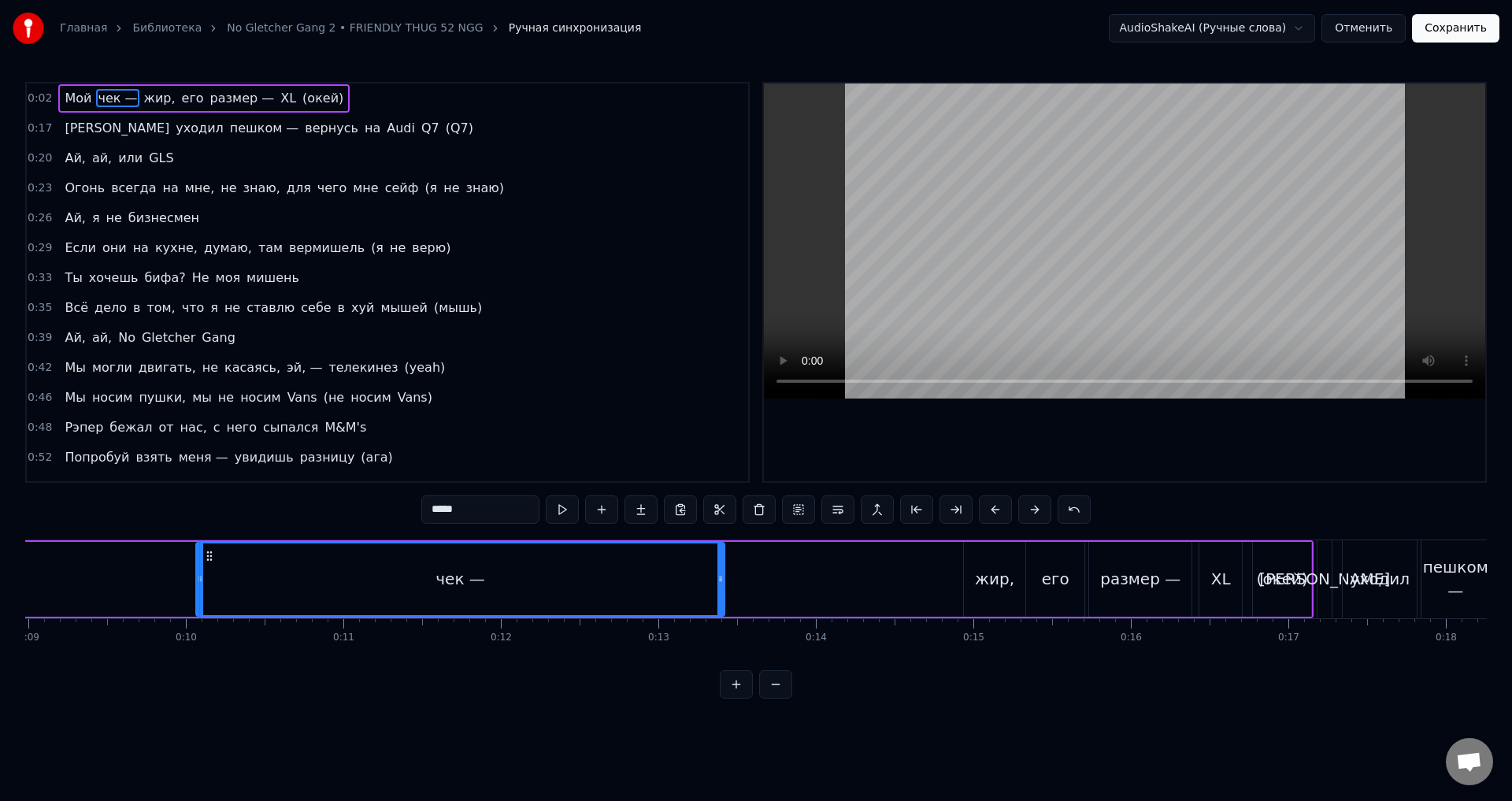
scroll to position [0, 1527]
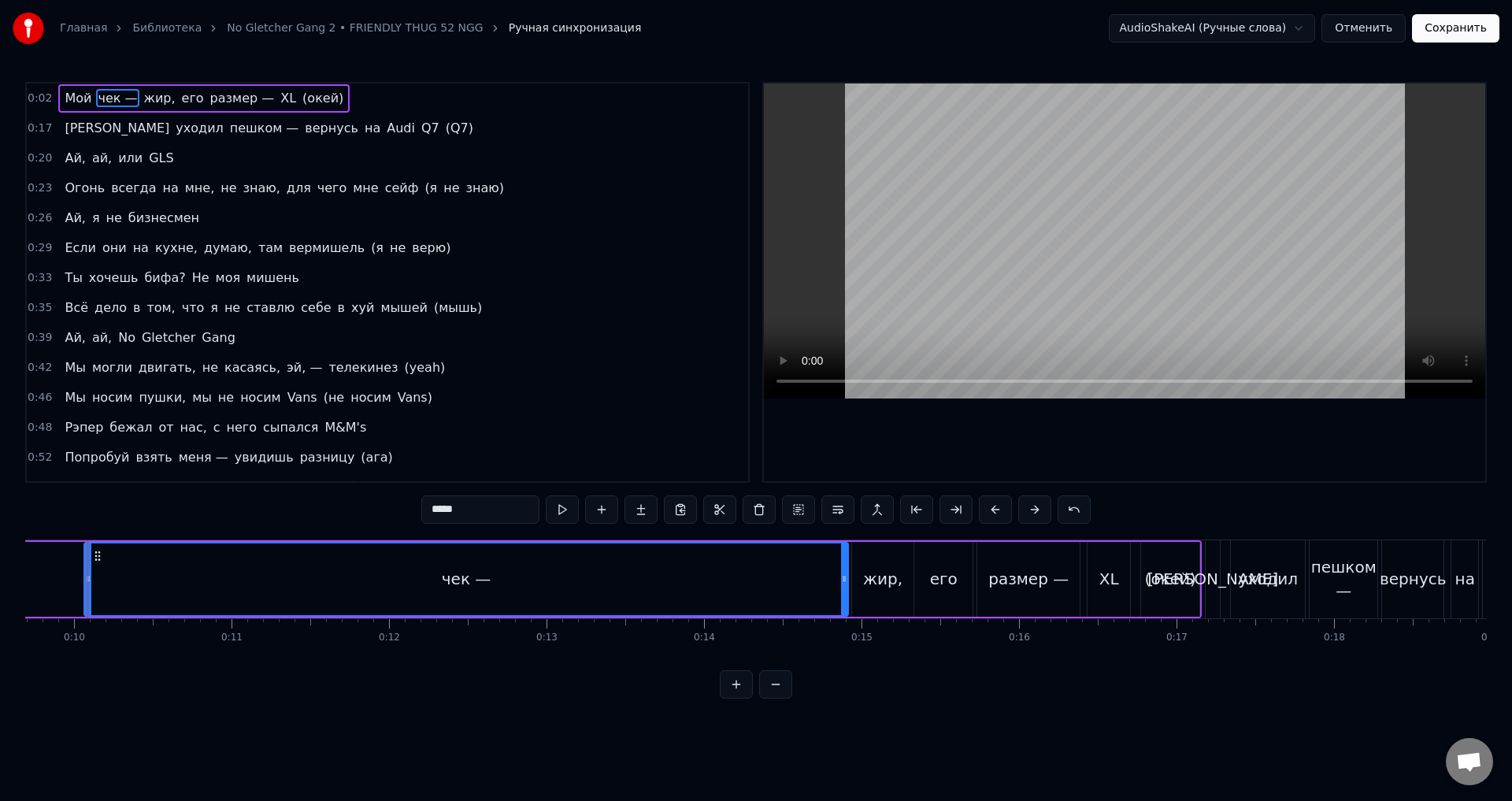
drag, startPoint x: 612, startPoint y: 589, endPoint x: 847, endPoint y: 594, distance: 235.1
click at [847, 594] on div at bounding box center [845, 580] width 7 height 71
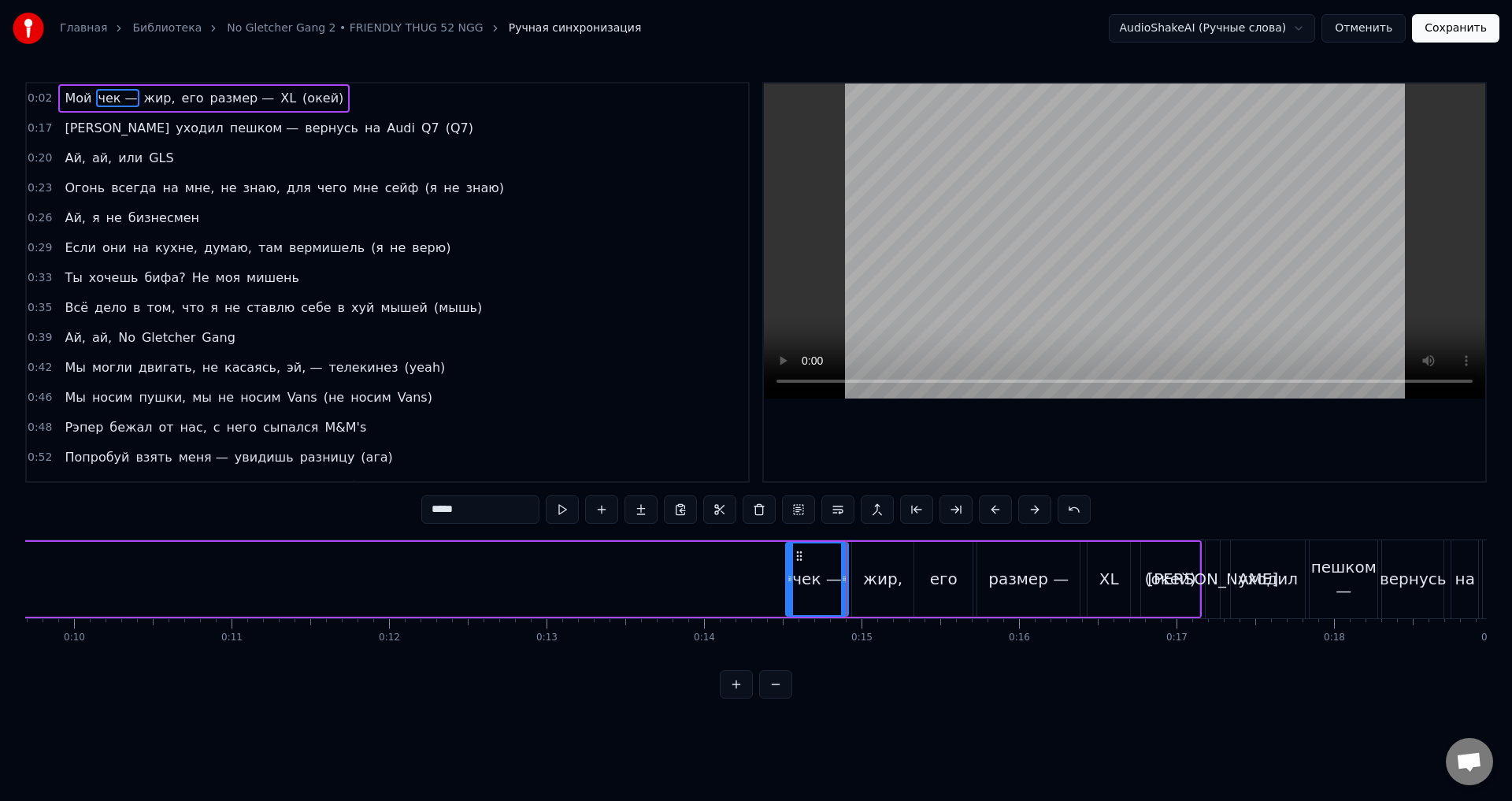
drag, startPoint x: 90, startPoint y: 571, endPoint x: 792, endPoint y: 611, distance: 703.1
click at [792, 611] on div at bounding box center [790, 580] width 7 height 71
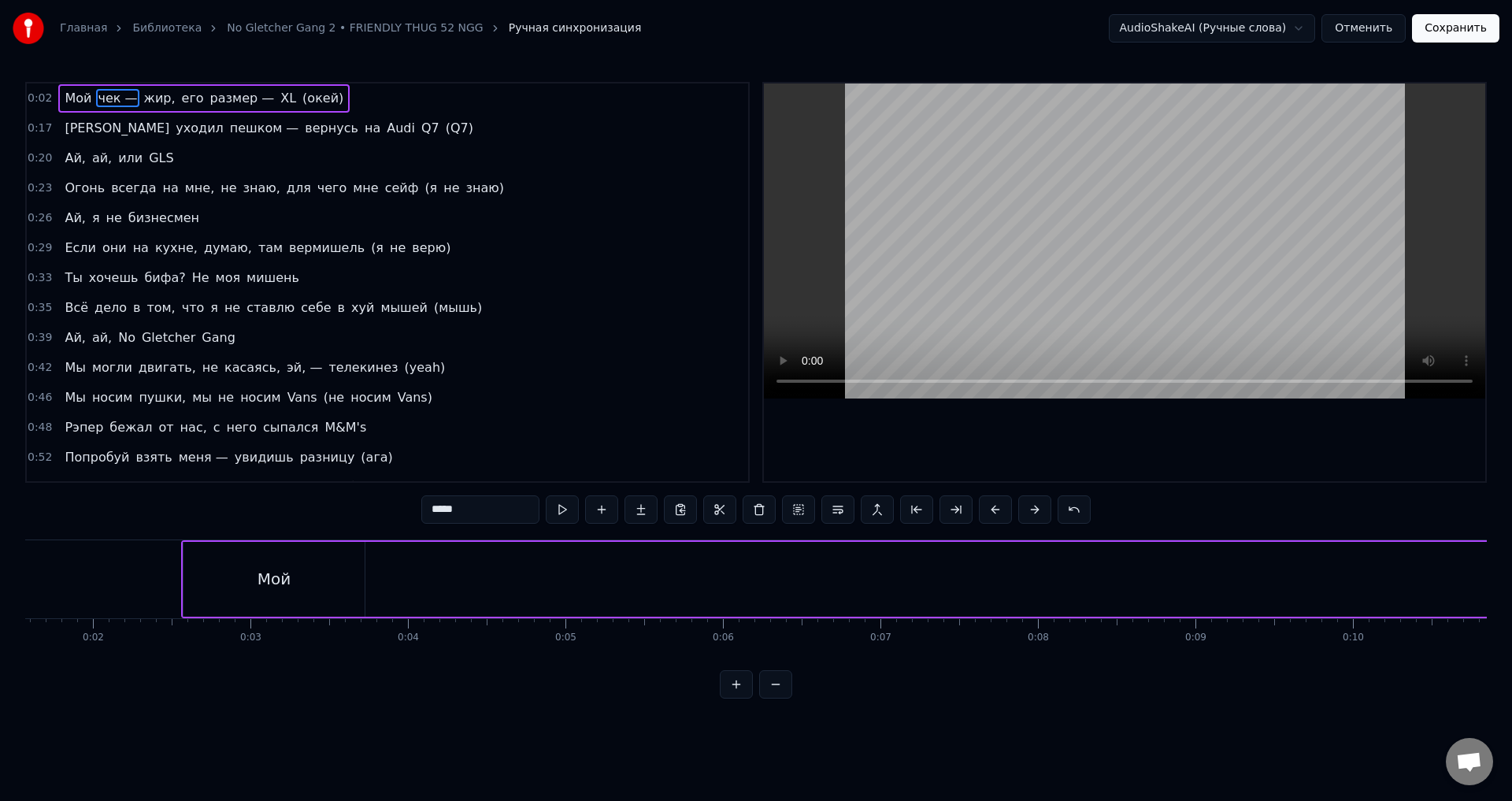
scroll to position [0, 191]
click at [308, 574] on div "Мой" at bounding box center [331, 580] width 182 height 75
type input "***"
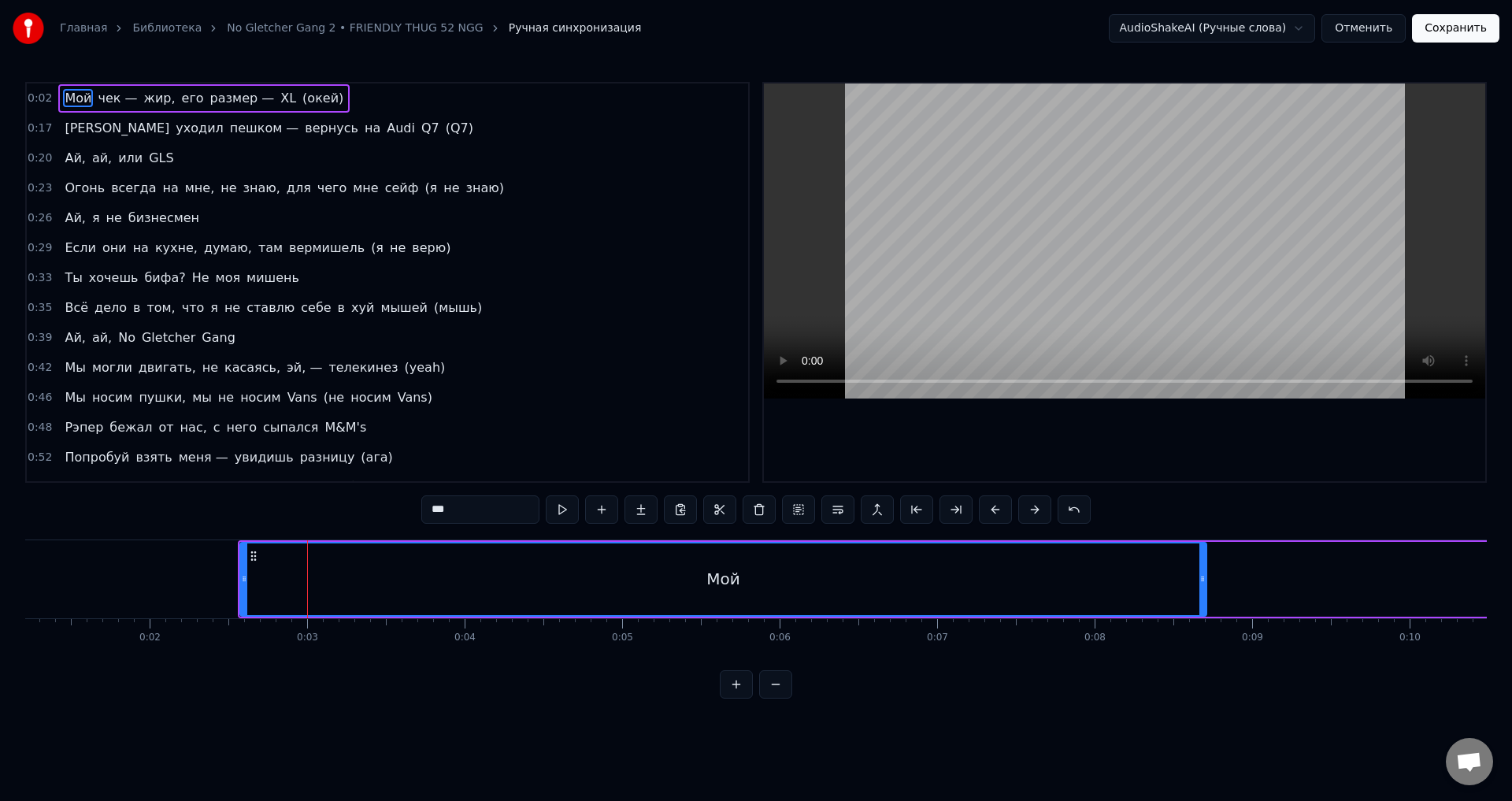
drag, startPoint x: 419, startPoint y: 583, endPoint x: 1229, endPoint y: 583, distance: 810.0
click at [1206, 589] on div at bounding box center [1203, 580] width 7 height 71
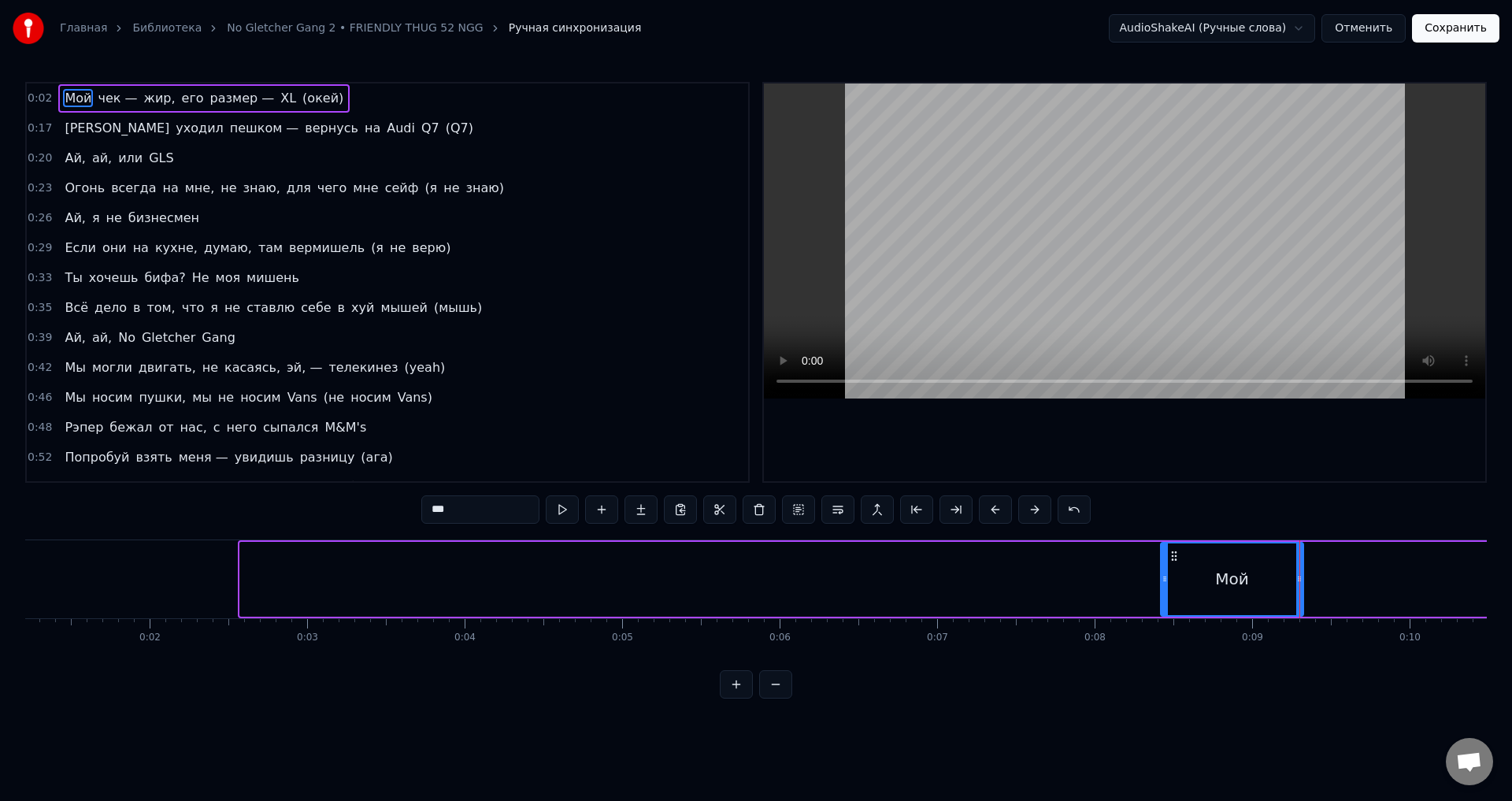
drag, startPoint x: 242, startPoint y: 581, endPoint x: 1162, endPoint y: 584, distance: 920.0
click at [1162, 584] on icon at bounding box center [1166, 579] width 7 height 12
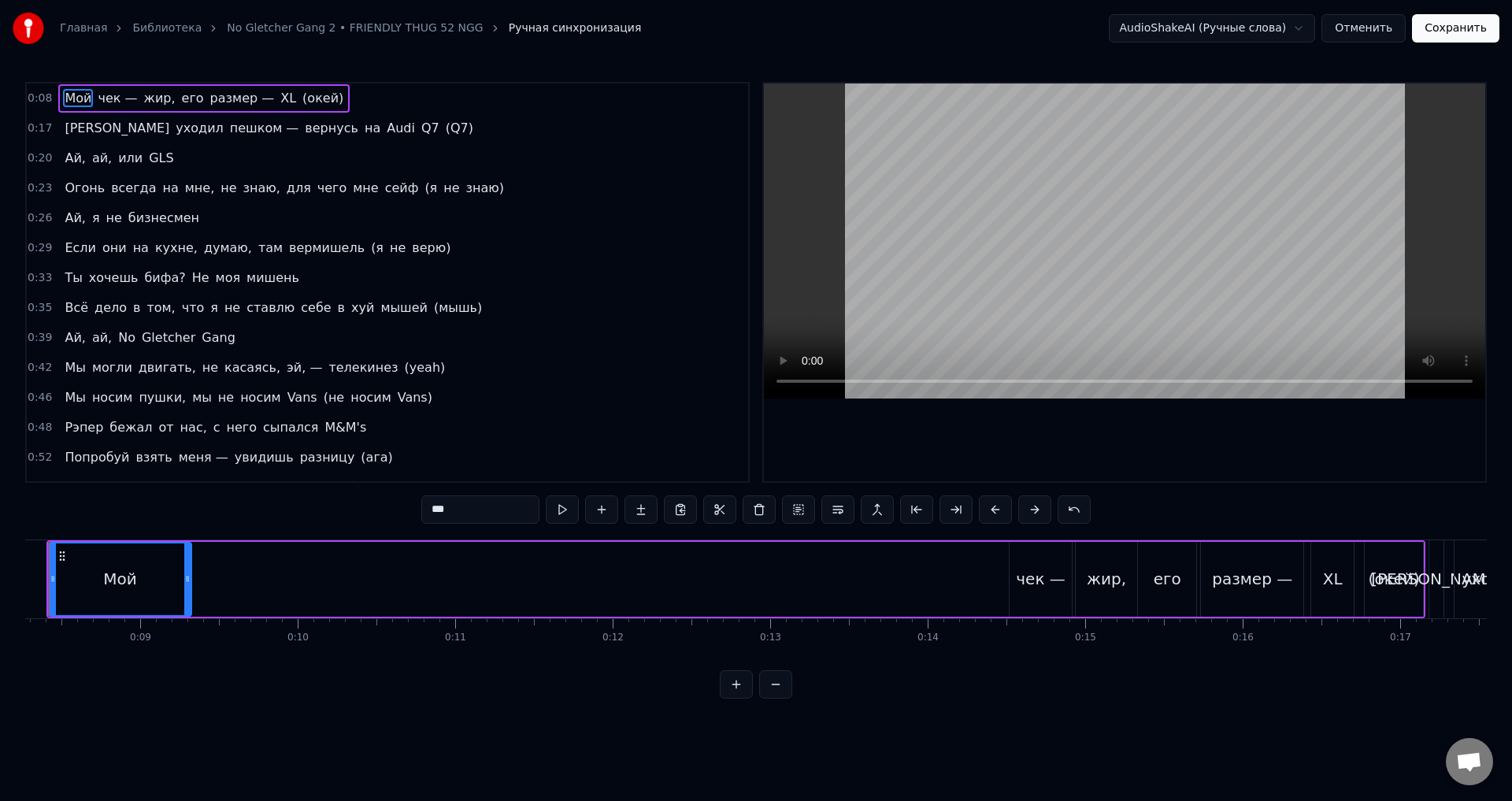
scroll to position [0, 1291]
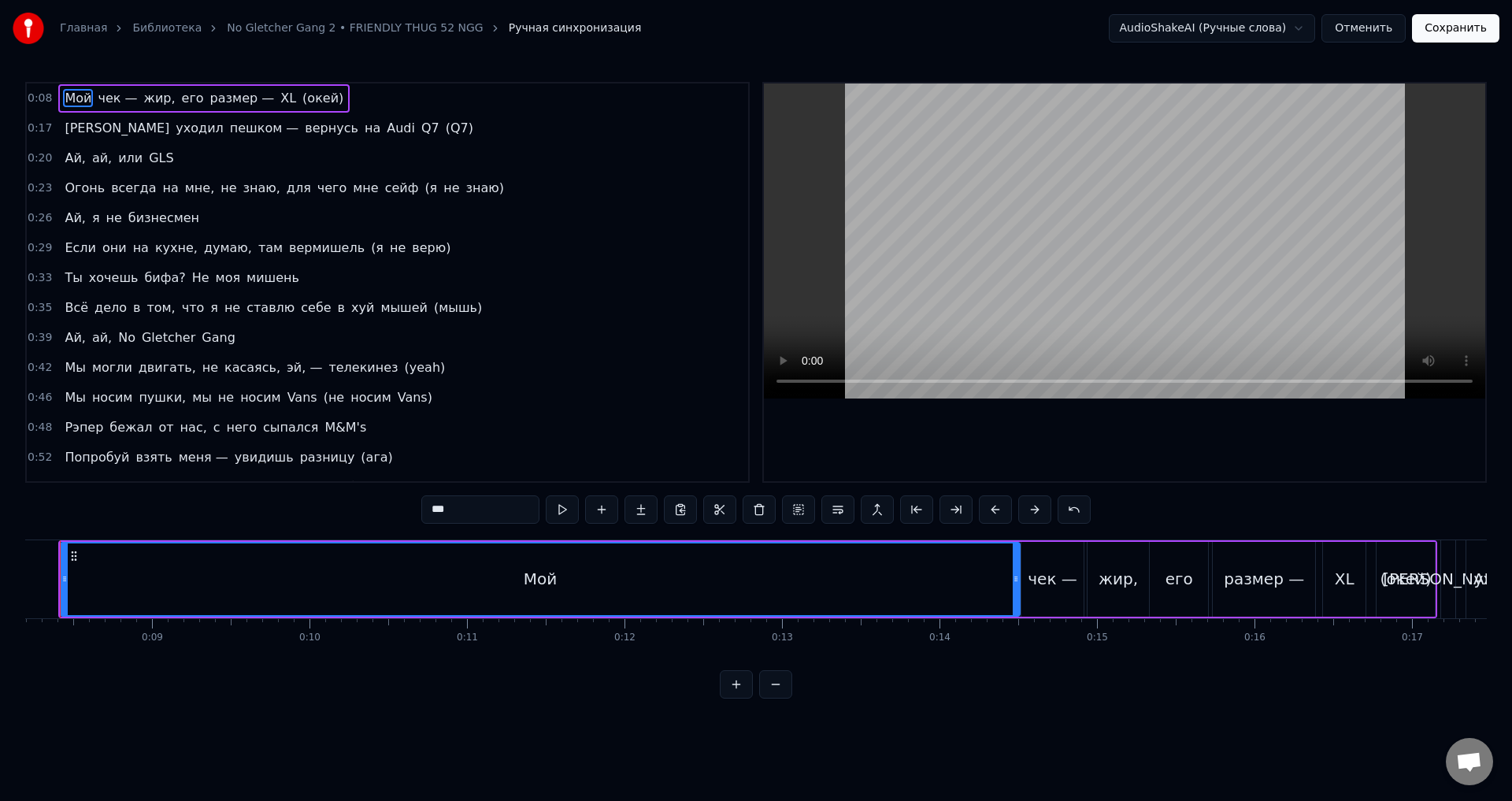
drag, startPoint x: 197, startPoint y: 587, endPoint x: 1014, endPoint y: 598, distance: 817.1
click at [1014, 598] on div at bounding box center [1016, 580] width 7 height 71
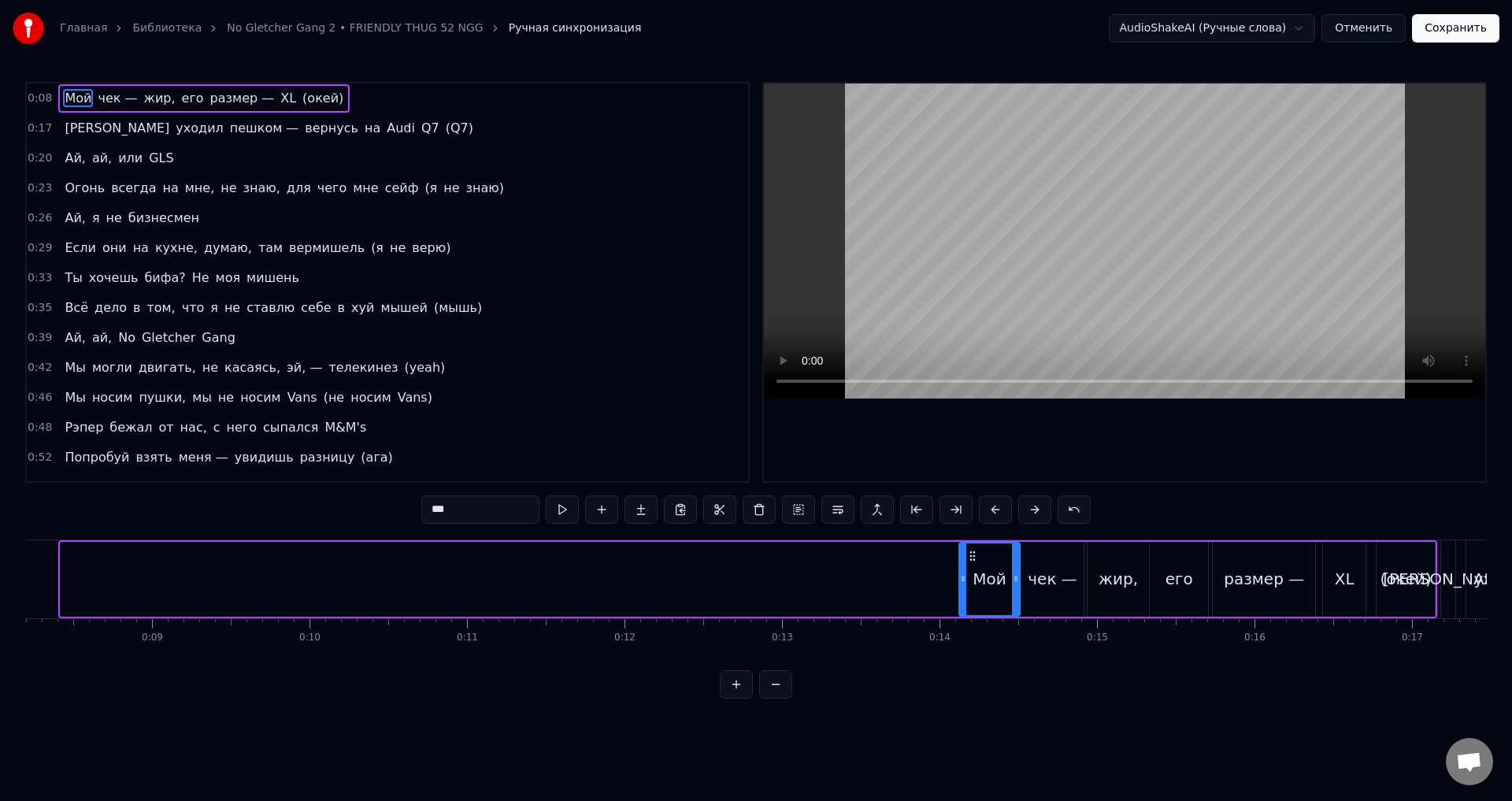
drag, startPoint x: 65, startPoint y: 579, endPoint x: 963, endPoint y: 589, distance: 898.1
click at [963, 589] on div at bounding box center [963, 580] width 7 height 71
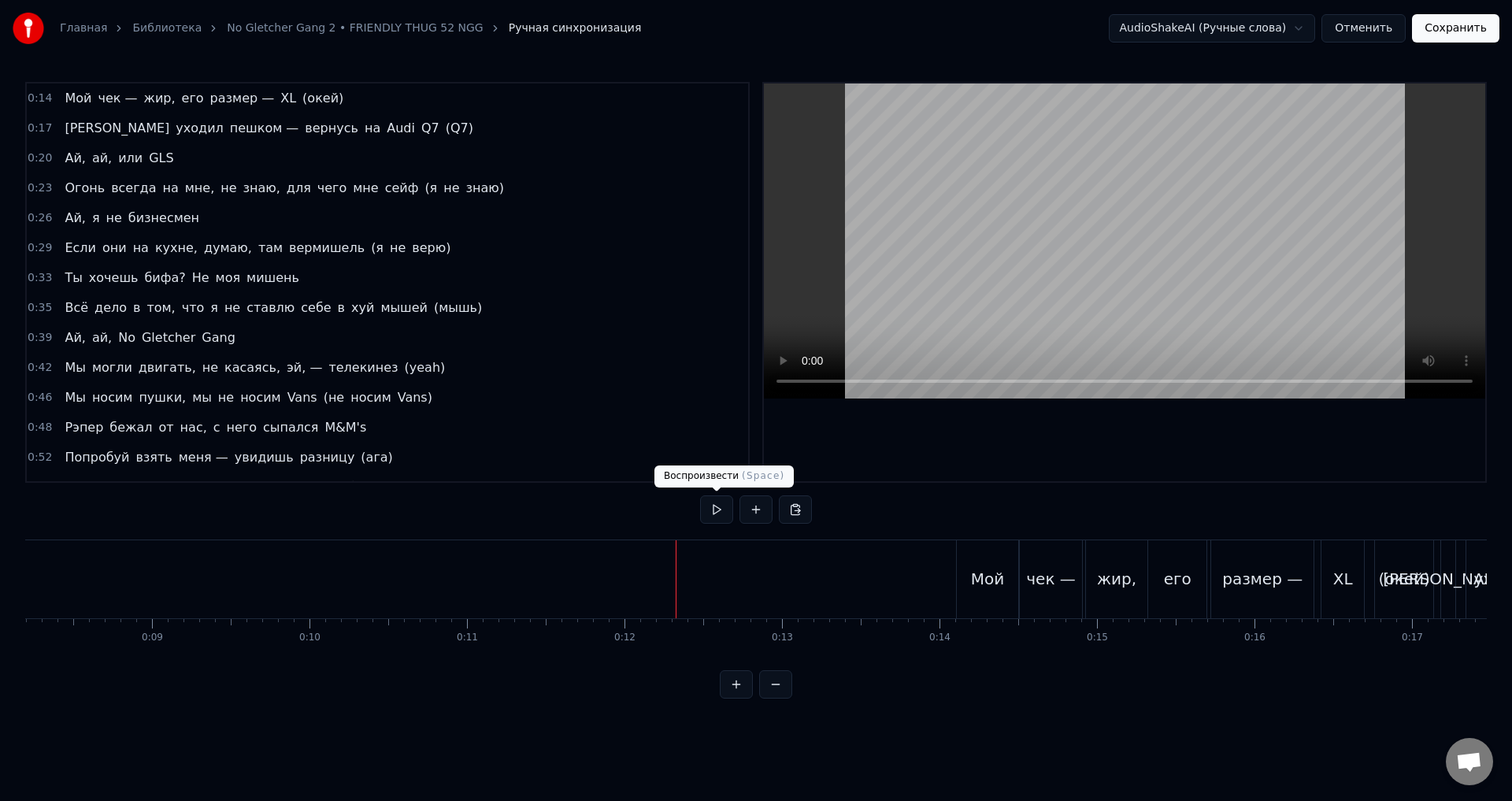
click at [720, 514] on button at bounding box center [717, 510] width 33 height 28
drag, startPoint x: 747, startPoint y: 512, endPoint x: 715, endPoint y: 514, distance: 32.1
click at [715, 514] on div at bounding box center [756, 510] width 112 height 28
click at [715, 514] on button at bounding box center [717, 510] width 33 height 28
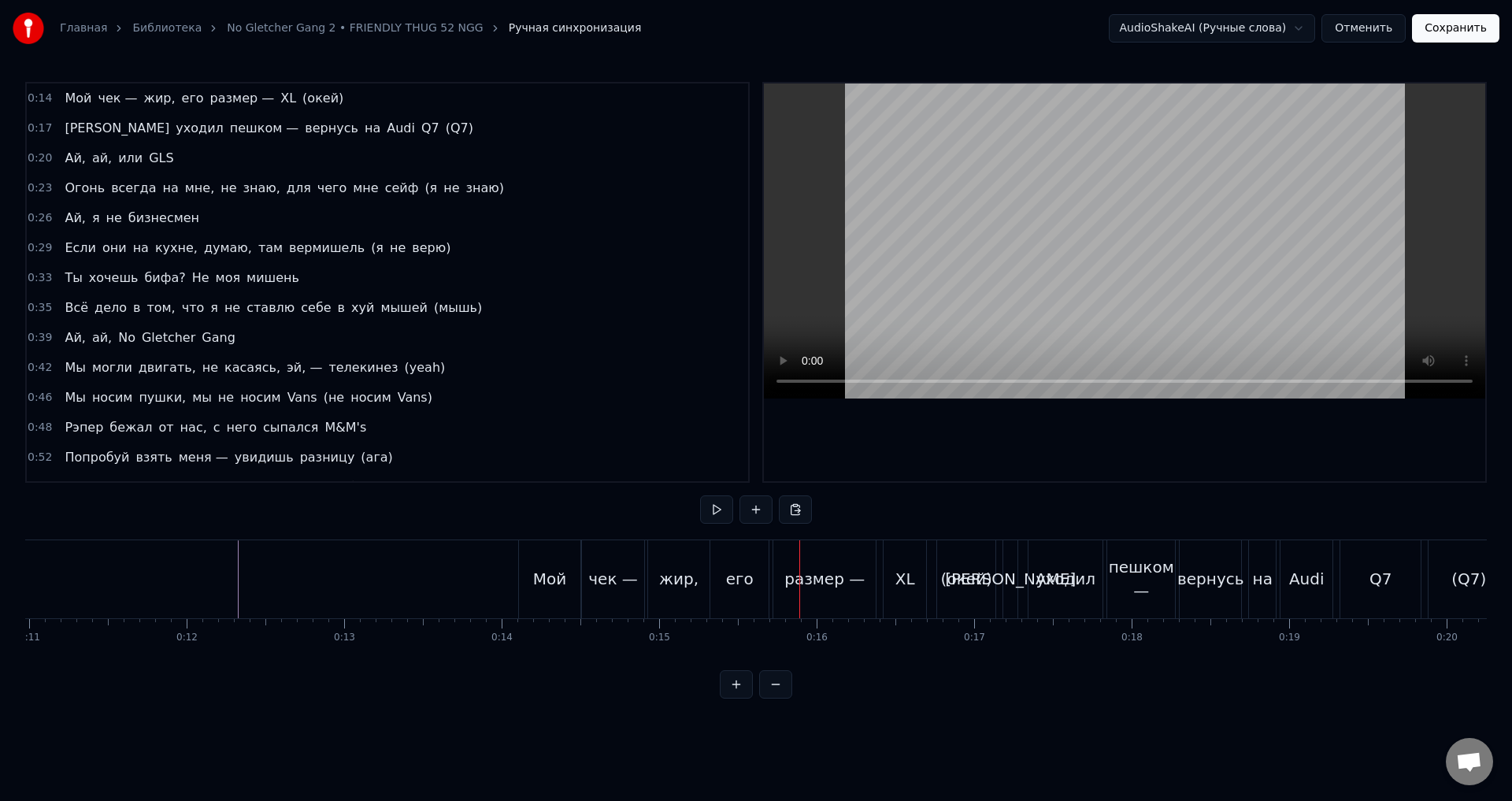
scroll to position [0, 1796]
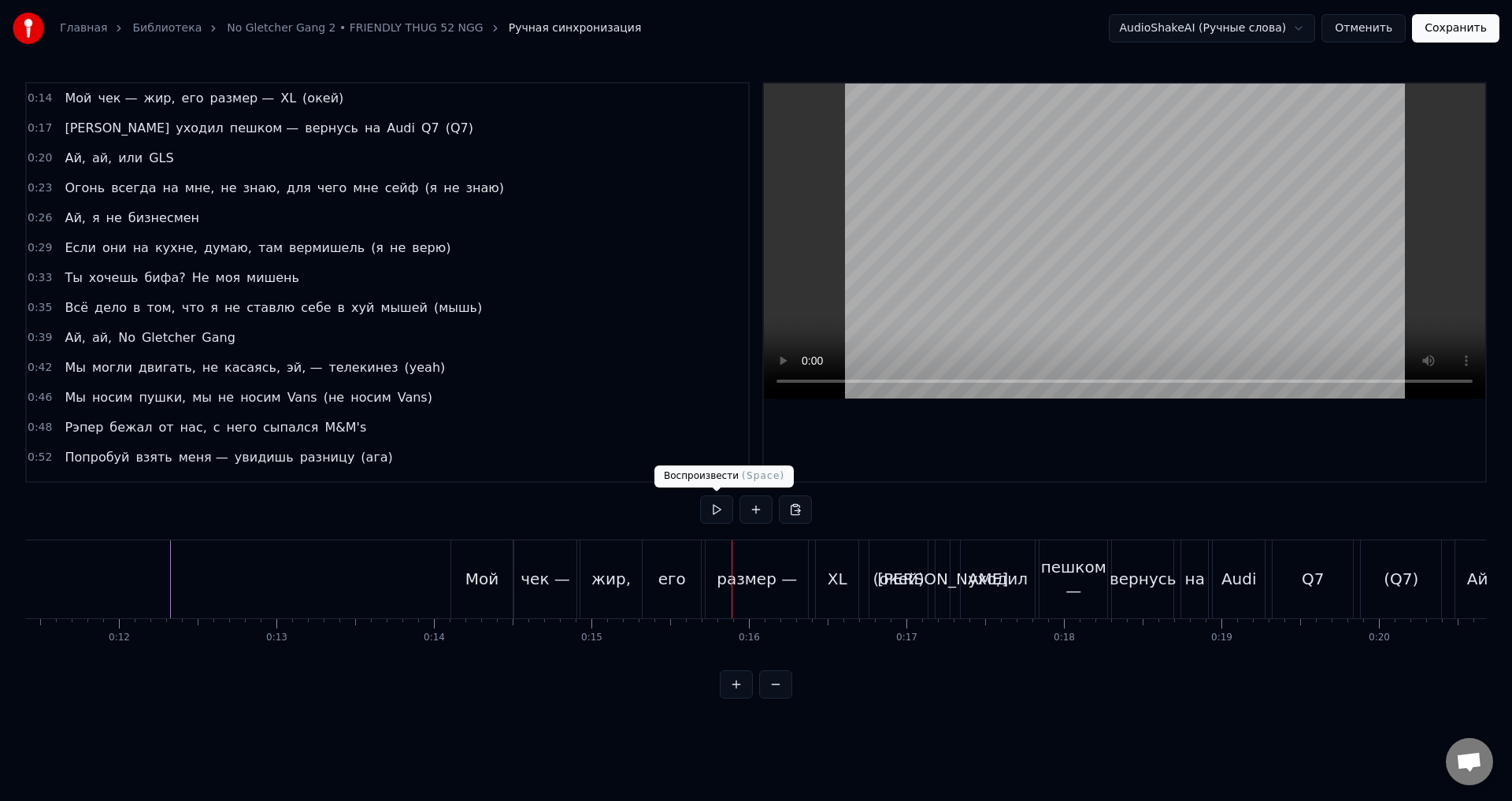
click at [721, 520] on button at bounding box center [717, 510] width 33 height 28
click at [608, 579] on div "жир," at bounding box center [612, 579] width 40 height 24
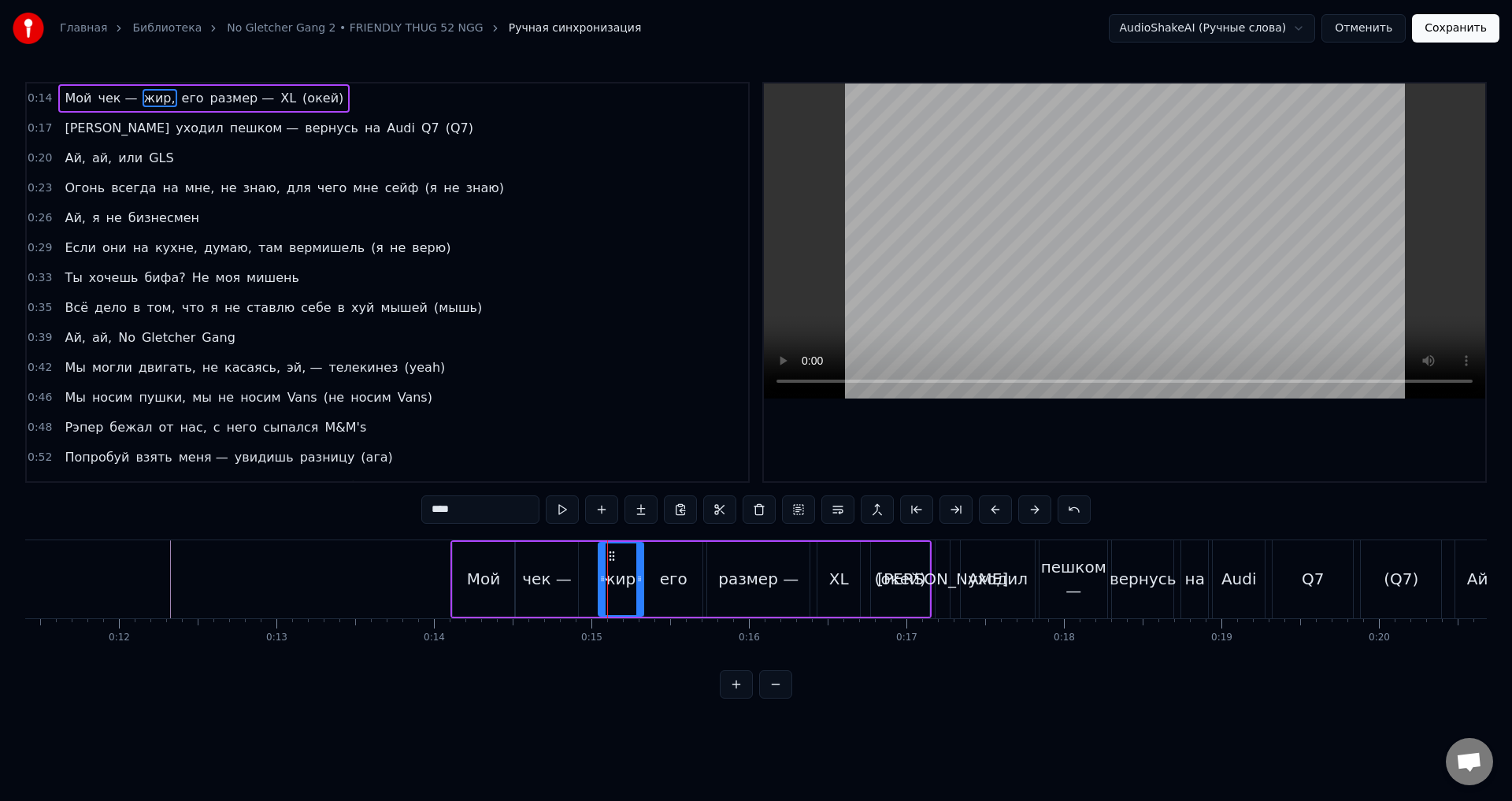
drag, startPoint x: 587, startPoint y: 582, endPoint x: 603, endPoint y: 584, distance: 16.1
click at [603, 584] on icon at bounding box center [603, 579] width 7 height 12
drag, startPoint x: 637, startPoint y: 583, endPoint x: 648, endPoint y: 586, distance: 11.4
click at [649, 586] on div at bounding box center [652, 580] width 7 height 71
click at [557, 580] on div "чек —" at bounding box center [547, 579] width 50 height 24
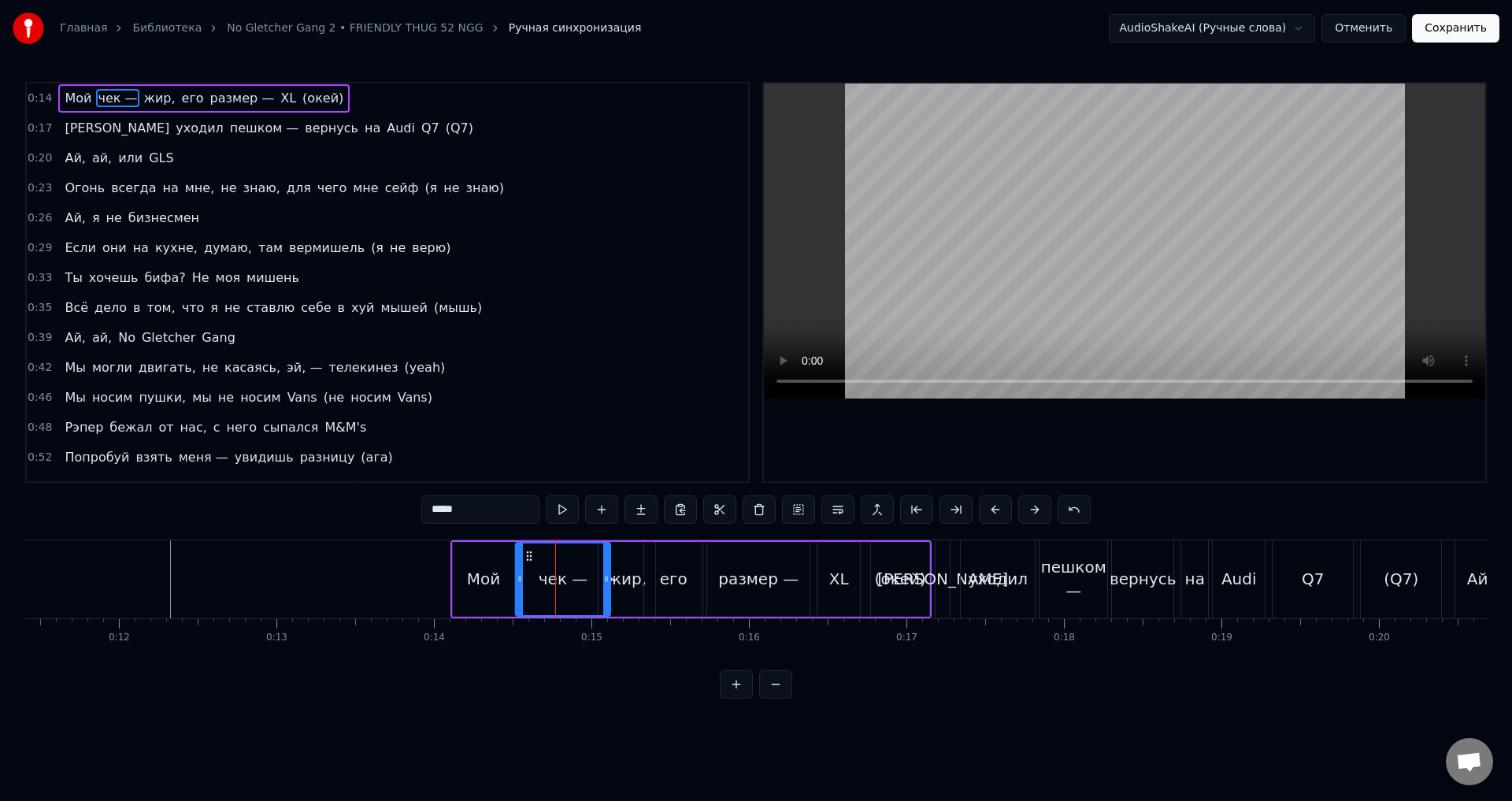
drag, startPoint x: 574, startPoint y: 586, endPoint x: 607, endPoint y: 599, distance: 35.5
click at [607, 599] on div at bounding box center [607, 580] width 7 height 71
drag, startPoint x: 519, startPoint y: 592, endPoint x: 566, endPoint y: 599, distance: 47.5
click at [566, 599] on div at bounding box center [568, 580] width 7 height 71
click at [481, 577] on div "Мой" at bounding box center [483, 579] width 34 height 24
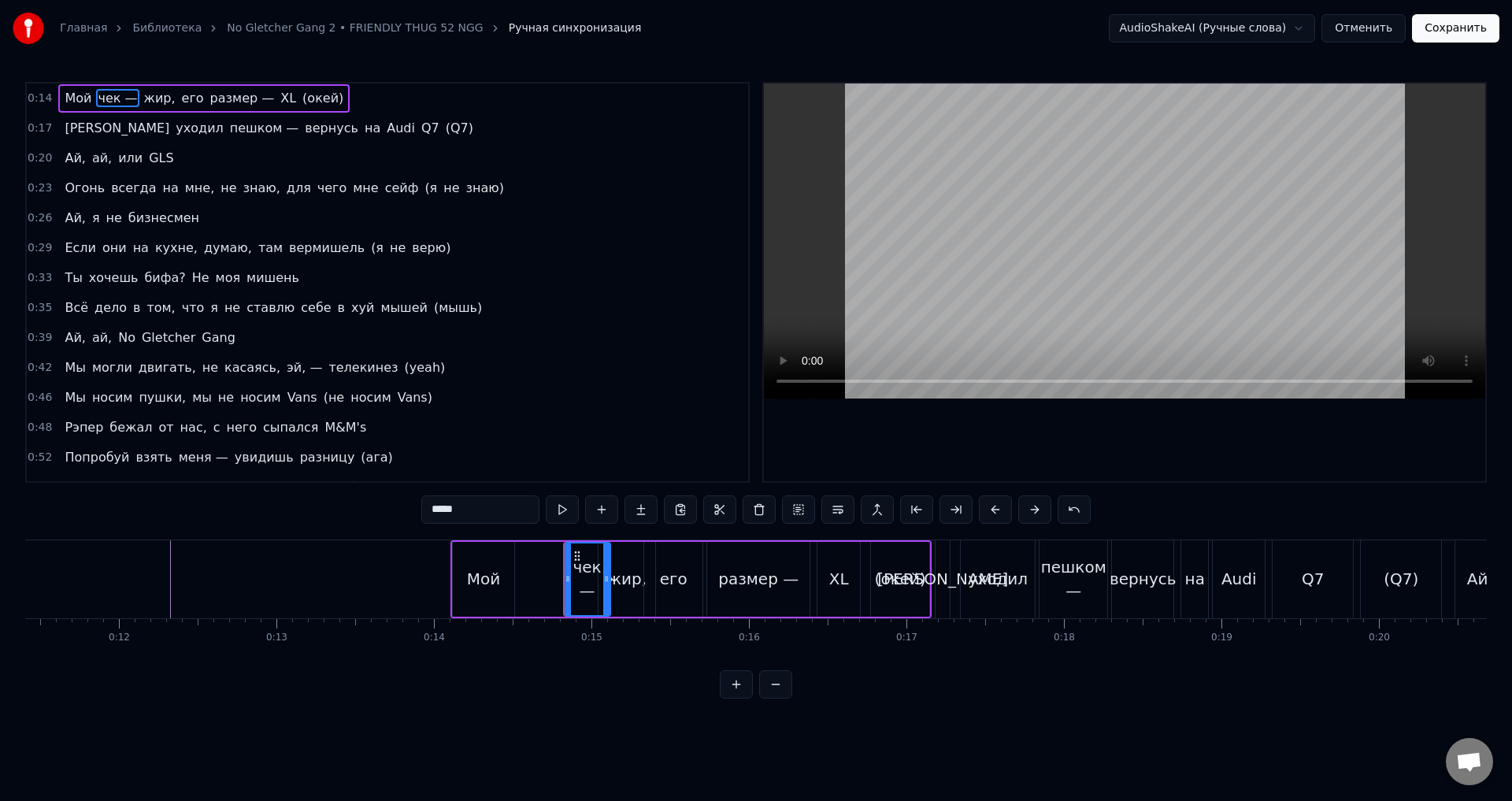
type input "***"
drag, startPoint x: 522, startPoint y: 581, endPoint x: 569, endPoint y: 585, distance: 47.2
click at [569, 585] on div at bounding box center [567, 580] width 7 height 71
drag, startPoint x: 453, startPoint y: 586, endPoint x: 513, endPoint y: 587, distance: 60.0
click at [513, 587] on div at bounding box center [513, 580] width 7 height 71
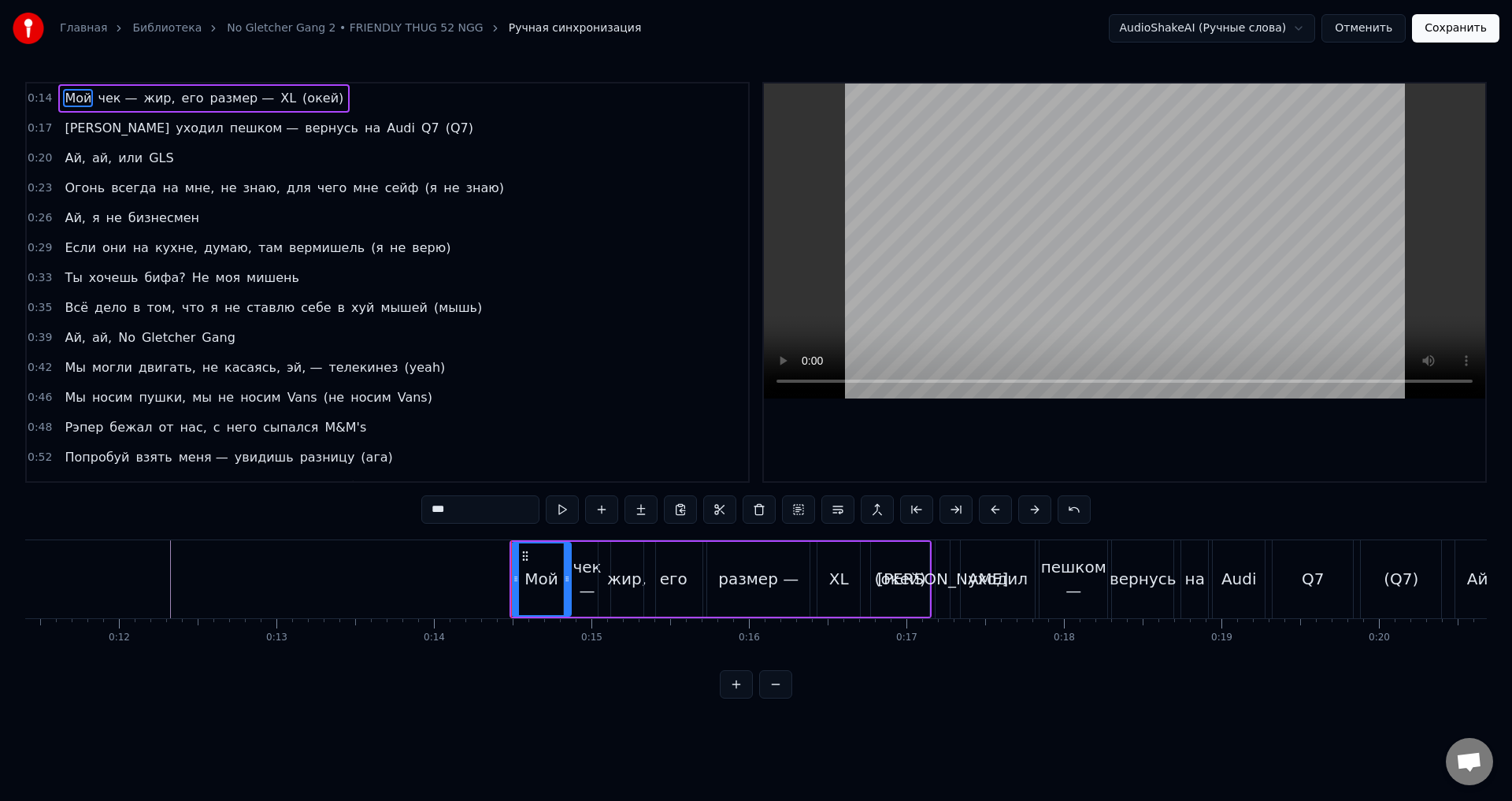
click at [477, 532] on div "0:14 Мой чек — жир, его размер — XL (окей) 0:17 Я уходил пешком — вернусь на Au…" at bounding box center [756, 391] width 1462 height 617
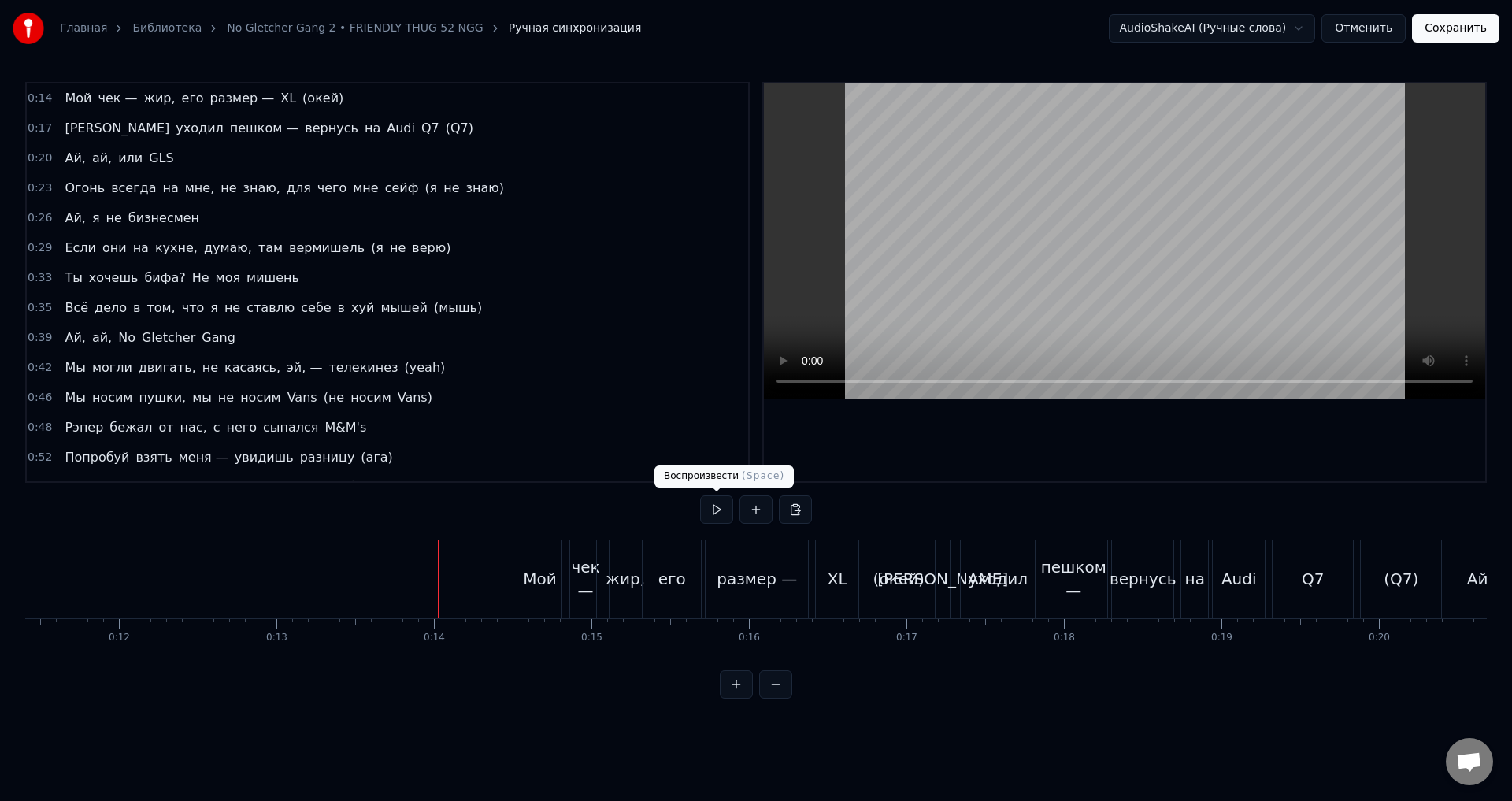
click at [715, 516] on button at bounding box center [717, 510] width 33 height 28
click at [546, 580] on div "Мой" at bounding box center [540, 579] width 34 height 24
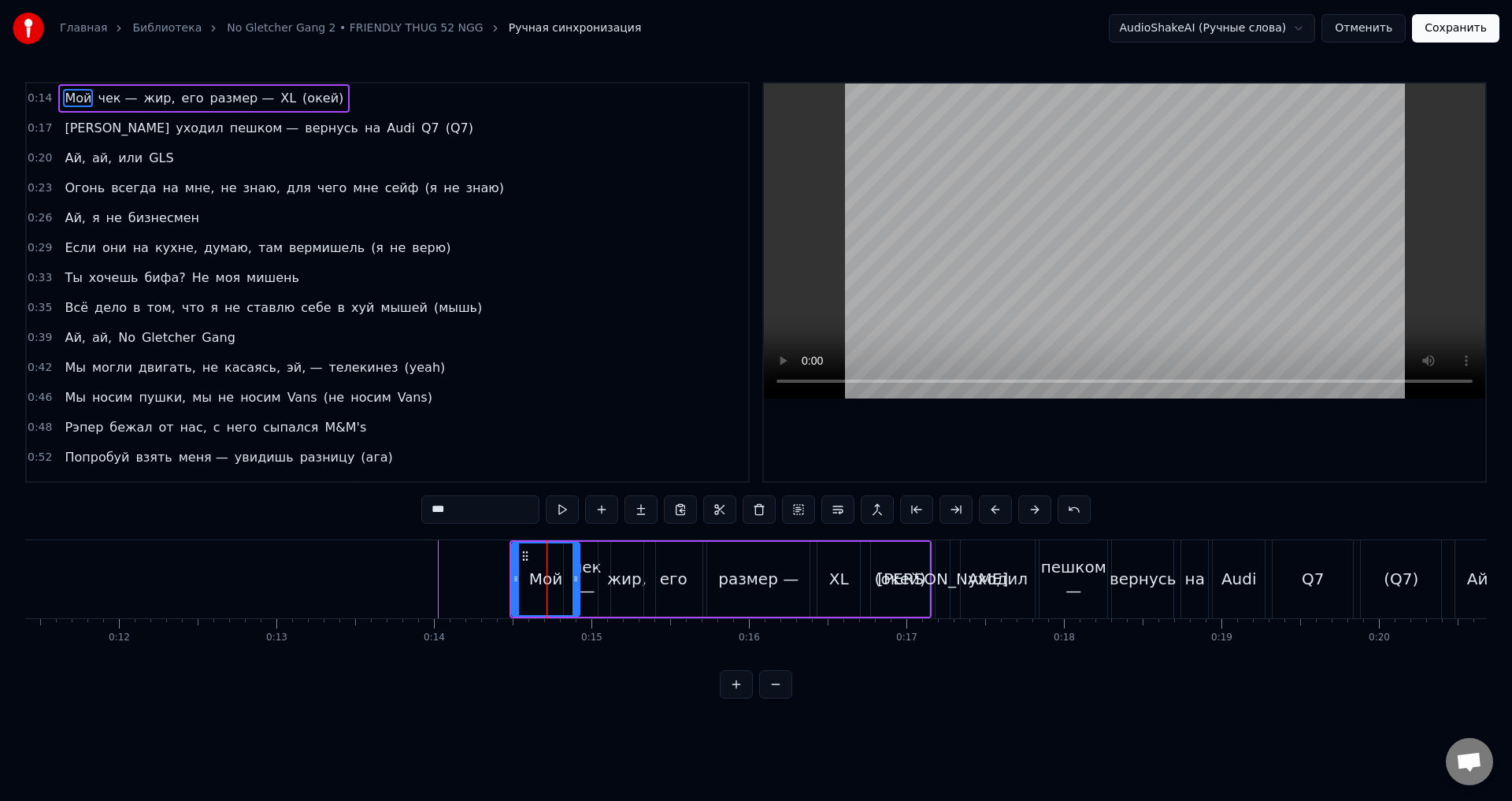
click at [577, 579] on circle at bounding box center [577, 579] width 1 height 1
drag, startPoint x: 516, startPoint y: 585, endPoint x: 531, endPoint y: 585, distance: 15.0
click at [531, 585] on div at bounding box center [530, 580] width 7 height 71
click at [589, 594] on div "чек —" at bounding box center [587, 579] width 46 height 47
click at [610, 589] on div at bounding box center [613, 580] width 7 height 71
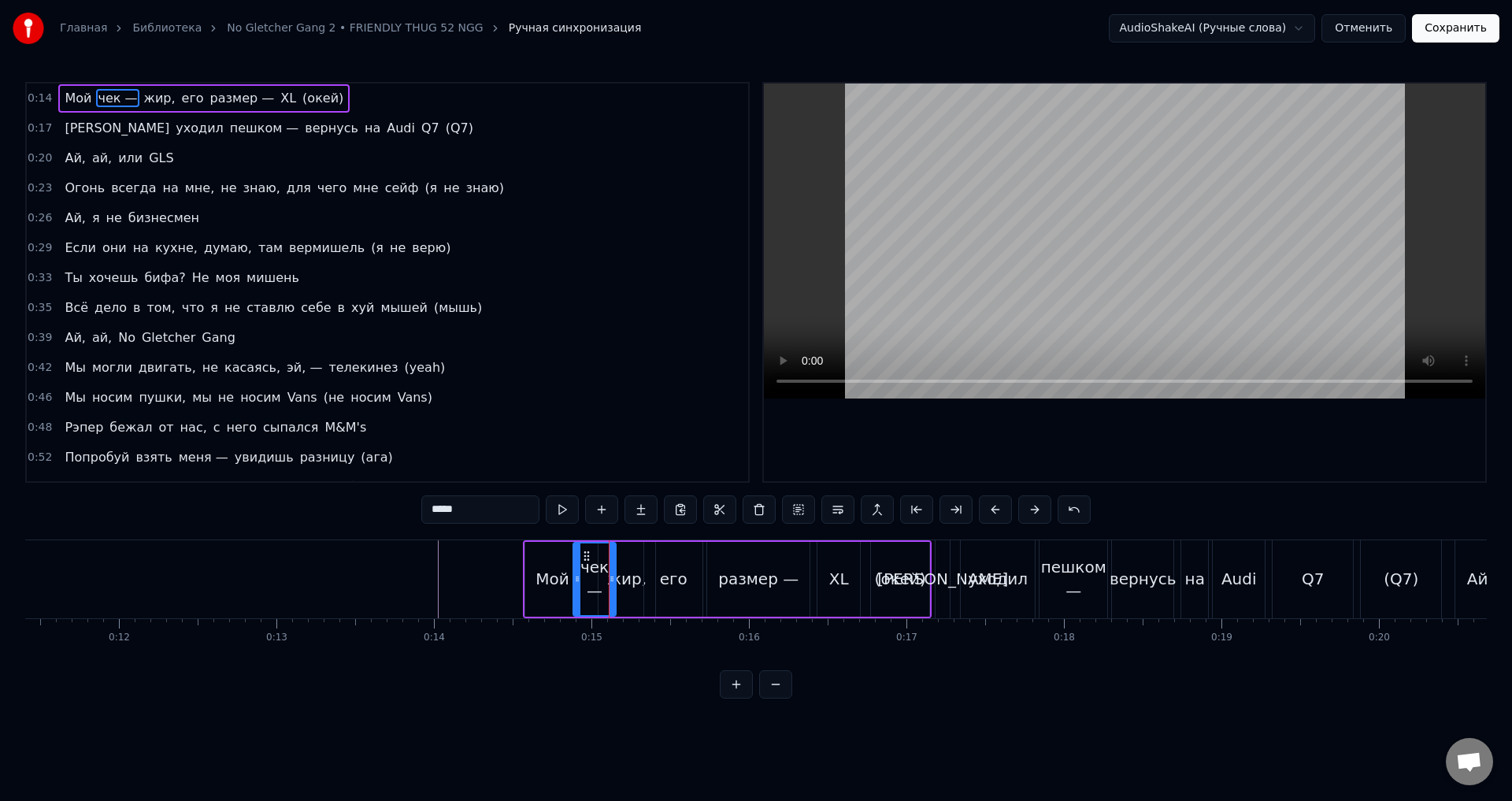
drag, startPoint x: 569, startPoint y: 588, endPoint x: 584, endPoint y: 589, distance: 15.0
click at [580, 589] on div at bounding box center [578, 580] width 7 height 71
click at [578, 592] on div at bounding box center [579, 580] width 7 height 71
click at [613, 594] on div at bounding box center [614, 580] width 7 height 71
click at [631, 600] on div "жир," at bounding box center [627, 580] width 56 height 75
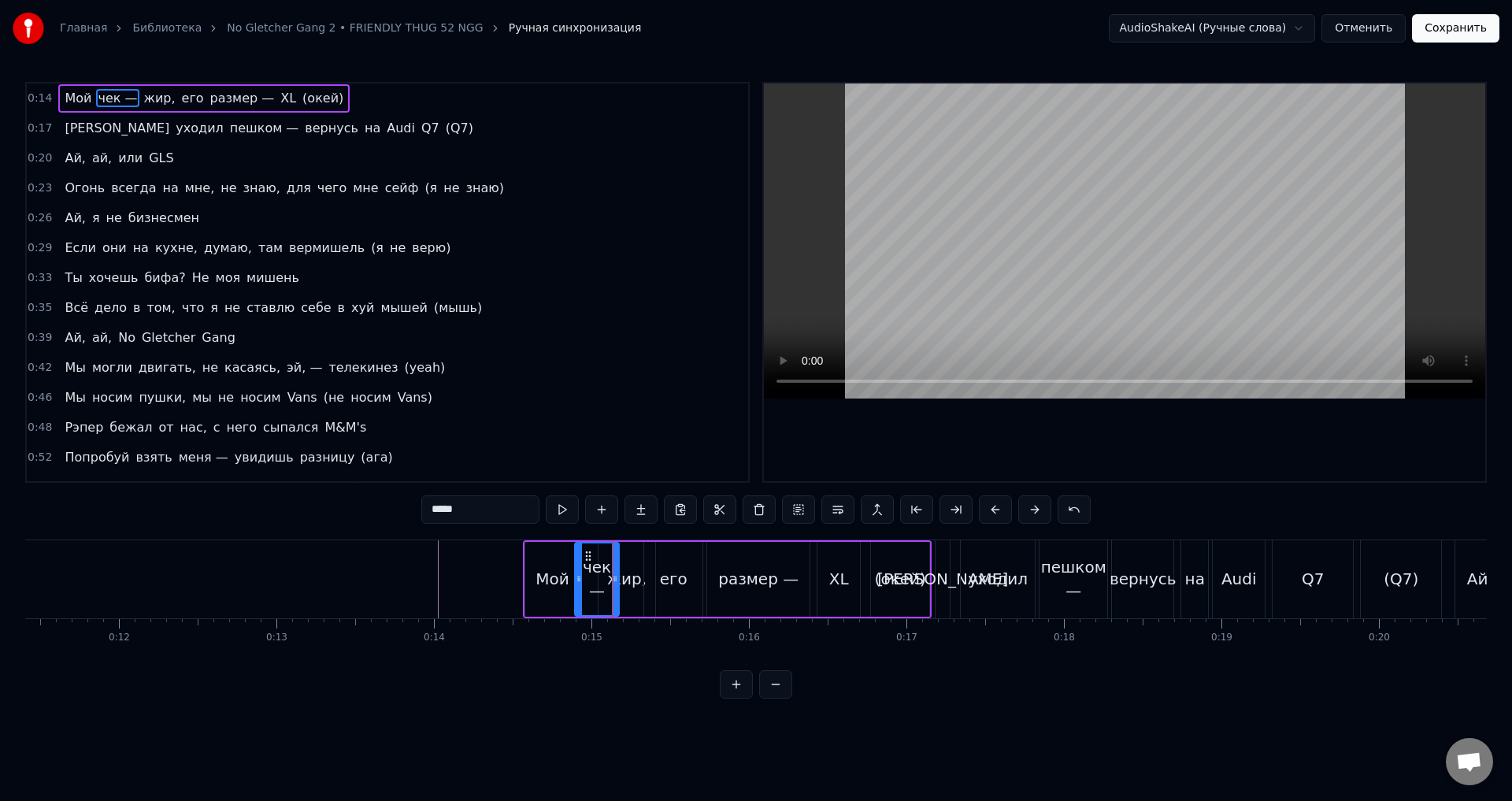
type input "****"
click at [657, 594] on div "Мой чек — жир, его размер — XL (окей)" at bounding box center [727, 580] width 409 height 78
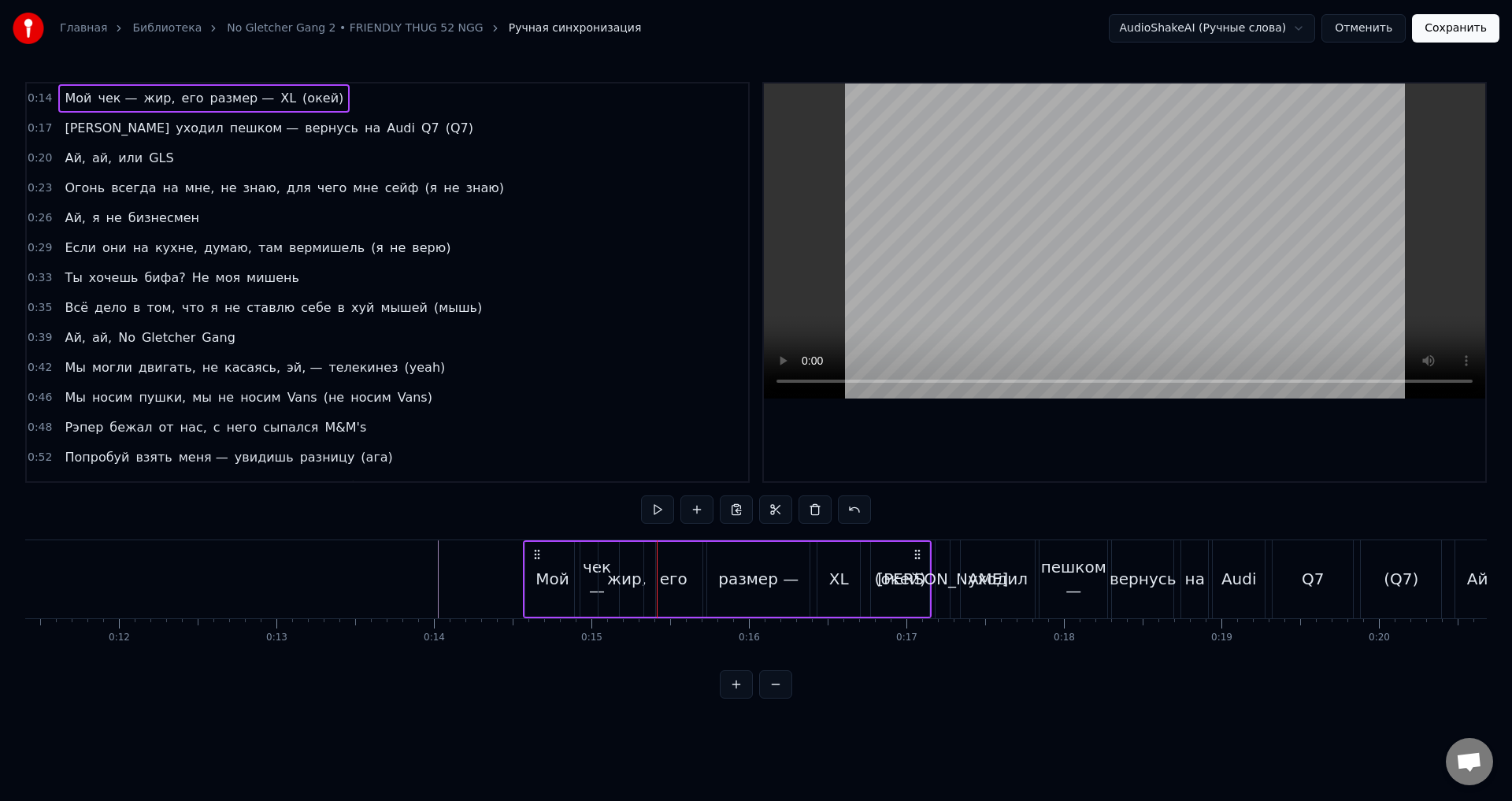
click at [634, 602] on div "жир," at bounding box center [627, 580] width 56 height 75
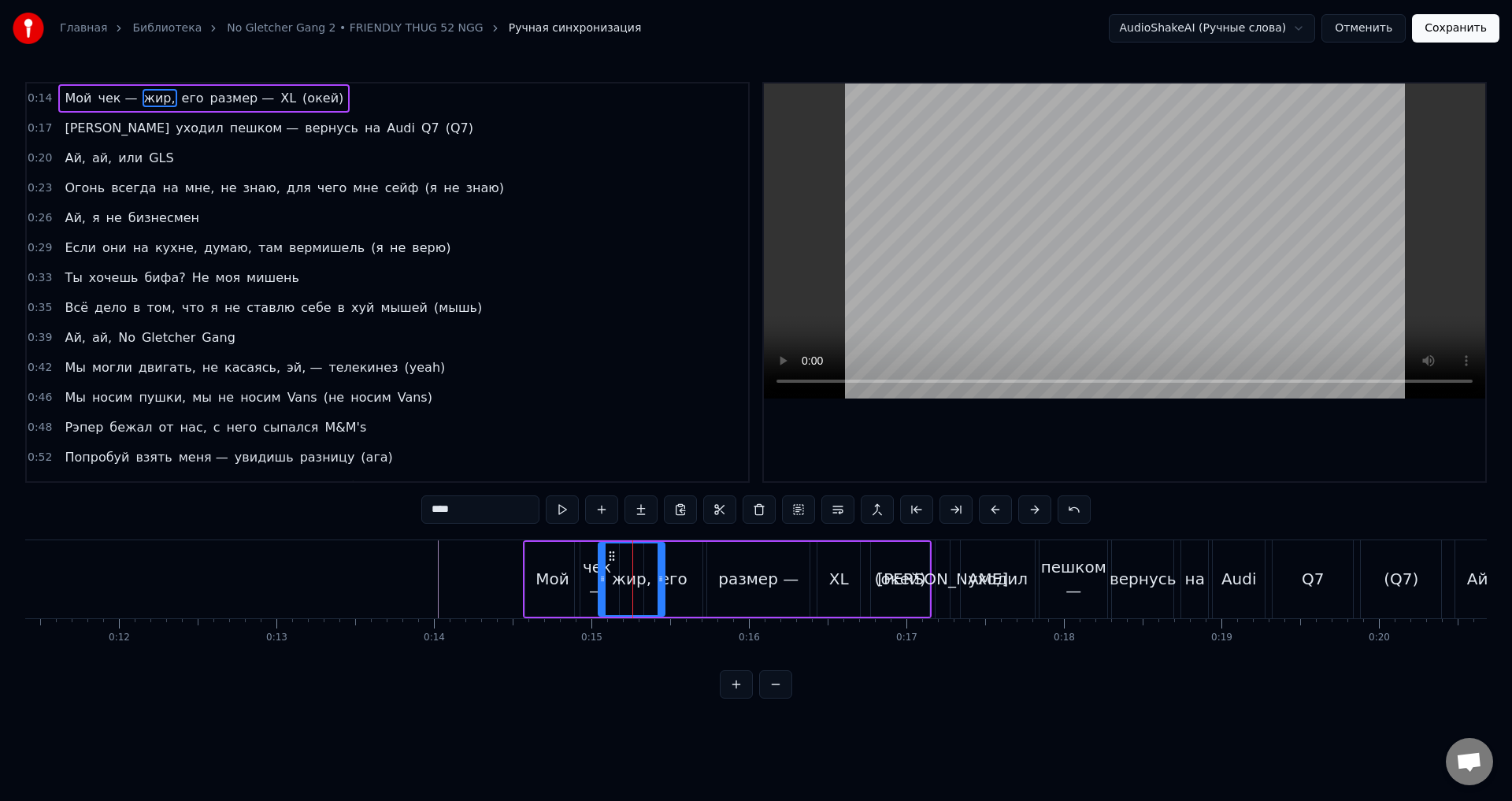
drag, startPoint x: 654, startPoint y: 588, endPoint x: 665, endPoint y: 586, distance: 11.2
click at [664, 586] on div at bounding box center [661, 580] width 7 height 71
drag, startPoint x: 600, startPoint y: 588, endPoint x: 615, endPoint y: 589, distance: 15.0
click at [615, 589] on div at bounding box center [618, 580] width 7 height 71
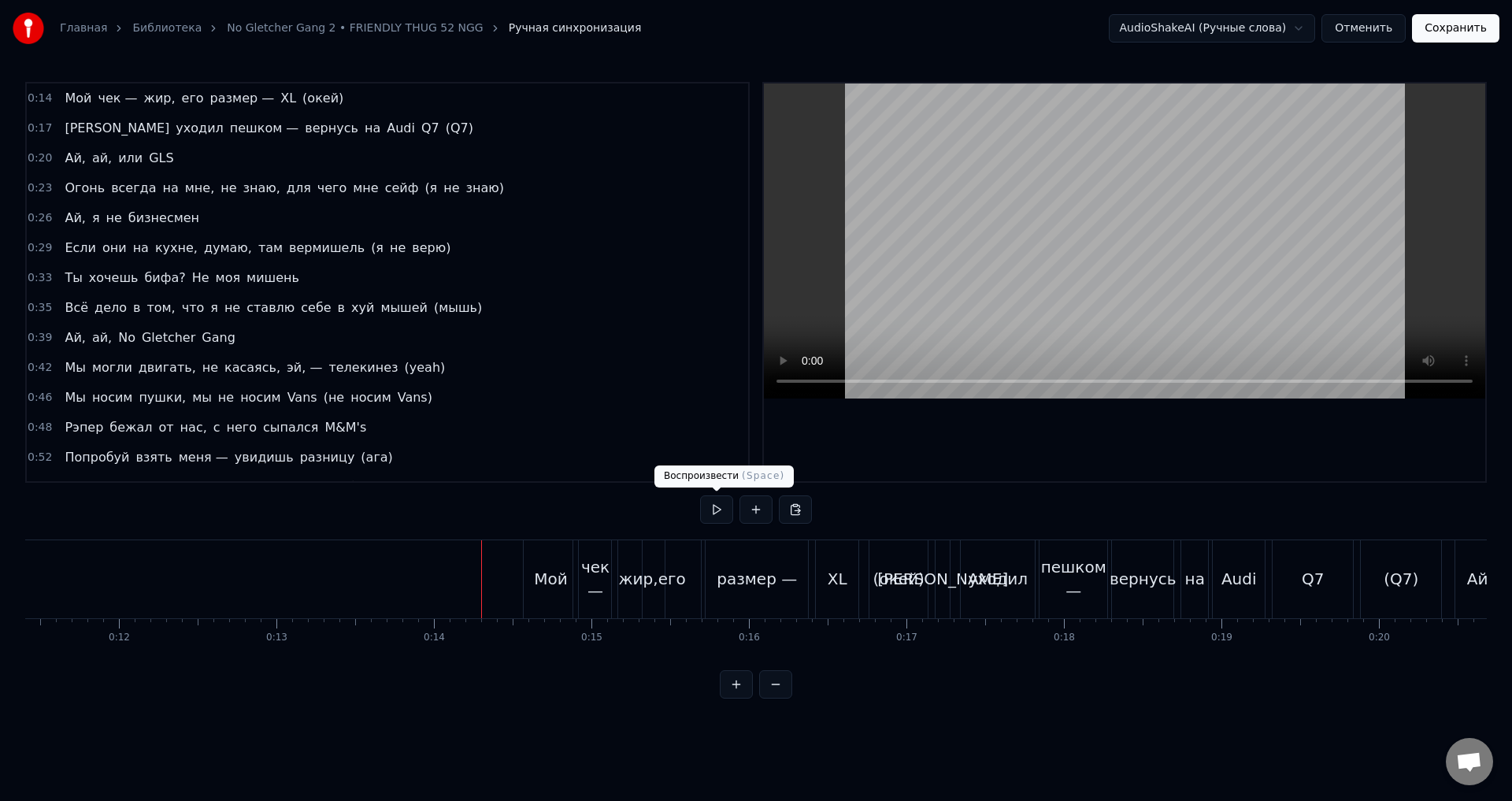
click at [705, 518] on button at bounding box center [717, 510] width 33 height 28
click at [709, 516] on button at bounding box center [717, 510] width 33 height 28
click at [552, 589] on div "Мой" at bounding box center [550, 579] width 34 height 24
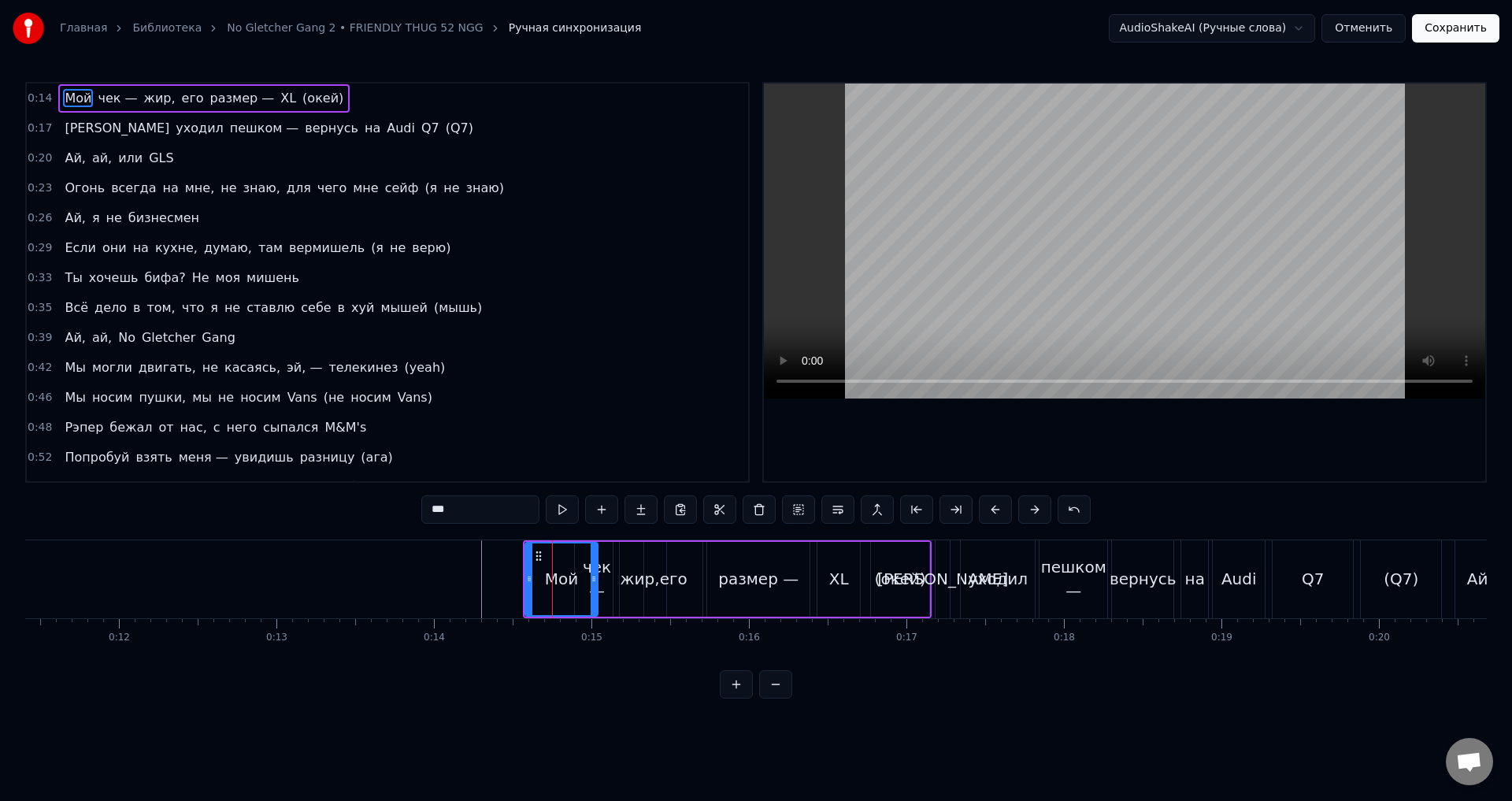
drag, startPoint x: 578, startPoint y: 580, endPoint x: 595, endPoint y: 579, distance: 17.0
click at [595, 579] on icon at bounding box center [594, 579] width 7 height 12
drag, startPoint x: 531, startPoint y: 581, endPoint x: 550, endPoint y: 585, distance: 19.4
click at [550, 585] on div at bounding box center [550, 580] width 7 height 71
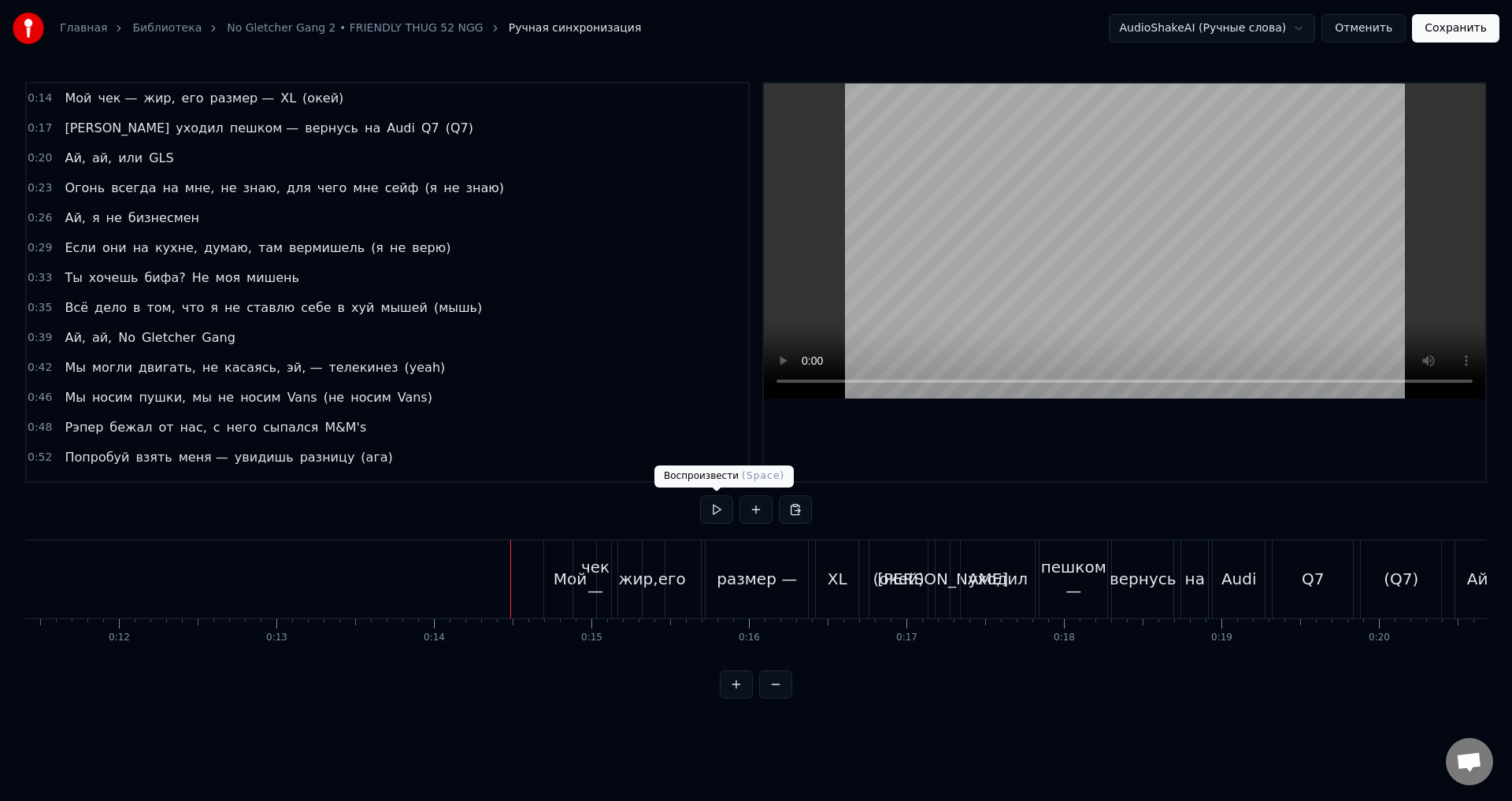
click at [717, 521] on button at bounding box center [717, 510] width 33 height 28
click at [609, 573] on div "чек —" at bounding box center [595, 579] width 44 height 47
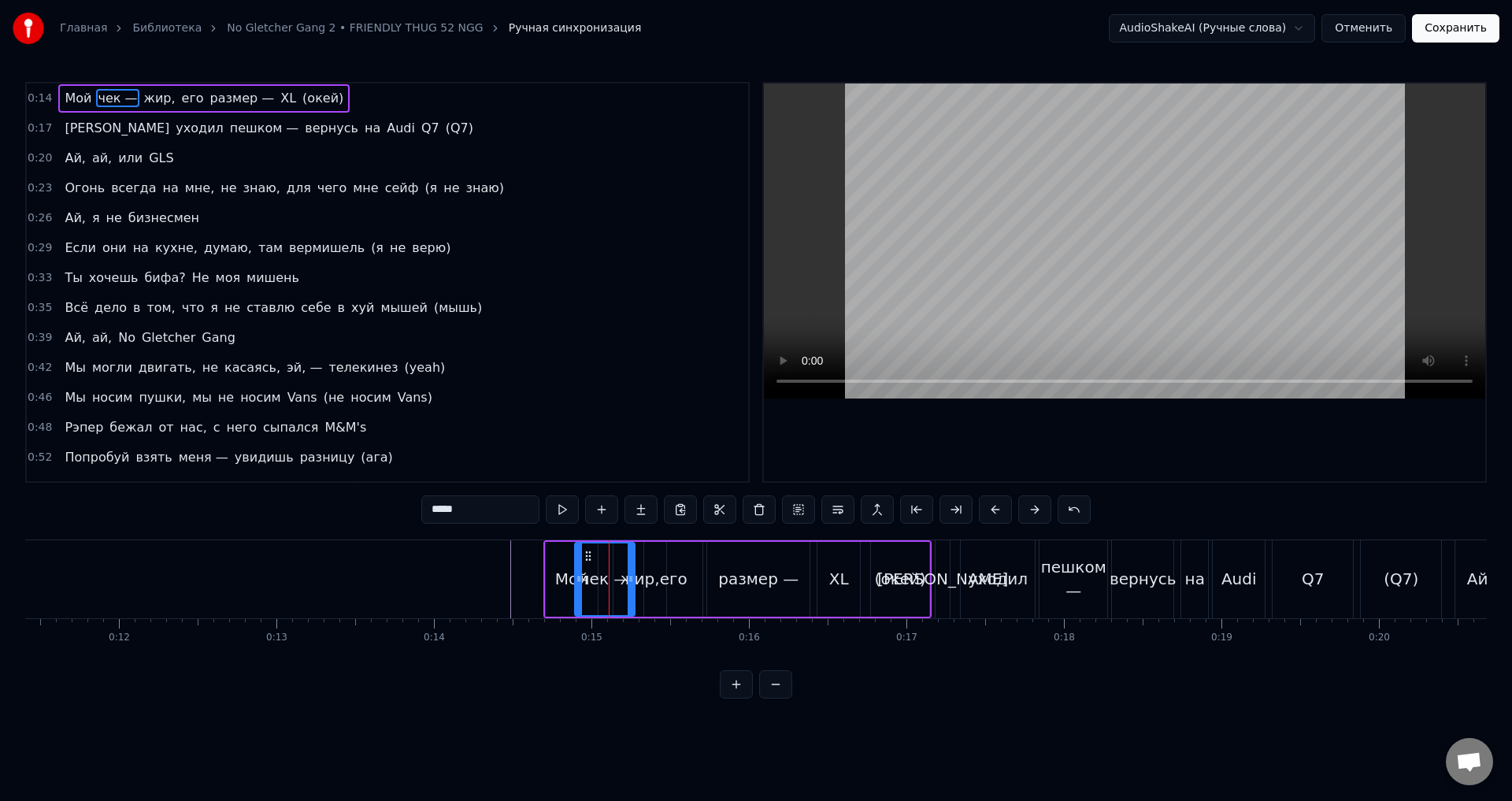
drag, startPoint x: 618, startPoint y: 578, endPoint x: 601, endPoint y: 580, distance: 17.1
click at [632, 578] on icon at bounding box center [631, 579] width 7 height 12
drag, startPoint x: 587, startPoint y: 584, endPoint x: 598, endPoint y: 589, distance: 12.1
click at [598, 589] on div at bounding box center [599, 580] width 7 height 71
click at [641, 604] on div "жир," at bounding box center [640, 580] width 53 height 75
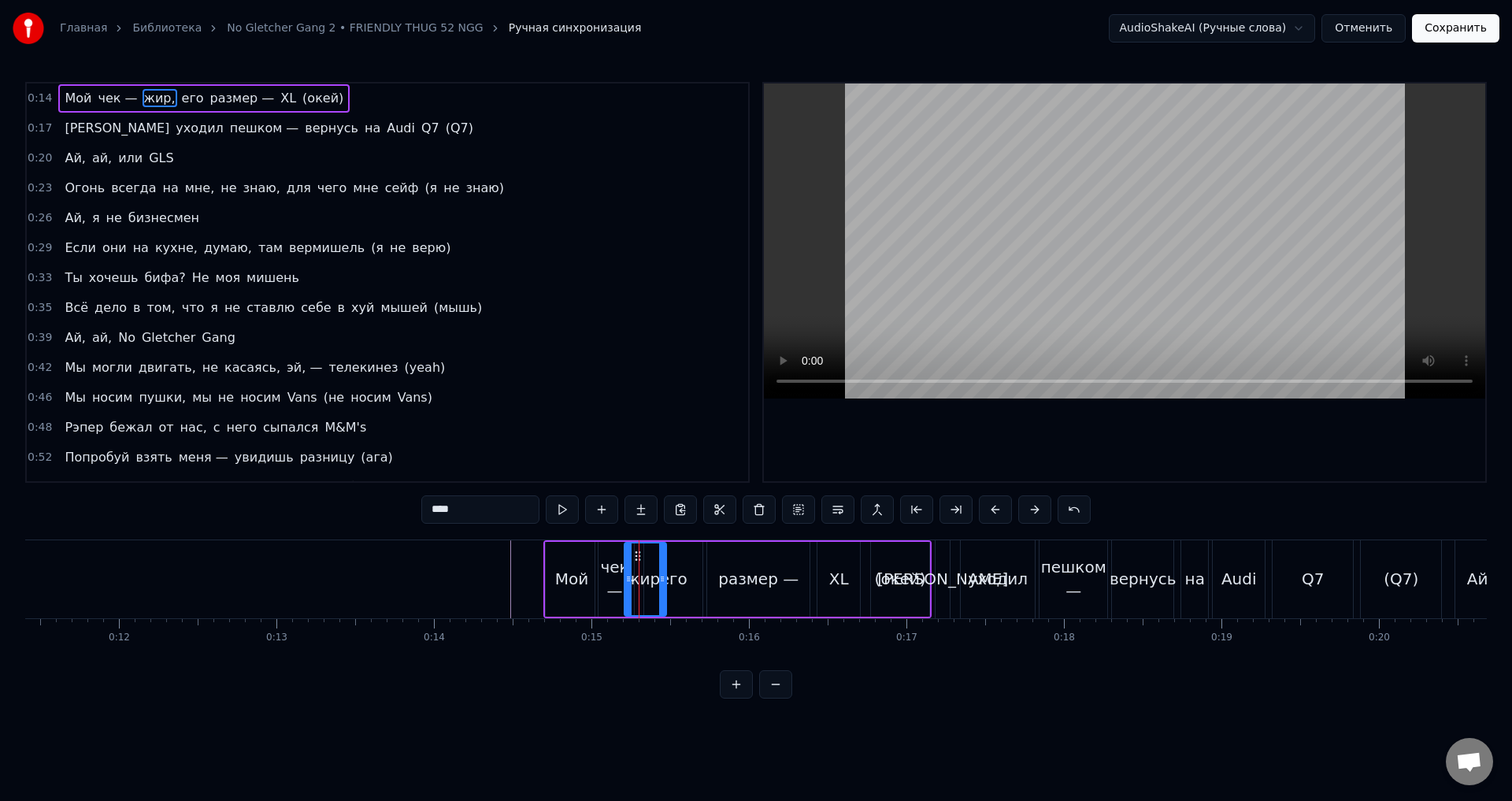
drag, startPoint x: 620, startPoint y: 584, endPoint x: 631, endPoint y: 584, distance: 11.0
click at [631, 584] on icon at bounding box center [628, 579] width 7 height 12
click at [669, 587] on div at bounding box center [670, 580] width 7 height 71
click at [637, 586] on div at bounding box center [636, 580] width 7 height 71
click at [687, 594] on div "его" at bounding box center [673, 580] width 58 height 75
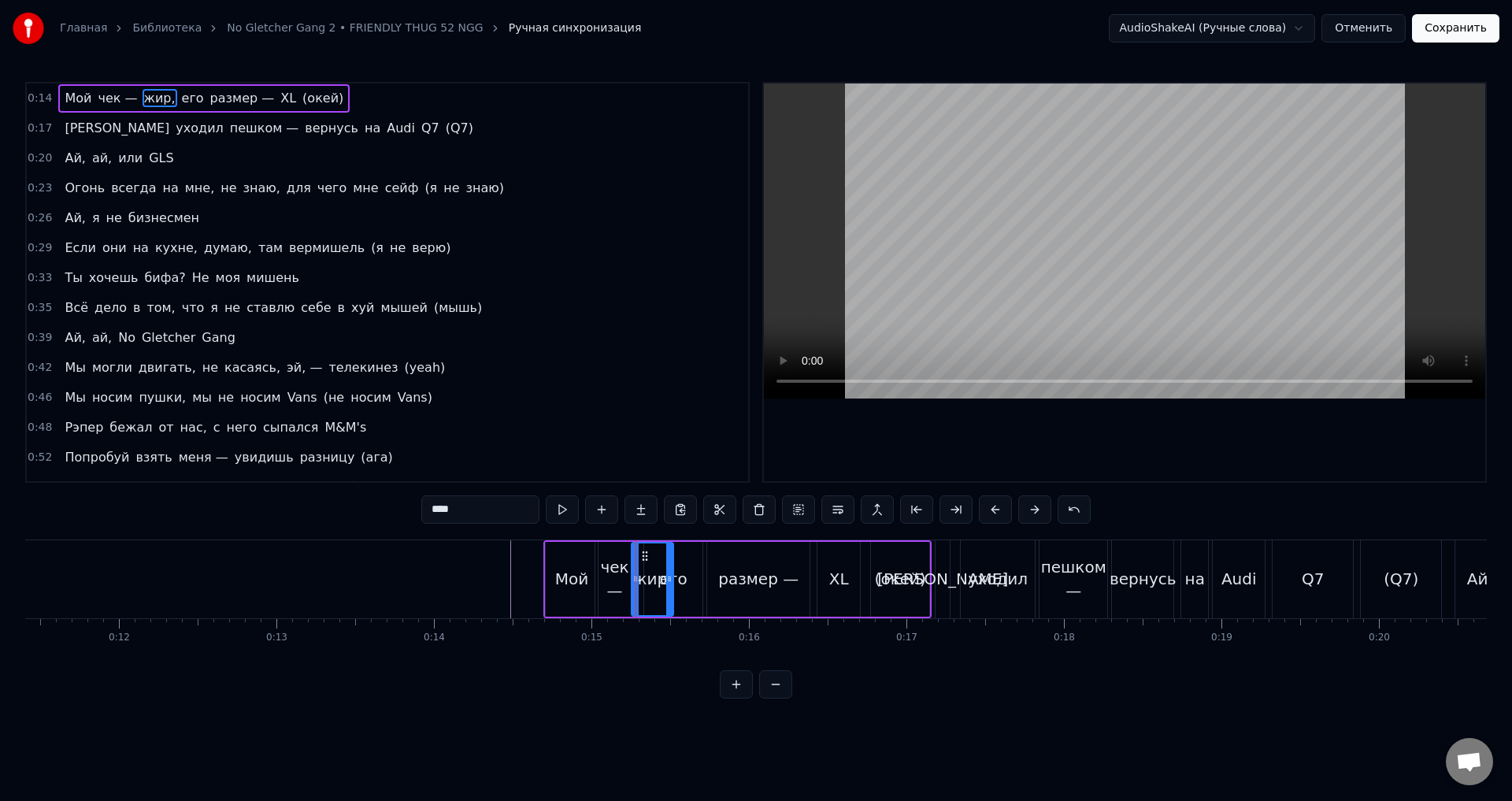
type input "***"
drag, startPoint x: 645, startPoint y: 582, endPoint x: 686, endPoint y: 587, distance: 41.3
click at [673, 584] on icon at bounding box center [676, 579] width 7 height 12
drag, startPoint x: 697, startPoint y: 587, endPoint x: 713, endPoint y: 588, distance: 16.0
click at [713, 588] on div at bounding box center [715, 580] width 7 height 71
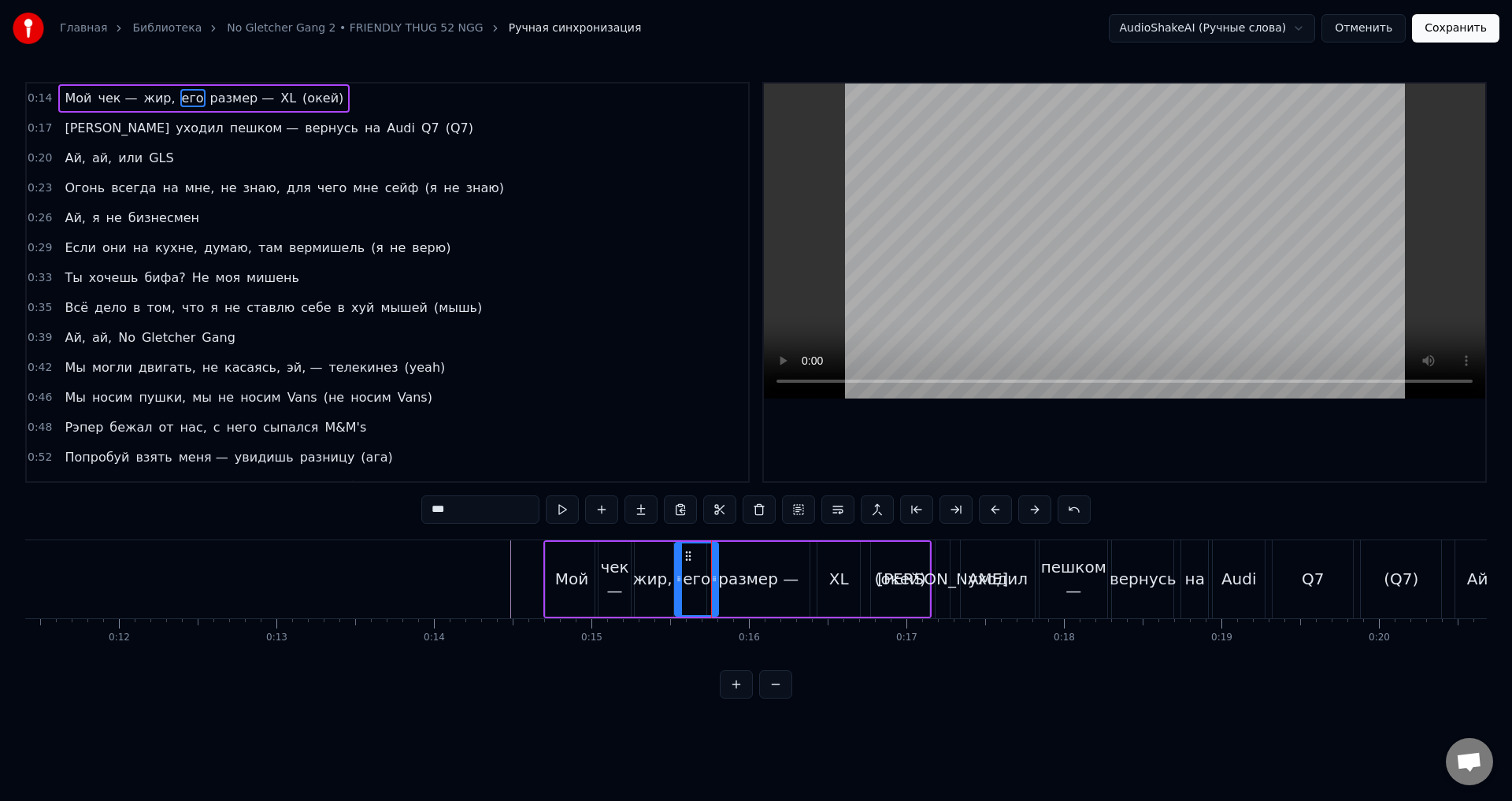
click at [681, 586] on div at bounding box center [679, 580] width 7 height 71
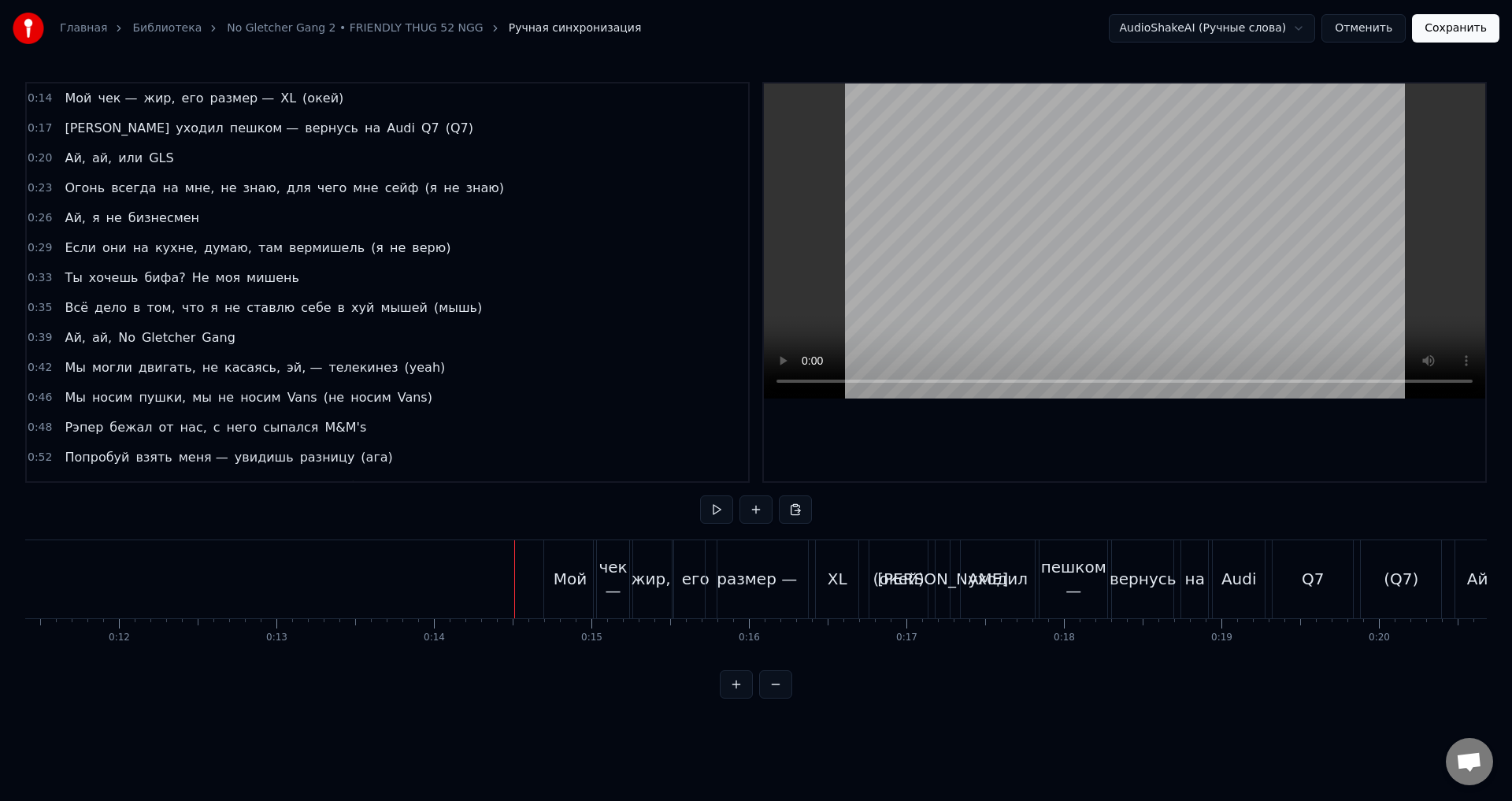
click at [717, 510] on button at bounding box center [717, 510] width 33 height 28
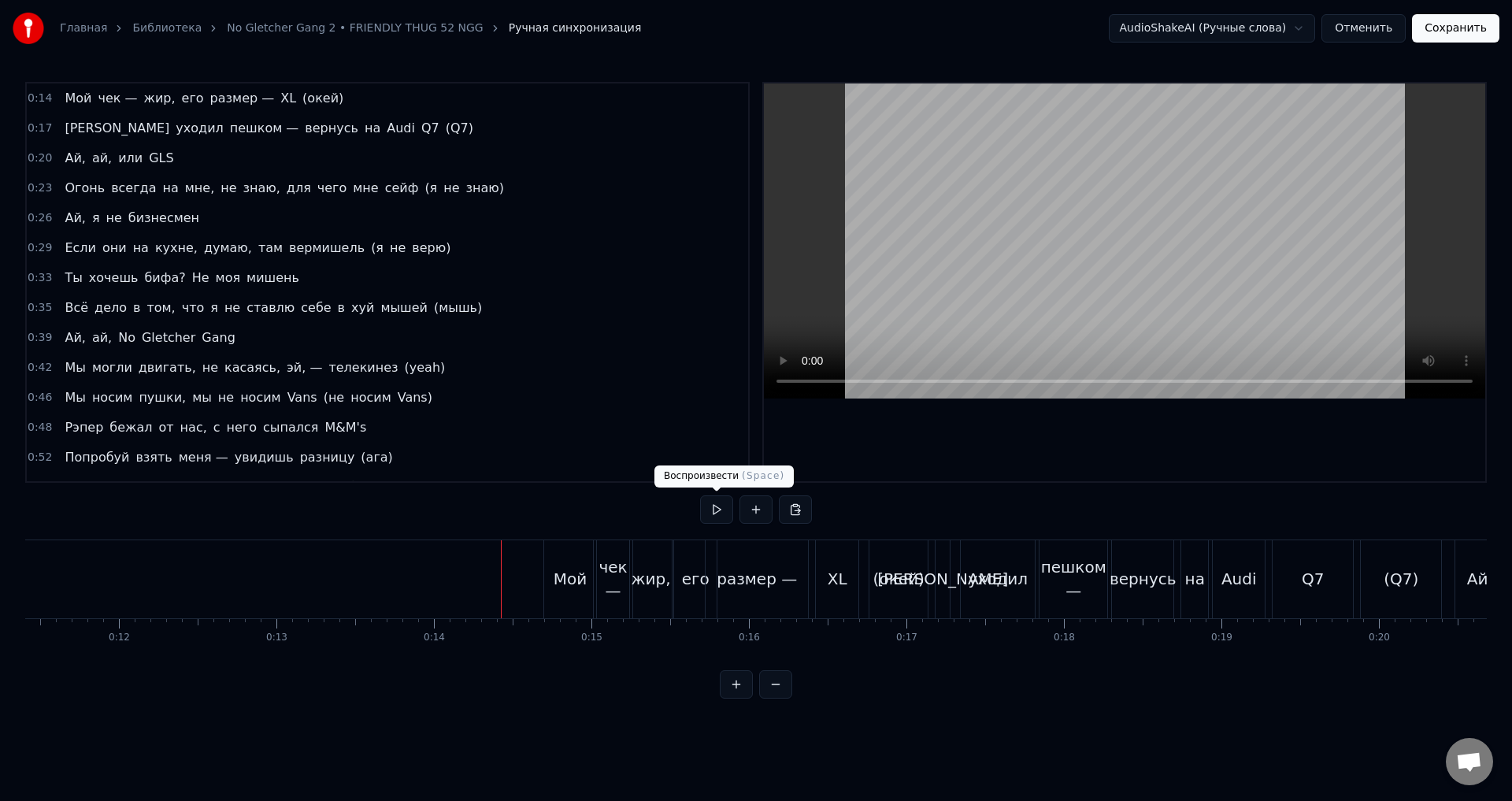
click at [712, 507] on button at bounding box center [717, 510] width 33 height 28
click at [712, 505] on button at bounding box center [717, 510] width 33 height 28
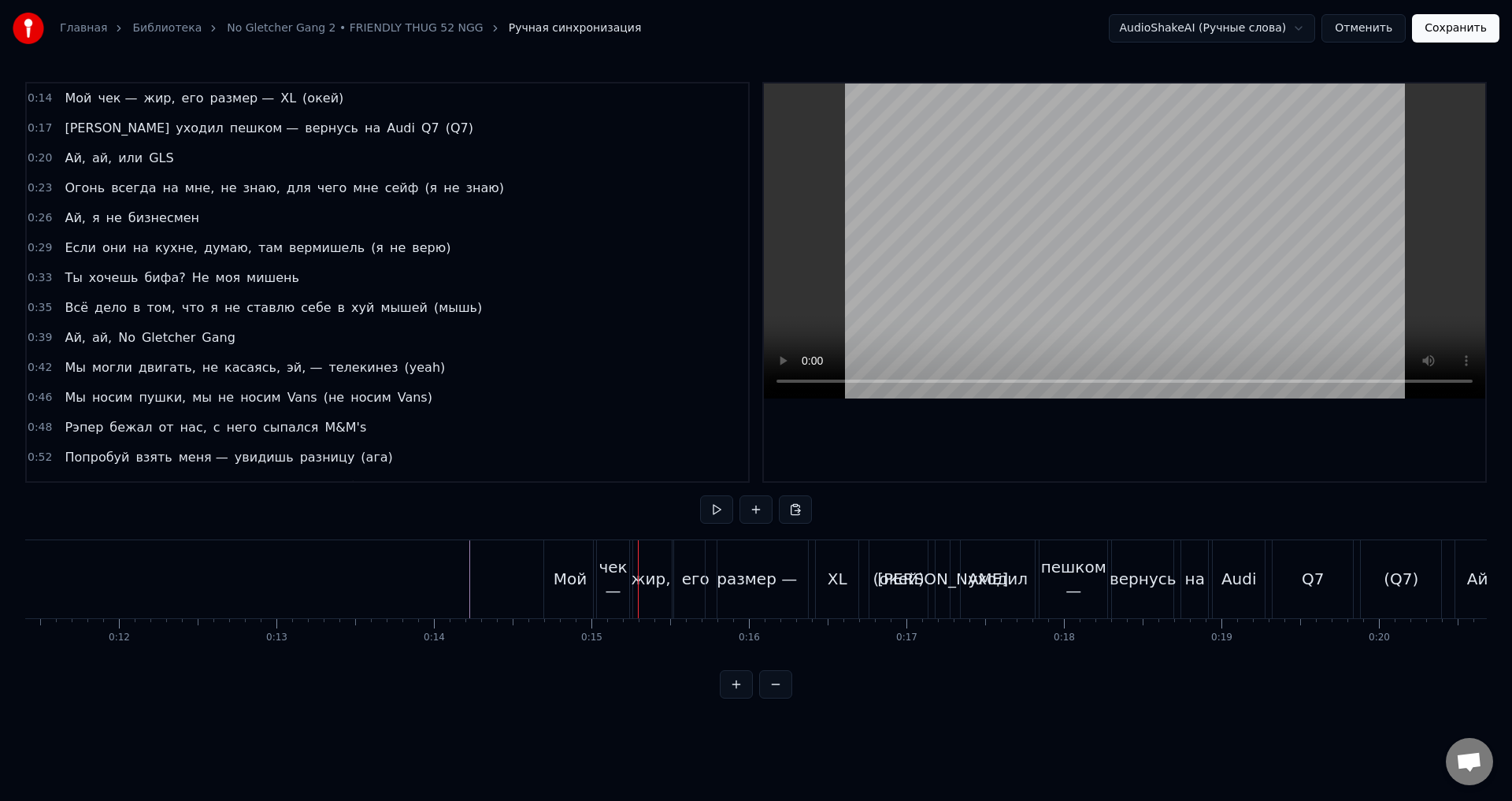
click at [712, 505] on button at bounding box center [717, 510] width 33 height 28
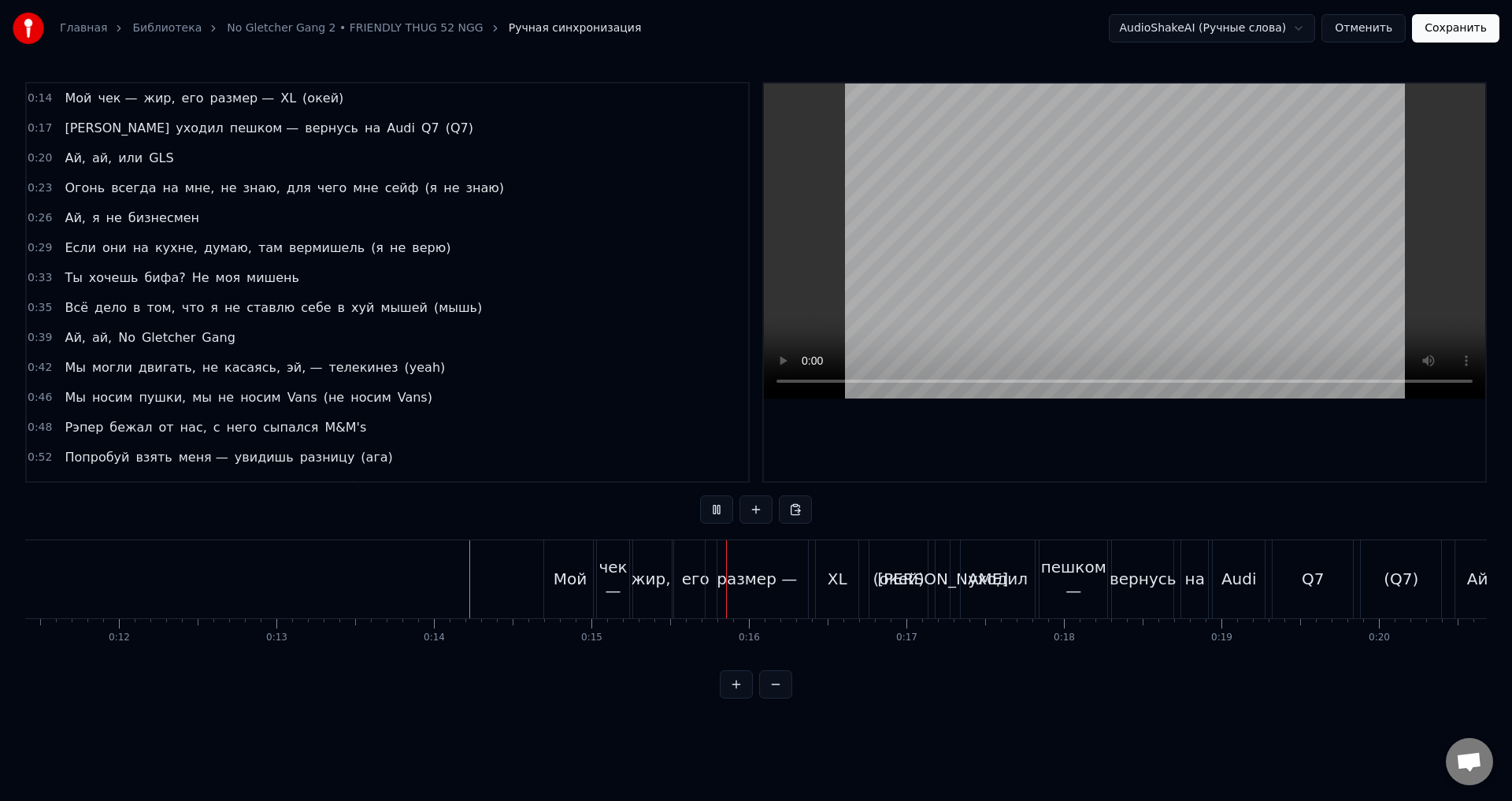
click at [712, 505] on button at bounding box center [717, 510] width 33 height 28
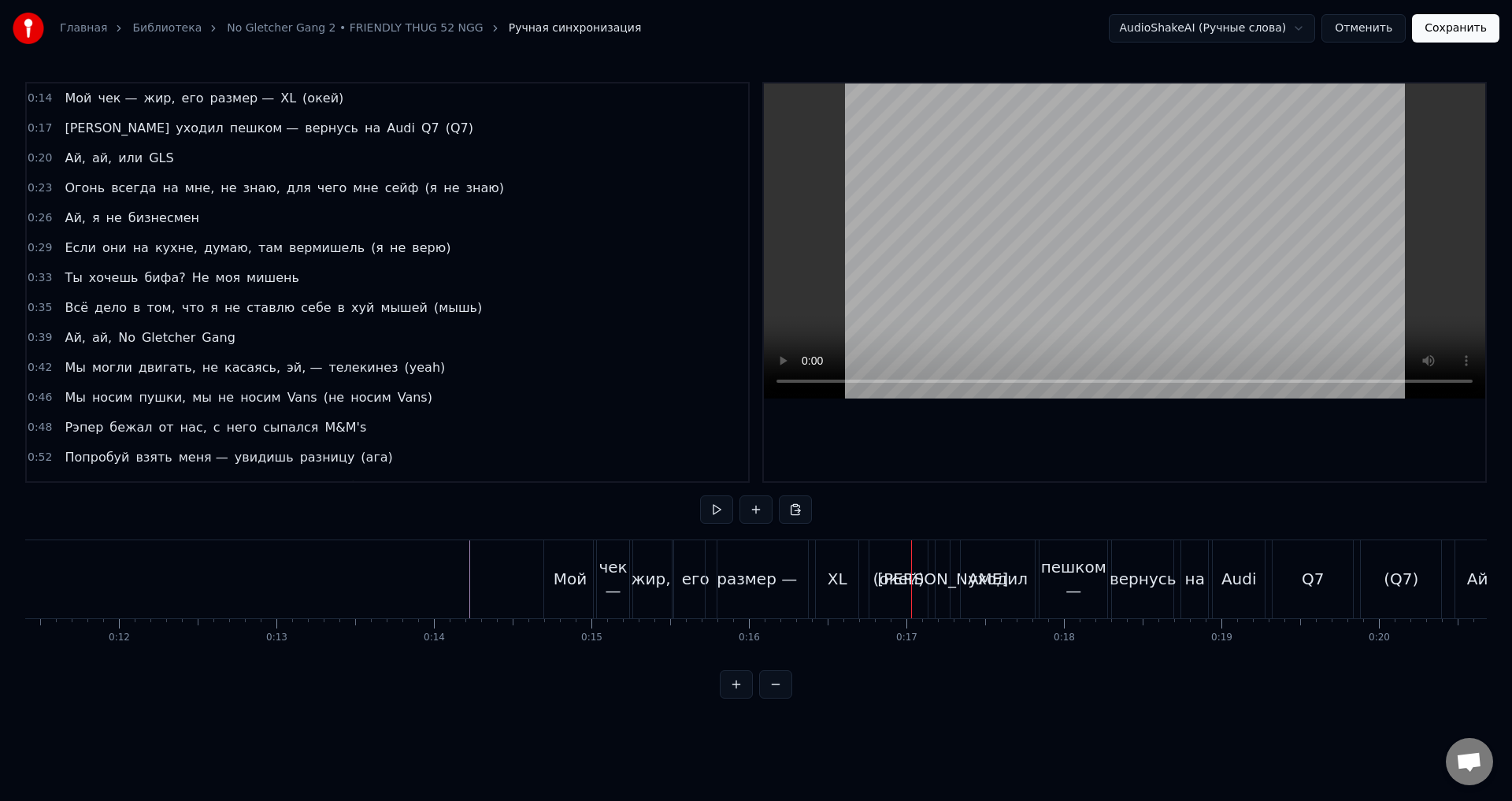
click at [712, 505] on button at bounding box center [717, 510] width 33 height 28
click at [711, 505] on button at bounding box center [717, 510] width 33 height 28
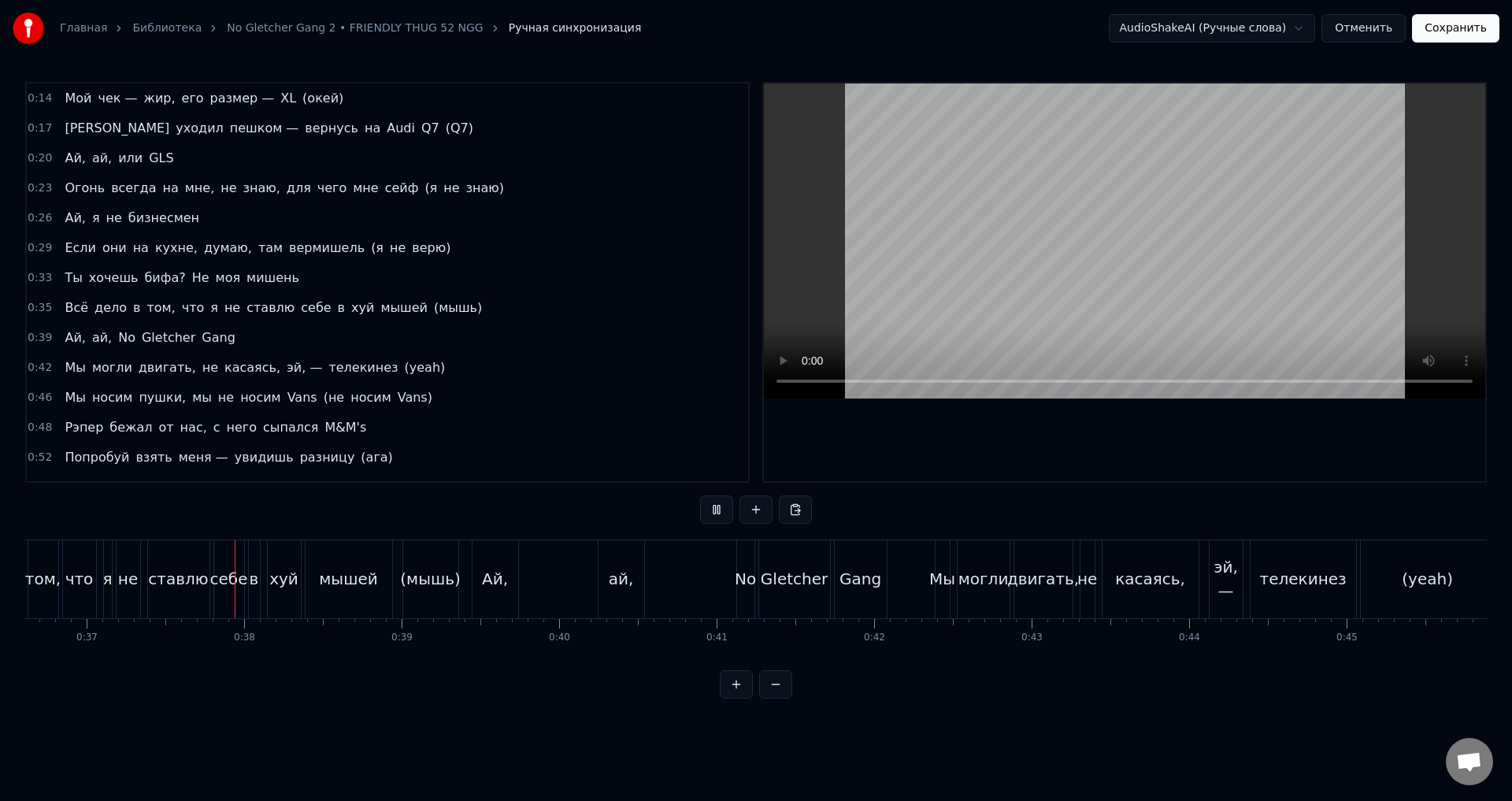
scroll to position [0, 5801]
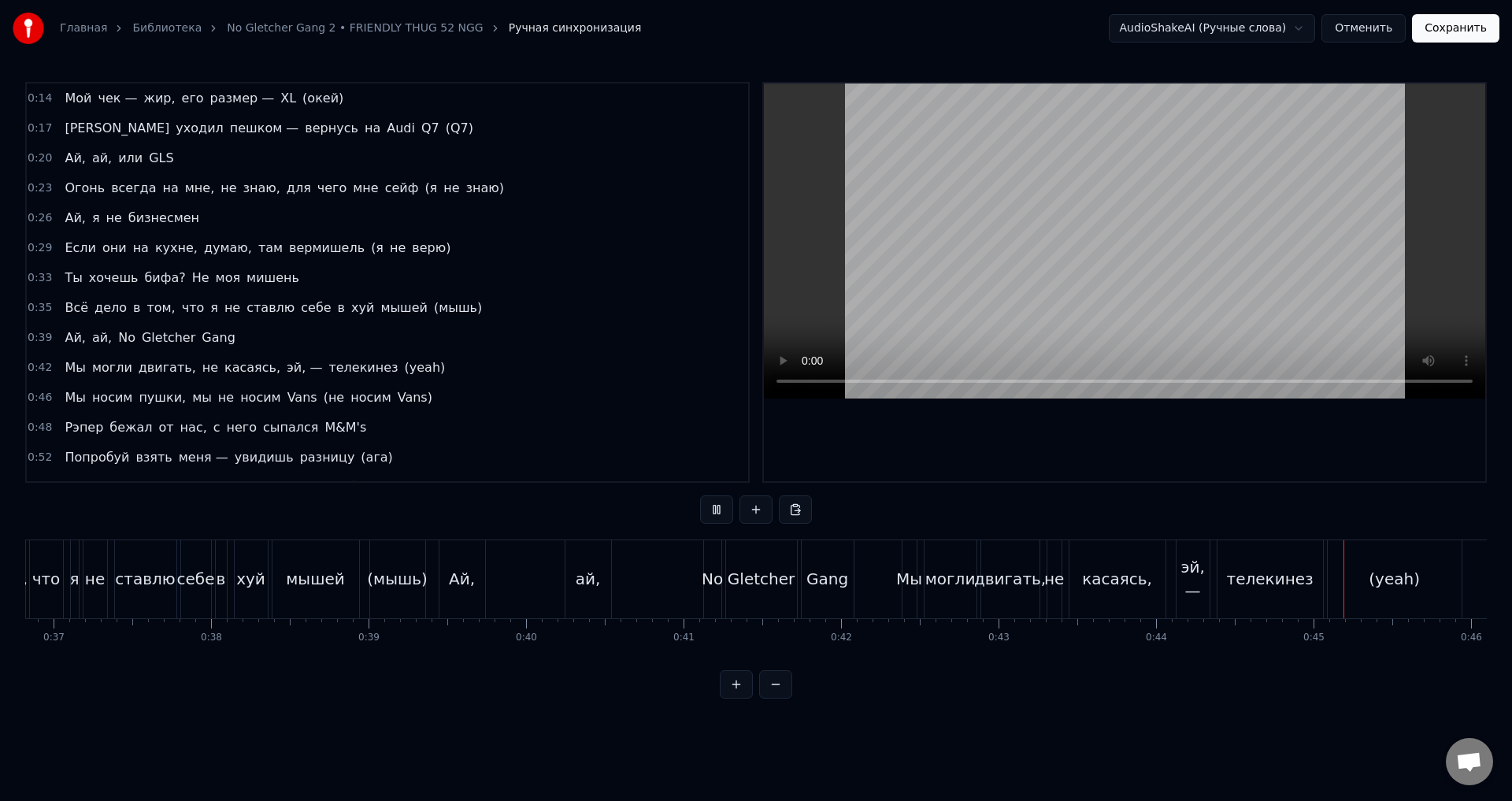
click at [712, 505] on button at bounding box center [717, 510] width 33 height 28
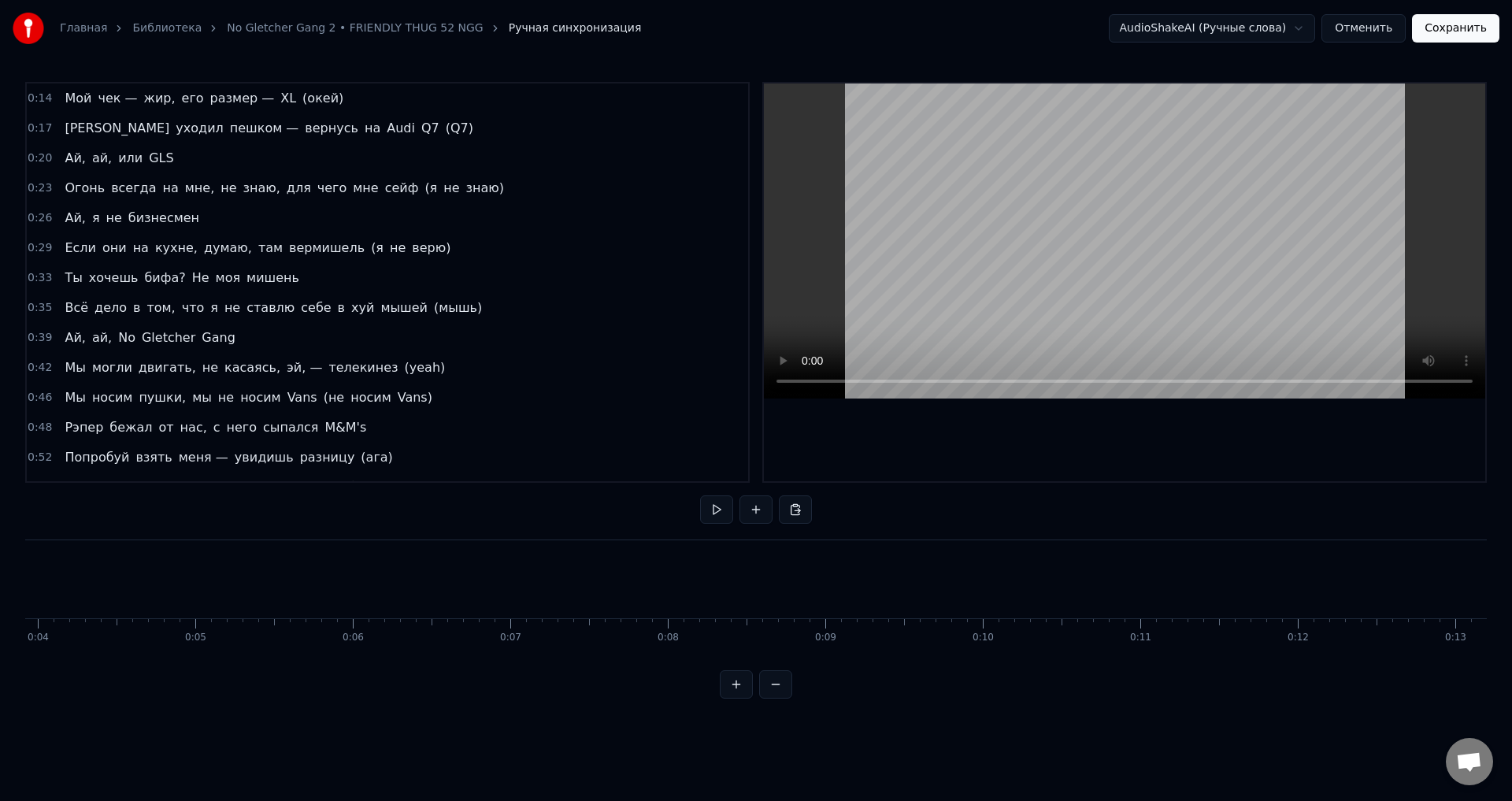
scroll to position [0, 0]
click at [720, 507] on button at bounding box center [717, 510] width 33 height 28
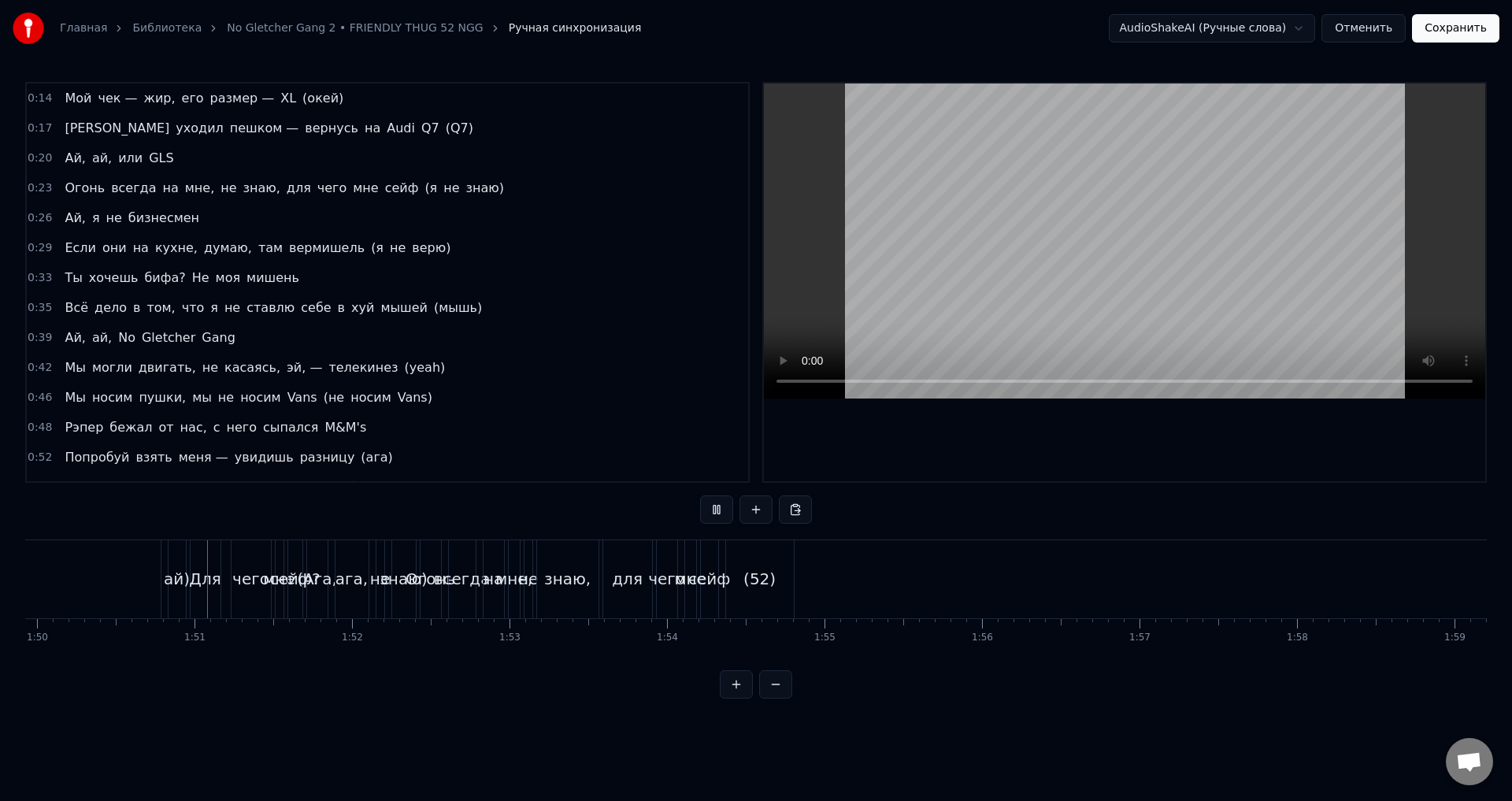
scroll to position [0, 17344]
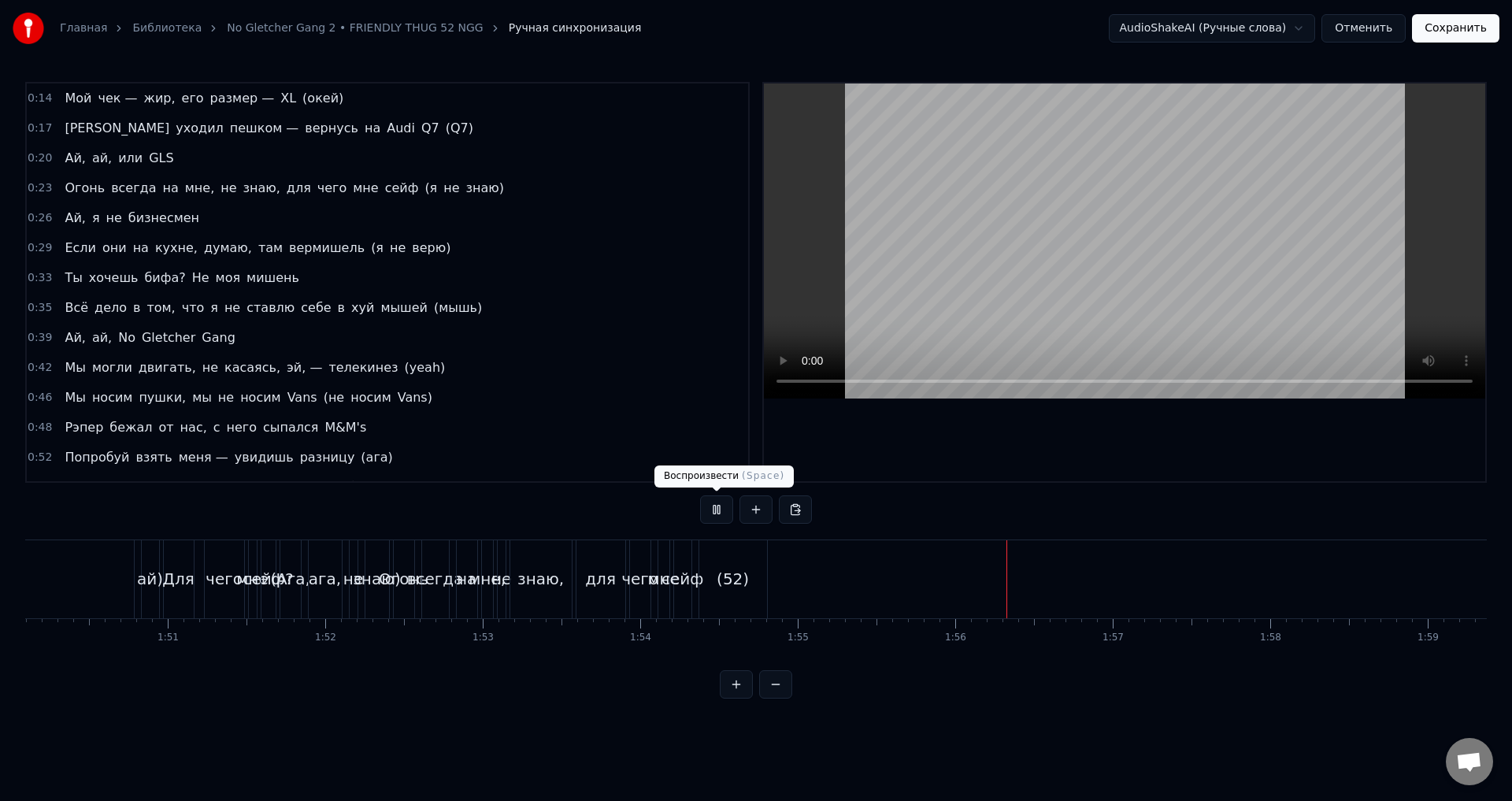
click at [713, 516] on button at bounding box center [717, 510] width 33 height 28
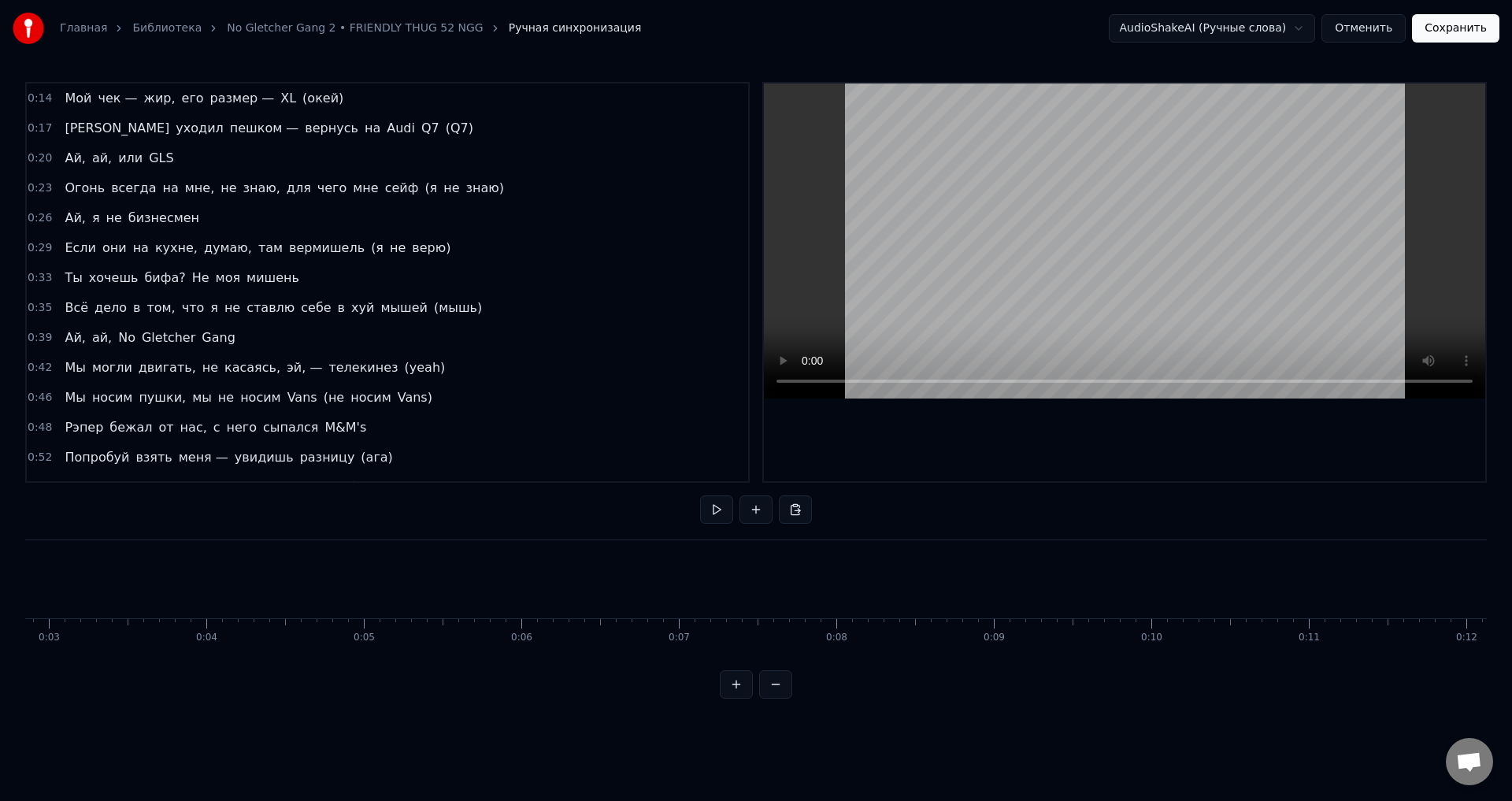
scroll to position [0, 0]
click at [1445, 36] on button "Сохранить" at bounding box center [1456, 28] width 87 height 28
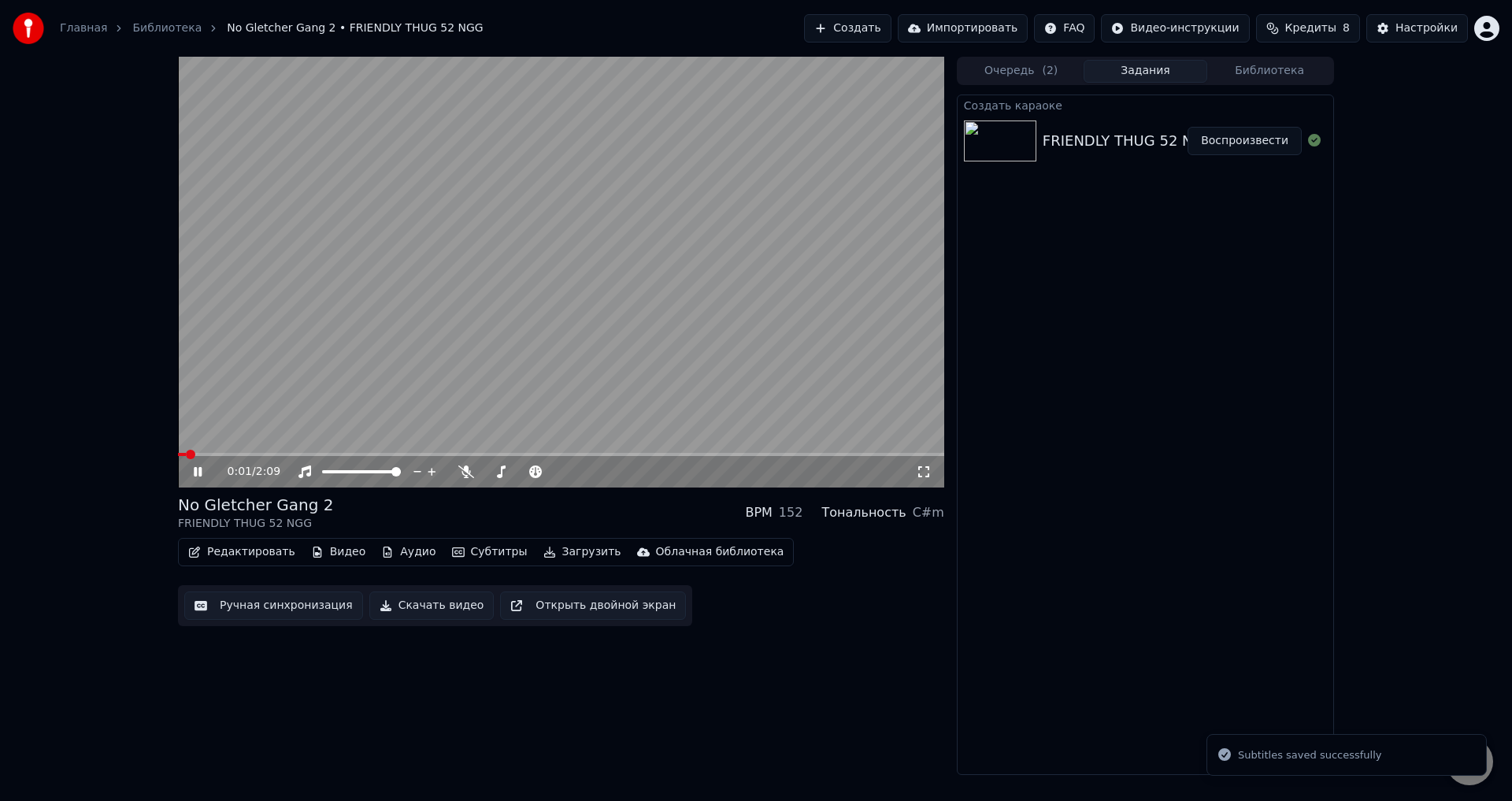
click at [229, 453] on div "0:01 / 2:09" at bounding box center [561, 272] width 767 height 431
click at [196, 478] on icon at bounding box center [209, 472] width 37 height 12
click at [225, 452] on video at bounding box center [561, 272] width 767 height 431
click at [197, 478] on icon at bounding box center [209, 472] width 37 height 12
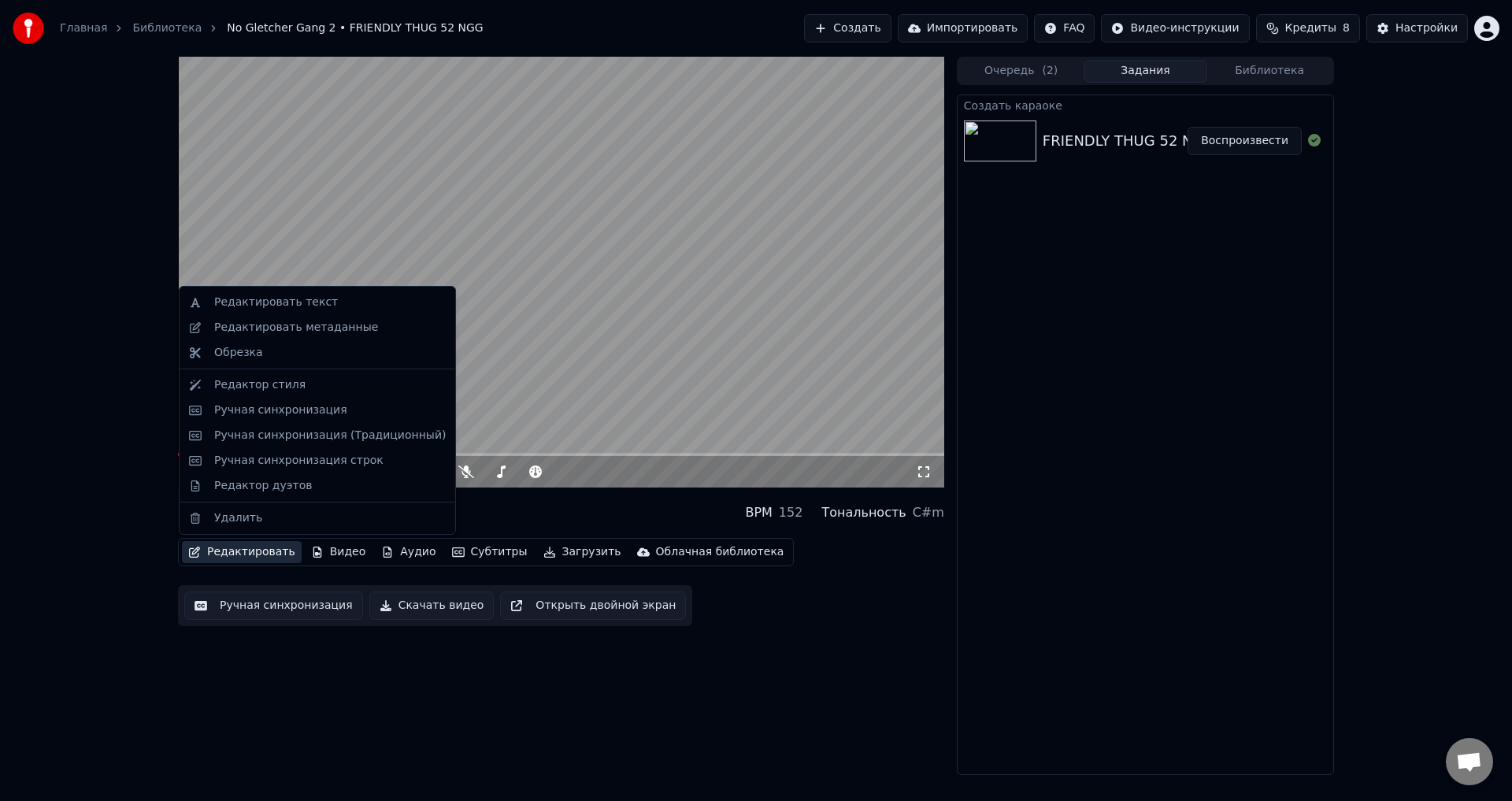
click at [134, 577] on div "0:05 / 2:09 No Gletcher Gang 2 FRIENDLY THUG 52 NGG BPM 152 Тональность C#m Ред…" at bounding box center [756, 415] width 1512 height 719
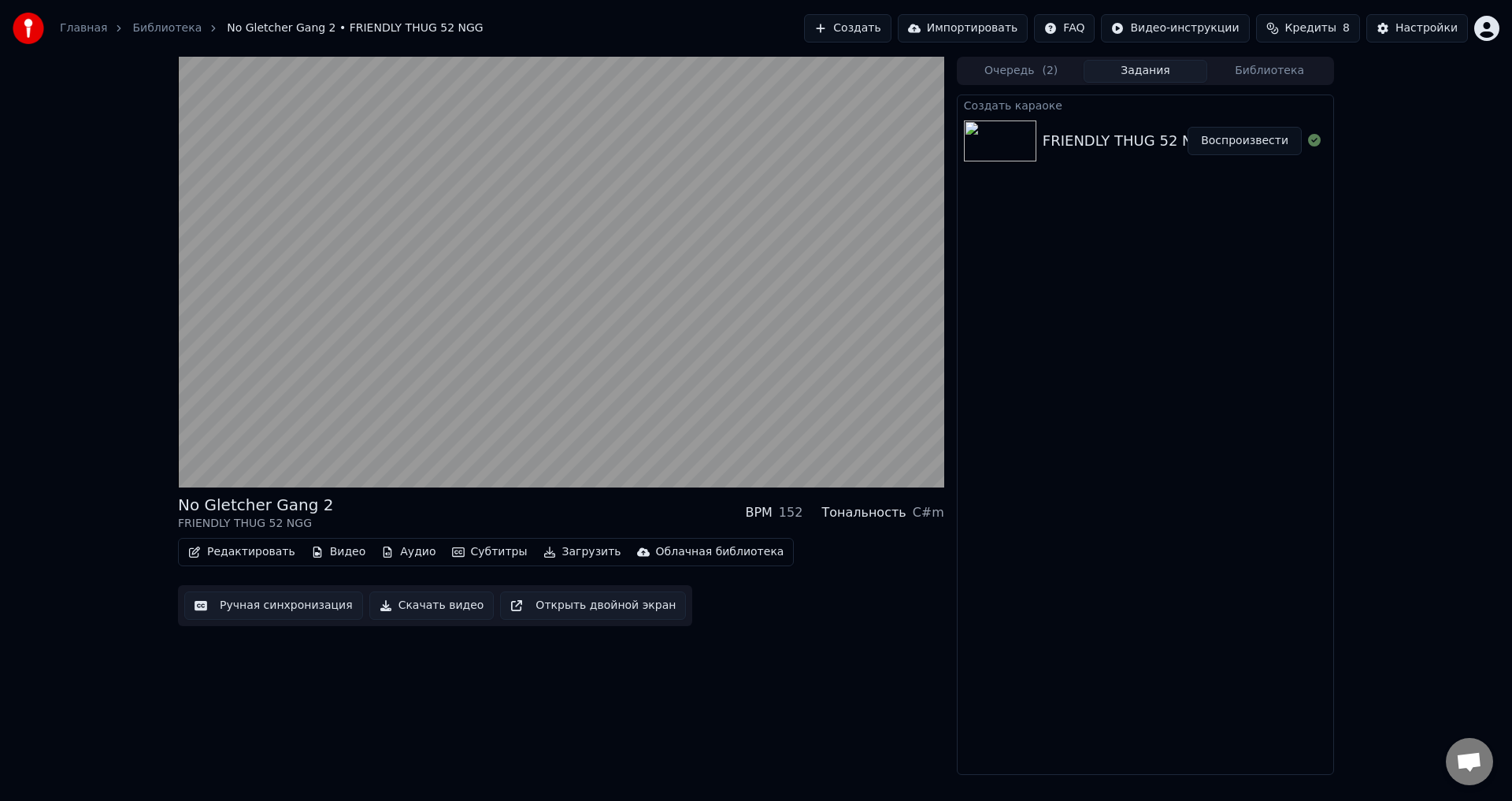
click at [125, 560] on div "No Gletcher Gang 2 FRIENDLY THUG 52 NGG BPM 152 Тональность C#m Редактировать В…" at bounding box center [756, 415] width 1512 height 719
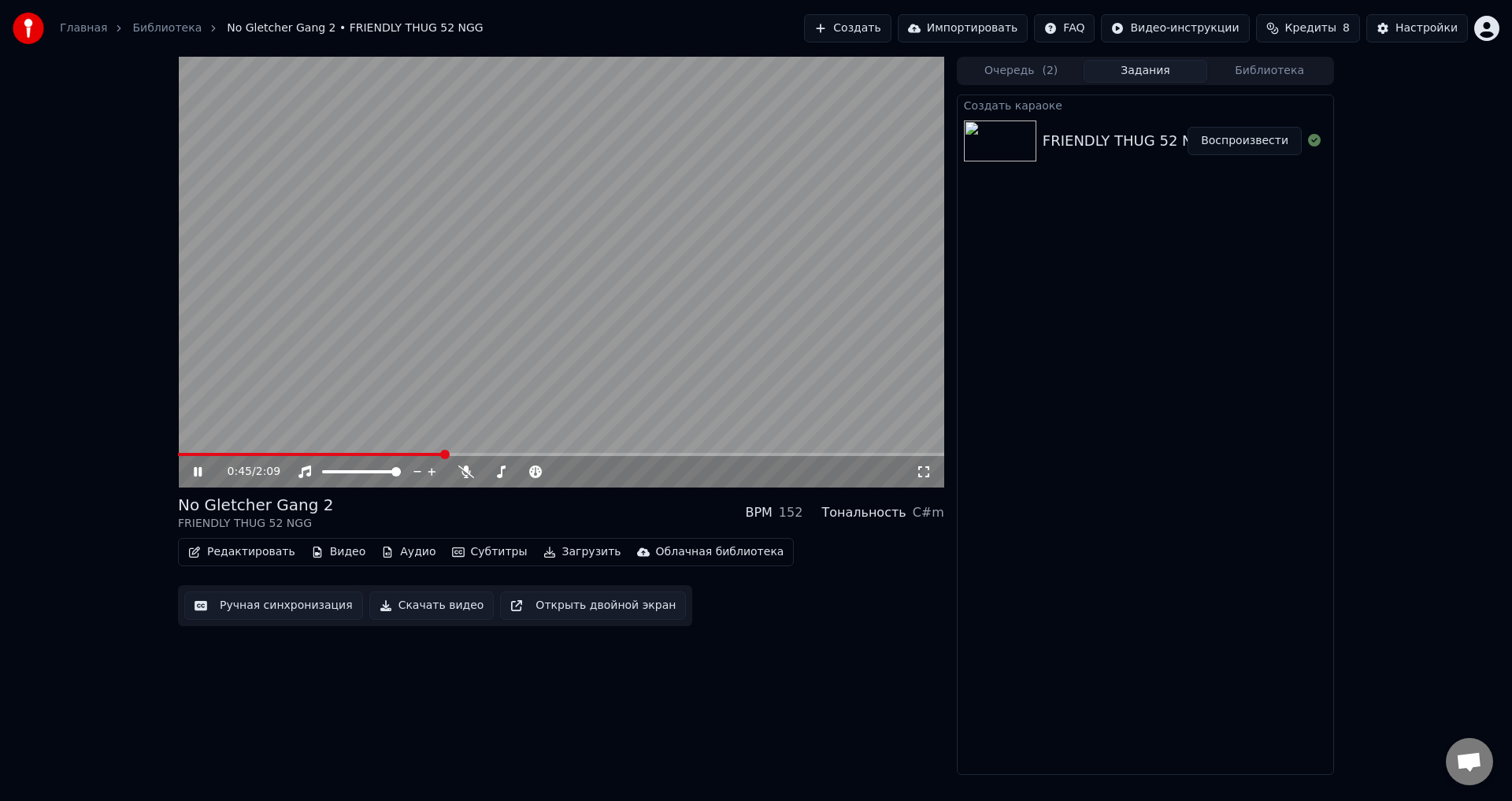
click at [198, 473] on icon at bounding box center [209, 472] width 37 height 12
click at [381, 555] on icon "button" at bounding box center [387, 551] width 12 height 11
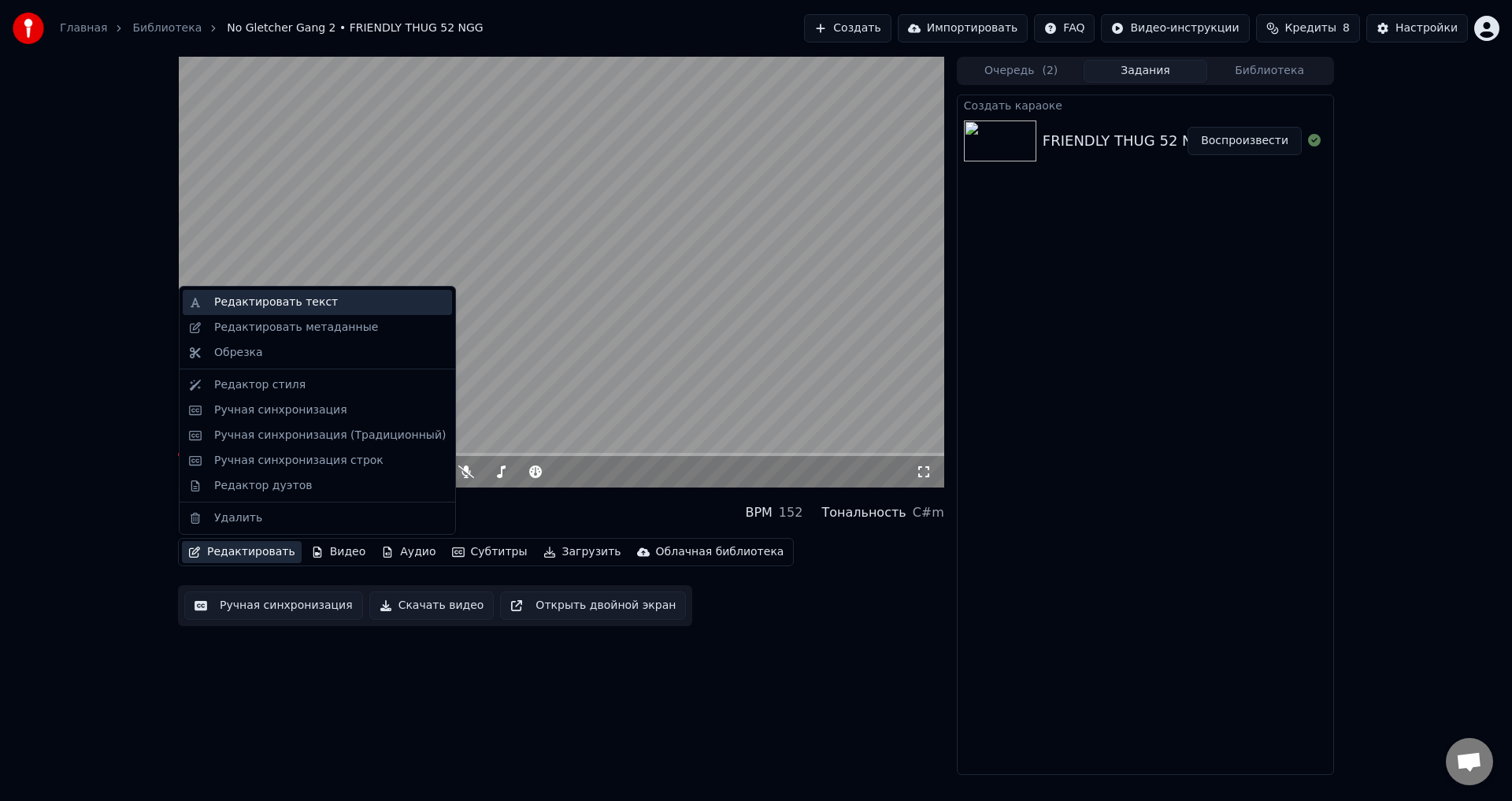
click at [222, 305] on div "Редактировать текст" at bounding box center [275, 302] width 124 height 16
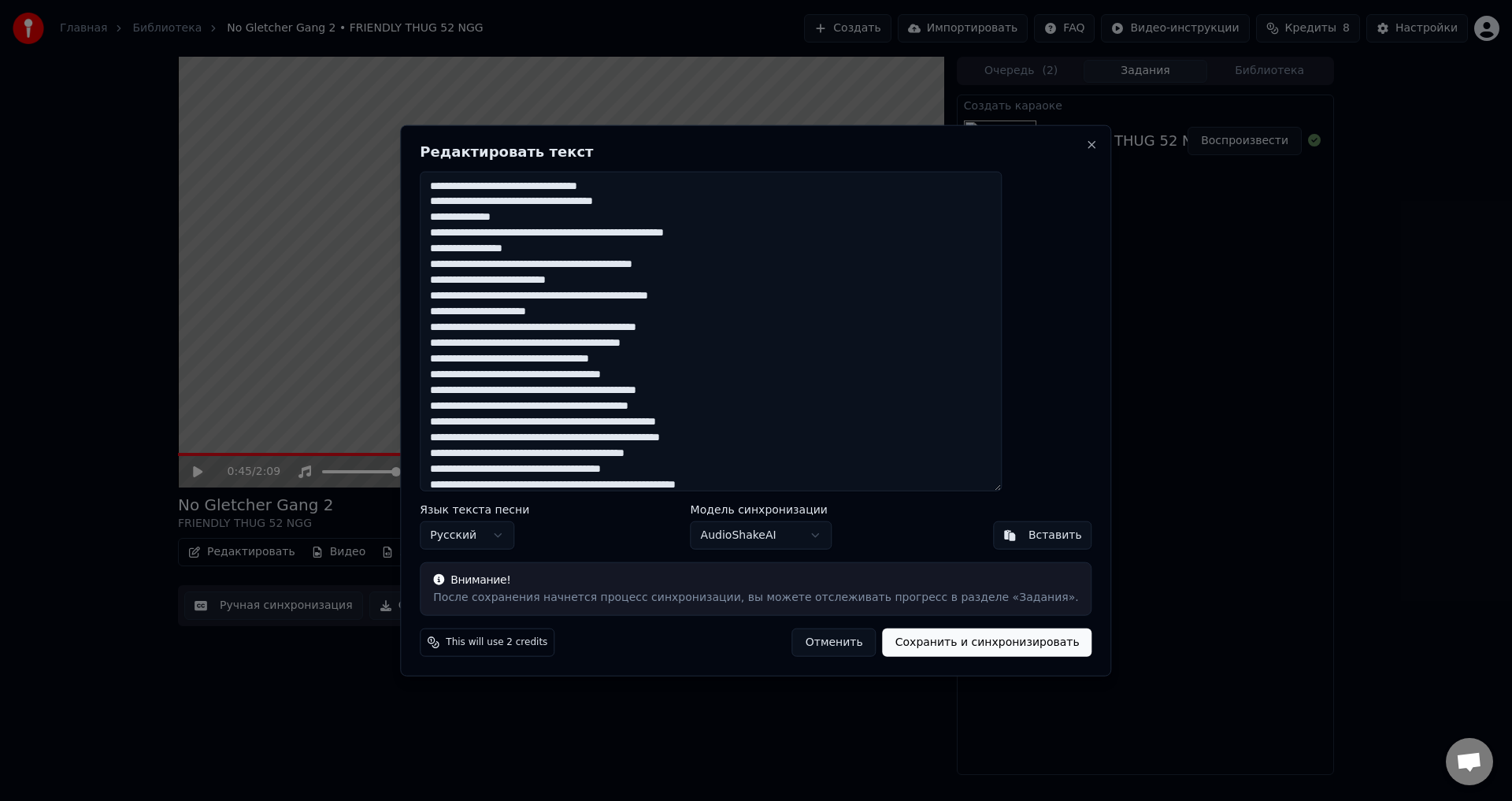
click at [798, 651] on button "Отменить" at bounding box center [835, 643] width 85 height 28
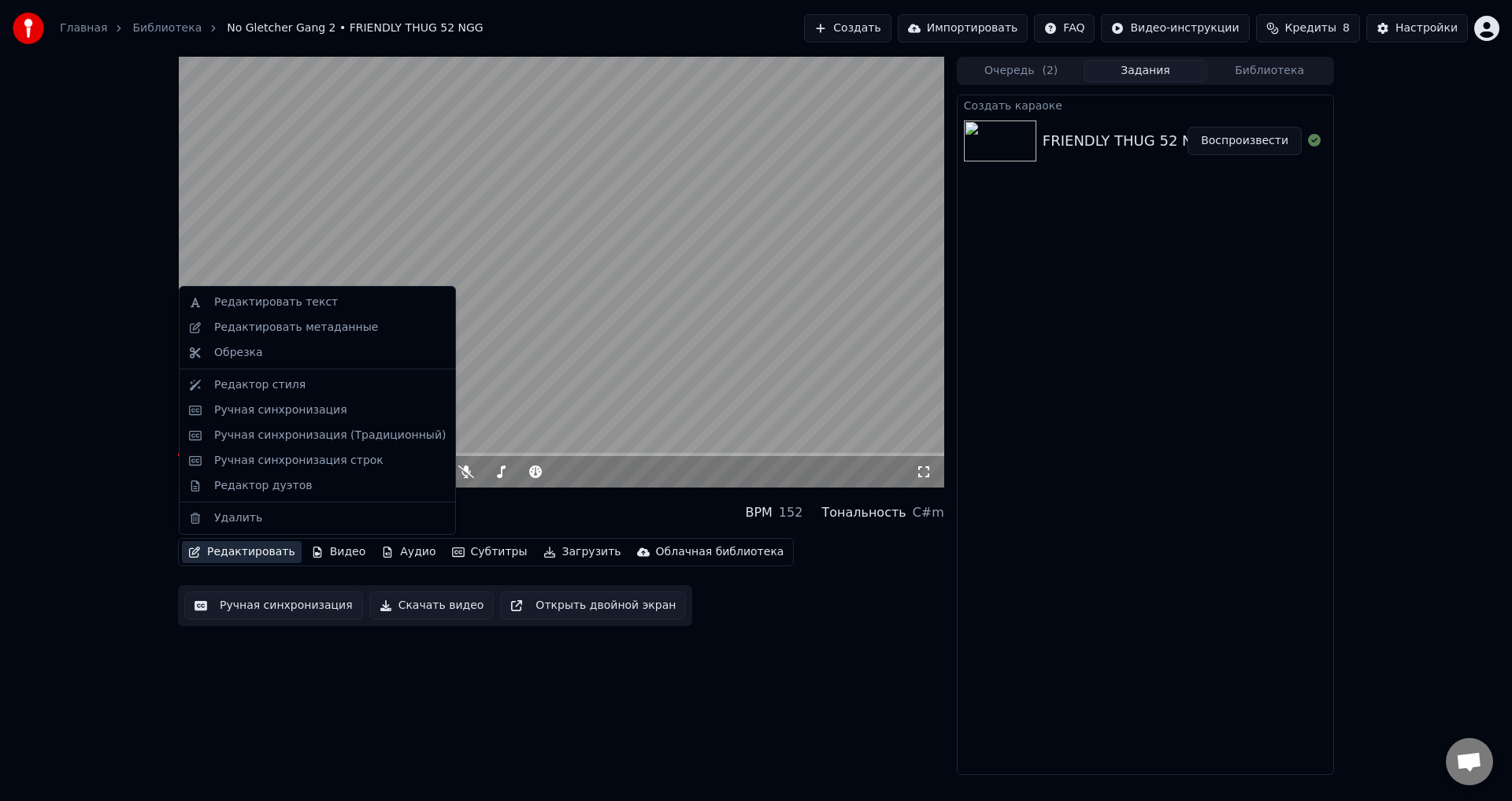
click at [223, 546] on button "Редактировать" at bounding box center [242, 552] width 119 height 22
click at [245, 305] on div "Редактировать текст" at bounding box center [275, 302] width 124 height 16
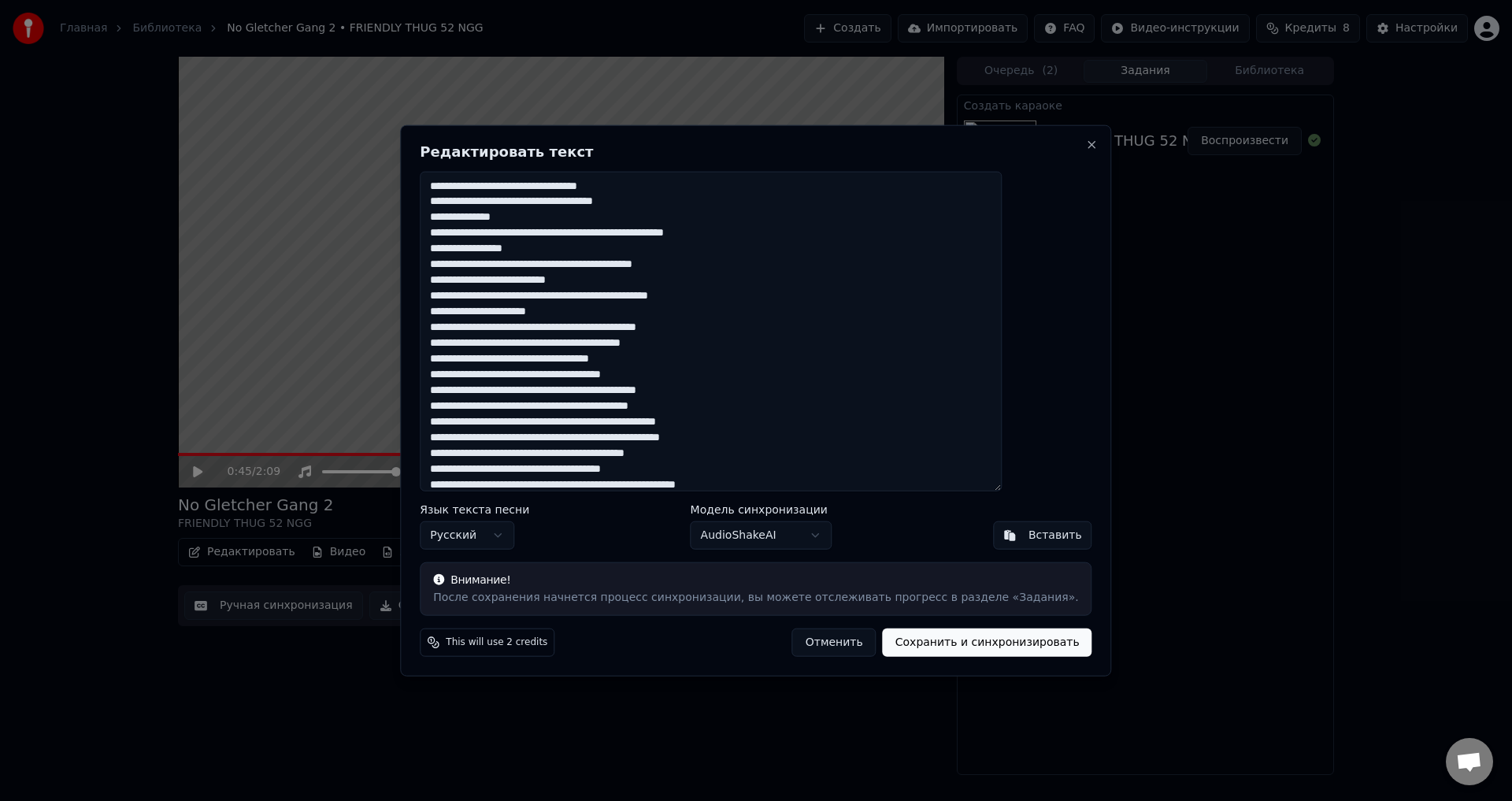
drag, startPoint x: 696, startPoint y: 189, endPoint x: 652, endPoint y: 192, distance: 44.1
click at [652, 192] on textarea at bounding box center [710, 331] width 582 height 321
drag, startPoint x: 710, startPoint y: 198, endPoint x: 684, endPoint y: 205, distance: 26.9
click at [684, 205] on textarea at bounding box center [710, 331] width 582 height 321
drag, startPoint x: 793, startPoint y: 231, endPoint x: 728, endPoint y: 238, distance: 65.4
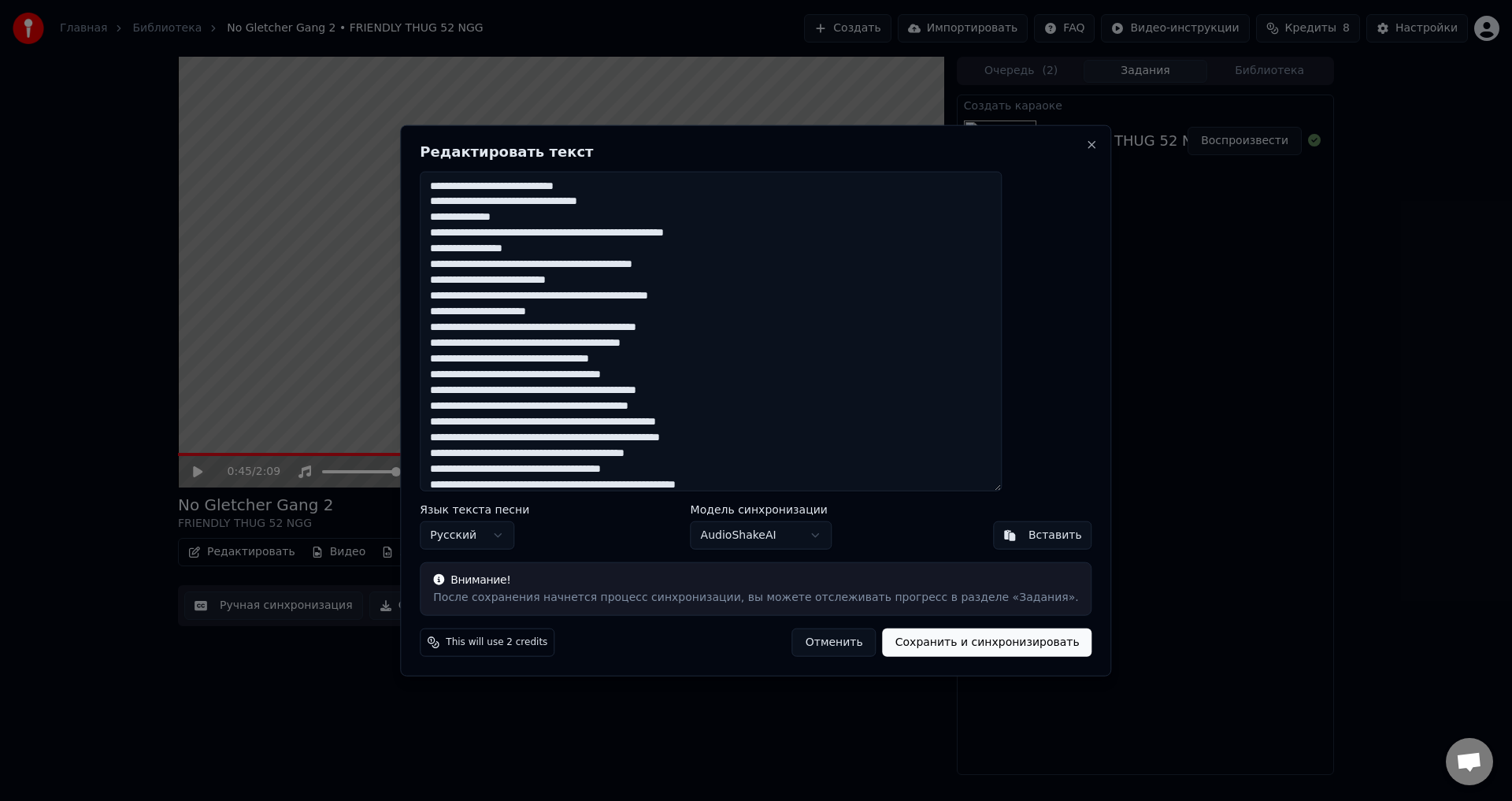
click at [728, 238] on textarea at bounding box center [710, 331] width 582 height 321
drag, startPoint x: 743, startPoint y: 268, endPoint x: 694, endPoint y: 270, distance: 49.0
click at [694, 270] on textarea at bounding box center [710, 331] width 582 height 321
click at [586, 249] on textarea at bounding box center [710, 331] width 582 height 321
click at [743, 230] on textarea at bounding box center [710, 331] width 582 height 321
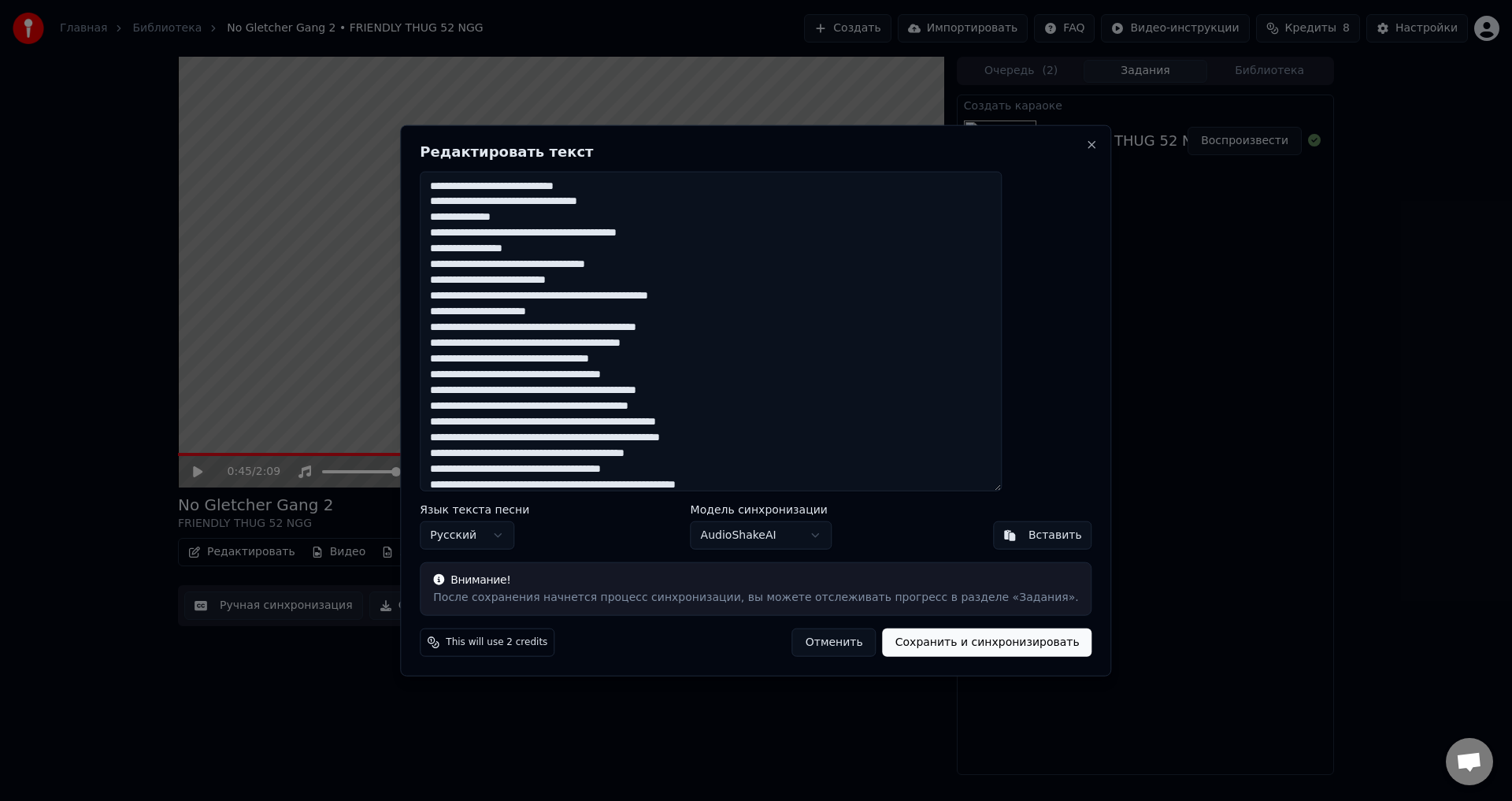
click at [560, 220] on textarea at bounding box center [710, 331] width 582 height 321
click at [689, 200] on textarea at bounding box center [710, 331] width 582 height 321
click at [646, 186] on textarea at bounding box center [710, 331] width 582 height 321
drag, startPoint x: 773, startPoint y: 296, endPoint x: 730, endPoint y: 303, distance: 43.6
click at [730, 303] on textarea at bounding box center [710, 331] width 582 height 321
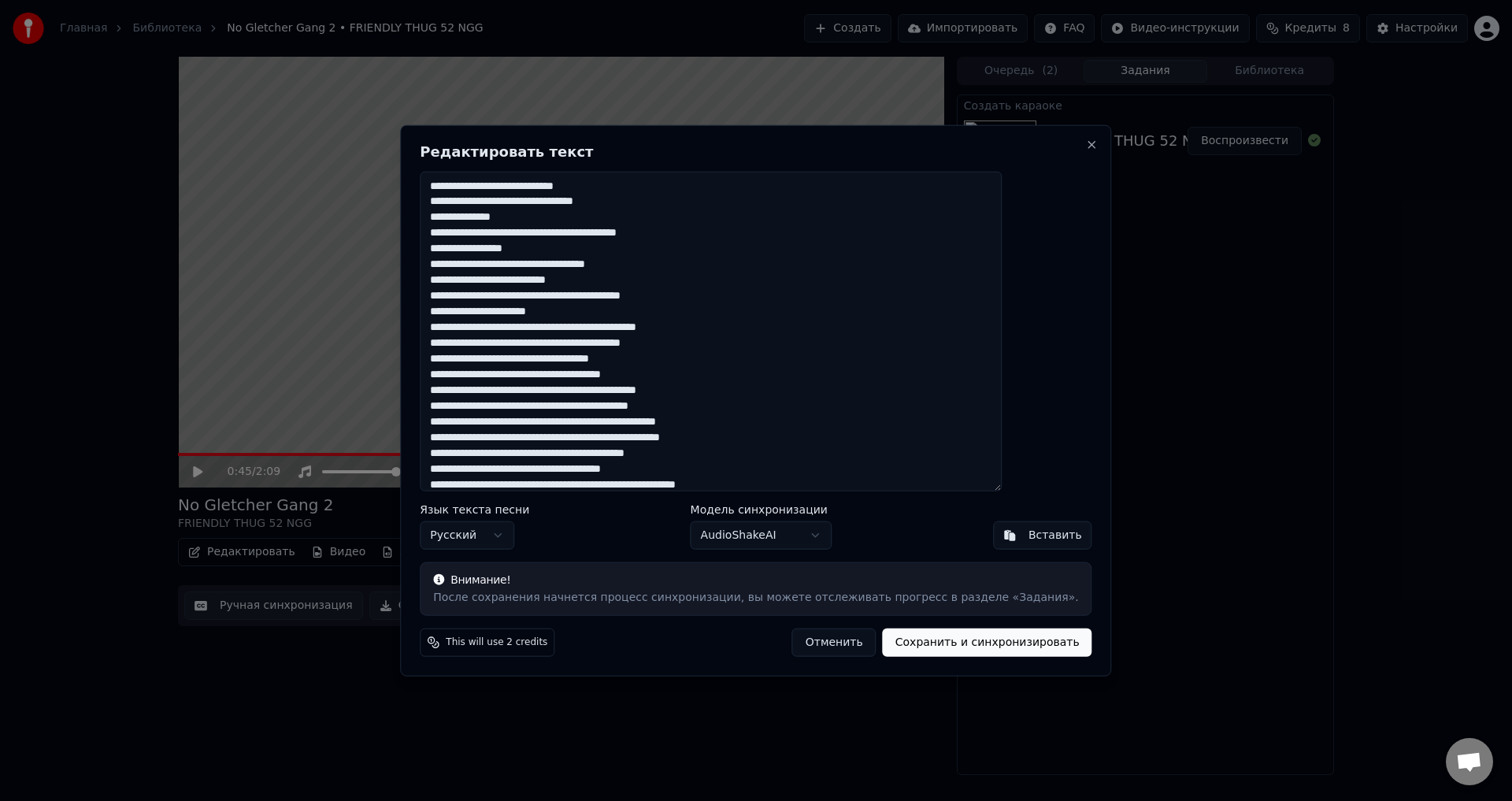
drag, startPoint x: 736, startPoint y: 328, endPoint x: 716, endPoint y: 331, distance: 20.2
click at [716, 331] on textarea at bounding box center [710, 331] width 582 height 321
drag, startPoint x: 754, startPoint y: 347, endPoint x: 662, endPoint y: 351, distance: 92.1
click at [662, 351] on textarea at bounding box center [710, 331] width 582 height 321
drag, startPoint x: 723, startPoint y: 374, endPoint x: 691, endPoint y: 381, distance: 32.8
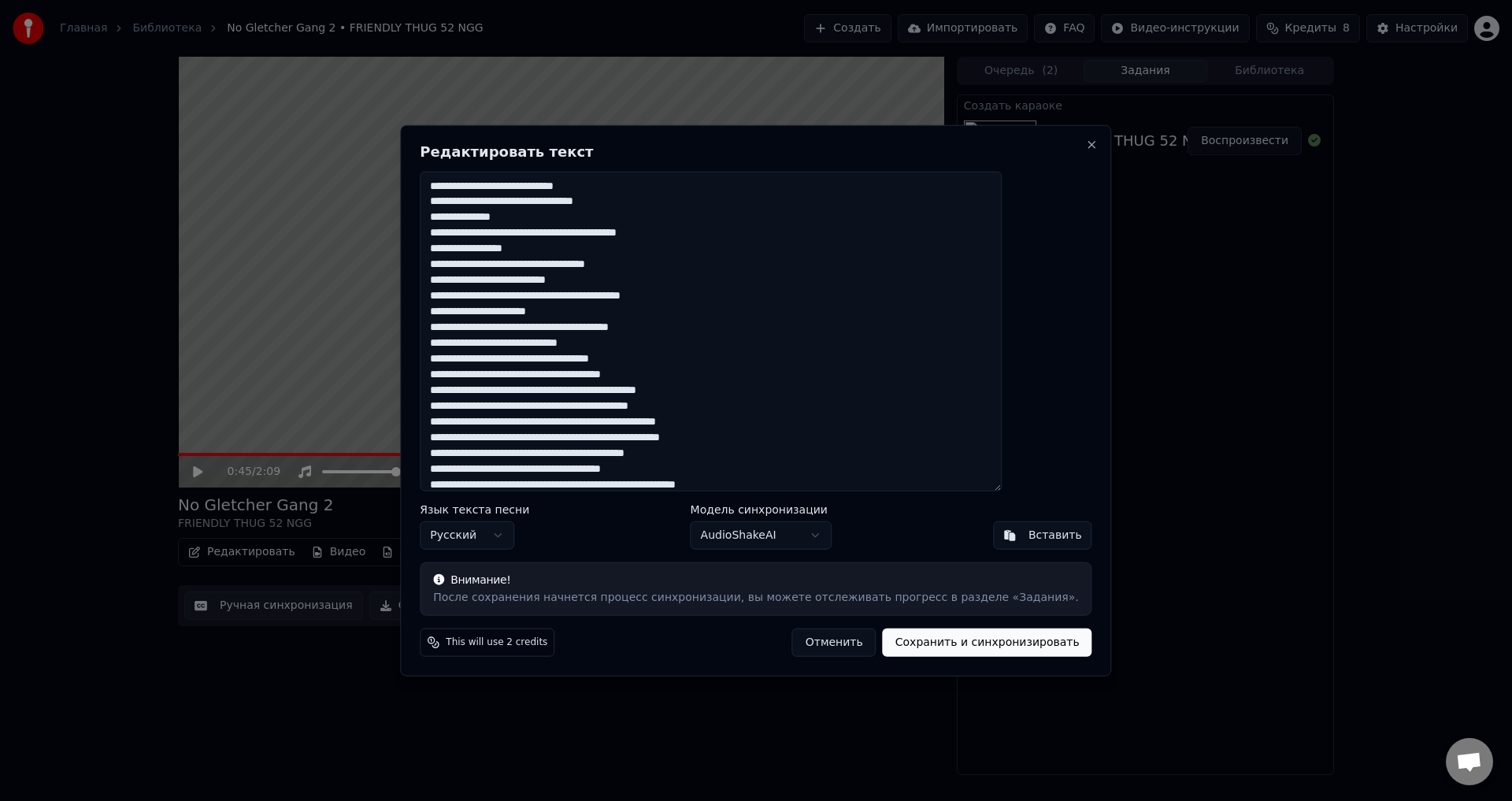
click at [691, 381] on textarea at bounding box center [710, 331] width 582 height 321
drag, startPoint x: 610, startPoint y: 392, endPoint x: 592, endPoint y: 398, distance: 19.0
click at [592, 398] on textarea at bounding box center [710, 331] width 582 height 321
drag, startPoint x: 750, startPoint y: 410, endPoint x: 686, endPoint y: 414, distance: 64.1
click at [686, 414] on textarea at bounding box center [710, 331] width 582 height 321
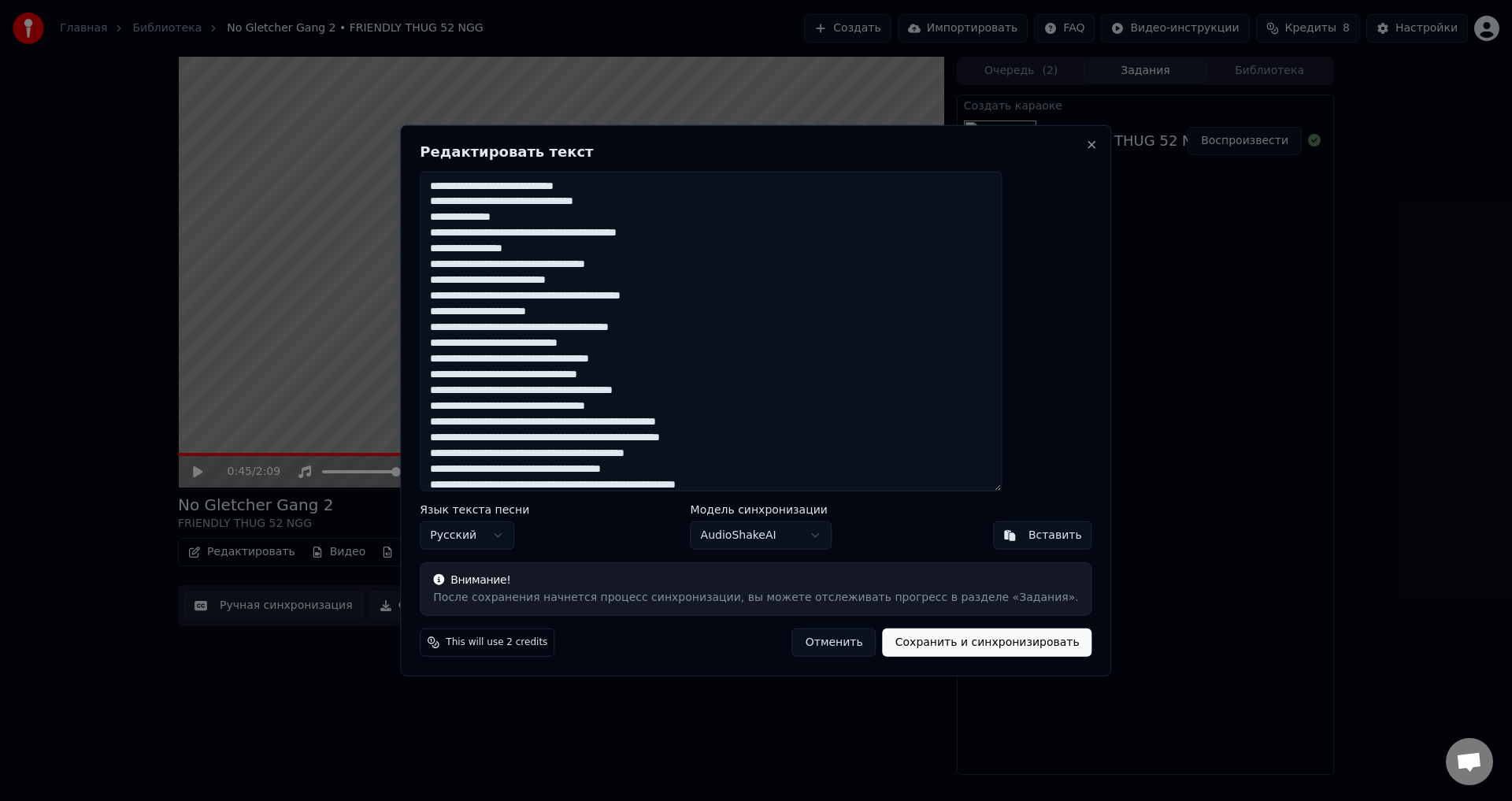
drag, startPoint x: 778, startPoint y: 441, endPoint x: 660, endPoint y: 441, distance: 118.0
click at [660, 441] on textarea at bounding box center [710, 331] width 582 height 321
drag, startPoint x: 720, startPoint y: 450, endPoint x: 686, endPoint y: 457, distance: 34.7
click at [686, 457] on textarea at bounding box center [710, 331] width 582 height 321
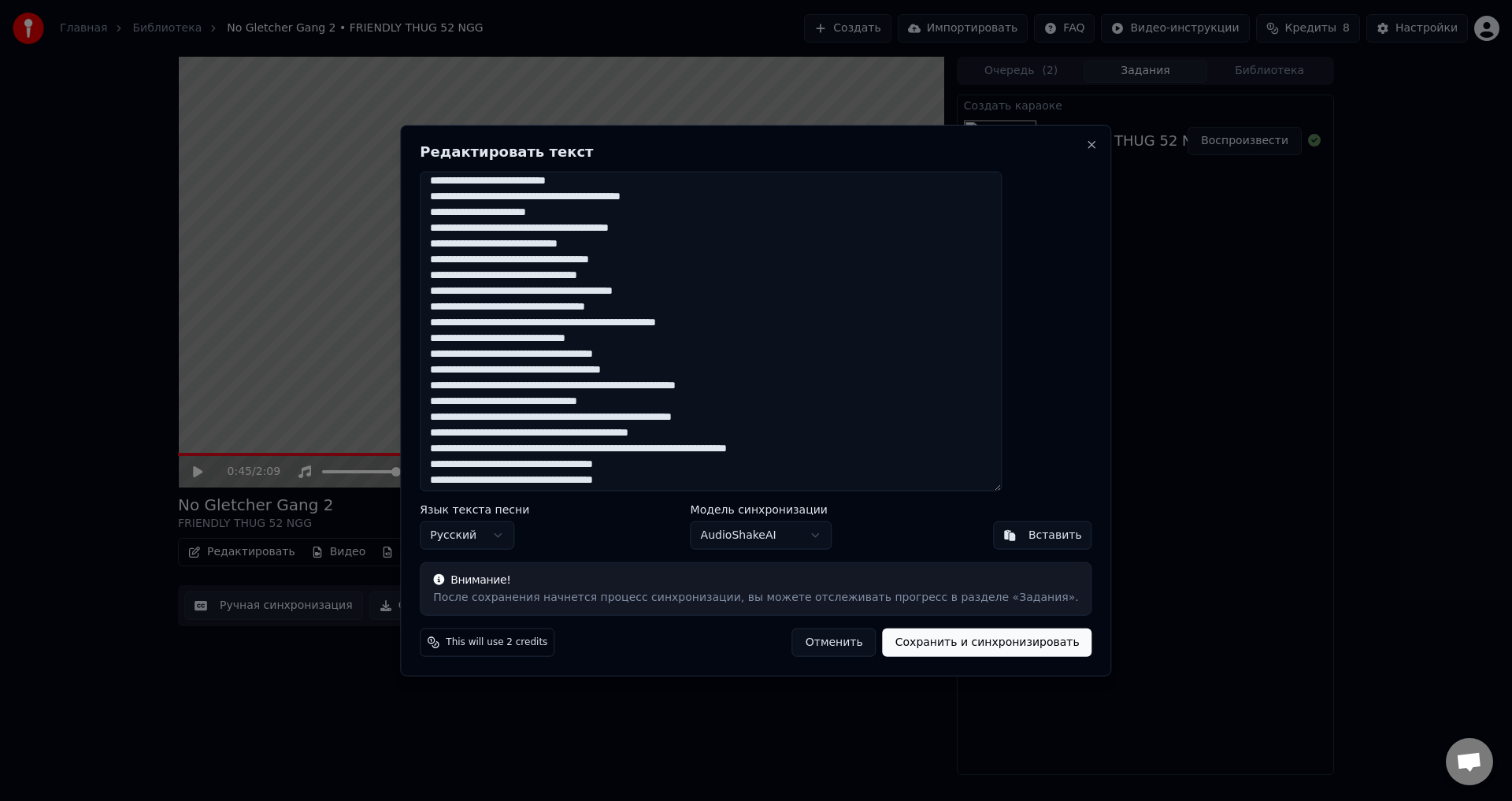
scroll to position [56, 0]
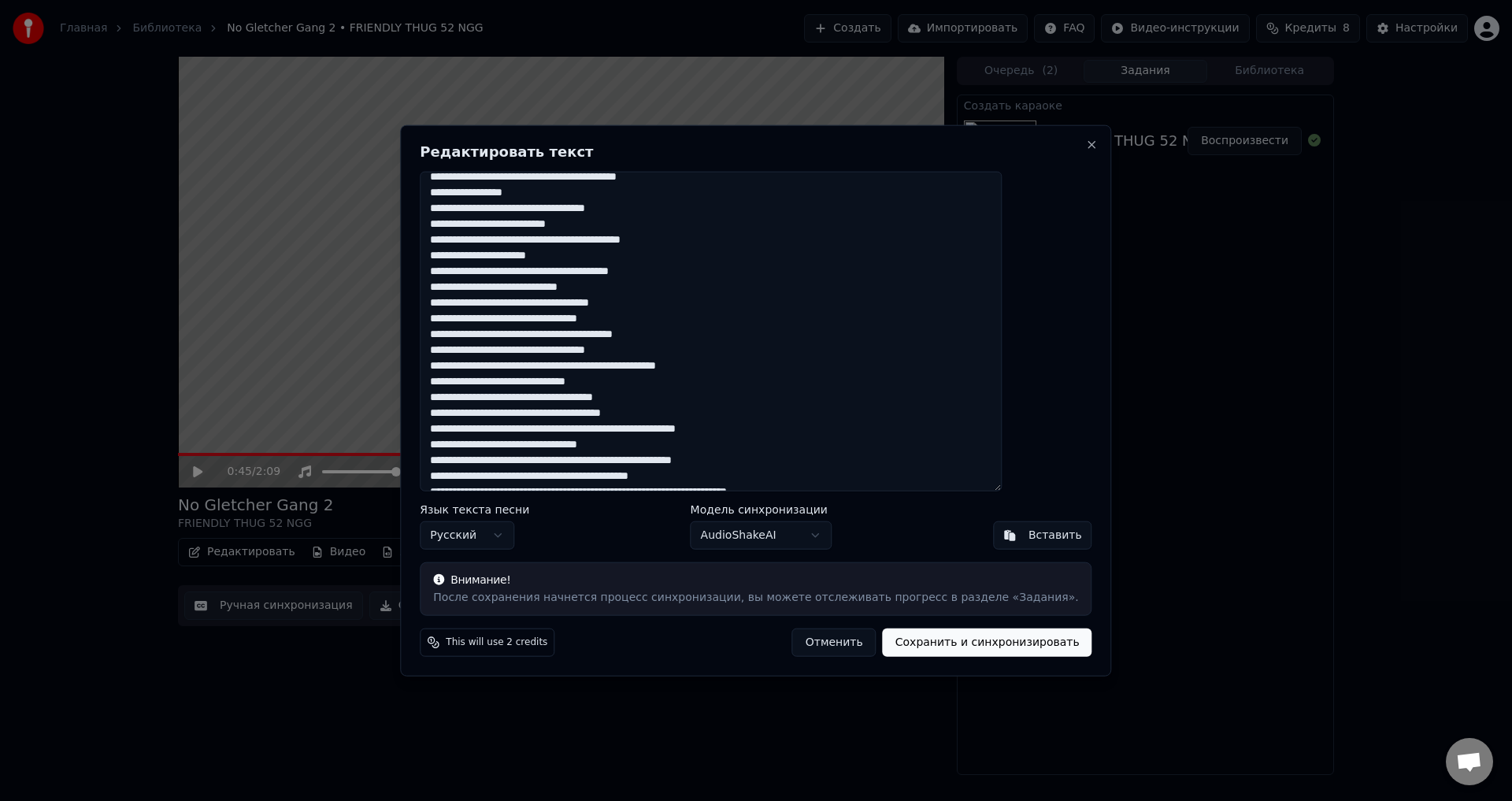
drag, startPoint x: 721, startPoint y: 417, endPoint x: 678, endPoint y: 419, distance: 43.0
click at [678, 419] on textarea at bounding box center [710, 331] width 582 height 321
drag, startPoint x: 828, startPoint y: 431, endPoint x: 735, endPoint y: 435, distance: 93.1
click at [735, 435] on textarea at bounding box center [710, 331] width 582 height 321
drag, startPoint x: 673, startPoint y: 446, endPoint x: 637, endPoint y: 448, distance: 36.1
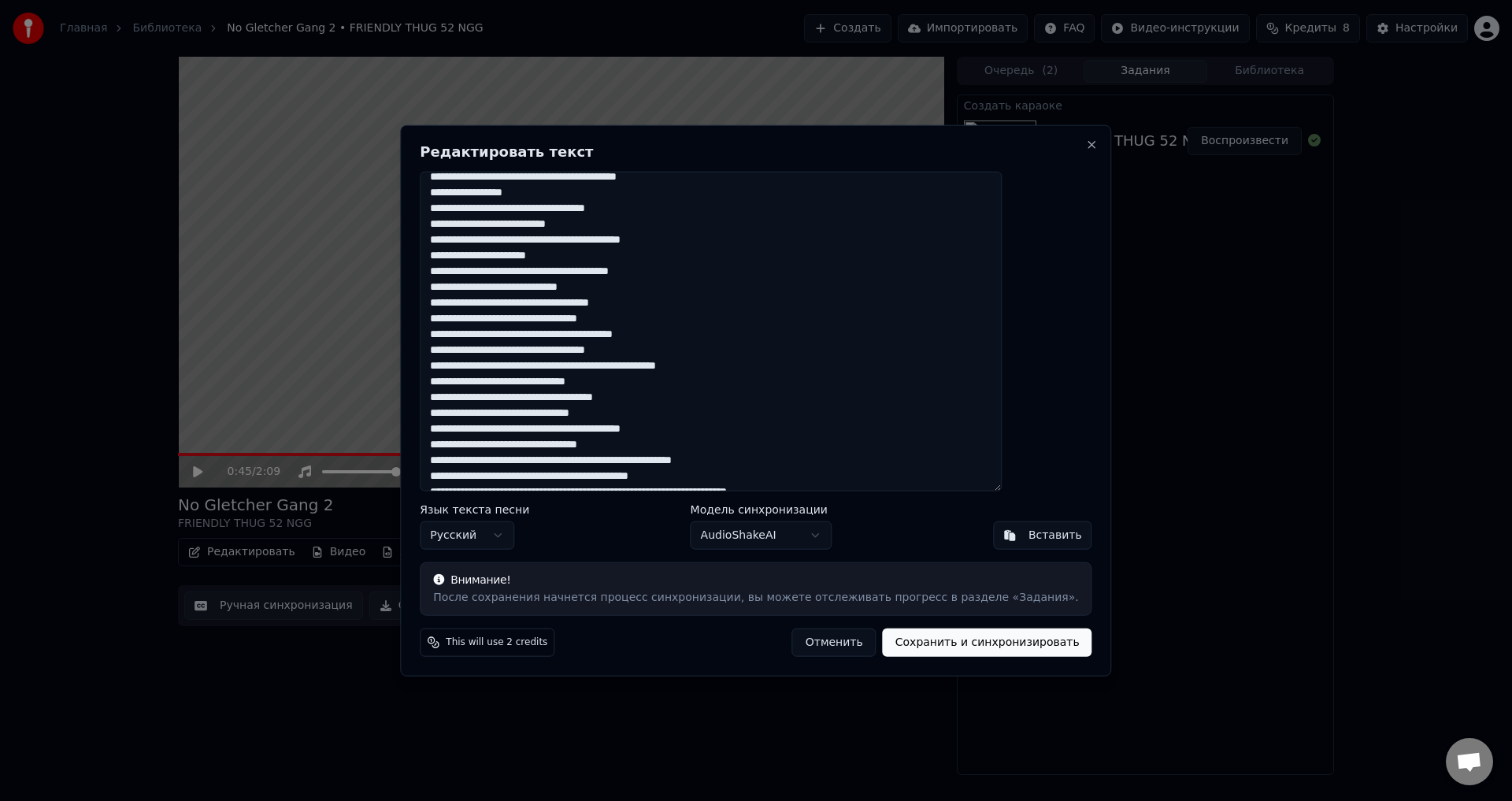
click at [637, 448] on textarea at bounding box center [710, 331] width 582 height 321
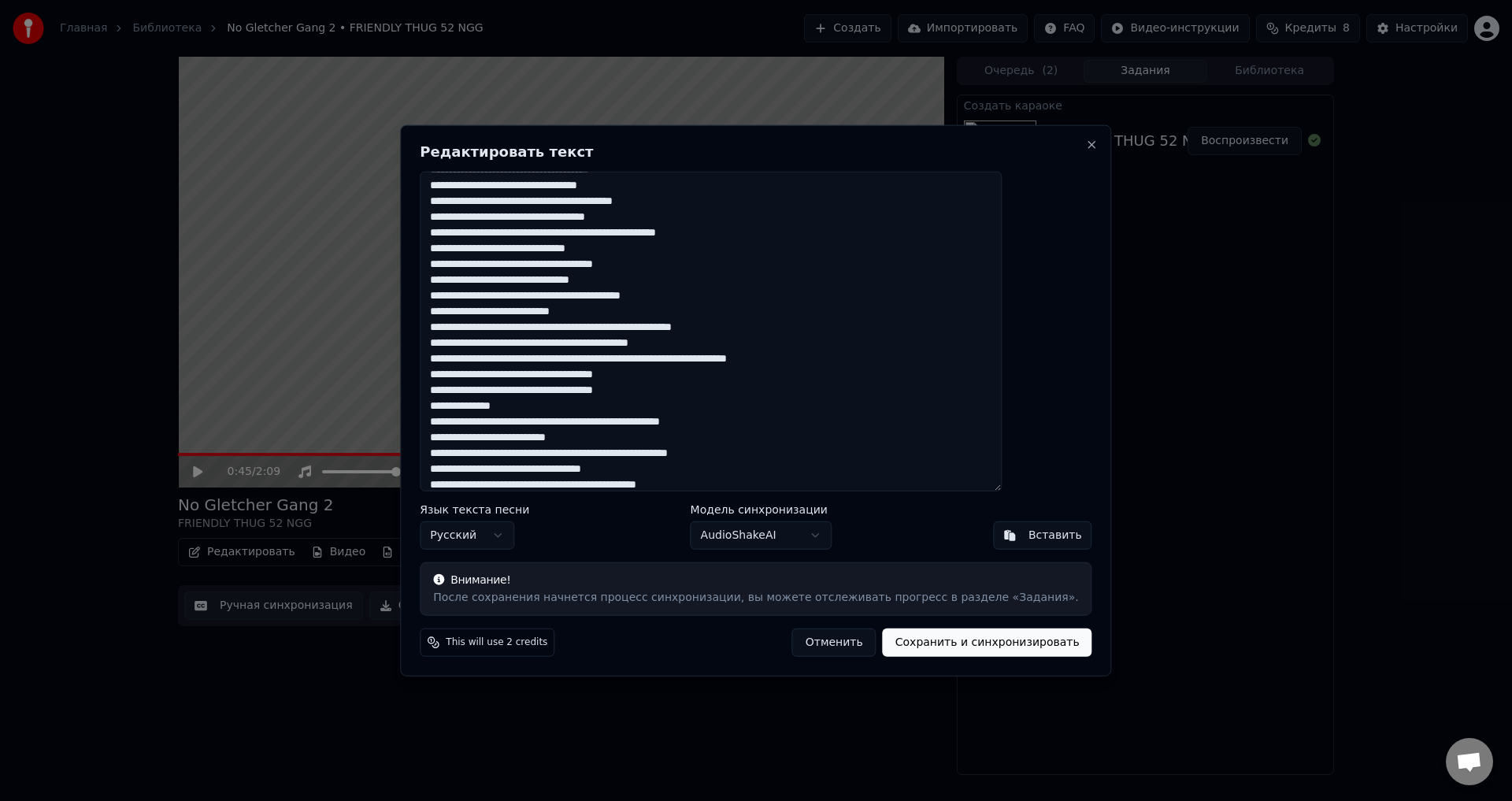
scroll to position [134, 0]
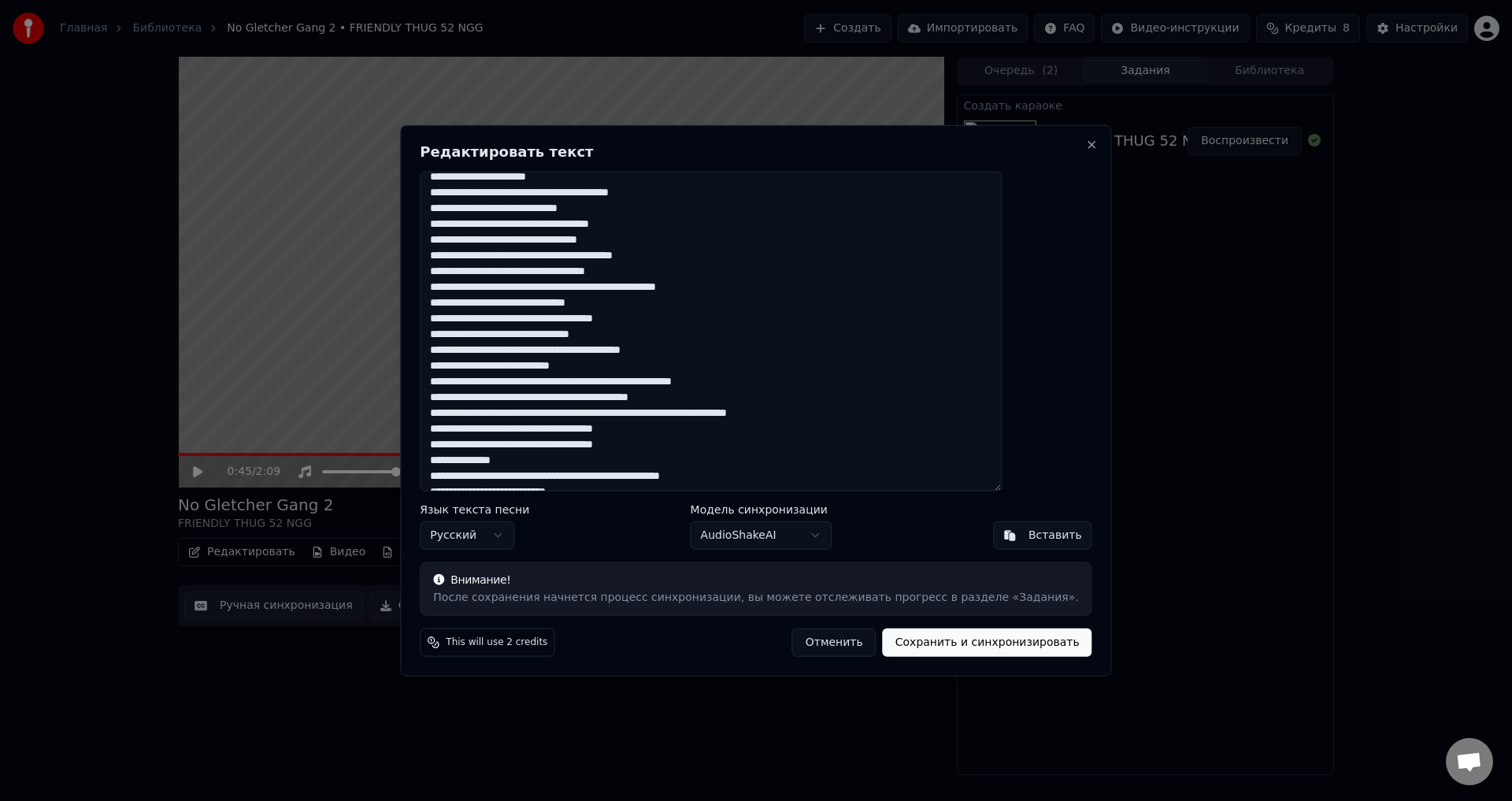
drag, startPoint x: 800, startPoint y: 385, endPoint x: 720, endPoint y: 386, distance: 80.0
click at [720, 386] on textarea at bounding box center [710, 331] width 582 height 321
drag, startPoint x: 768, startPoint y: 397, endPoint x: 715, endPoint y: 404, distance: 53.5
click at [715, 404] on textarea at bounding box center [710, 331] width 582 height 321
click at [657, 386] on textarea at bounding box center [710, 331] width 582 height 321
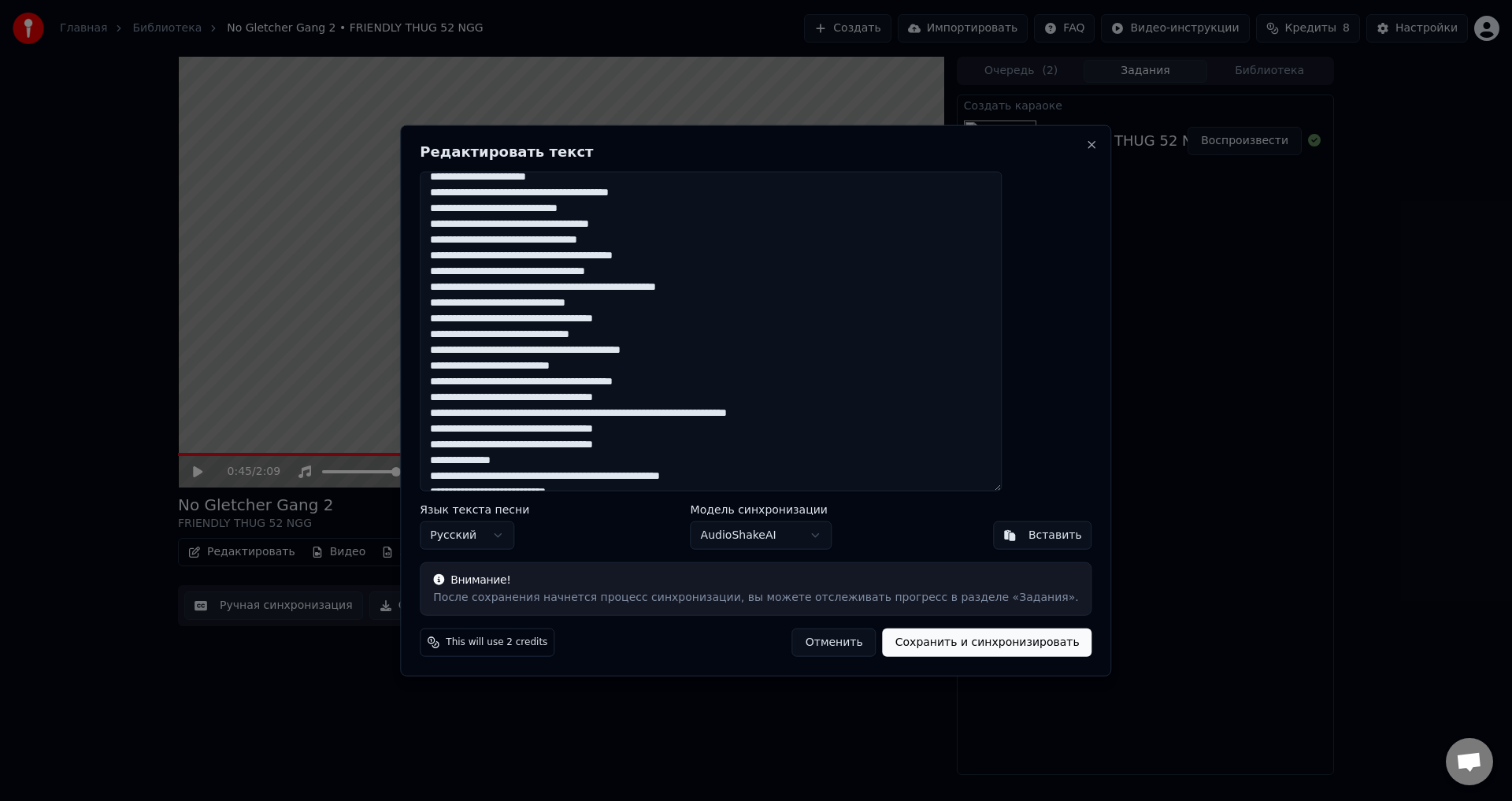
click at [732, 384] on textarea at bounding box center [710, 331] width 582 height 321
drag, startPoint x: 886, startPoint y: 415, endPoint x: 751, endPoint y: 417, distance: 135.0
click at [751, 417] on textarea at bounding box center [710, 331] width 582 height 321
click at [721, 402] on textarea at bounding box center [710, 331] width 582 height 321
drag, startPoint x: 698, startPoint y: 434, endPoint x: 647, endPoint y: 435, distance: 51.0
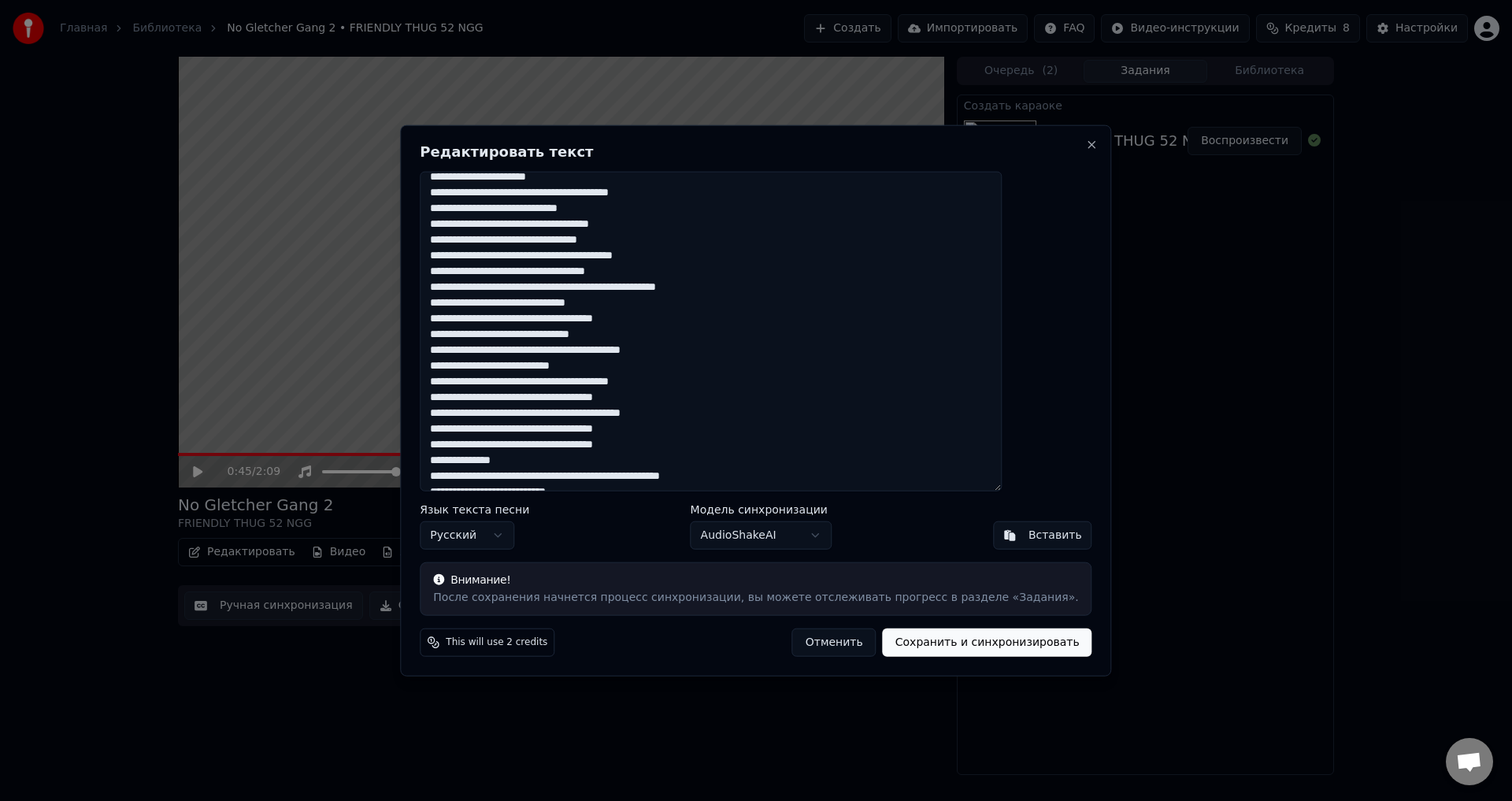
click at [647, 435] on textarea at bounding box center [710, 331] width 582 height 321
drag, startPoint x: 715, startPoint y: 449, endPoint x: 677, endPoint y: 451, distance: 38.1
click at [677, 451] on textarea at bounding box center [710, 331] width 582 height 321
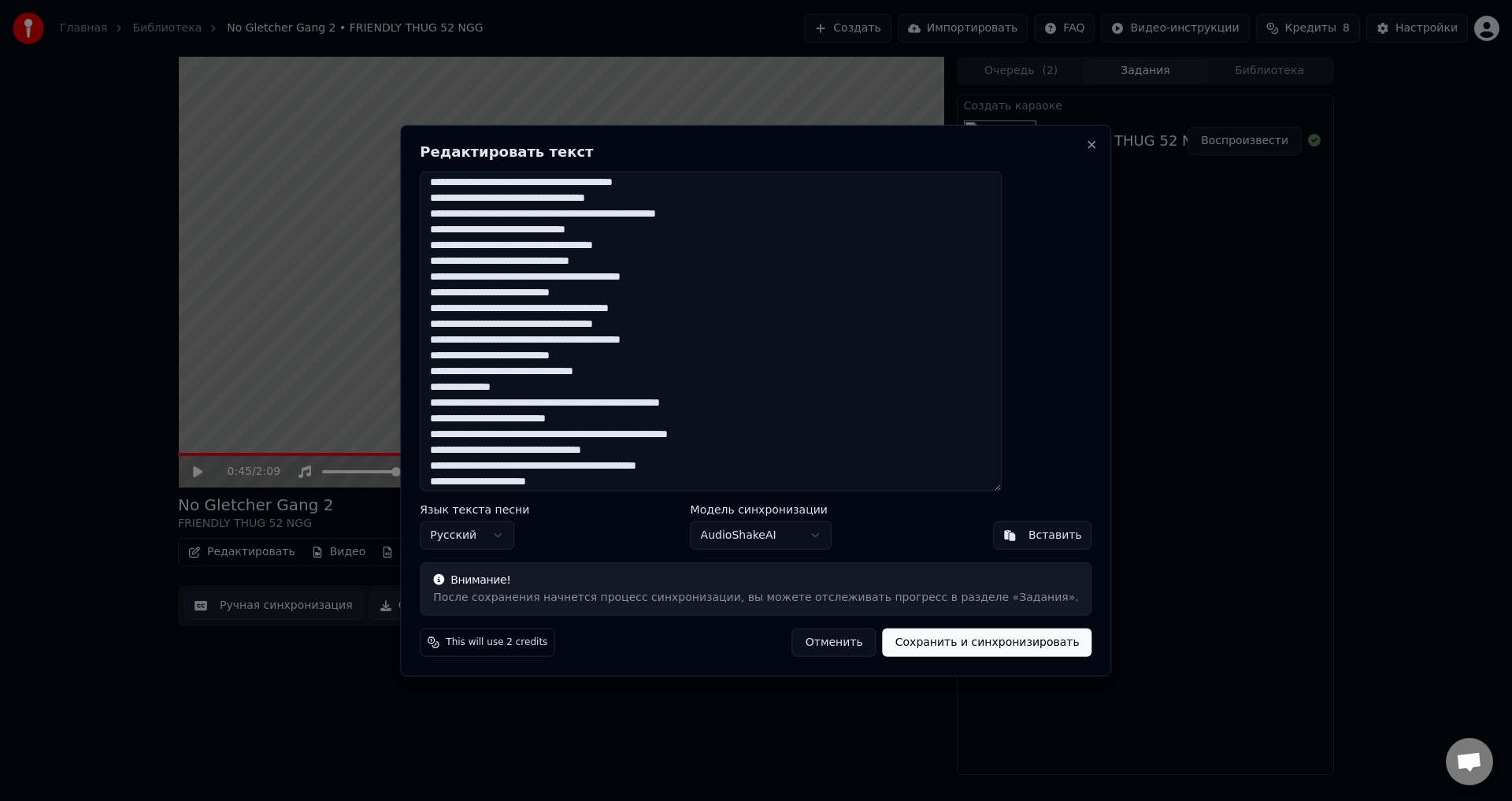
scroll to position [213, 0]
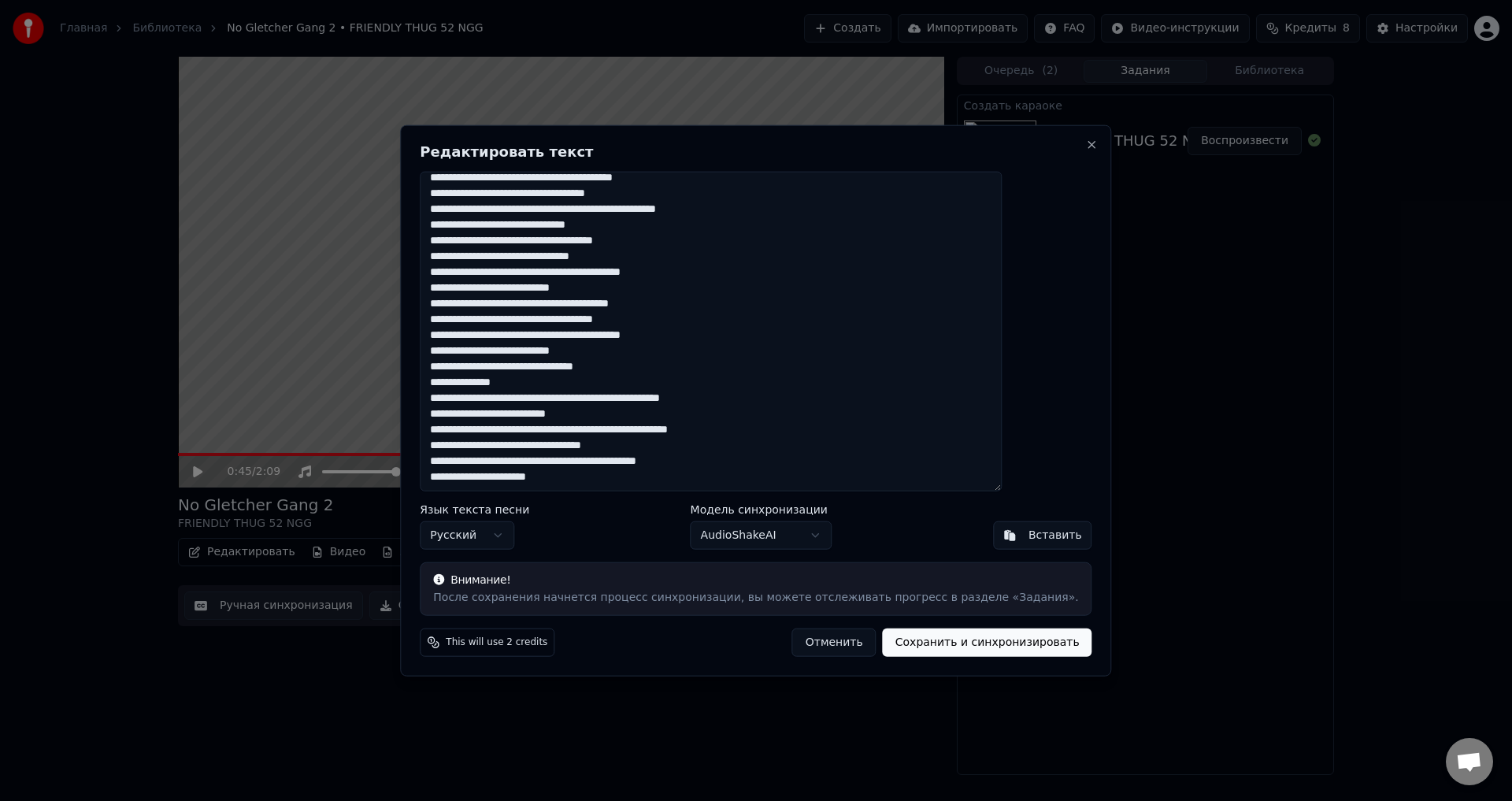
drag, startPoint x: 774, startPoint y: 402, endPoint x: 725, endPoint y: 403, distance: 49.0
click at [725, 403] on textarea at bounding box center [710, 331] width 582 height 321
drag, startPoint x: 632, startPoint y: 416, endPoint x: 594, endPoint y: 420, distance: 38.2
click at [594, 420] on textarea at bounding box center [710, 331] width 582 height 321
drag, startPoint x: 805, startPoint y: 425, endPoint x: 727, endPoint y: 434, distance: 78.5
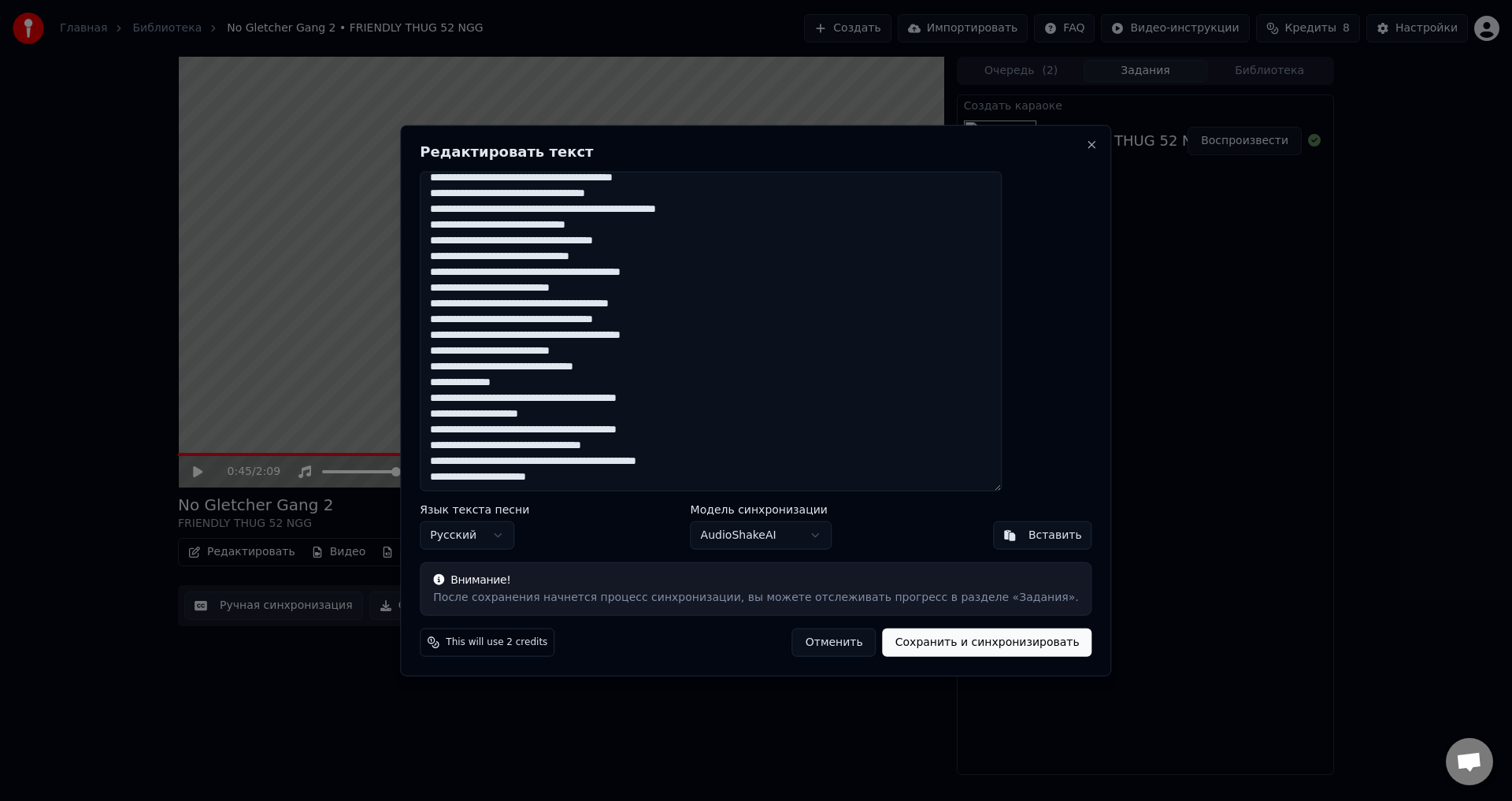
drag, startPoint x: 672, startPoint y: 449, endPoint x: 577, endPoint y: 450, distance: 95.0
click at [577, 450] on textarea at bounding box center [710, 331] width 582 height 321
drag, startPoint x: 756, startPoint y: 464, endPoint x: 727, endPoint y: 467, distance: 29.2
click at [727, 467] on textarea at bounding box center [710, 331] width 582 height 321
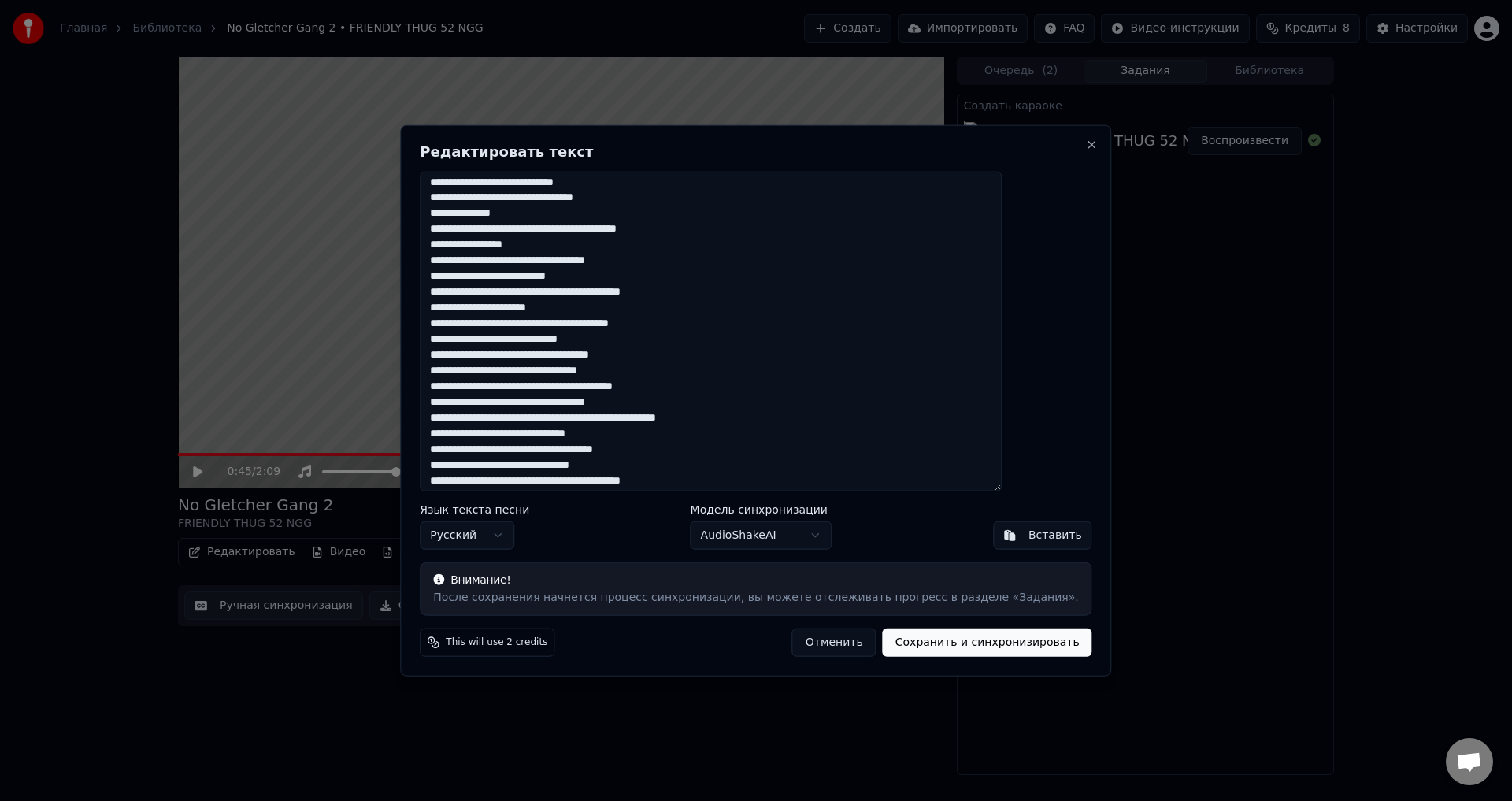
scroll to position [0, 0]
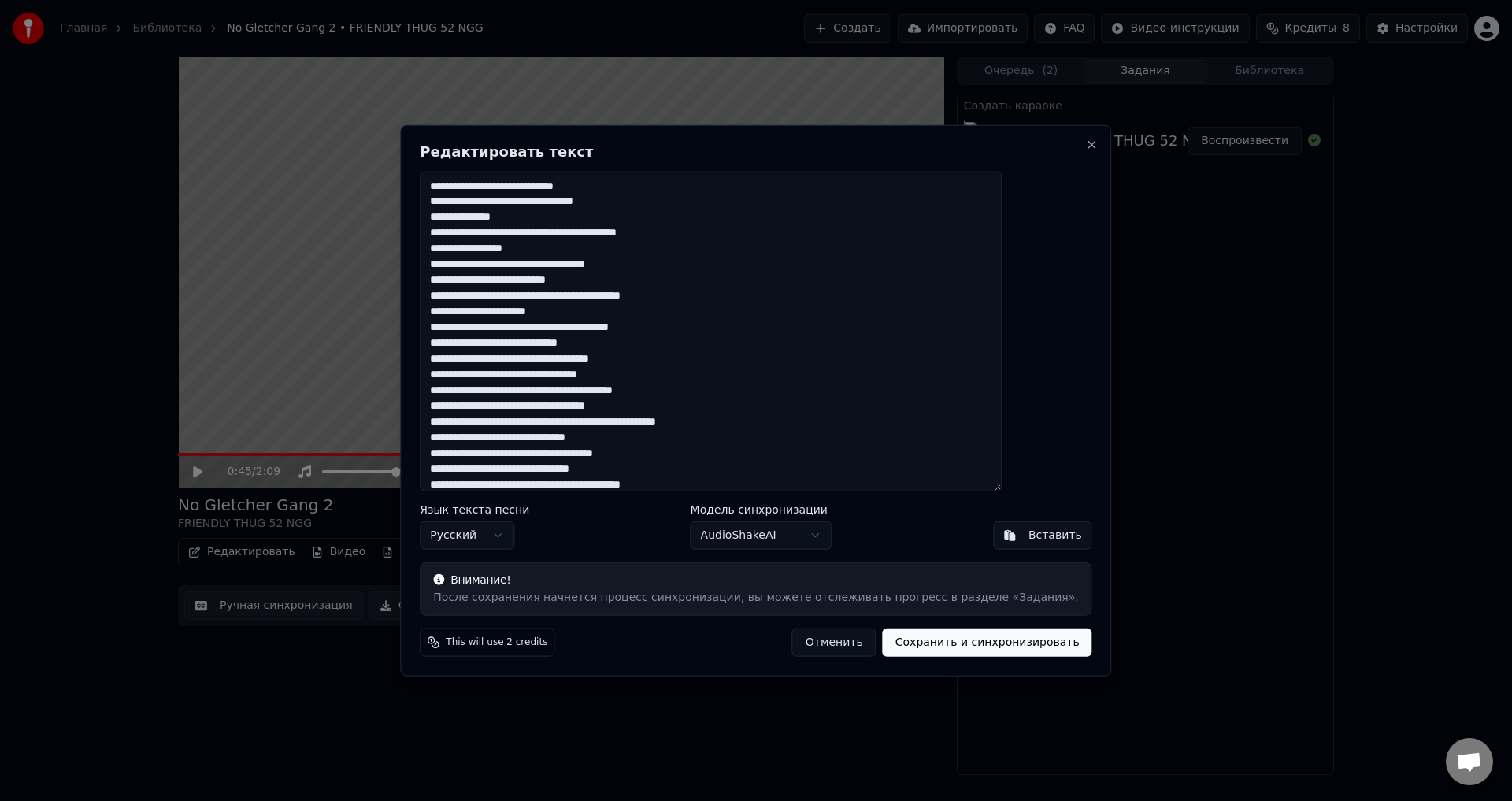
type textarea "**********"
click at [805, 539] on body "Главная Библиотека No Gletcher Gang 2 • FRIENDLY THUG 52 NGG Создать Импортиров…" at bounding box center [756, 400] width 1512 height 801
click at [740, 543] on body "Главная Библиотека No Gletcher Gang 2 • FRIENDLY THUG 52 NGG Создать Импортиров…" at bounding box center [756, 400] width 1512 height 801
click at [925, 642] on button "Сохранить и синхронизировать" at bounding box center [987, 643] width 210 height 28
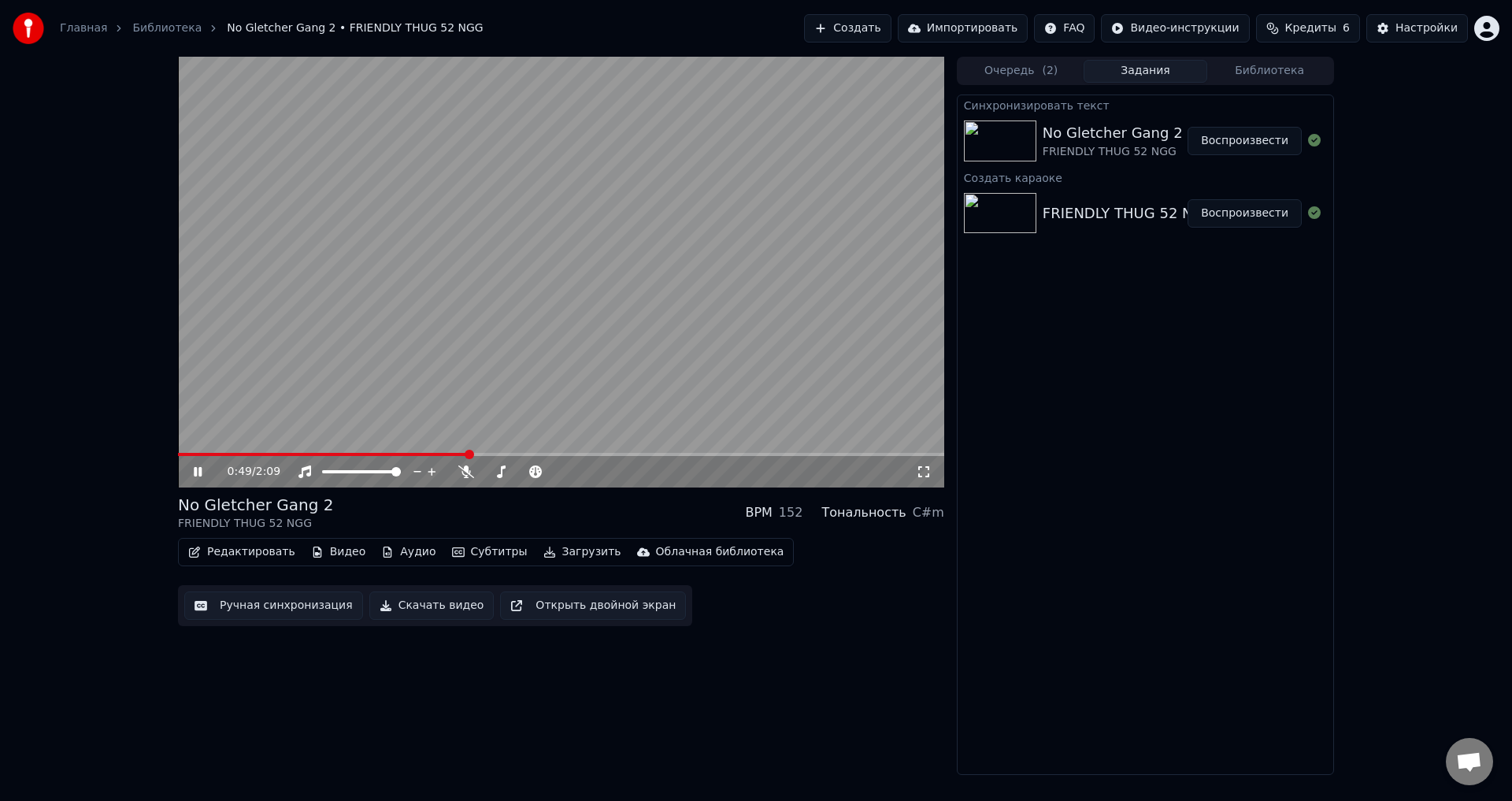
click at [196, 474] on icon at bounding box center [198, 471] width 8 height 9
click at [178, 456] on span at bounding box center [178, 454] width 0 height 3
click at [193, 466] on div "0:00 / 2:09" at bounding box center [560, 472] width 754 height 16
click at [191, 474] on icon at bounding box center [209, 472] width 37 height 12
click at [189, 475] on div "0:03 / 2:09" at bounding box center [560, 472] width 754 height 16
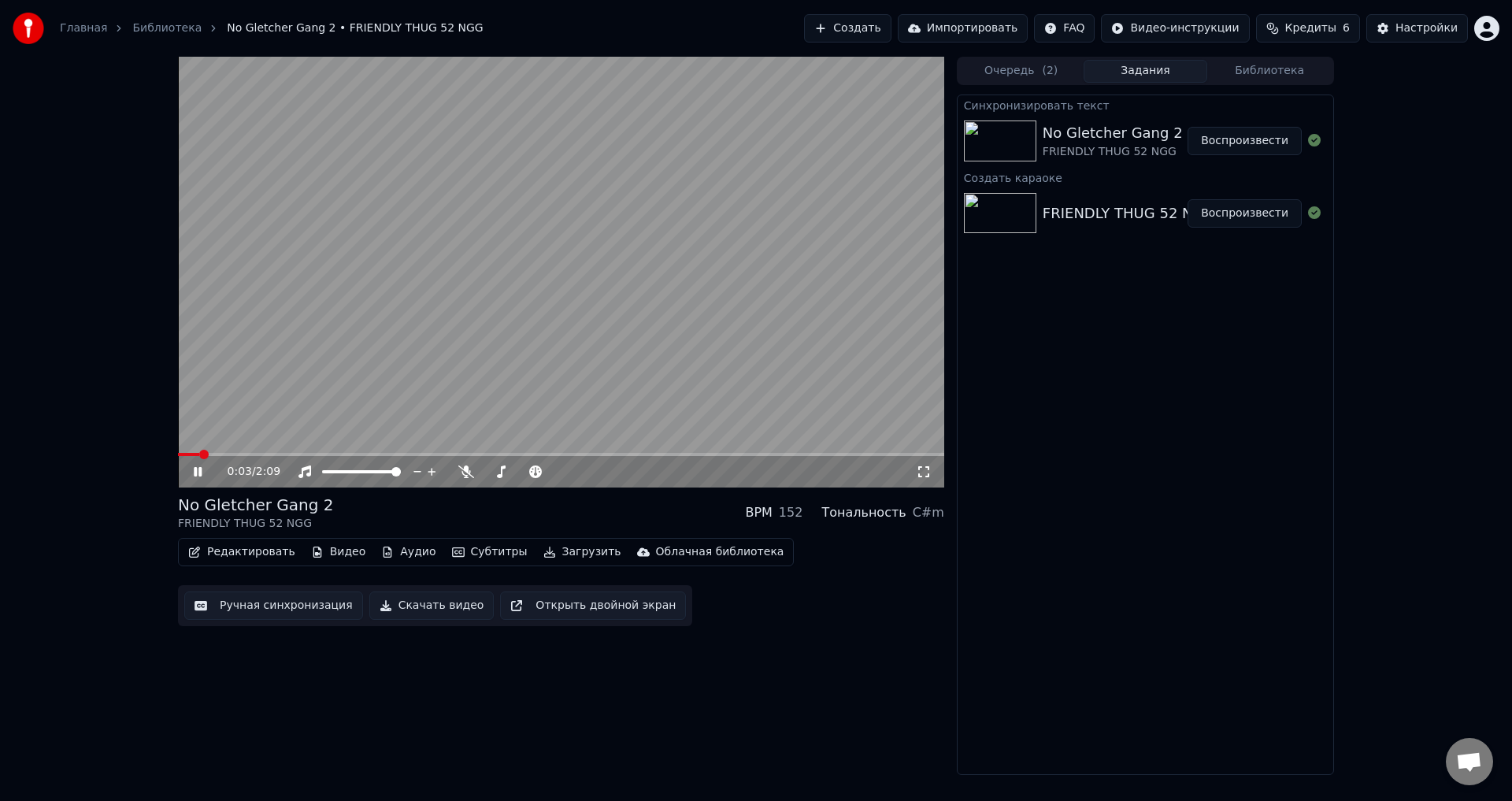
click at [193, 473] on icon at bounding box center [209, 472] width 37 height 12
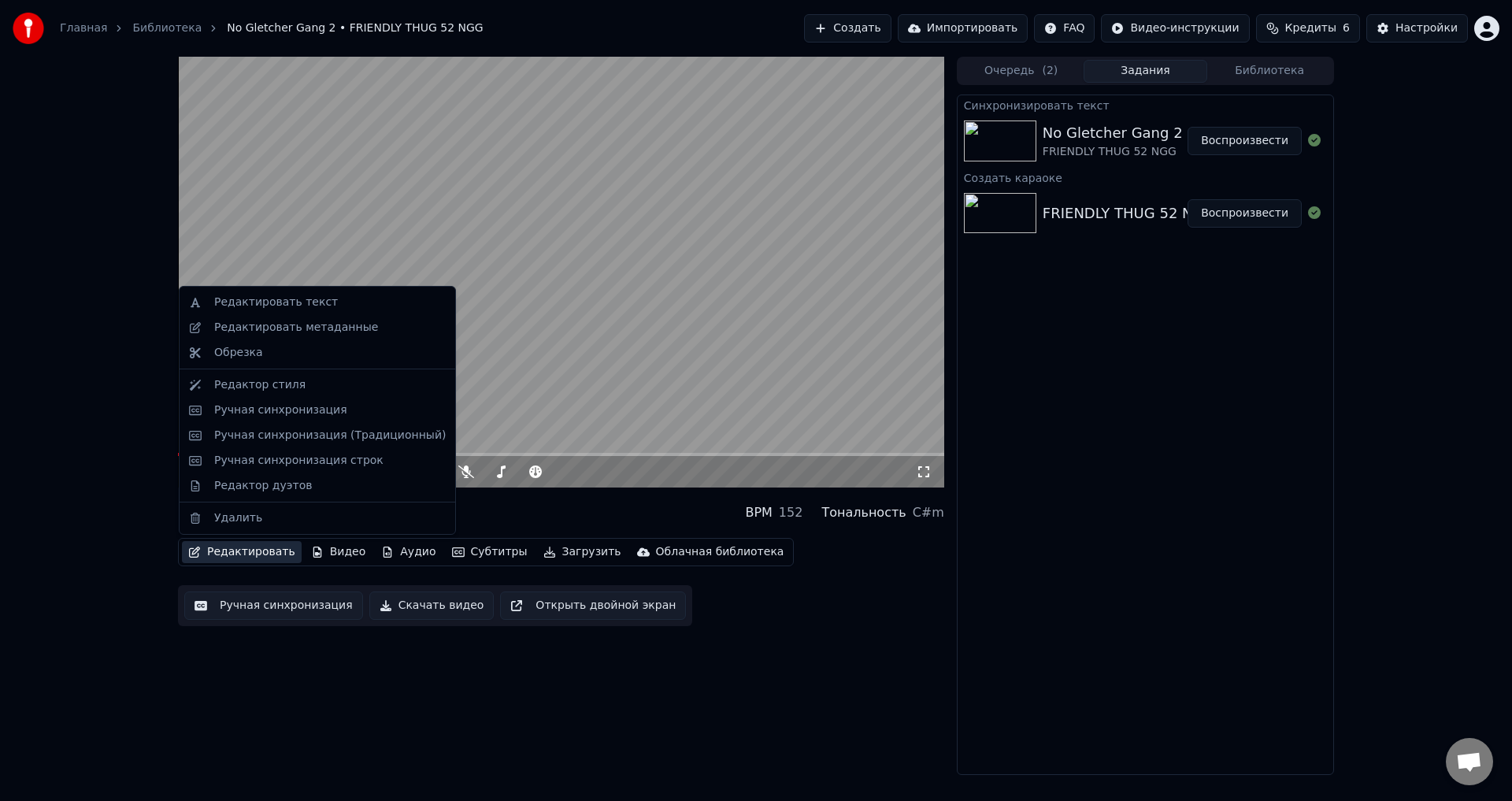
click at [242, 558] on button "Редактировать" at bounding box center [242, 552] width 119 height 22
click at [249, 414] on div "Ручная синхронизация" at bounding box center [280, 410] width 133 height 16
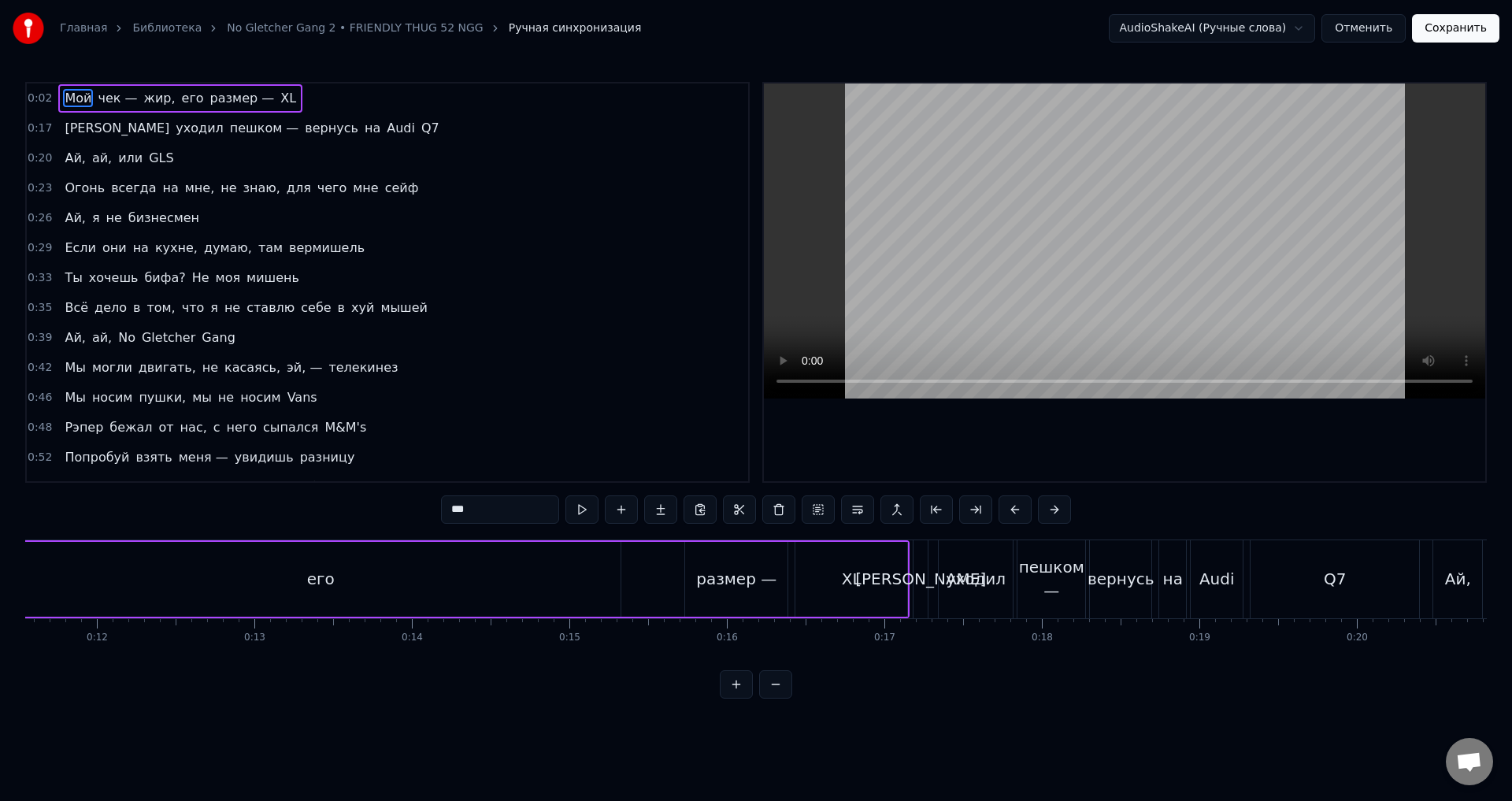
scroll to position [0, 1853]
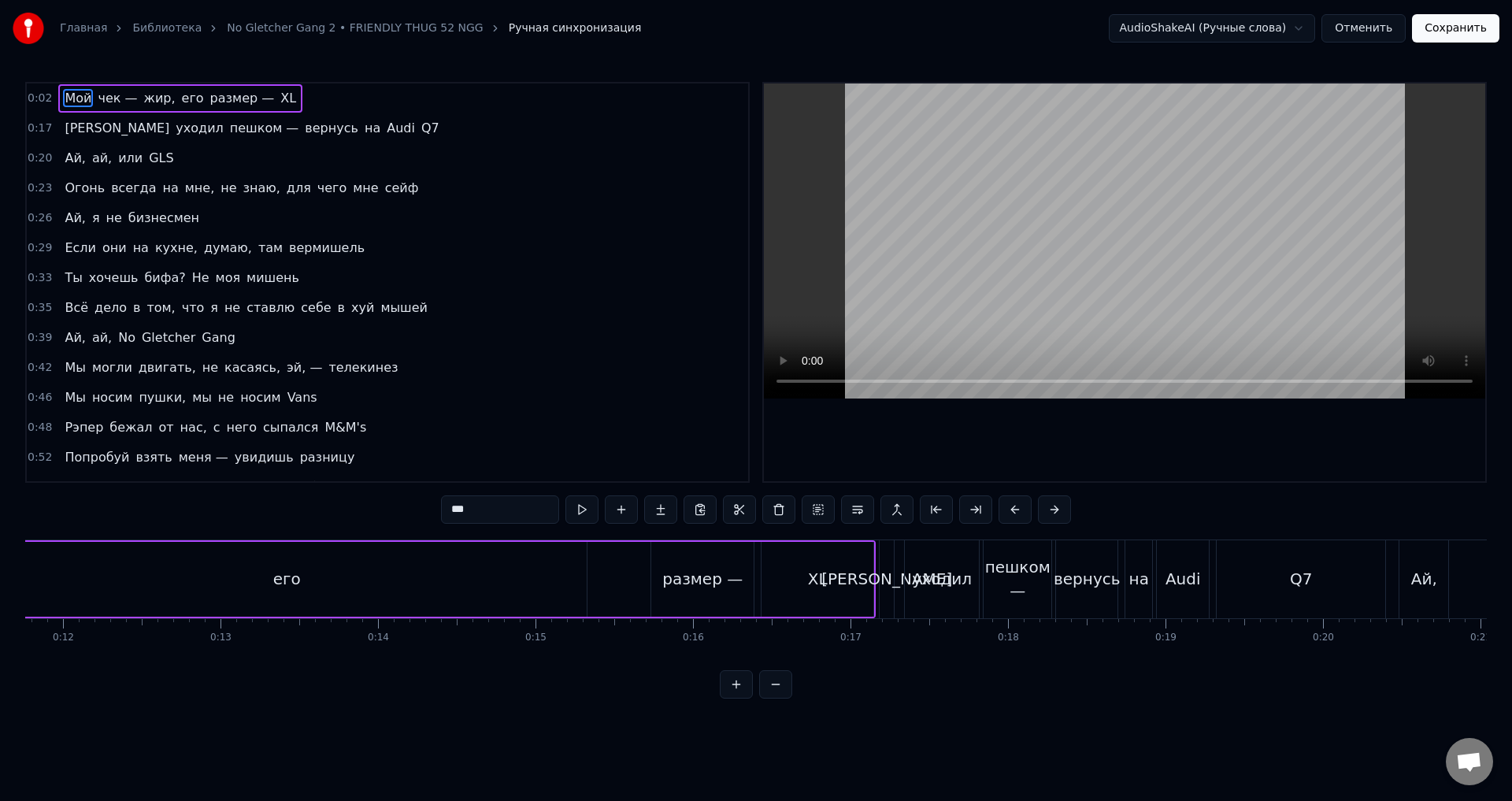
click at [423, 594] on div "его" at bounding box center [287, 580] width 600 height 75
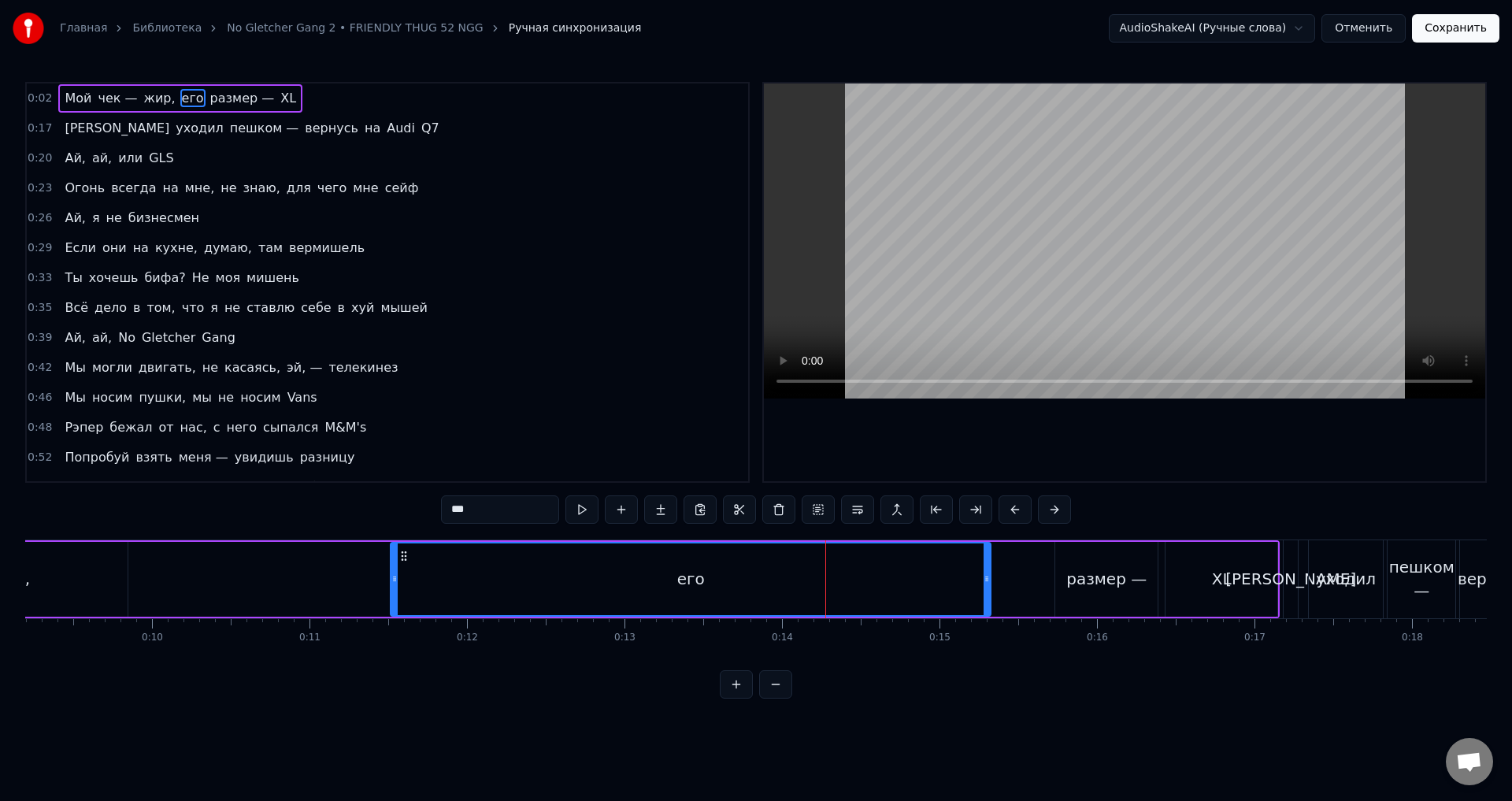
scroll to position [0, 1528]
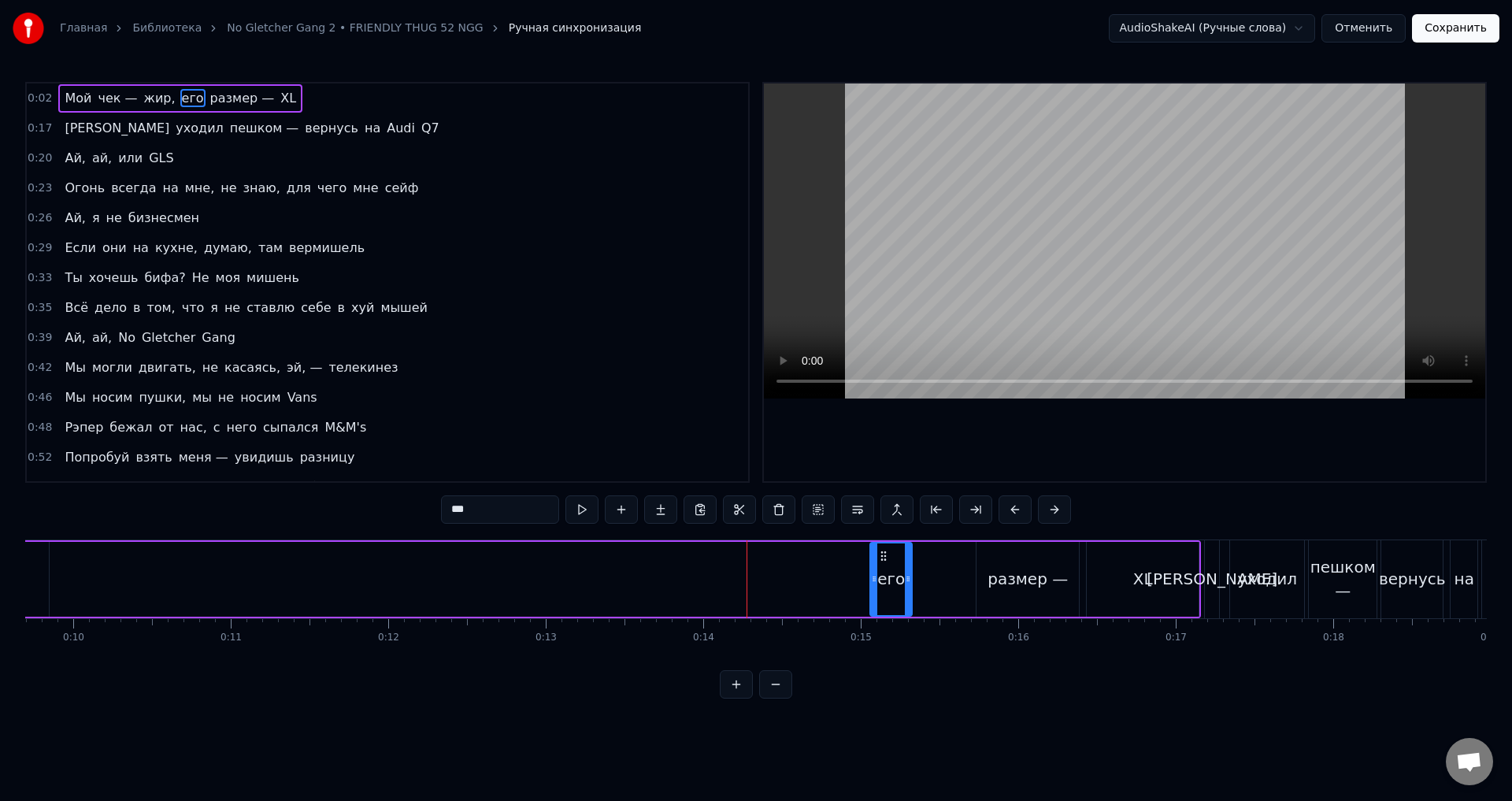
drag, startPoint x: 317, startPoint y: 591, endPoint x: 900, endPoint y: 609, distance: 583.3
click at [879, 615] on div "его" at bounding box center [891, 580] width 43 height 75
drag, startPoint x: 910, startPoint y: 602, endPoint x: 968, endPoint y: 599, distance: 58.1
click at [968, 599] on div at bounding box center [966, 580] width 7 height 71
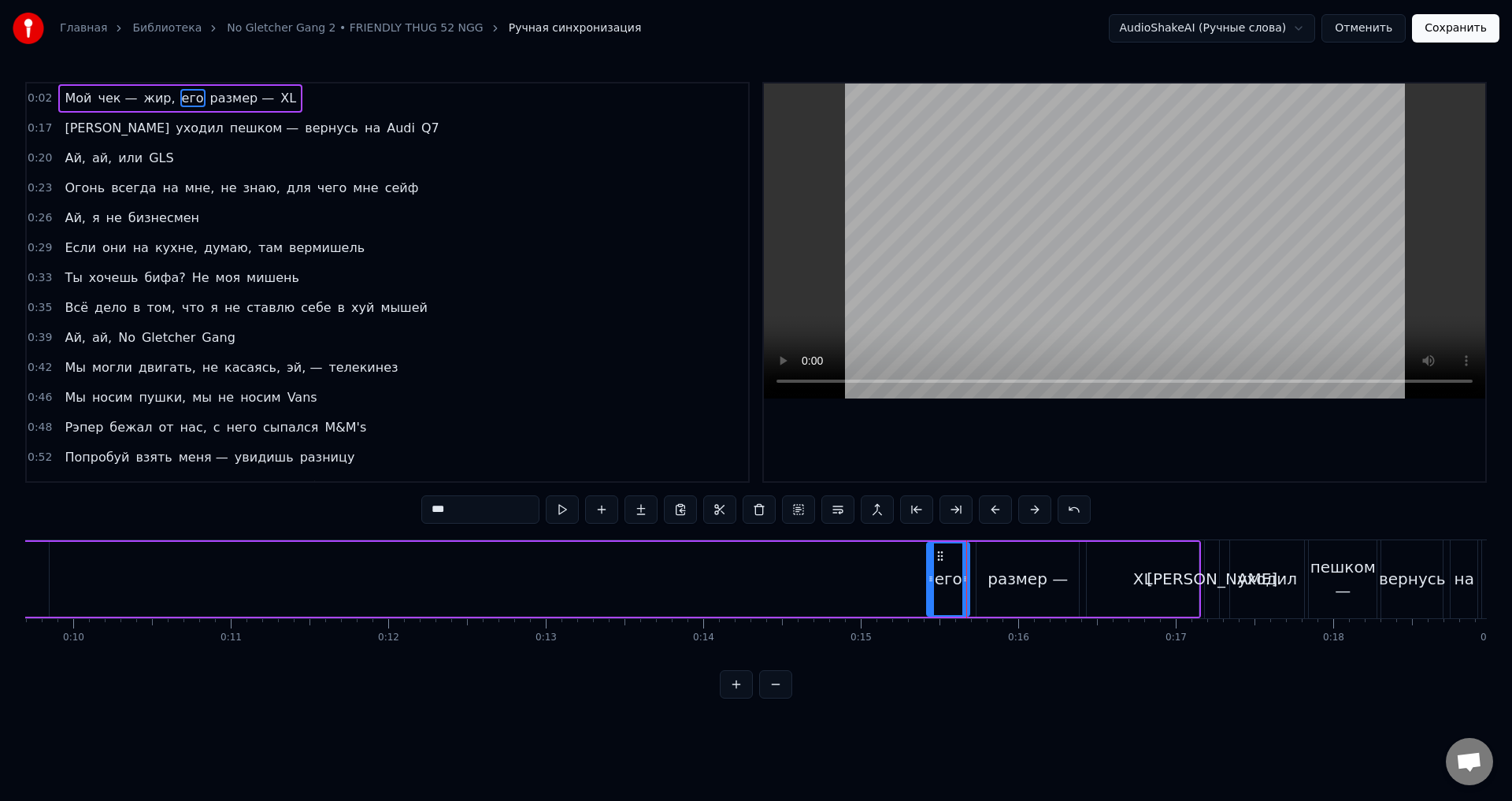
drag, startPoint x: 879, startPoint y: 593, endPoint x: 933, endPoint y: 595, distance: 54.0
click at [933, 595] on div at bounding box center [931, 580] width 7 height 71
drag, startPoint x: 962, startPoint y: 591, endPoint x: 981, endPoint y: 593, distance: 19.1
click at [981, 593] on div at bounding box center [982, 580] width 7 height 71
drag, startPoint x: 932, startPoint y: 588, endPoint x: 946, endPoint y: 594, distance: 15.2
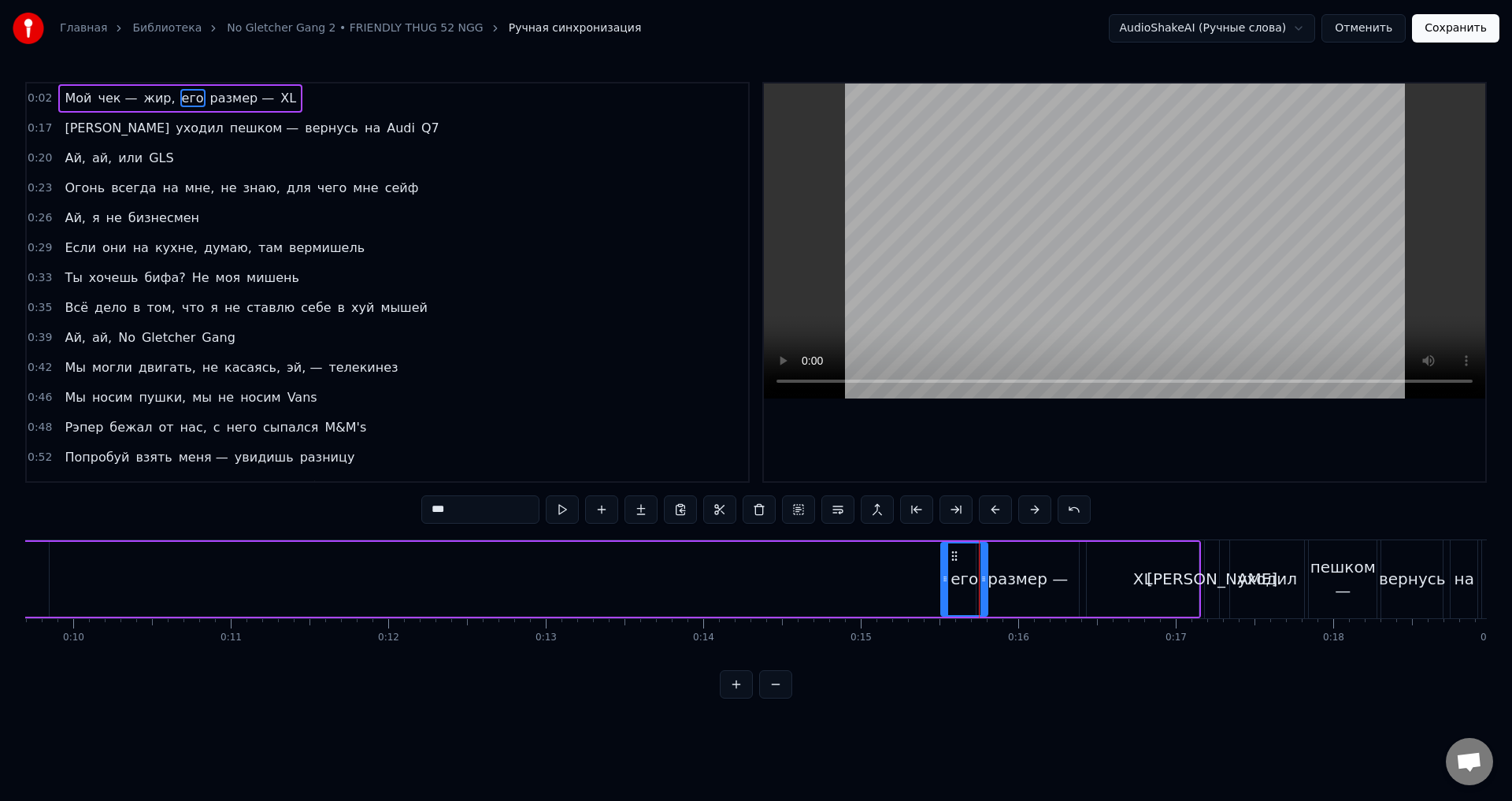
click at [946, 594] on div at bounding box center [945, 580] width 7 height 71
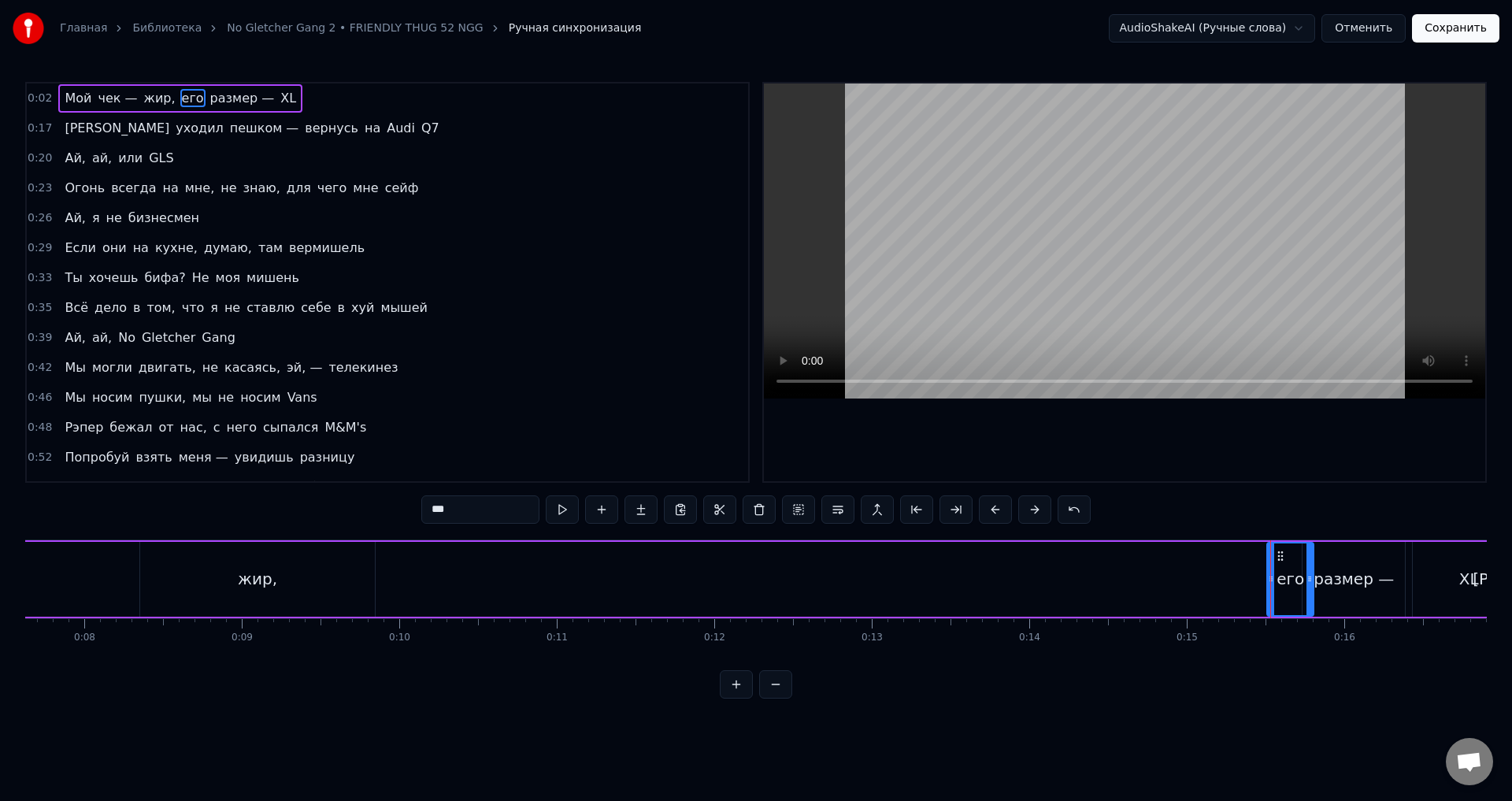
scroll to position [0, 1168]
click at [259, 587] on div "жир," at bounding box center [290, 580] width 235 height 75
type input "****"
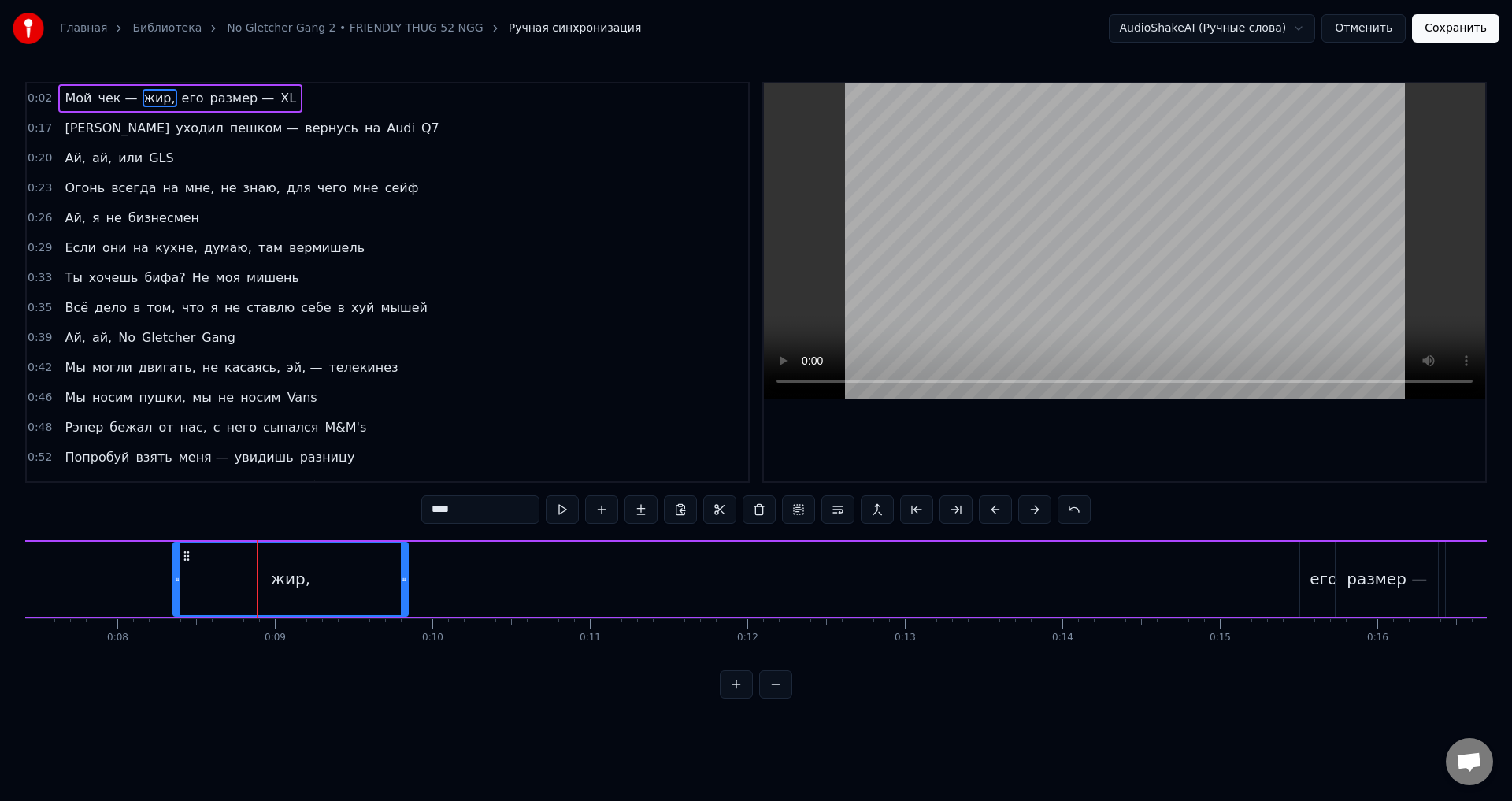
drag, startPoint x: 492, startPoint y: 587, endPoint x: 986, endPoint y: 609, distance: 494.5
click at [989, 609] on div "Мой чек — жир, его размер — XL" at bounding box center [410, 580] width 2300 height 78
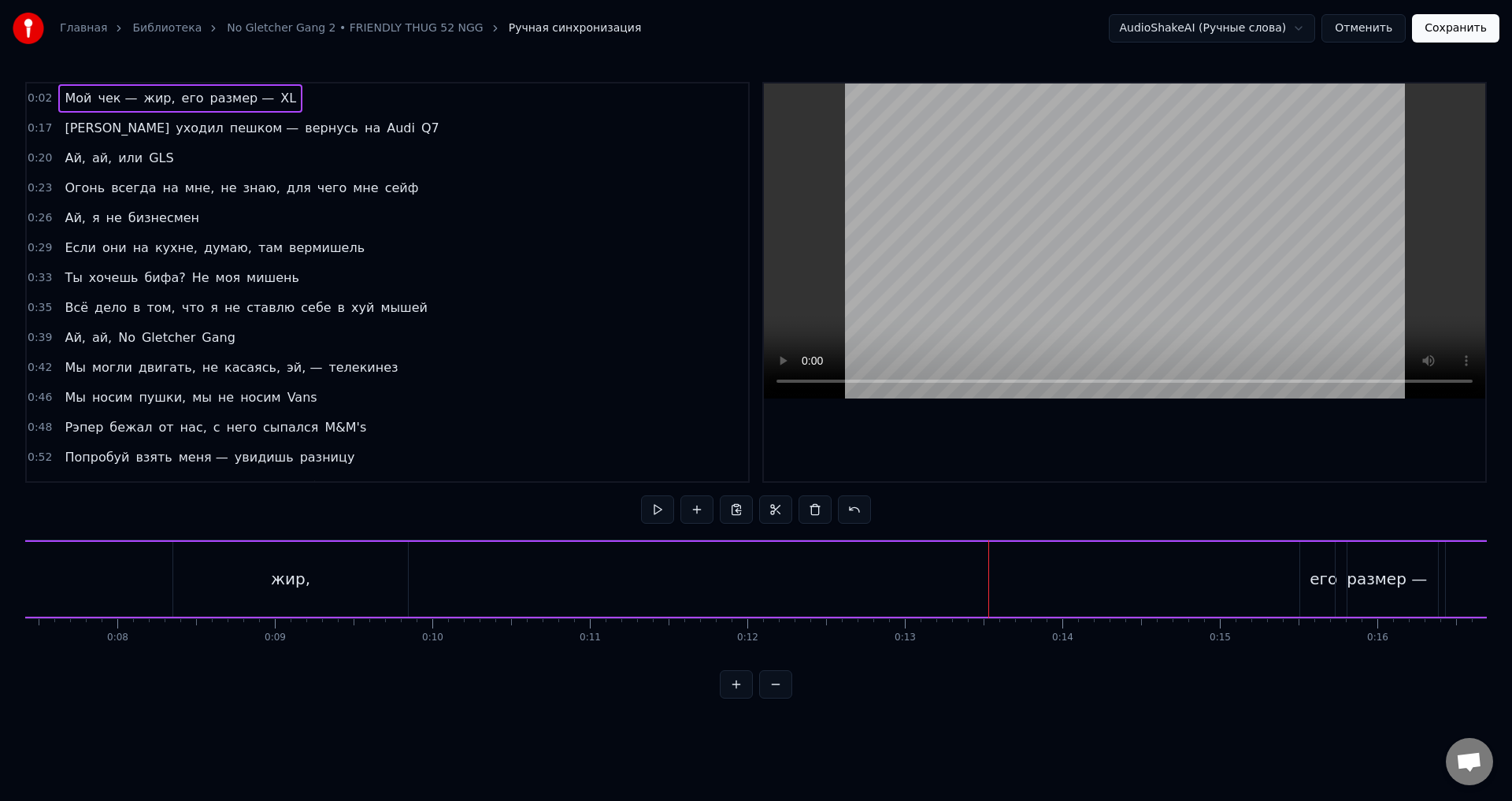
click at [327, 571] on div "жир," at bounding box center [290, 580] width 235 height 75
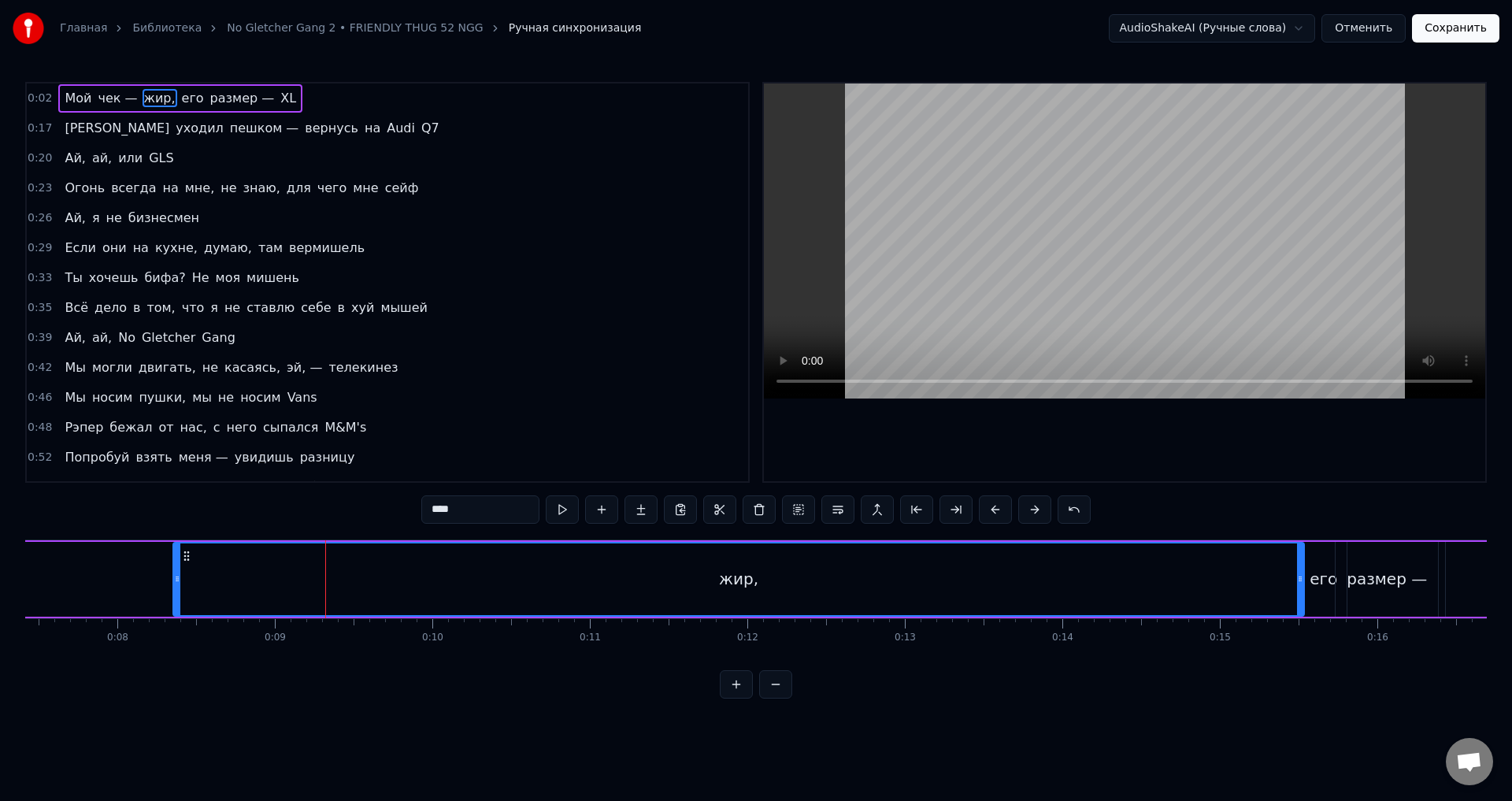
drag, startPoint x: 401, startPoint y: 576, endPoint x: 1299, endPoint y: 616, distance: 898.9
click at [1299, 616] on div "жир," at bounding box center [739, 580] width 1132 height 75
drag, startPoint x: 173, startPoint y: 582, endPoint x: 192, endPoint y: 581, distance: 19.0
click at [198, 583] on div "жир," at bounding box center [739, 580] width 1134 height 75
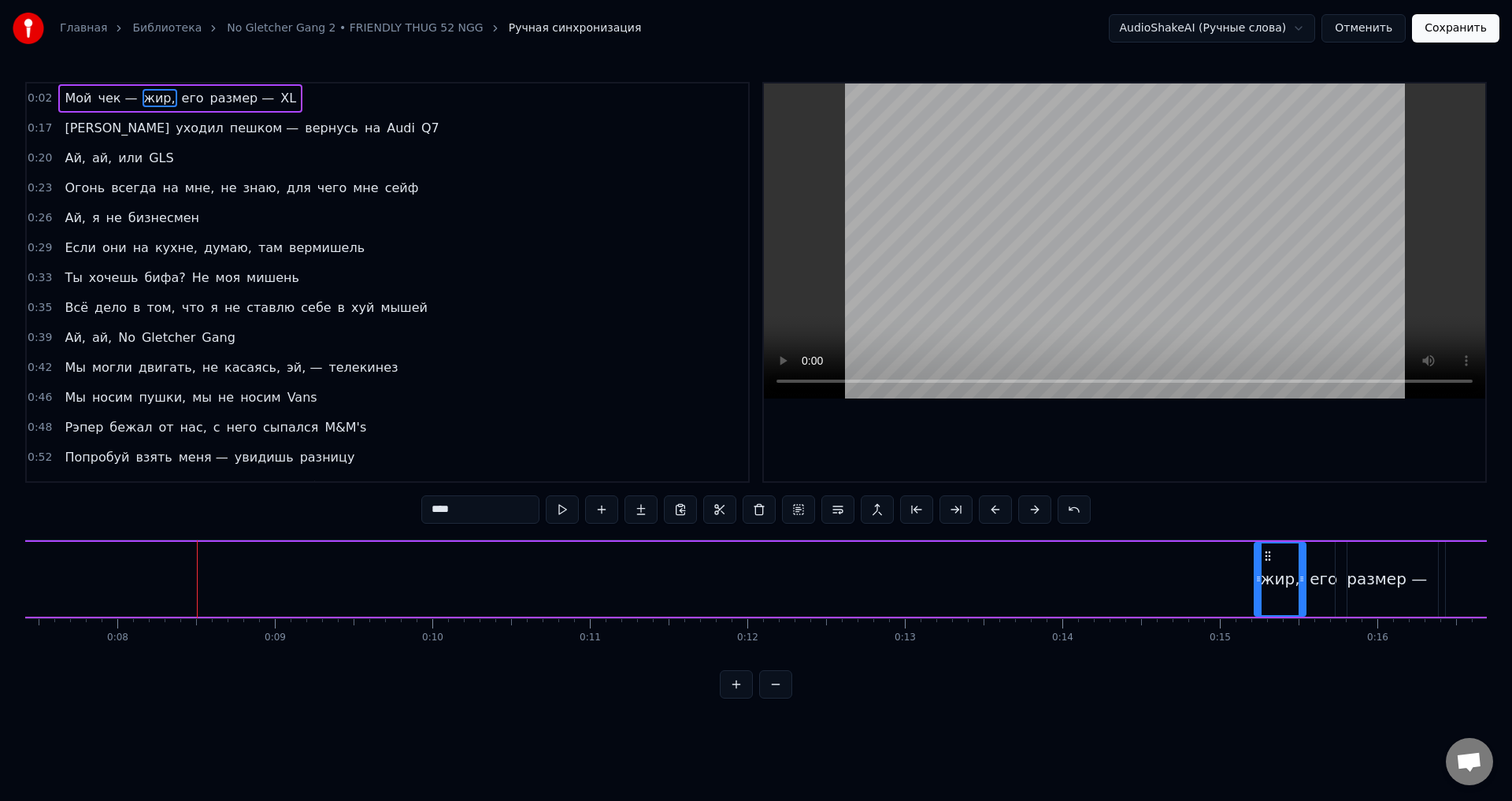
drag, startPoint x: 177, startPoint y: 580, endPoint x: 1258, endPoint y: 643, distance: 1082.8
click at [1258, 643] on div "Мой чек — жир, его размер — XL Я уходил пешком — вернусь на Audi Q7 Ай, ай, или…" at bounding box center [756, 599] width 1462 height 119
click at [248, 582] on div "чек —" at bounding box center [303, 580] width 282 height 75
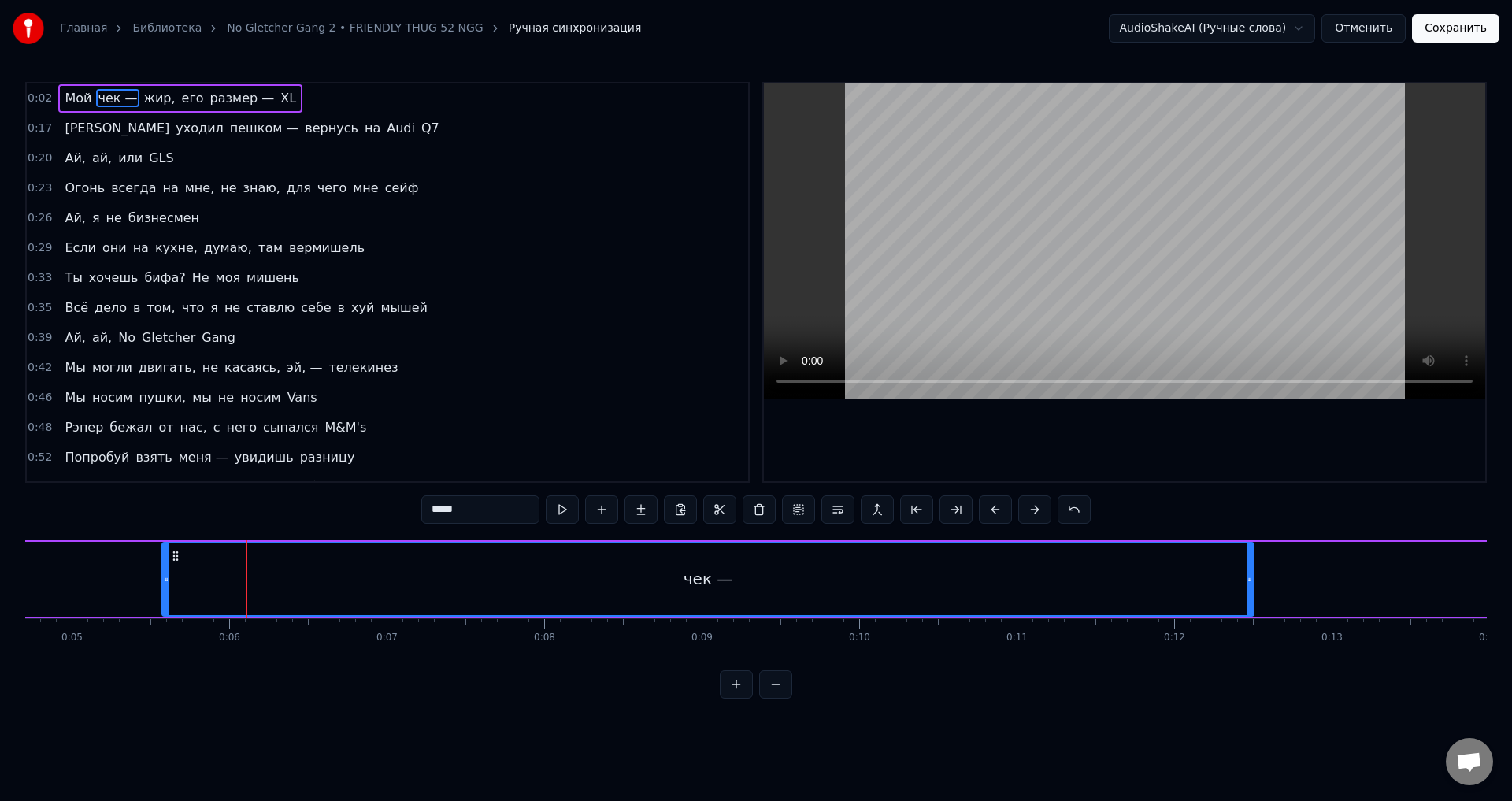
drag, startPoint x: 439, startPoint y: 580, endPoint x: 1163, endPoint y: 590, distance: 724.1
click at [1253, 592] on div at bounding box center [1250, 580] width 7 height 71
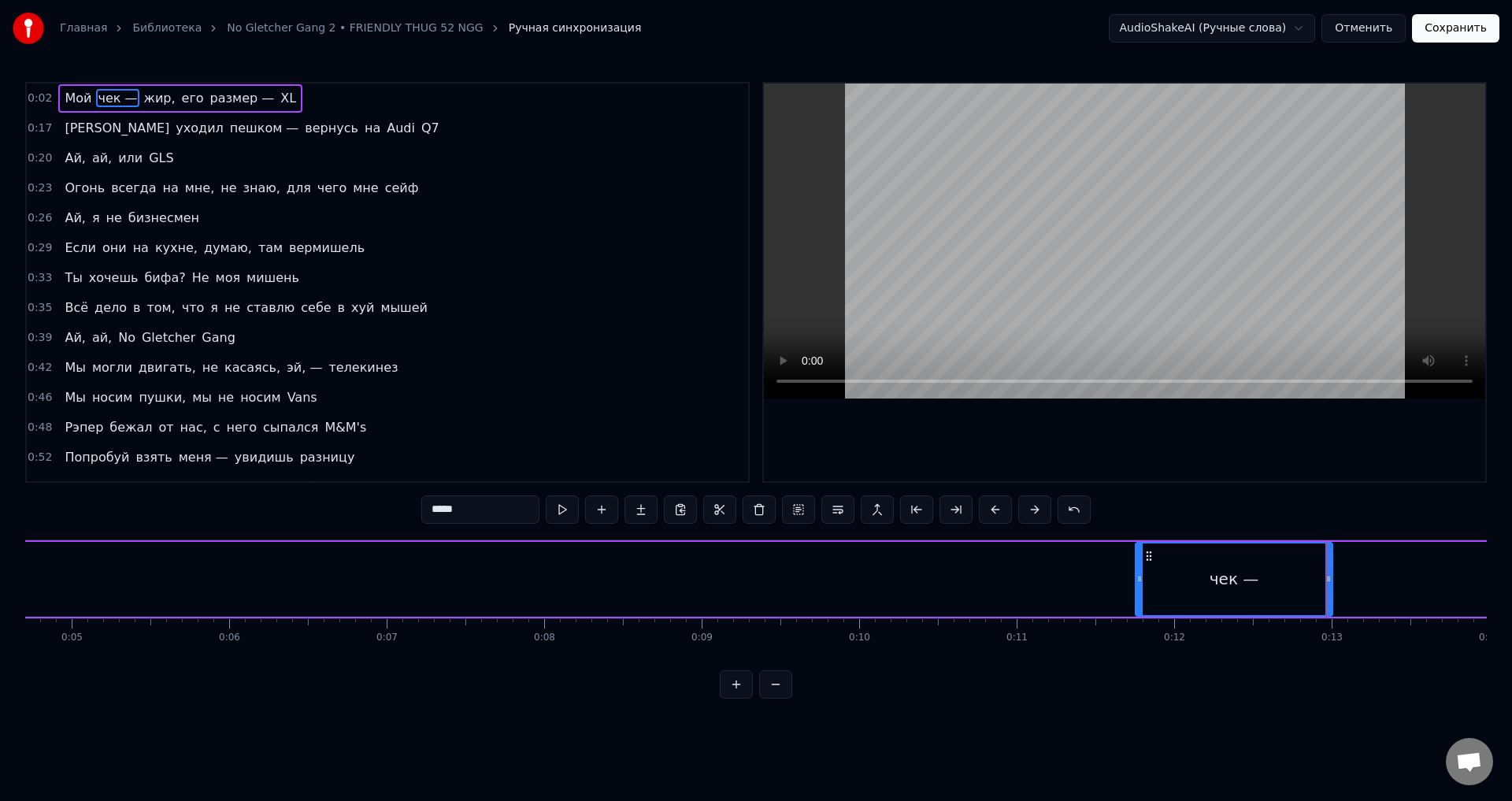
drag, startPoint x: 167, startPoint y: 583, endPoint x: 1083, endPoint y: 621, distance: 916.8
click at [1143, 613] on div at bounding box center [1140, 580] width 7 height 71
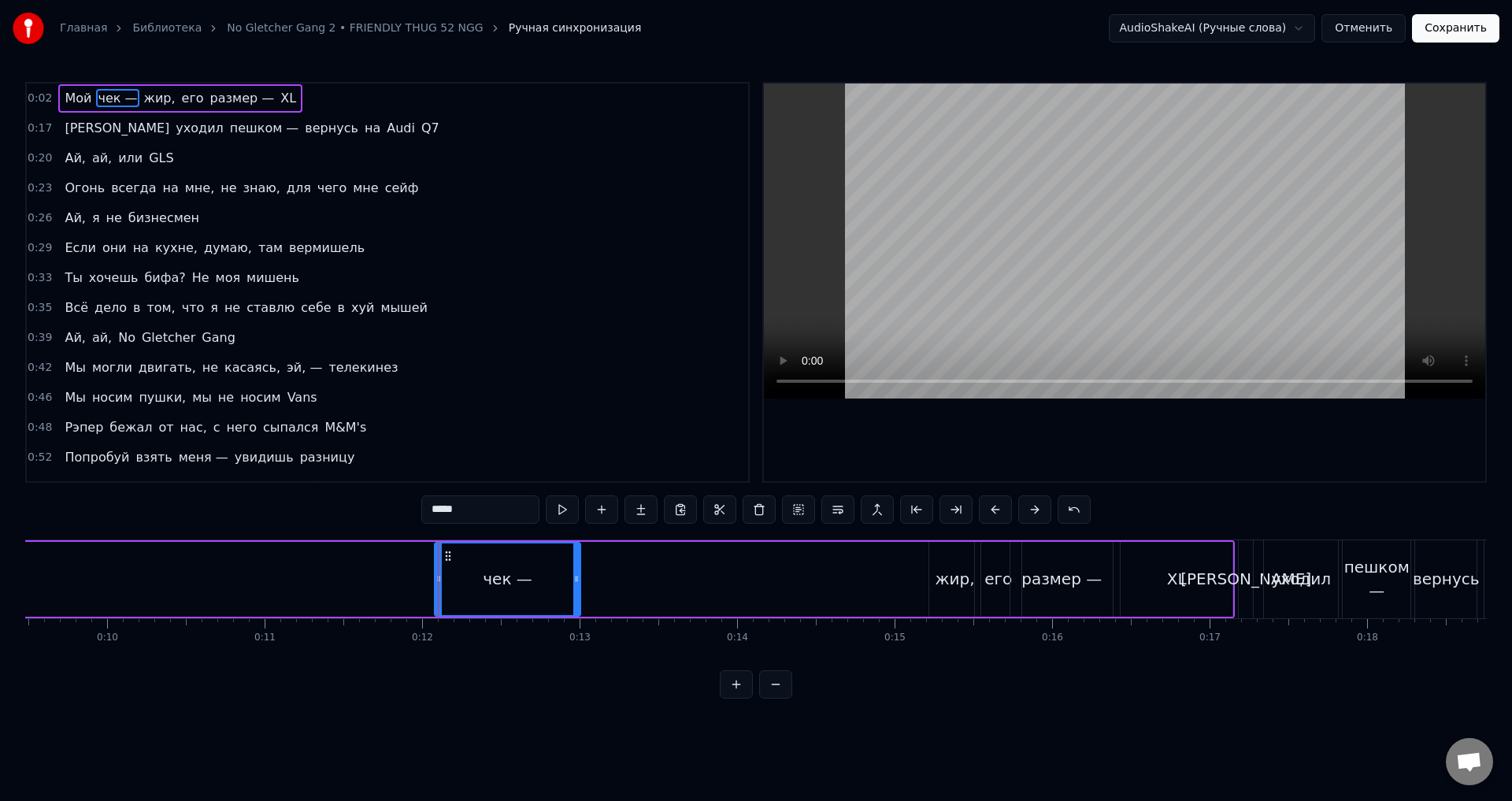
scroll to position [0, 1528]
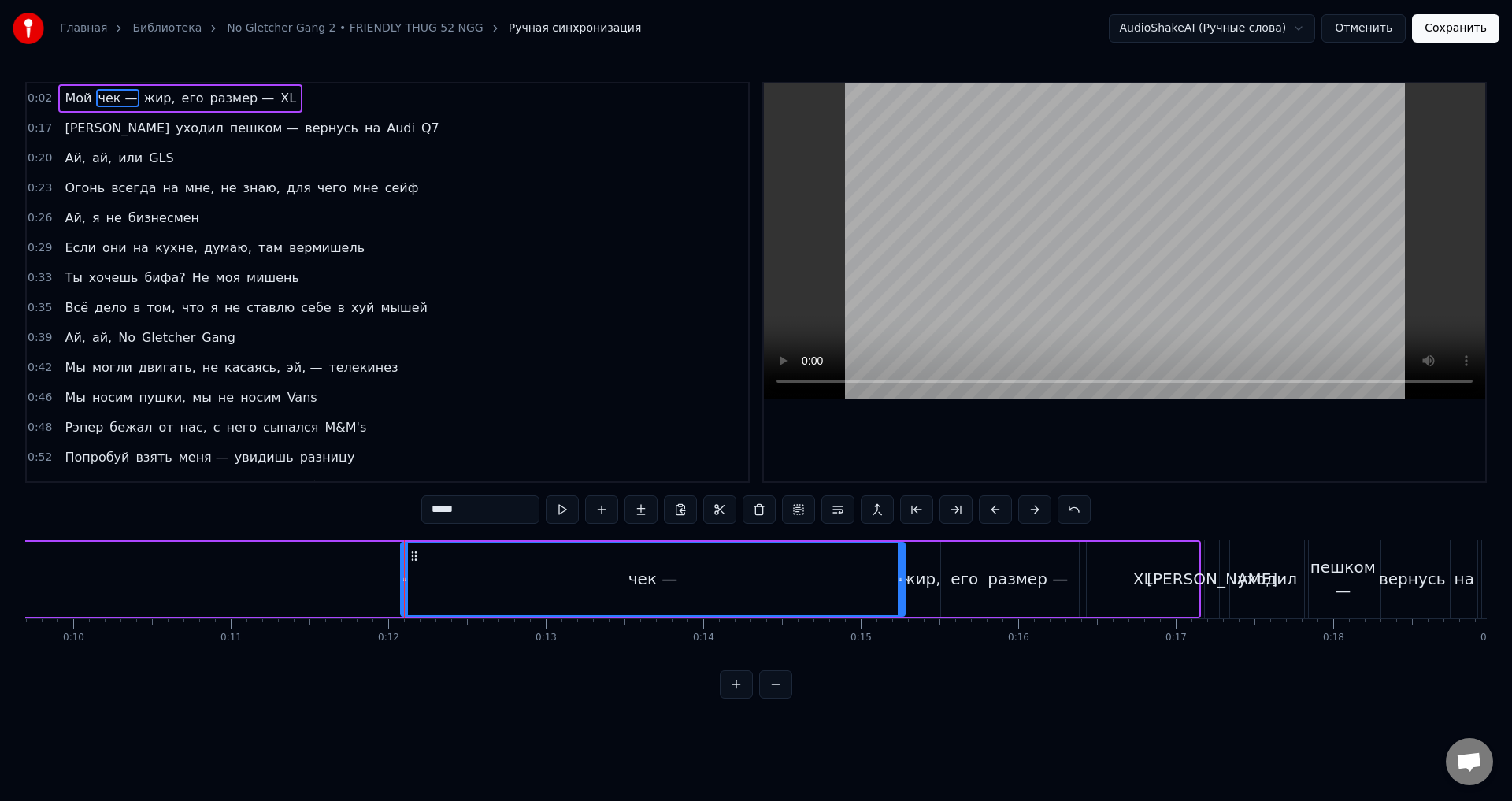
drag, startPoint x: 562, startPoint y: 593, endPoint x: 901, endPoint y: 596, distance: 339.0
click at [901, 596] on div at bounding box center [901, 580] width 7 height 71
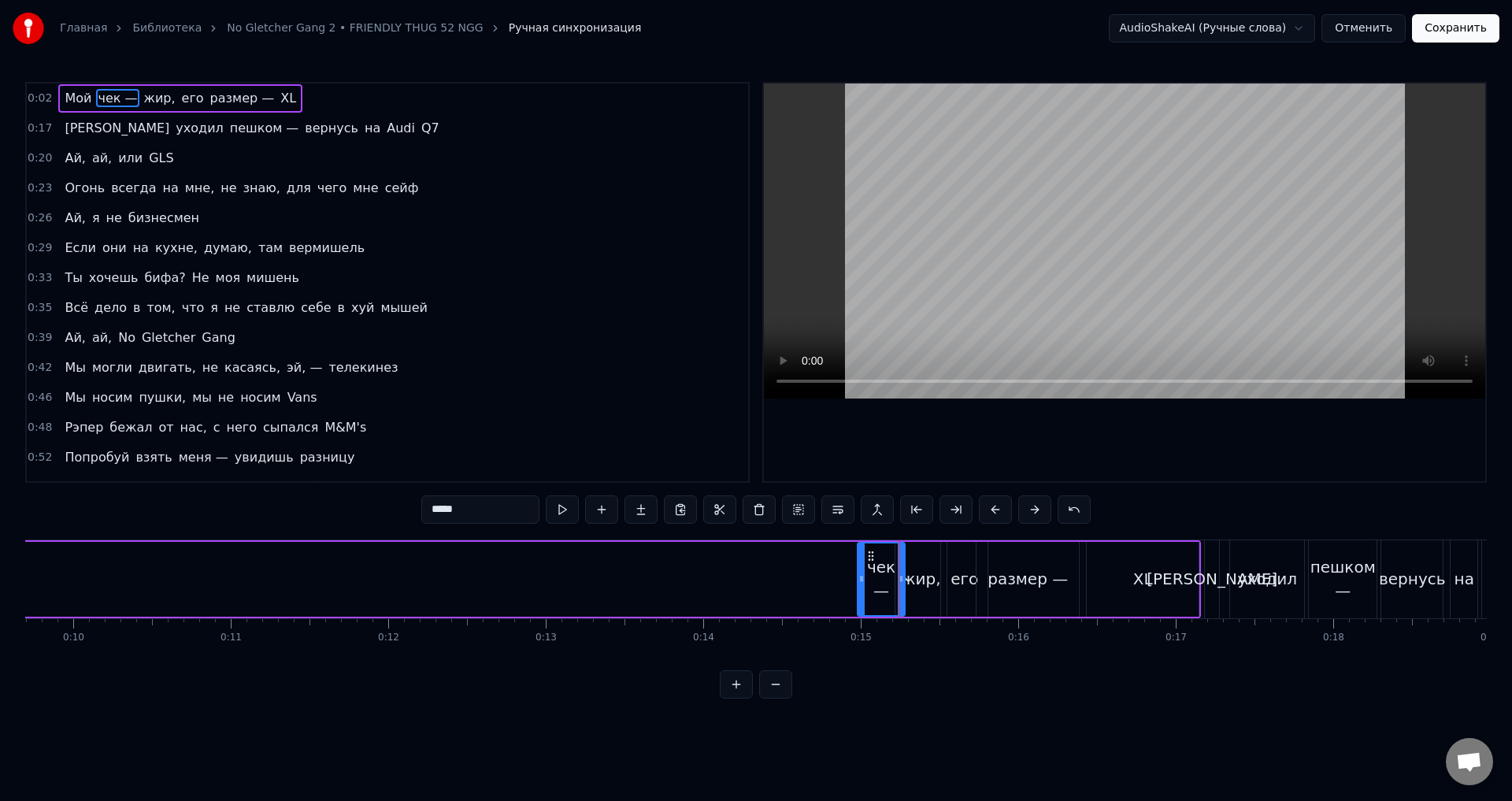
drag, startPoint x: 439, startPoint y: 595, endPoint x: 863, endPoint y: 600, distance: 424.0
click at [863, 600] on div at bounding box center [862, 580] width 7 height 71
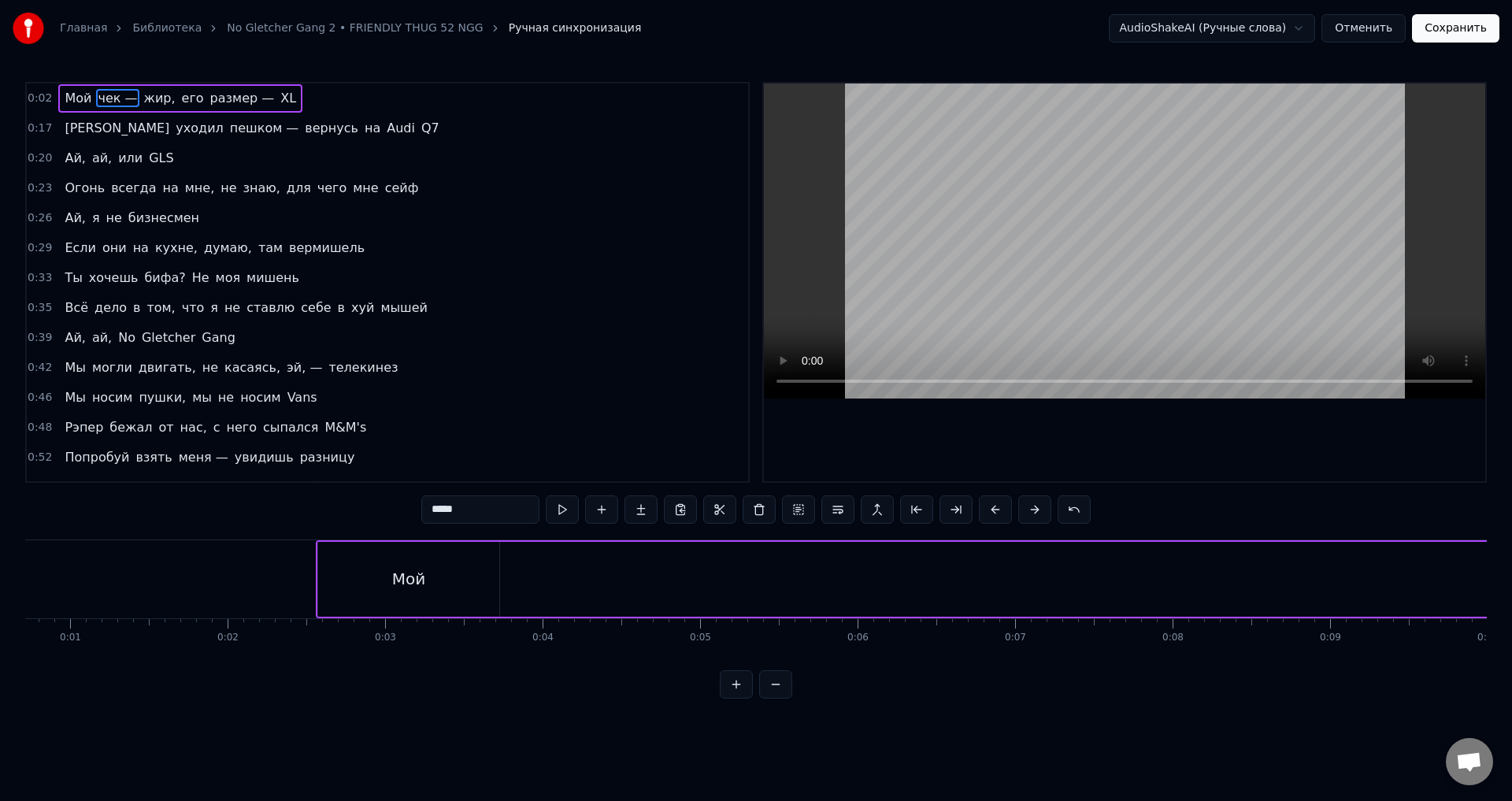
scroll to position [0, 0]
click at [493, 580] on div "Мой" at bounding box center [521, 580] width 182 height 75
type input "***"
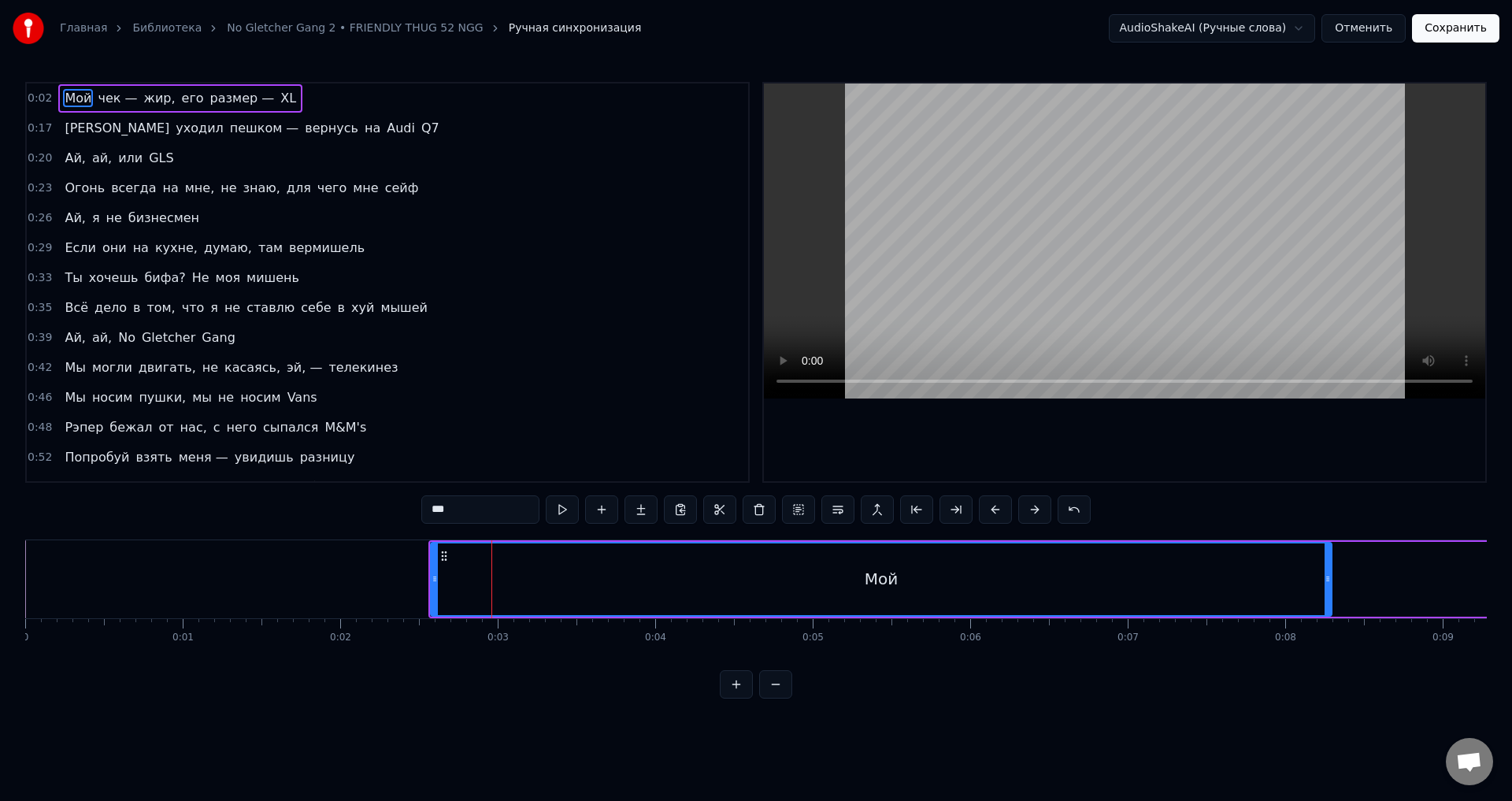
drag, startPoint x: 607, startPoint y: 587, endPoint x: 1267, endPoint y: 579, distance: 660.0
click at [1331, 585] on div at bounding box center [1328, 580] width 7 height 71
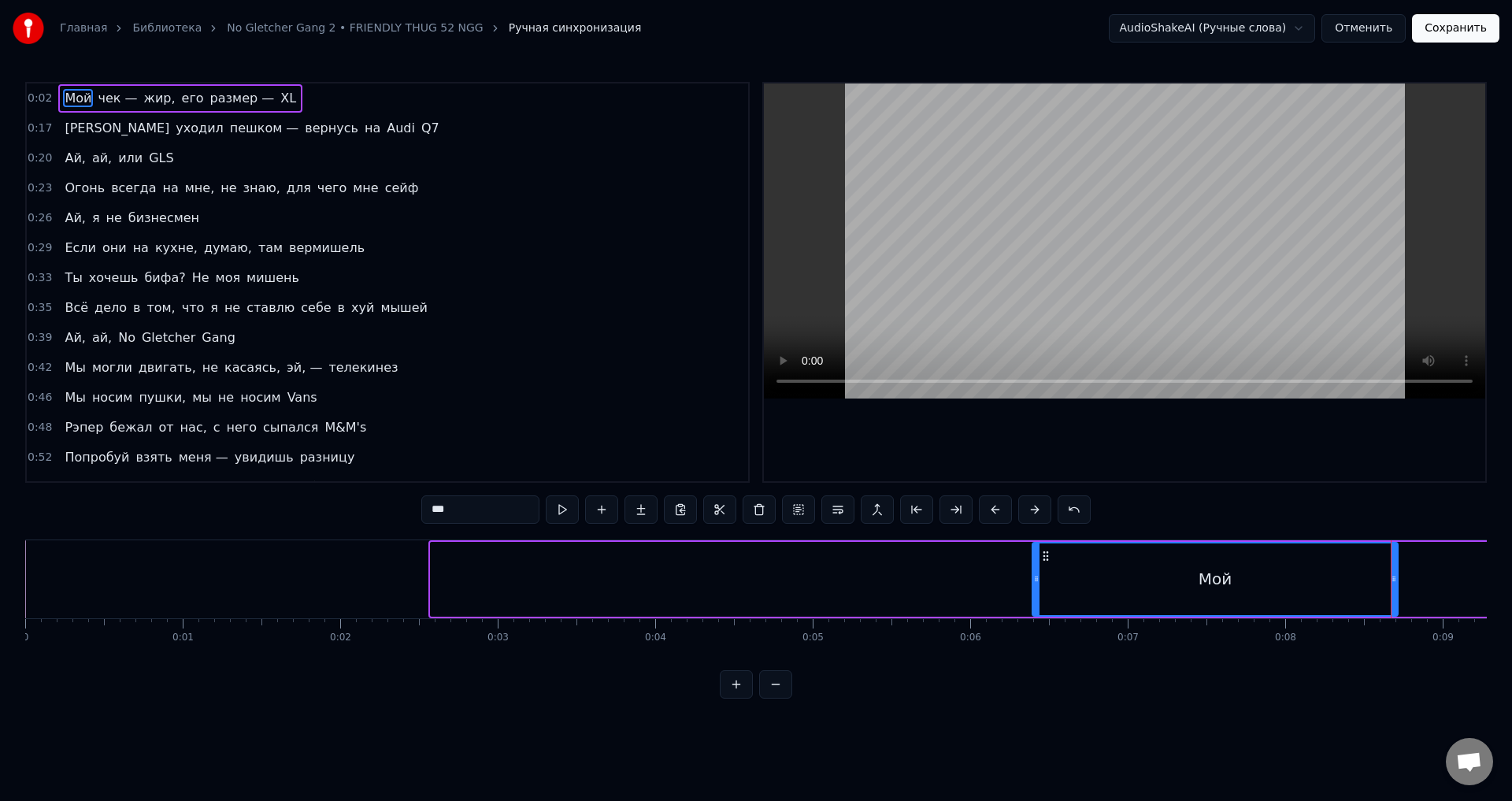
drag, startPoint x: 432, startPoint y: 578, endPoint x: 1293, endPoint y: 604, distance: 861.4
click at [1040, 593] on div at bounding box center [1037, 580] width 7 height 71
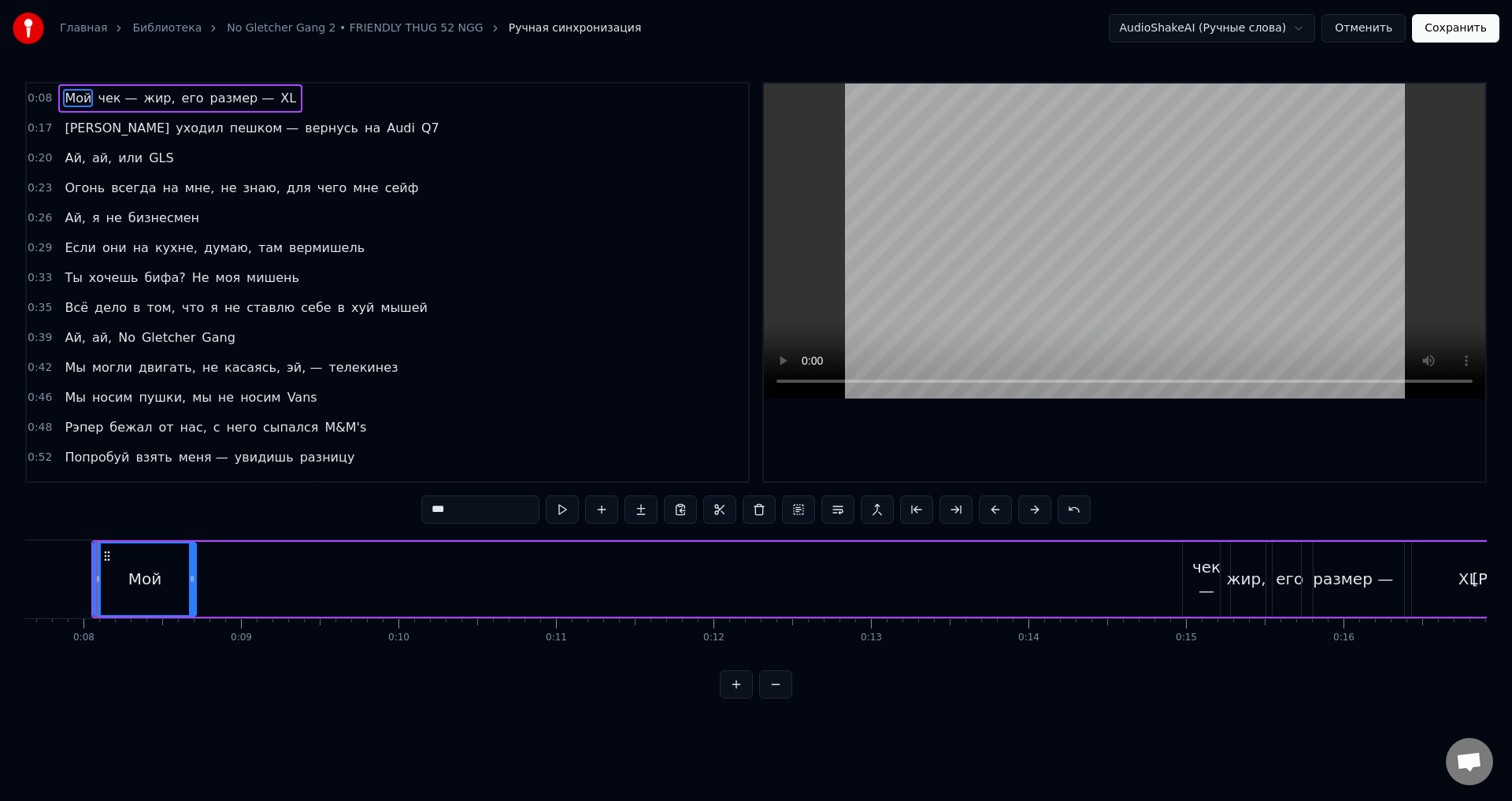
scroll to position [0, 1212]
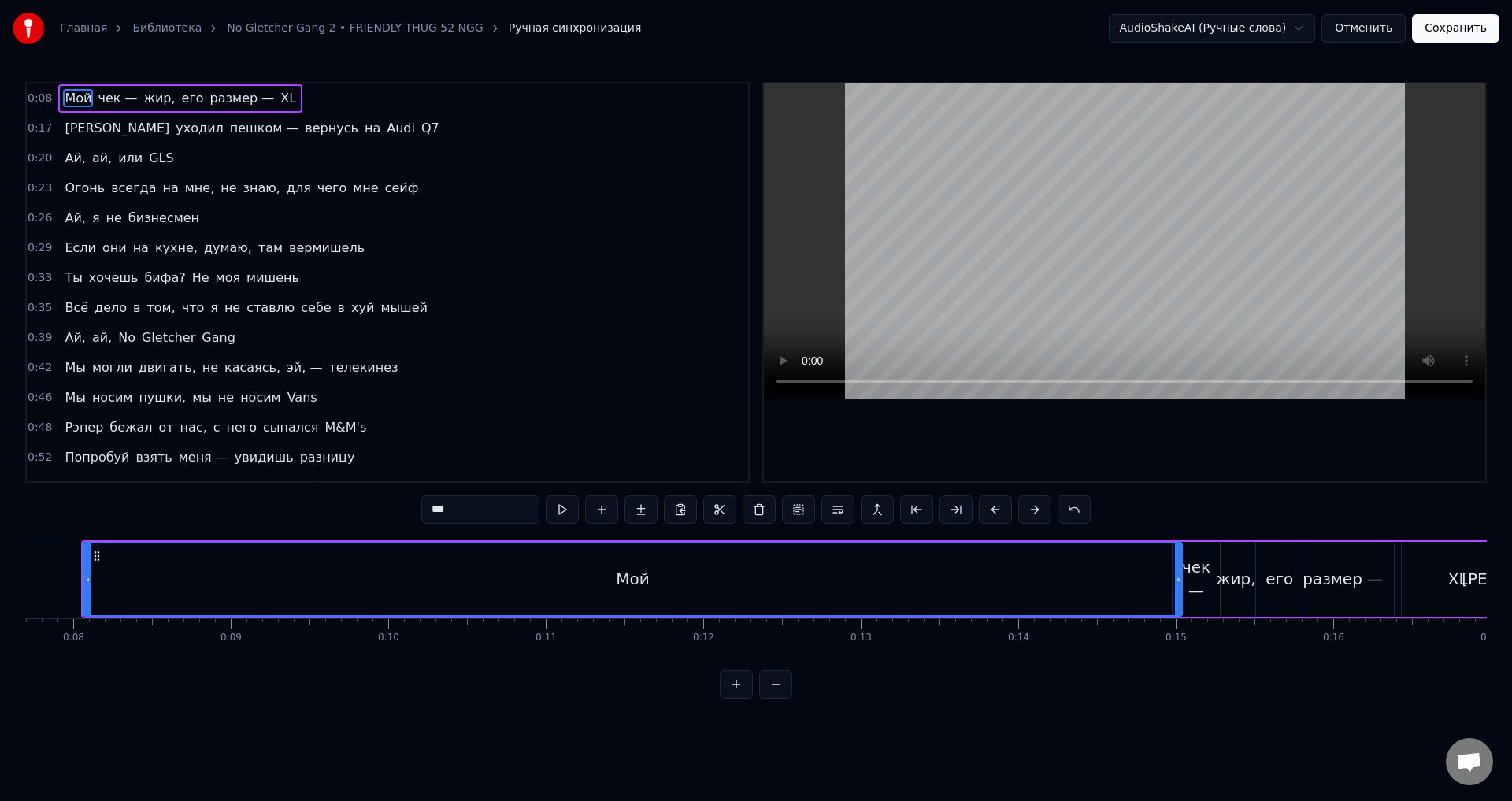
drag, startPoint x: 182, startPoint y: 578, endPoint x: 1180, endPoint y: 597, distance: 998.2
click at [1180, 597] on div at bounding box center [1179, 580] width 7 height 71
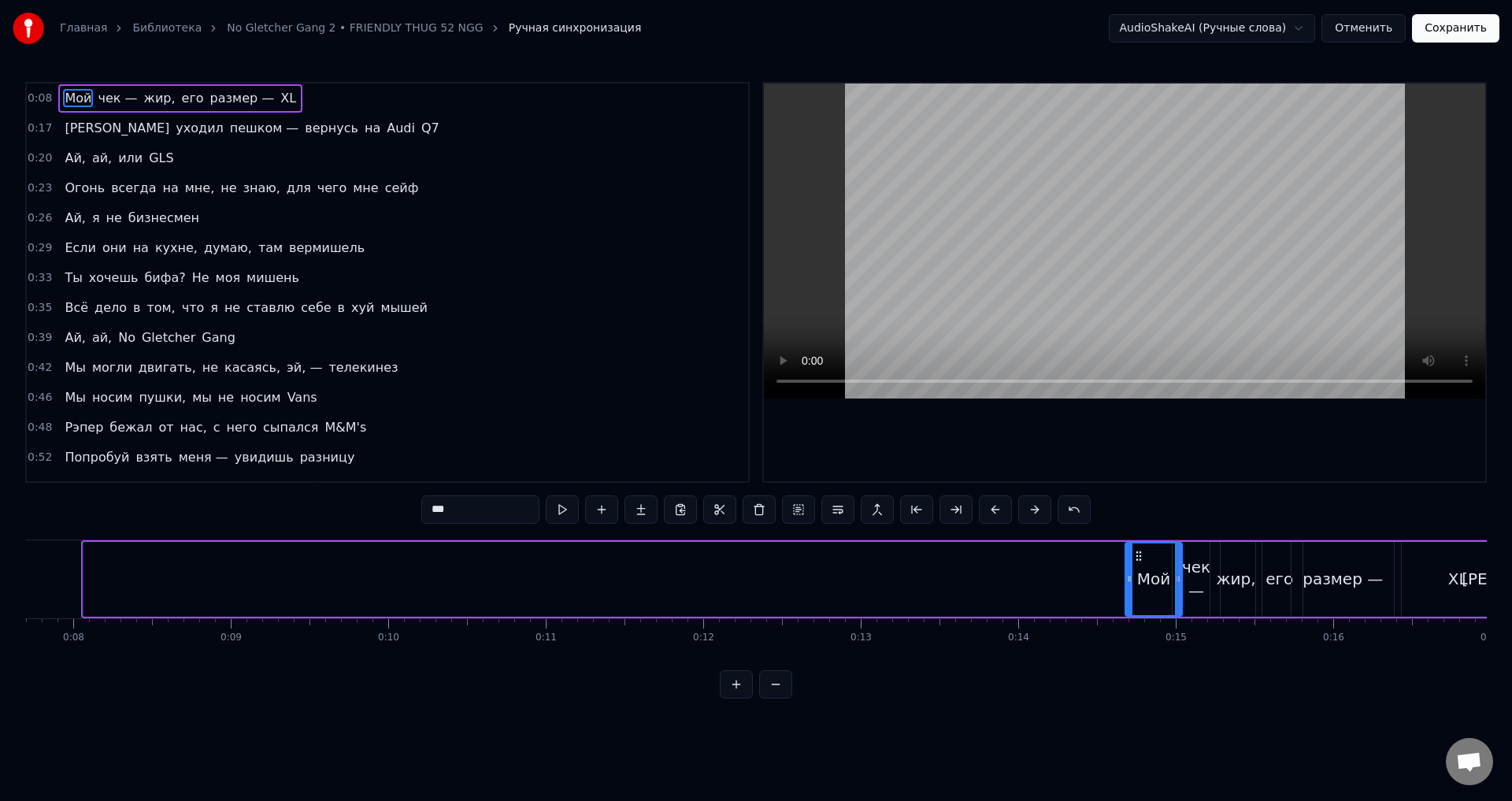
drag, startPoint x: 87, startPoint y: 588, endPoint x: 1129, endPoint y: 624, distance: 1042.6
click at [1129, 624] on div "Мой чек — жир, его размер — XL Я уходил пешком — вернусь на Audi Q7 Ай, ай, или…" at bounding box center [756, 599] width 1462 height 119
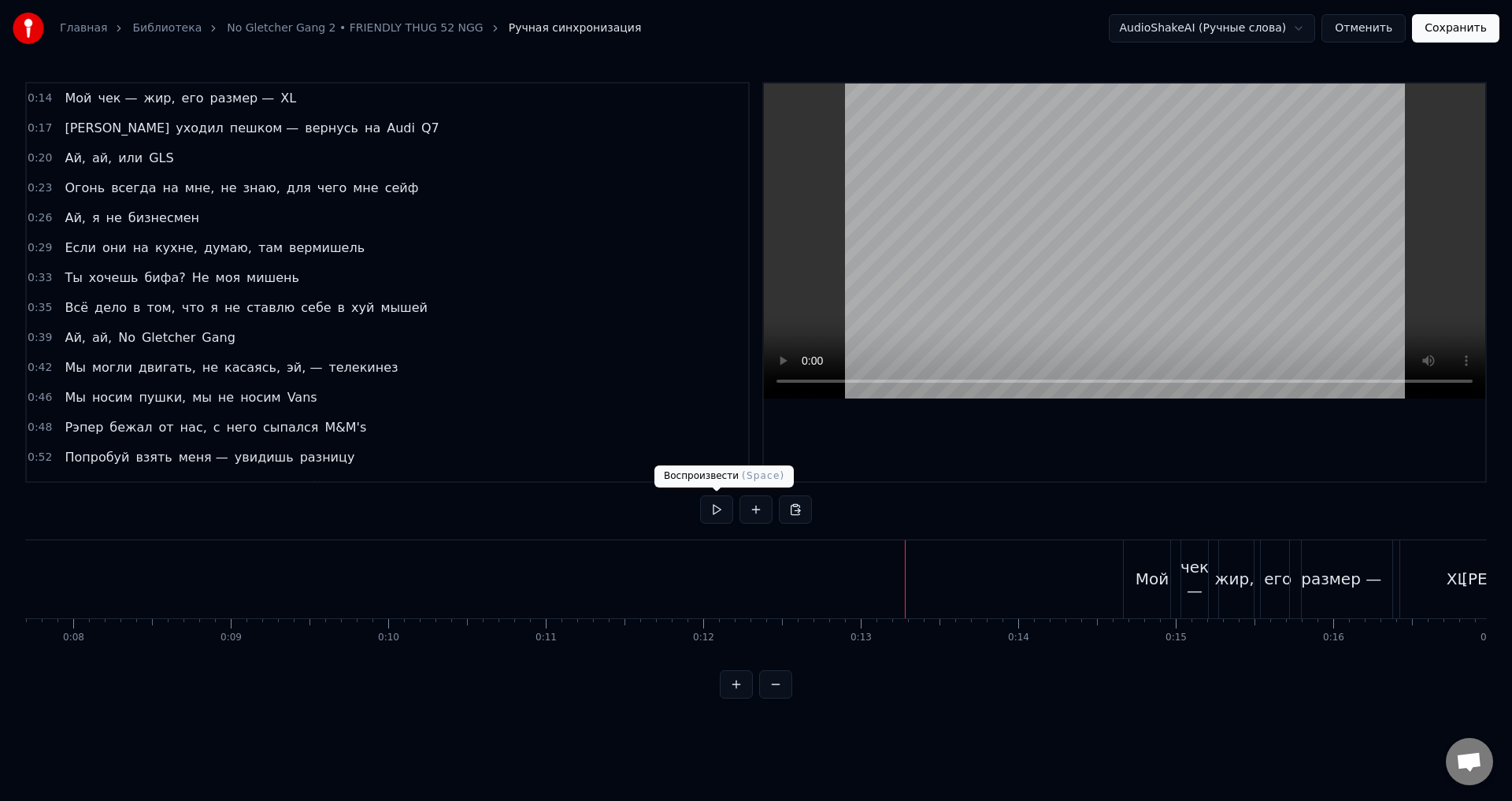
click at [717, 507] on button at bounding box center [717, 510] width 33 height 28
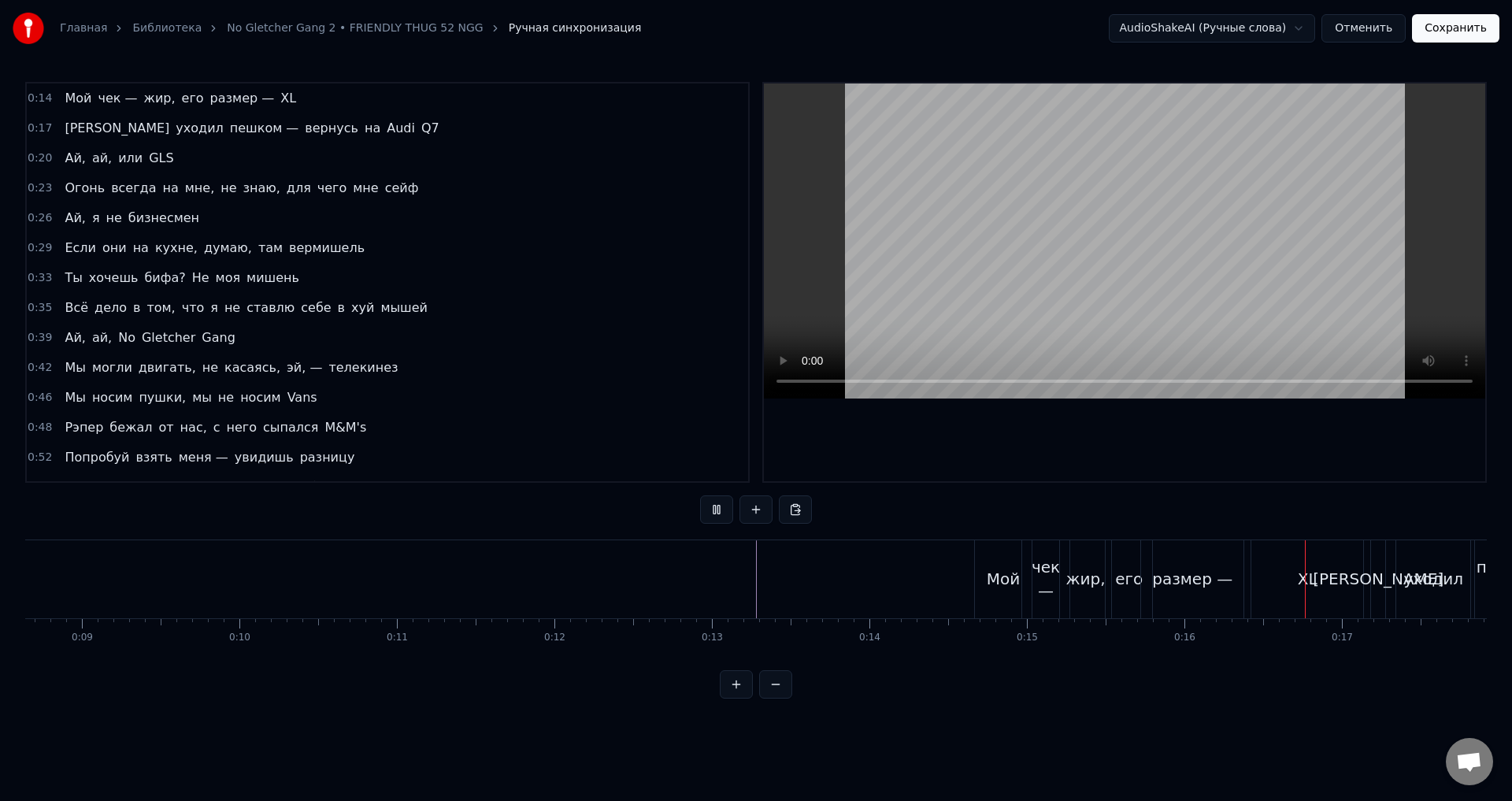
click at [721, 507] on button at bounding box center [717, 510] width 33 height 28
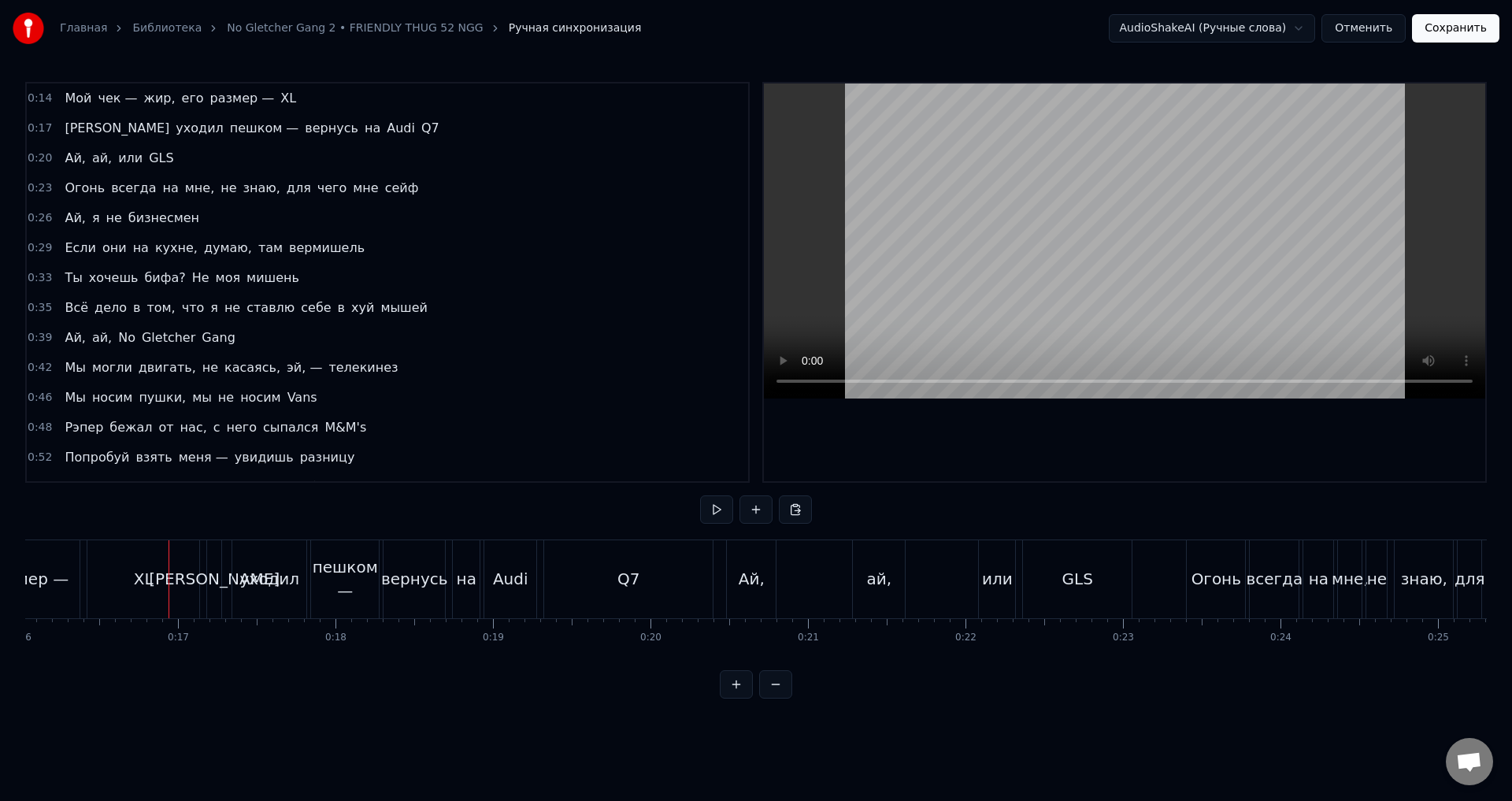
scroll to position [0, 2552]
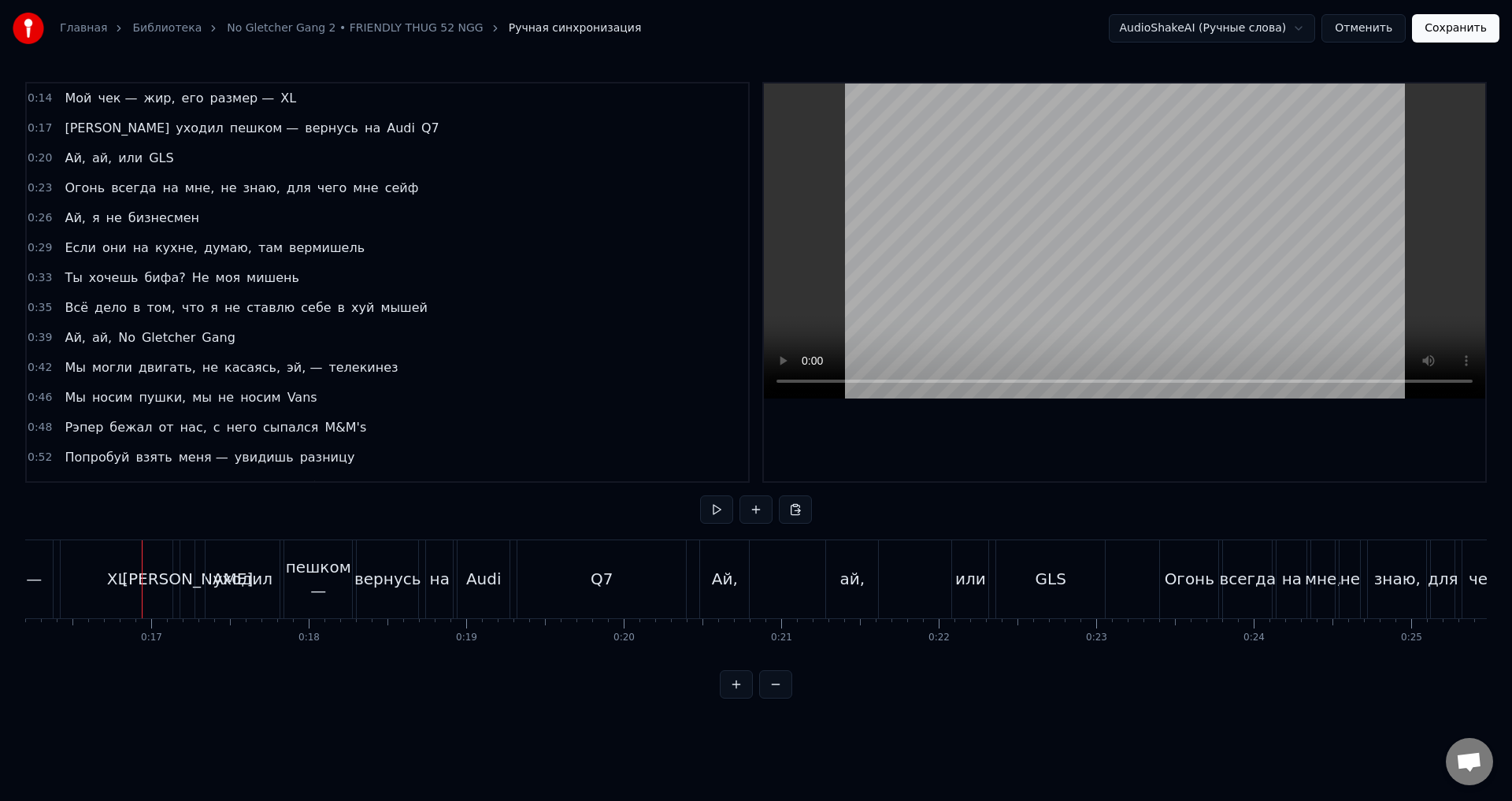
click at [119, 577] on div "XL" at bounding box center [117, 579] width 20 height 24
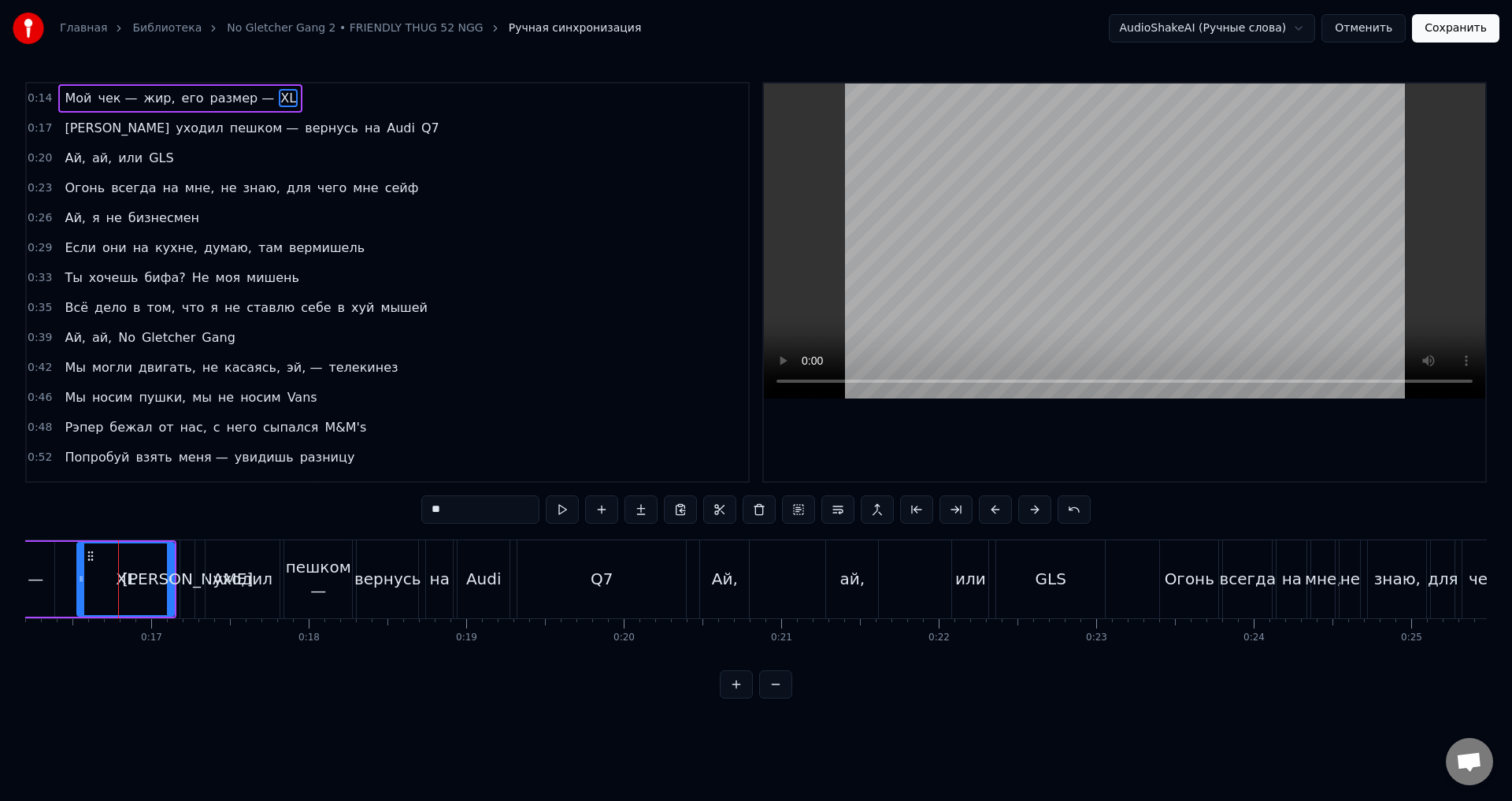
drag, startPoint x: 66, startPoint y: 580, endPoint x: 83, endPoint y: 580, distance: 17.0
click at [83, 580] on icon at bounding box center [81, 579] width 7 height 12
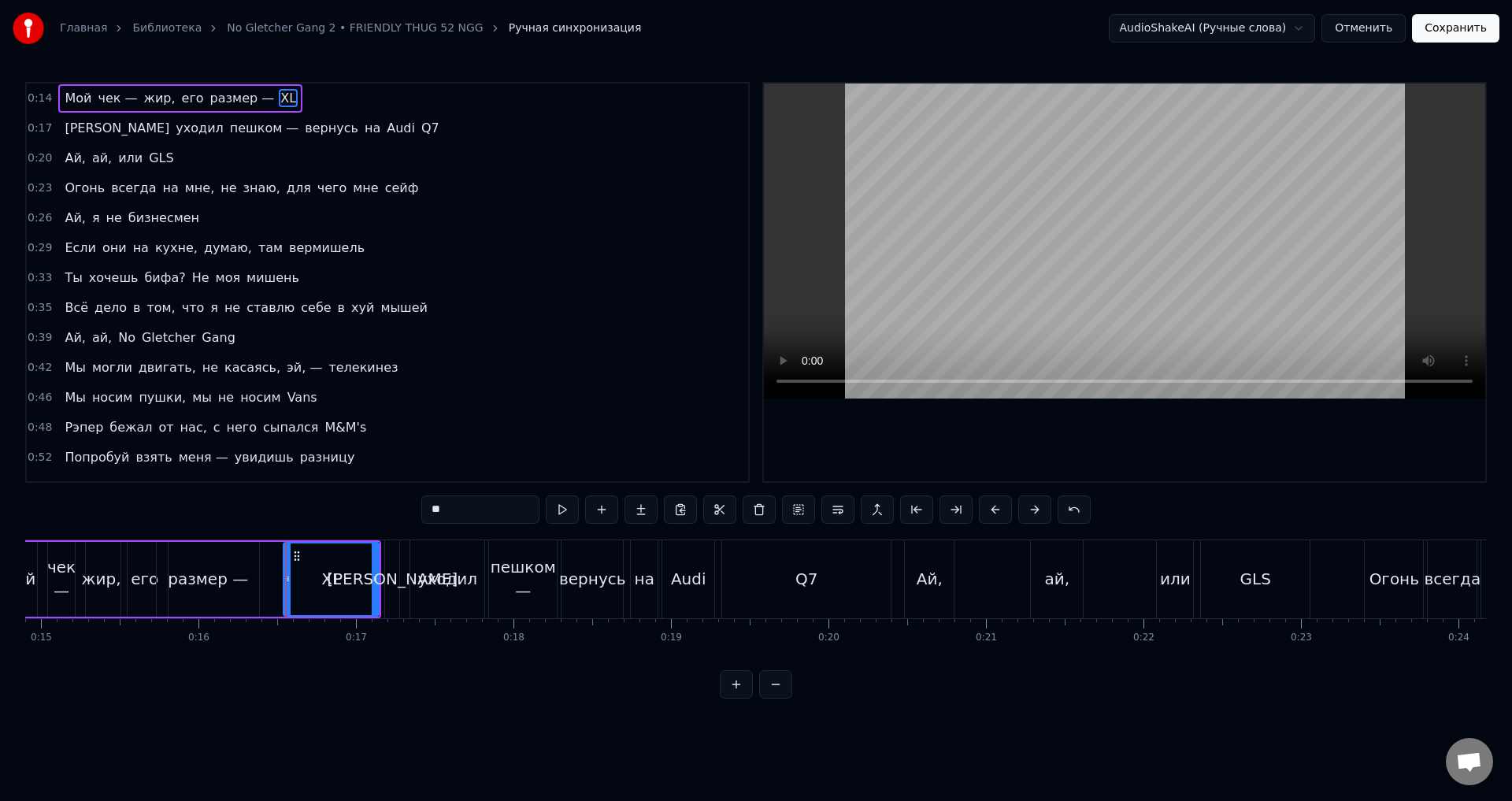
scroll to position [0, 2302]
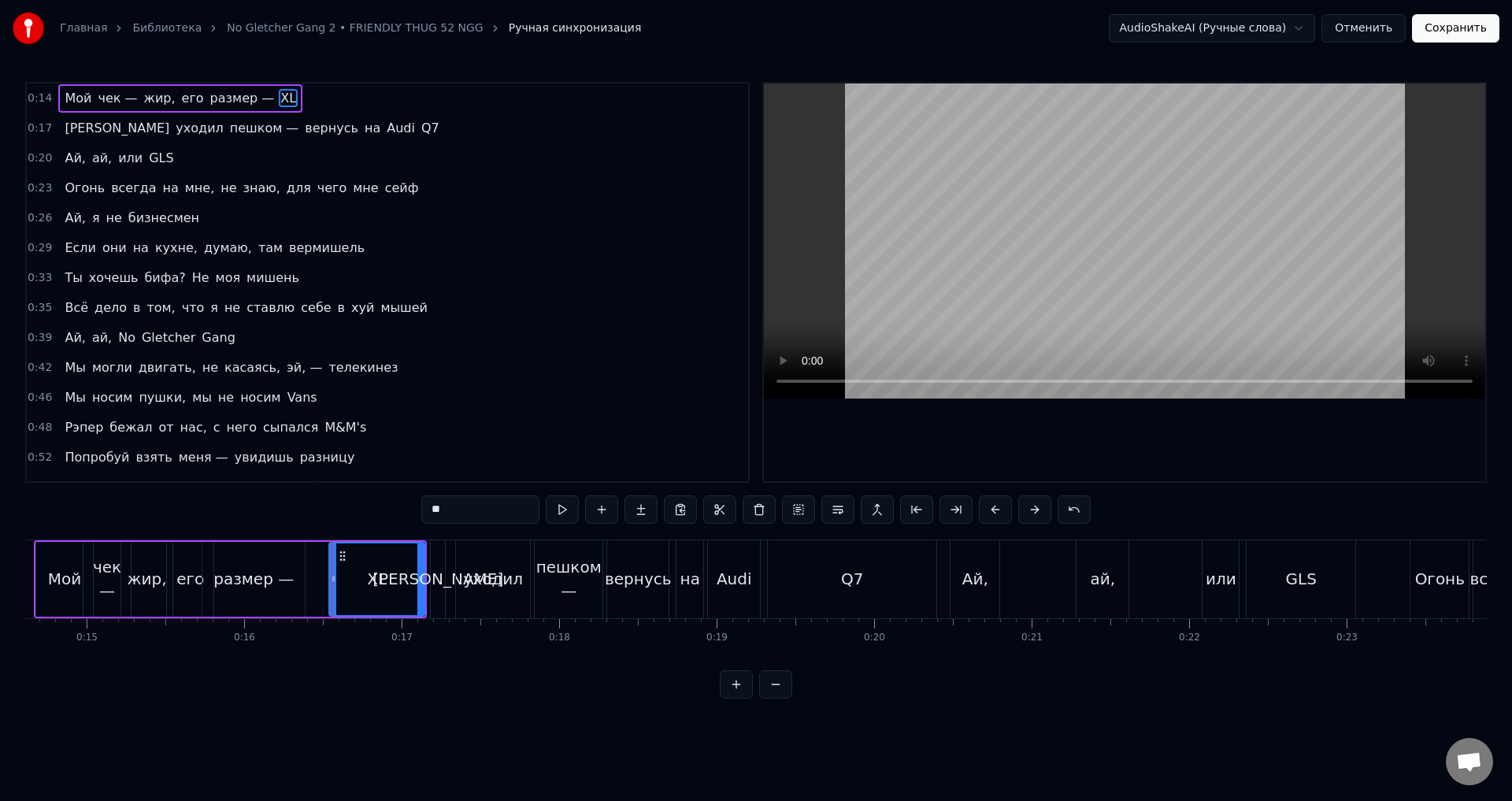
click at [147, 570] on div "жир," at bounding box center [148, 579] width 40 height 24
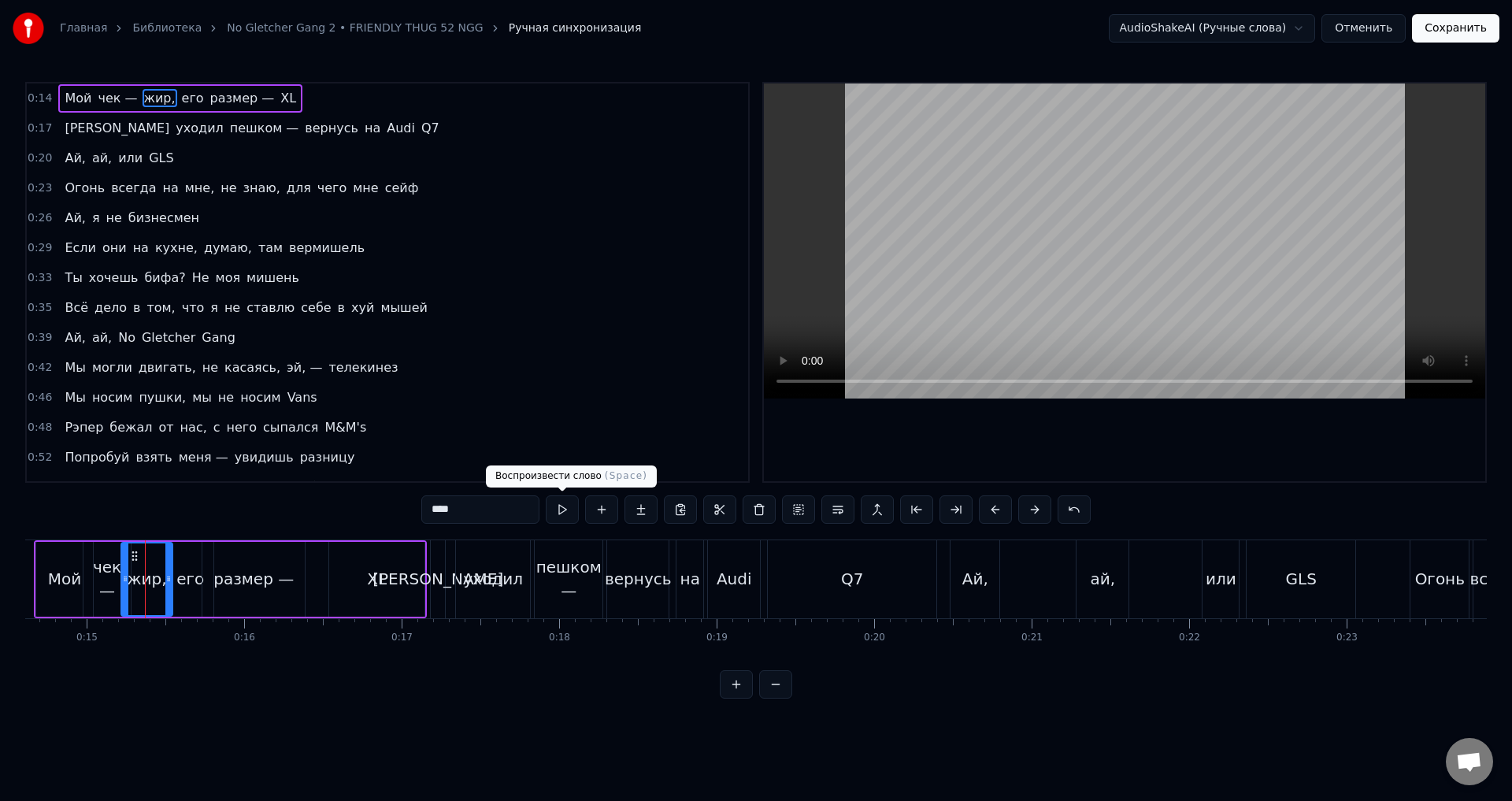
click at [566, 517] on button at bounding box center [563, 510] width 33 height 28
click at [190, 577] on div "его" at bounding box center [190, 579] width 27 height 24
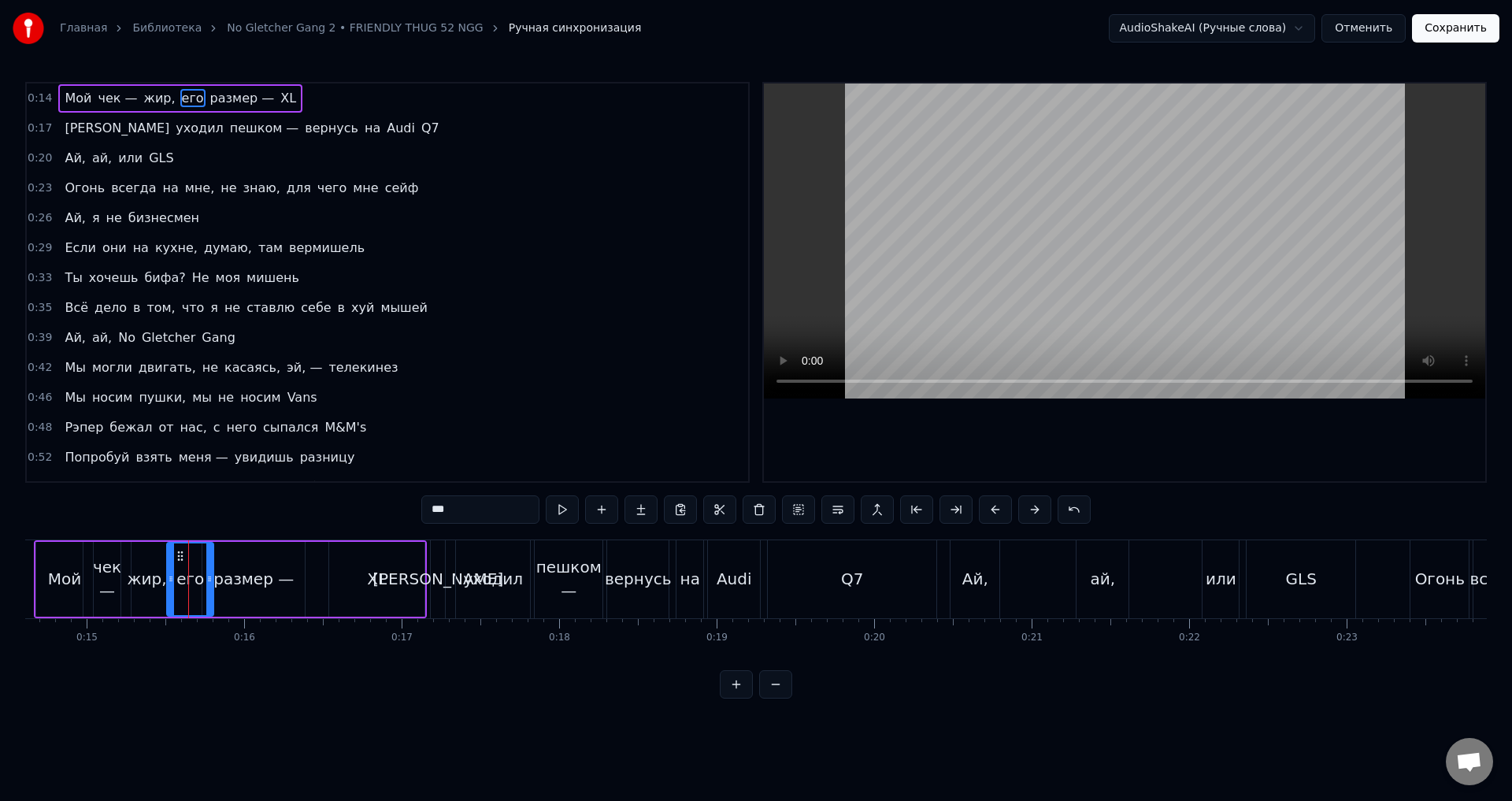
click at [256, 576] on div "размер —" at bounding box center [254, 579] width 80 height 24
click at [355, 583] on div "XL" at bounding box center [376, 580] width 95 height 75
type input "**"
click at [317, 578] on div "Мой чек — жир, его размер — XL" at bounding box center [230, 580] width 393 height 78
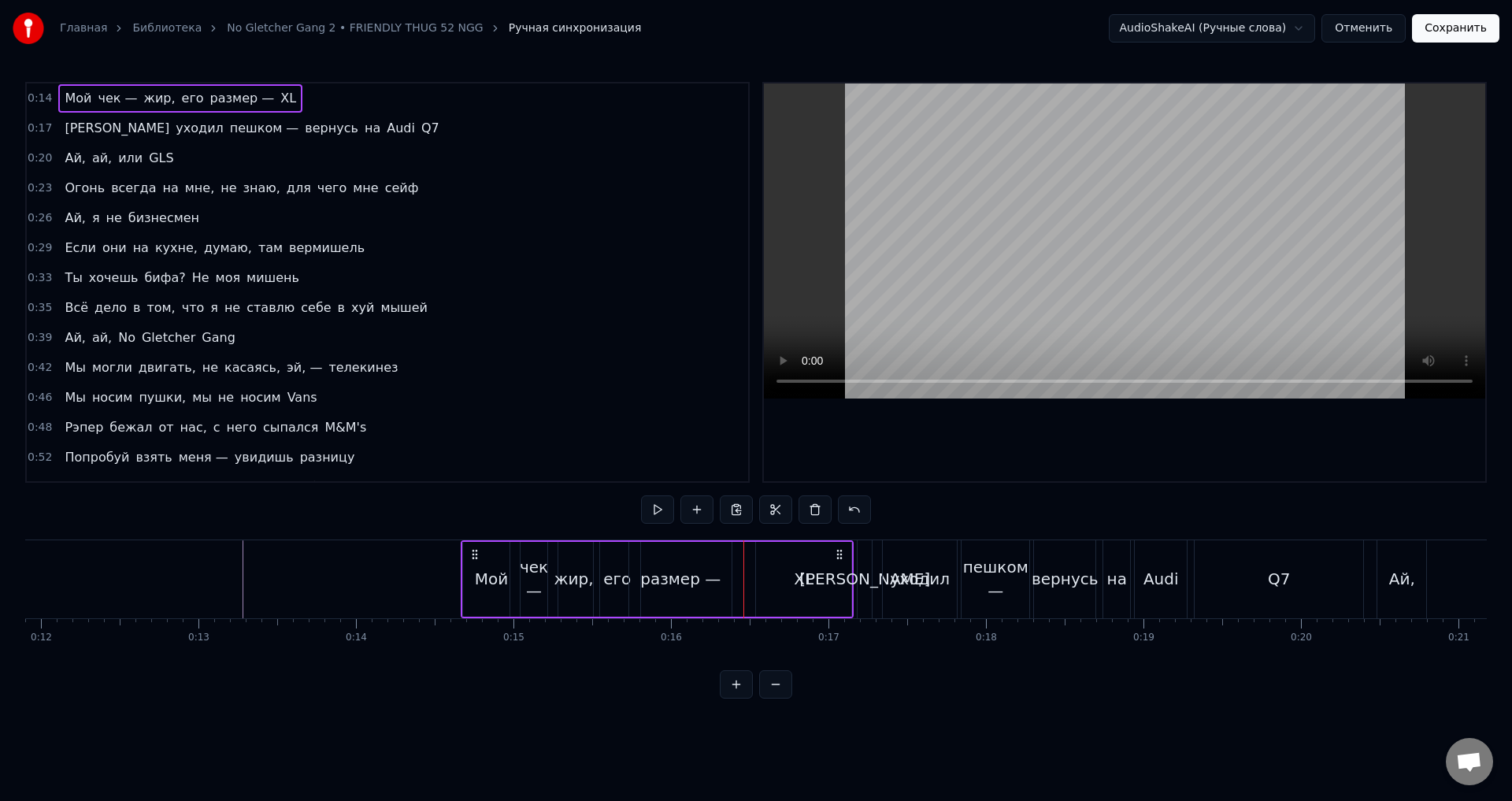
scroll to position [0, 1976]
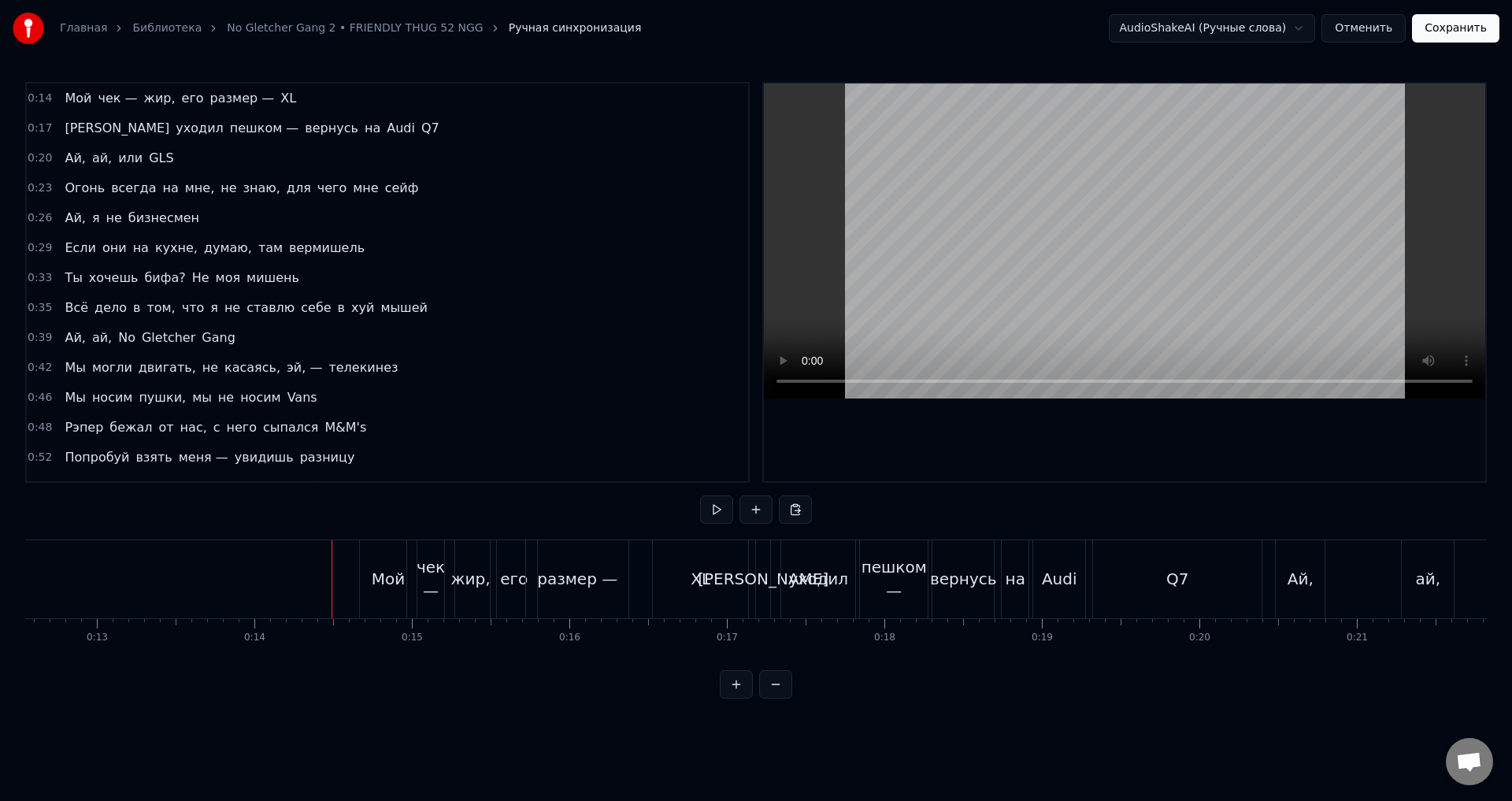
click at [702, 519] on button at bounding box center [717, 510] width 33 height 28
click at [708, 515] on button at bounding box center [717, 510] width 33 height 28
click at [661, 586] on div "XL" at bounding box center [700, 580] width 95 height 78
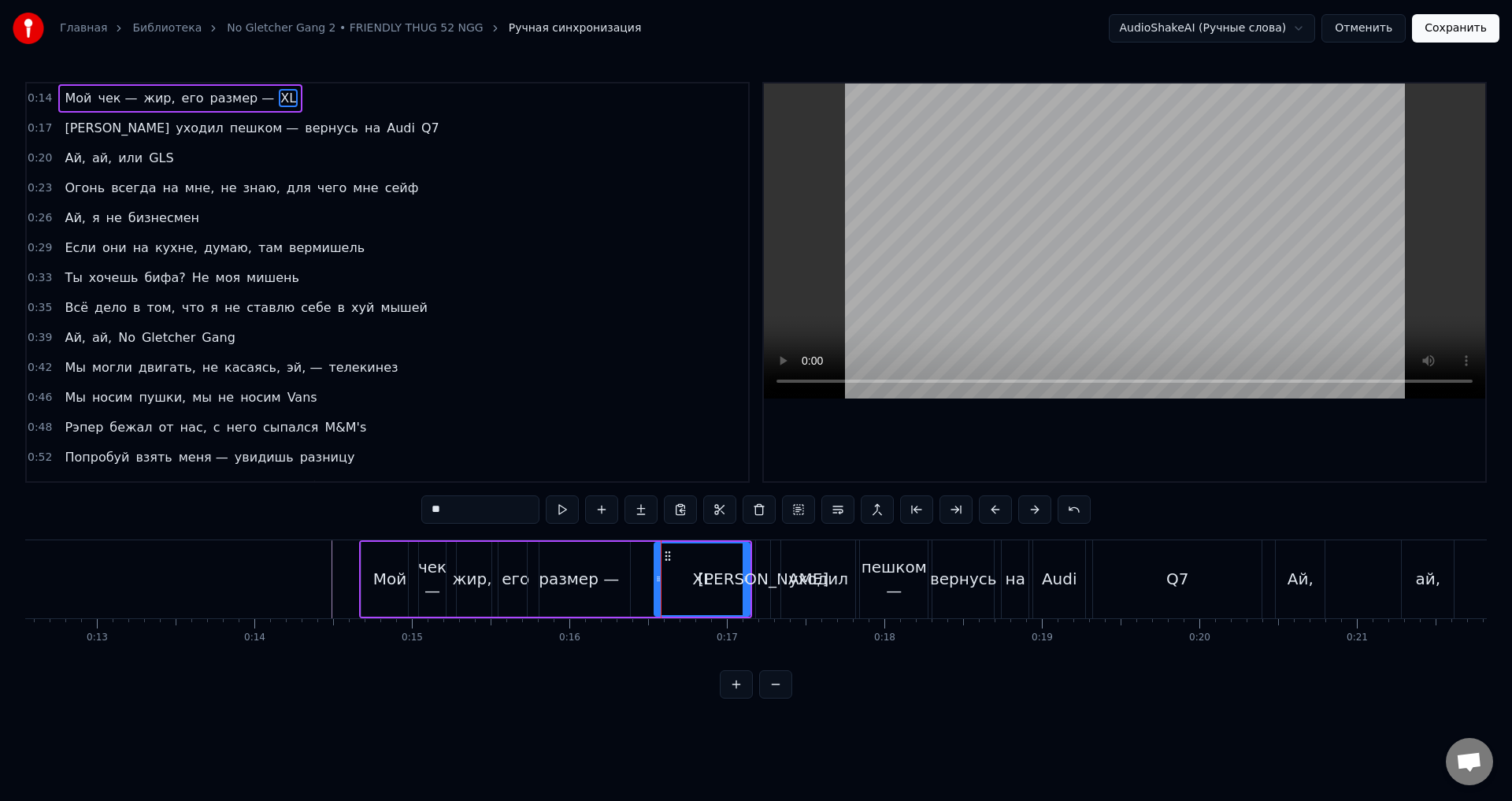
click at [683, 584] on div "XL" at bounding box center [702, 580] width 94 height 71
drag, startPoint x: 657, startPoint y: 578, endPoint x: 691, endPoint y: 583, distance: 34.4
click at [691, 583] on icon at bounding box center [692, 579] width 7 height 12
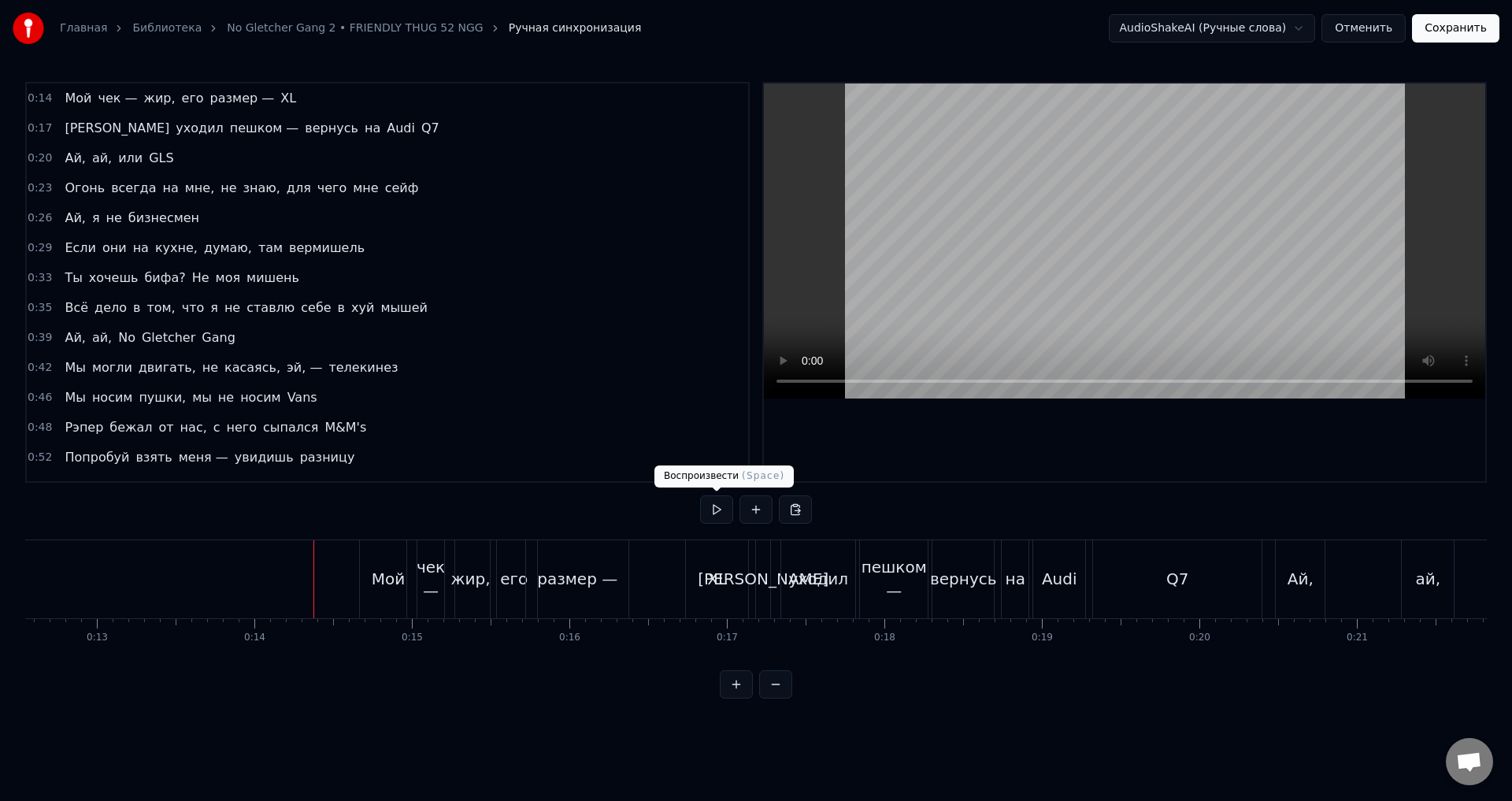
click at [710, 514] on button at bounding box center [717, 510] width 33 height 28
click at [697, 571] on div "XL" at bounding box center [717, 580] width 62 height 78
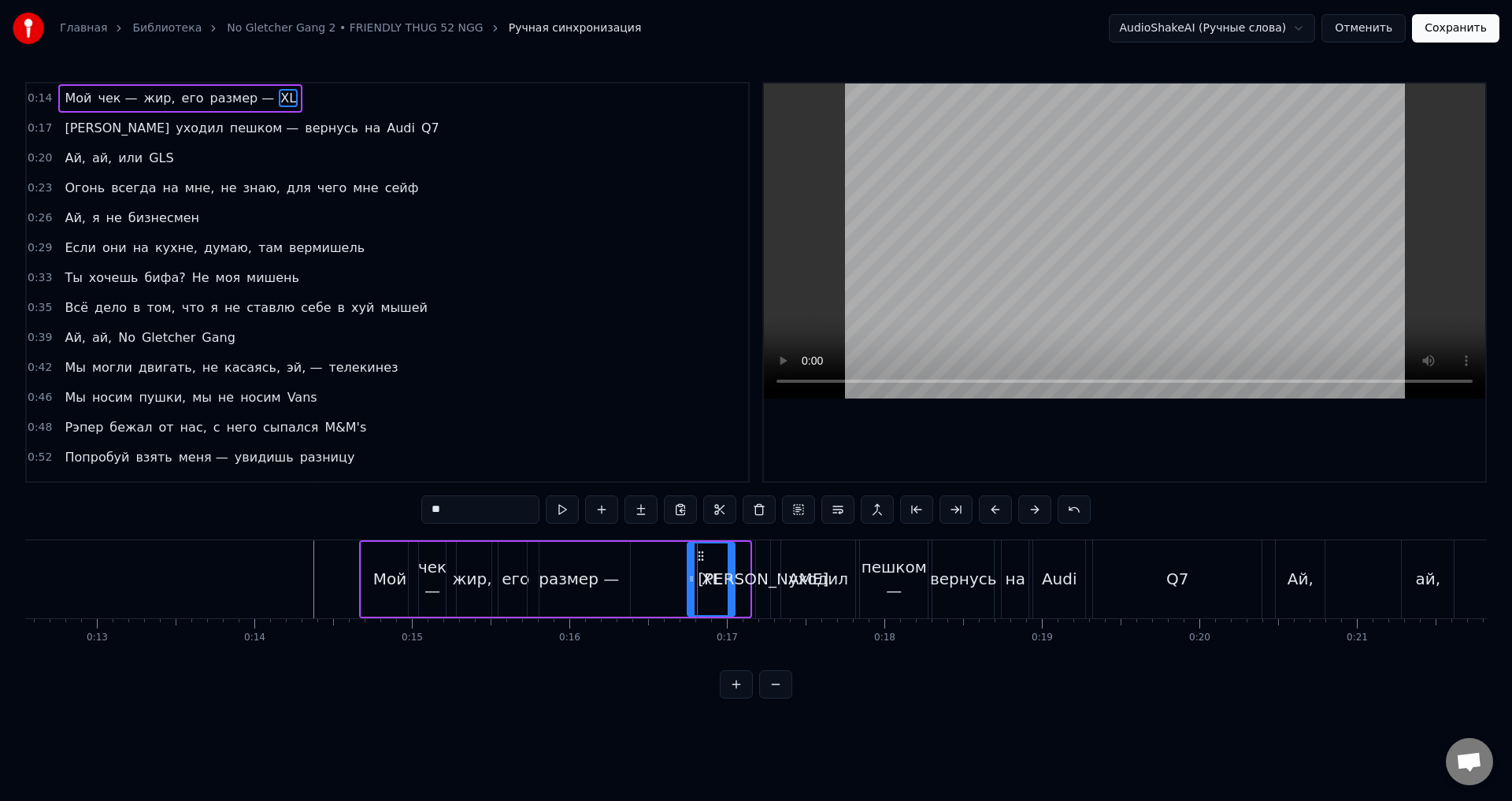
drag, startPoint x: 745, startPoint y: 580, endPoint x: 730, endPoint y: 581, distance: 15.0
click at [730, 581] on icon at bounding box center [731, 579] width 7 height 12
click at [572, 536] on div "0:14 Мой чек — жир, его размер — XL 0:17 Я уходил пешком — вернусь на Audi Q7 0…" at bounding box center [756, 391] width 1462 height 617
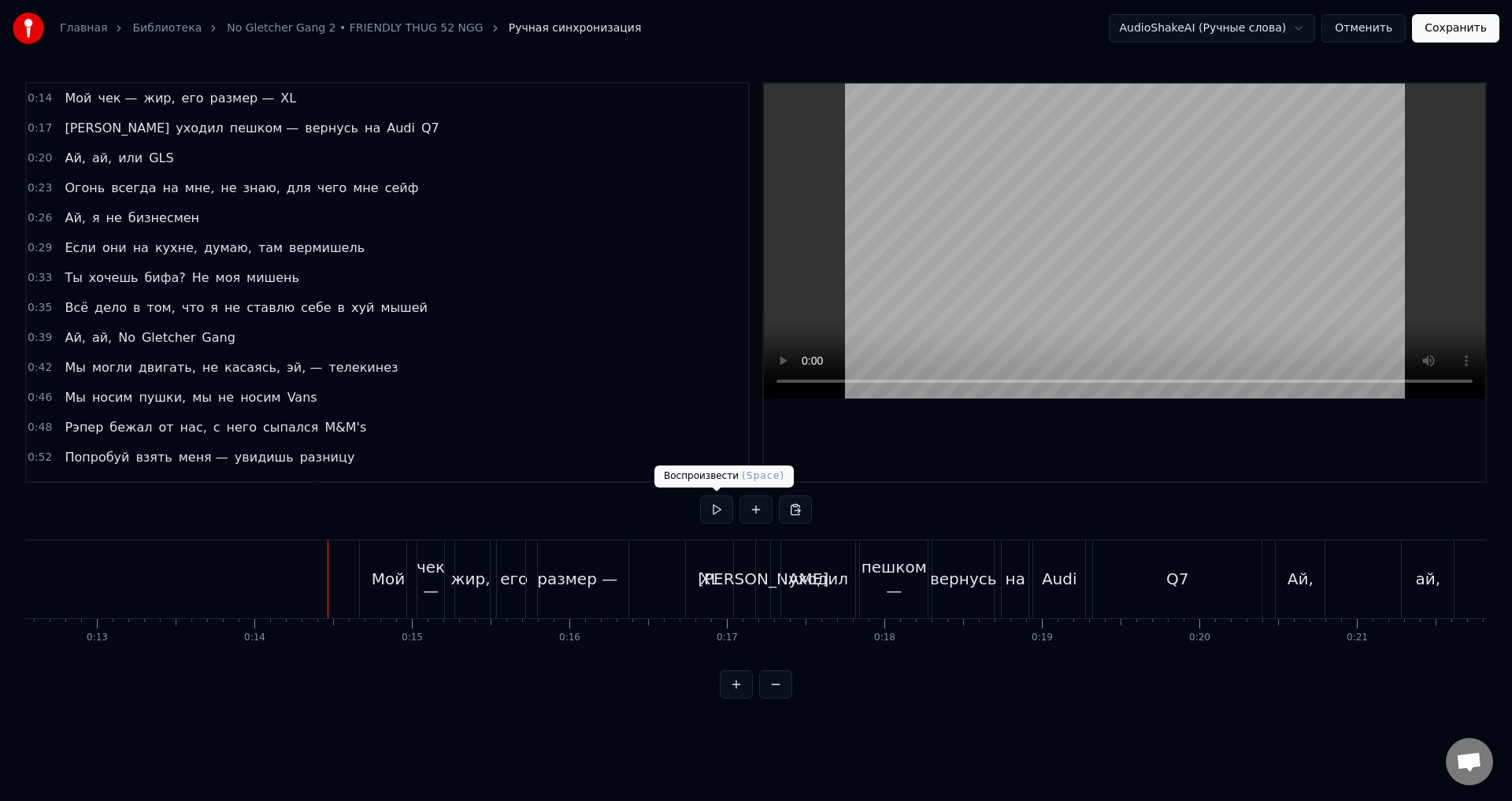
click at [720, 515] on button at bounding box center [717, 510] width 33 height 28
click at [705, 586] on div "XL" at bounding box center [710, 579] width 20 height 24
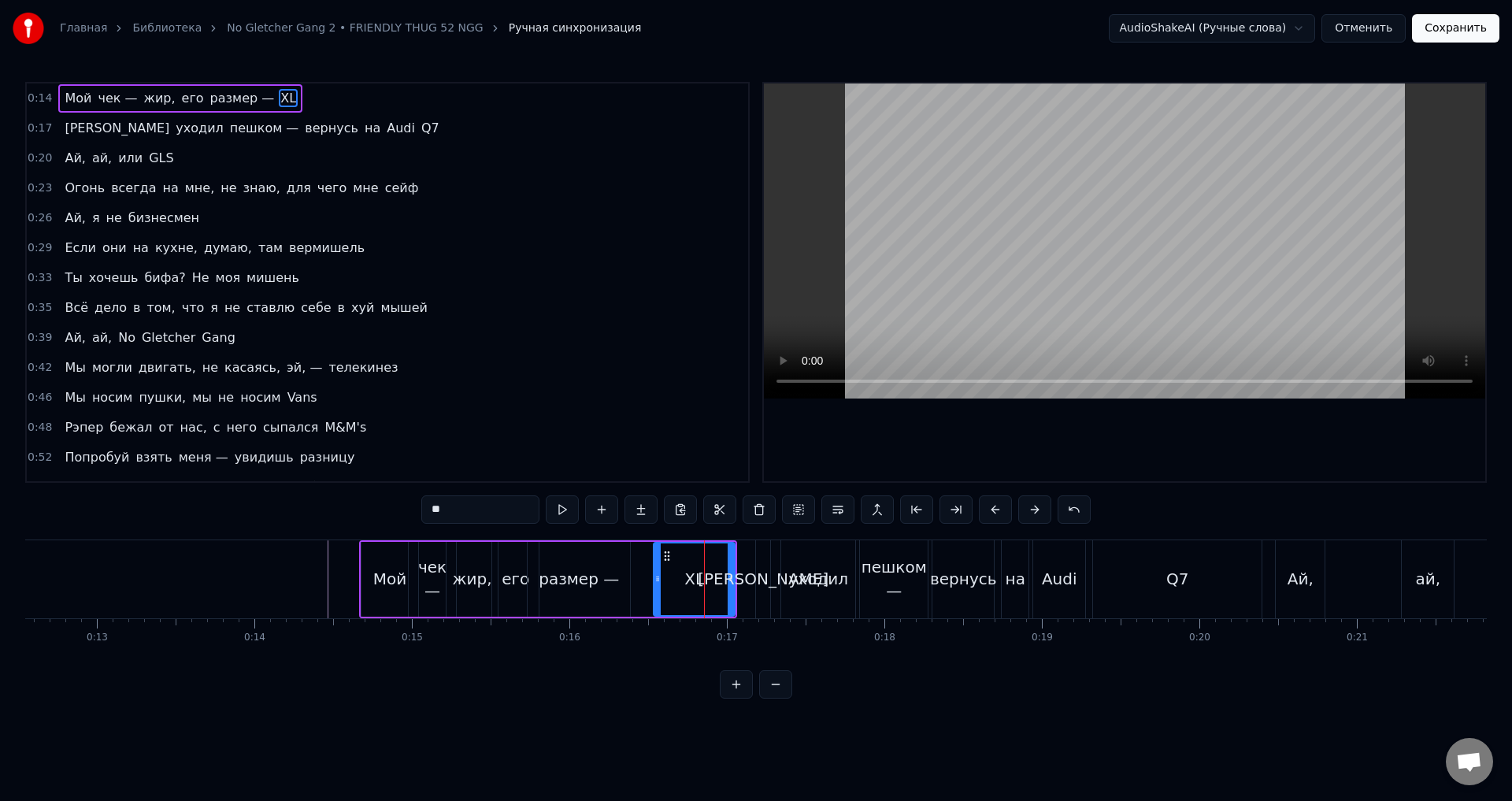
drag, startPoint x: 691, startPoint y: 580, endPoint x: 657, endPoint y: 590, distance: 35.4
click at [657, 590] on div at bounding box center [658, 580] width 7 height 71
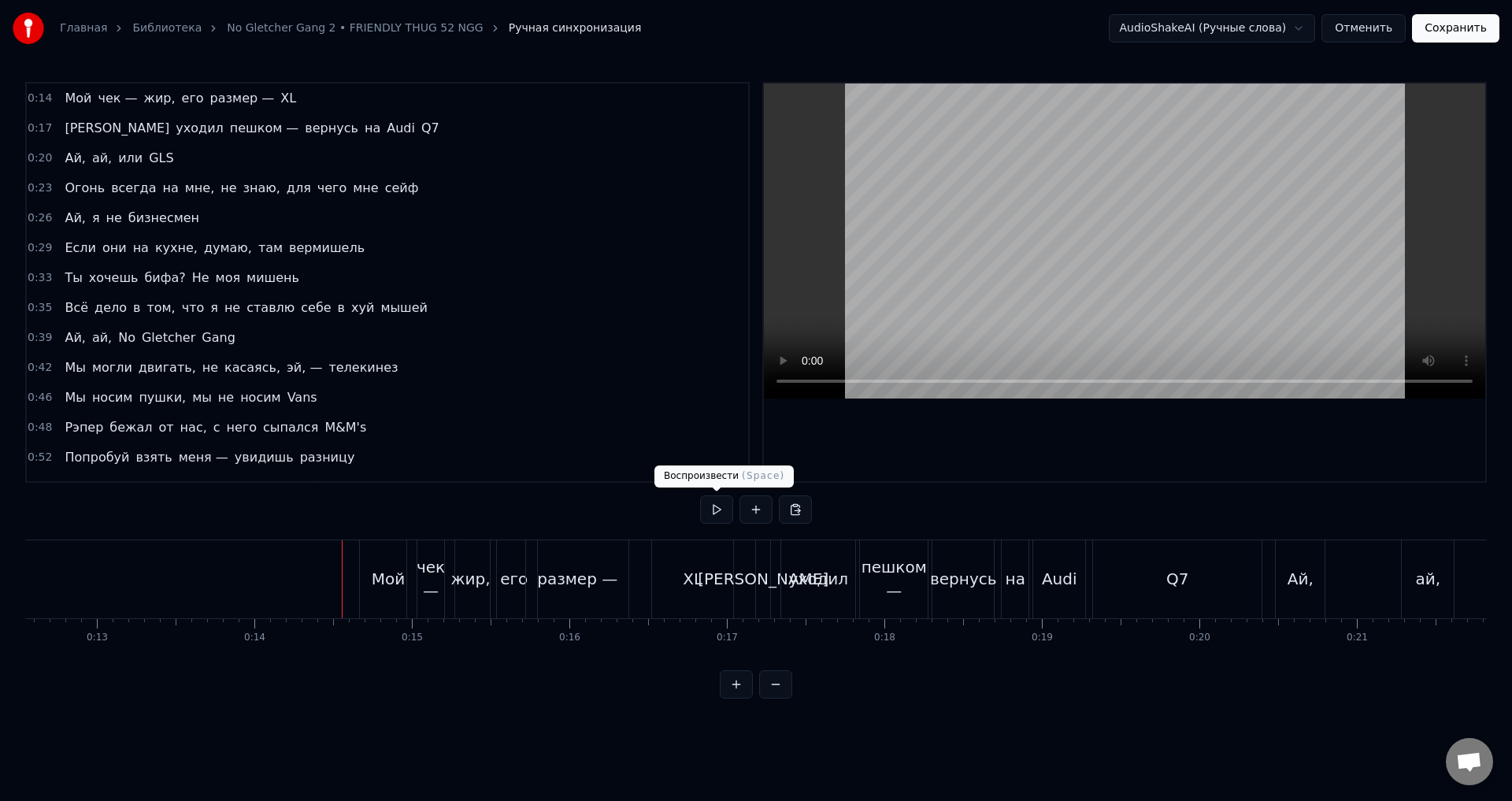
click at [725, 517] on button at bounding box center [717, 510] width 33 height 28
click at [690, 574] on div "XL" at bounding box center [693, 579] width 20 height 24
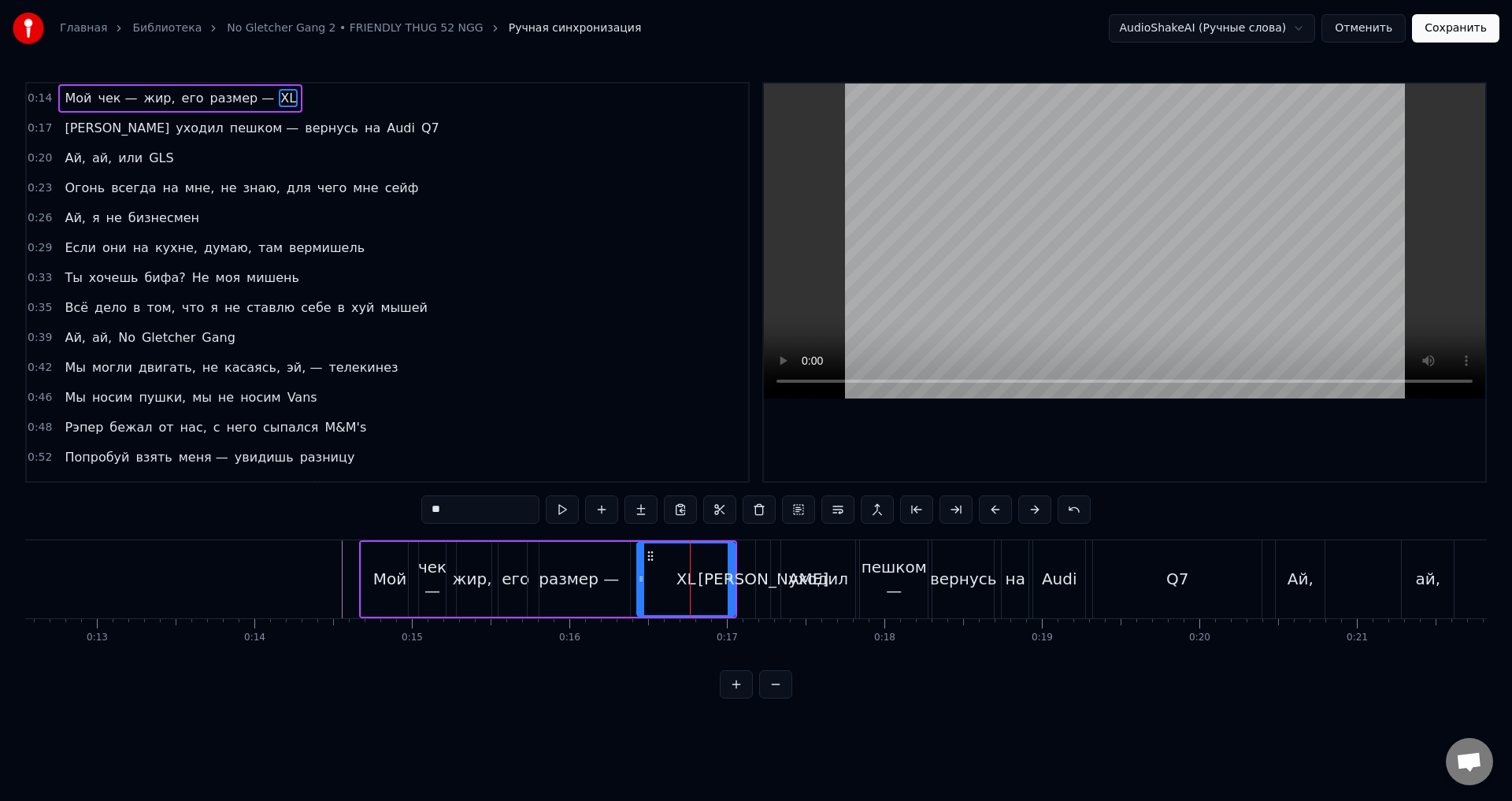
drag, startPoint x: 658, startPoint y: 583, endPoint x: 638, endPoint y: 590, distance: 21.2
click at [638, 590] on div at bounding box center [642, 580] width 7 height 71
drag, startPoint x: 725, startPoint y: 590, endPoint x: 685, endPoint y: 595, distance: 40.3
click at [685, 595] on div at bounding box center [685, 580] width 7 height 71
click at [351, 531] on div "0:14 Мой чек — жир, его размер — XL 0:17 Я уходил пешком — вернусь на Audi Q7 0…" at bounding box center [756, 391] width 1462 height 617
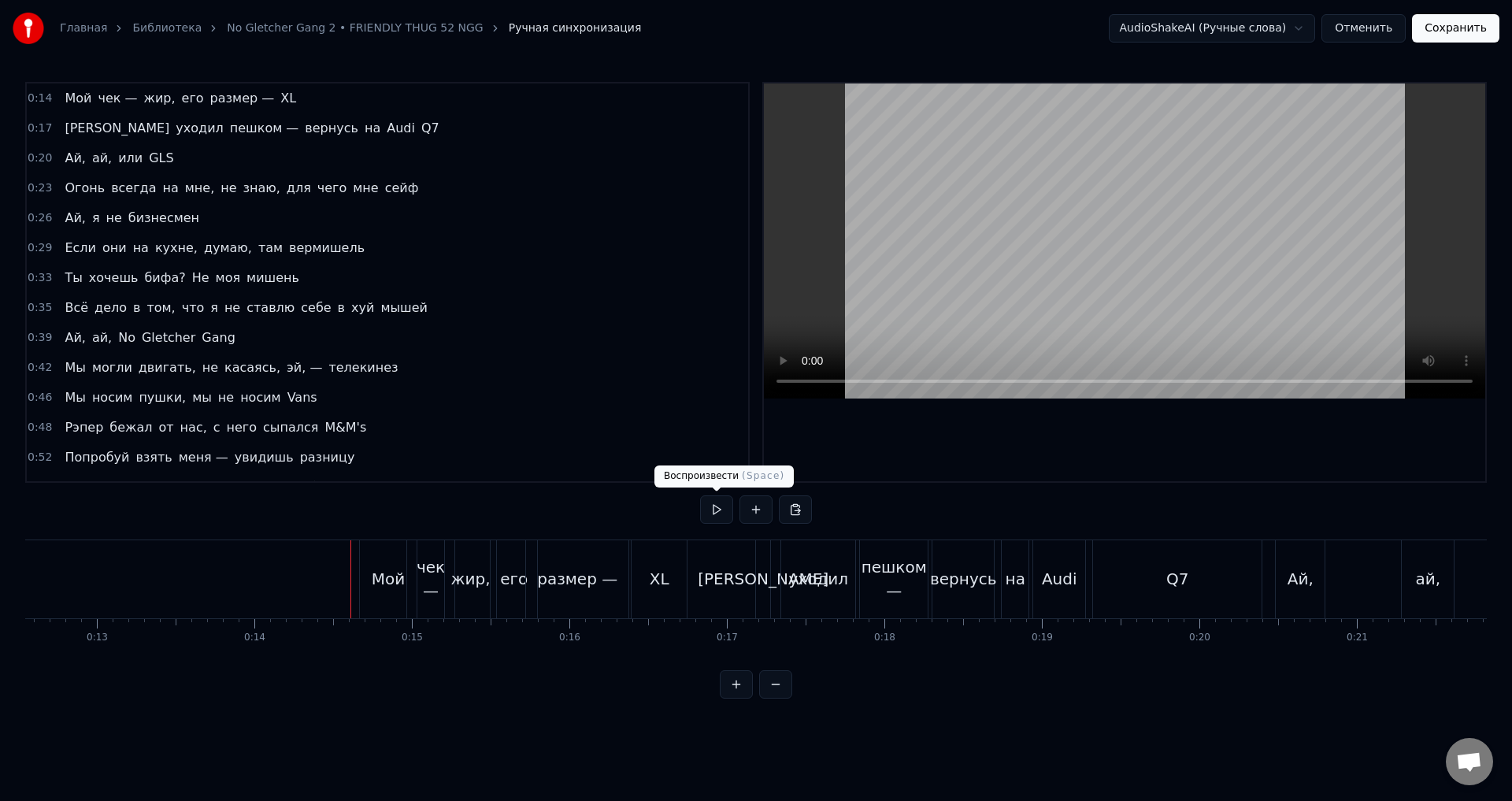
click at [706, 515] on button at bounding box center [717, 510] width 33 height 28
click at [707, 515] on button at bounding box center [717, 510] width 33 height 28
click at [609, 581] on div "размер —" at bounding box center [577, 579] width 80 height 24
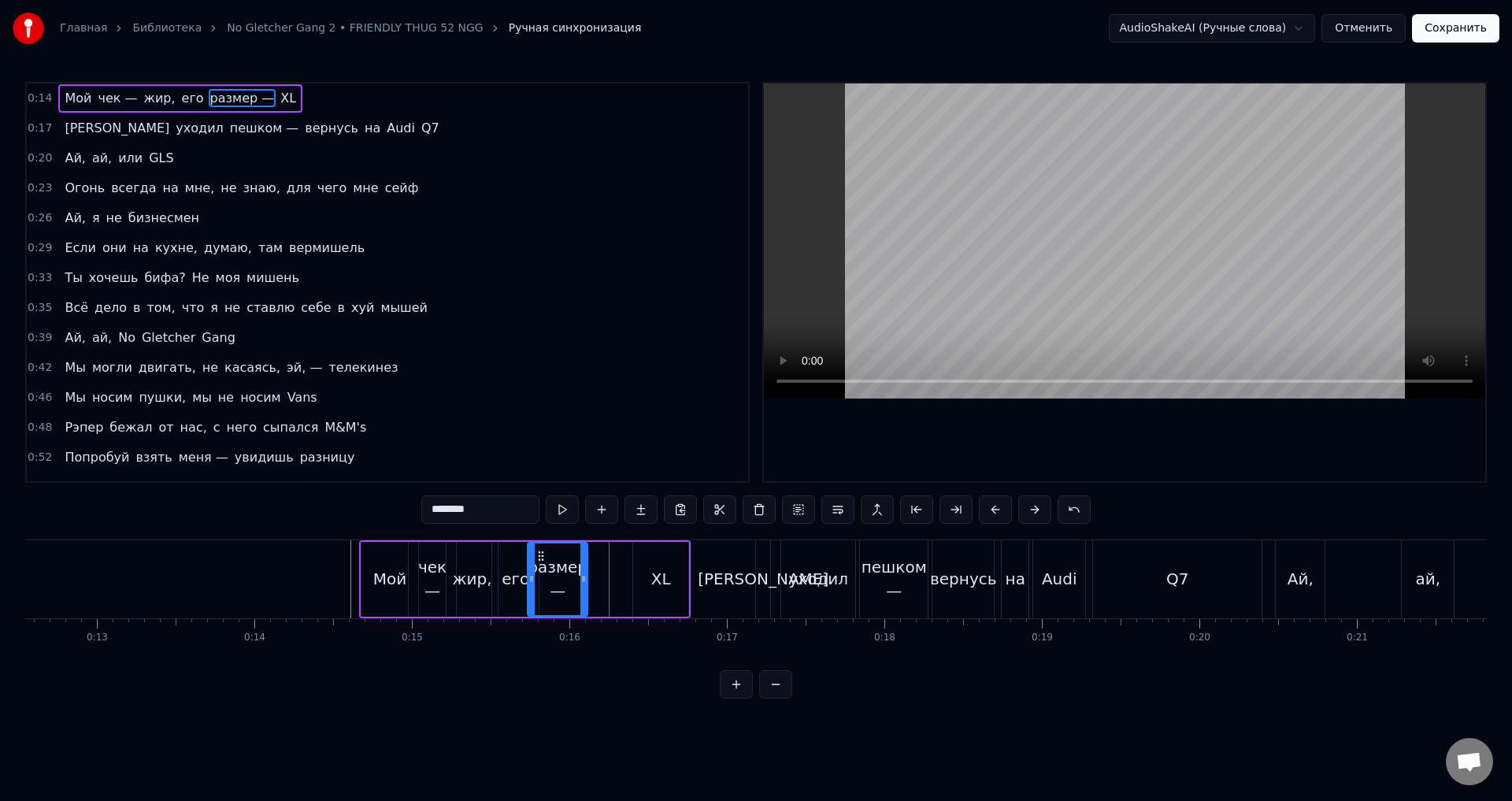
drag, startPoint x: 628, startPoint y: 591, endPoint x: 585, endPoint y: 591, distance: 43.0
click at [585, 591] on div at bounding box center [584, 580] width 7 height 71
click at [663, 583] on div "XL" at bounding box center [662, 579] width 20 height 24
type input "**"
drag, startPoint x: 636, startPoint y: 581, endPoint x: 606, endPoint y: 586, distance: 30.4
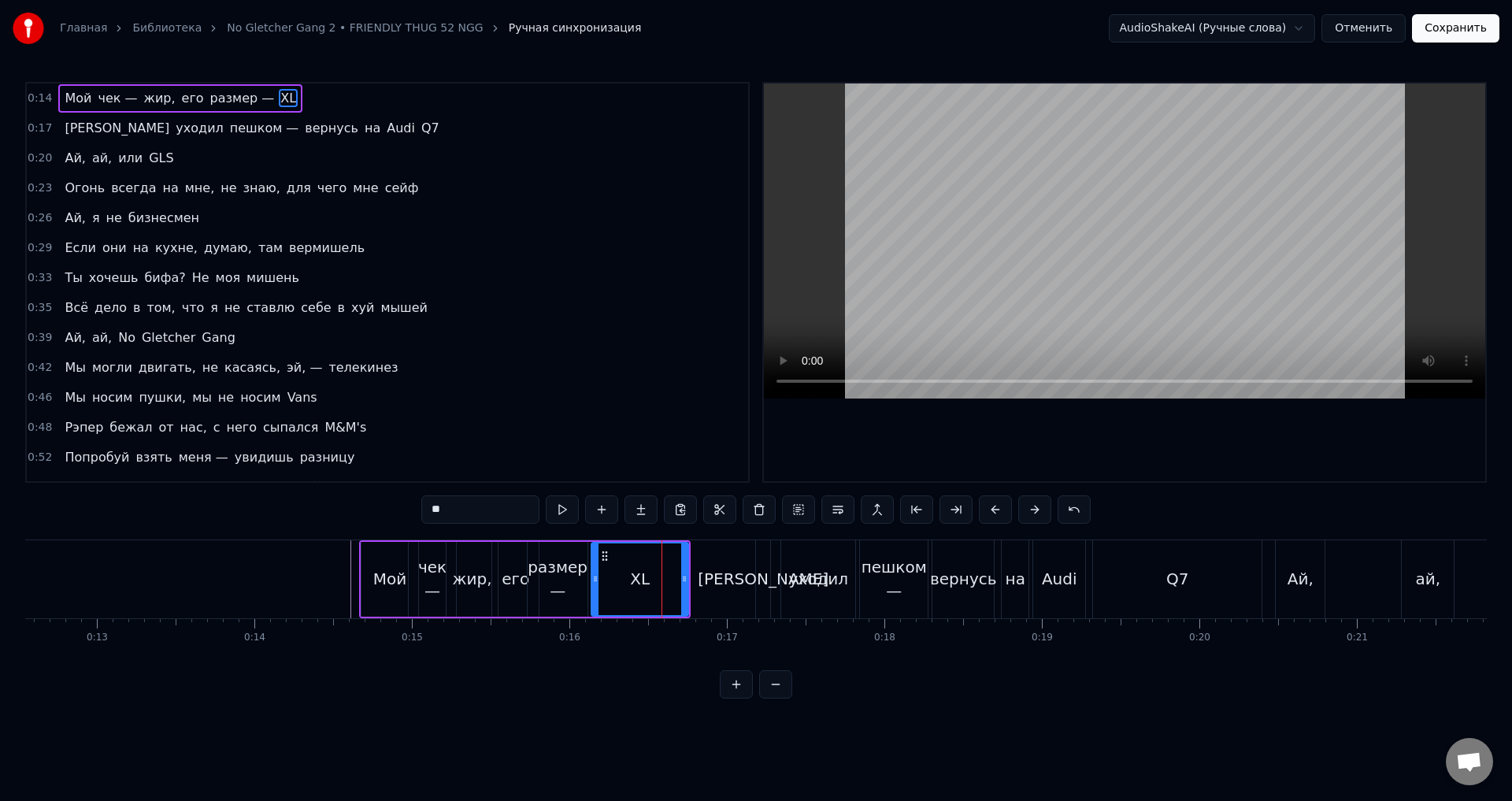
click at [598, 586] on div at bounding box center [596, 580] width 7 height 71
drag, startPoint x: 685, startPoint y: 585, endPoint x: 645, endPoint y: 590, distance: 40.3
click at [645, 590] on div at bounding box center [645, 580] width 7 height 71
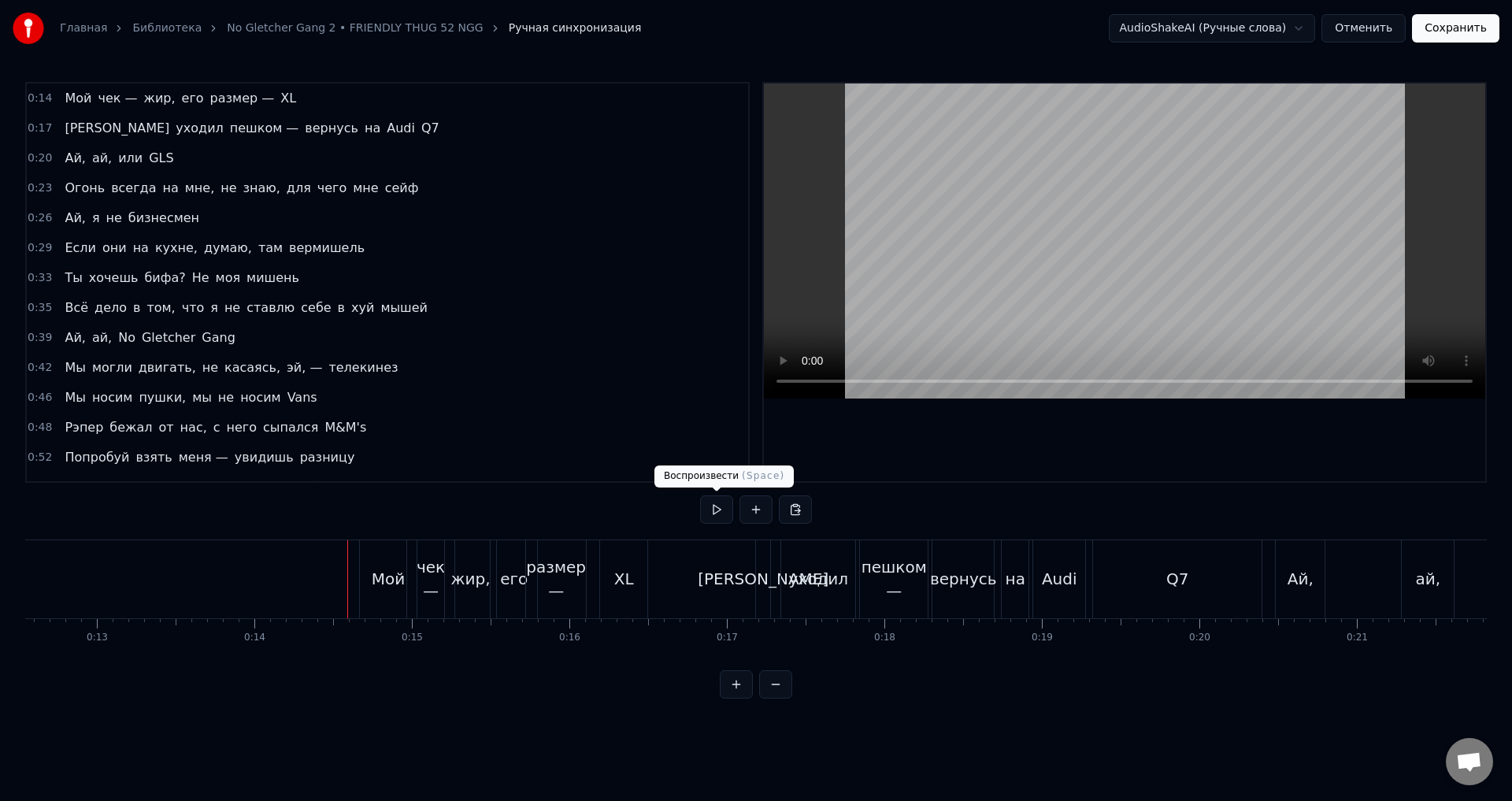
click at [705, 515] on button at bounding box center [717, 510] width 33 height 28
click at [705, 506] on button at bounding box center [717, 510] width 33 height 28
click at [706, 507] on button at bounding box center [717, 510] width 33 height 28
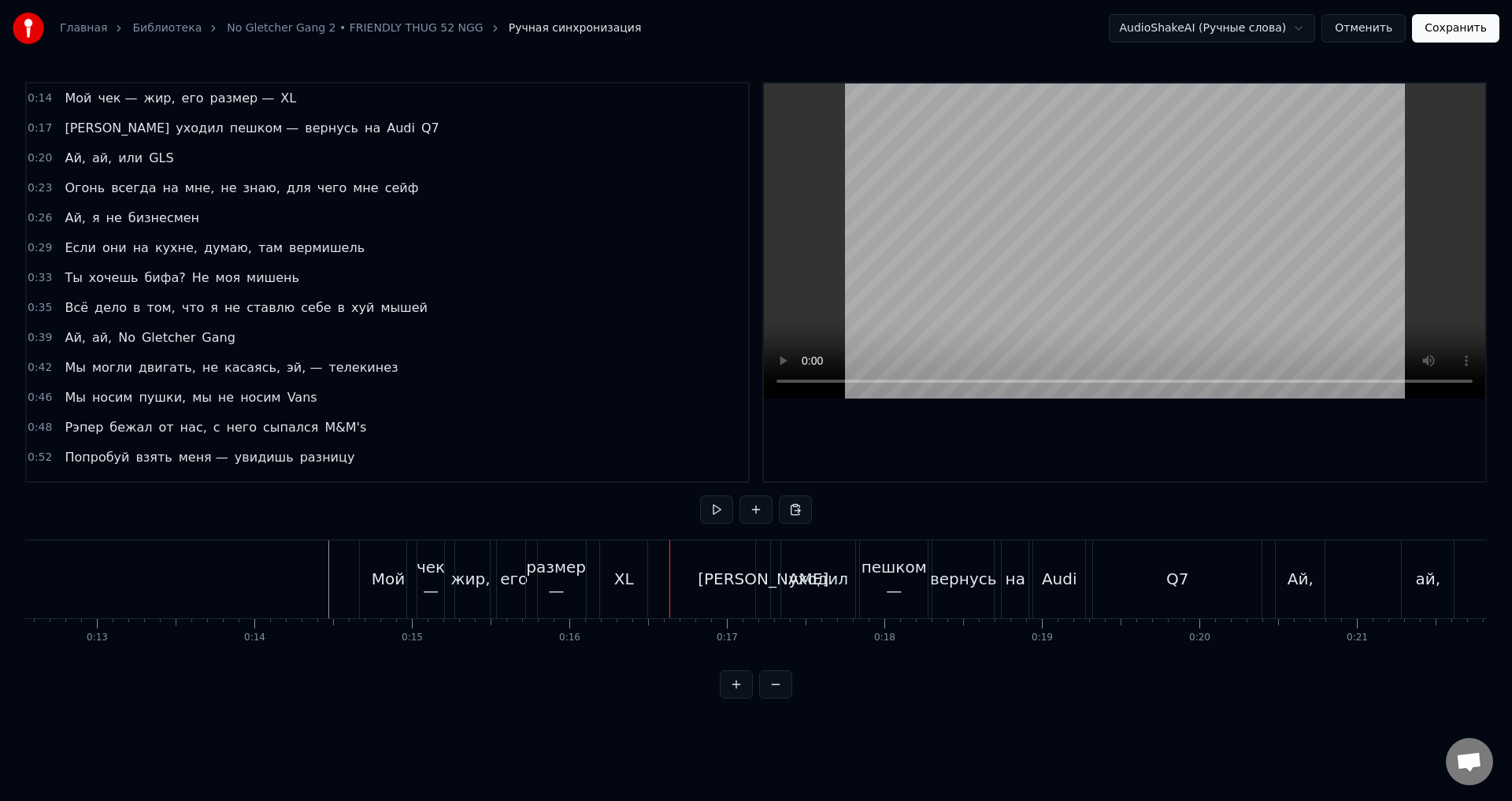
click at [706, 507] on button at bounding box center [717, 510] width 33 height 28
click at [709, 512] on button at bounding box center [717, 510] width 33 height 28
click at [710, 512] on button at bounding box center [717, 510] width 33 height 28
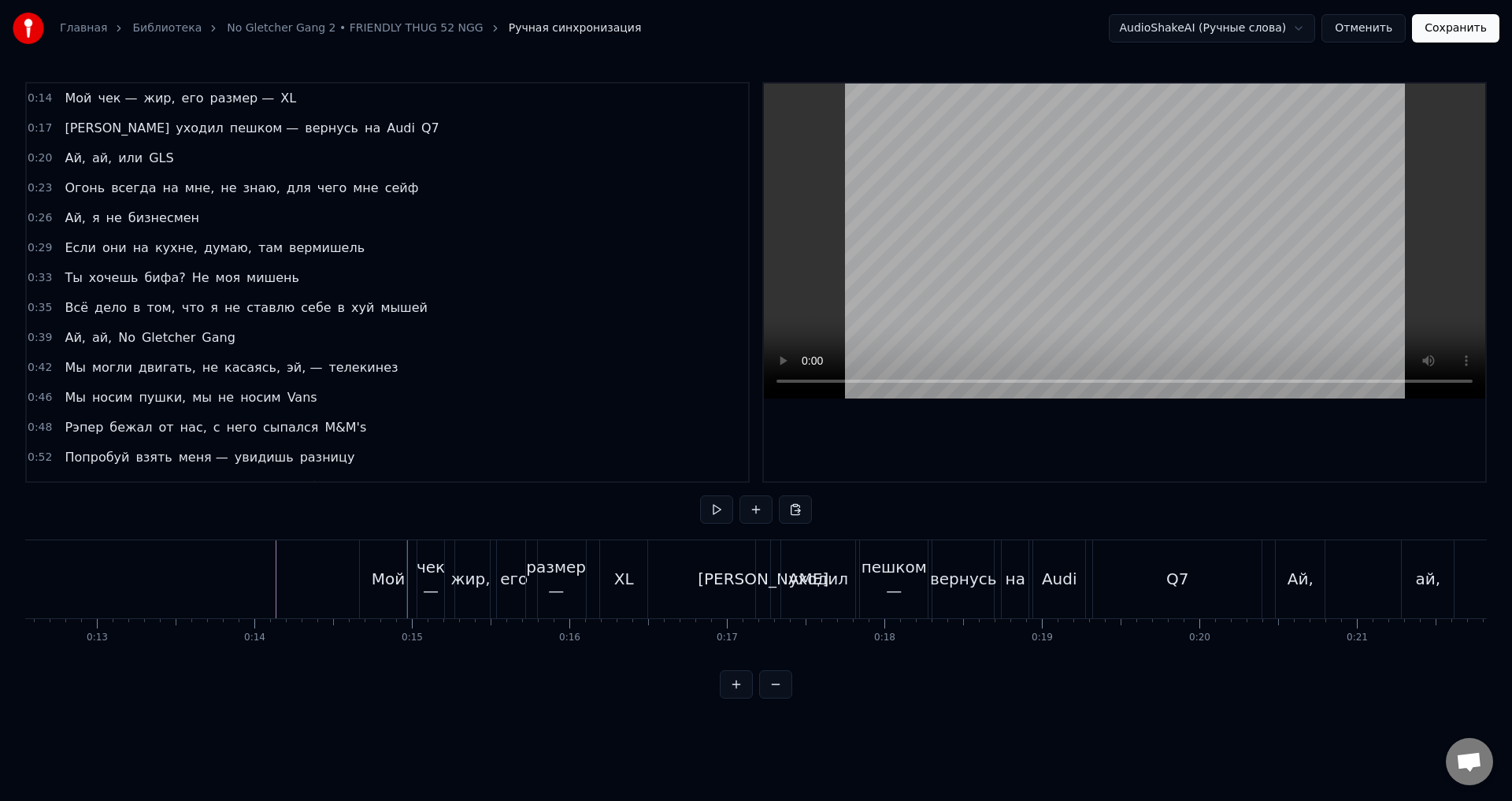
click at [383, 575] on div "Мой" at bounding box center [389, 579] width 34 height 24
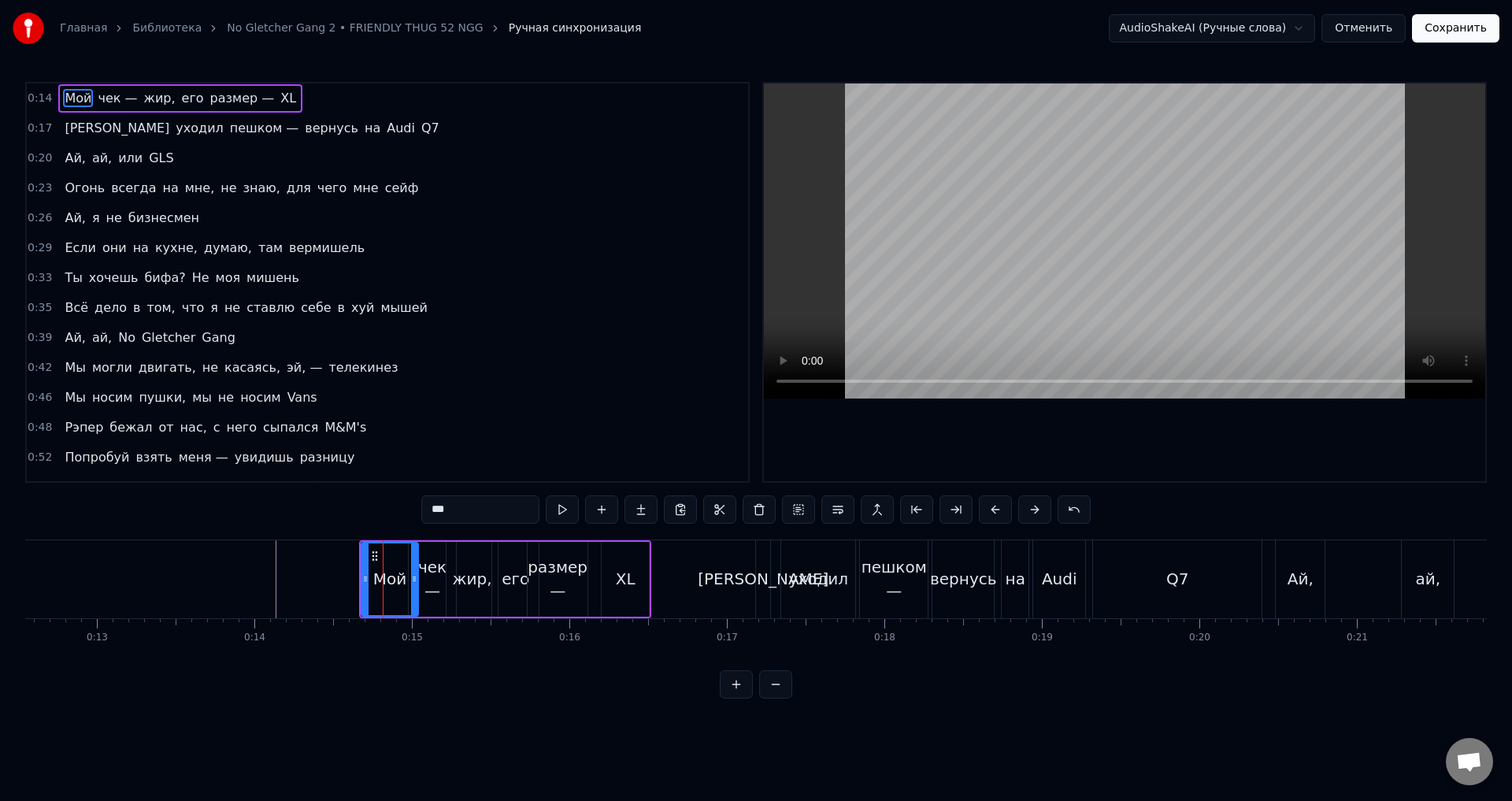
click at [430, 580] on div "чек —" at bounding box center [432, 579] width 47 height 47
click at [468, 581] on div "жир," at bounding box center [472, 579] width 40 height 24
click at [548, 584] on div "размер —" at bounding box center [558, 579] width 60 height 47
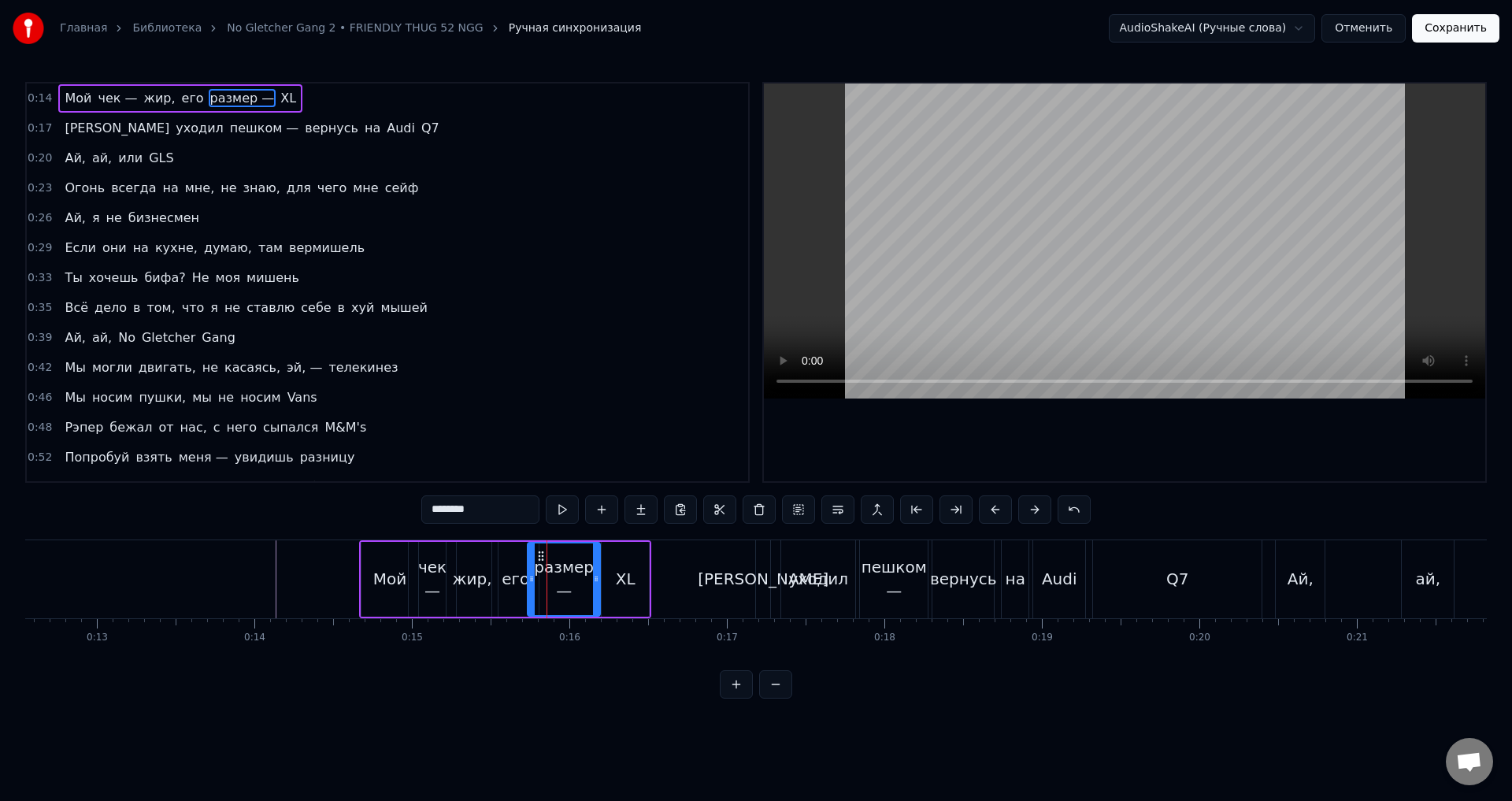
drag, startPoint x: 584, startPoint y: 582, endPoint x: 596, endPoint y: 585, distance: 12.4
click at [596, 585] on icon at bounding box center [597, 579] width 7 height 12
drag, startPoint x: 531, startPoint y: 580, endPoint x: 550, endPoint y: 589, distance: 21.0
click at [550, 589] on div at bounding box center [550, 580] width 7 height 71
click at [516, 586] on div "его" at bounding box center [515, 579] width 27 height 24
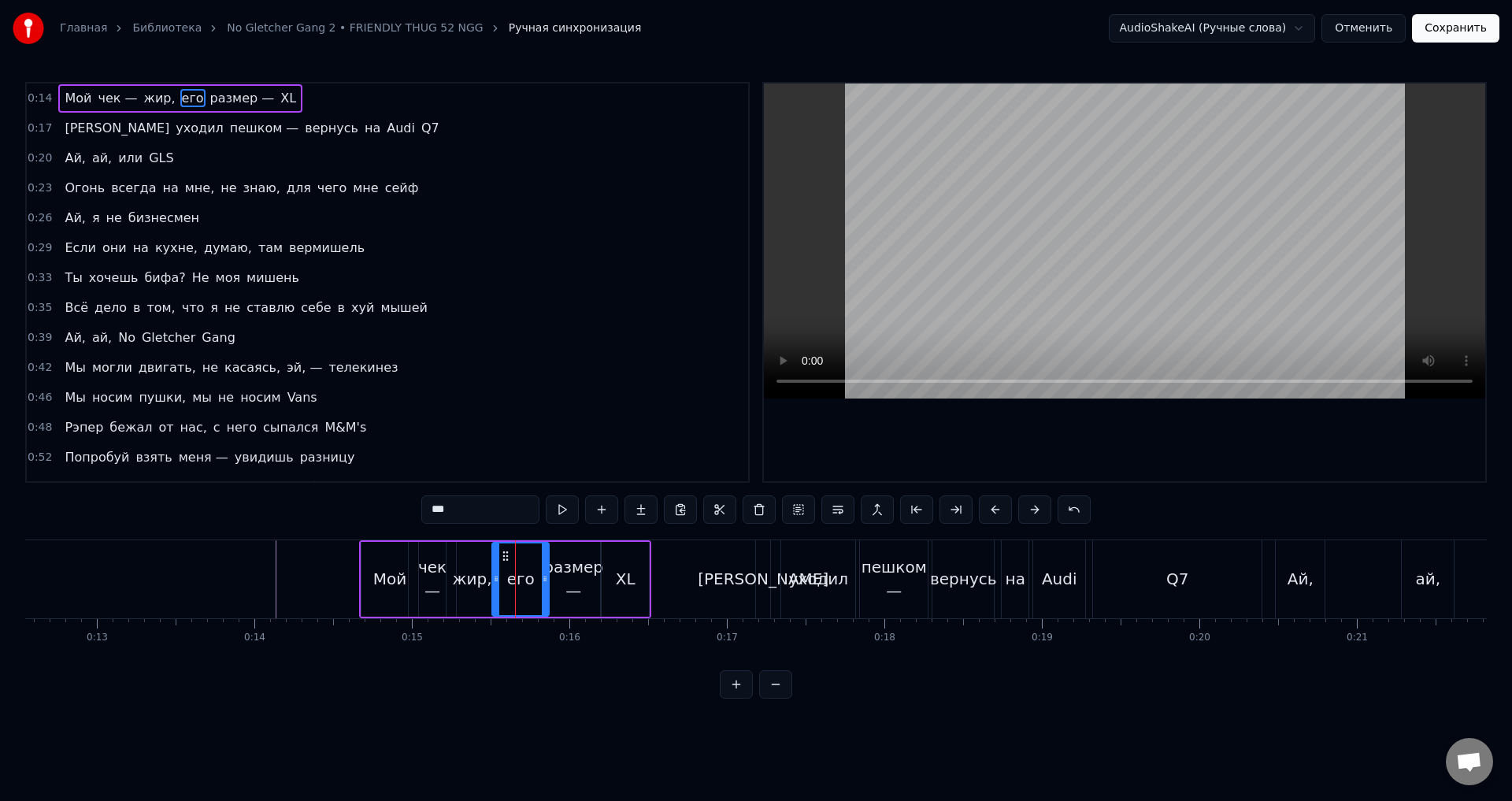
drag, startPoint x: 535, startPoint y: 587, endPoint x: 546, endPoint y: 588, distance: 11.0
click at [546, 588] on div at bounding box center [545, 580] width 7 height 71
drag, startPoint x: 494, startPoint y: 580, endPoint x: 509, endPoint y: 584, distance: 15.5
click at [509, 584] on icon at bounding box center [511, 579] width 7 height 12
click at [472, 580] on div "жир," at bounding box center [472, 579] width 40 height 24
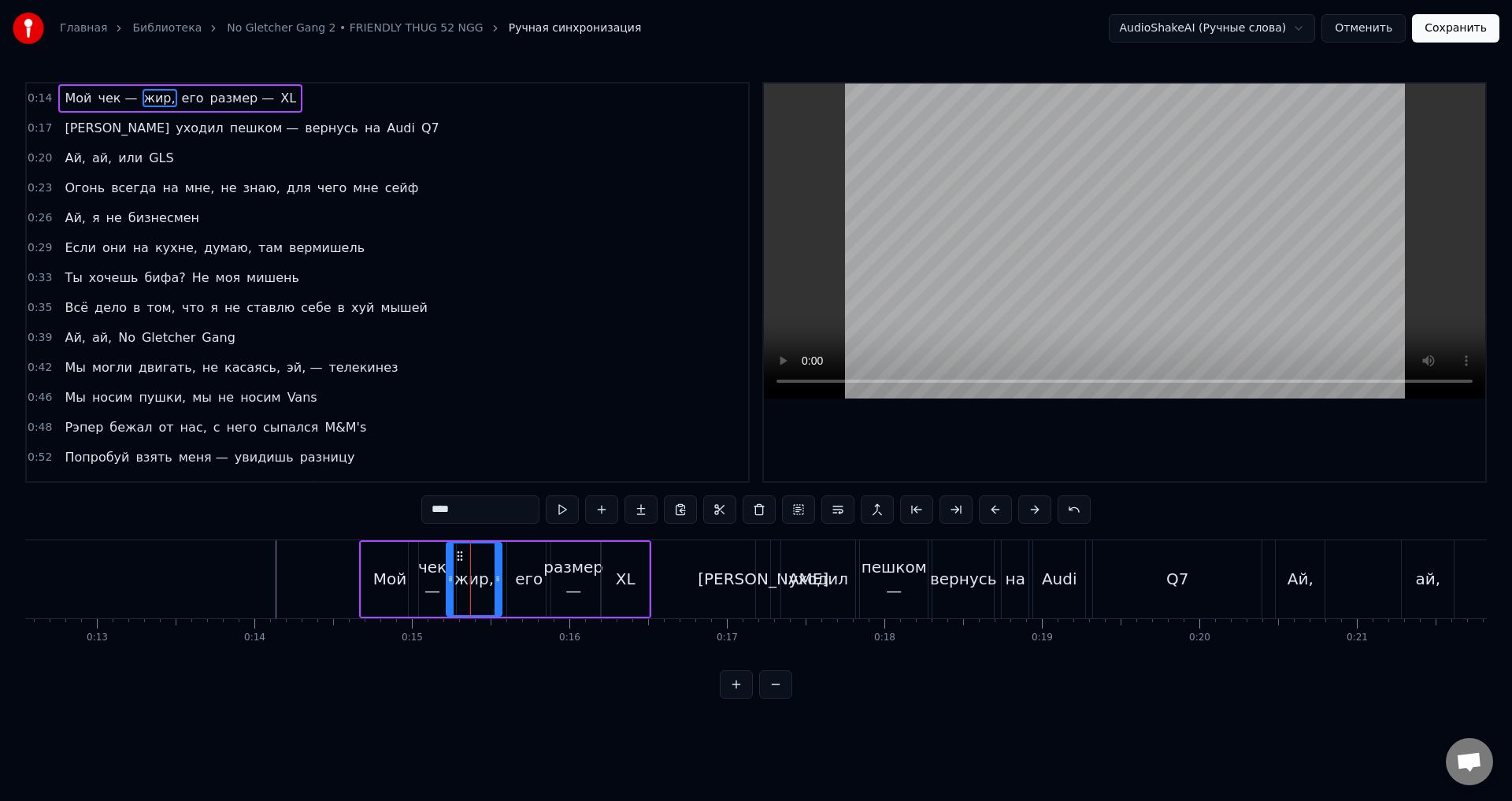
drag, startPoint x: 492, startPoint y: 580, endPoint x: 501, endPoint y: 580, distance: 9.0
click at [501, 580] on icon at bounding box center [498, 579] width 7 height 12
drag, startPoint x: 452, startPoint y: 578, endPoint x: 468, endPoint y: 580, distance: 16.1
click at [468, 580] on icon at bounding box center [468, 579] width 7 height 12
click at [442, 580] on div "чек —" at bounding box center [432, 579] width 47 height 47
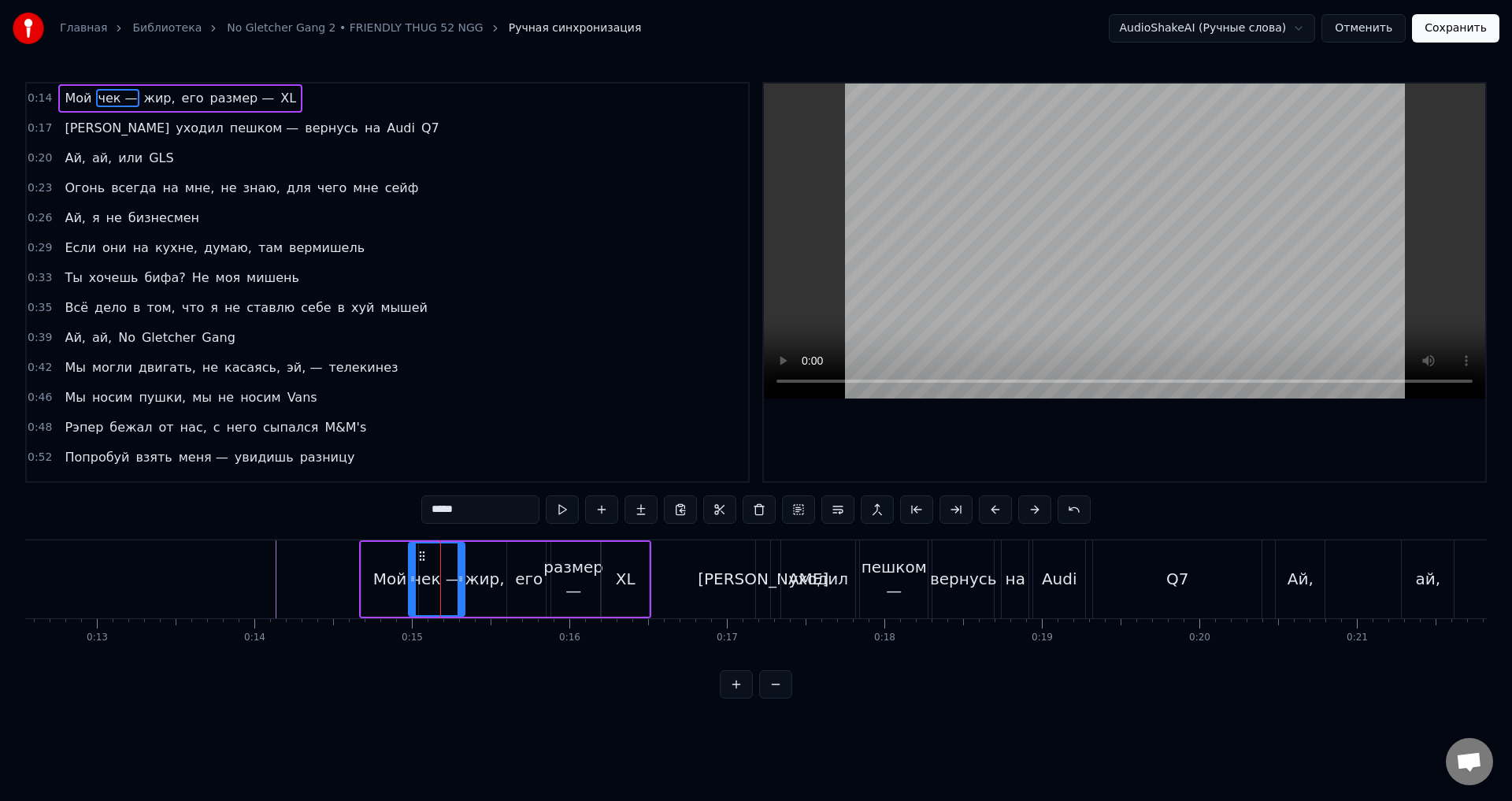
drag, startPoint x: 453, startPoint y: 578, endPoint x: 463, endPoint y: 580, distance: 10.2
click at [463, 580] on icon at bounding box center [461, 579] width 7 height 12
drag, startPoint x: 411, startPoint y: 577, endPoint x: 429, endPoint y: 579, distance: 18.1
click at [429, 579] on icon at bounding box center [431, 579] width 7 height 12
drag, startPoint x: 429, startPoint y: 580, endPoint x: 419, endPoint y: 580, distance: 10.0
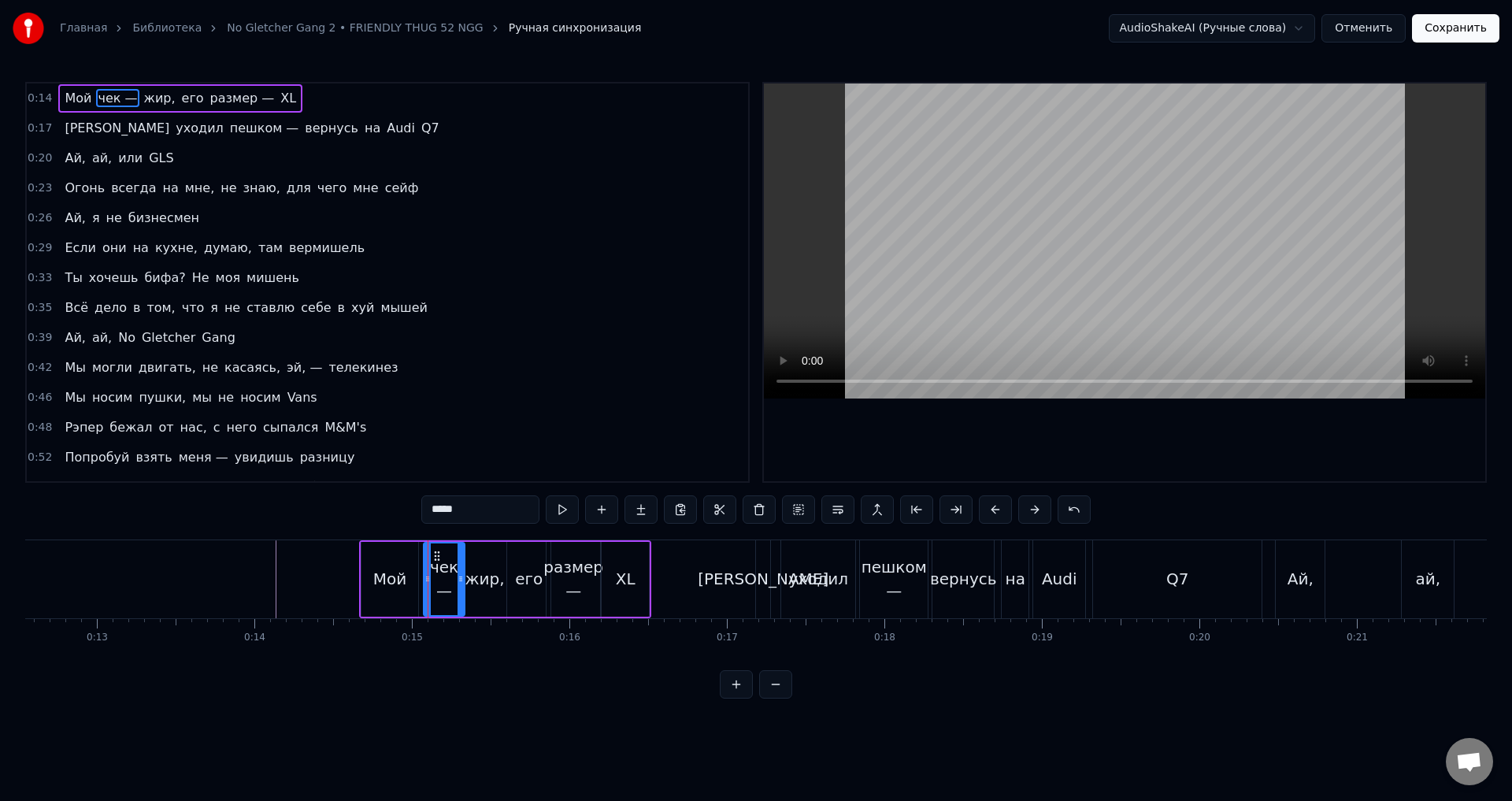
click at [425, 580] on icon at bounding box center [428, 579] width 7 height 12
click at [400, 579] on div "Мой" at bounding box center [390, 579] width 34 height 24
type input "***"
drag, startPoint x: 413, startPoint y: 580, endPoint x: 426, endPoint y: 581, distance: 13.0
click at [426, 581] on icon at bounding box center [429, 579] width 7 height 12
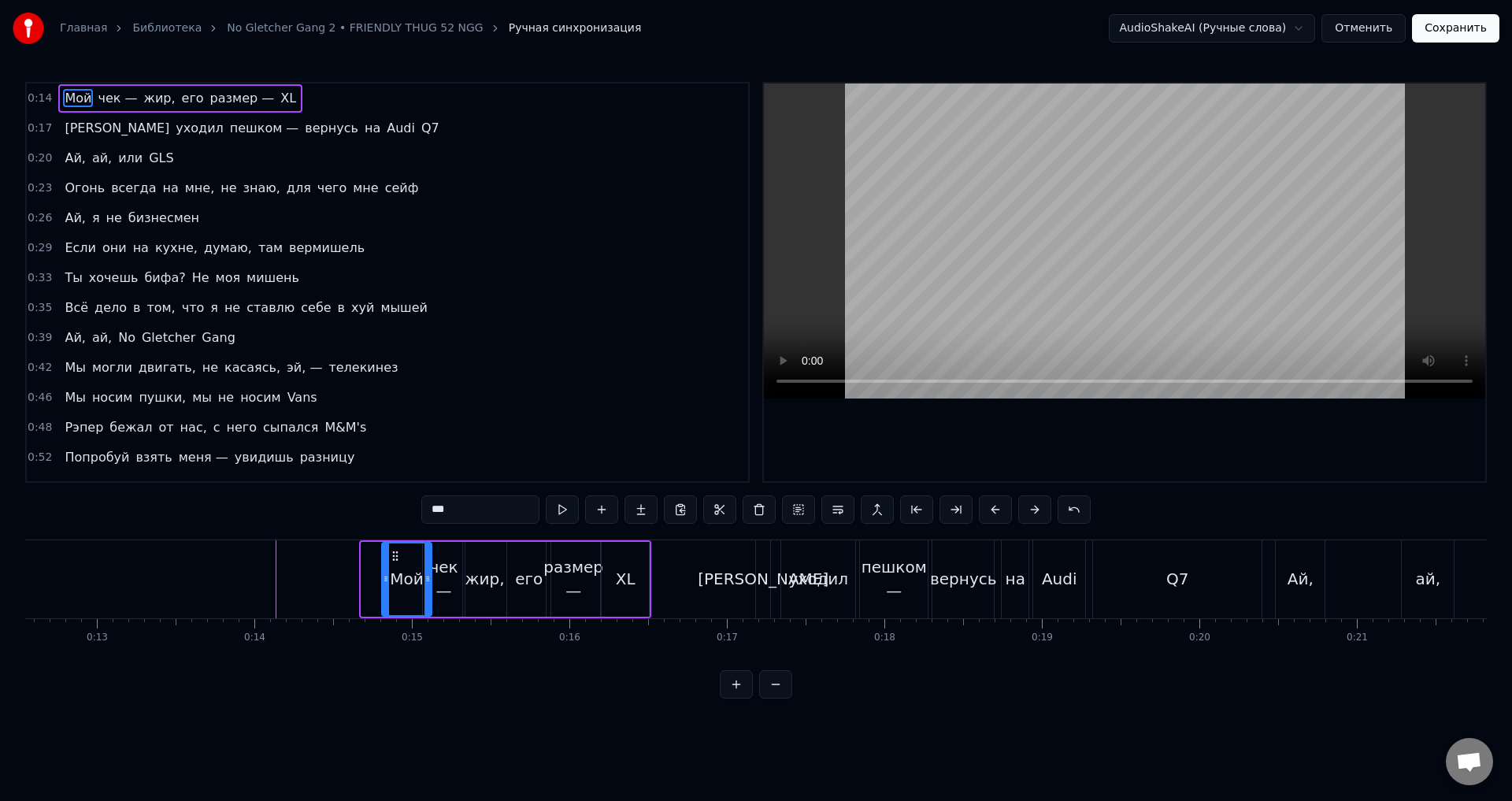
drag, startPoint x: 366, startPoint y: 579, endPoint x: 387, endPoint y: 581, distance: 21.1
click at [387, 581] on icon at bounding box center [386, 579] width 7 height 12
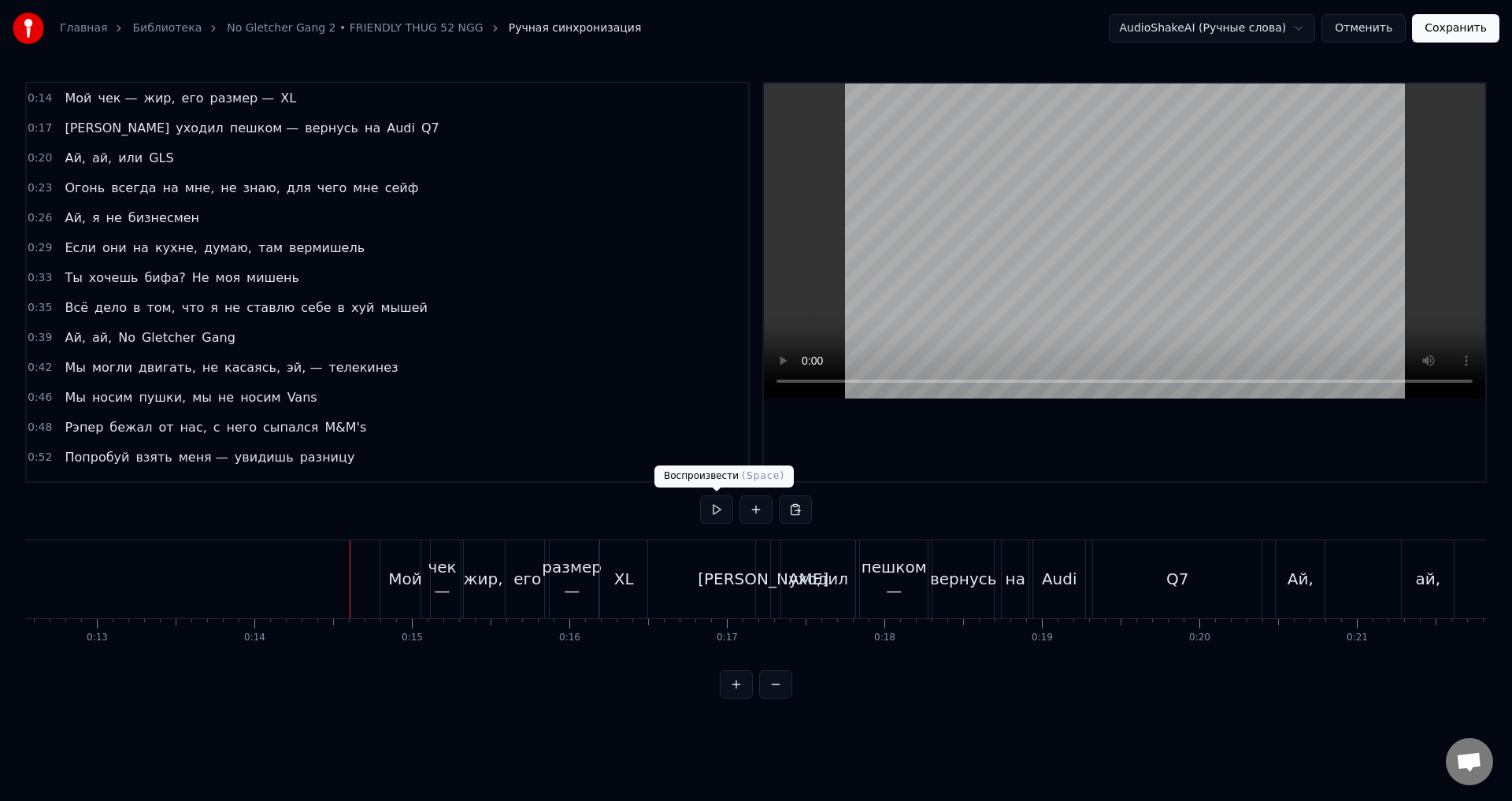
click at [708, 517] on button at bounding box center [717, 510] width 33 height 28
click at [709, 517] on button at bounding box center [717, 510] width 33 height 28
click at [710, 517] on button at bounding box center [717, 510] width 33 height 28
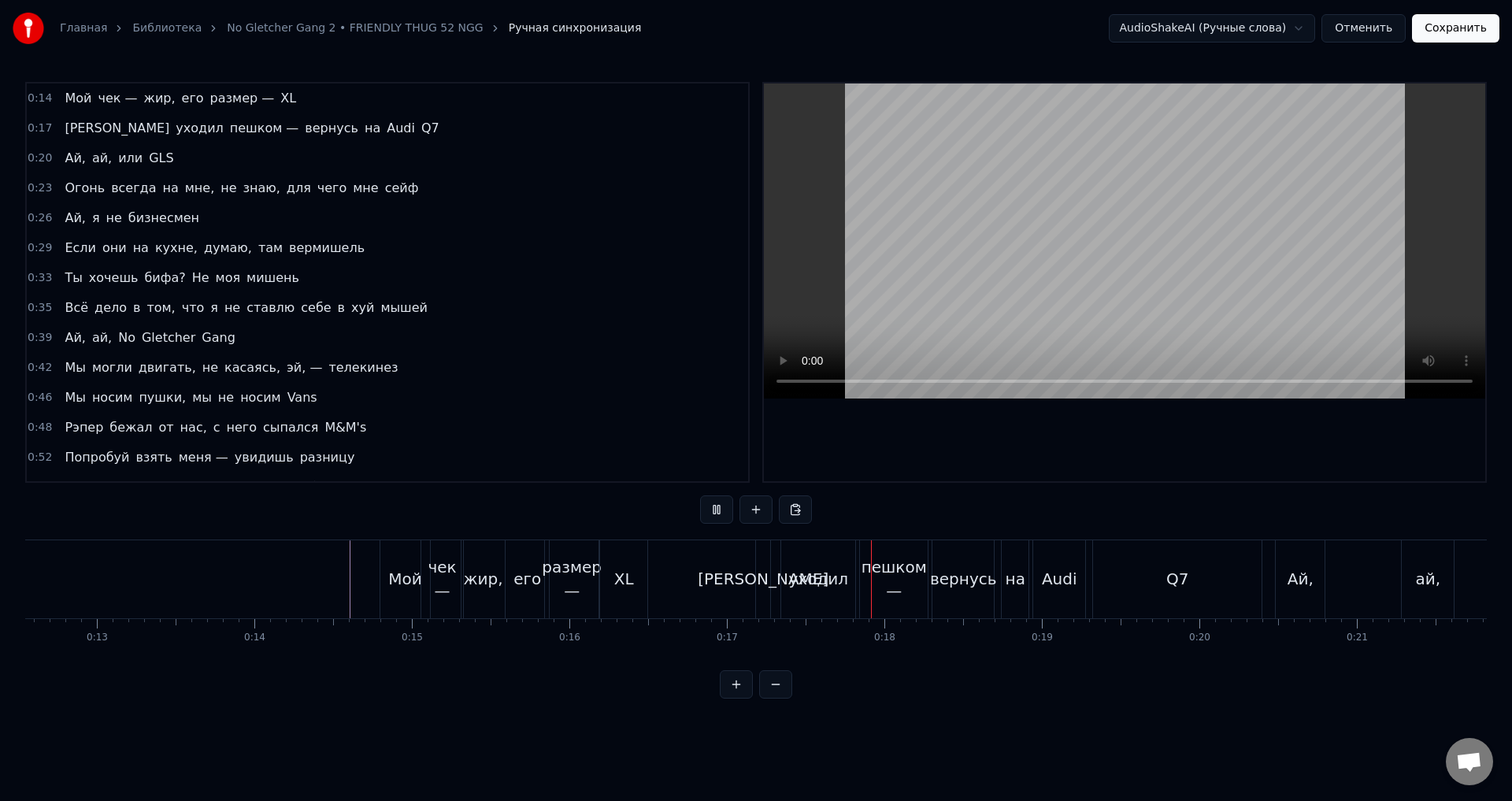
click at [710, 517] on button at bounding box center [717, 510] width 33 height 28
click at [448, 580] on div "чек —" at bounding box center [442, 579] width 41 height 47
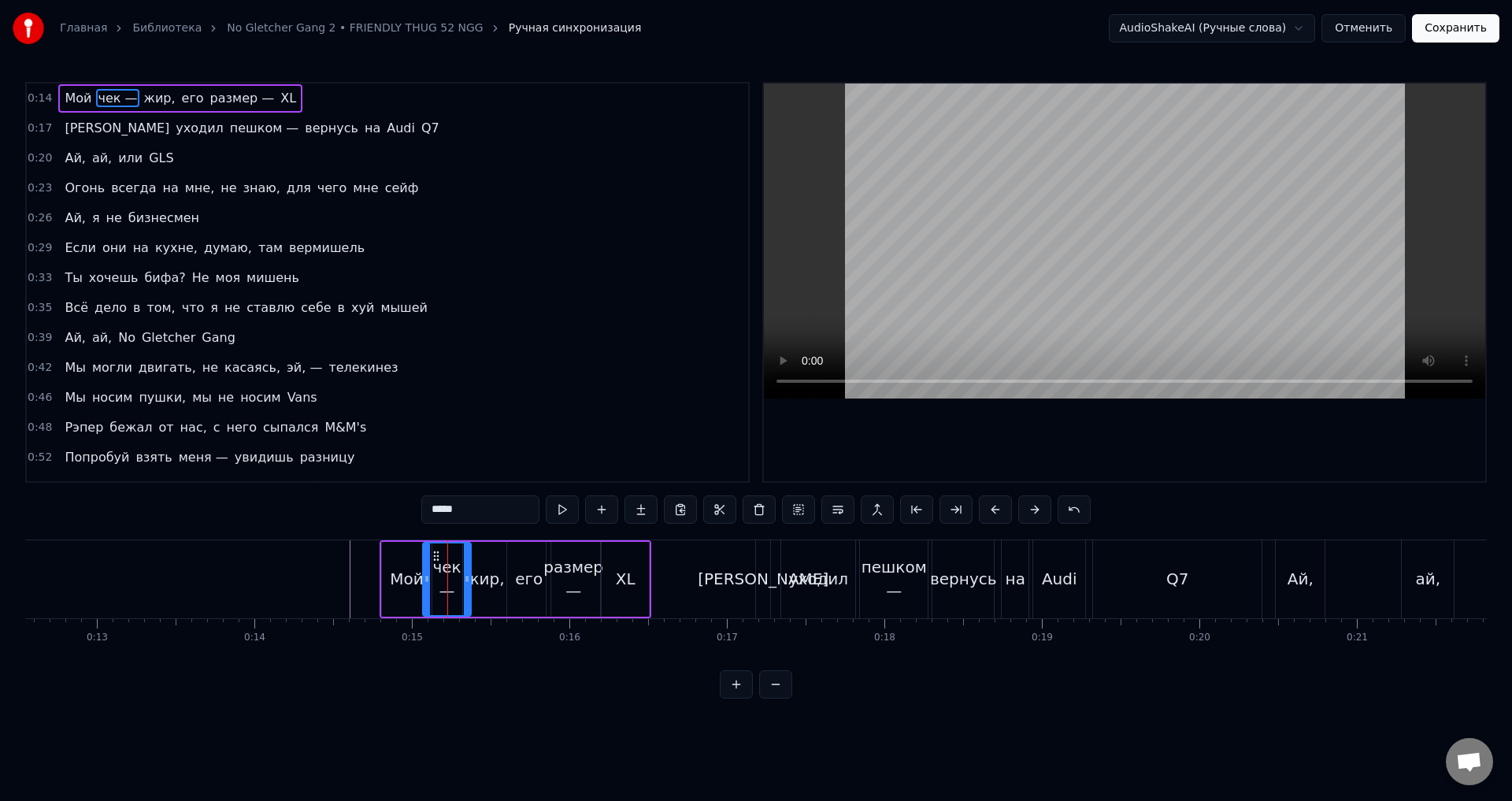
click at [465, 582] on icon at bounding box center [468, 579] width 7 height 12
click at [416, 585] on div "Мой" at bounding box center [406, 579] width 34 height 24
type input "***"
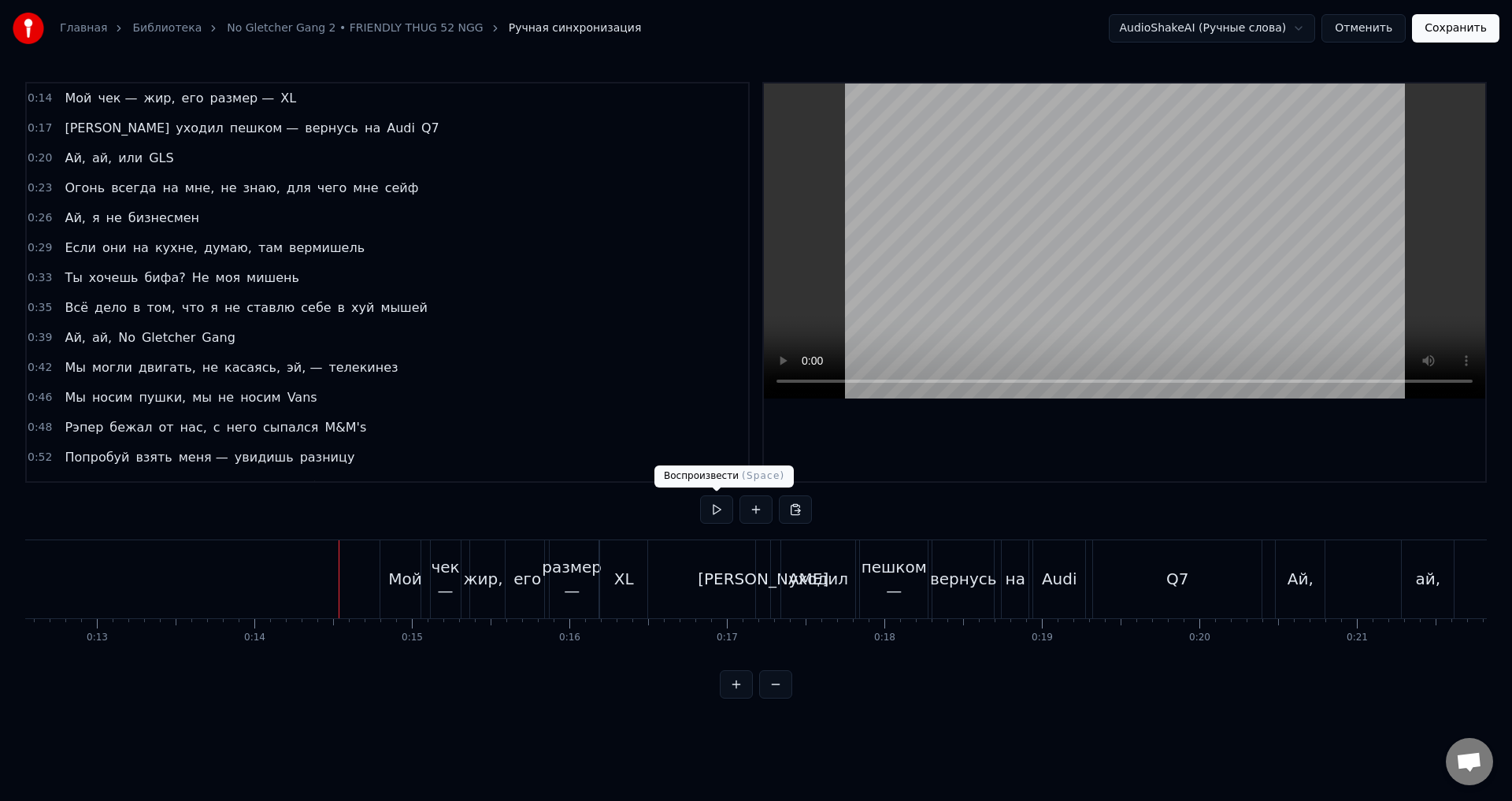
click at [709, 511] on button at bounding box center [717, 510] width 33 height 28
click at [710, 510] on button at bounding box center [717, 510] width 33 height 28
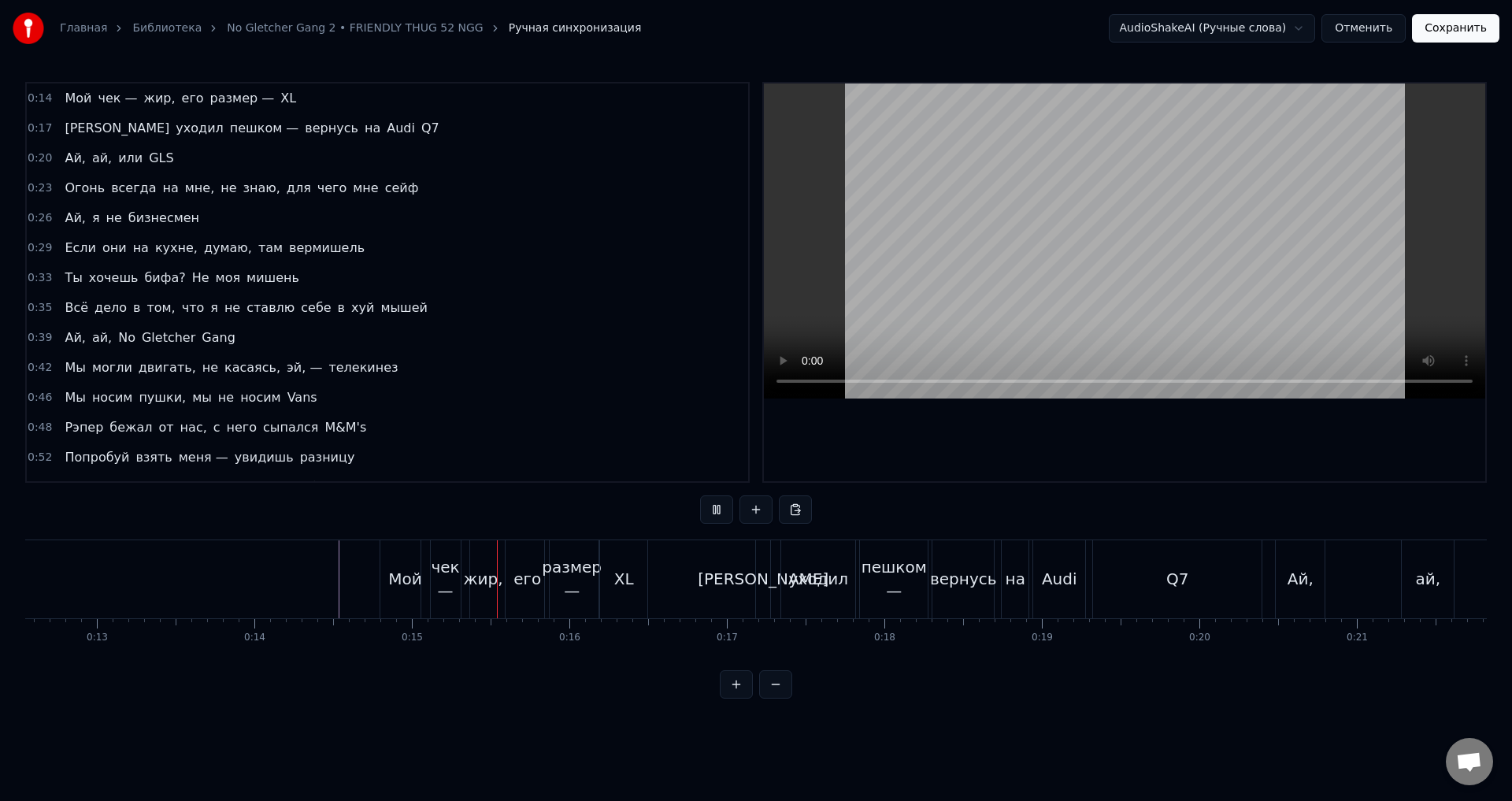
click at [710, 510] on button at bounding box center [717, 510] width 33 height 28
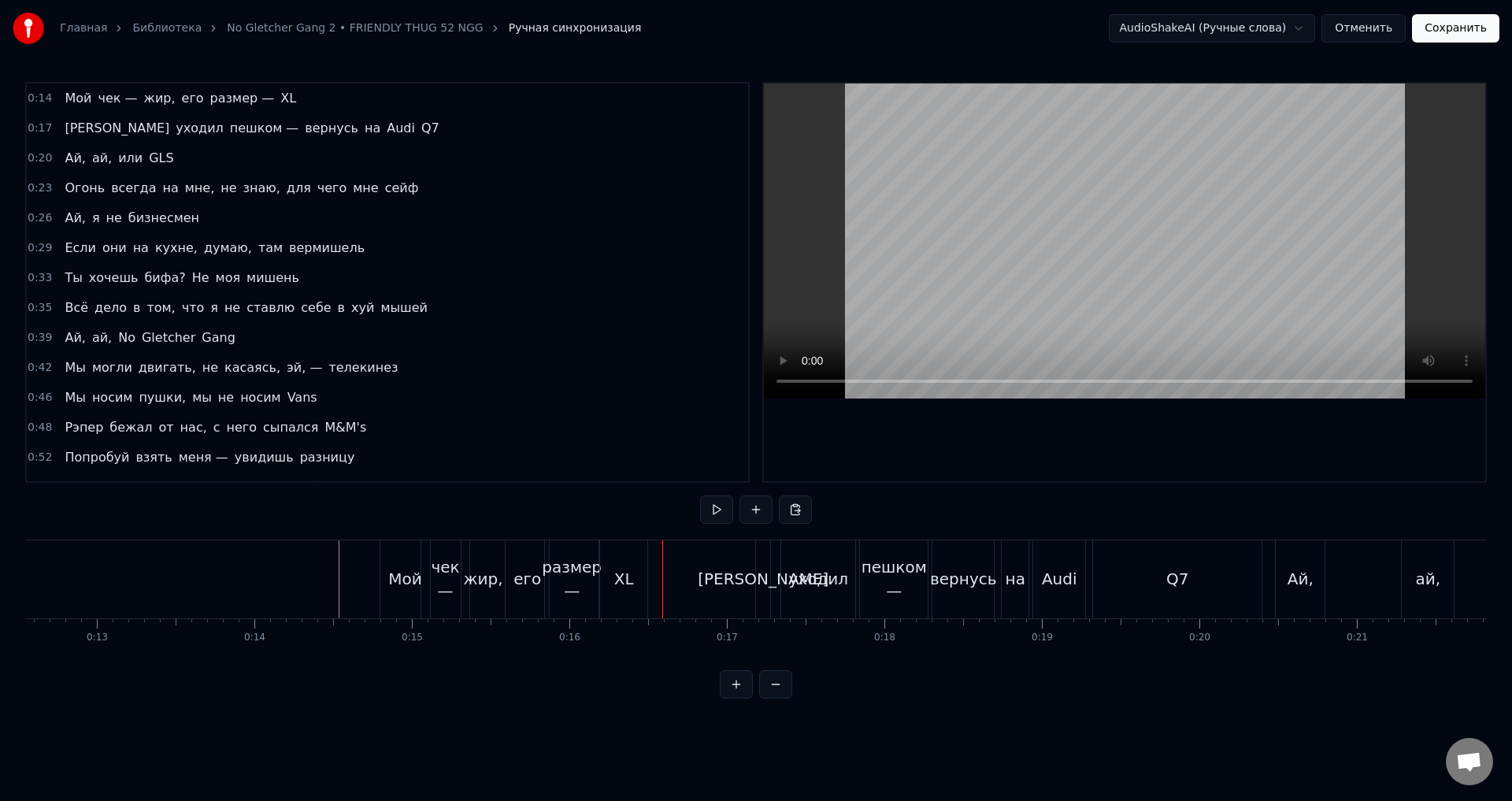
click at [568, 588] on div "размер —" at bounding box center [572, 579] width 60 height 47
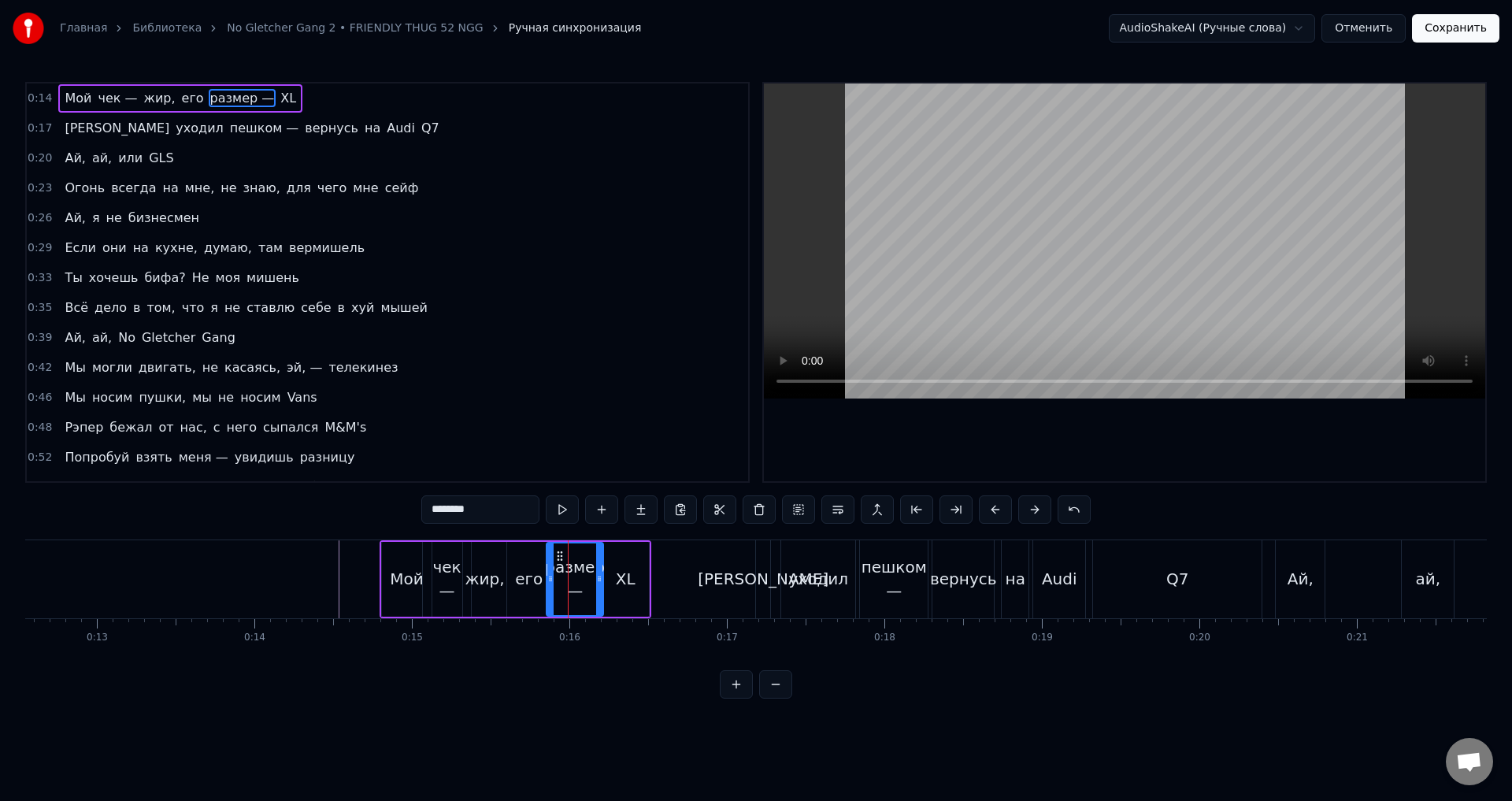
click at [598, 583] on icon at bounding box center [599, 579] width 7 height 12
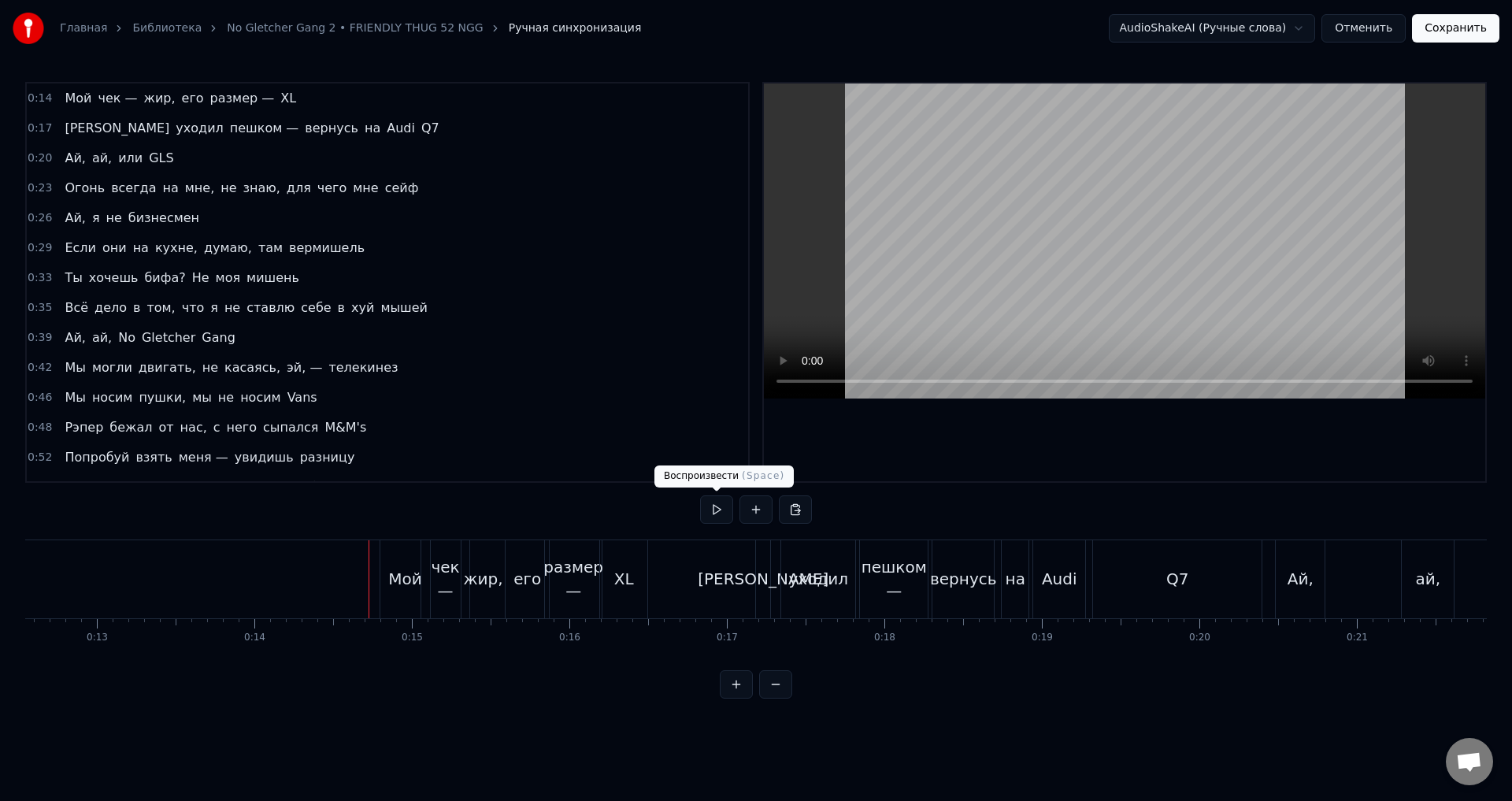
click at [712, 515] on button at bounding box center [717, 510] width 33 height 28
click at [713, 515] on button at bounding box center [717, 510] width 33 height 28
drag, startPoint x: 1449, startPoint y: 29, endPoint x: 1416, endPoint y: 75, distance: 56.6
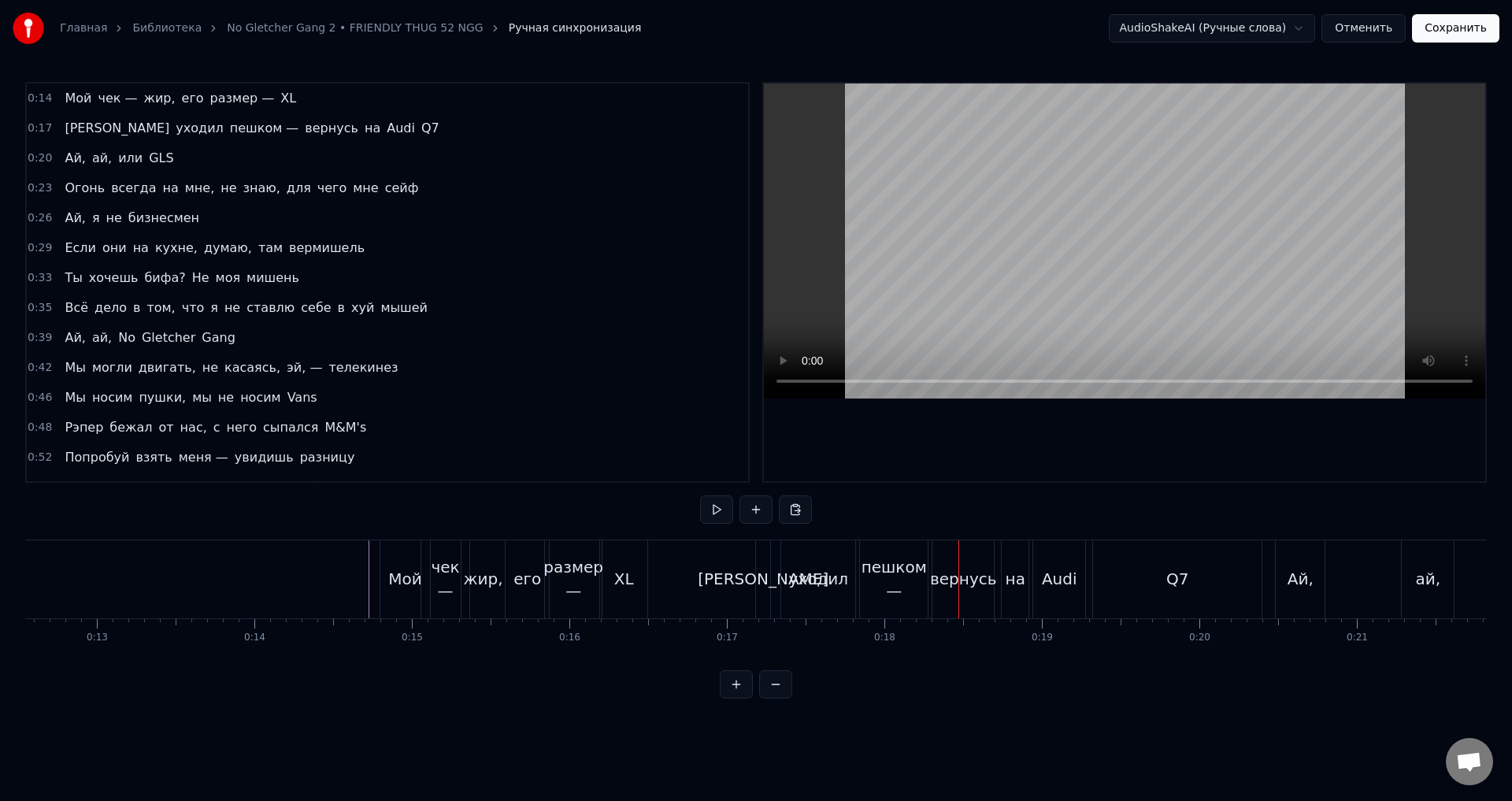
click at [1416, 75] on div "Главная Библиотека No Gletcher Gang 2 • FRIENDLY THUG 52 NGG Ручная синхронизац…" at bounding box center [756, 349] width 1512 height 699
click at [1444, 32] on button "Сохранить" at bounding box center [1456, 28] width 87 height 28
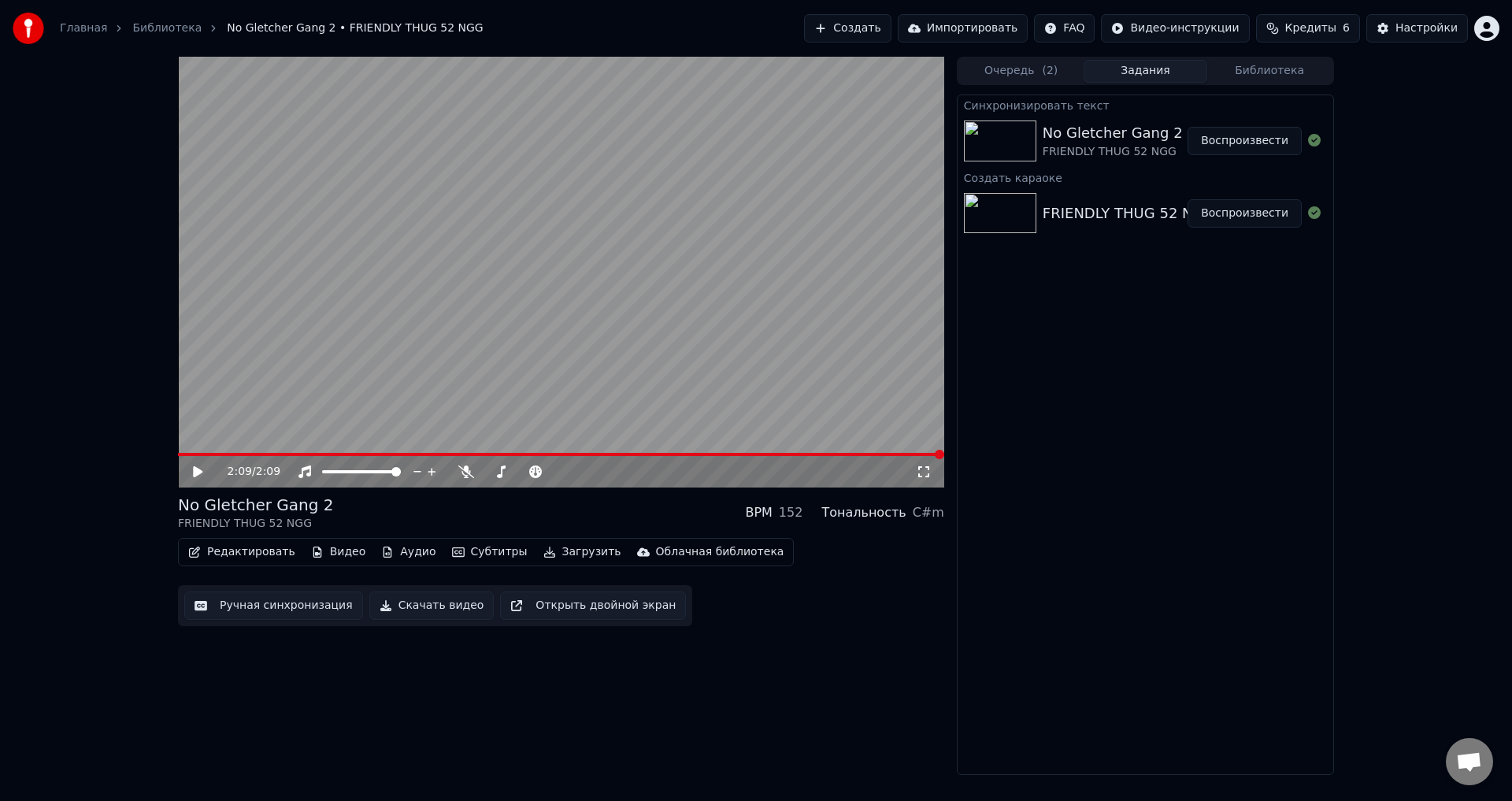
click at [198, 478] on icon at bounding box center [209, 472] width 37 height 12
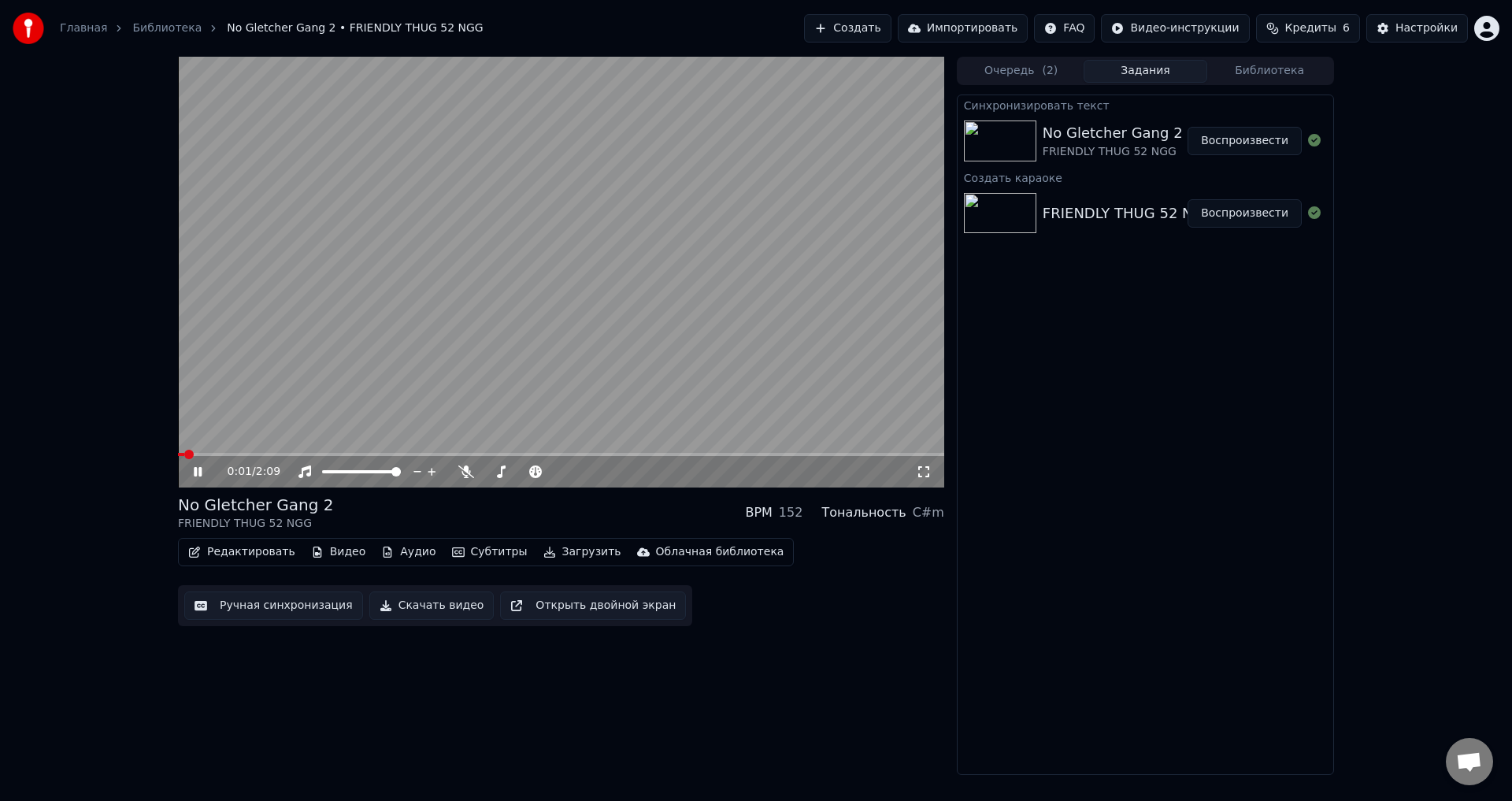
click at [727, 454] on span at bounding box center [561, 454] width 767 height 3
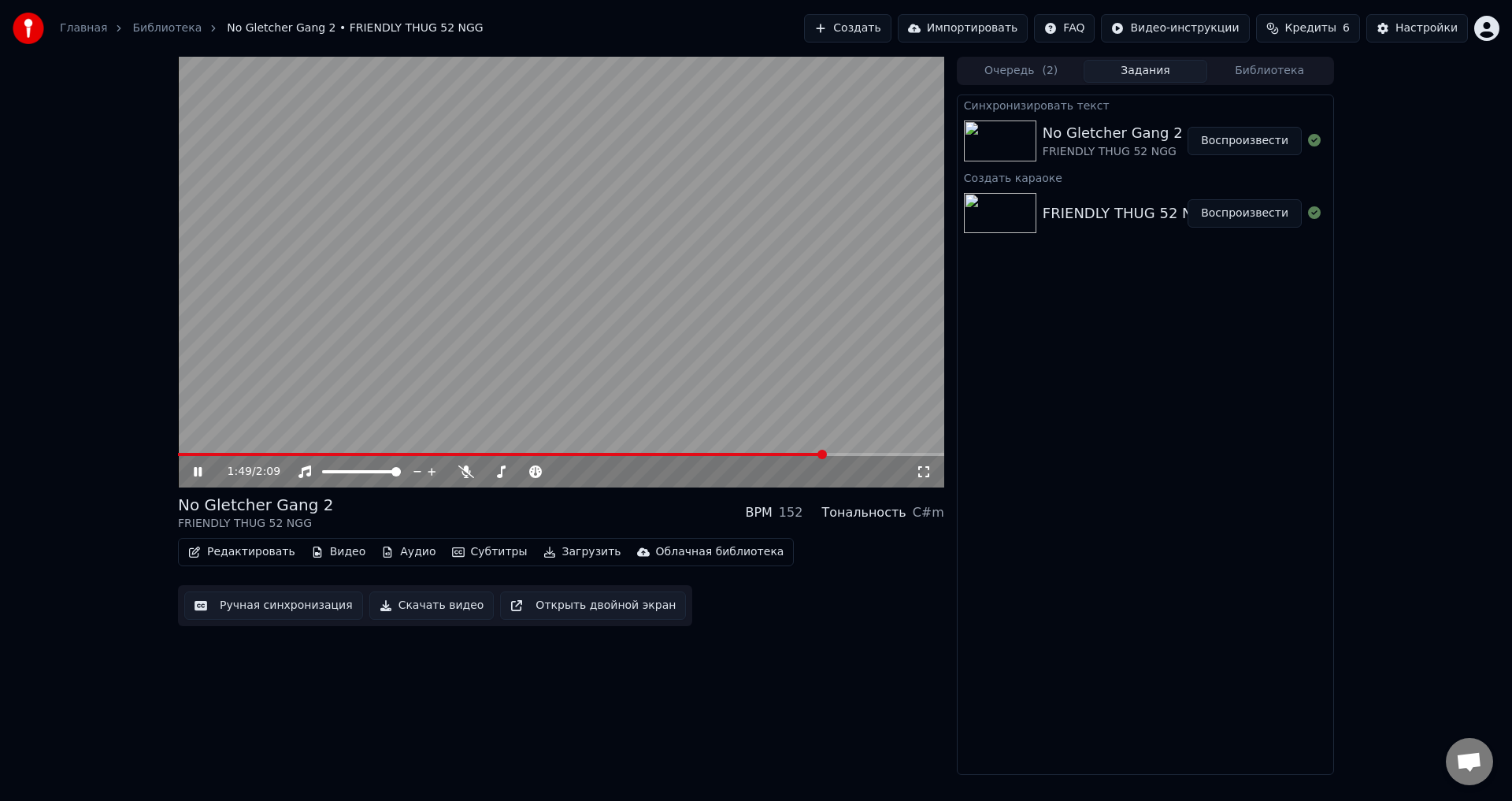
click at [197, 477] on icon at bounding box center [209, 472] width 37 height 12
click at [212, 551] on button "Редактировать" at bounding box center [242, 552] width 119 height 22
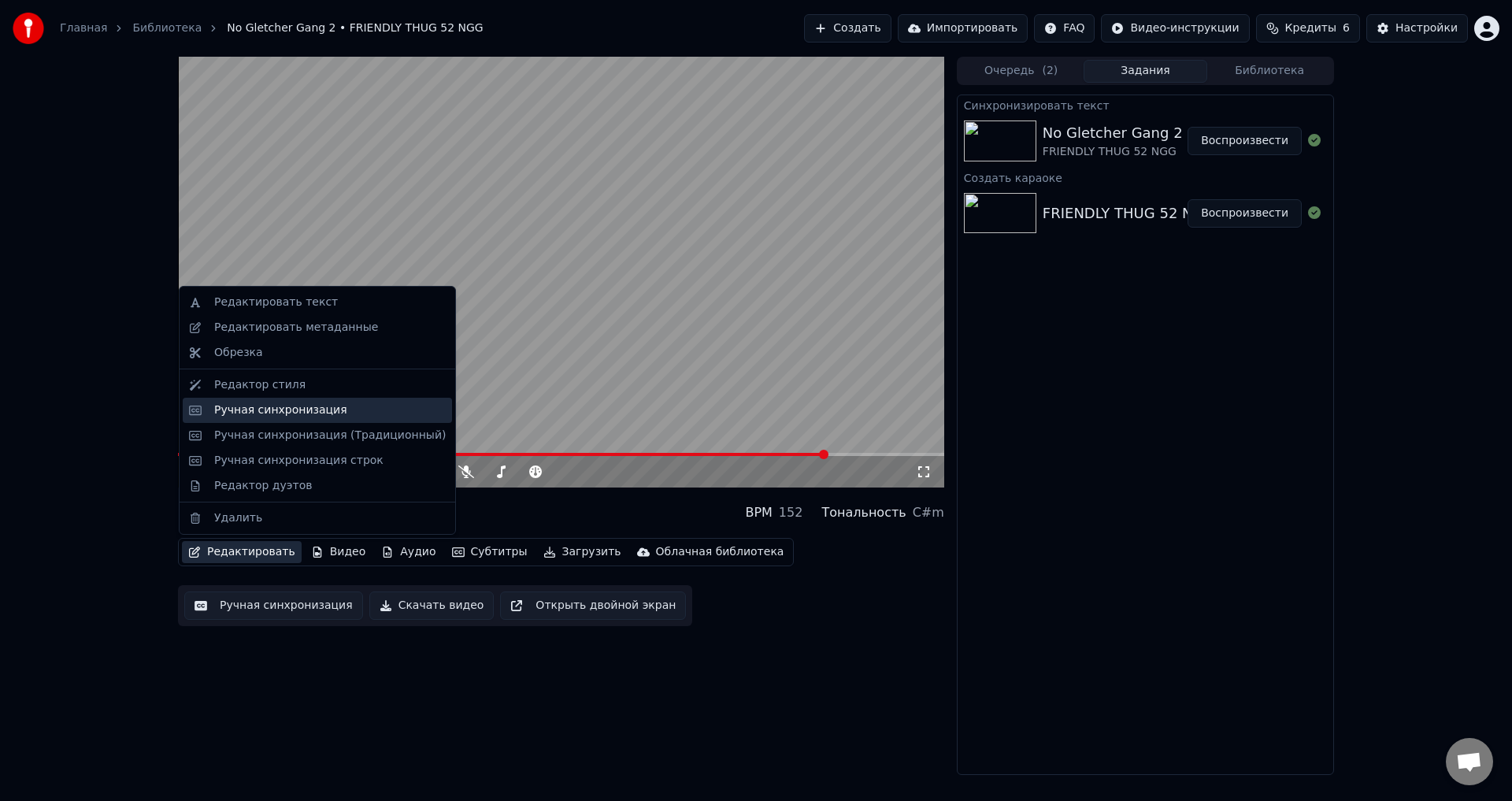
click at [230, 405] on div "Ручная синхронизация" at bounding box center [280, 410] width 133 height 16
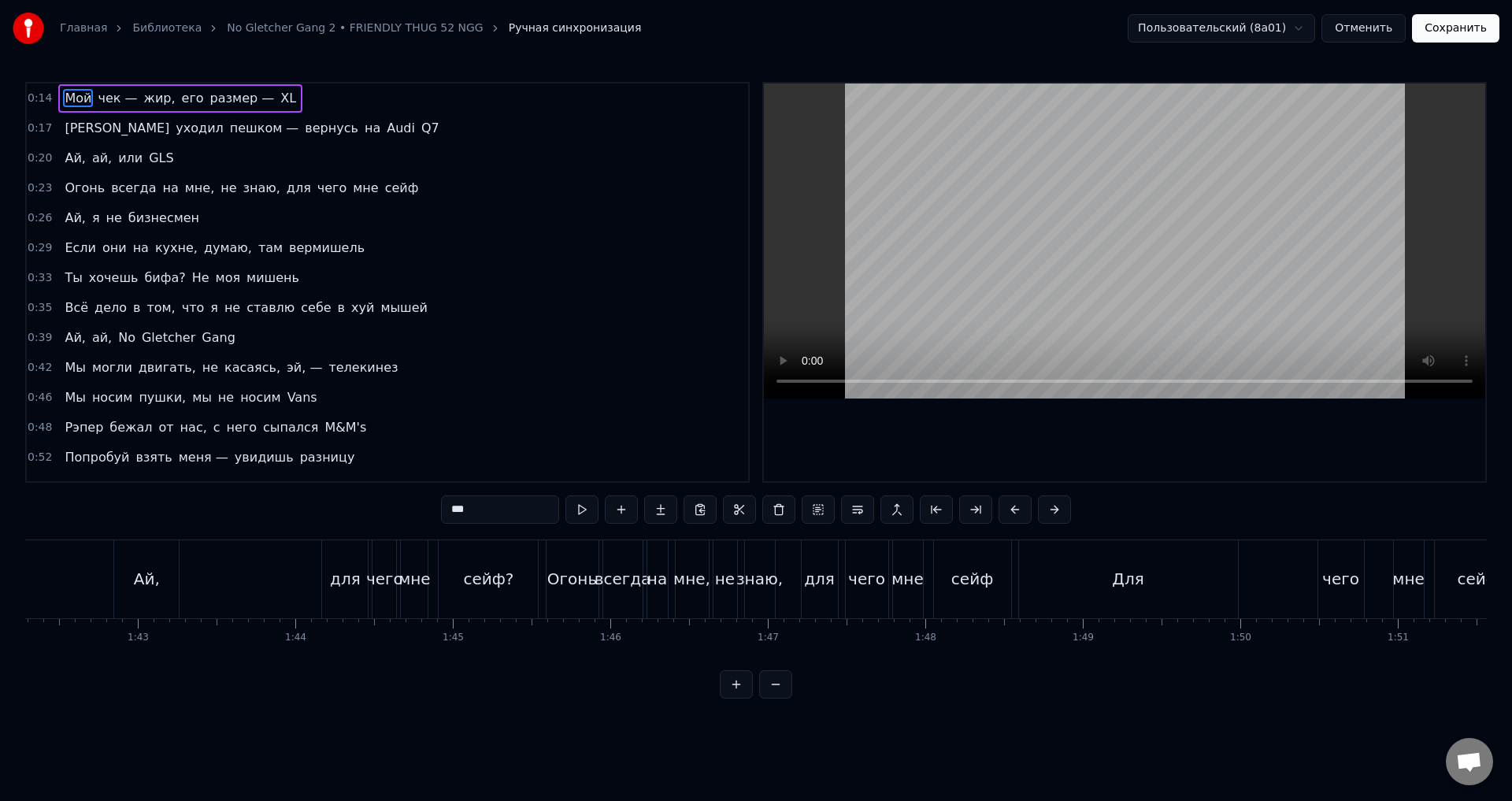
scroll to position [0, 16047]
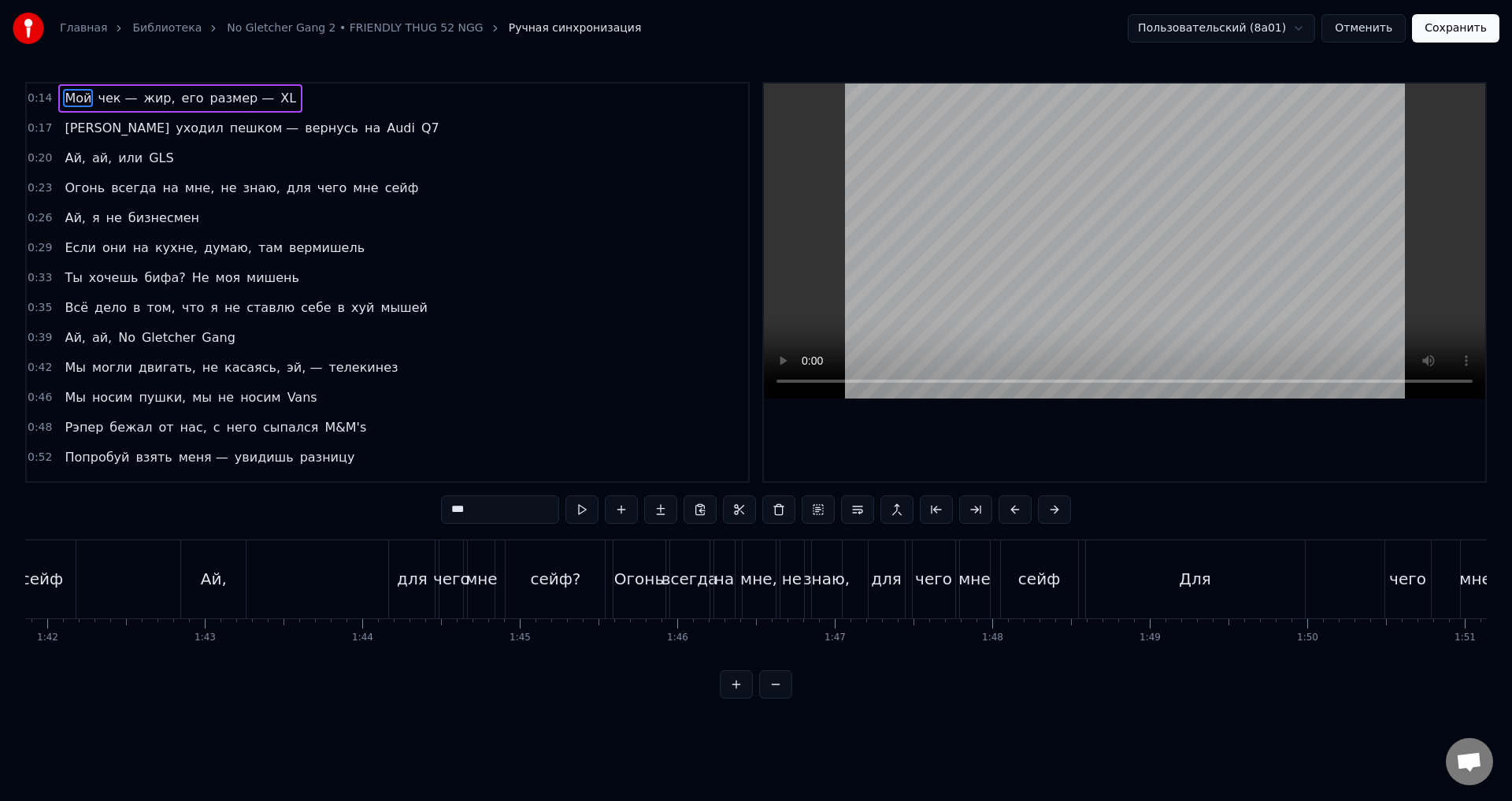
click at [608, 578] on div "Ай, для чего мне сейф?" at bounding box center [395, 580] width 429 height 78
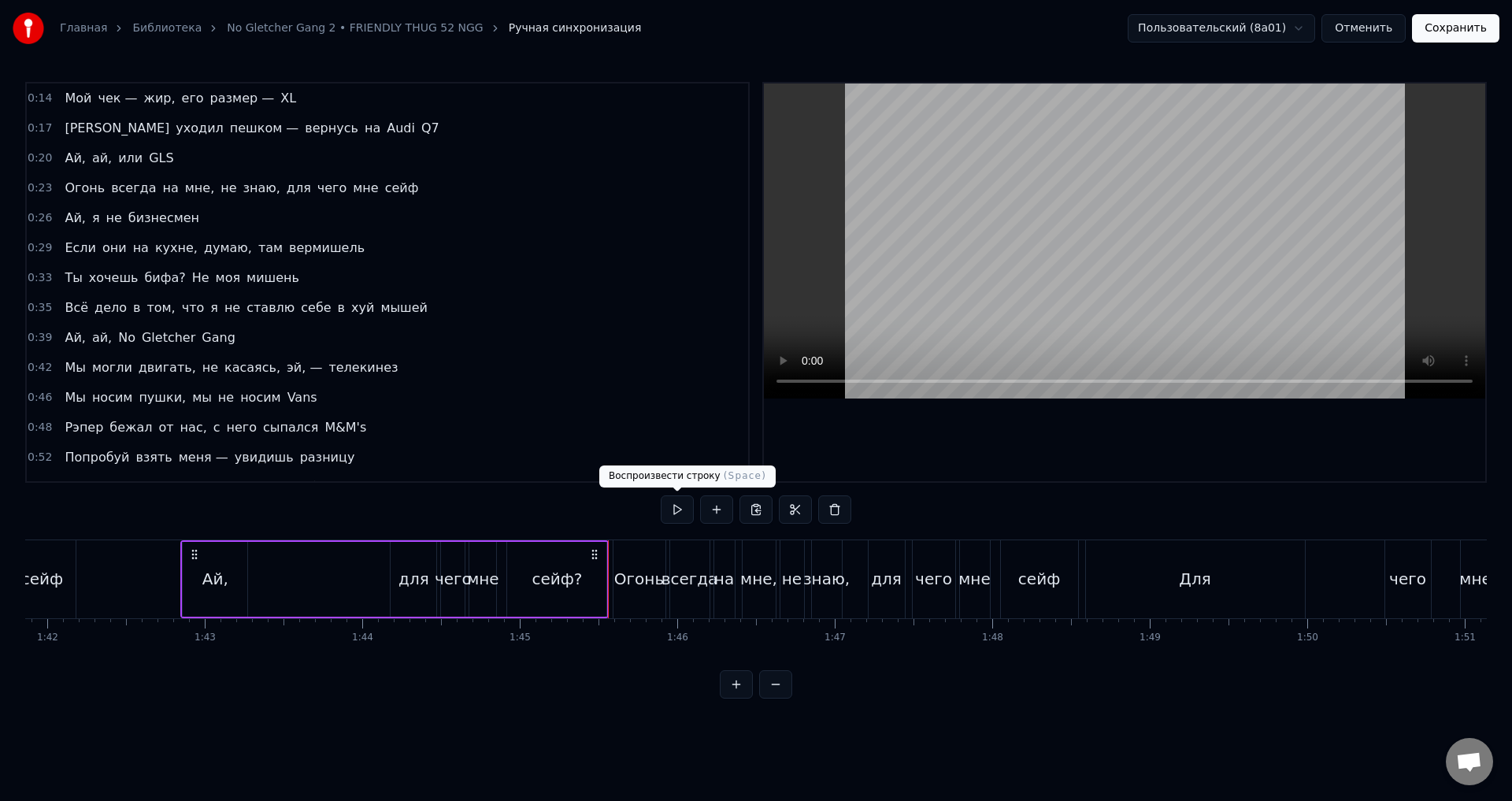
click at [688, 512] on button at bounding box center [677, 510] width 33 height 28
click at [857, 582] on div "Огонь всегда на мне, не знаю, для чего мне сейф" at bounding box center [847, 580] width 469 height 78
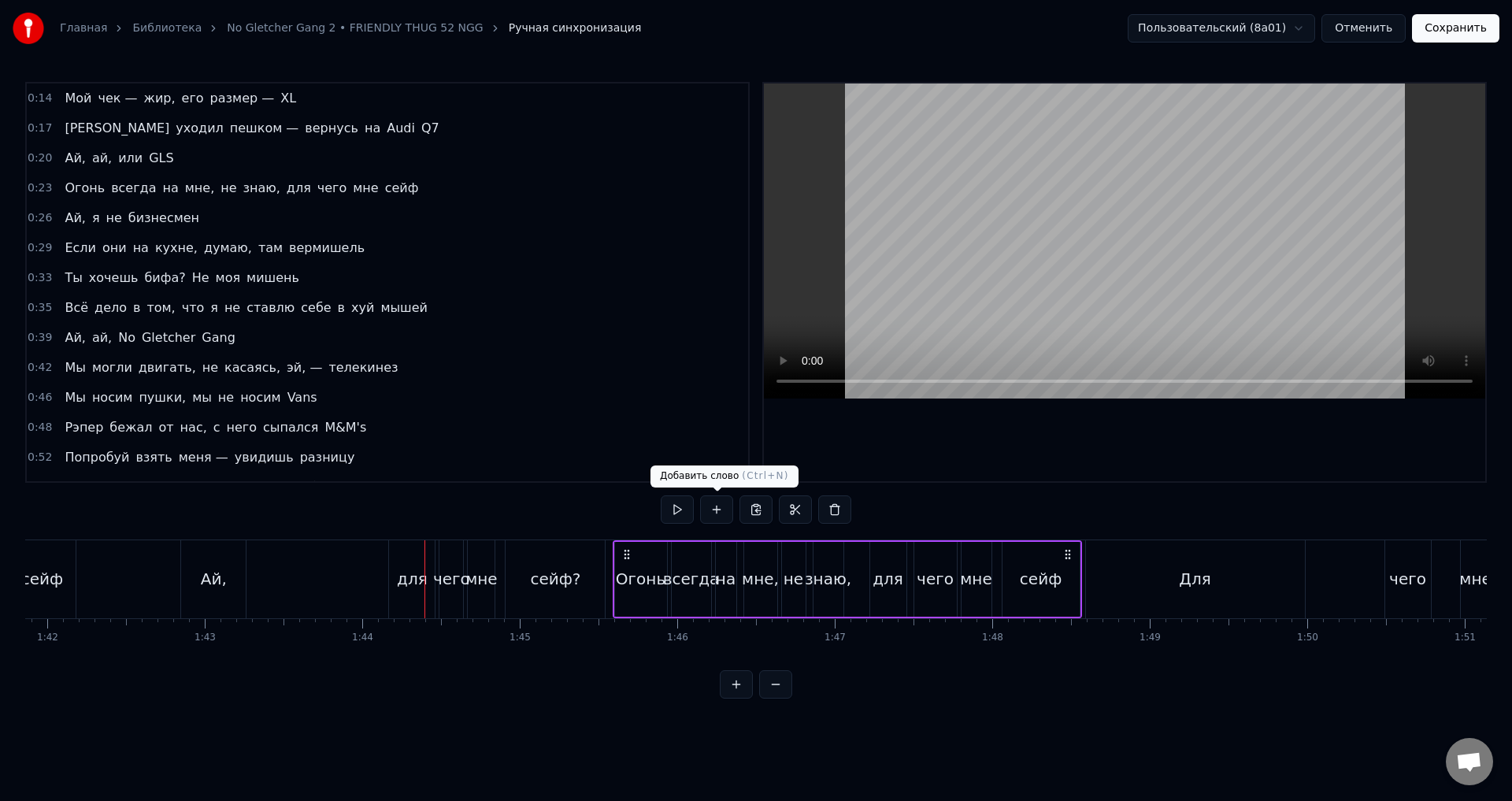
click at [686, 508] on button at bounding box center [677, 510] width 33 height 28
click at [1155, 598] on div "Для" at bounding box center [1195, 580] width 219 height 78
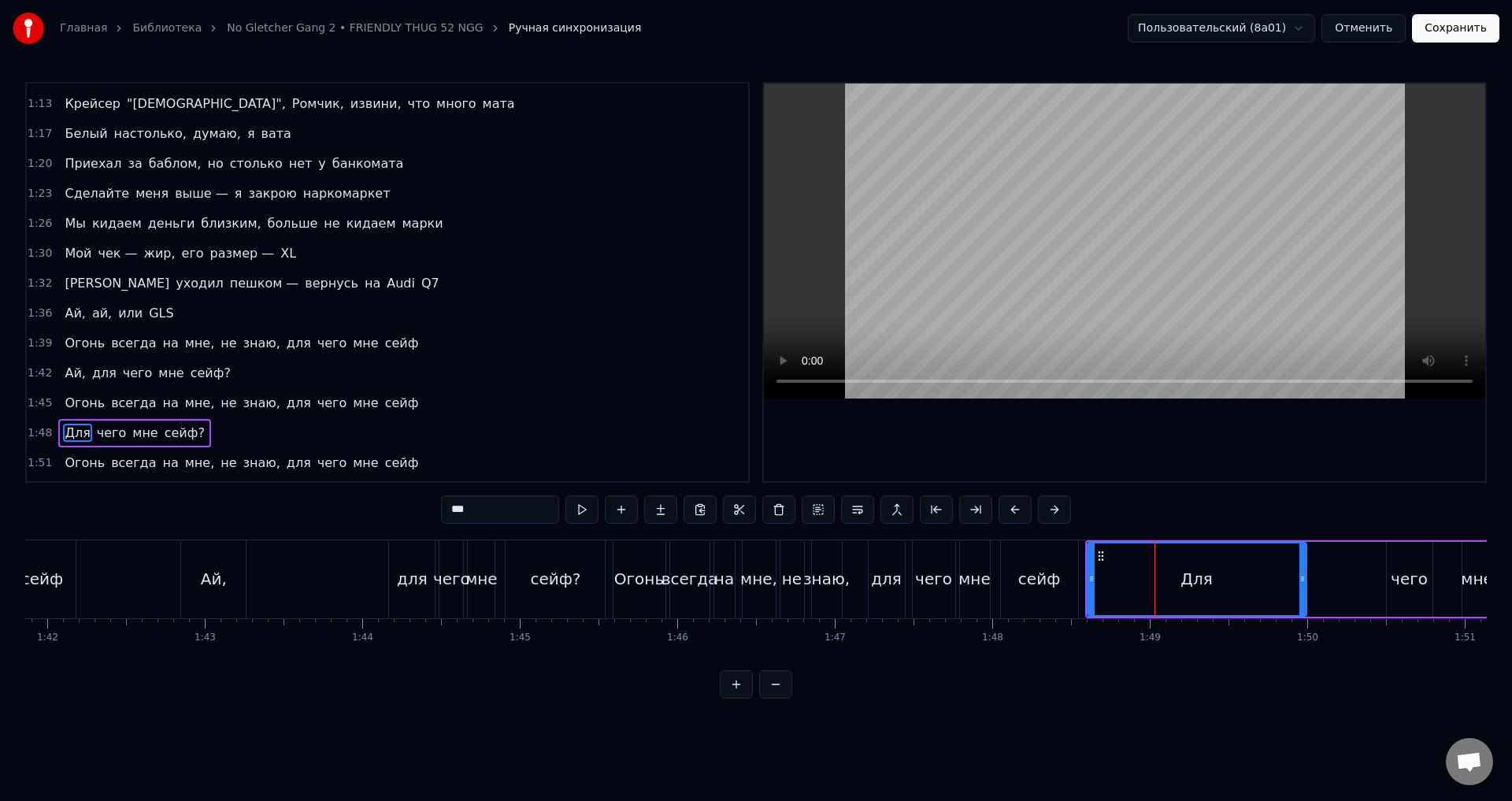
scroll to position [590, 0]
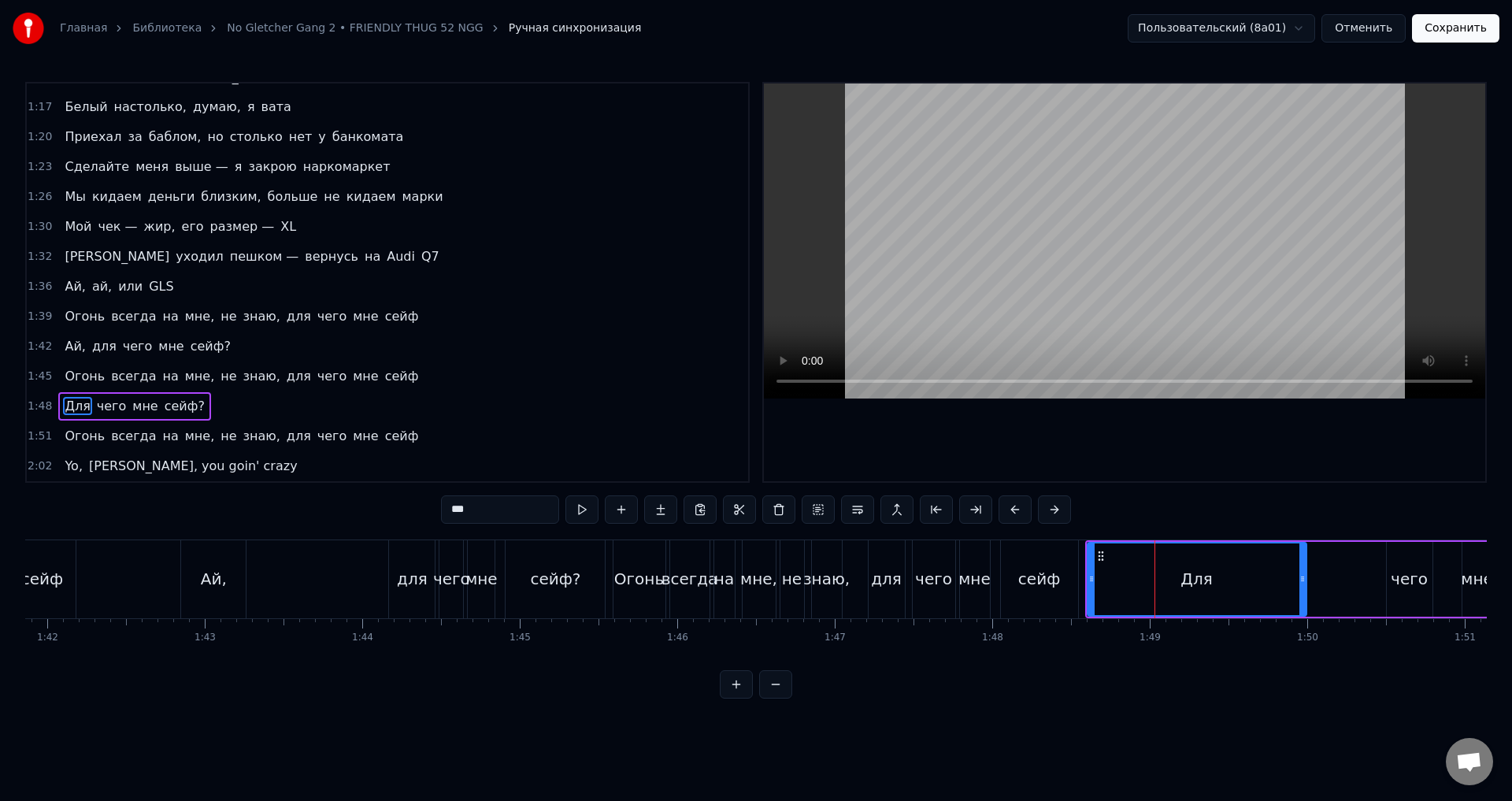
drag, startPoint x: 1210, startPoint y: 672, endPoint x: 1228, endPoint y: 672, distance: 18.0
click at [1228, 672] on div "0:14 Мой чек — жир, его размер — XL 0:17 Я уходил пешком — вернусь на Audi Q7 0…" at bounding box center [756, 391] width 1462 height 617
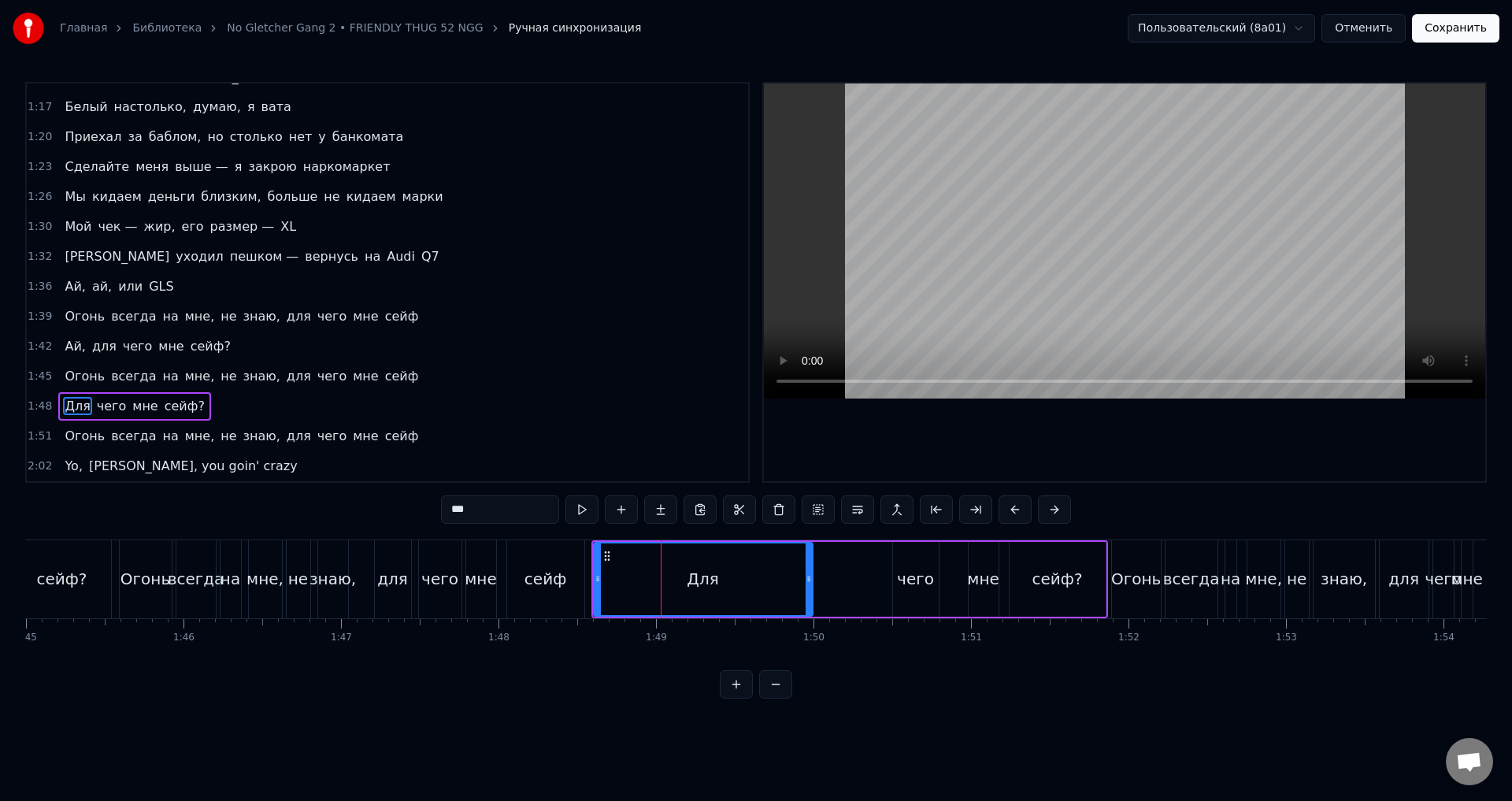
scroll to position [0, 16630]
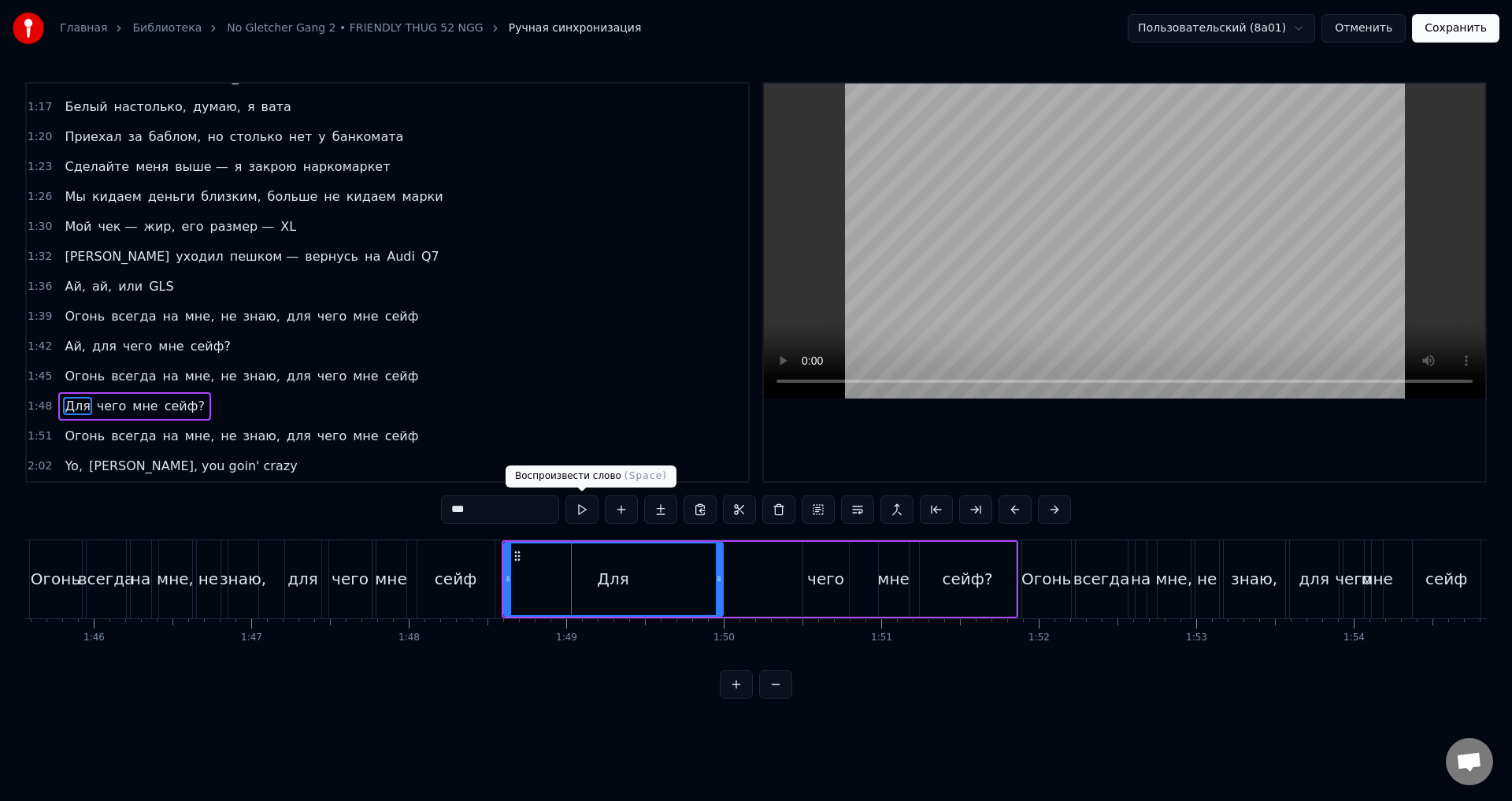
click at [589, 506] on button at bounding box center [582, 510] width 33 height 28
click at [584, 505] on button at bounding box center [582, 510] width 33 height 28
click at [762, 593] on div "Для чего мне сейф?" at bounding box center [759, 580] width 516 height 78
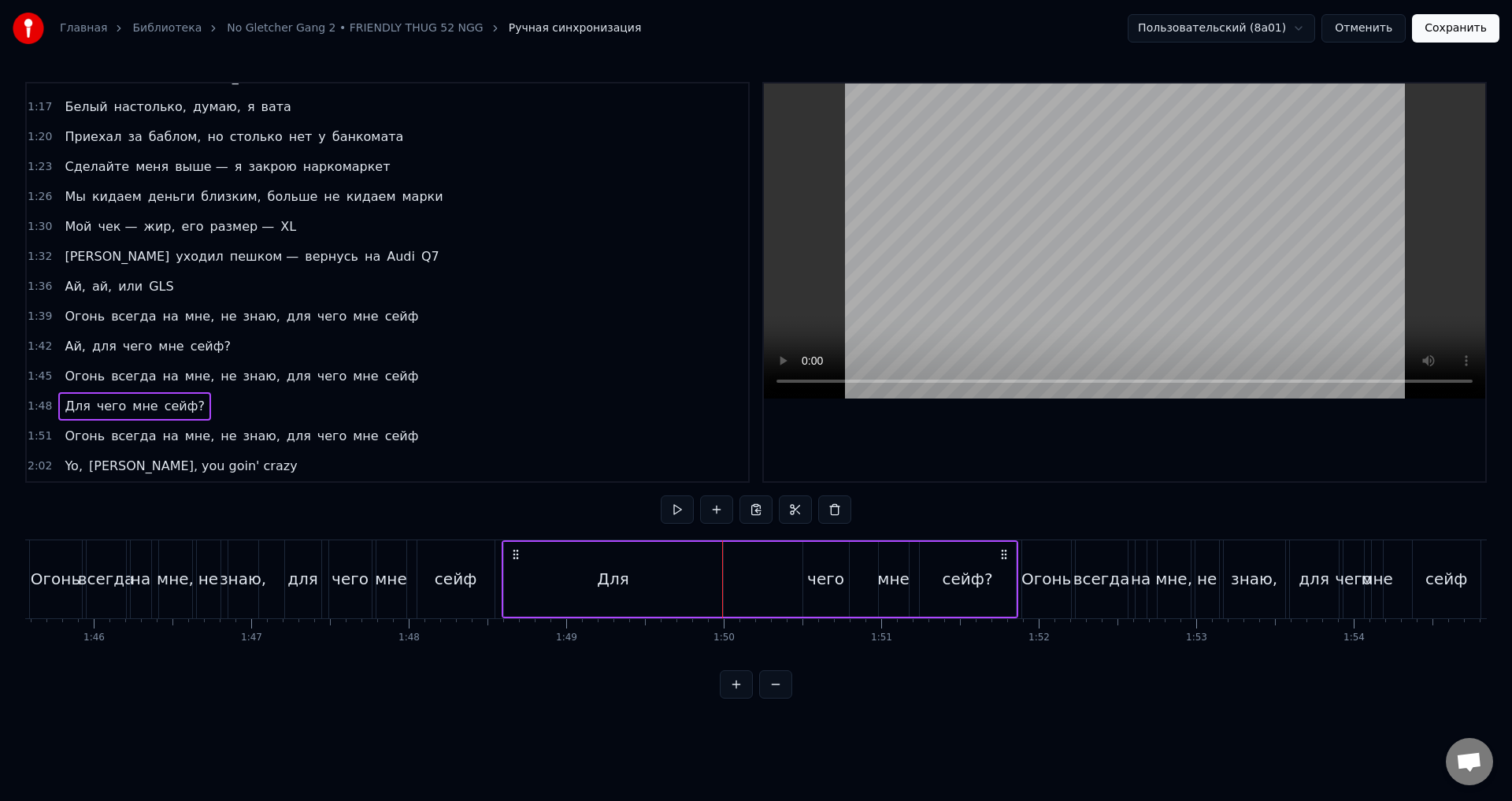
click at [515, 566] on div "Для" at bounding box center [613, 580] width 219 height 75
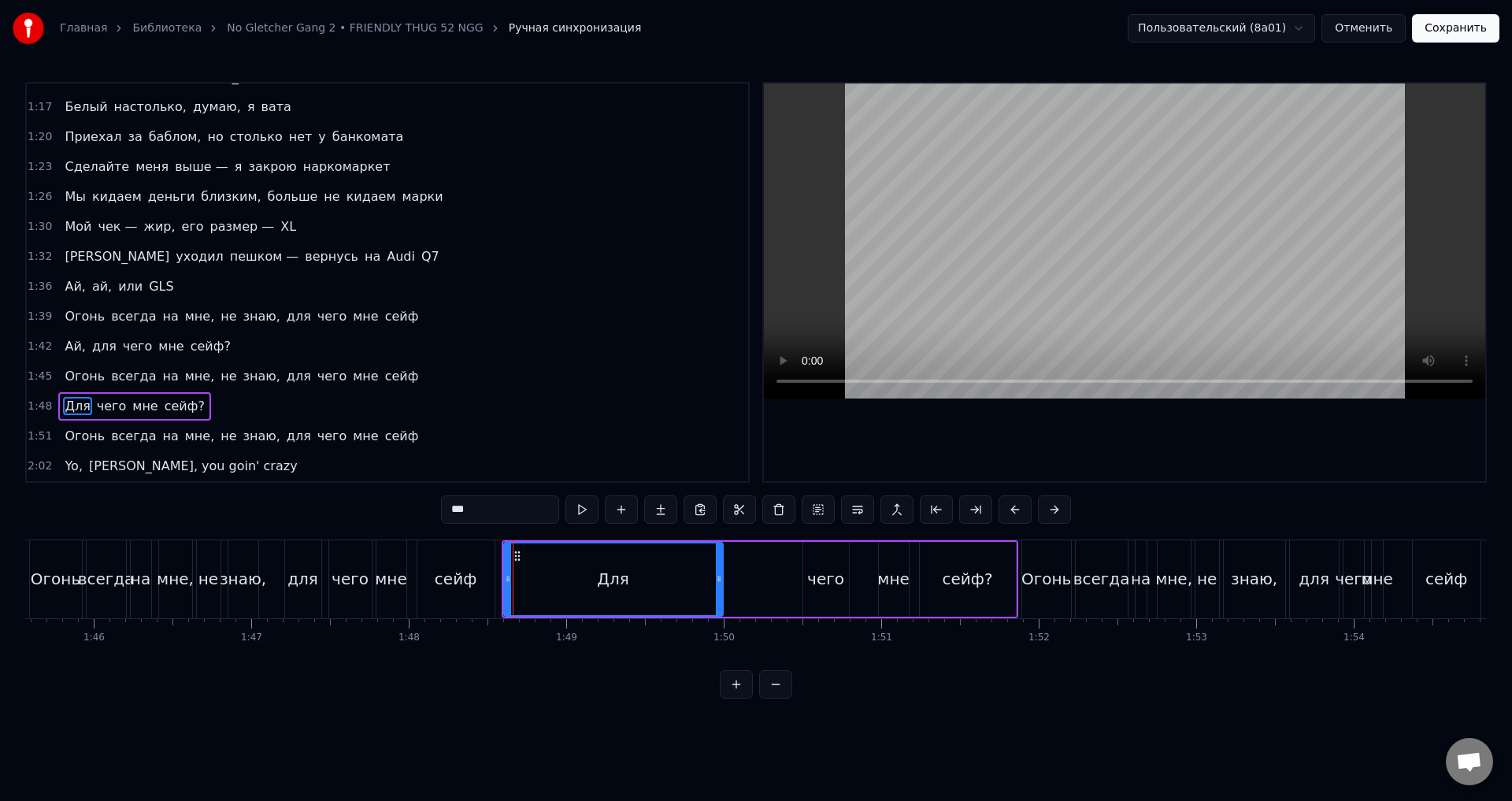
click at [773, 589] on div "Для чего мне сейф?" at bounding box center [759, 580] width 516 height 78
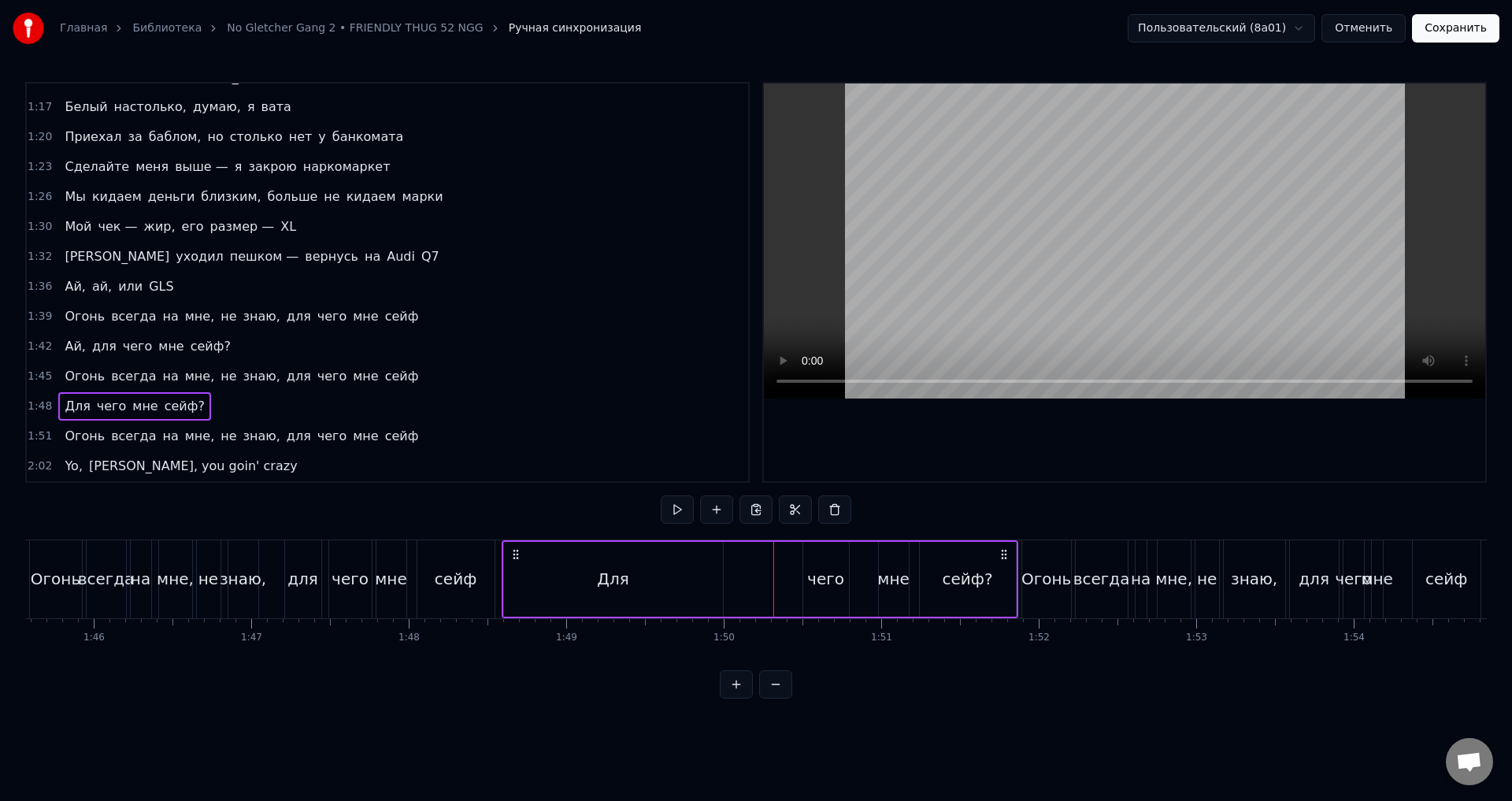
click at [497, 555] on div "Огонь всегда на мне, не знаю, для чего мне сейф" at bounding box center [264, 580] width 469 height 78
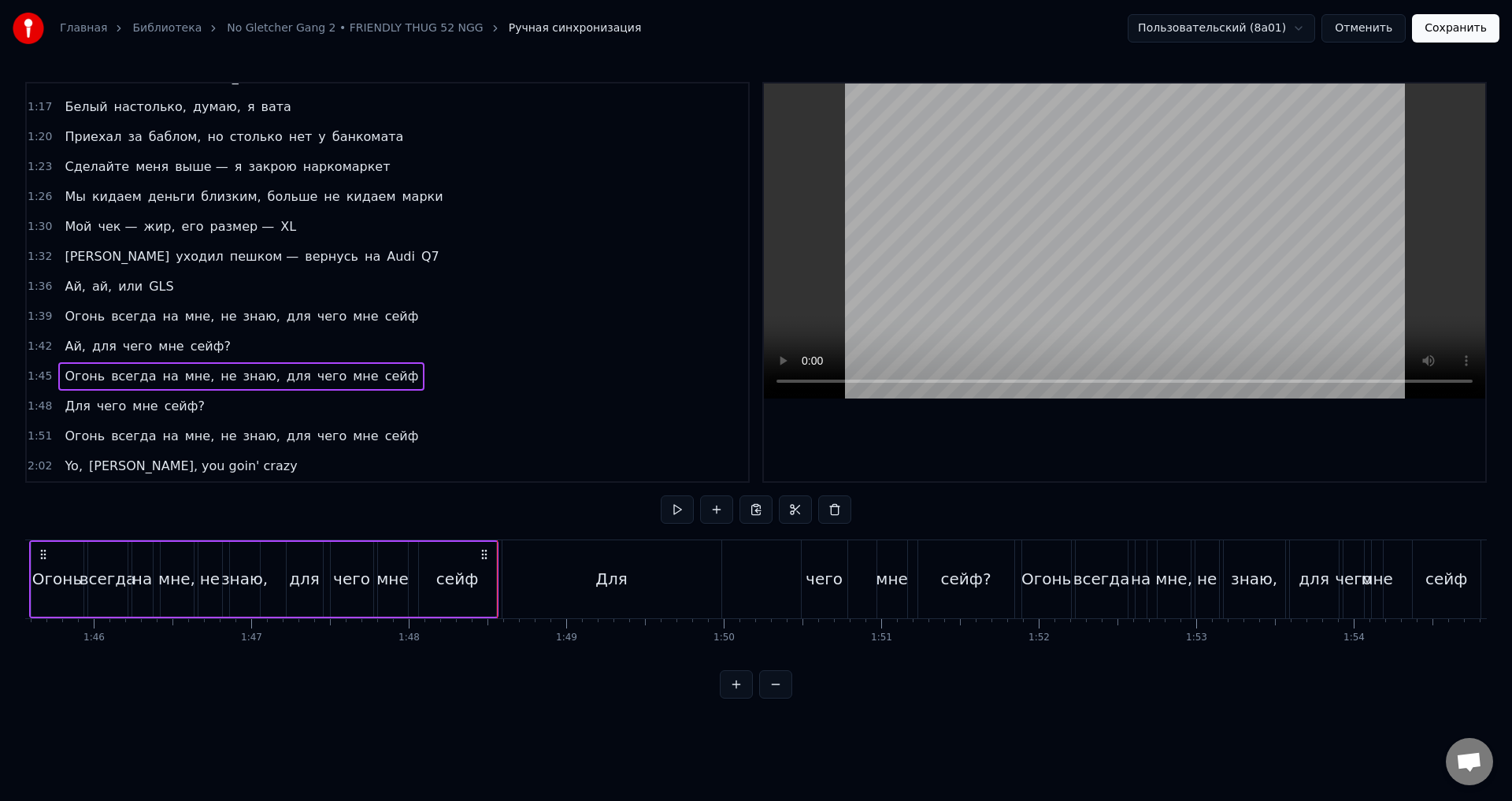
click at [511, 555] on div "Для" at bounding box center [612, 580] width 219 height 78
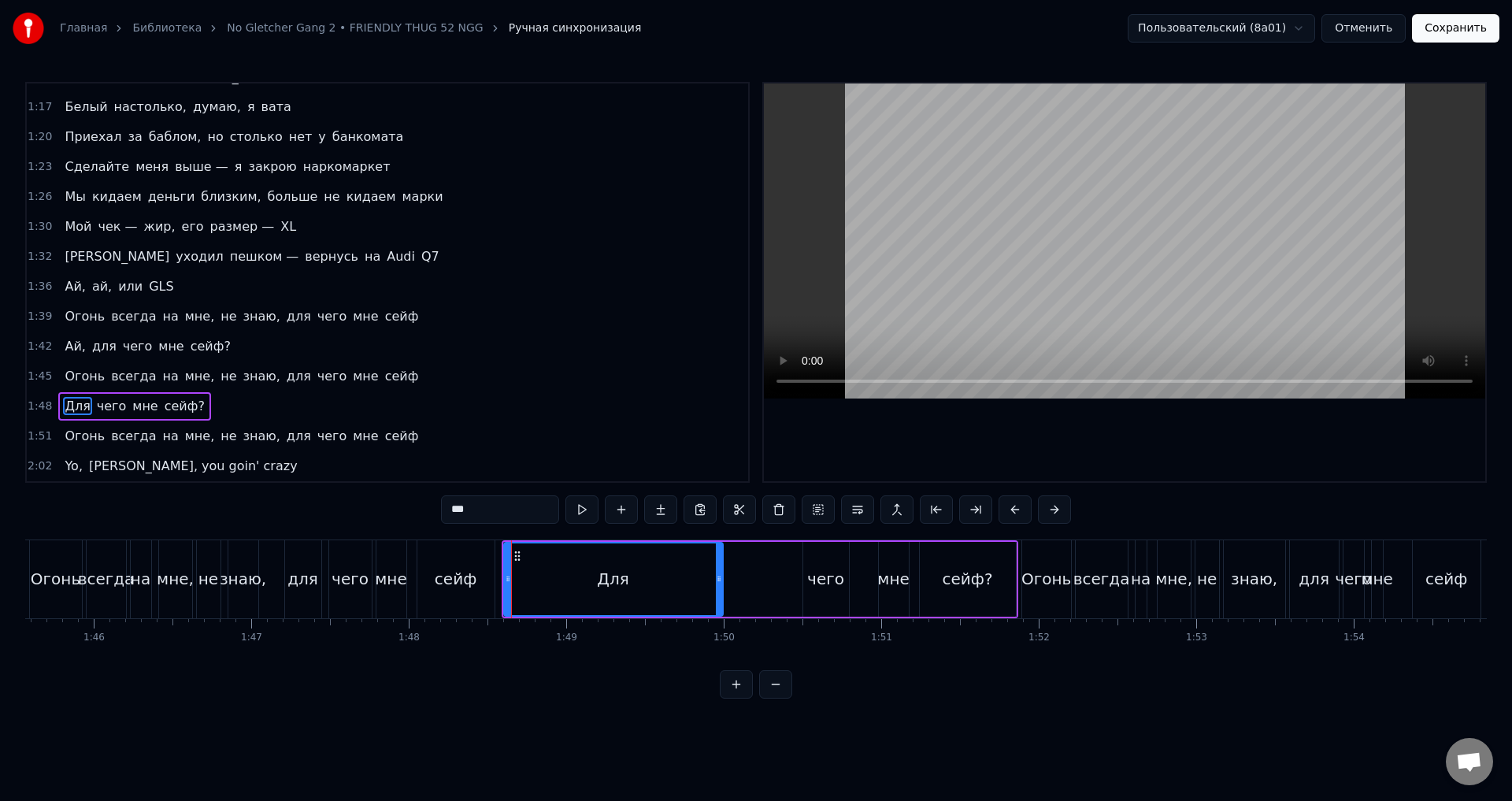
click at [535, 556] on div "Для" at bounding box center [613, 580] width 217 height 71
click at [753, 577] on div "Для чего мне сейф?" at bounding box center [759, 580] width 516 height 78
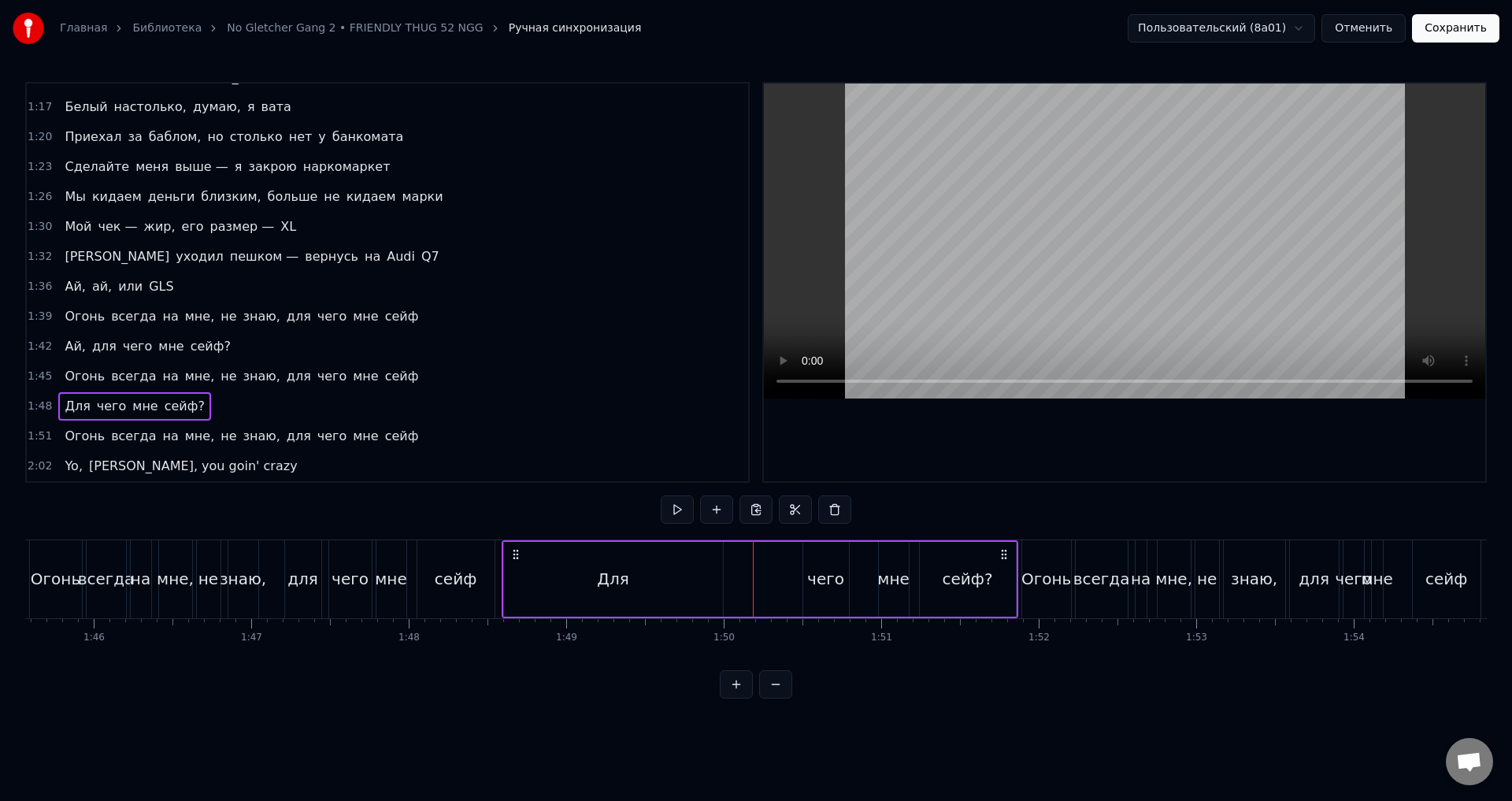
drag, startPoint x: 754, startPoint y: 565, endPoint x: 681, endPoint y: 566, distance: 73.0
click at [696, 566] on div "Для чего мне сейф?" at bounding box center [759, 580] width 516 height 78
click at [754, 580] on div "Для чего мне сейф?" at bounding box center [759, 580] width 516 height 78
drag, startPoint x: 755, startPoint y: 576, endPoint x: 511, endPoint y: 578, distance: 244.0
click at [511, 578] on div "Для чего мне сейф?" at bounding box center [759, 580] width 516 height 78
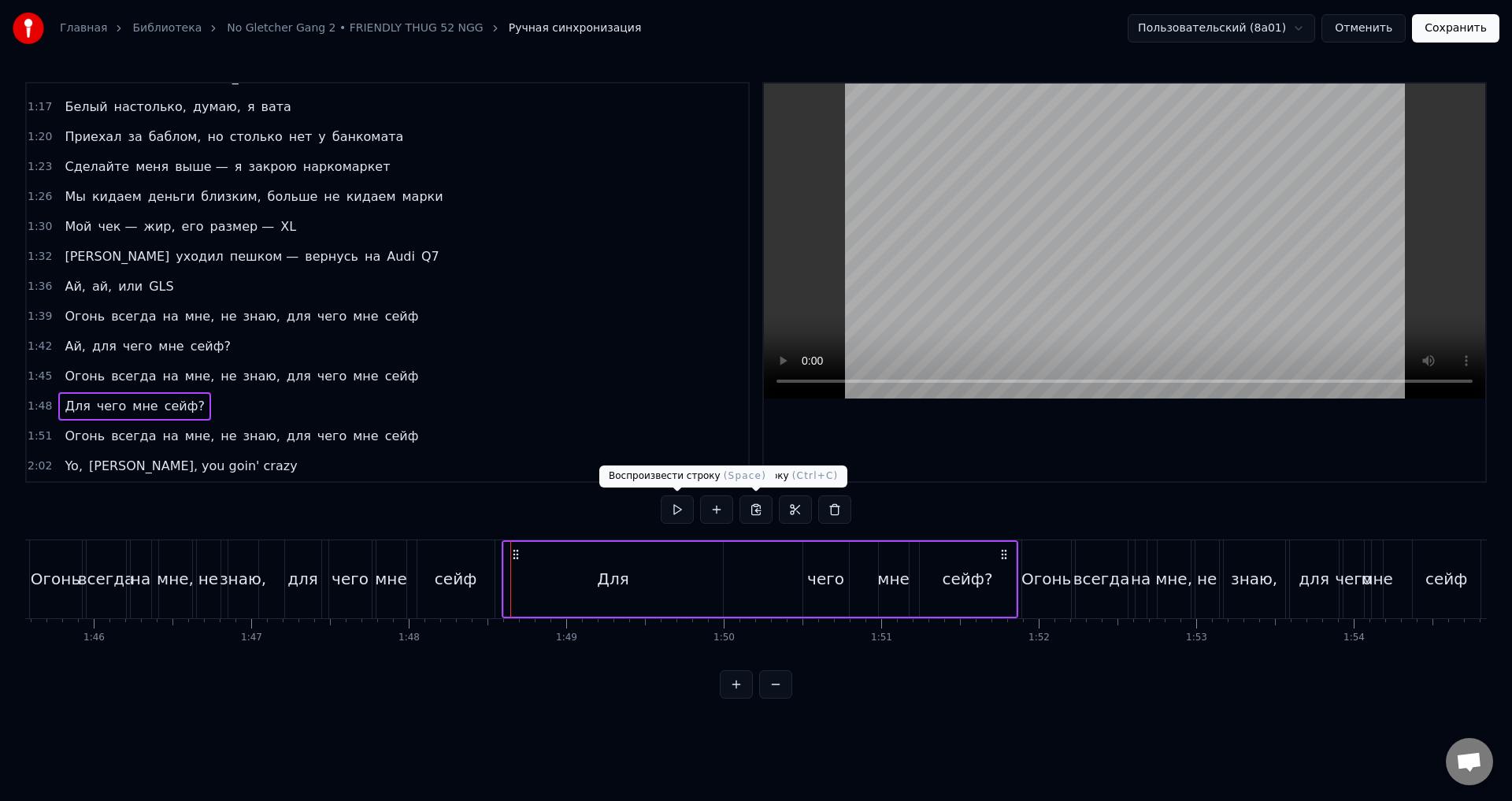
click at [681, 509] on button at bounding box center [677, 510] width 33 height 28
click at [680, 509] on button at bounding box center [677, 510] width 33 height 28
click at [618, 581] on div "Для" at bounding box center [613, 579] width 32 height 24
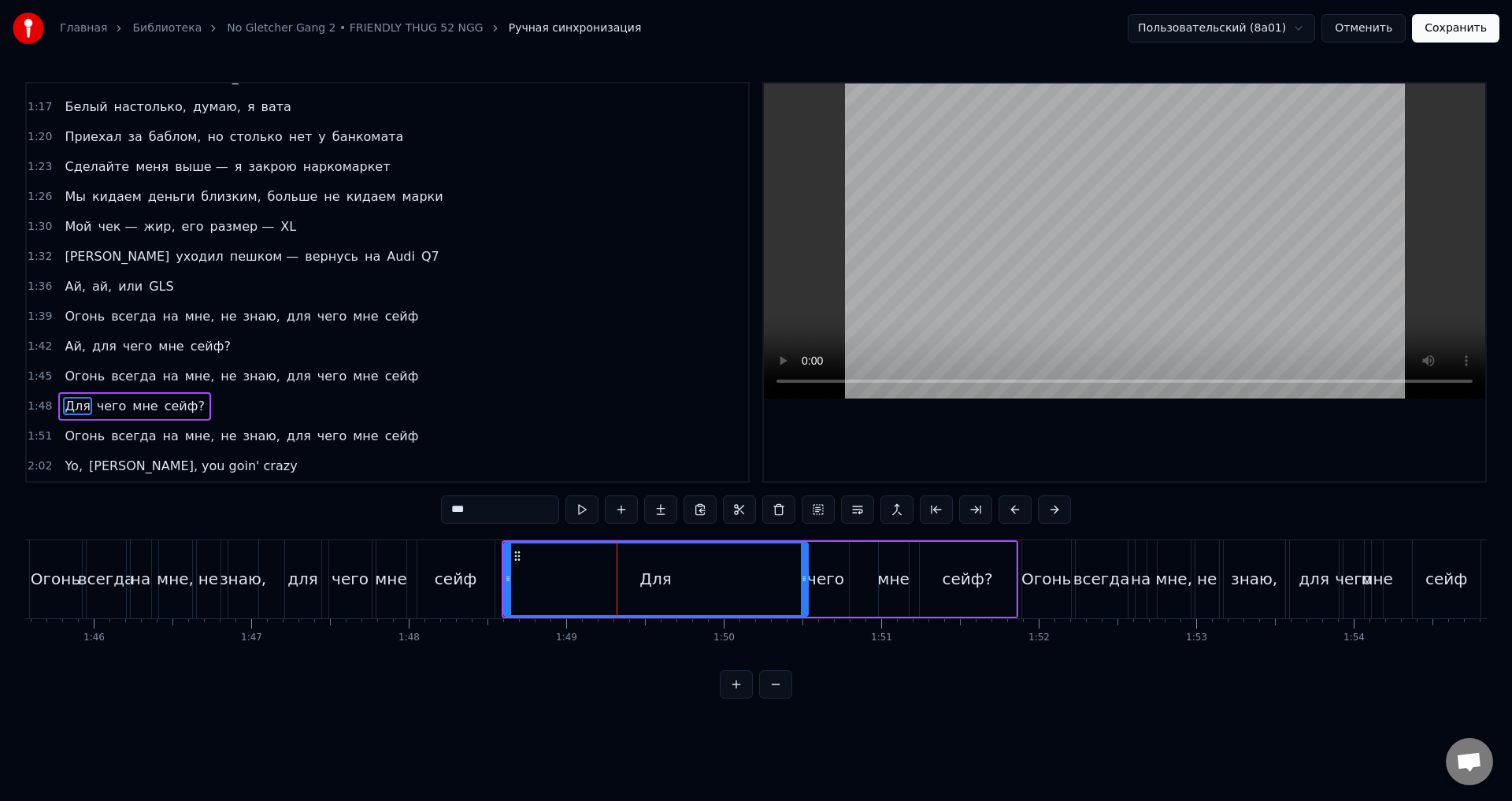
drag, startPoint x: 720, startPoint y: 579, endPoint x: 804, endPoint y: 580, distance: 84.0
click at [804, 580] on icon at bounding box center [804, 579] width 7 height 12
drag, startPoint x: 503, startPoint y: 591, endPoint x: 703, endPoint y: 586, distance: 200.1
click at [719, 591] on div "Для" at bounding box center [656, 580] width 306 height 75
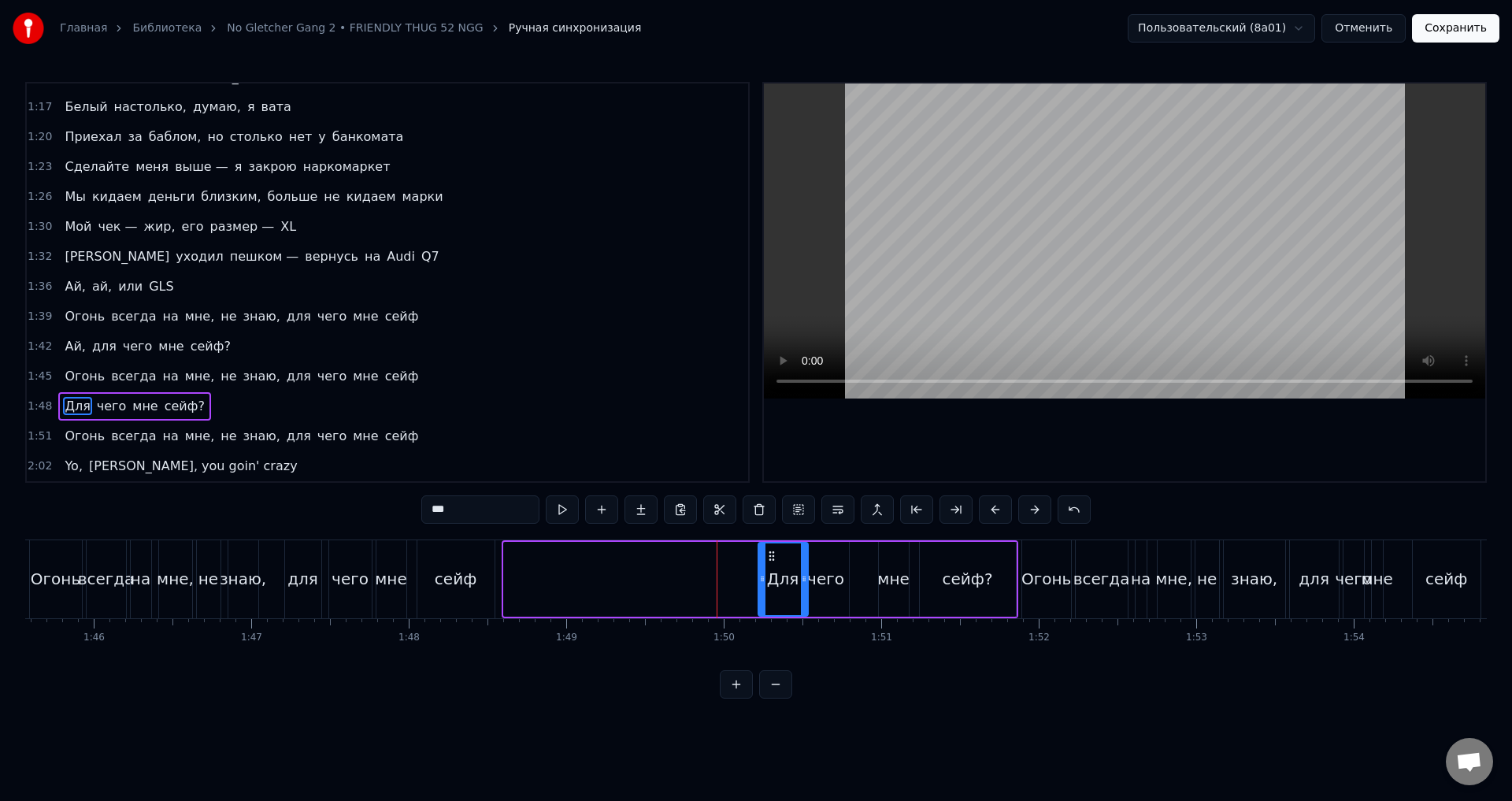
drag, startPoint x: 507, startPoint y: 582, endPoint x: 760, endPoint y: 590, distance: 253.1
click at [763, 595] on div at bounding box center [763, 580] width 7 height 71
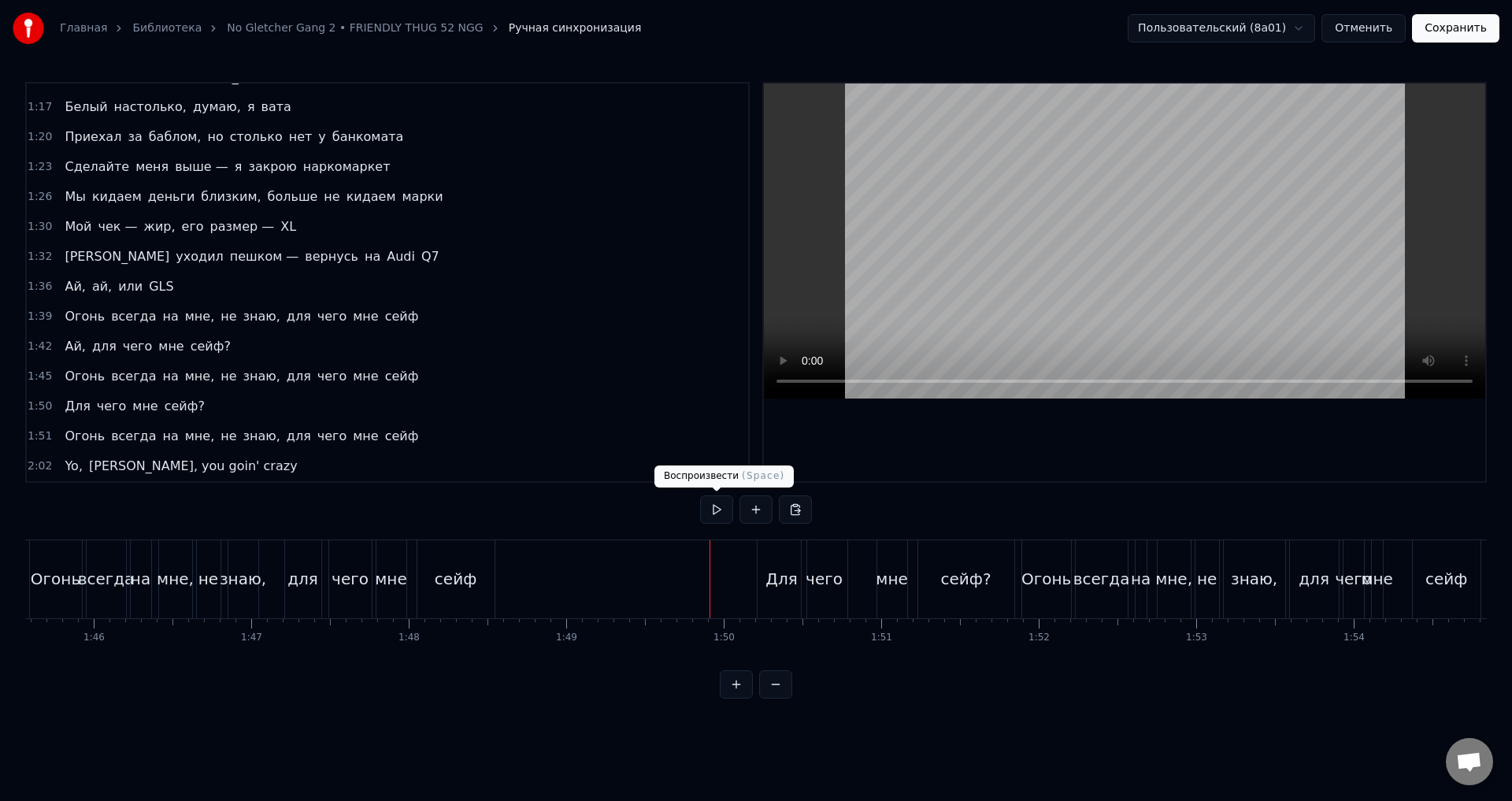
click at [715, 511] on button at bounding box center [717, 510] width 33 height 28
click at [716, 510] on button at bounding box center [717, 510] width 33 height 28
click at [720, 517] on button at bounding box center [717, 510] width 33 height 28
click at [721, 517] on button at bounding box center [717, 510] width 33 height 28
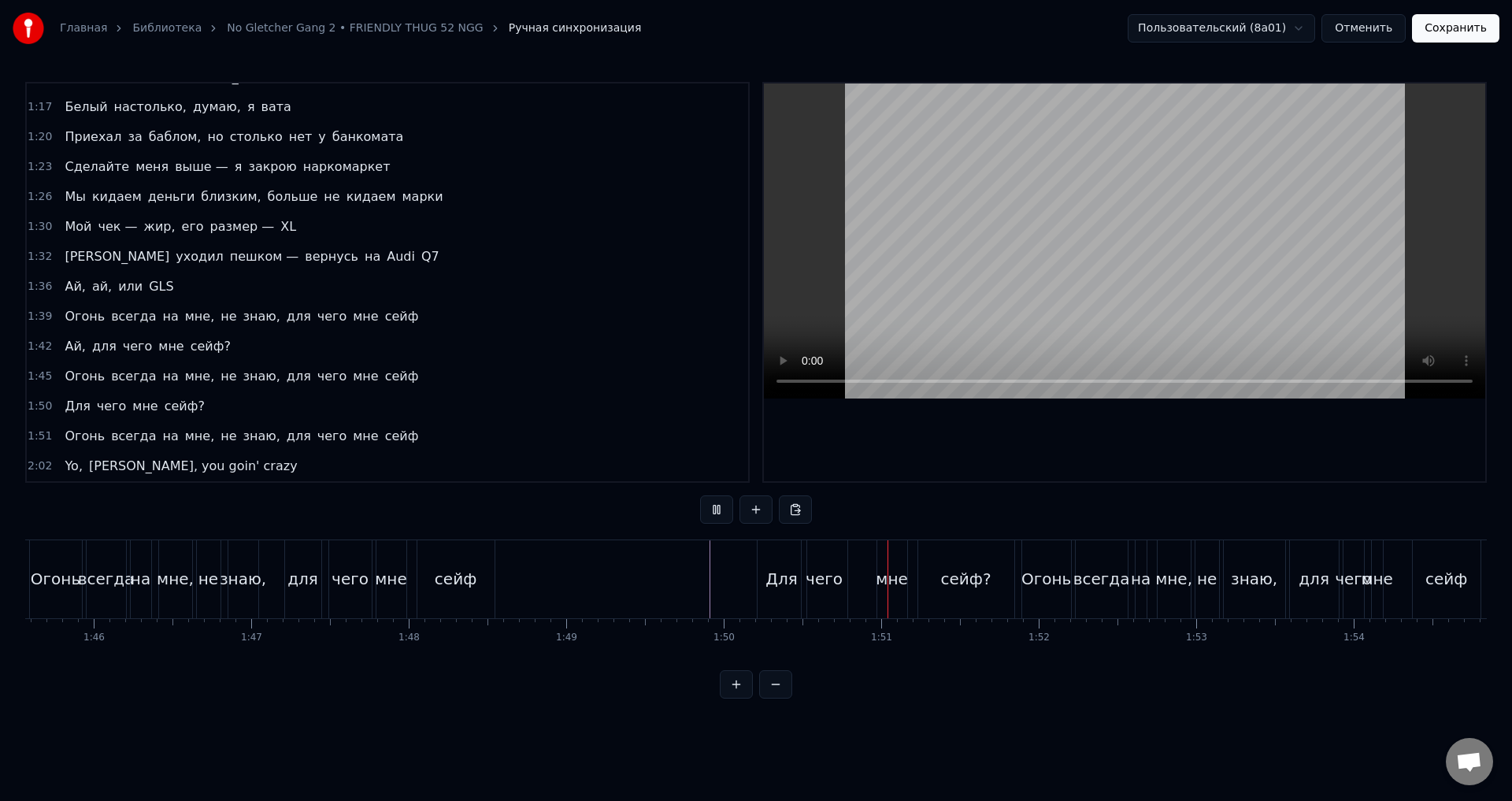
click at [721, 517] on button at bounding box center [717, 510] width 33 height 28
click at [815, 581] on div "чего" at bounding box center [824, 579] width 37 height 24
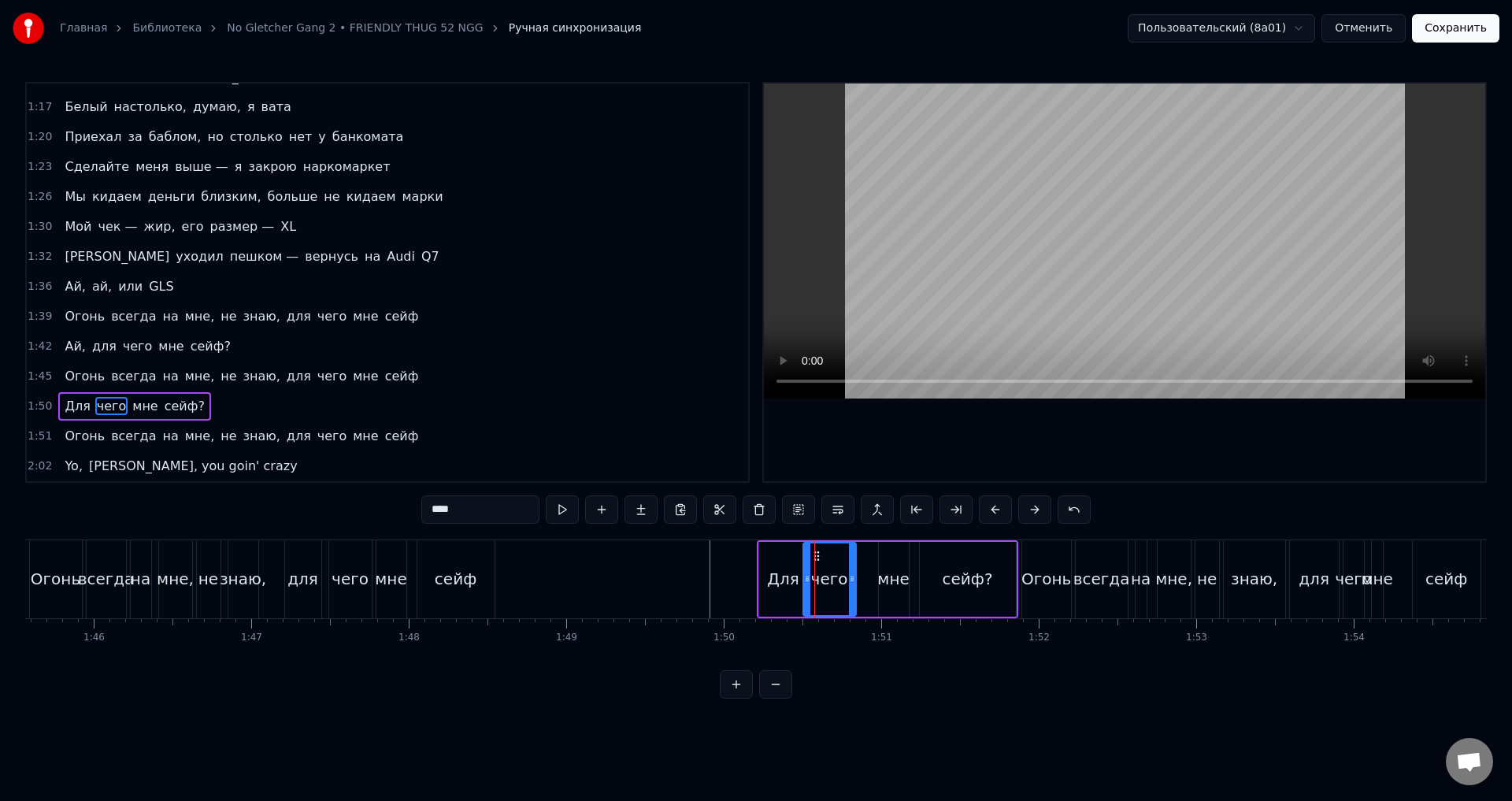
click at [851, 581] on icon at bounding box center [852, 579] width 7 height 12
drag, startPoint x: 810, startPoint y: 579, endPoint x: 819, endPoint y: 579, distance: 9.0
click at [819, 579] on icon at bounding box center [817, 579] width 7 height 12
click at [785, 574] on div "Для" at bounding box center [783, 579] width 32 height 24
type input "***"
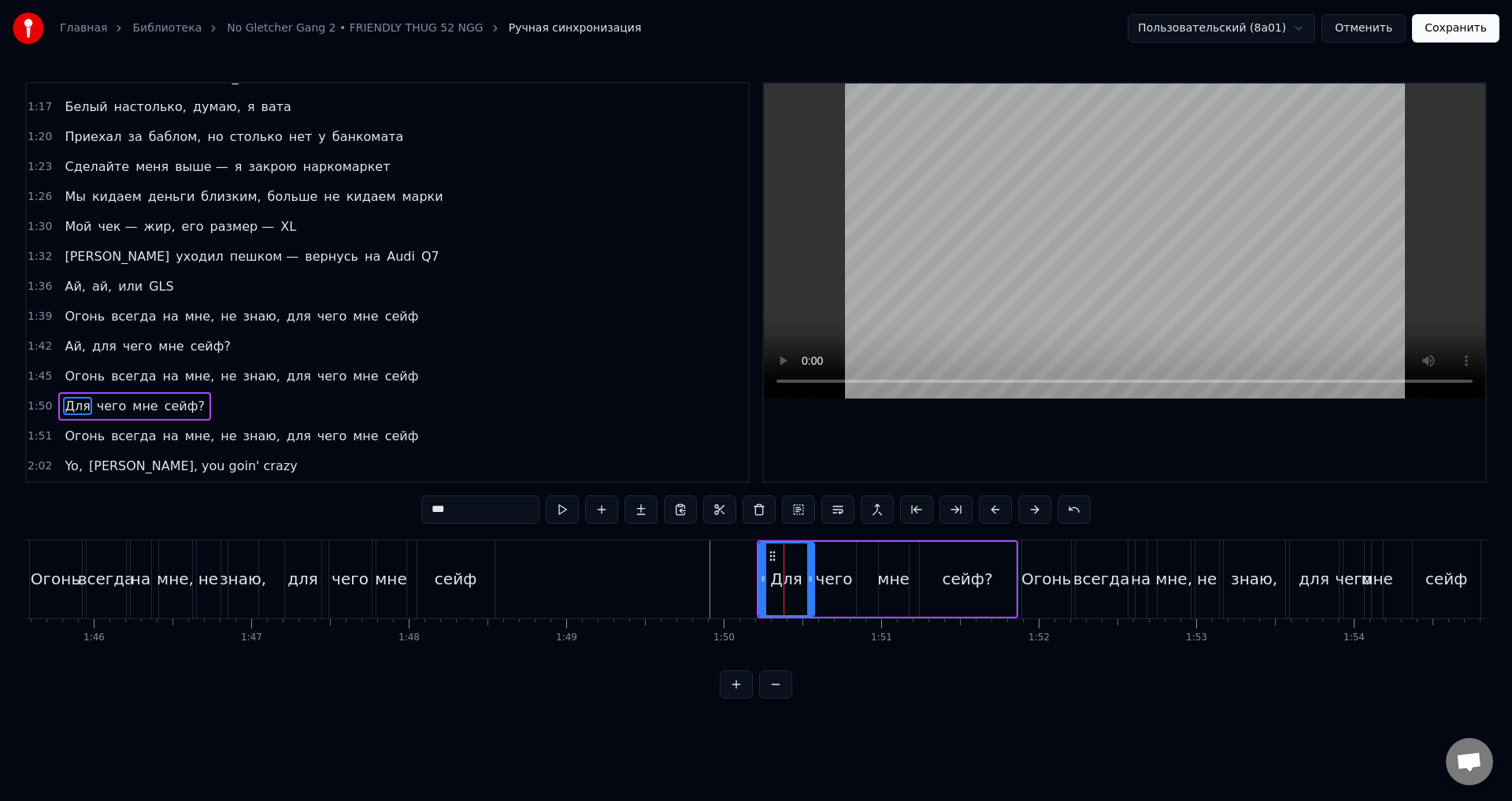
click at [812, 576] on icon at bounding box center [811, 579] width 7 height 12
click at [768, 575] on div "Для" at bounding box center [787, 580] width 54 height 71
drag, startPoint x: 763, startPoint y: 575, endPoint x: 772, endPoint y: 574, distance: 9.1
click at [772, 574] on icon at bounding box center [772, 579] width 7 height 12
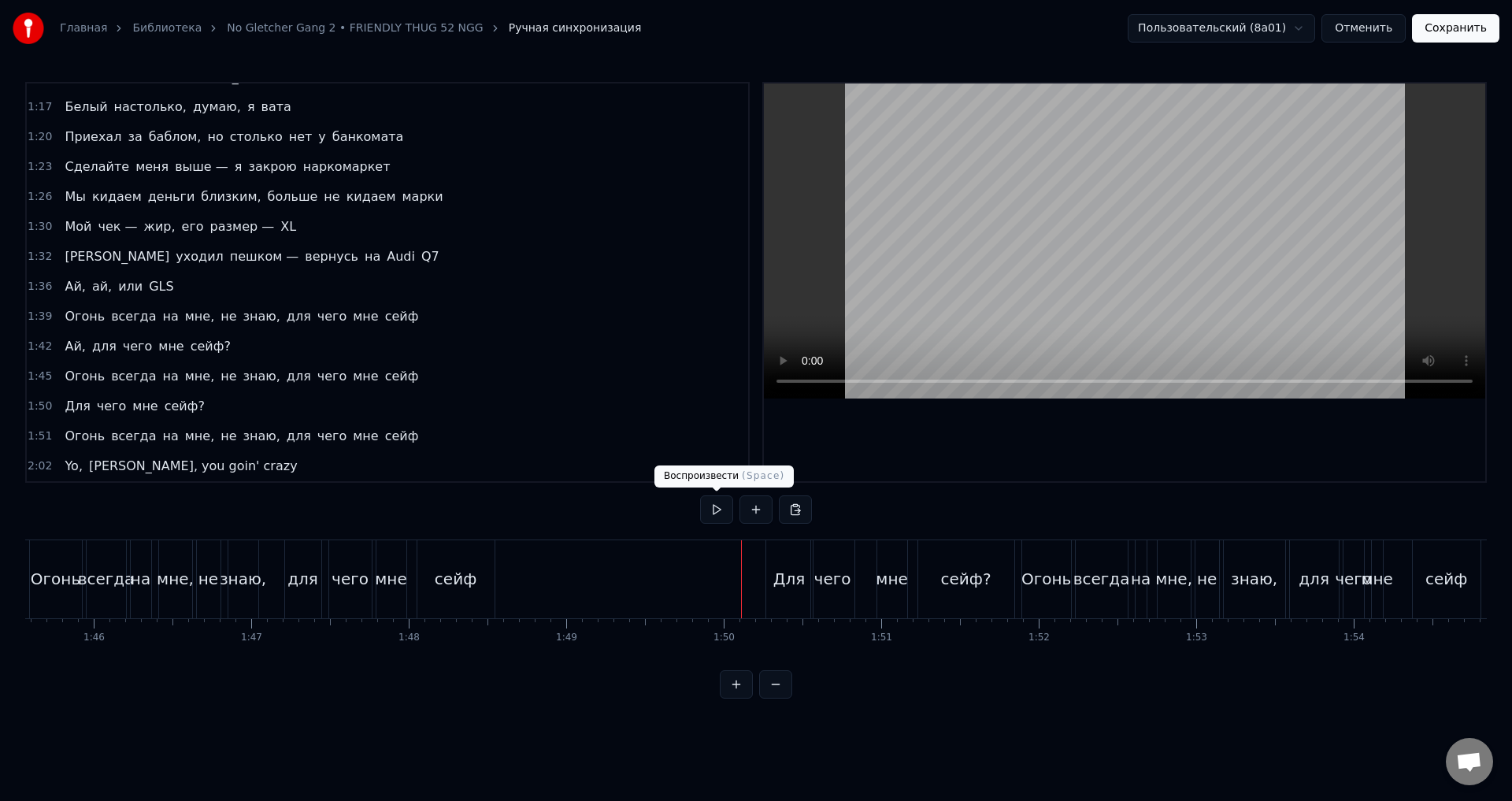
click at [709, 509] on button at bounding box center [717, 510] width 33 height 28
click at [713, 509] on button at bounding box center [717, 510] width 33 height 28
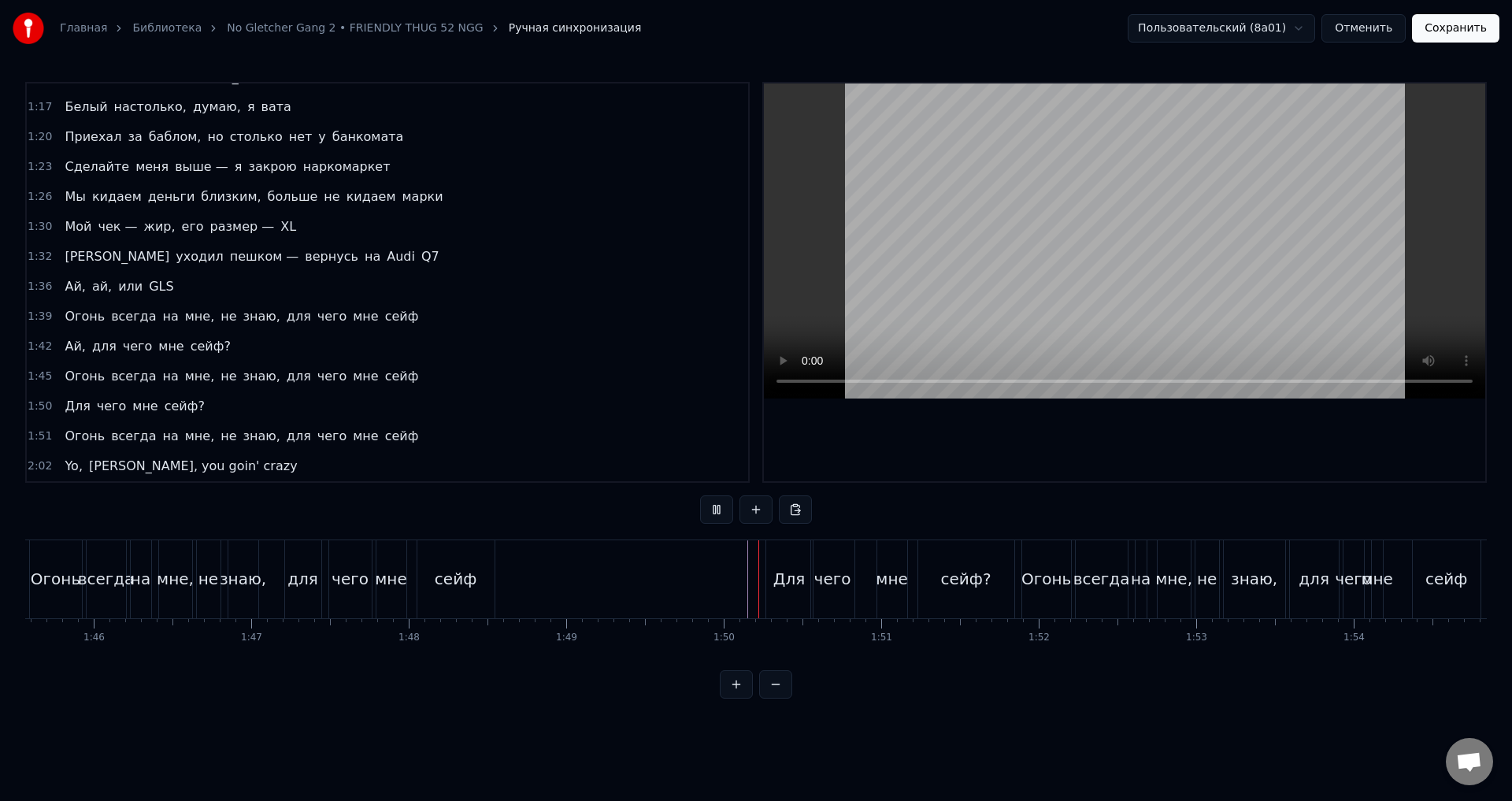
click at [713, 509] on button at bounding box center [717, 510] width 33 height 28
click at [786, 572] on div "Для" at bounding box center [789, 579] width 32 height 24
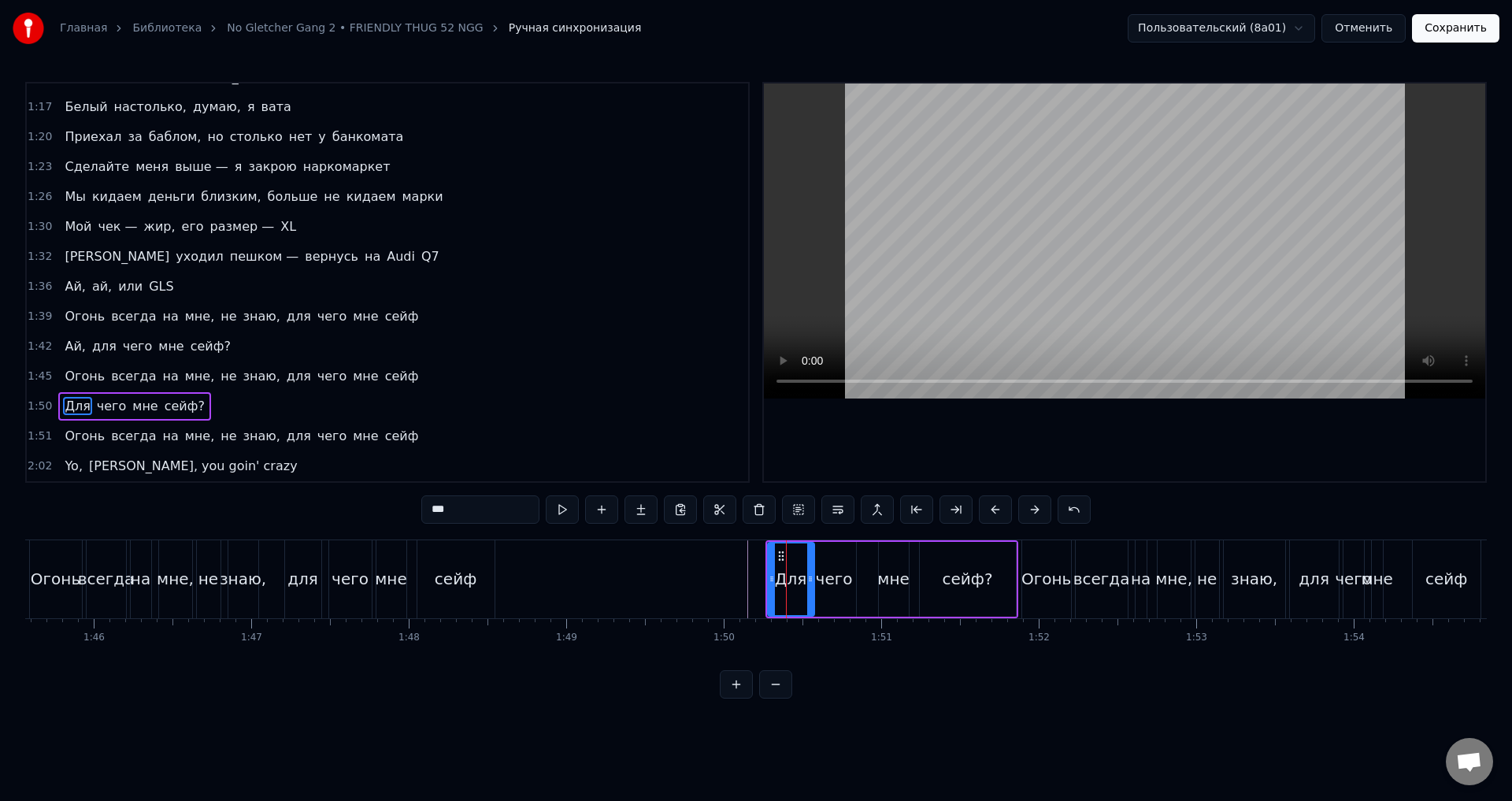
click at [827, 581] on div "чего" at bounding box center [834, 579] width 37 height 24
click at [831, 581] on div "чего" at bounding box center [834, 579] width 37 height 24
click at [854, 580] on icon at bounding box center [857, 579] width 7 height 12
click at [821, 578] on circle at bounding box center [821, 577] width 1 height 1
click at [858, 580] on icon at bounding box center [861, 579] width 7 height 12
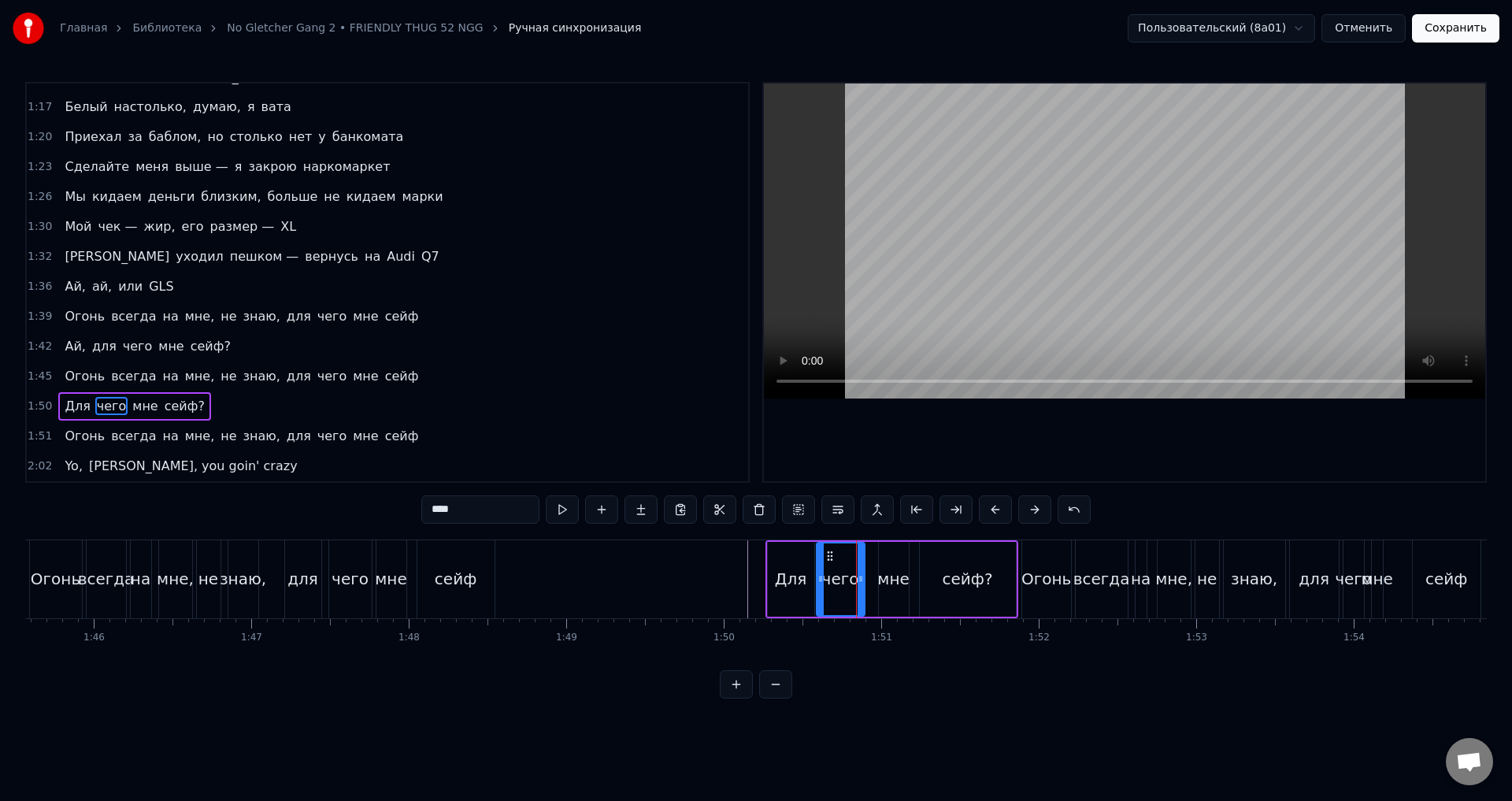
click at [825, 579] on div "чего" at bounding box center [841, 579] width 37 height 24
click at [820, 578] on icon at bounding box center [821, 579] width 7 height 12
click at [797, 575] on div "Для" at bounding box center [791, 579] width 32 height 24
type input "***"
click at [816, 577] on icon at bounding box center [817, 579] width 7 height 12
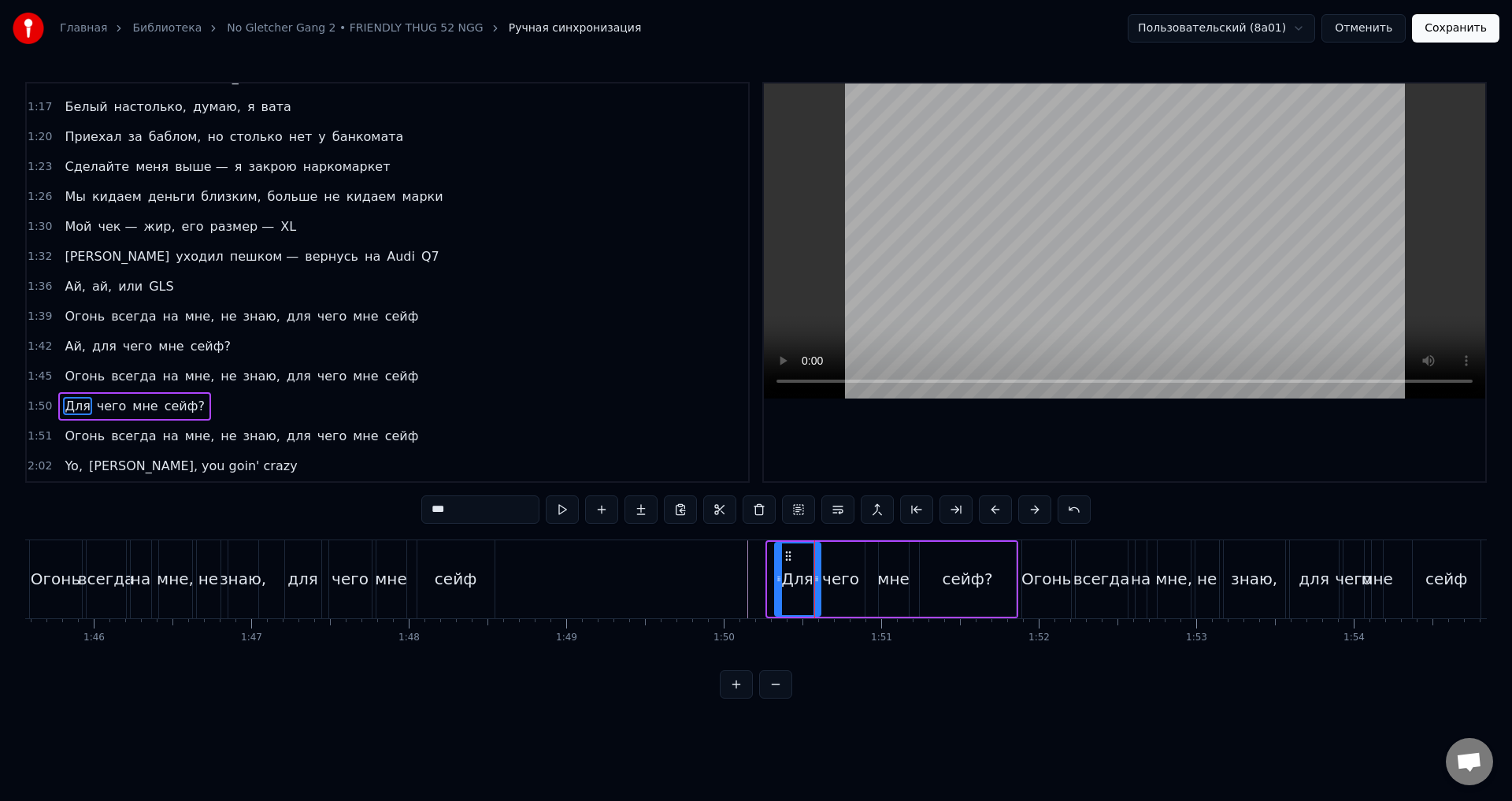
click at [780, 578] on circle at bounding box center [779, 577] width 1 height 1
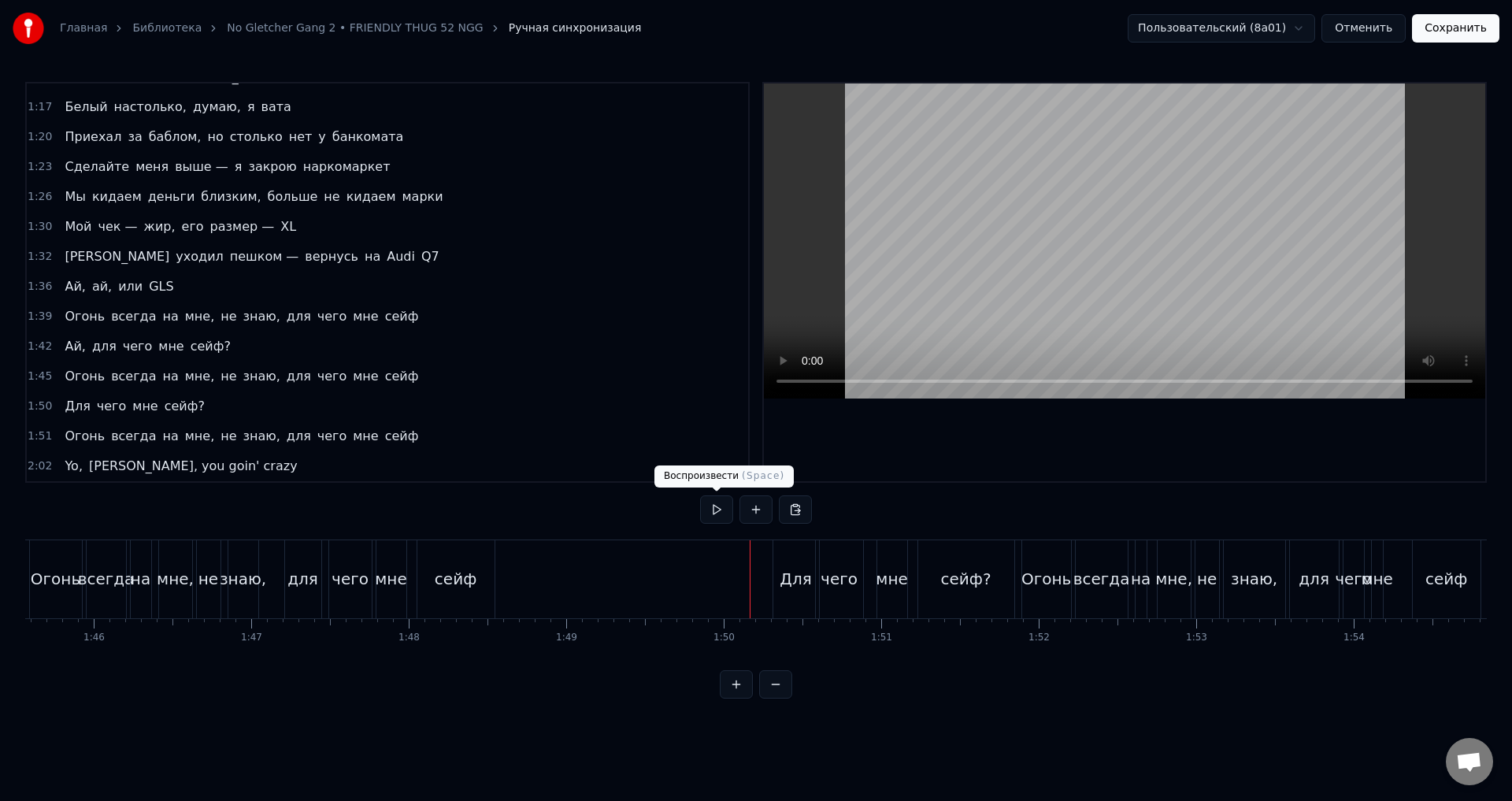
click at [712, 513] on button at bounding box center [717, 510] width 33 height 28
click at [711, 513] on button at bounding box center [717, 510] width 33 height 28
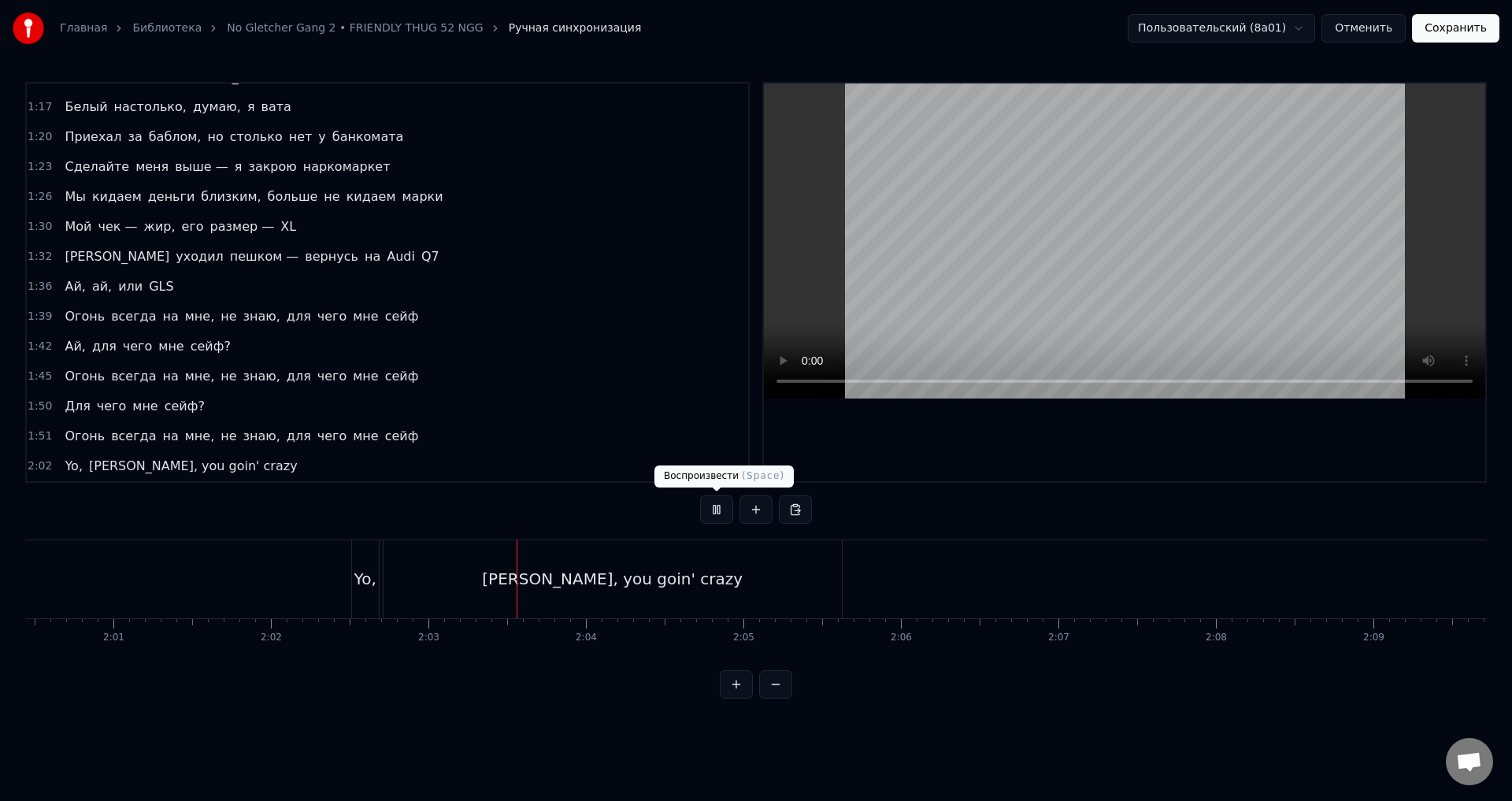
scroll to position [0, 19000]
click at [711, 512] on button at bounding box center [717, 510] width 33 height 28
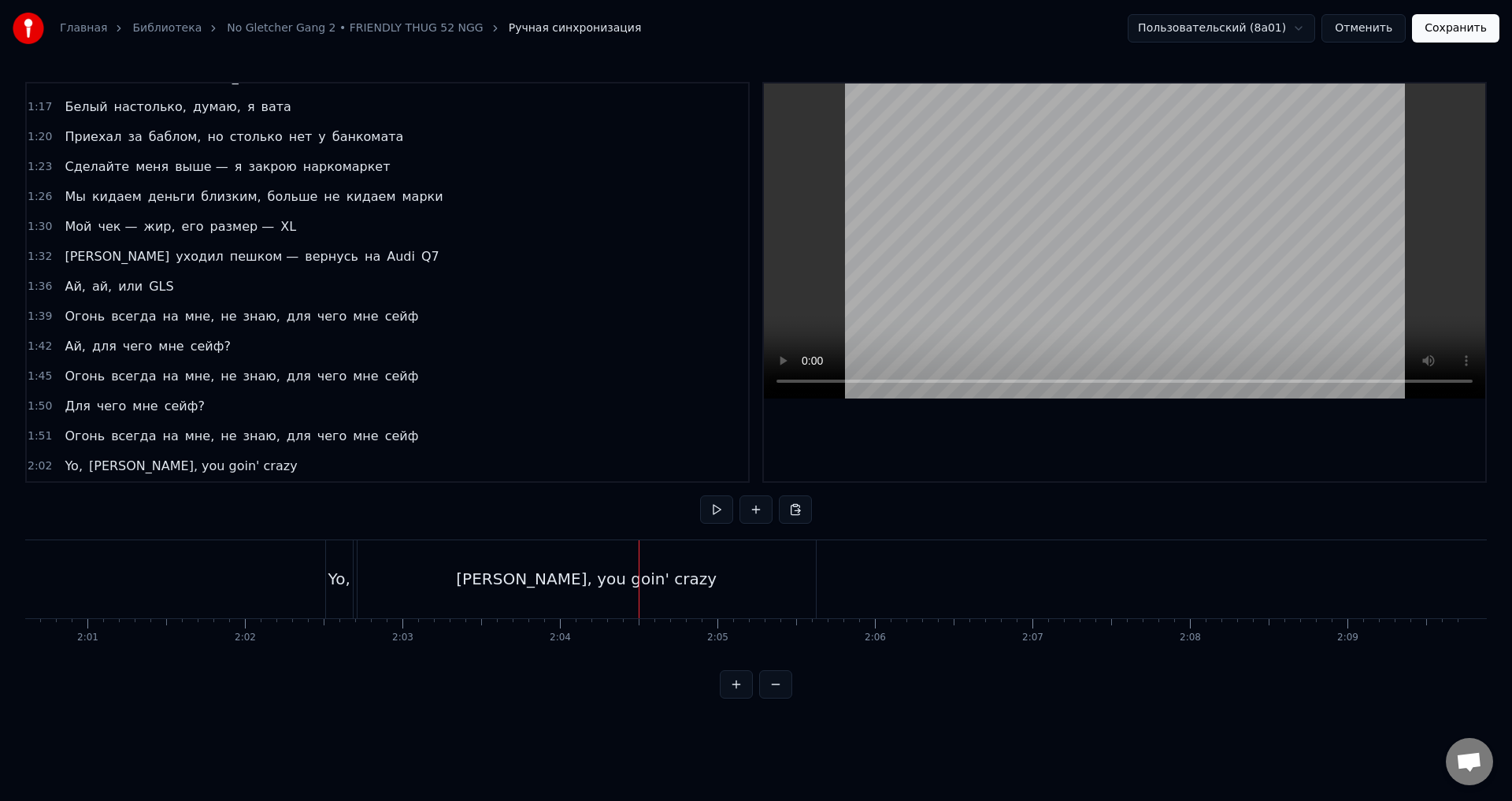
click at [1481, 25] on button "Сохранить" at bounding box center [1456, 28] width 87 height 28
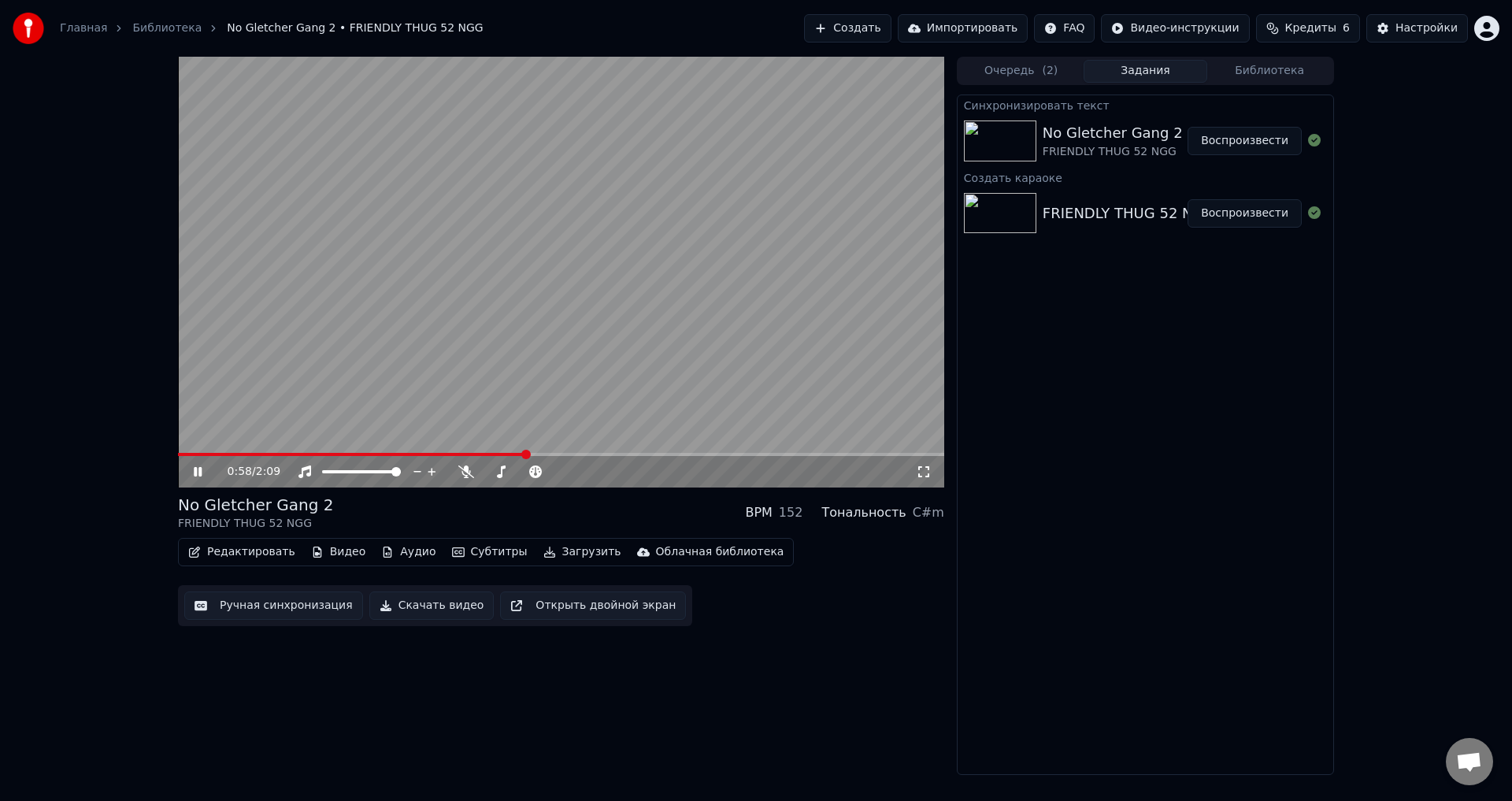
click at [423, 609] on button "Скачать видео" at bounding box center [432, 606] width 125 height 28
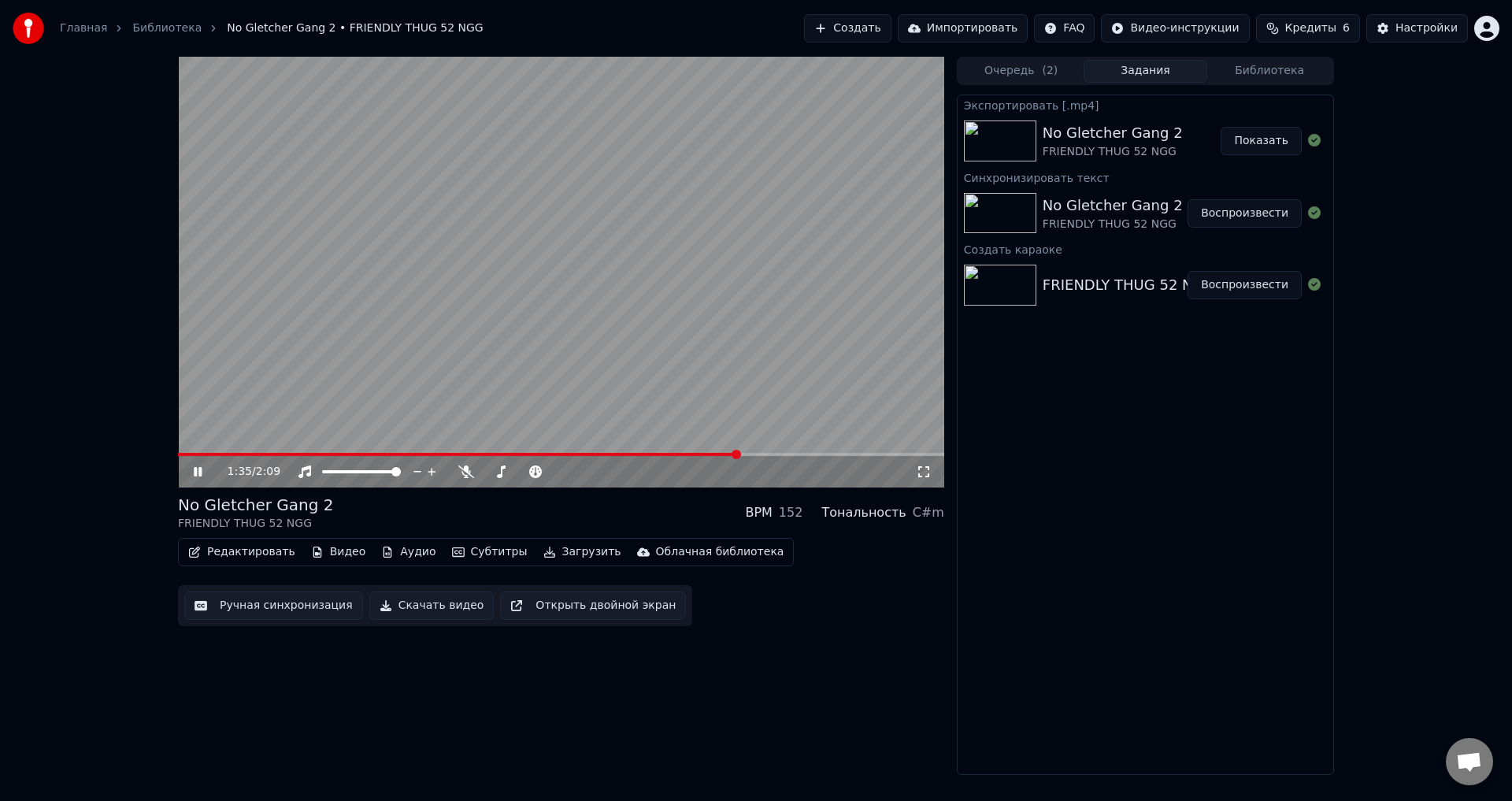
click at [1260, 142] on button "Показать" at bounding box center [1262, 141] width 81 height 28
click at [196, 474] on icon at bounding box center [198, 471] width 8 height 9
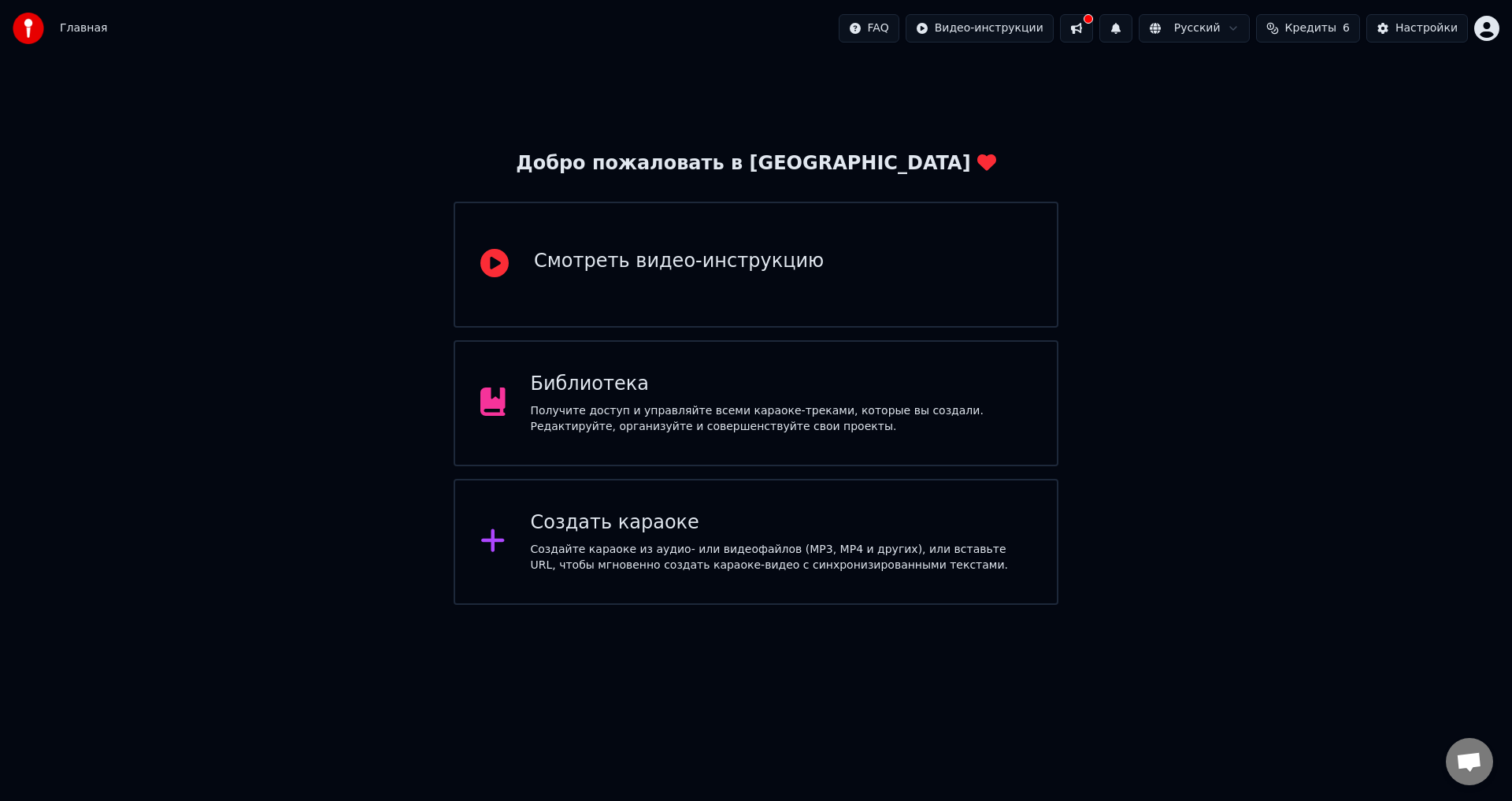
click at [578, 409] on div "Получите доступ и управляйте всеми караоке-треками, которые вы создали. Редакти…" at bounding box center [781, 420] width 502 height 32
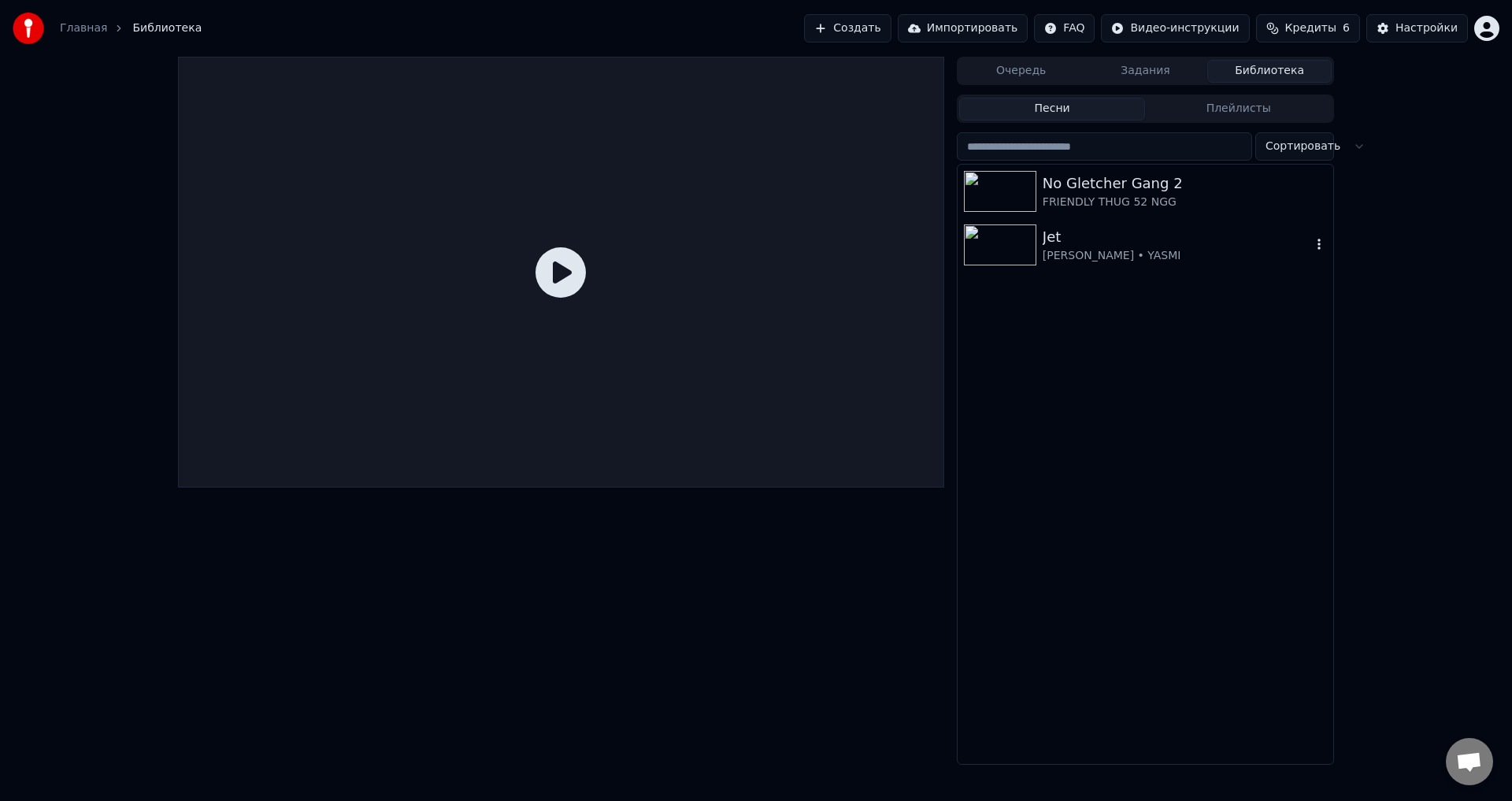
click at [1021, 242] on img at bounding box center [1000, 245] width 72 height 41
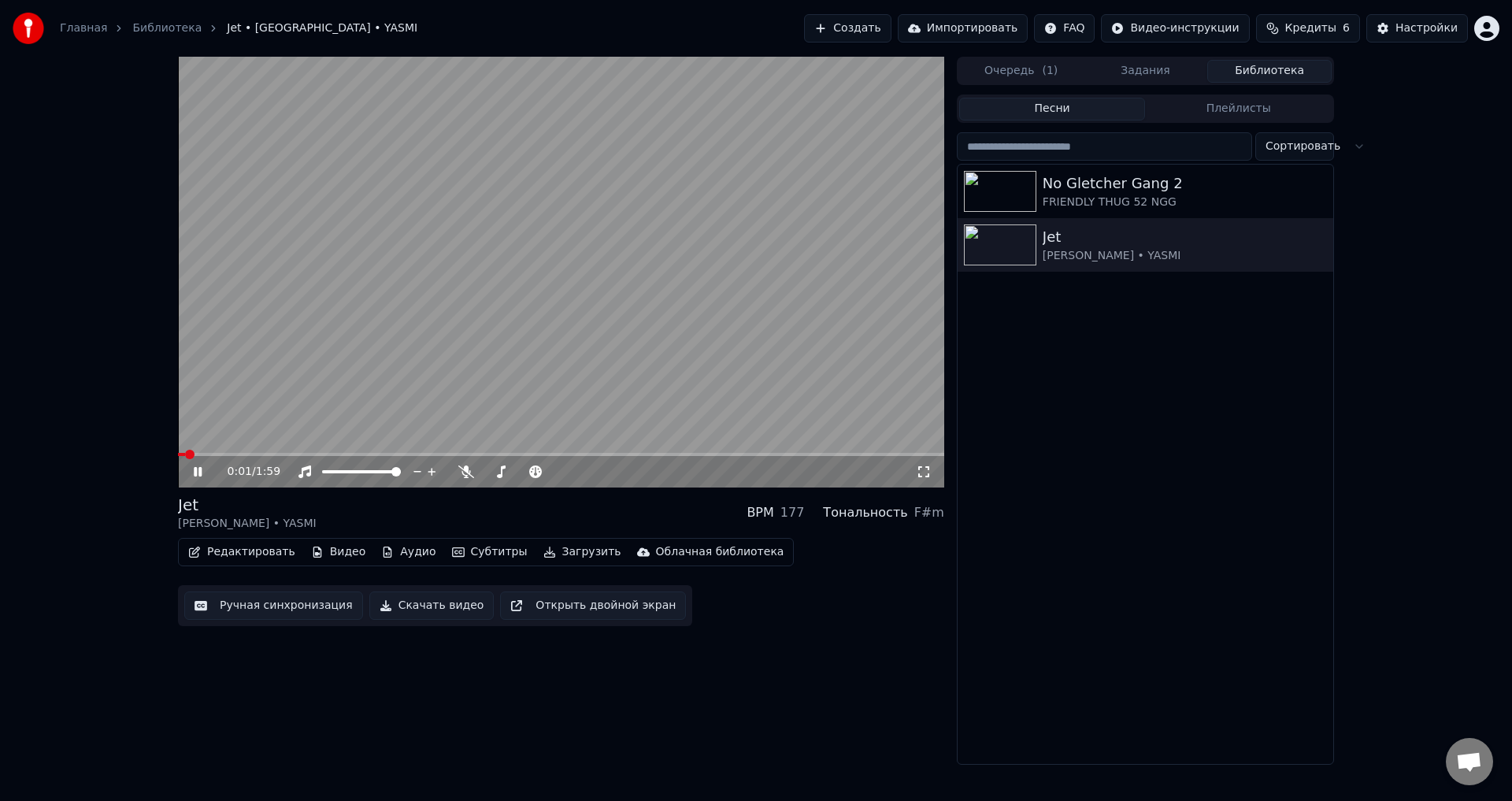
click at [187, 475] on div "0:01 / 1:59" at bounding box center [560, 472] width 754 height 16
click at [197, 470] on icon at bounding box center [198, 471] width 8 height 9
click at [230, 554] on button "Редактировать" at bounding box center [242, 552] width 119 height 22
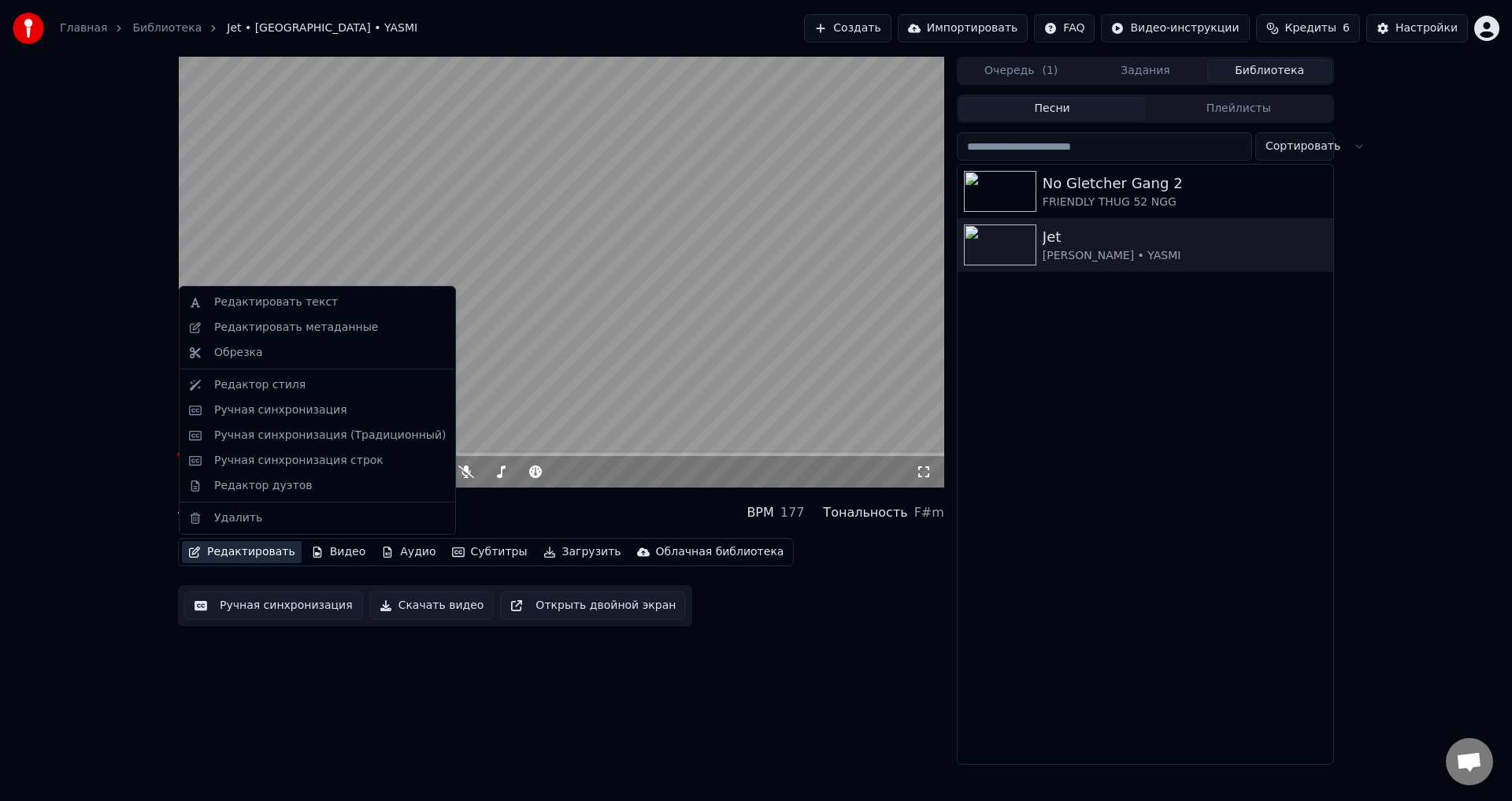
click at [78, 492] on div "0:01 / 1:59 Jet MACAN • YASMI BPM 177 Тональность F#m Редактировать Видео Аудио…" at bounding box center [756, 410] width 1512 height 708
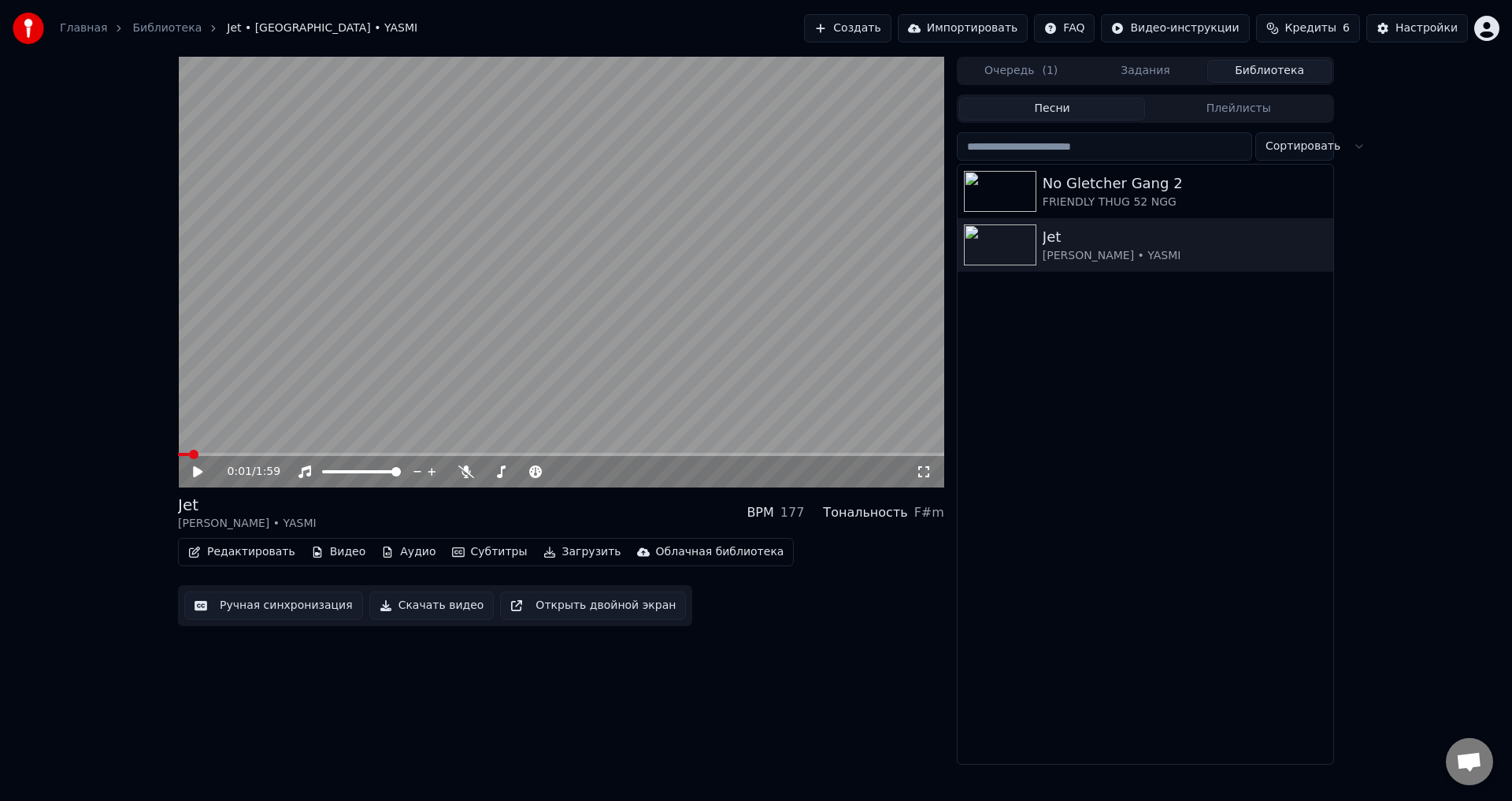
click at [305, 544] on button "Видео" at bounding box center [339, 552] width 68 height 22
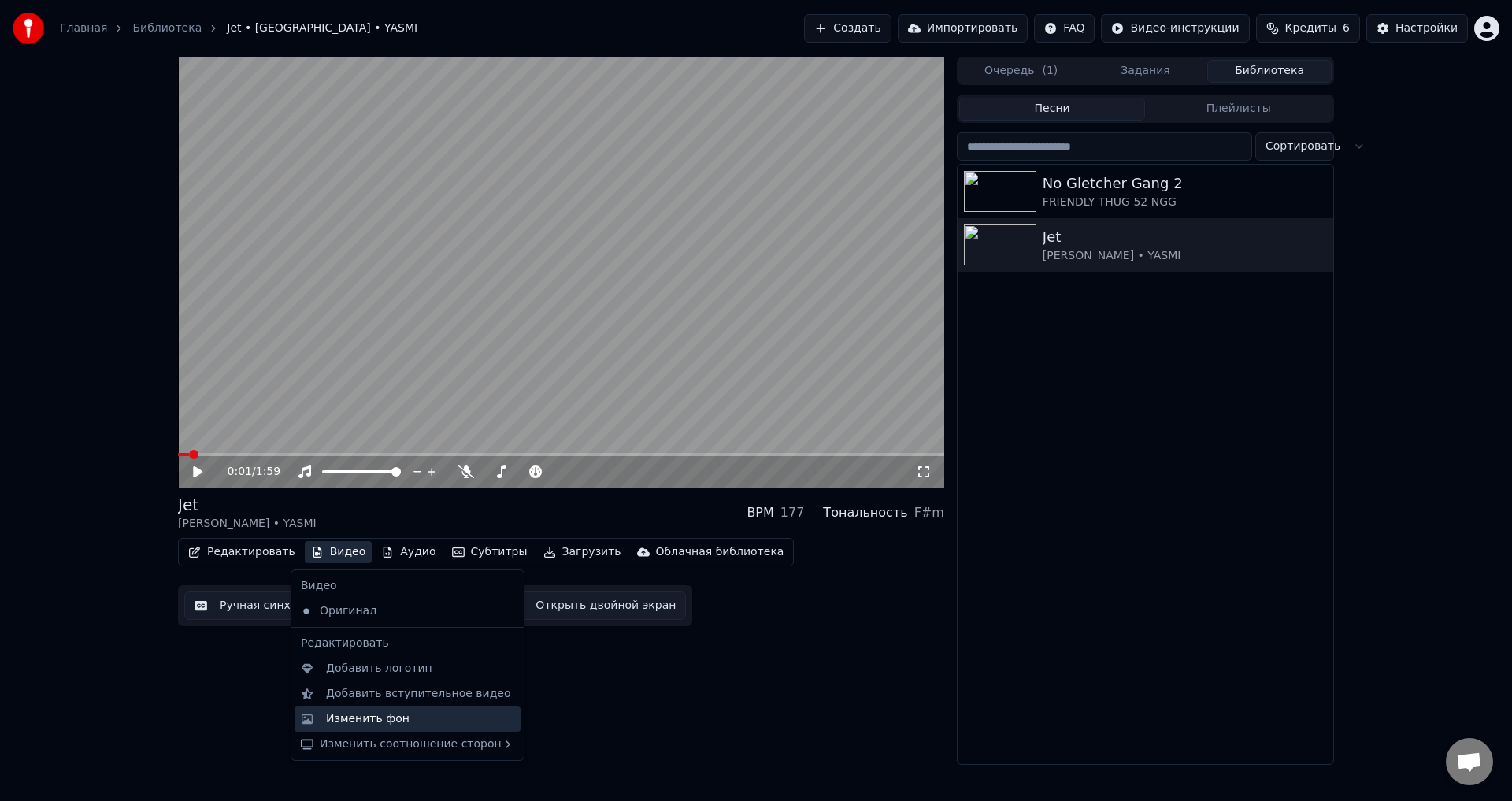
click at [333, 719] on div "Изменить фон" at bounding box center [367, 719] width 84 height 16
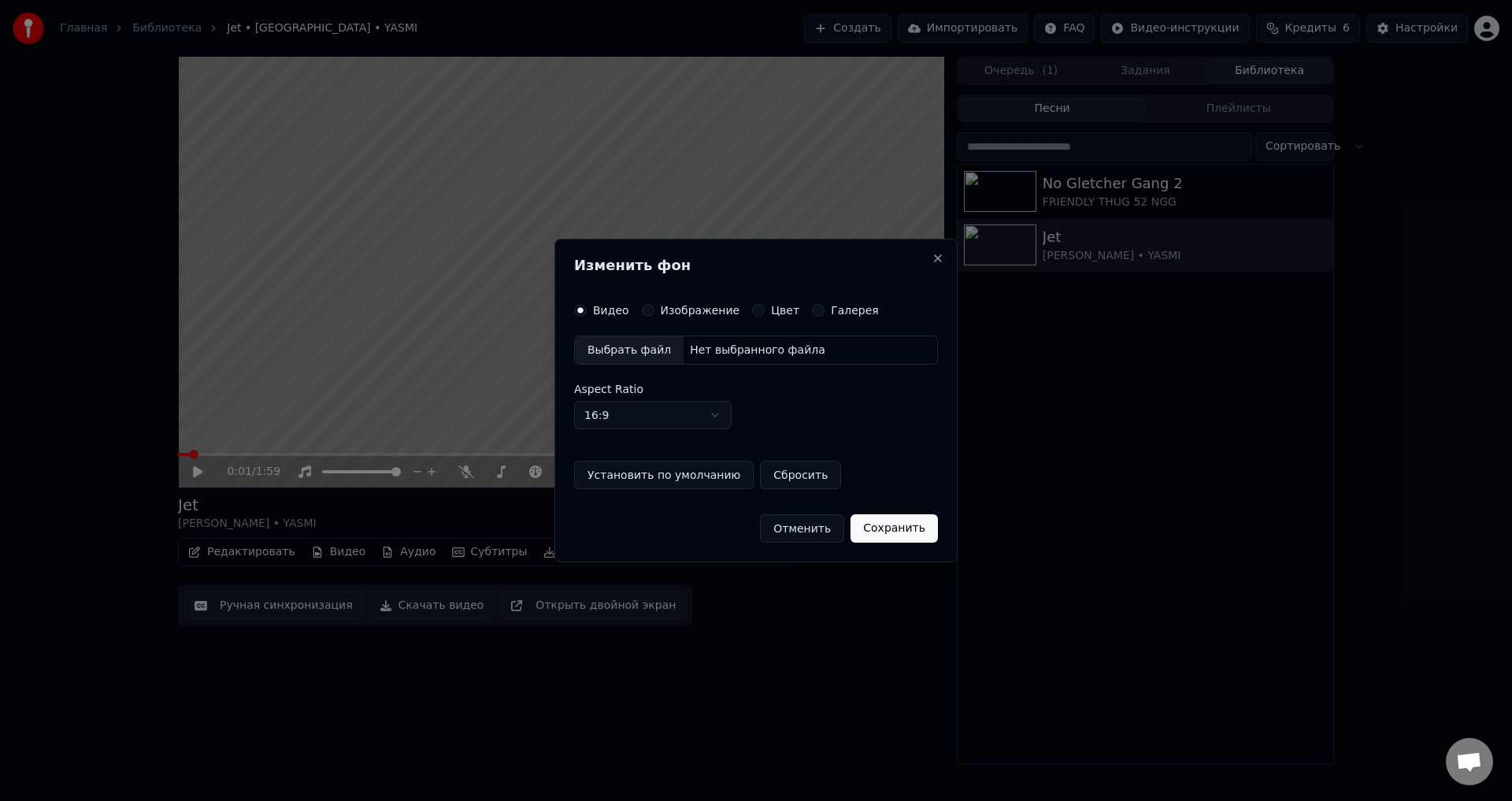
click at [705, 351] on div "Нет выбранного файла" at bounding box center [758, 350] width 148 height 16
click at [654, 316] on div "Видео Изображение Цвет Галерея Выбрать файл Нет выбранного файла Aspect Ratio 1…" at bounding box center [756, 397] width 364 height 186
click at [648, 315] on div "Изображение" at bounding box center [691, 310] width 99 height 12
click at [643, 316] on button "Изображение" at bounding box center [647, 310] width 12 height 12
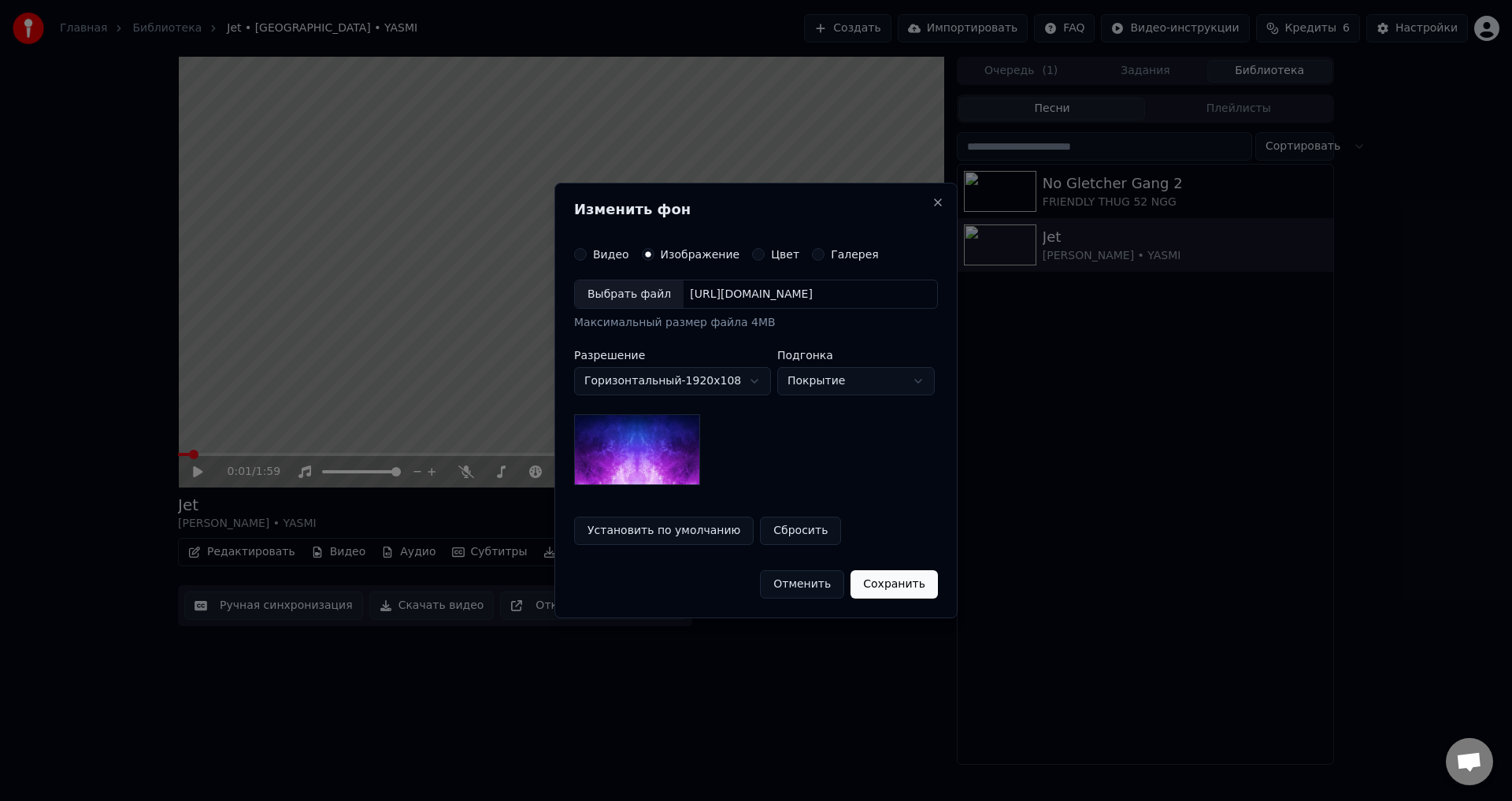
click at [652, 303] on div "Выбрать файл" at bounding box center [629, 294] width 109 height 28
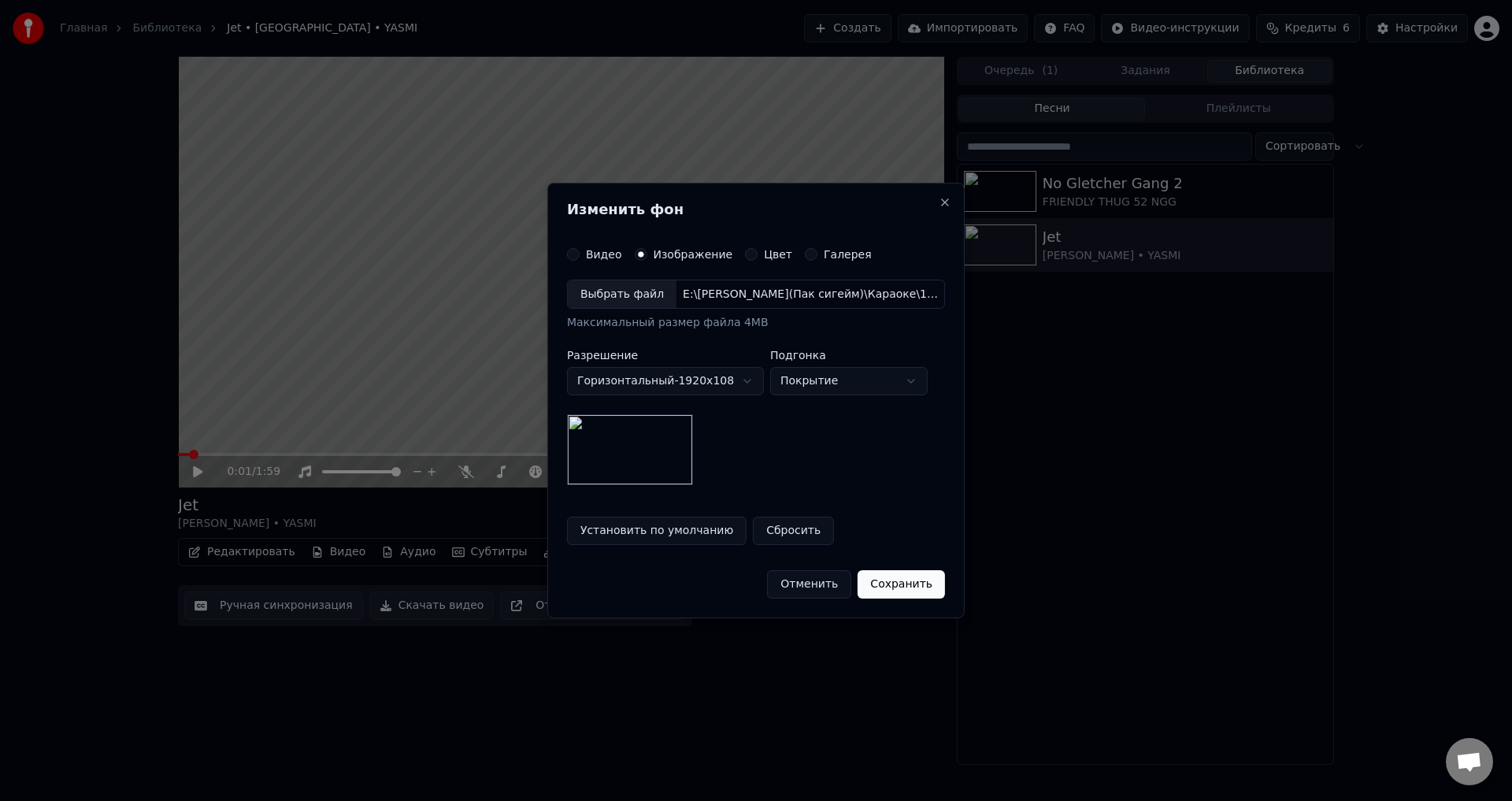
click at [645, 302] on div "Выбрать файл" at bounding box center [622, 294] width 109 height 28
click at [883, 594] on button "Сохранить" at bounding box center [901, 585] width 87 height 28
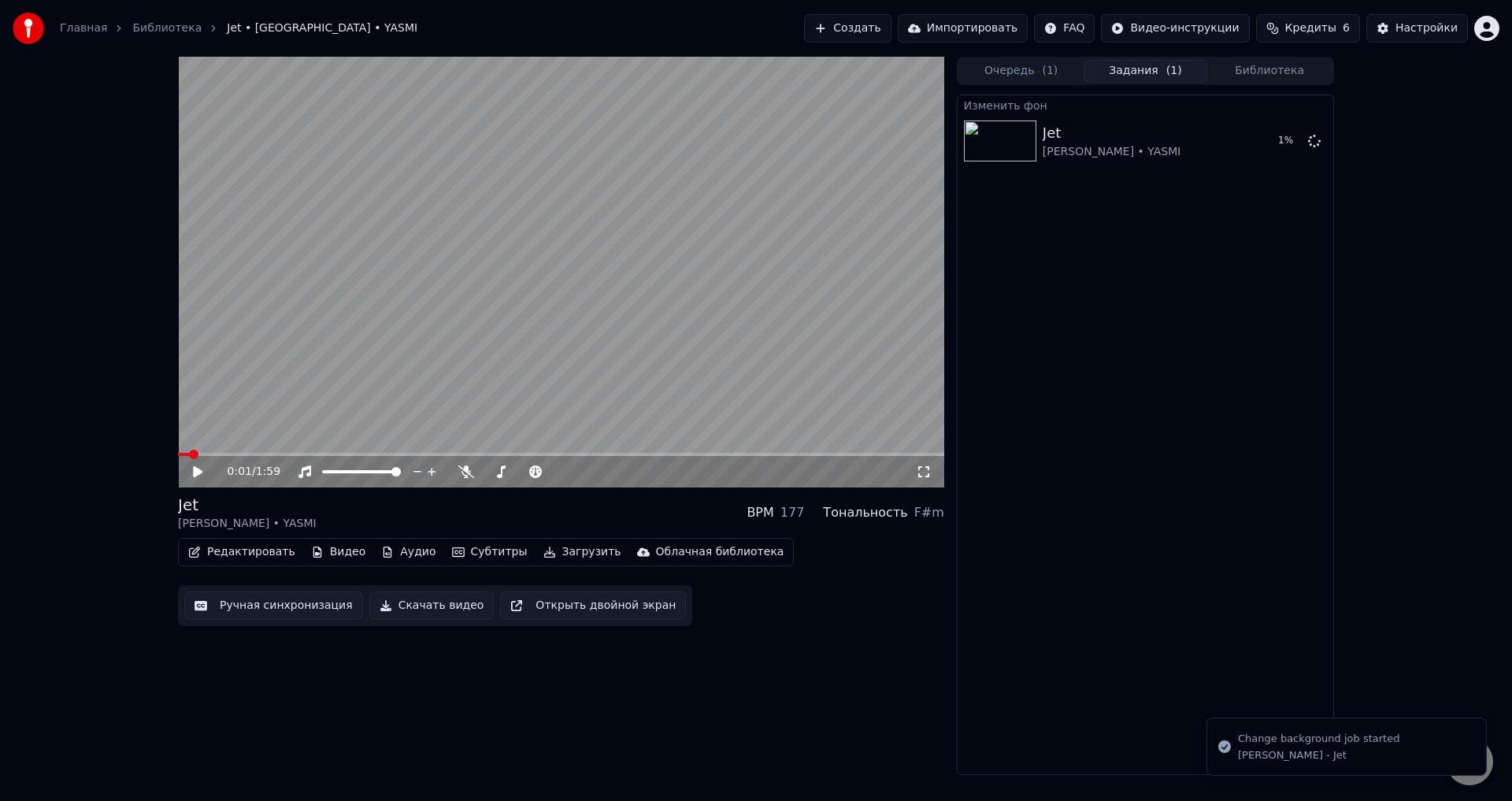
click at [196, 474] on icon at bounding box center [197, 472] width 9 height 11
click at [196, 477] on icon at bounding box center [198, 471] width 8 height 9
click at [799, 630] on div "0:04 / 1:59 Jet MACAN • YASMI BPM 177 Тональность F#m Редактировать Видео Аудио…" at bounding box center [561, 415] width 767 height 719
click at [211, 556] on button "Редактировать" at bounding box center [242, 552] width 119 height 22
click at [151, 556] on div "0:04 / 1:59 Jet MACAN • YASMI BPM 177 Тональность F#m Редактировать Видео Аудио…" at bounding box center [756, 415] width 1512 height 719
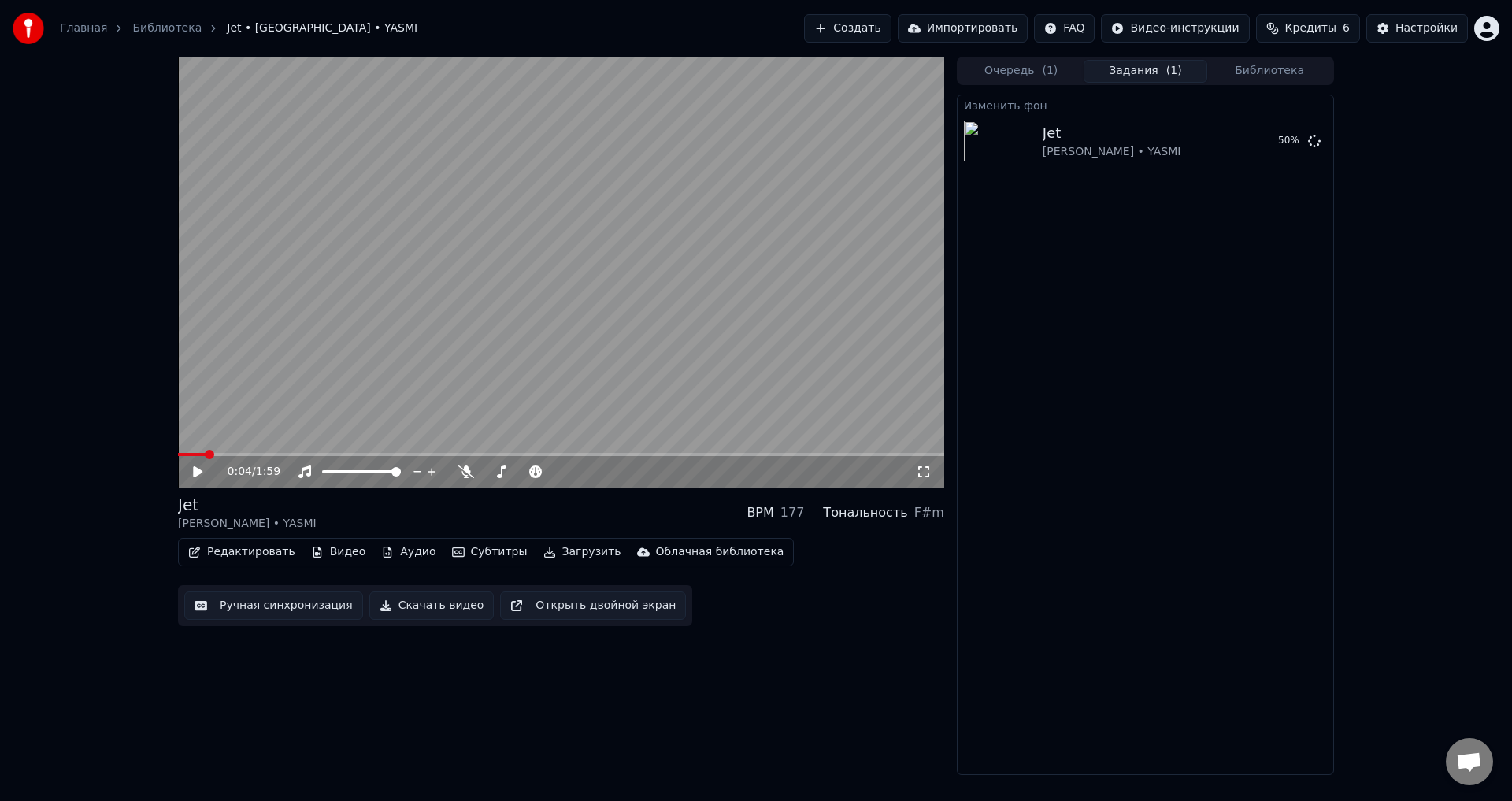
click at [238, 546] on button "Редактировать" at bounding box center [242, 552] width 119 height 22
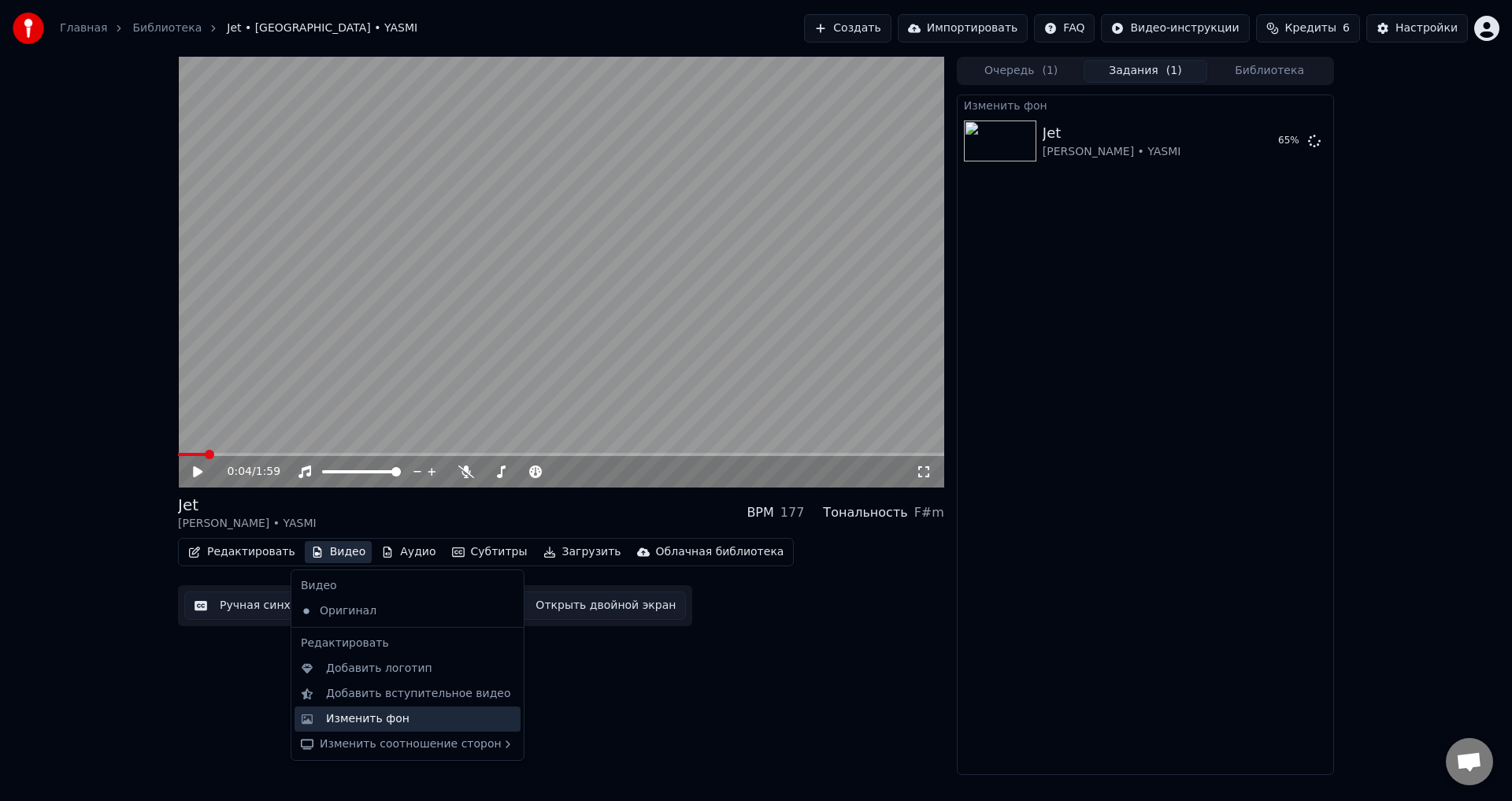
click at [337, 727] on div "Изменить фон" at bounding box center [407, 719] width 226 height 25
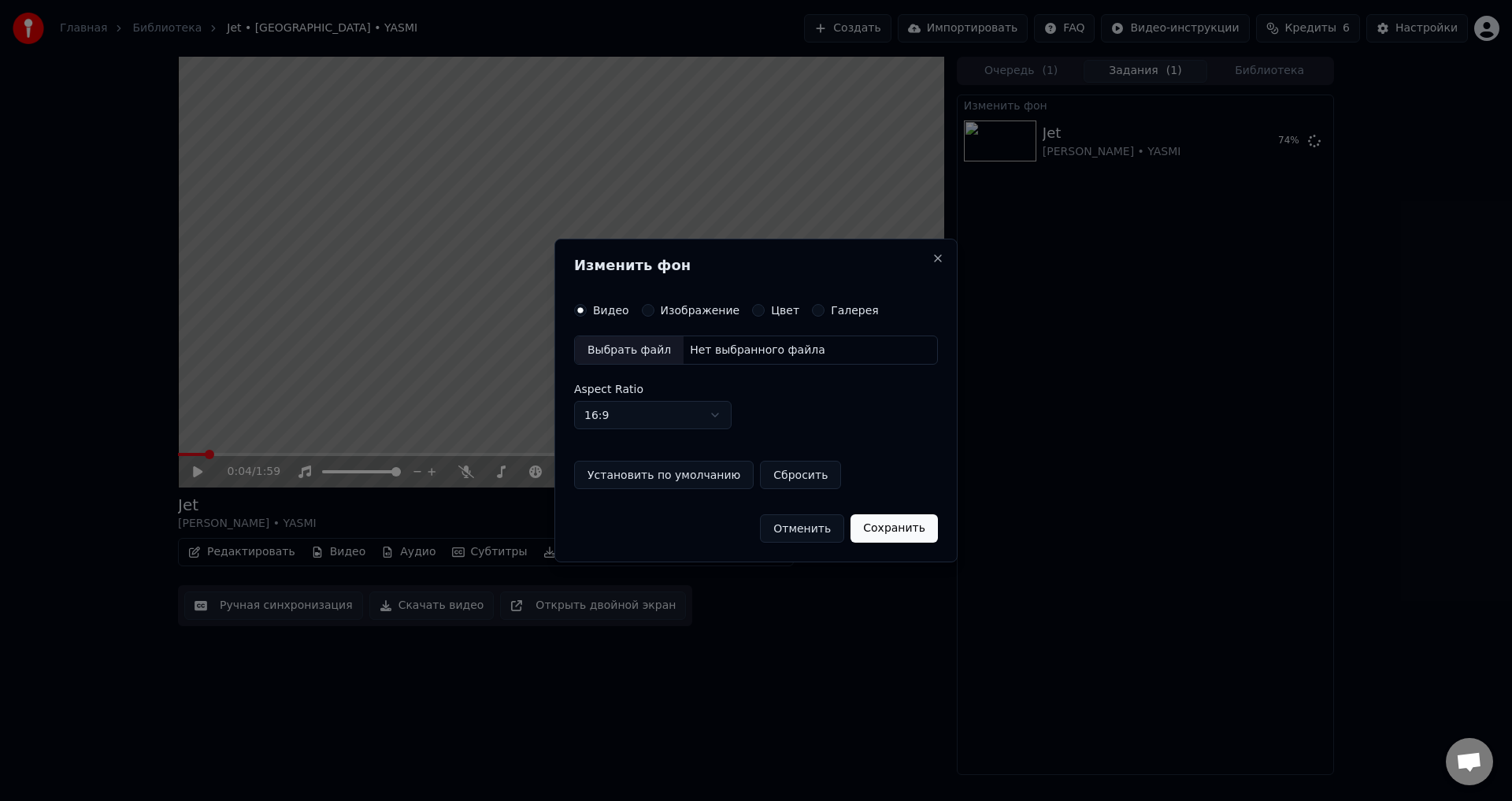
click at [652, 313] on div "Изображение" at bounding box center [691, 310] width 99 height 12
click at [642, 313] on button "Изображение" at bounding box center [647, 310] width 12 height 12
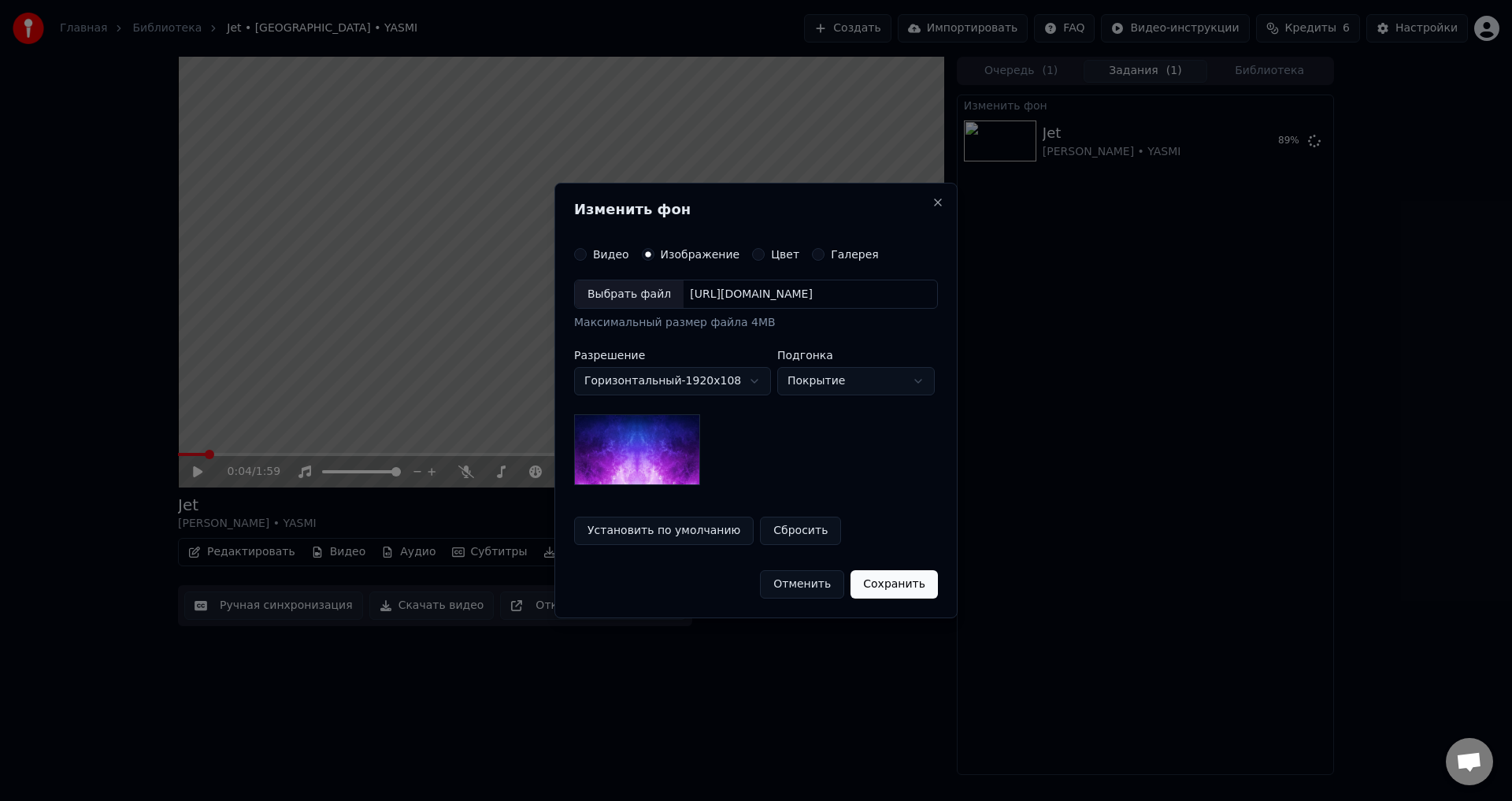
click at [632, 294] on div "Выбрать файл" at bounding box center [629, 294] width 109 height 28
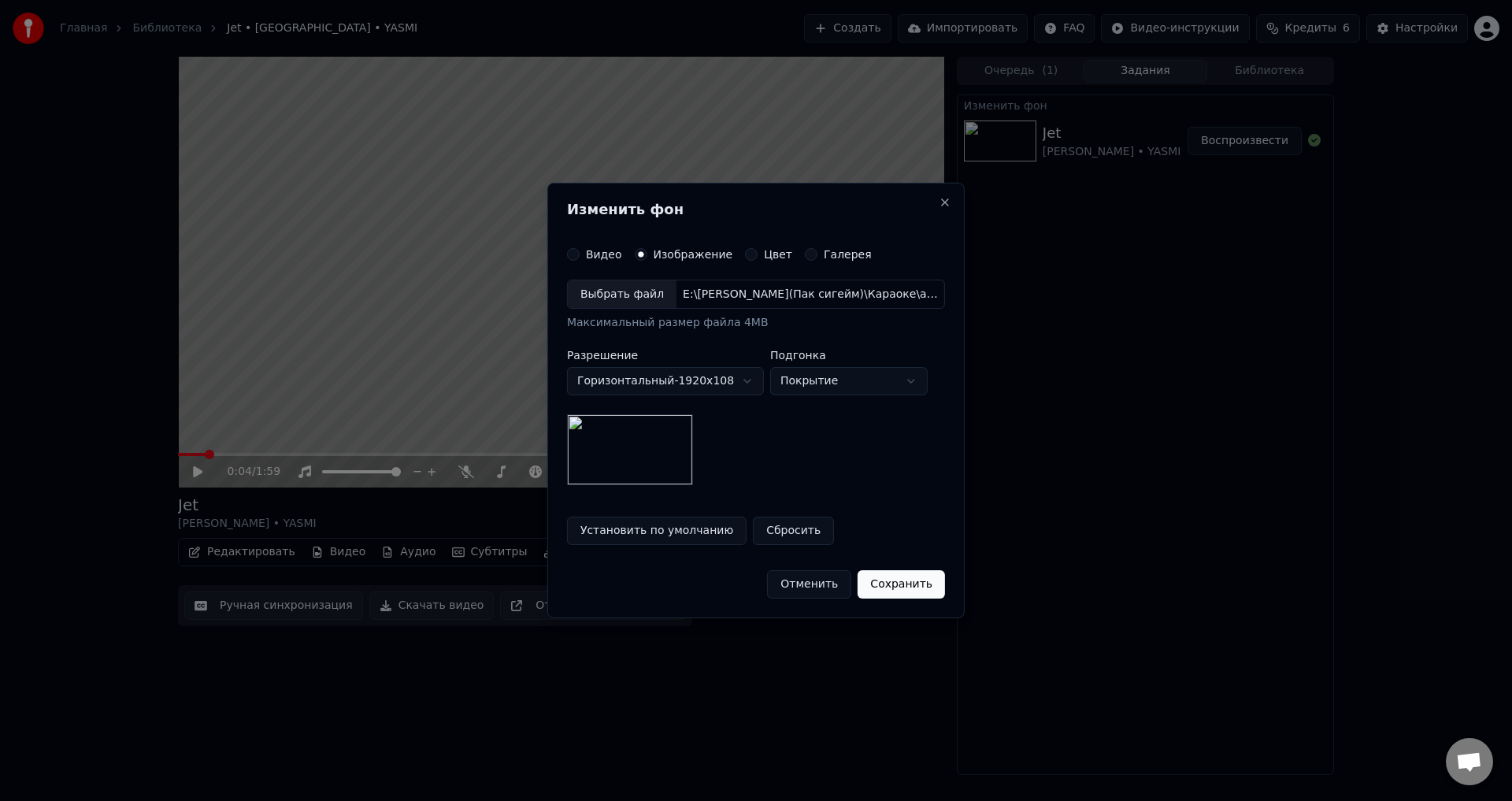
click at [821, 391] on body "**********" at bounding box center [756, 400] width 1512 height 801
click at [831, 386] on body "**********" at bounding box center [756, 400] width 1512 height 801
click at [837, 388] on body "**********" at bounding box center [756, 400] width 1512 height 801
click at [810, 391] on body "**********" at bounding box center [756, 400] width 1512 height 801
select select "*****"
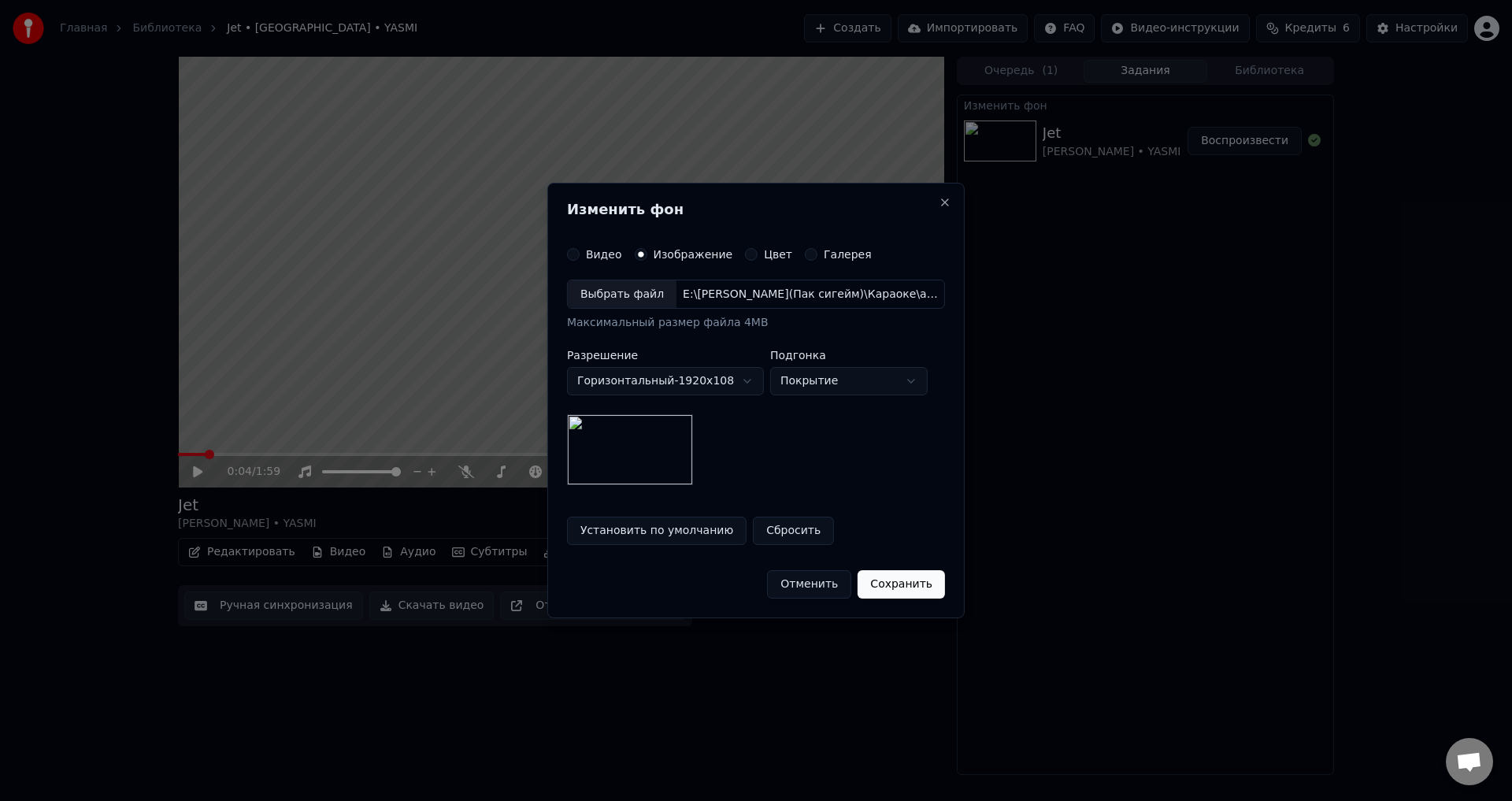
click at [880, 586] on button "Сохранить" at bounding box center [901, 585] width 87 height 28
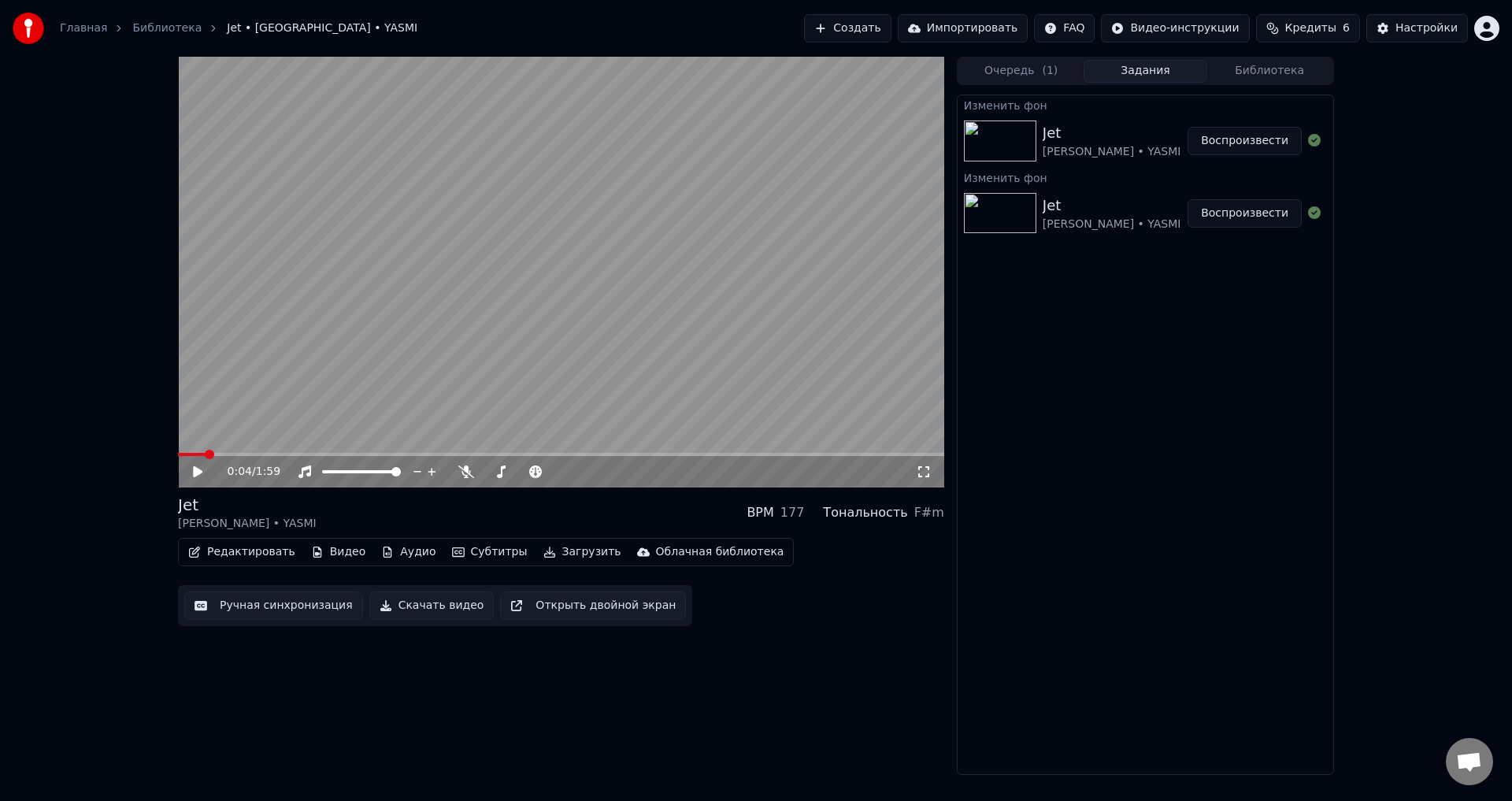
click at [1241, 148] on button "Воспроизвести" at bounding box center [1245, 141] width 114 height 28
click at [354, 473] on span at bounding box center [338, 472] width 32 height 3
click at [192, 472] on icon at bounding box center [209, 472] width 37 height 12
click at [216, 552] on button "Редактировать" at bounding box center [242, 552] width 119 height 22
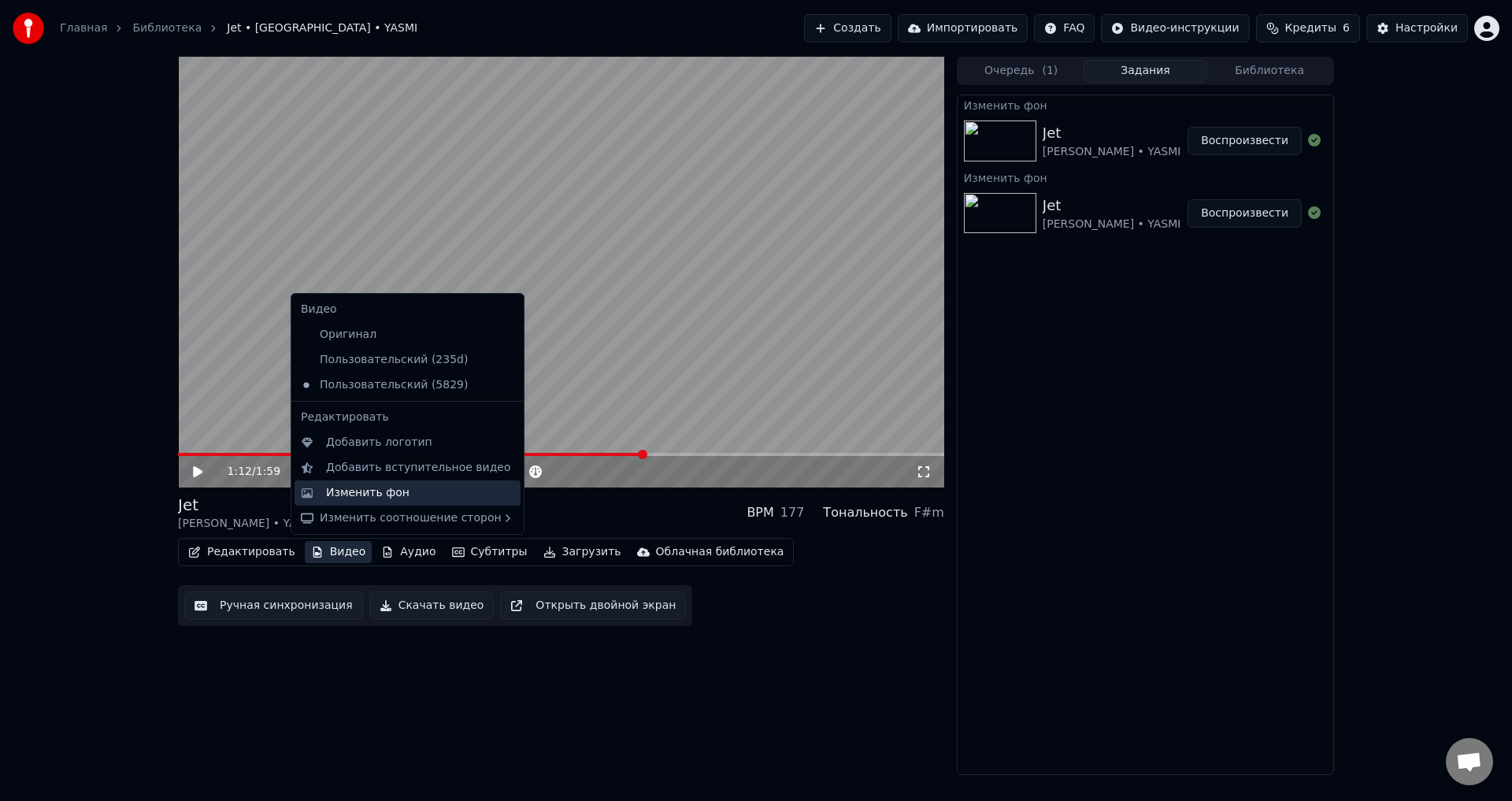
click at [353, 494] on div "Изменить фон" at bounding box center [367, 493] width 84 height 16
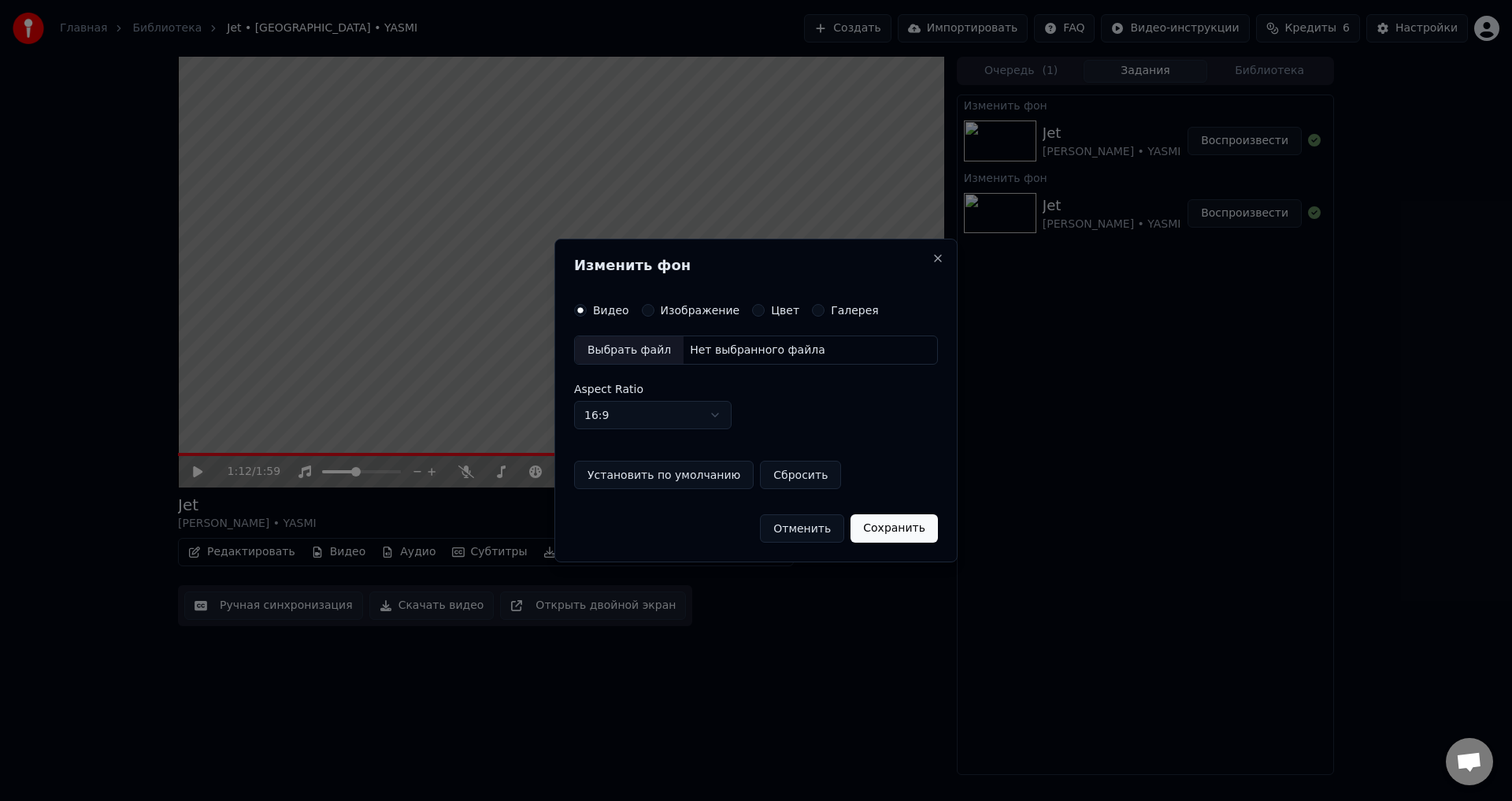
click at [652, 308] on div "Изображение" at bounding box center [691, 310] width 99 height 12
click at [646, 313] on button "Изображение" at bounding box center [647, 310] width 12 height 12
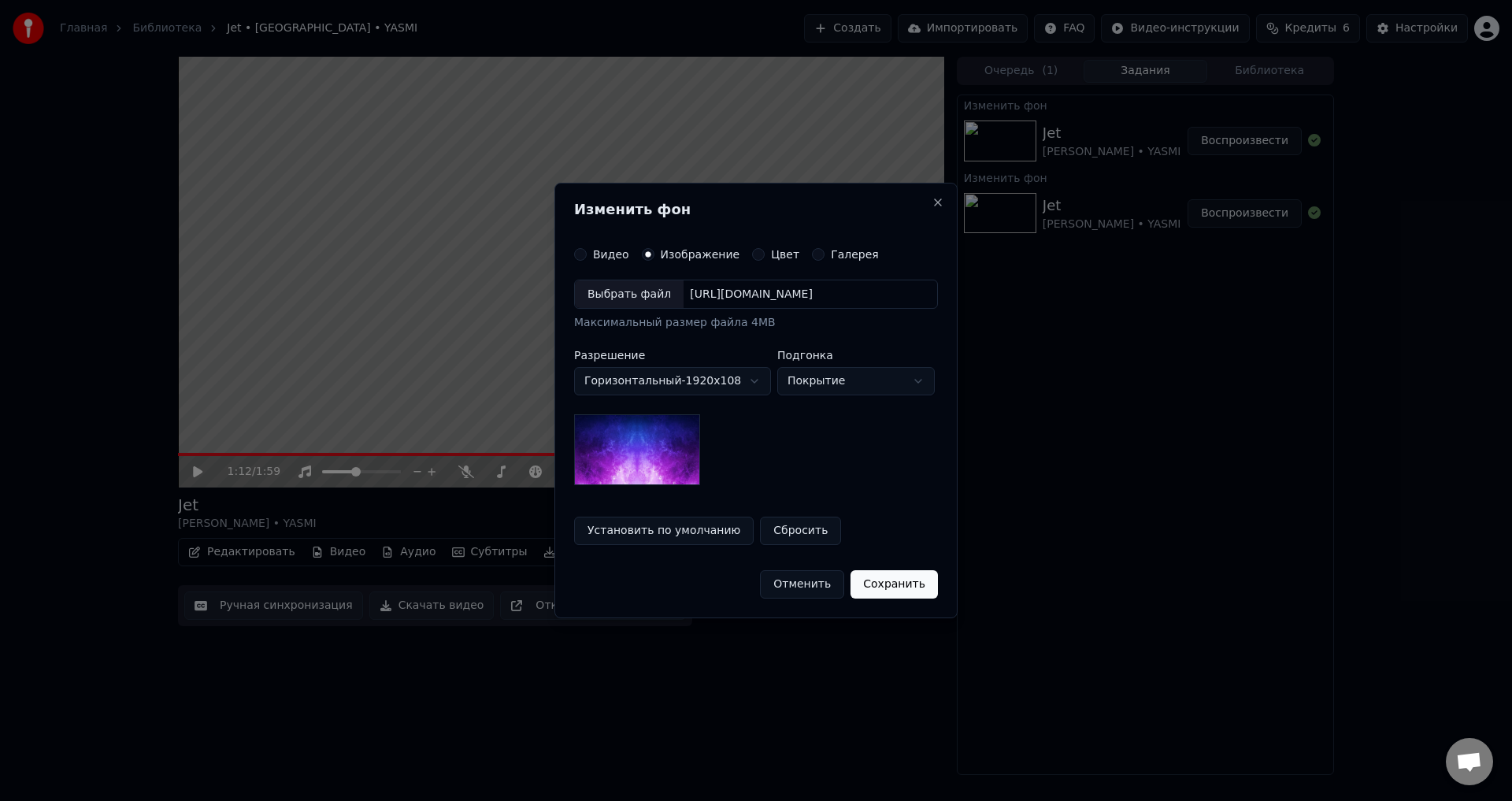
click at [645, 297] on div "Выбрать файл" at bounding box center [629, 294] width 109 height 28
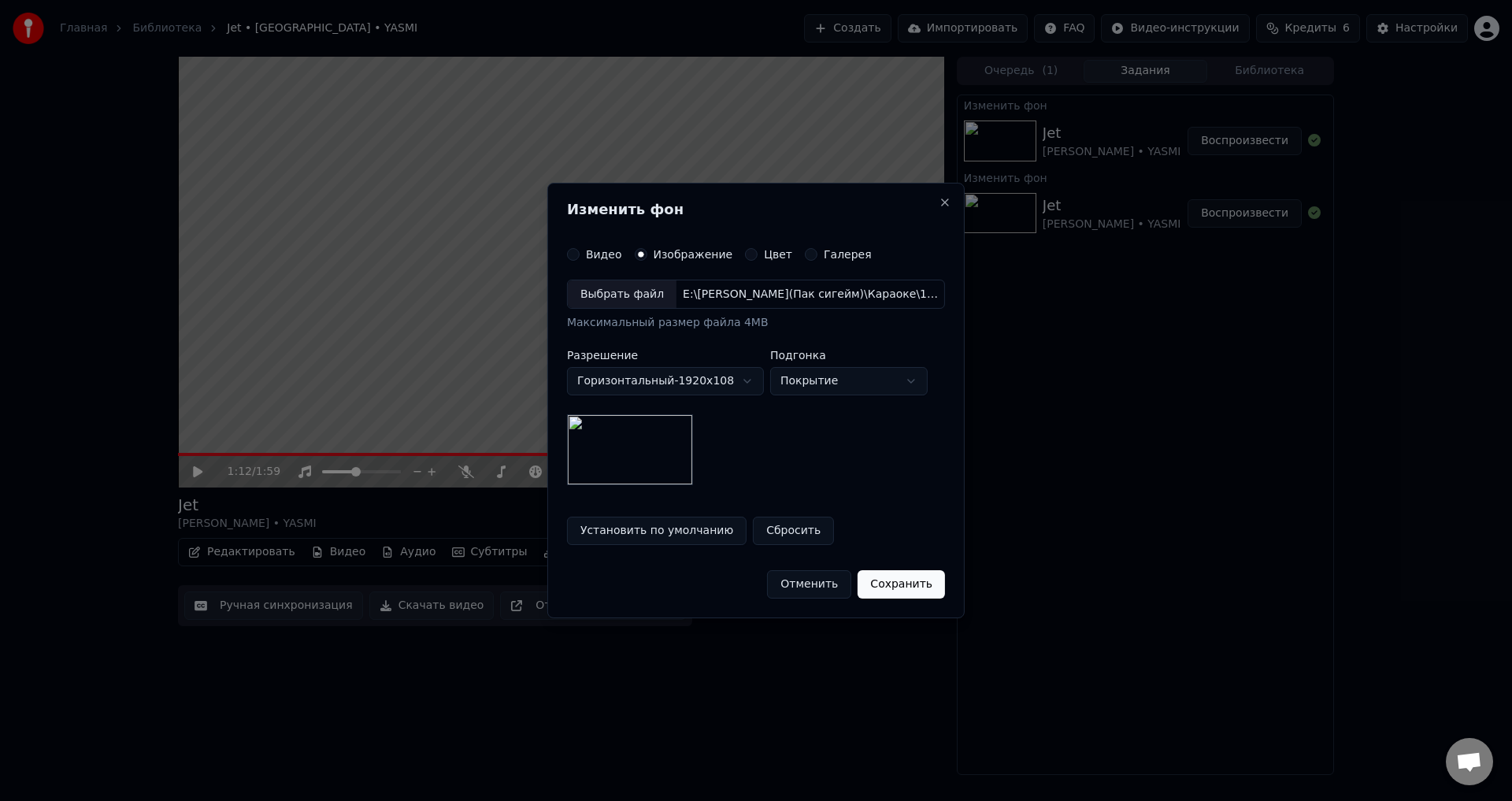
click at [800, 386] on body "**********" at bounding box center [756, 400] width 1512 height 801
click at [811, 388] on body "**********" at bounding box center [756, 400] width 1512 height 801
select select "*****"
click at [880, 585] on button "Сохранить" at bounding box center [901, 585] width 87 height 28
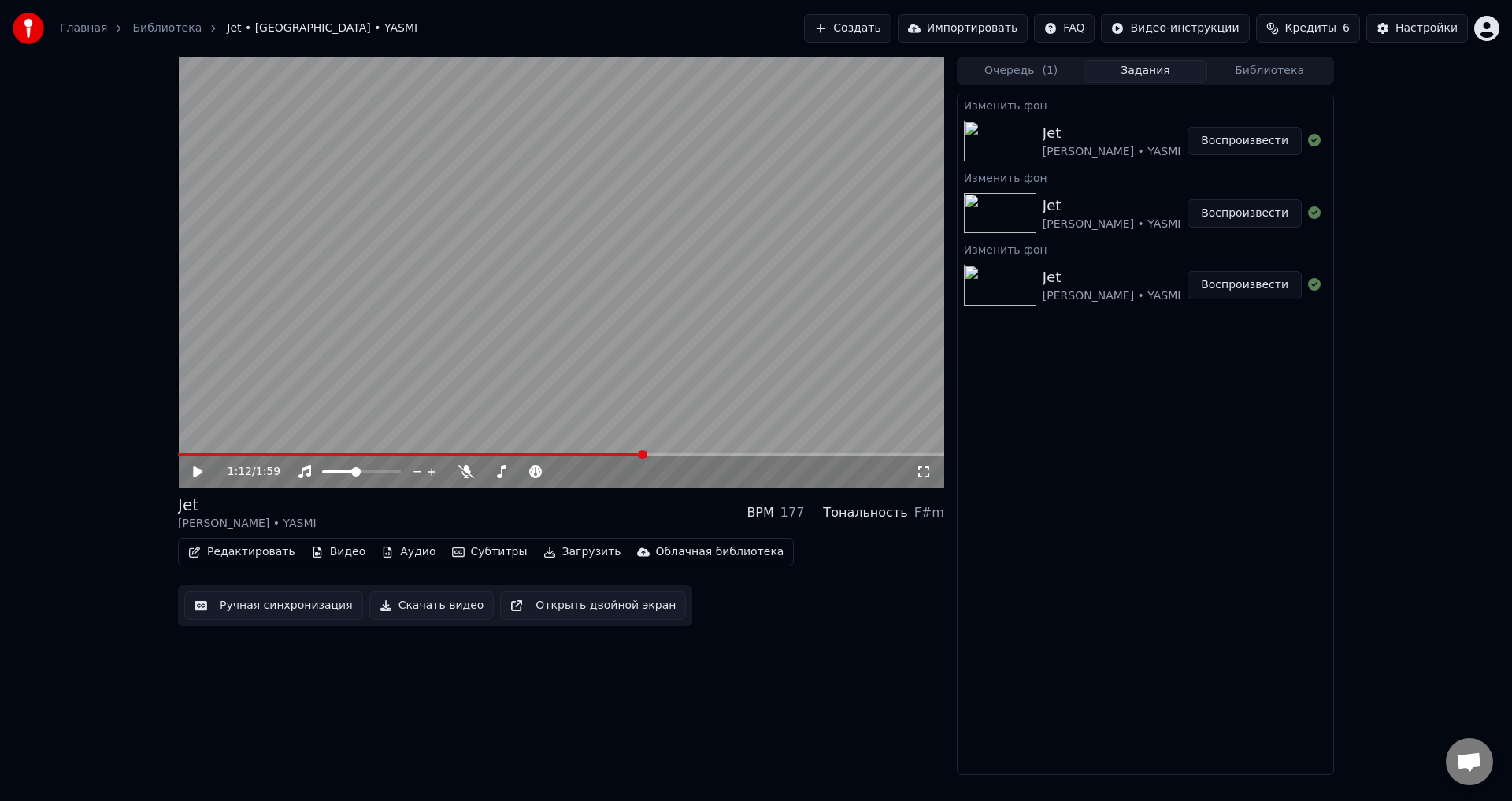
click at [198, 476] on icon at bounding box center [209, 472] width 37 height 12
click at [178, 456] on span at bounding box center [411, 454] width 467 height 3
click at [191, 471] on icon at bounding box center [209, 472] width 37 height 12
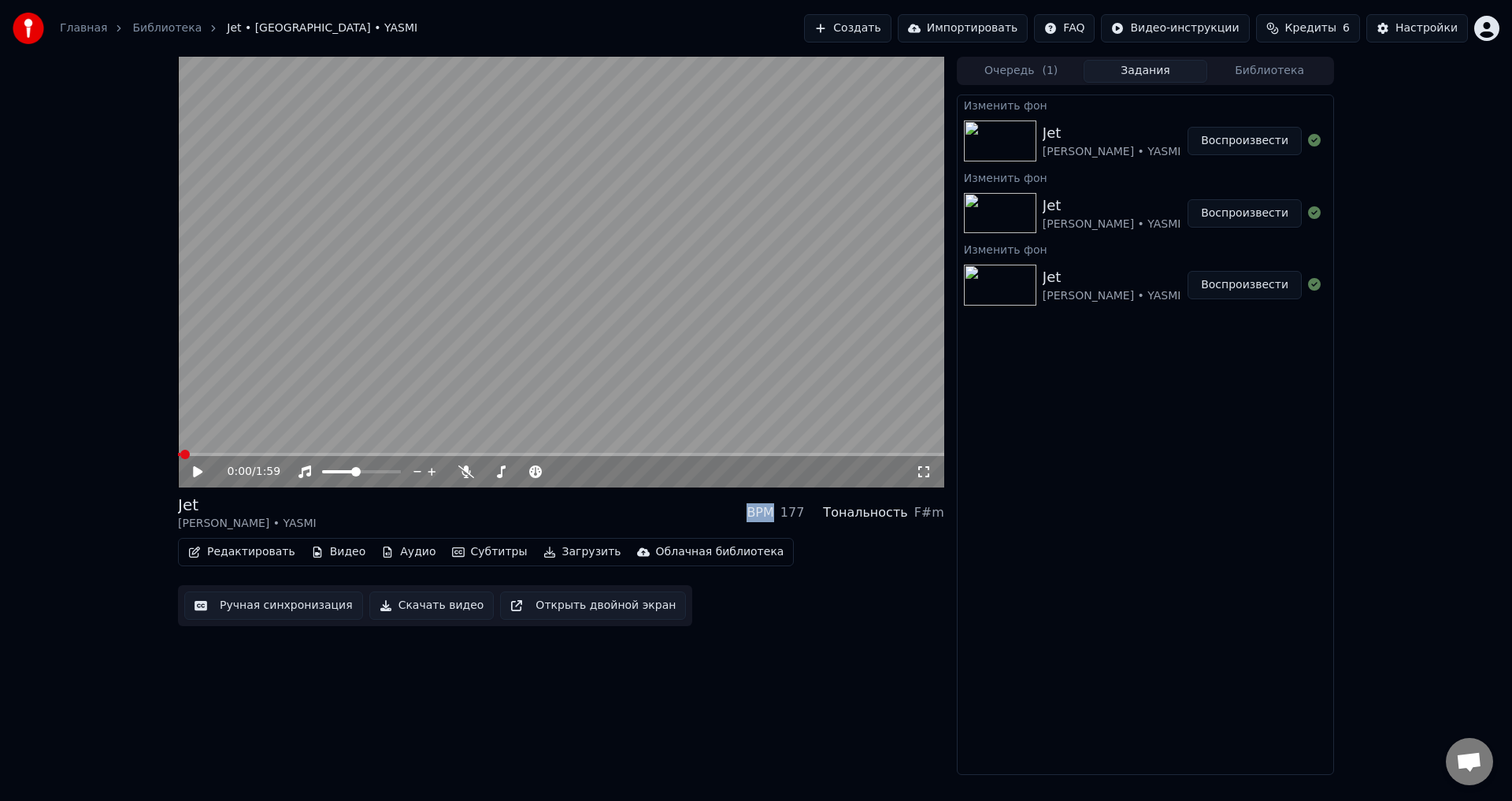
click at [1243, 144] on button "Воспроизвести" at bounding box center [1245, 141] width 114 height 28
click at [211, 470] on icon at bounding box center [209, 472] width 37 height 12
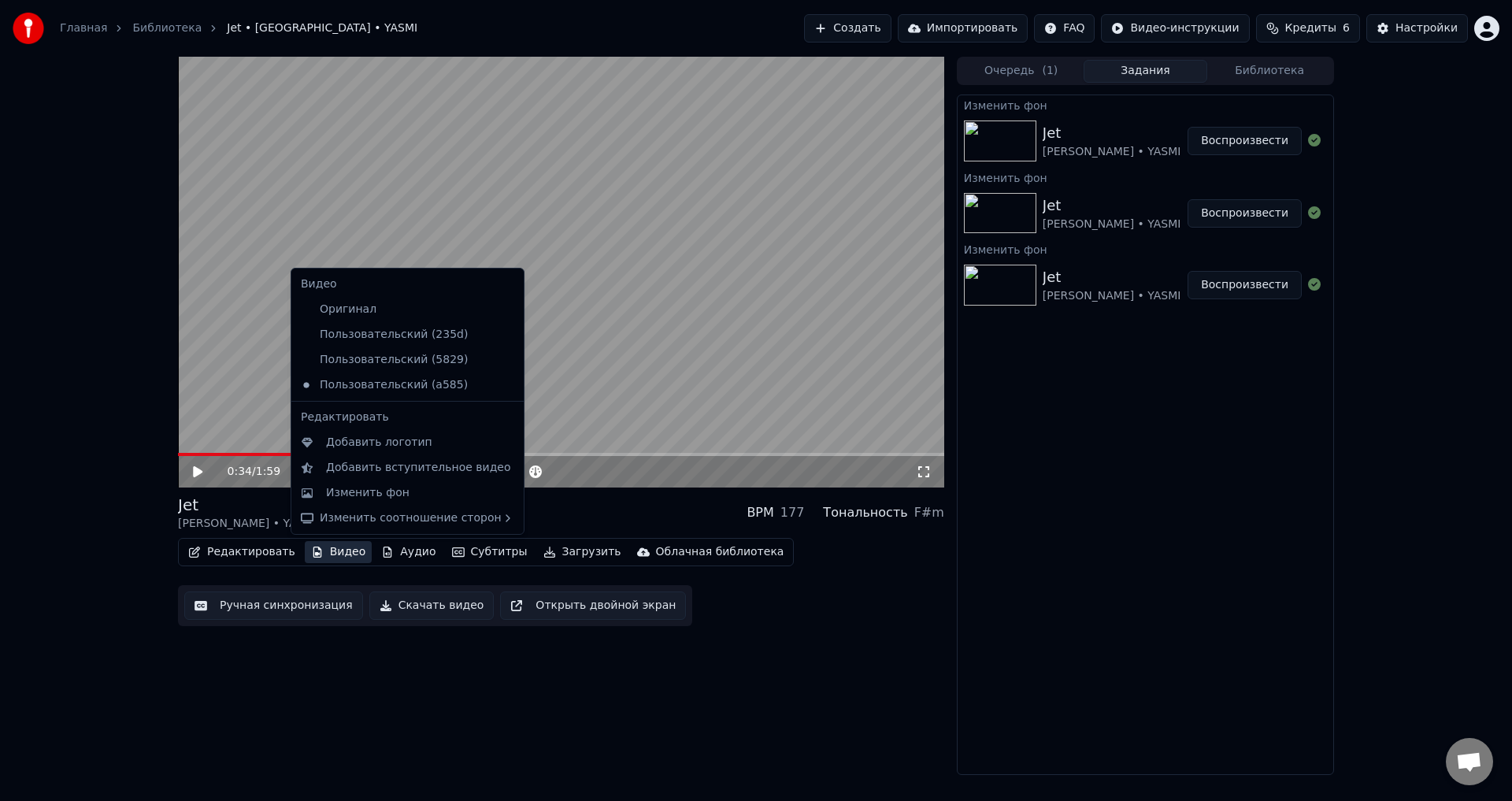
click at [332, 556] on button "Видео" at bounding box center [339, 552] width 68 height 22
click at [337, 499] on div "Изменить фон" at bounding box center [367, 493] width 84 height 16
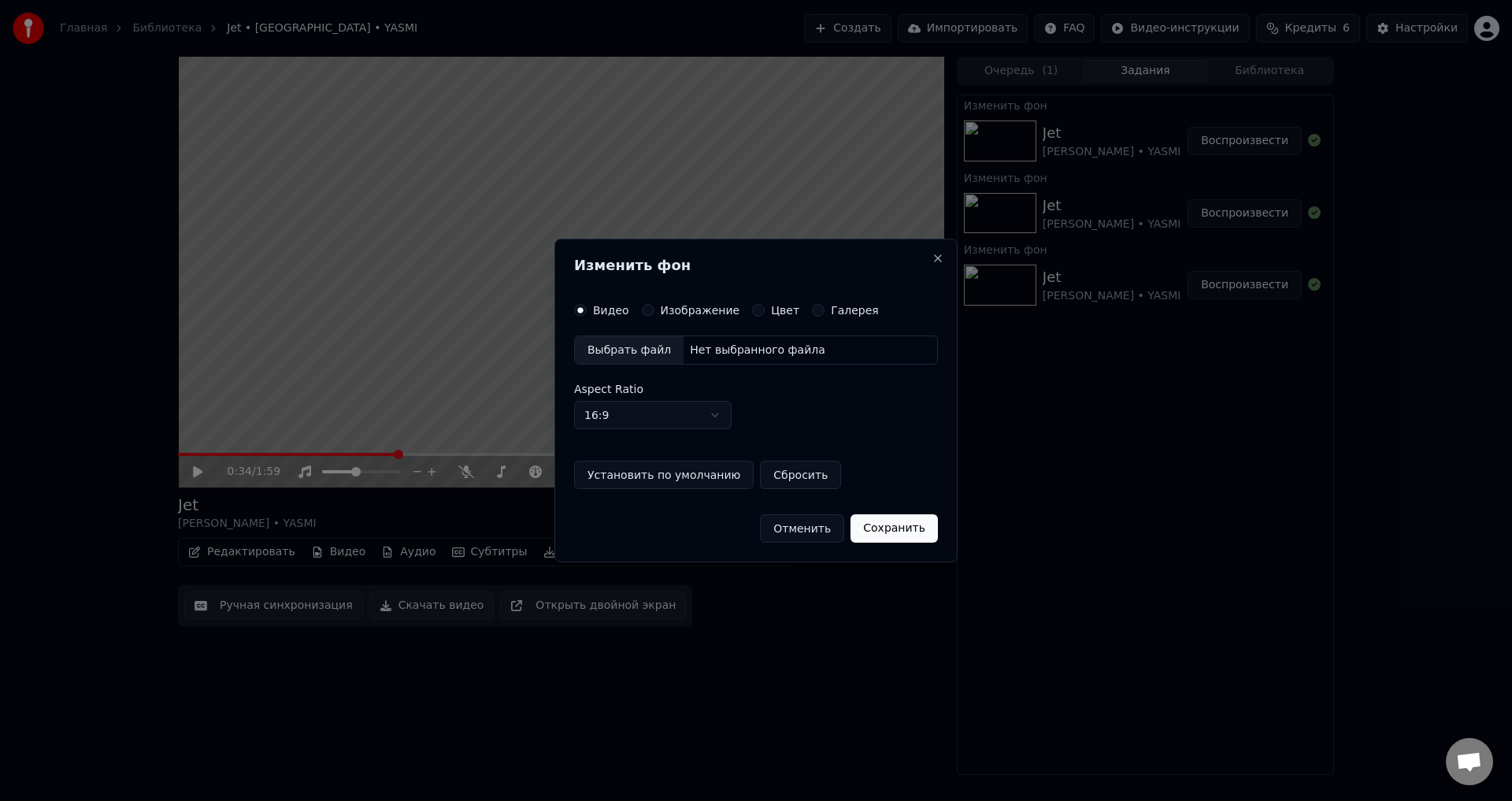
click at [673, 313] on label "Изображение" at bounding box center [700, 310] width 80 height 11
click at [655, 313] on button "Изображение" at bounding box center [647, 310] width 12 height 12
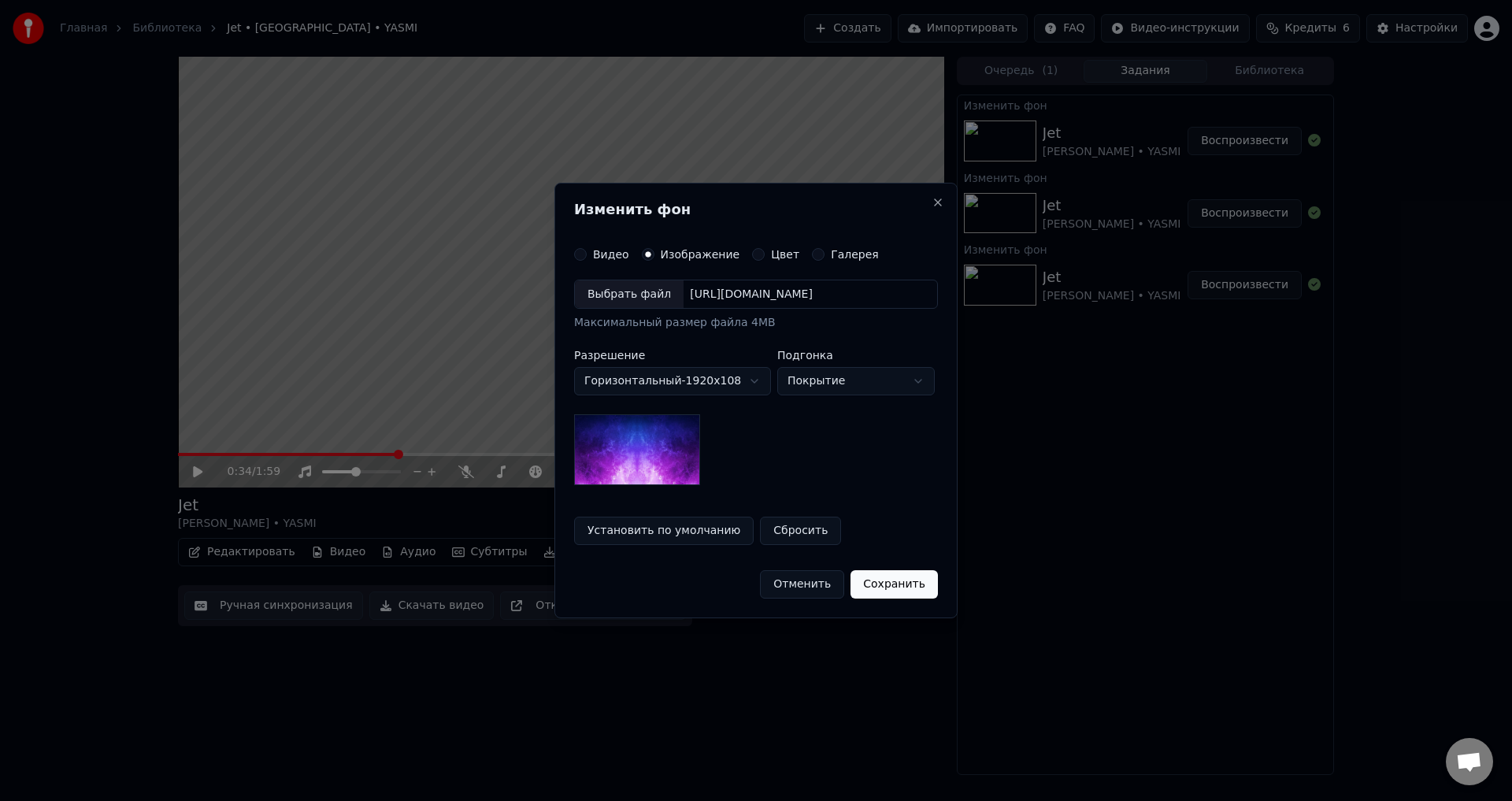
click at [684, 294] on div "[URL][DOMAIN_NAME]" at bounding box center [751, 294] width 135 height 16
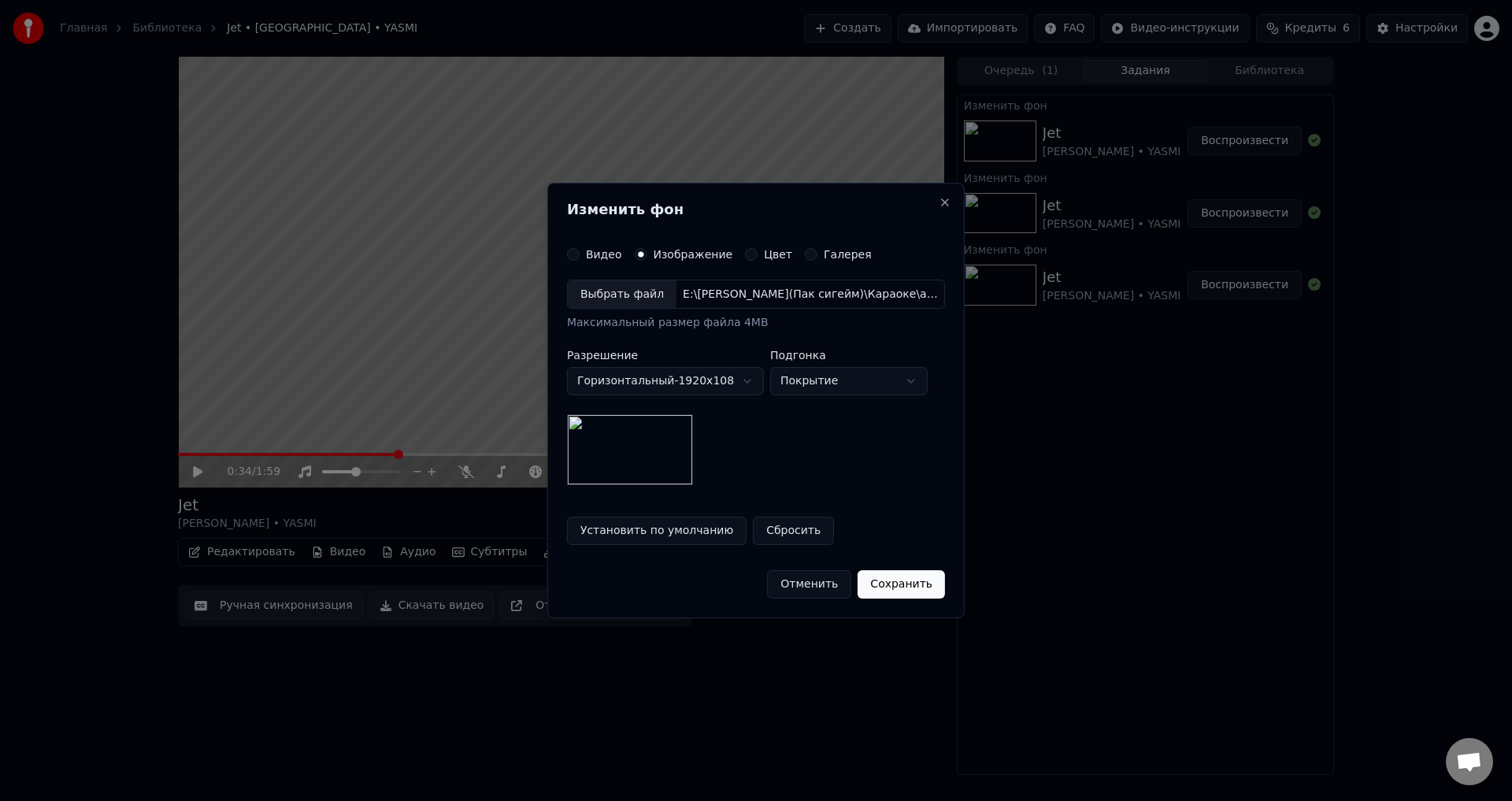
click at [899, 586] on button "Сохранить" at bounding box center [901, 585] width 87 height 28
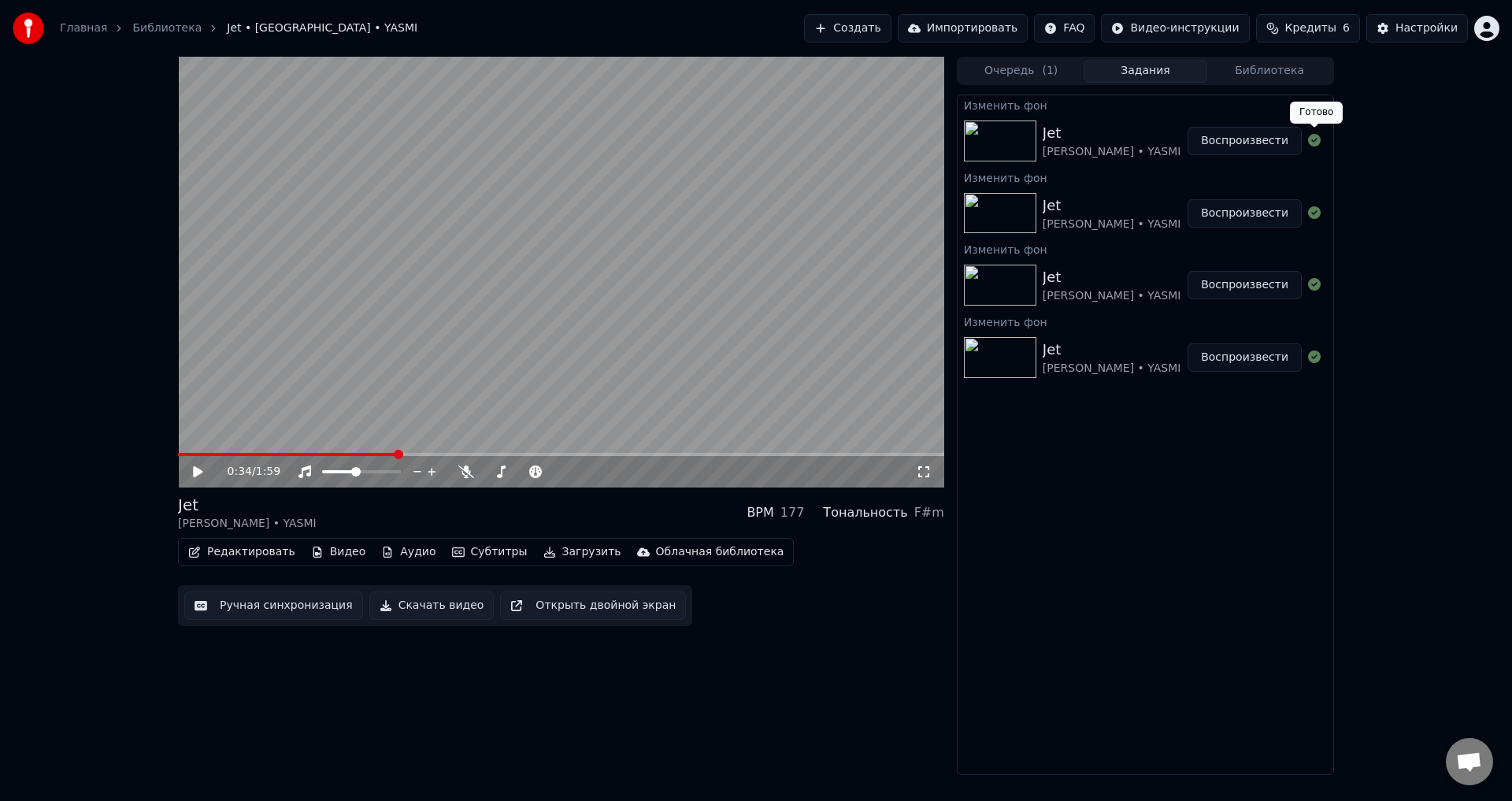
click at [1275, 139] on button "Воспроизвести" at bounding box center [1245, 141] width 114 height 28
click at [253, 448] on video at bounding box center [561, 272] width 767 height 431
click at [202, 470] on icon at bounding box center [209, 472] width 37 height 12
click at [240, 451] on video at bounding box center [561, 272] width 767 height 431
click at [242, 454] on span at bounding box center [561, 454] width 767 height 3
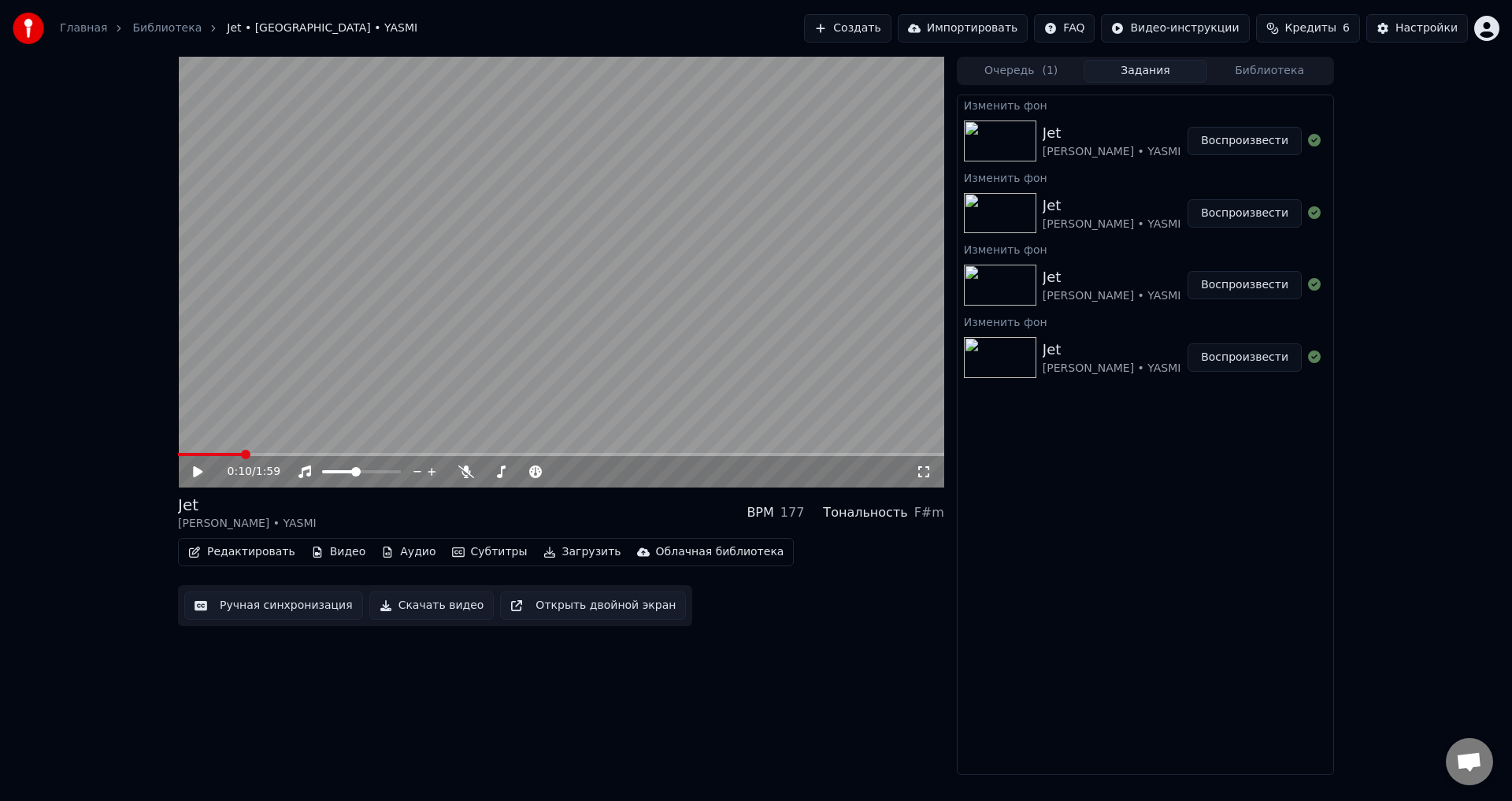
click at [396, 609] on button "Скачать видео" at bounding box center [432, 606] width 125 height 28
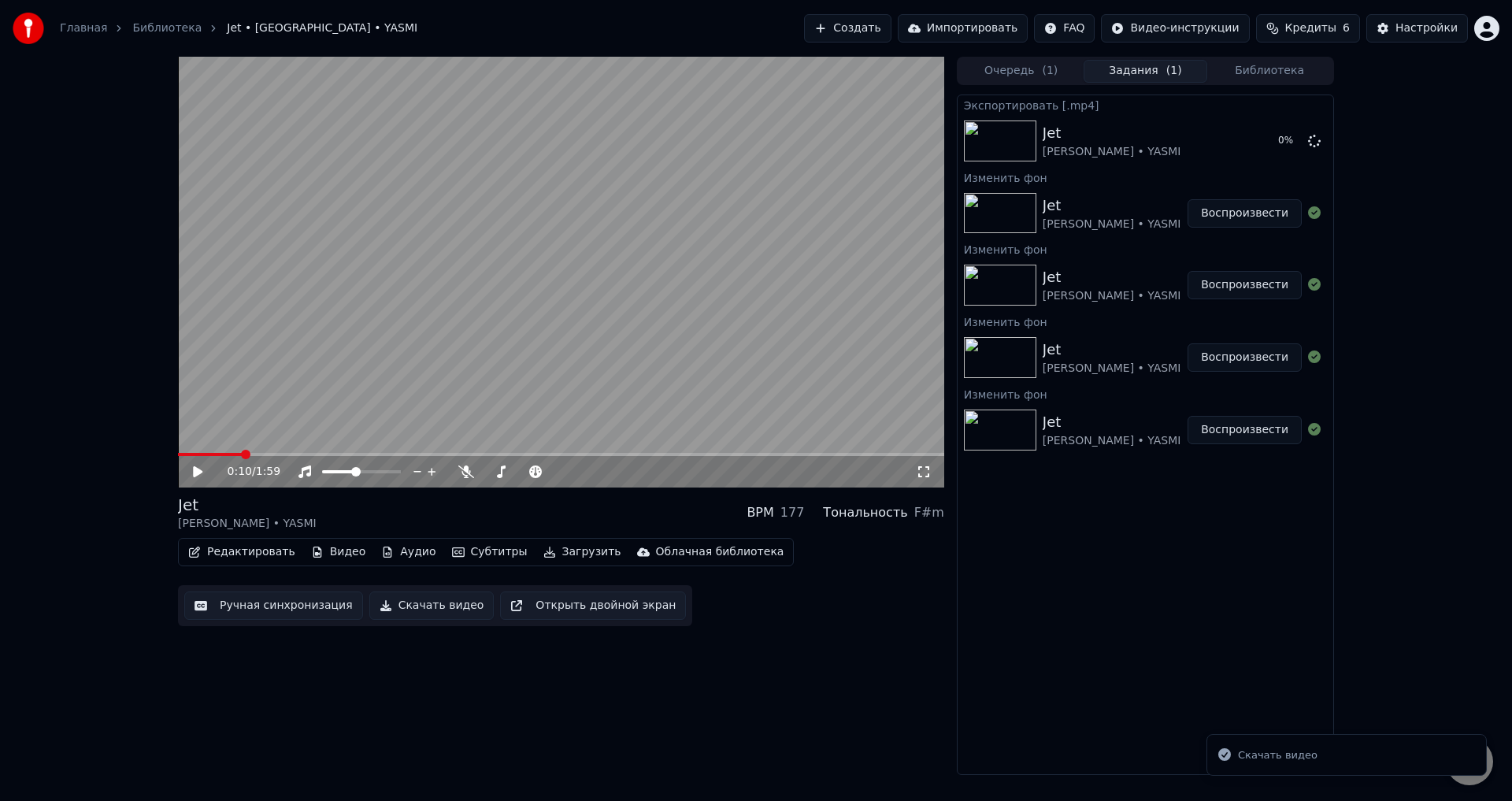
click at [200, 468] on icon at bounding box center [209, 472] width 37 height 12
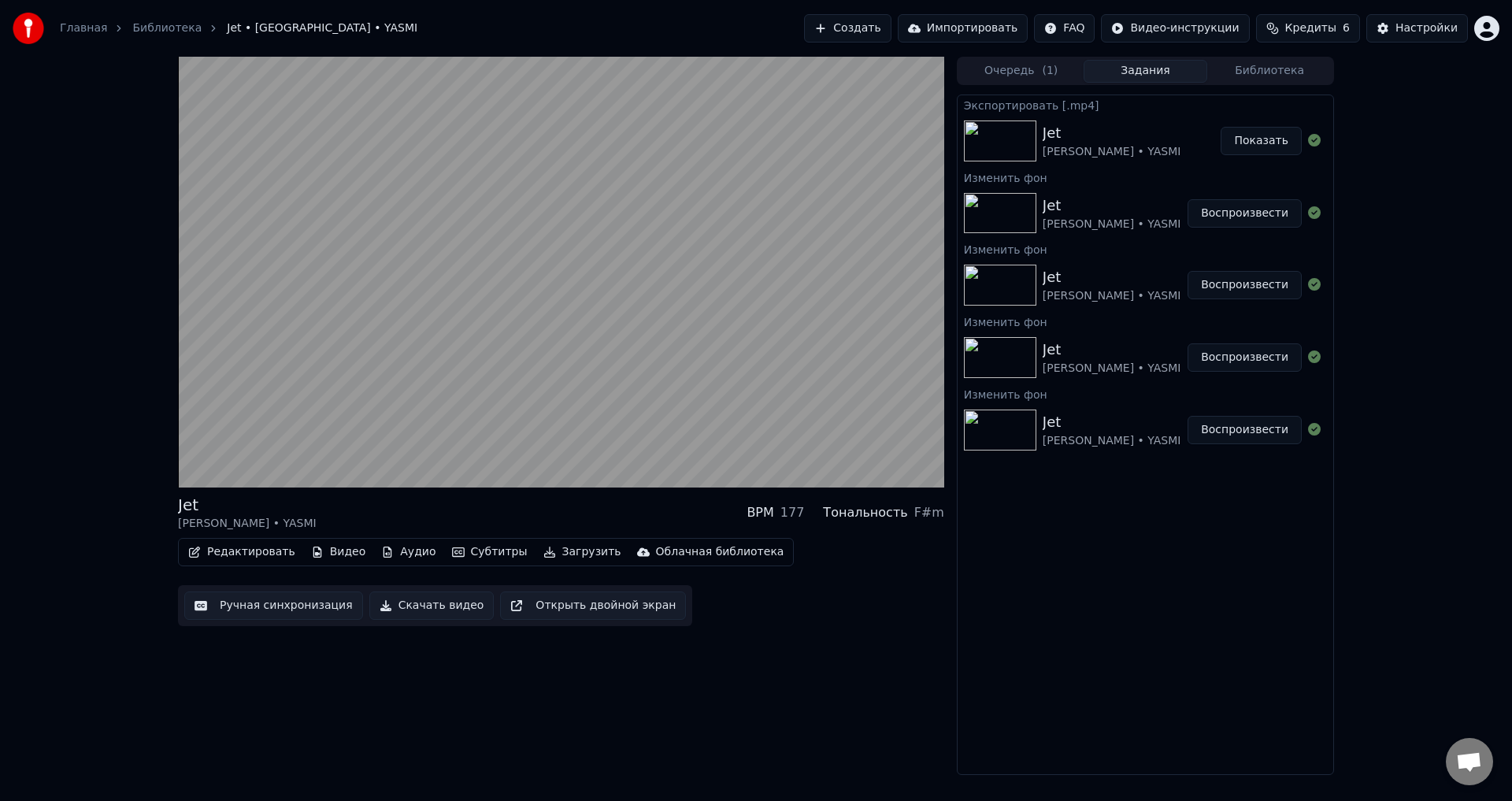
click at [1281, 141] on button "Показать" at bounding box center [1262, 141] width 81 height 28
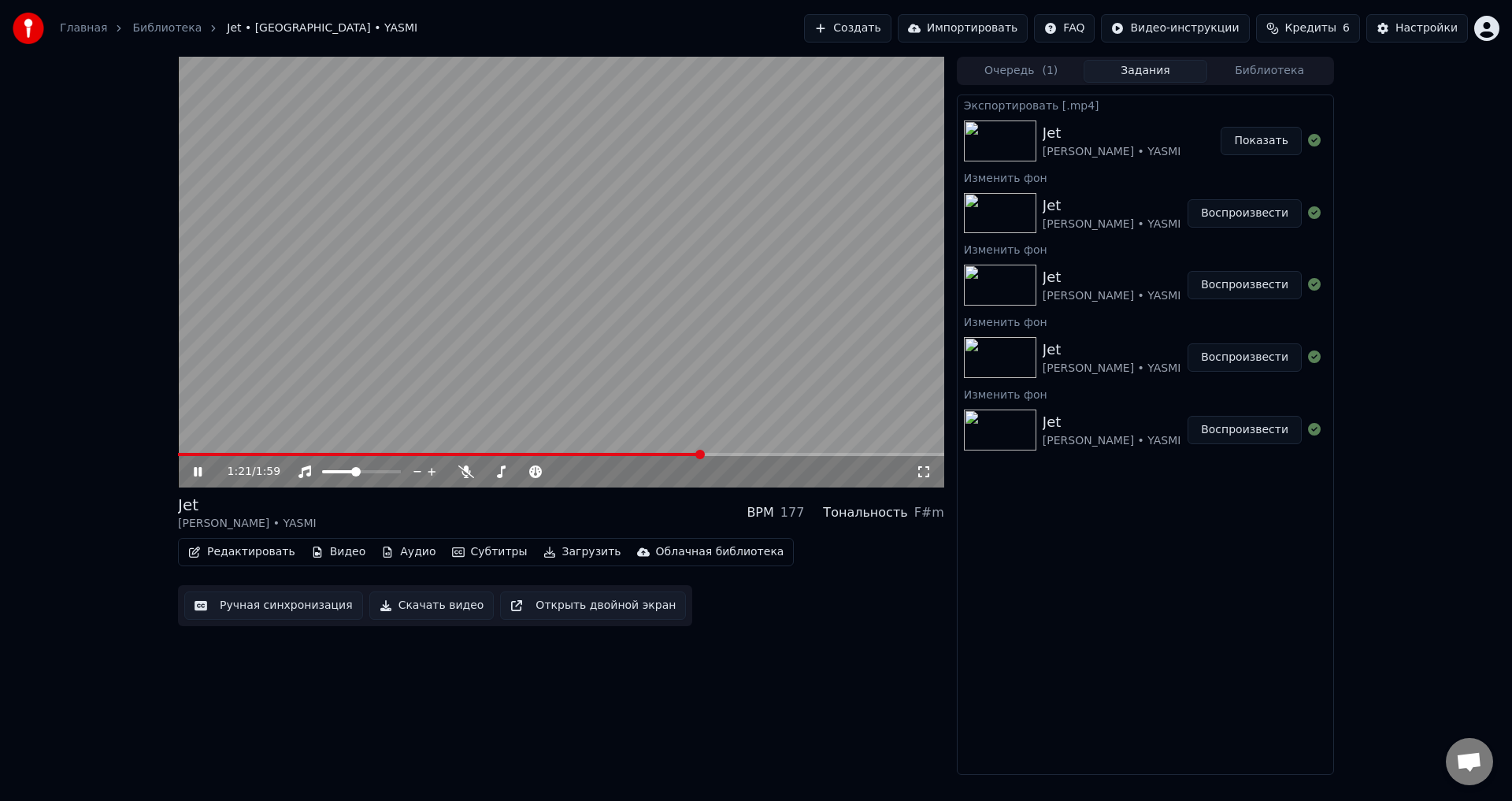
click at [569, 343] on video at bounding box center [561, 272] width 767 height 431
